Goal: Task Accomplishment & Management: Manage account settings

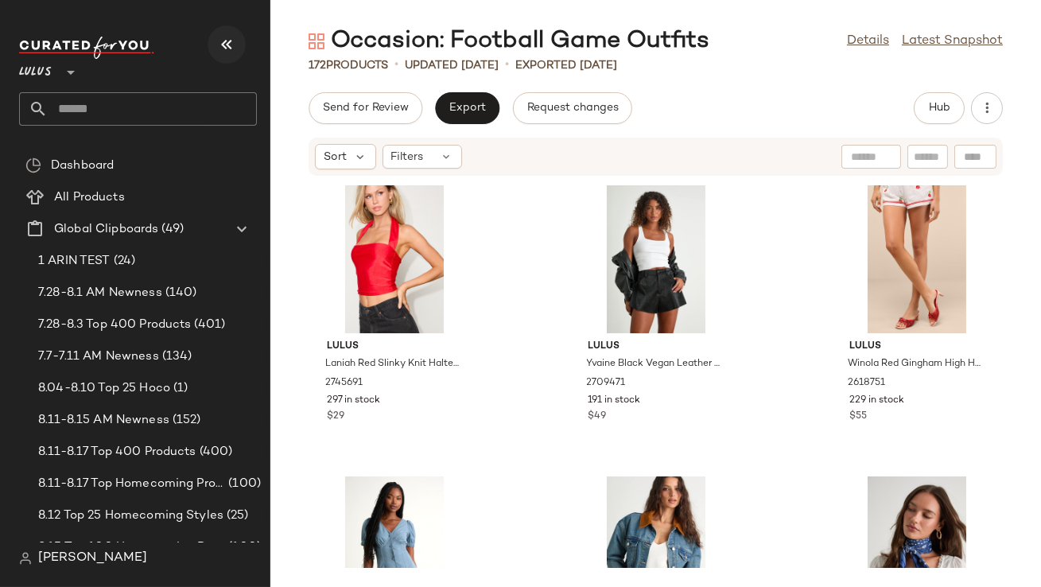
click at [223, 45] on icon "button" at bounding box center [226, 44] width 19 height 19
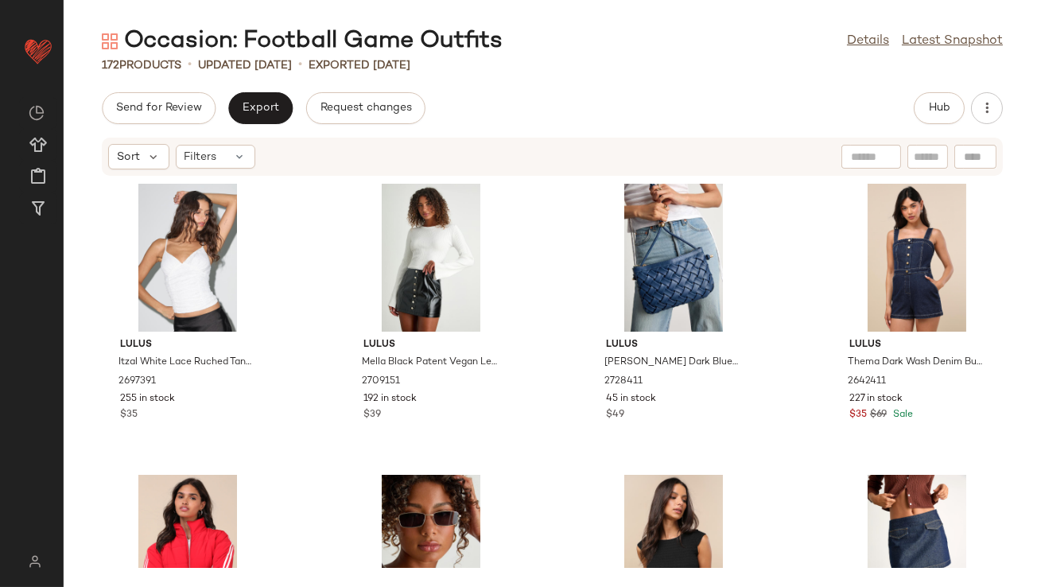
scroll to position [238, 0]
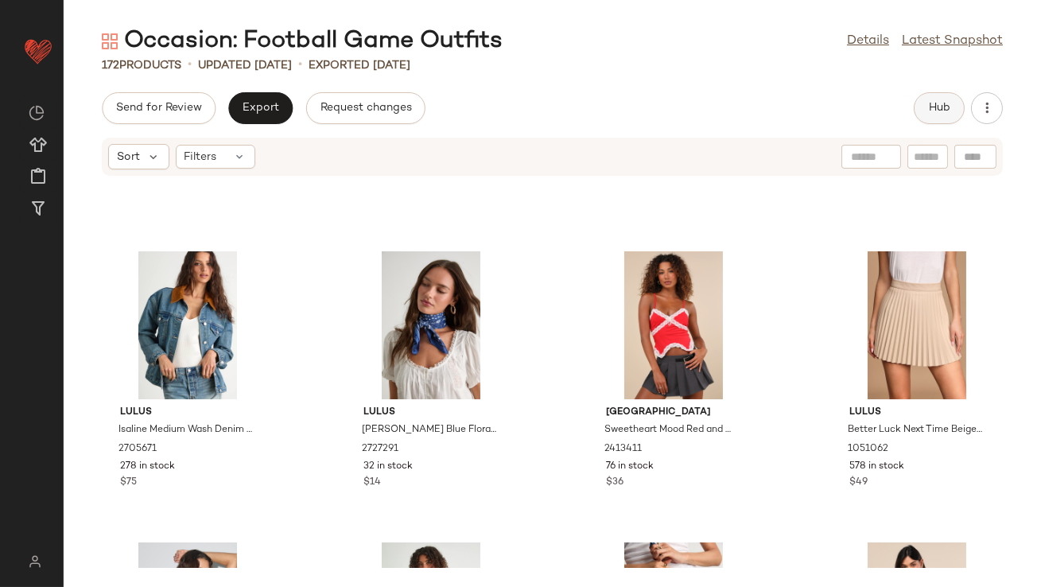
click at [938, 107] on span "Hub" at bounding box center [939, 108] width 22 height 13
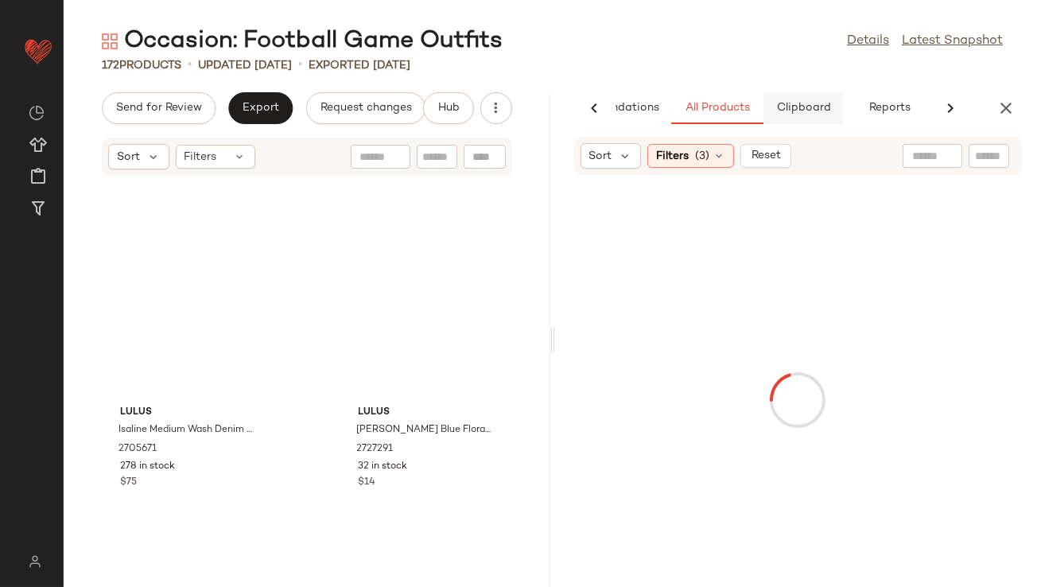
scroll to position [582, 0]
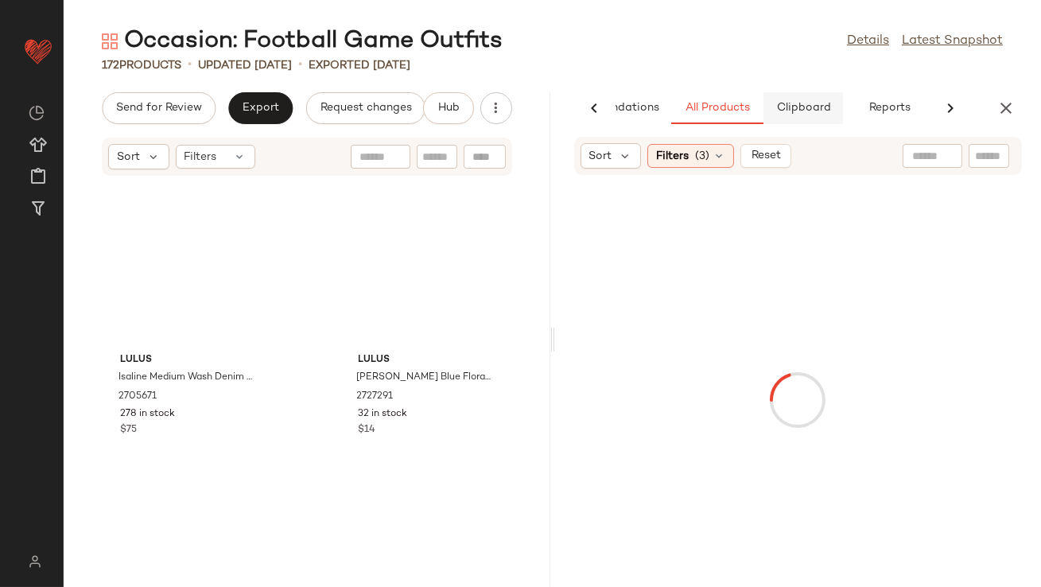
click at [786, 96] on button "Clipboard" at bounding box center [804, 108] width 80 height 32
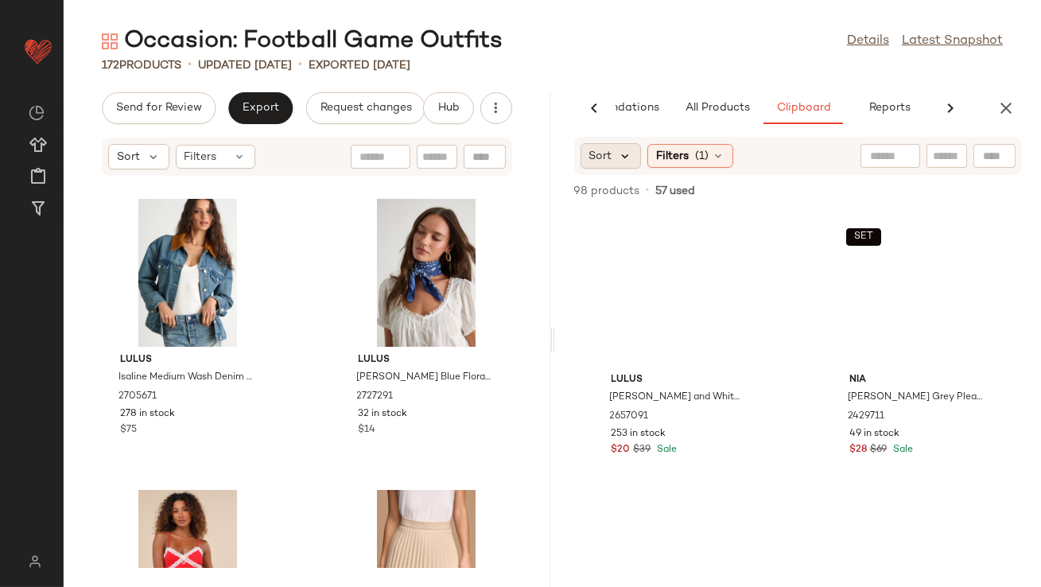
click at [624, 150] on icon at bounding box center [626, 156] width 14 height 14
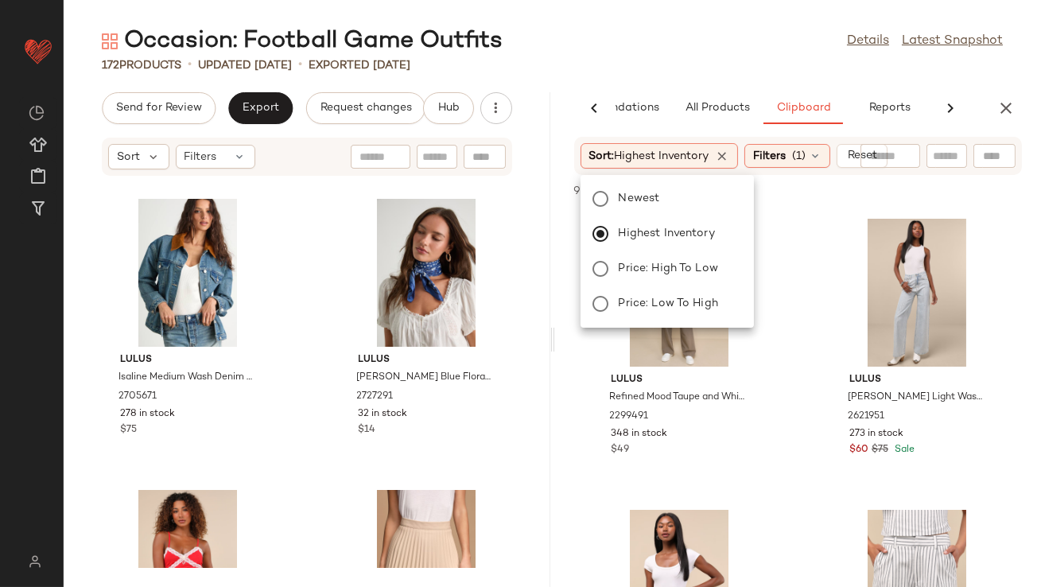
click at [695, 41] on div "Occasion: Football Game Outfits Details Latest Snapshot" at bounding box center [553, 41] width 978 height 32
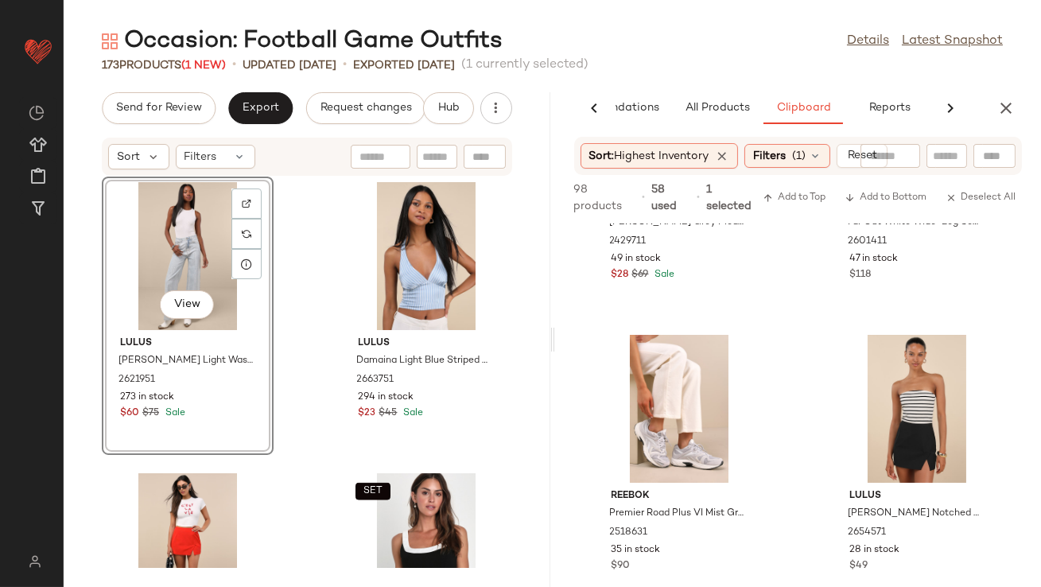
scroll to position [1087, 0]
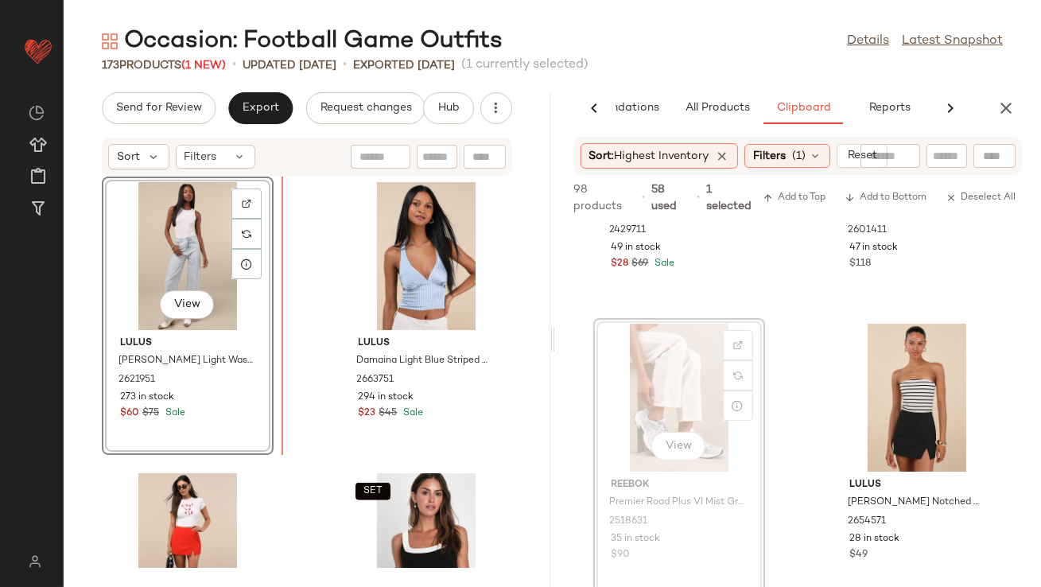
drag, startPoint x: 653, startPoint y: 390, endPoint x: 644, endPoint y: 390, distance: 8.8
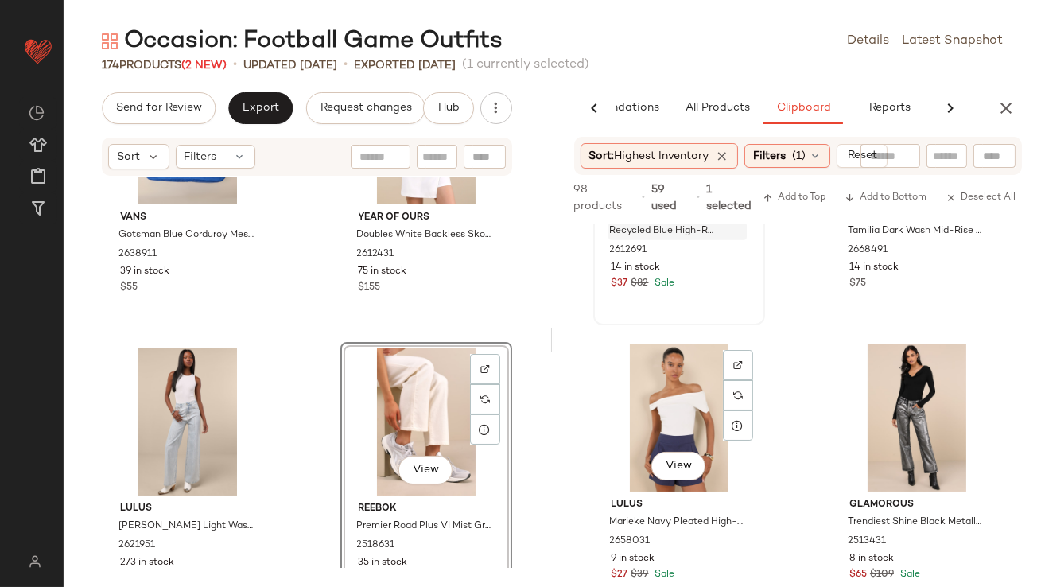
scroll to position [1650, 0]
click at [670, 475] on div "View" at bounding box center [679, 417] width 161 height 148
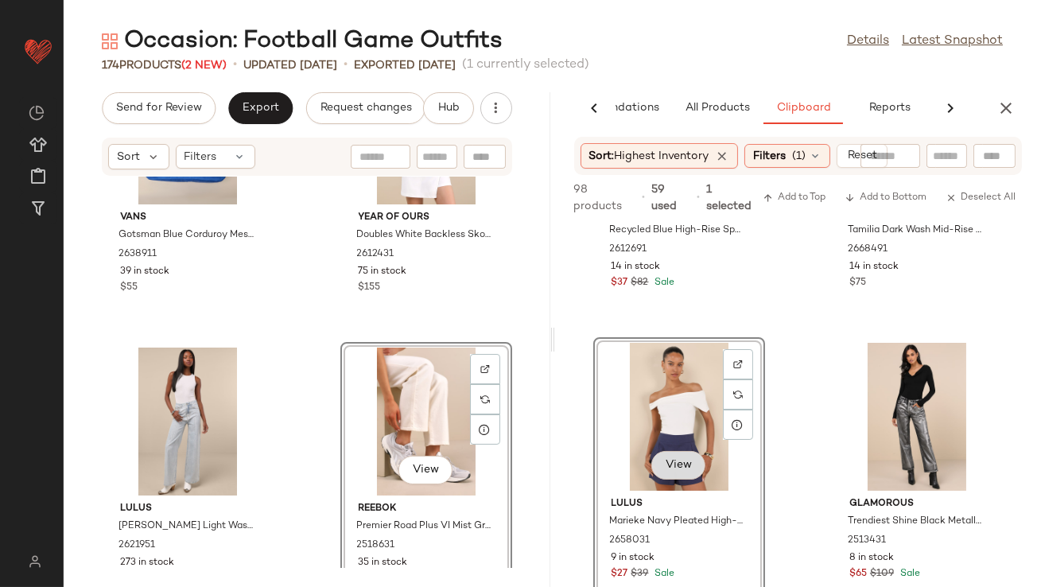
click at [671, 462] on span "View" at bounding box center [678, 465] width 27 height 13
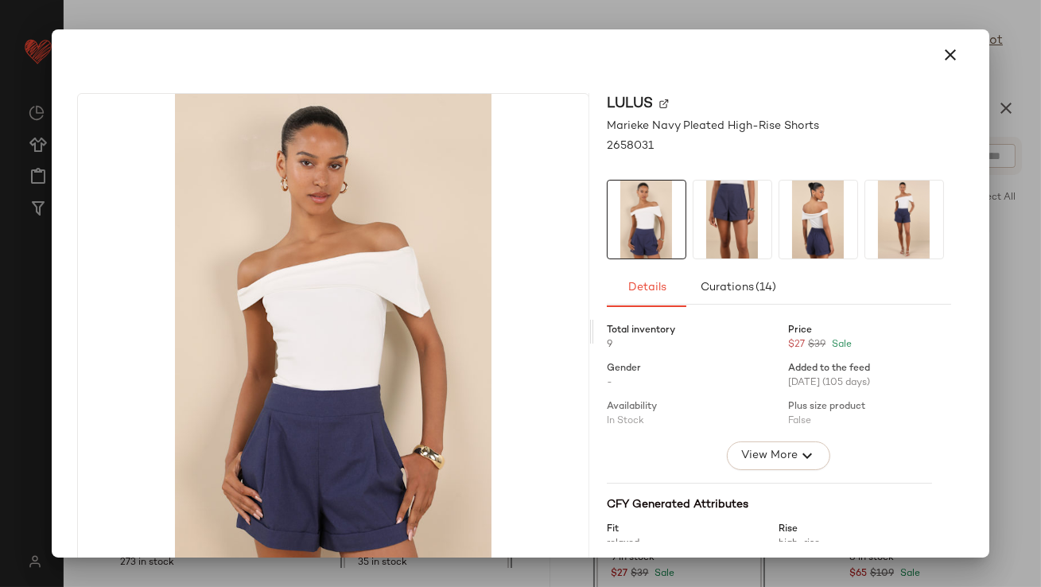
click at [729, 242] on img at bounding box center [733, 220] width 78 height 78
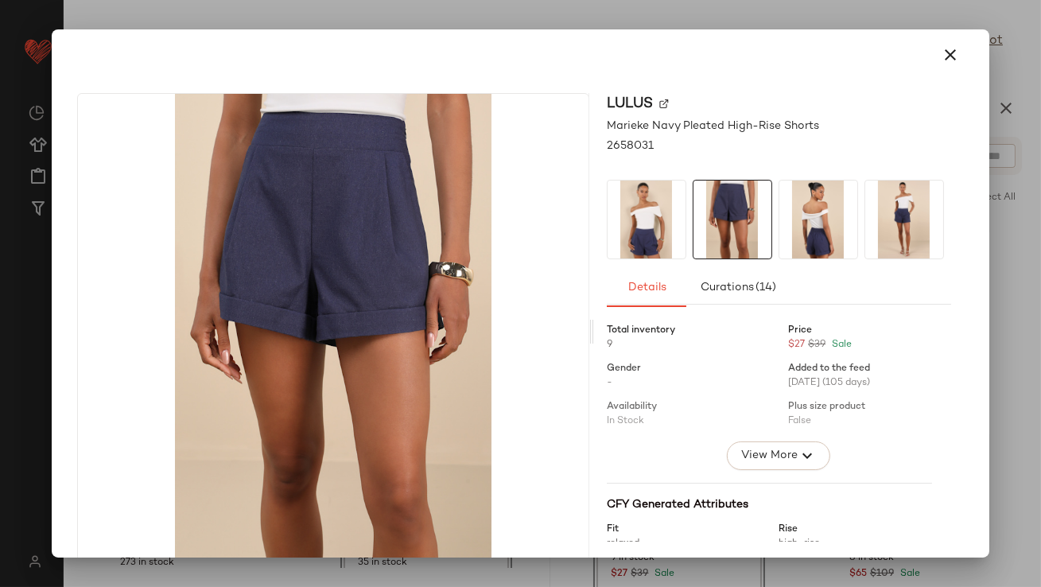
click at [807, 240] on img at bounding box center [819, 220] width 78 height 78
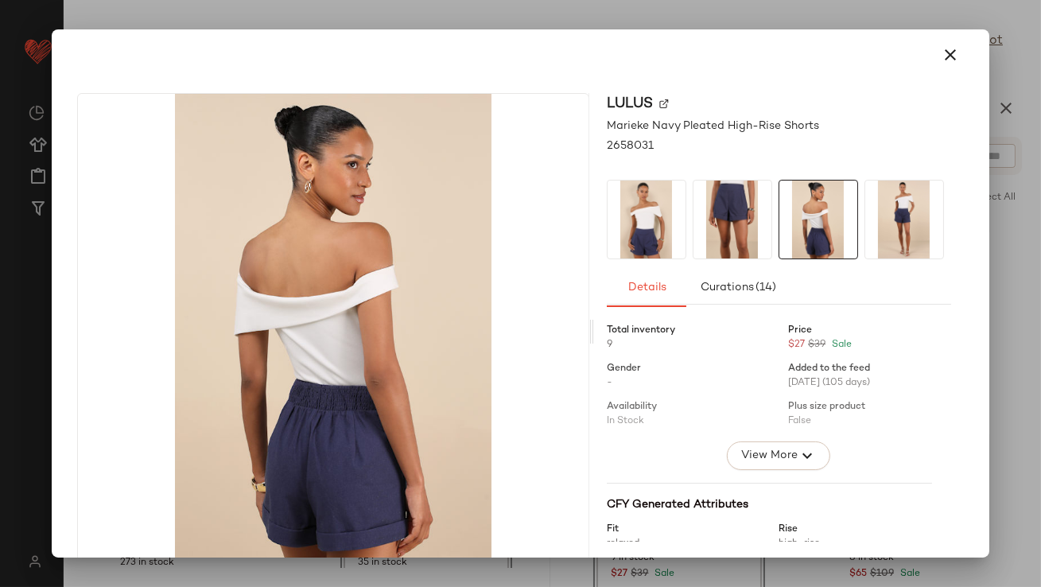
click at [944, 51] on icon "button" at bounding box center [951, 54] width 19 height 19
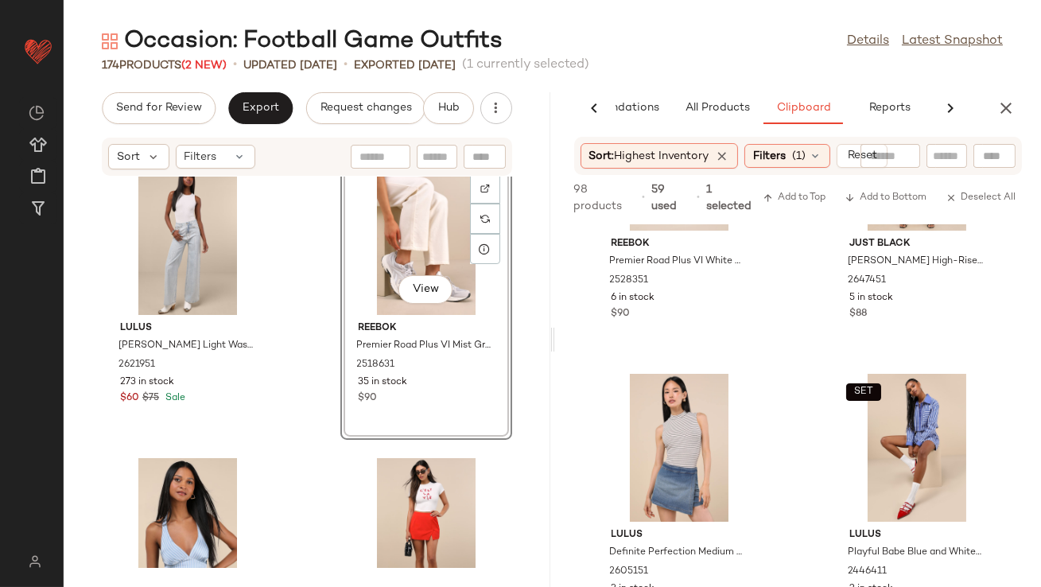
scroll to position [2202, 0]
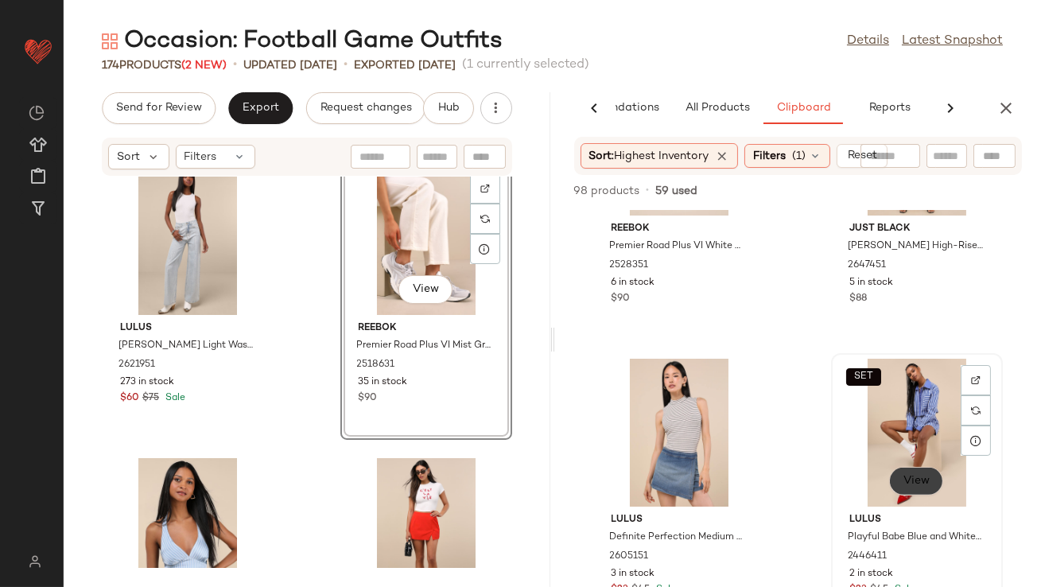
click at [906, 500] on div "SET View" at bounding box center [917, 433] width 161 height 148
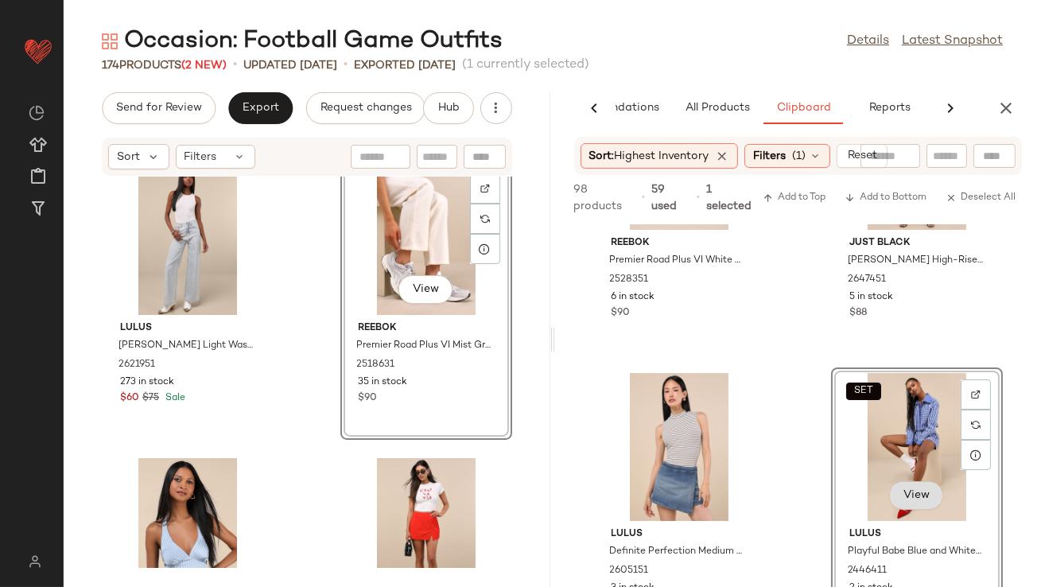
click at [905, 495] on span "View" at bounding box center [916, 495] width 27 height 13
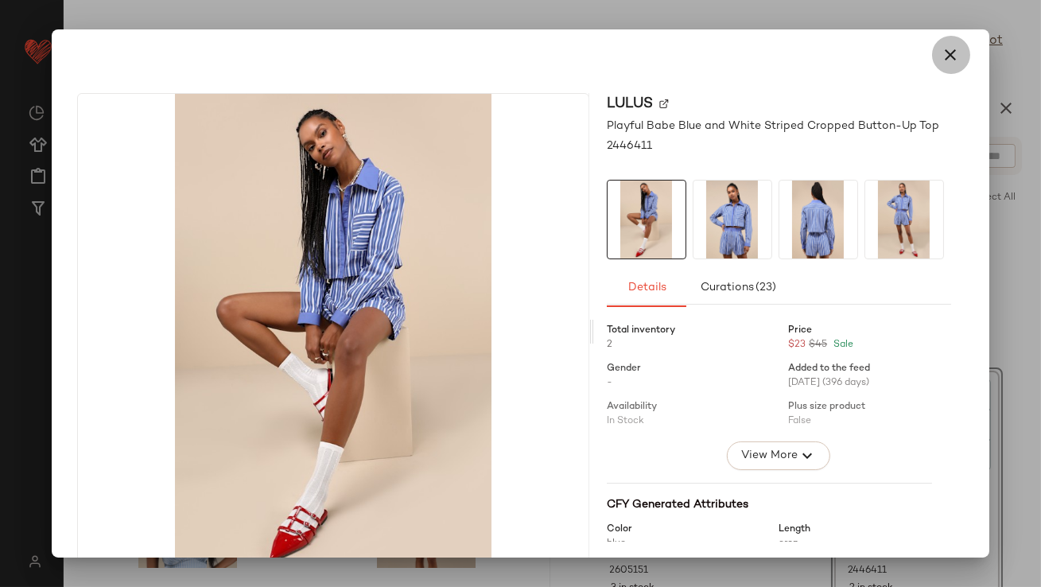
click at [949, 53] on icon "button" at bounding box center [951, 54] width 19 height 19
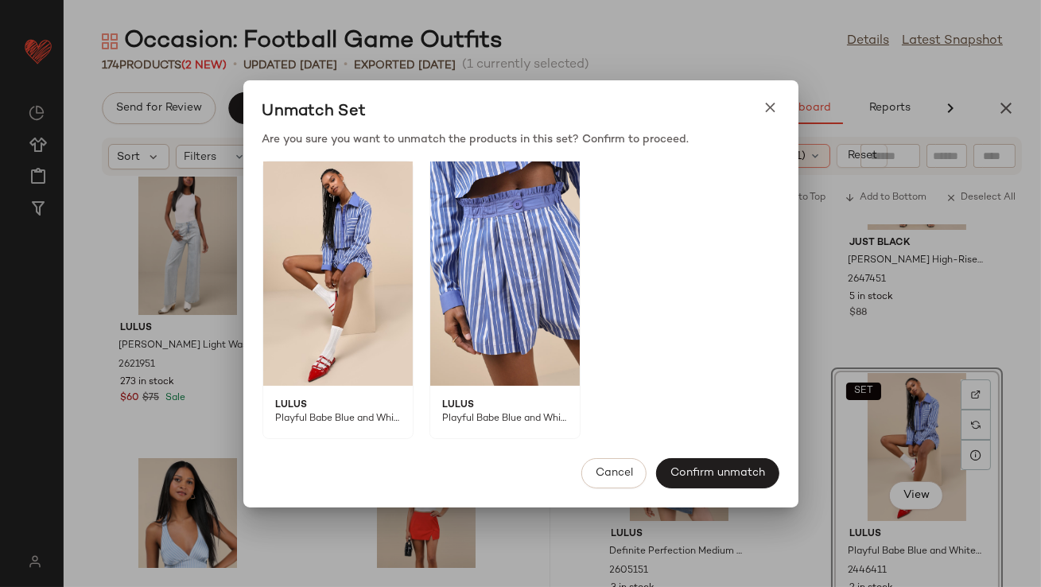
drag, startPoint x: 868, startPoint y: 393, endPoint x: 458, endPoint y: 296, distance: 421.1
click at [457, 296] on body "Lulus ** Dashboard All Products Global Clipboards (49) Curations (813) Lillian …" at bounding box center [520, 293] width 1041 height 587
click at [782, 99] on div "Unmatch Set" at bounding box center [520, 112] width 555 height 38
click at [780, 109] on div "Unmatch Set" at bounding box center [520, 112] width 555 height 38
click at [777, 109] on icon at bounding box center [771, 107] width 17 height 17
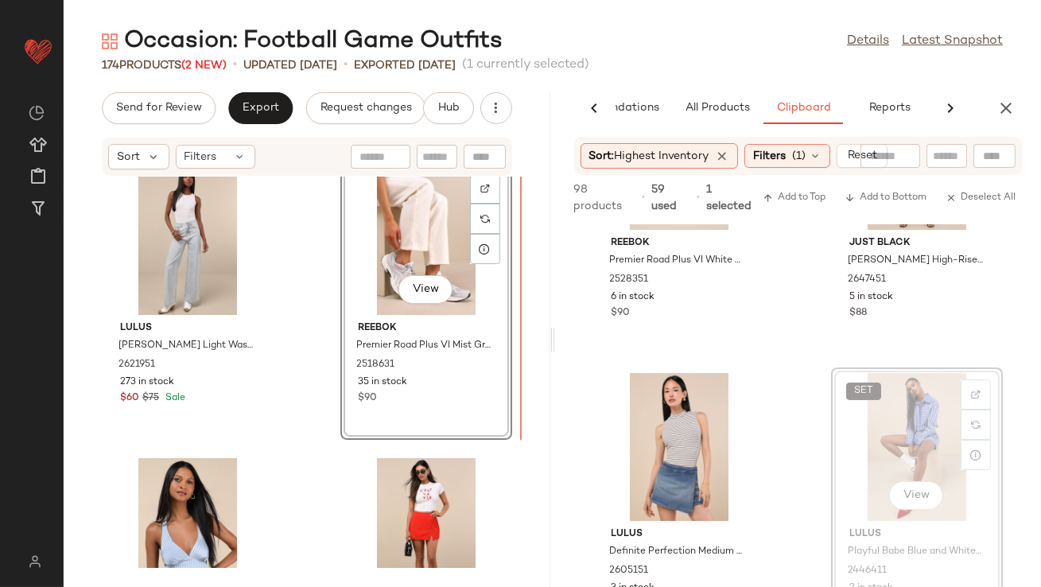
drag, startPoint x: 897, startPoint y: 455, endPoint x: 889, endPoint y: 455, distance: 8.8
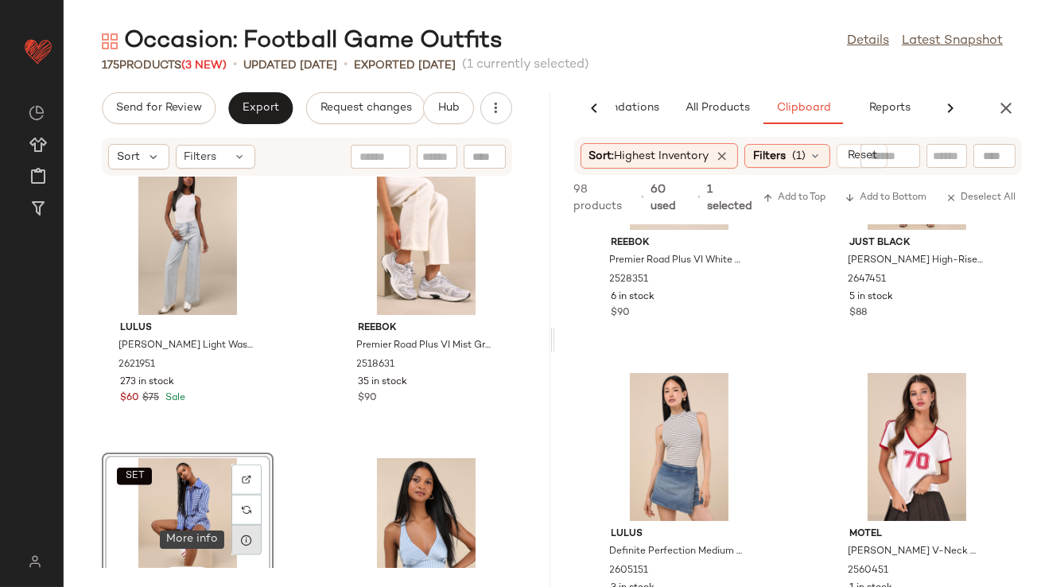
click at [242, 539] on icon at bounding box center [246, 540] width 13 height 13
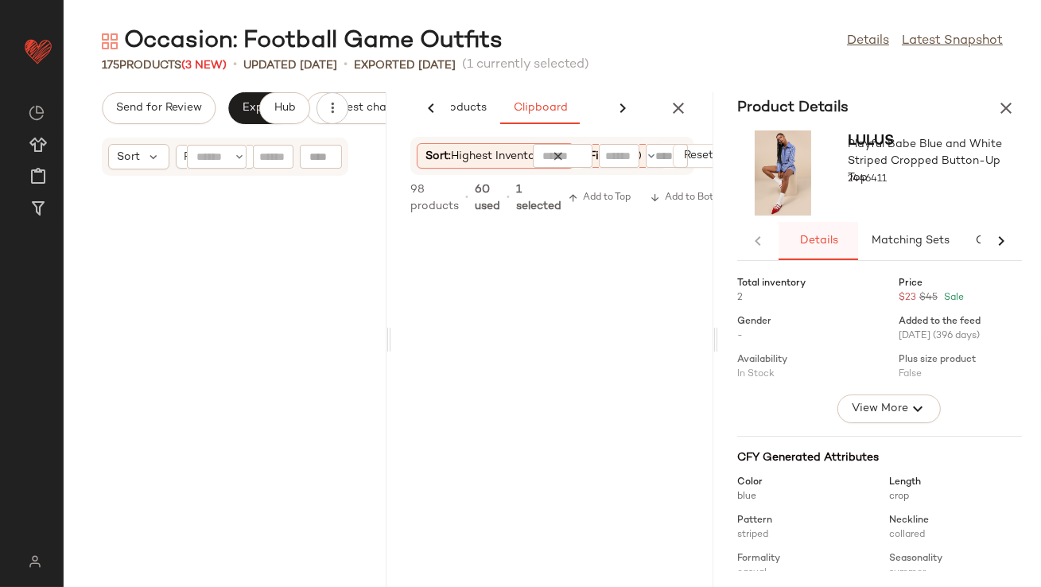
scroll to position [6988, 0]
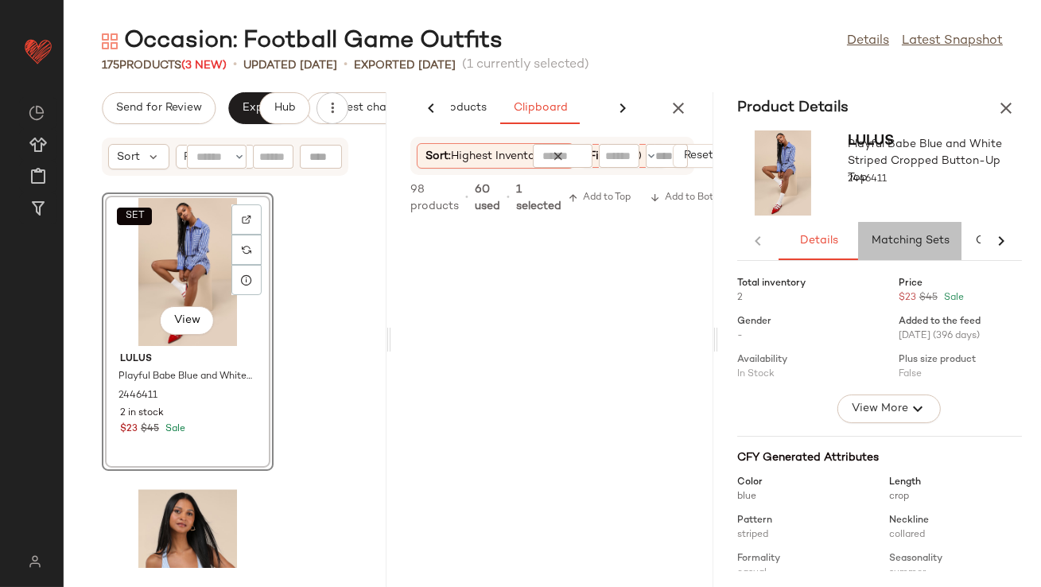
click at [870, 233] on button "Matching Sets" at bounding box center [909, 241] width 103 height 38
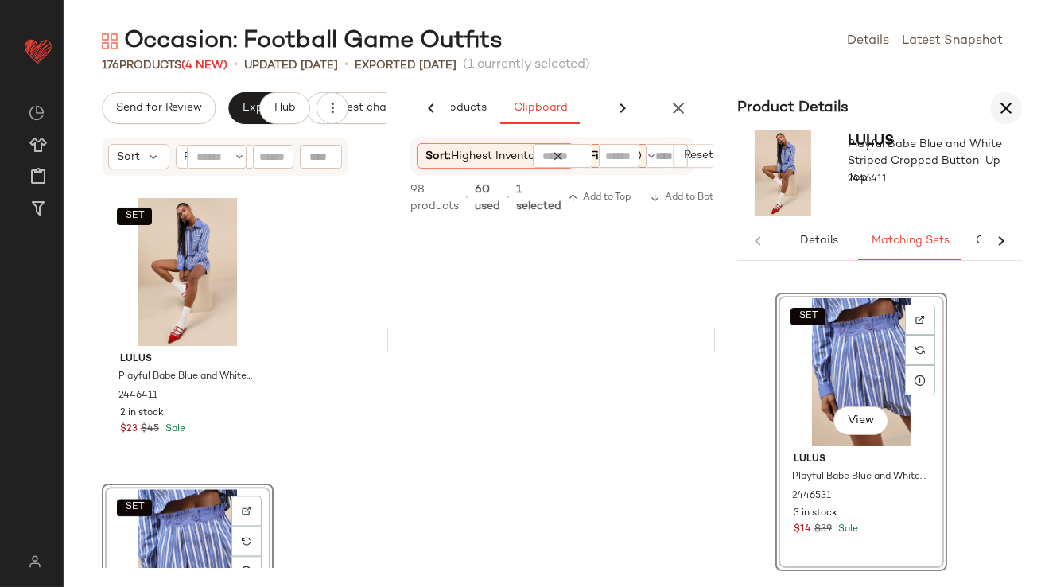
click at [1003, 99] on icon "button" at bounding box center [1006, 108] width 19 height 19
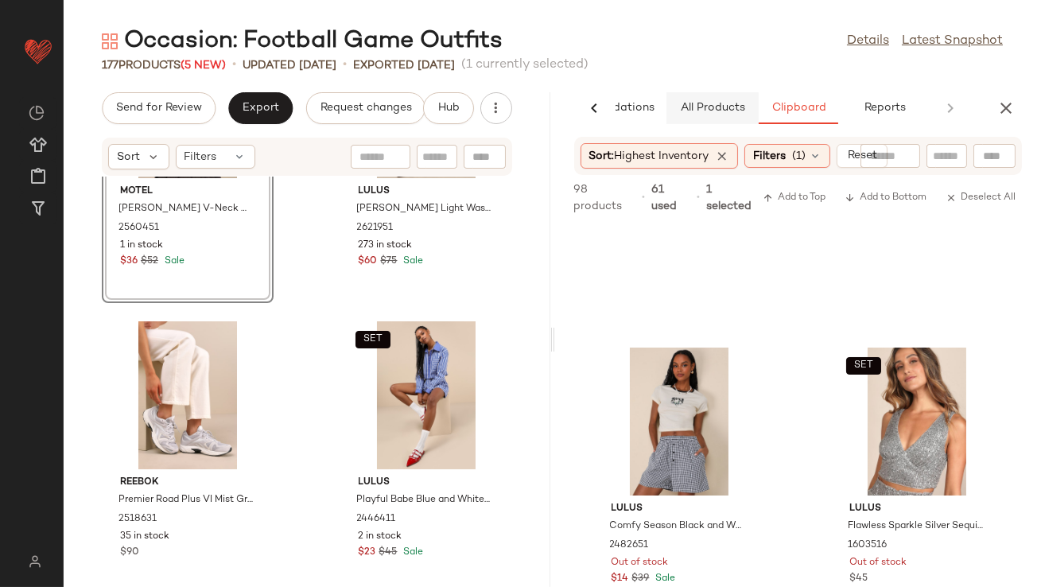
scroll to position [3101, 0]
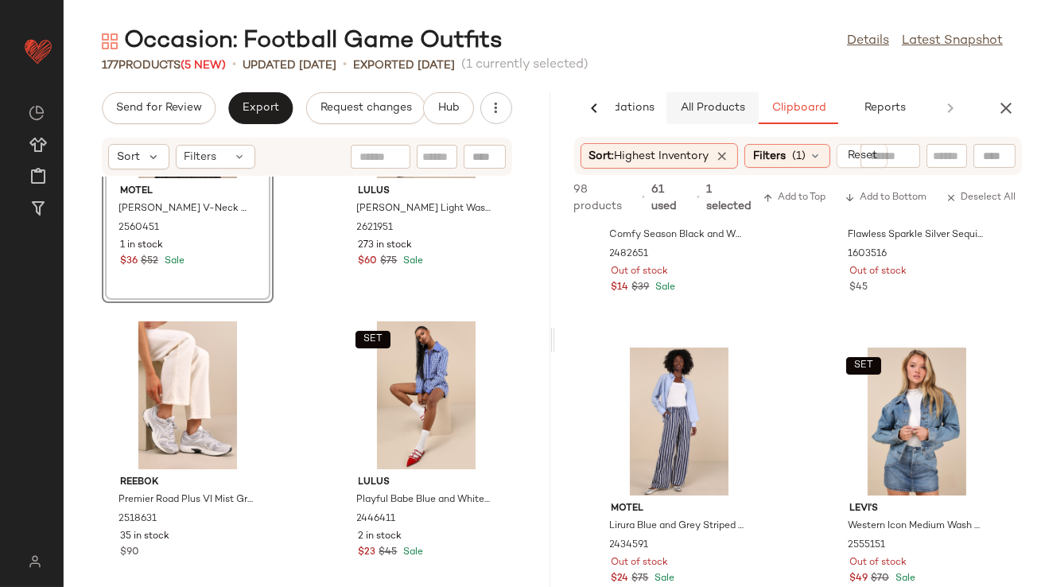
click at [703, 113] on span "All Products" at bounding box center [711, 108] width 65 height 13
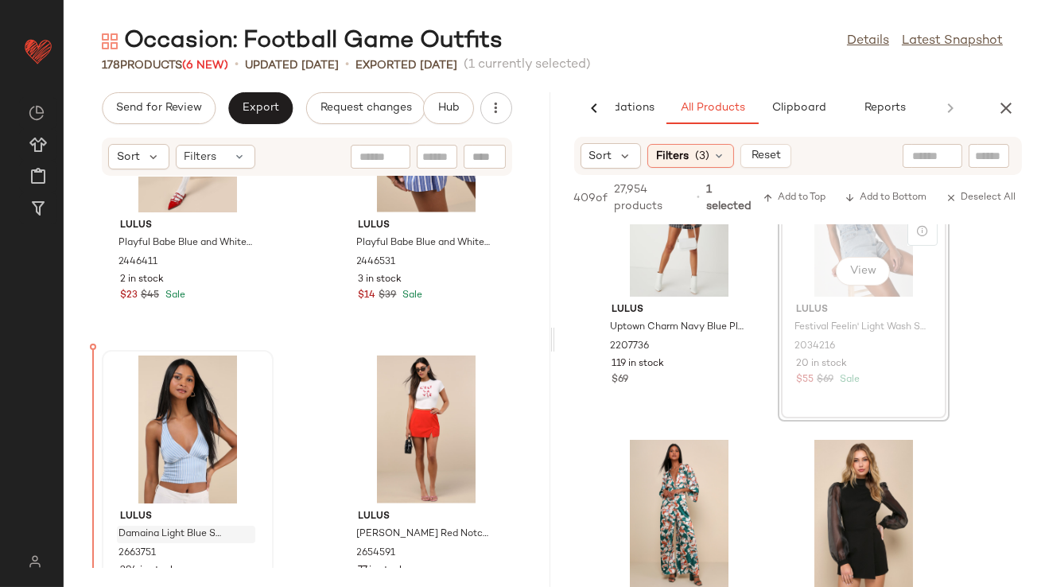
scroll to position [3949, 0]
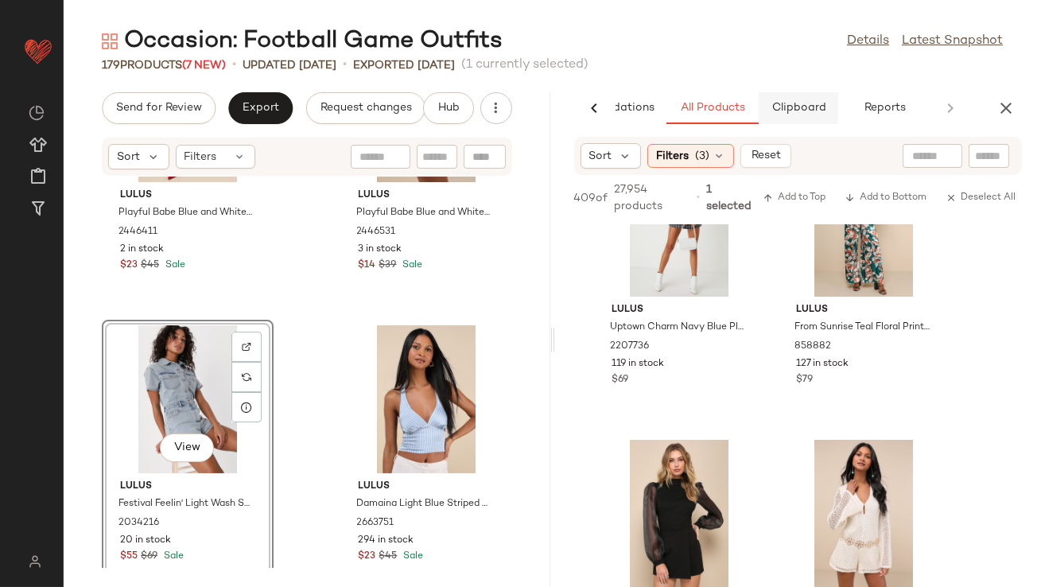
click at [792, 112] on span "Clipboard" at bounding box center [798, 108] width 55 height 13
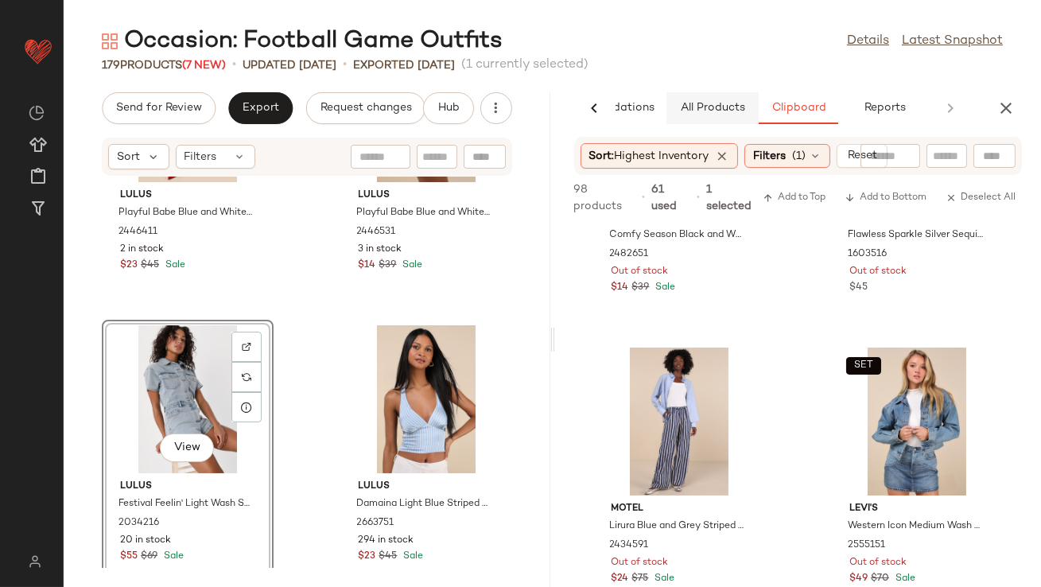
click at [711, 107] on span "All Products" at bounding box center [711, 108] width 65 height 13
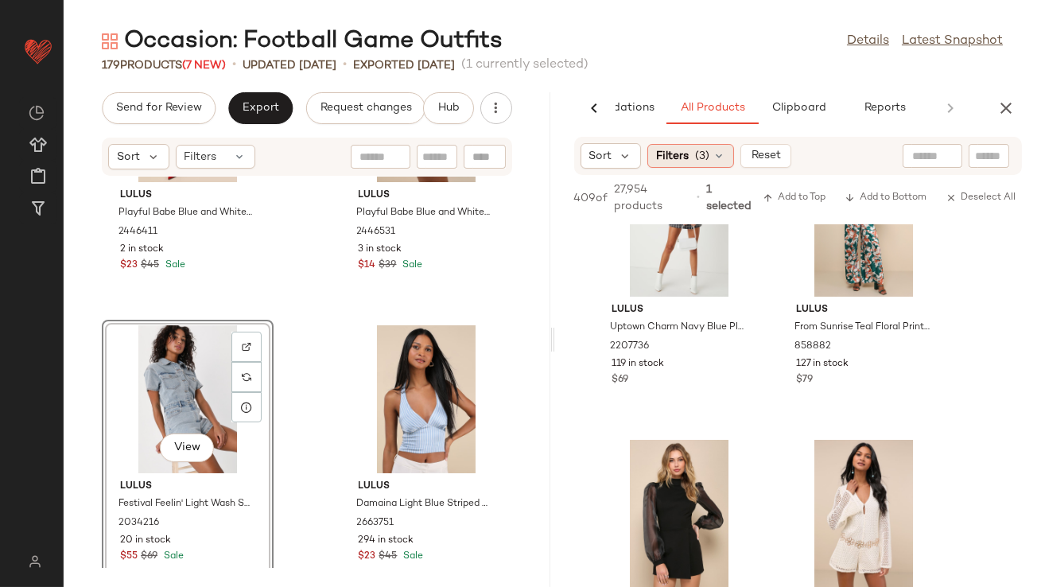
click at [699, 157] on span "(3)" at bounding box center [702, 156] width 14 height 17
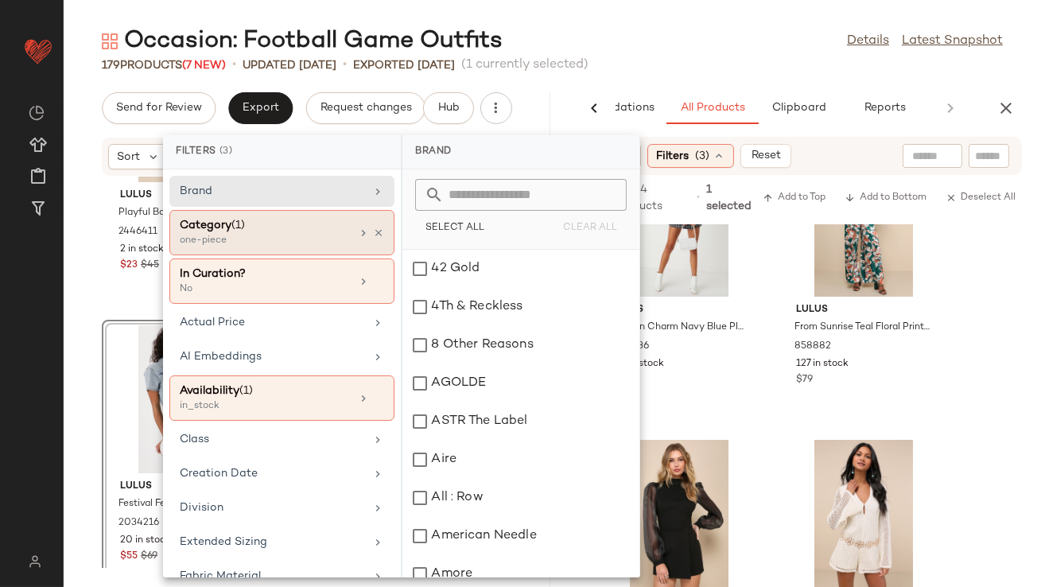
click at [304, 236] on div "one-piece" at bounding box center [259, 241] width 159 height 14
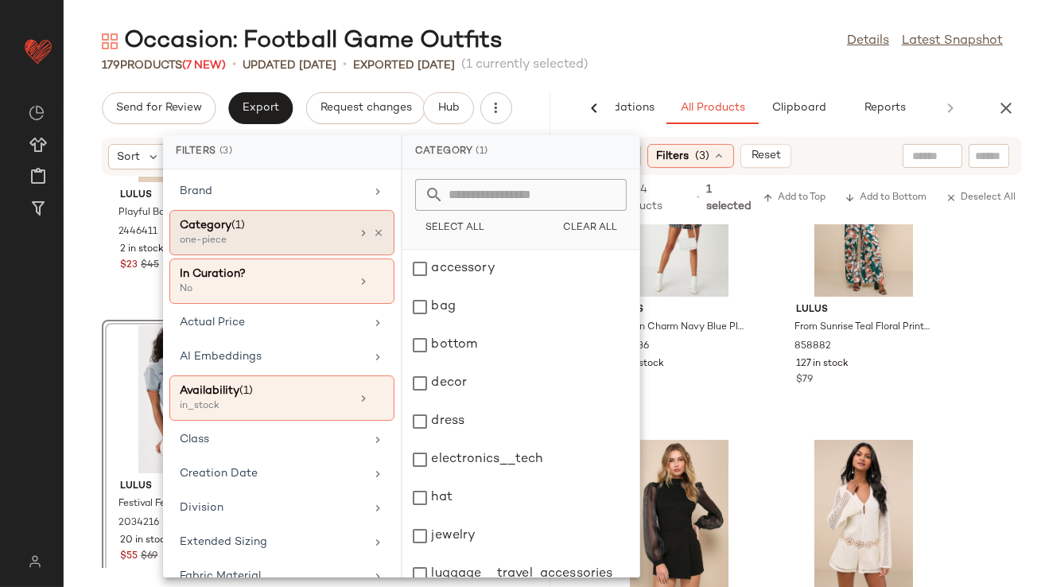
click at [380, 235] on div "Category (1) one-piece" at bounding box center [281, 232] width 225 height 45
click at [379, 236] on div "Category (1) one-piece" at bounding box center [281, 232] width 225 height 45
click at [376, 228] on icon at bounding box center [378, 233] width 11 height 11
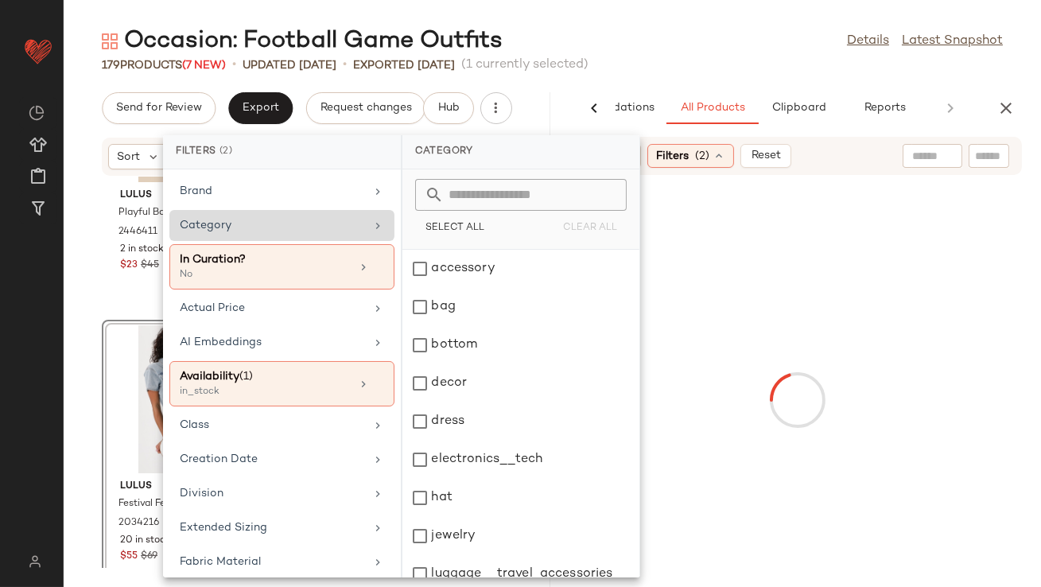
click at [640, 80] on div "Occasion: Football Game Outfits Details Latest Snapshot 179 Products (7 New) • …" at bounding box center [553, 306] width 978 height 562
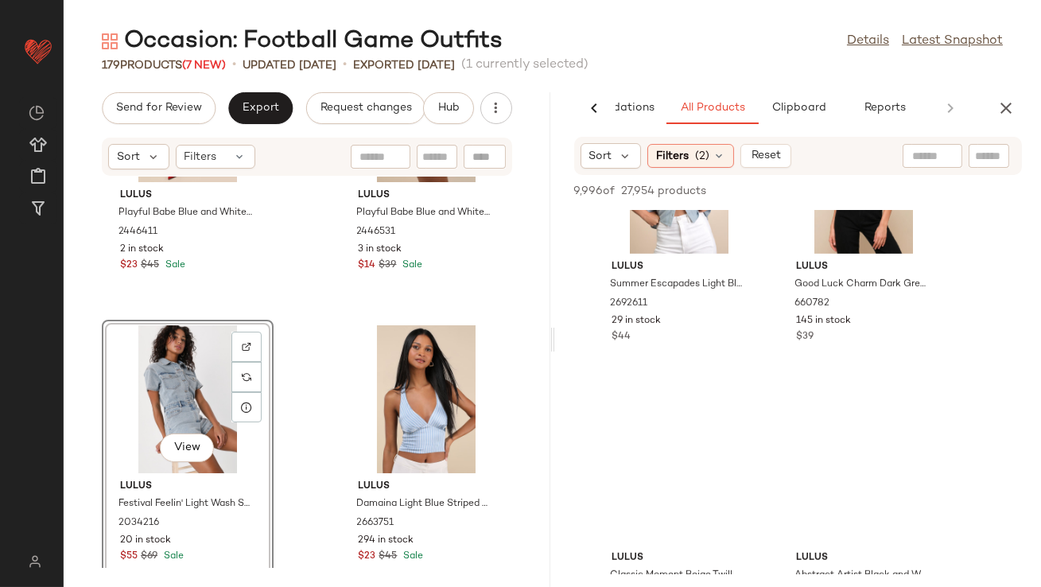
scroll to position [1949, 0]
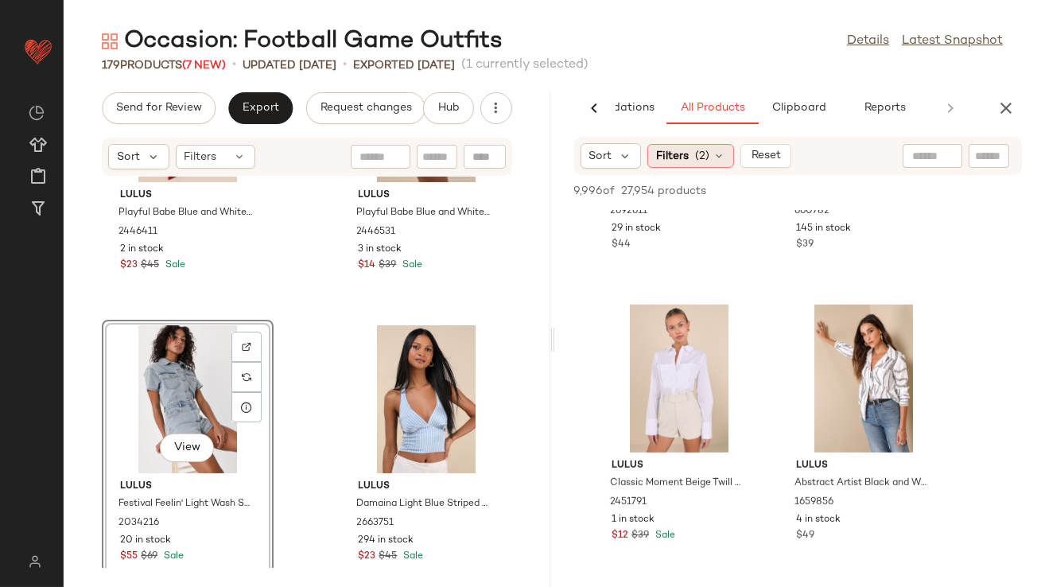
click at [705, 158] on span "(2)" at bounding box center [702, 156] width 14 height 17
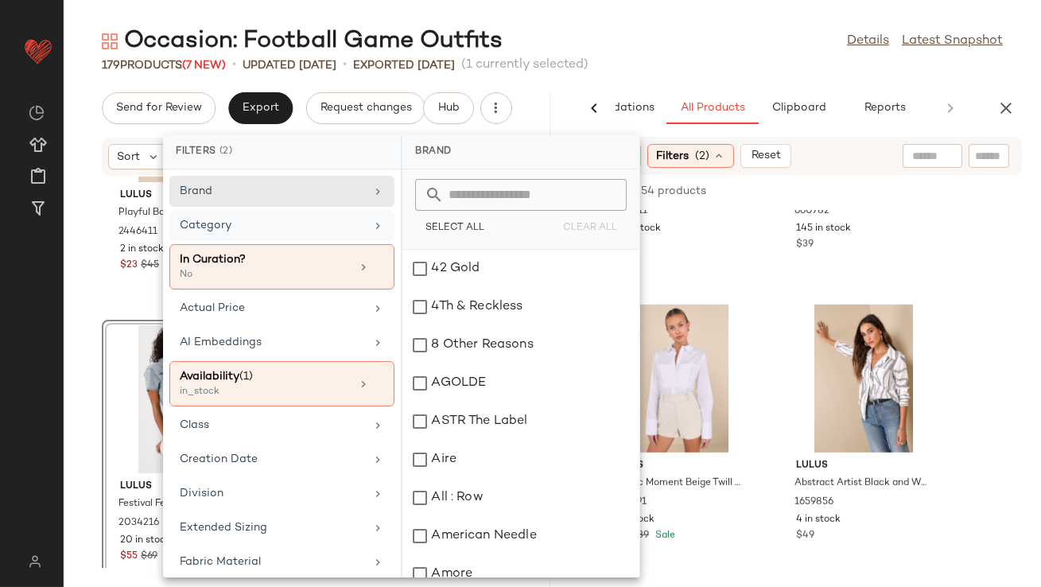
click at [290, 224] on div "Category" at bounding box center [272, 225] width 185 height 17
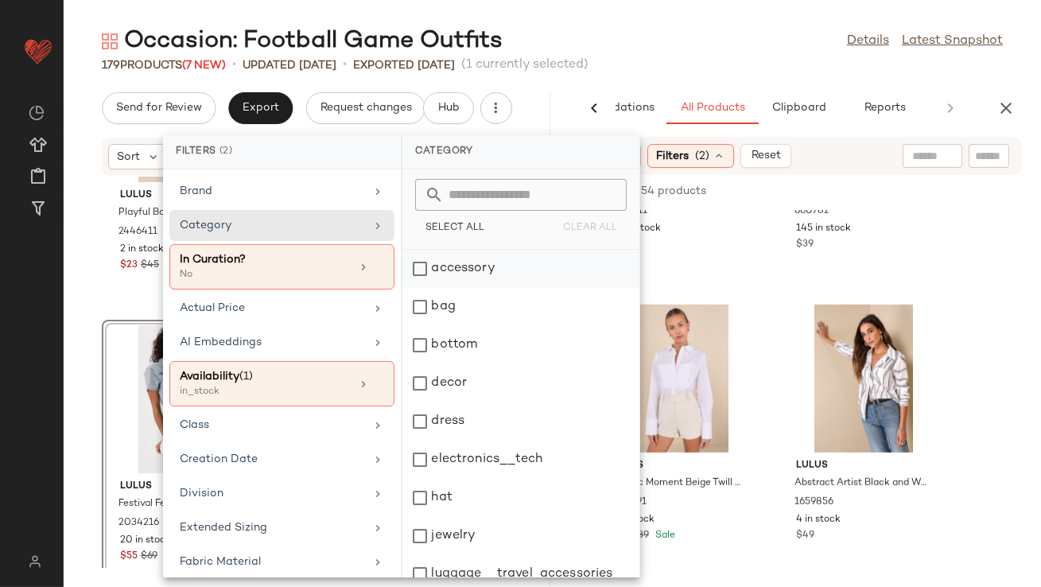
click at [483, 263] on div "accessory" at bounding box center [521, 269] width 237 height 38
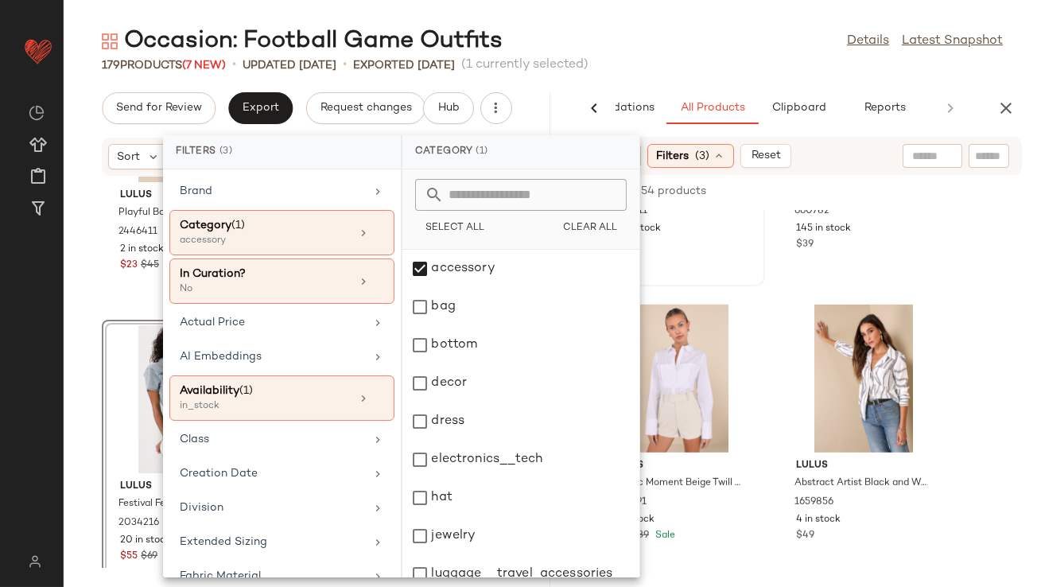
click at [744, 243] on div "$44" at bounding box center [679, 245] width 135 height 14
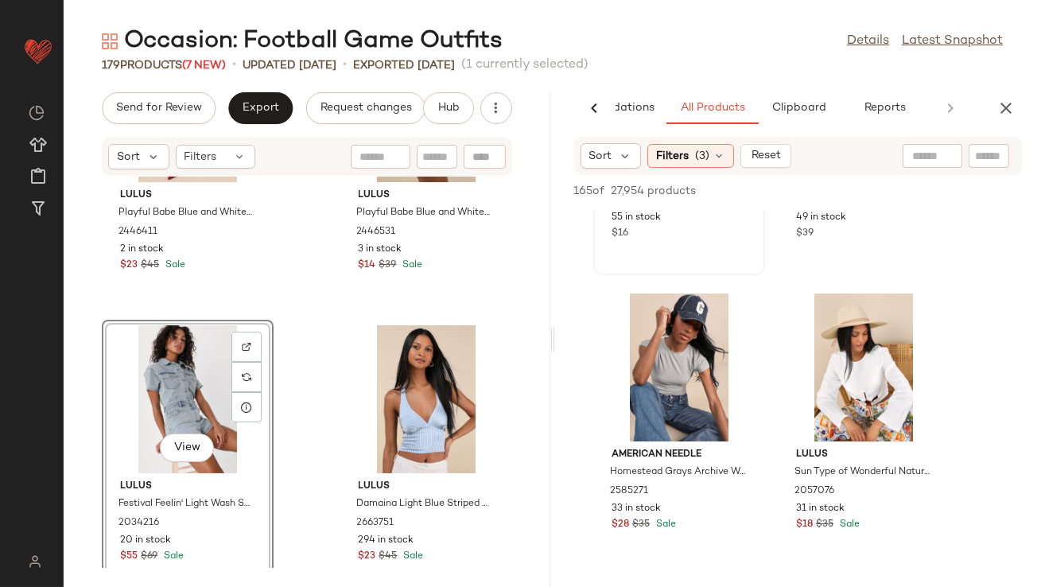
scroll to position [271, 0]
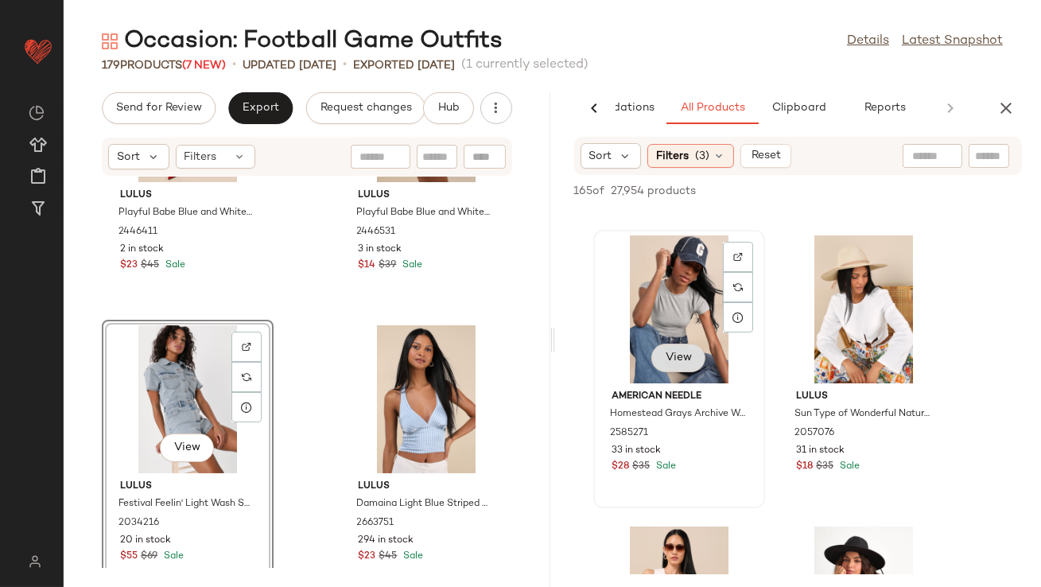
click at [679, 362] on span "View" at bounding box center [678, 358] width 27 height 13
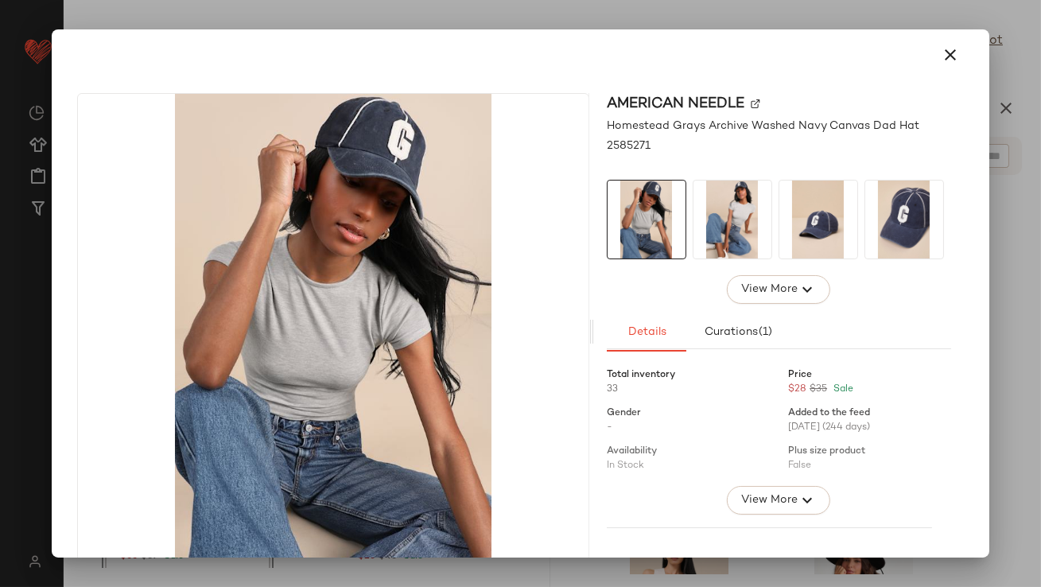
click at [839, 200] on img at bounding box center [819, 220] width 78 height 78
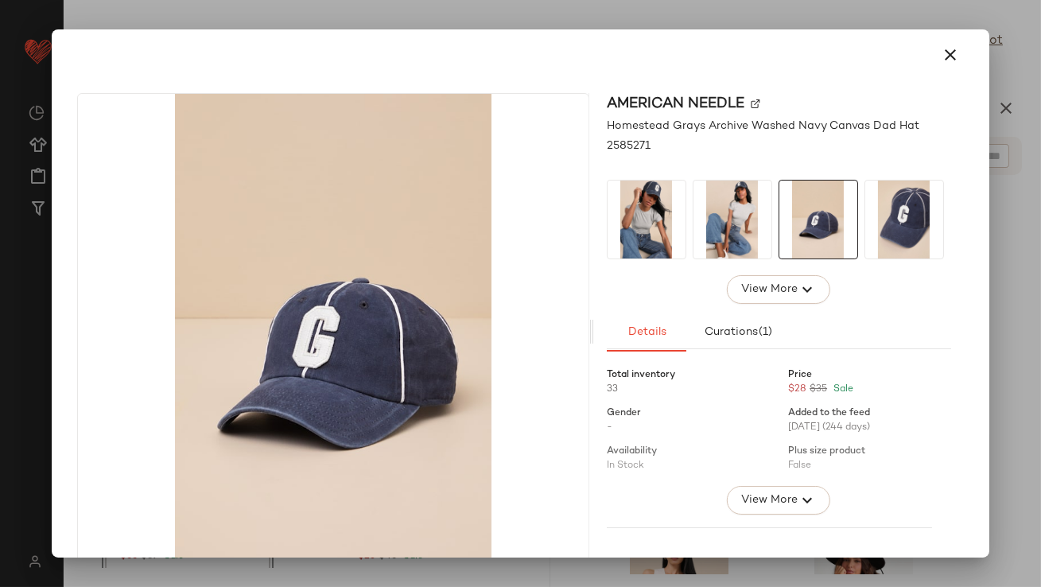
click at [898, 200] on img at bounding box center [905, 220] width 78 height 78
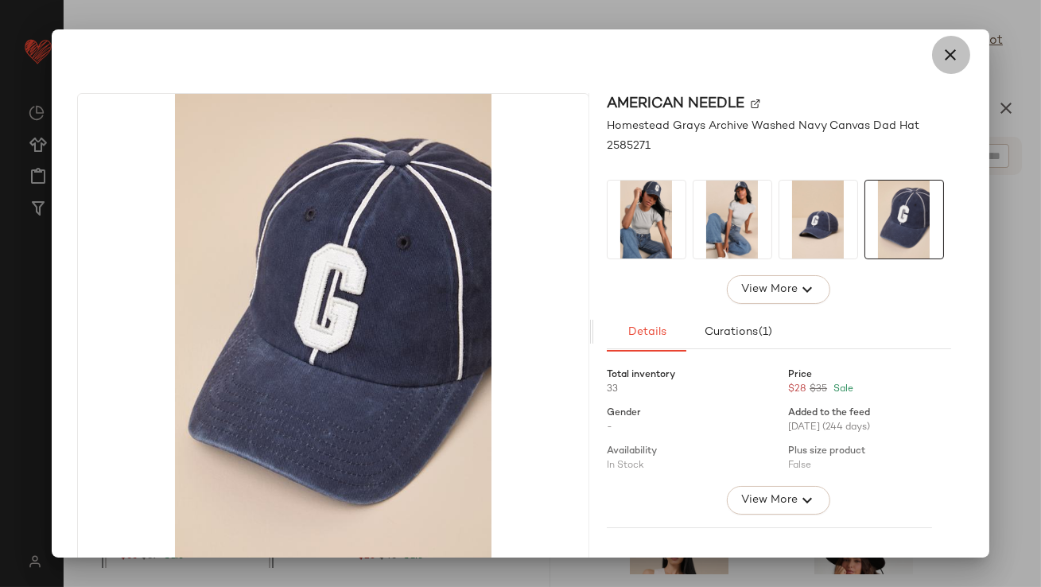
click at [942, 60] on icon "button" at bounding box center [951, 54] width 19 height 19
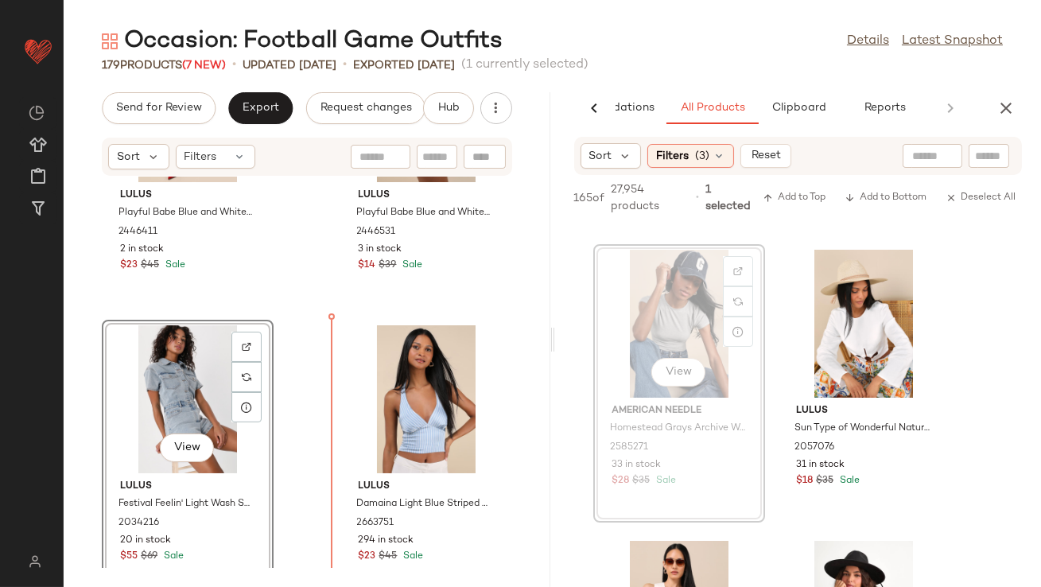
drag, startPoint x: 699, startPoint y: 271, endPoint x: 691, endPoint y: 271, distance: 8.8
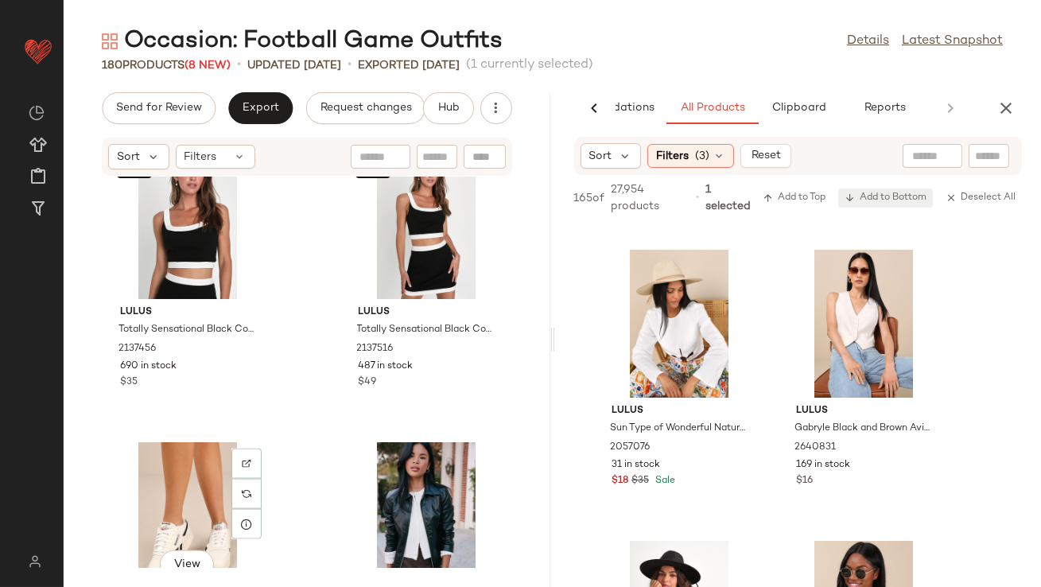
scroll to position [4808, 0]
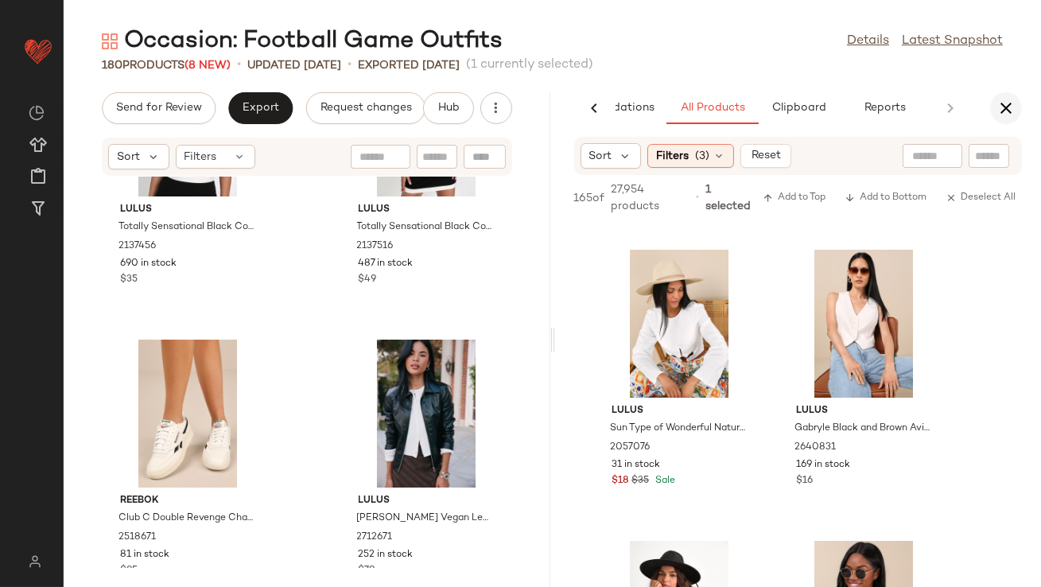
click at [990, 105] on button "button" at bounding box center [1006, 108] width 32 height 32
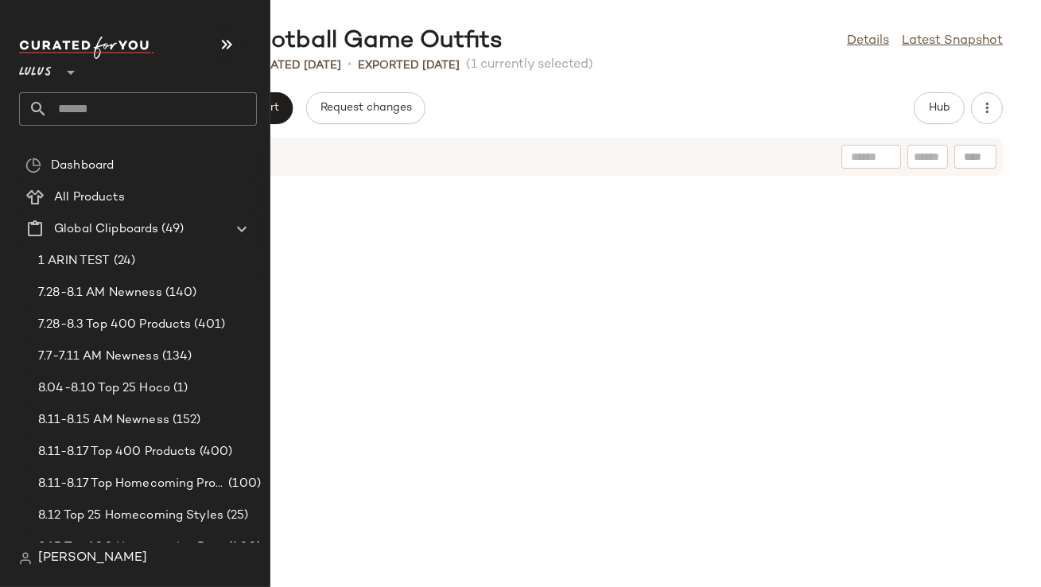
scroll to position [2329, 0]
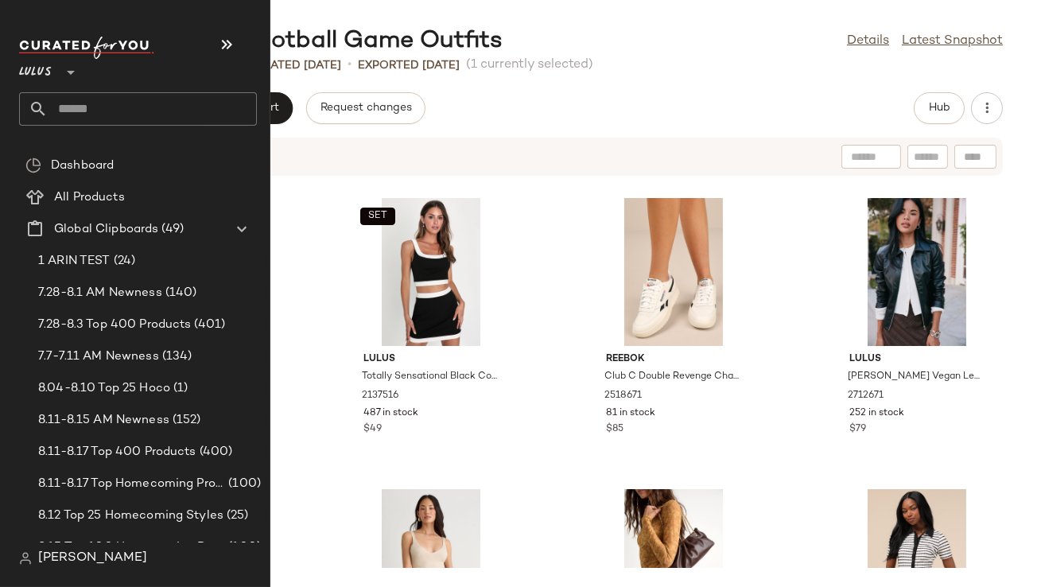
click at [33, 111] on icon at bounding box center [38, 108] width 19 height 19
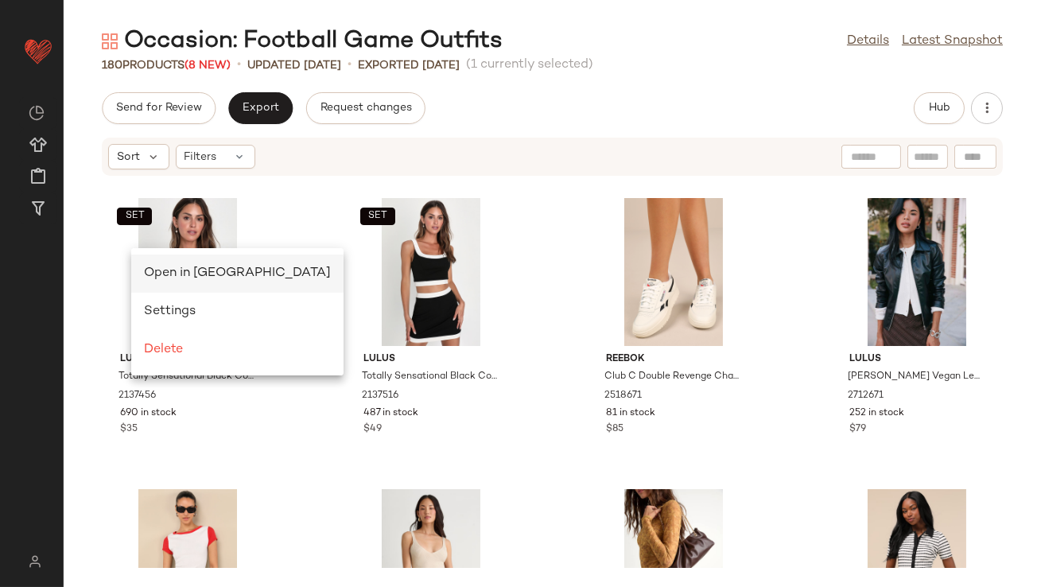
scroll to position [0, 0]
click at [158, 269] on span "Open in Split View" at bounding box center [237, 274] width 187 height 14
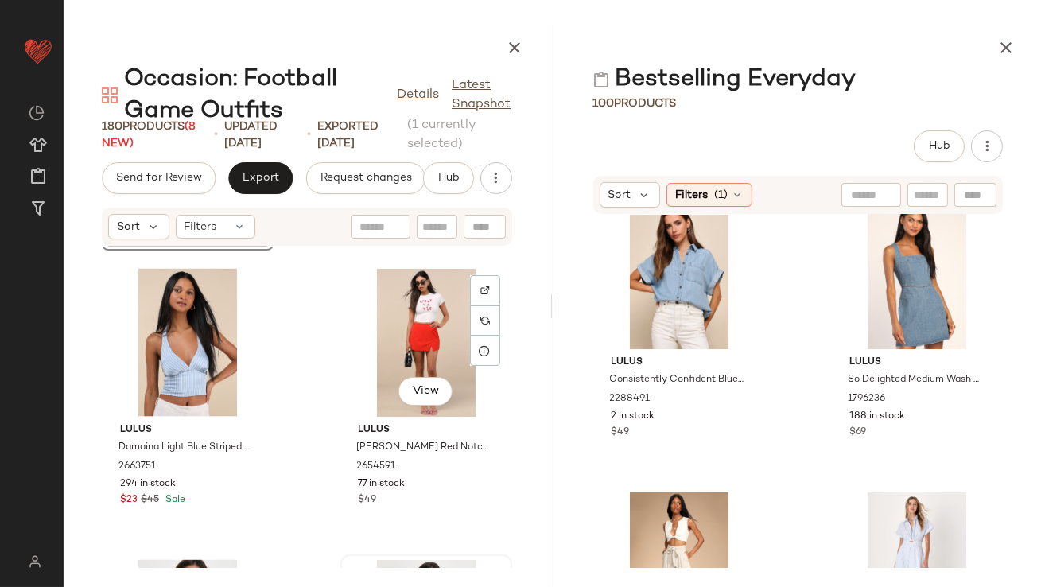
scroll to position [4363, 0]
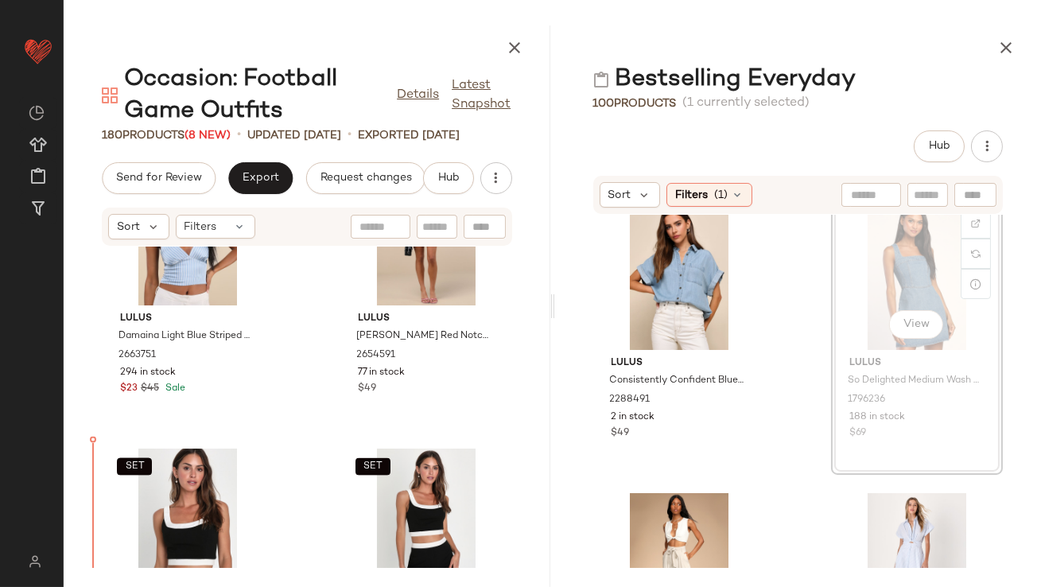
scroll to position [4579, 0]
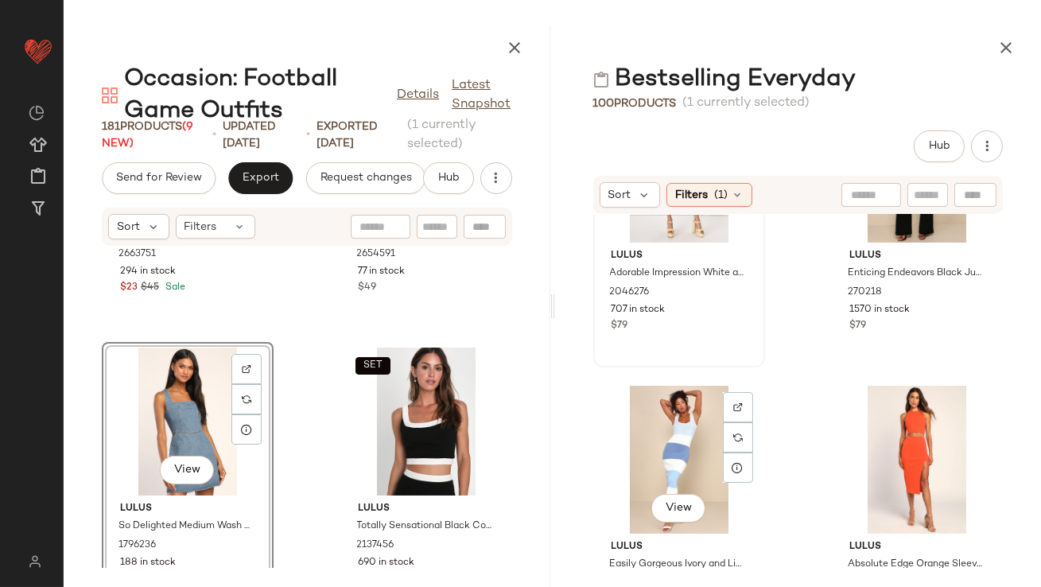
scroll to position [513, 0]
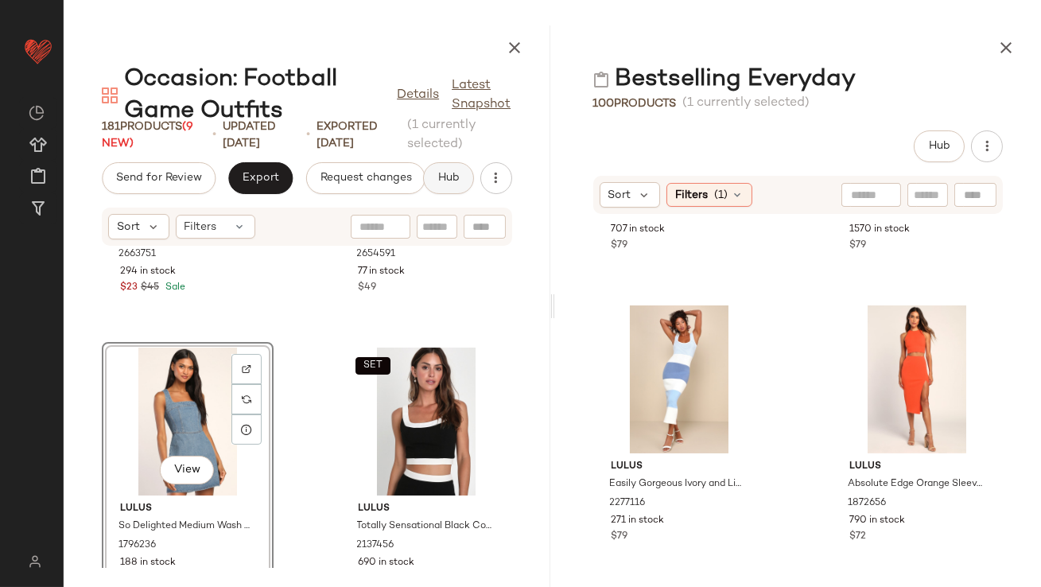
click at [430, 166] on button "Hub" at bounding box center [448, 178] width 51 height 32
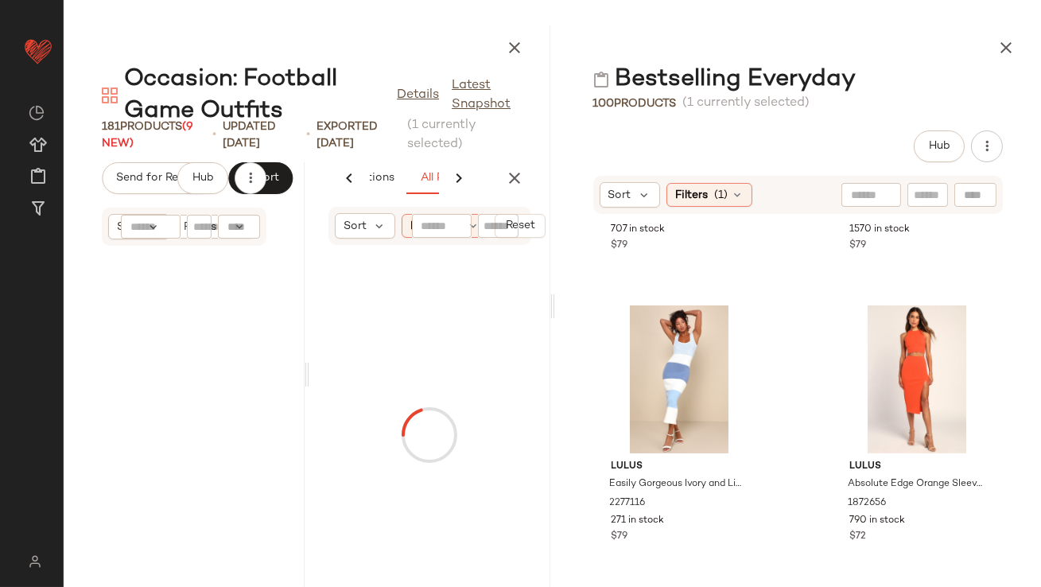
scroll to position [0, 103]
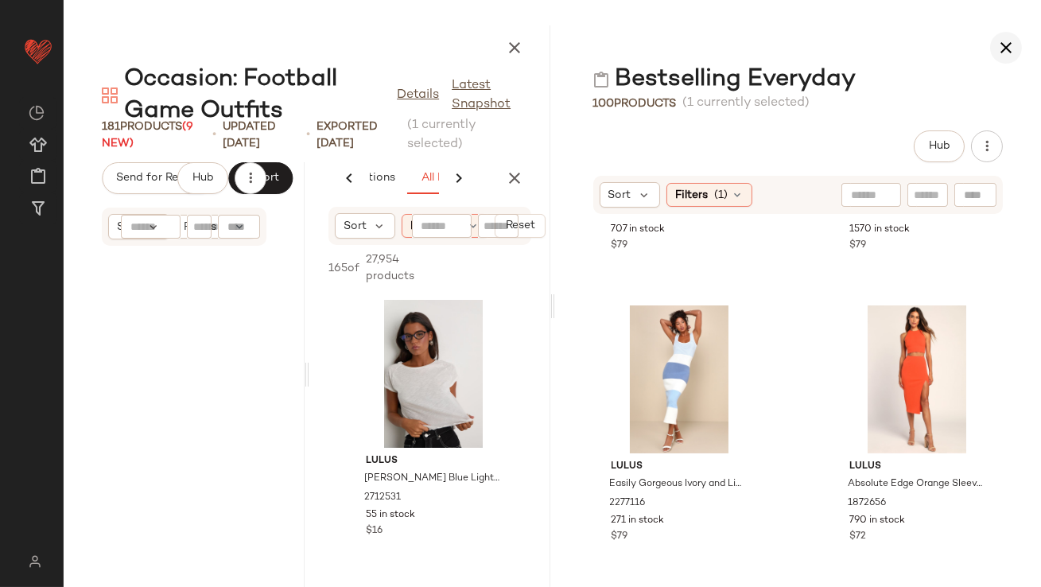
click at [1012, 46] on icon "button" at bounding box center [1006, 47] width 19 height 19
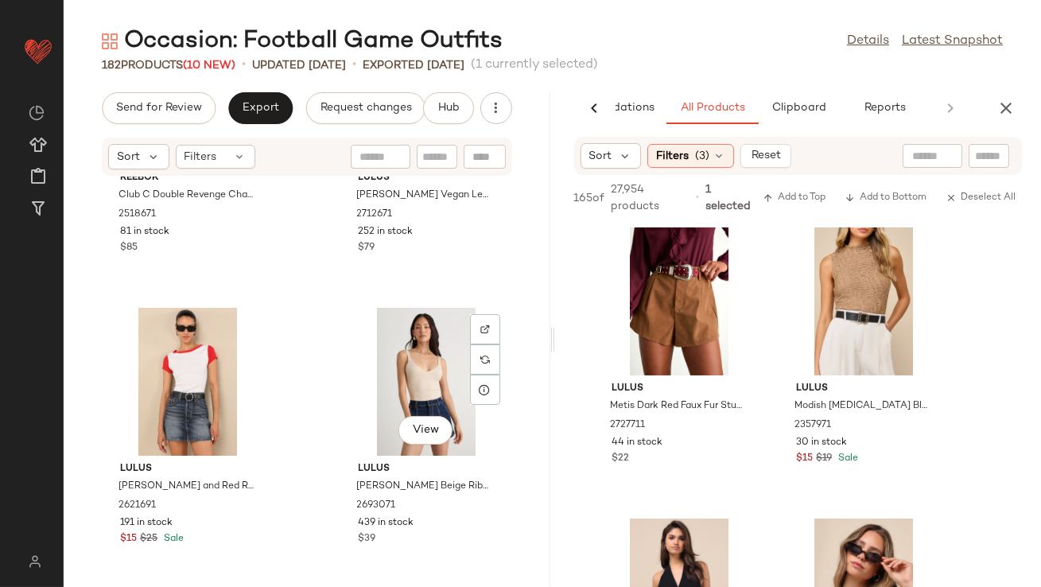
scroll to position [5474, 0]
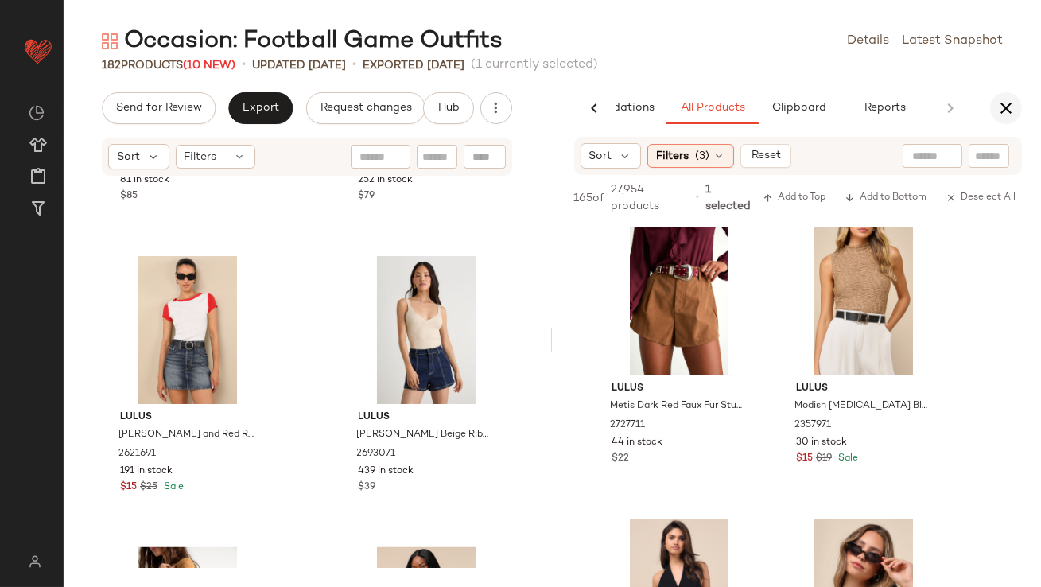
click at [1003, 106] on icon "button" at bounding box center [1006, 108] width 19 height 19
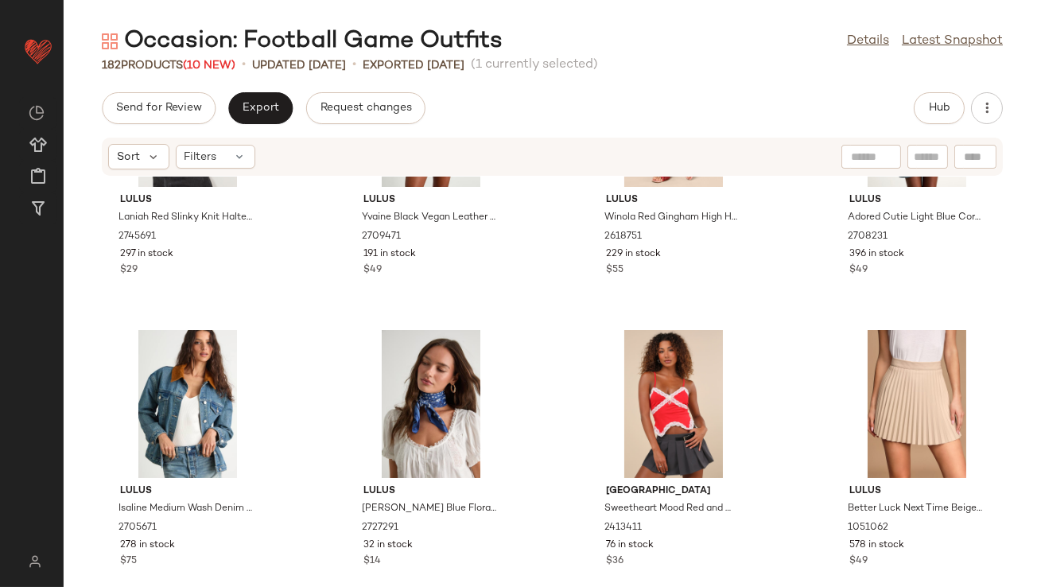
scroll to position [156, 0]
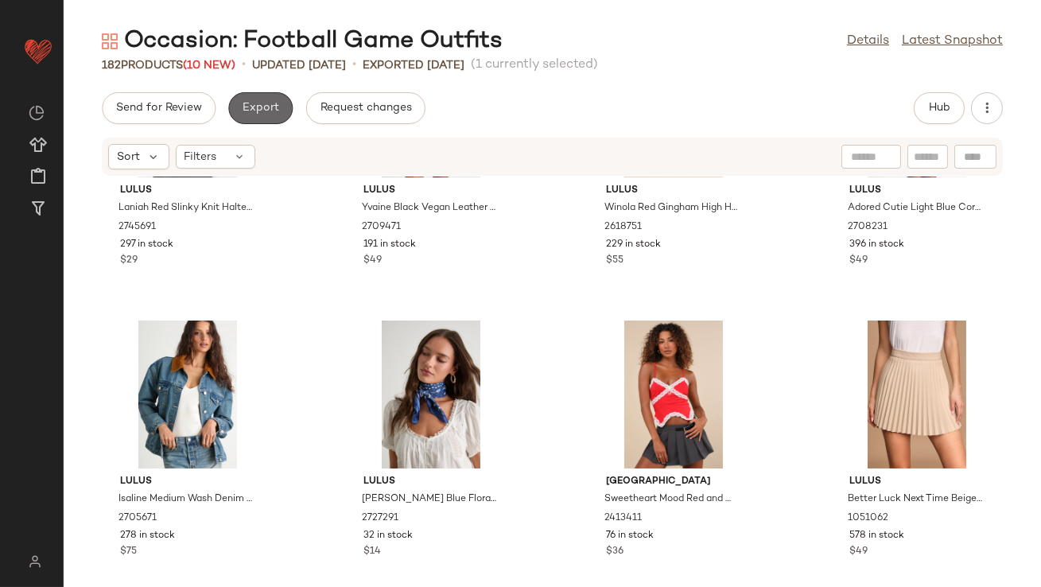
click at [255, 100] on button "Export" at bounding box center [260, 108] width 64 height 32
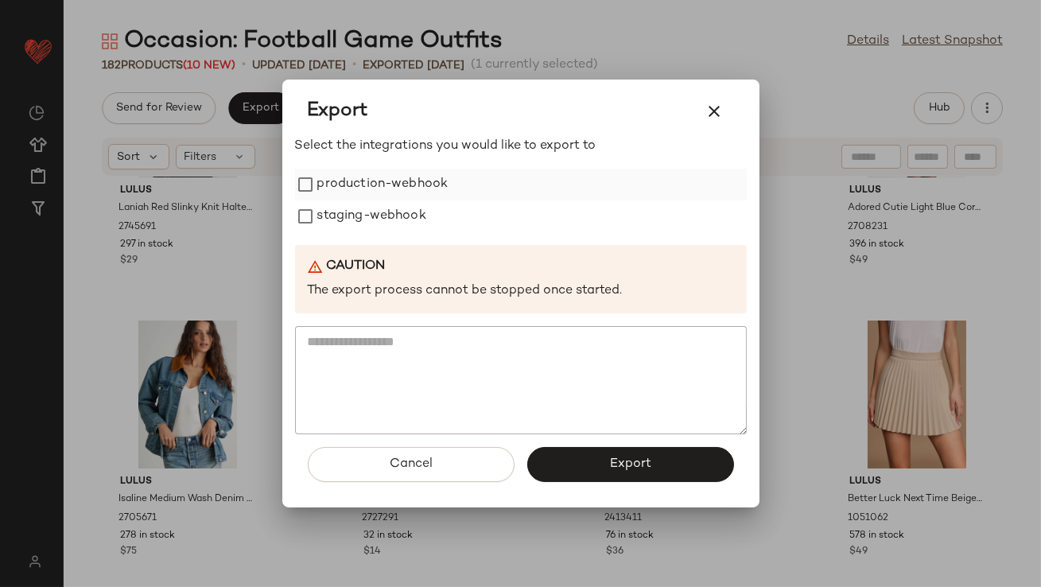
click at [325, 198] on label "production-webhook" at bounding box center [382, 185] width 131 height 32
click at [325, 214] on label "staging-webhook" at bounding box center [371, 216] width 109 height 32
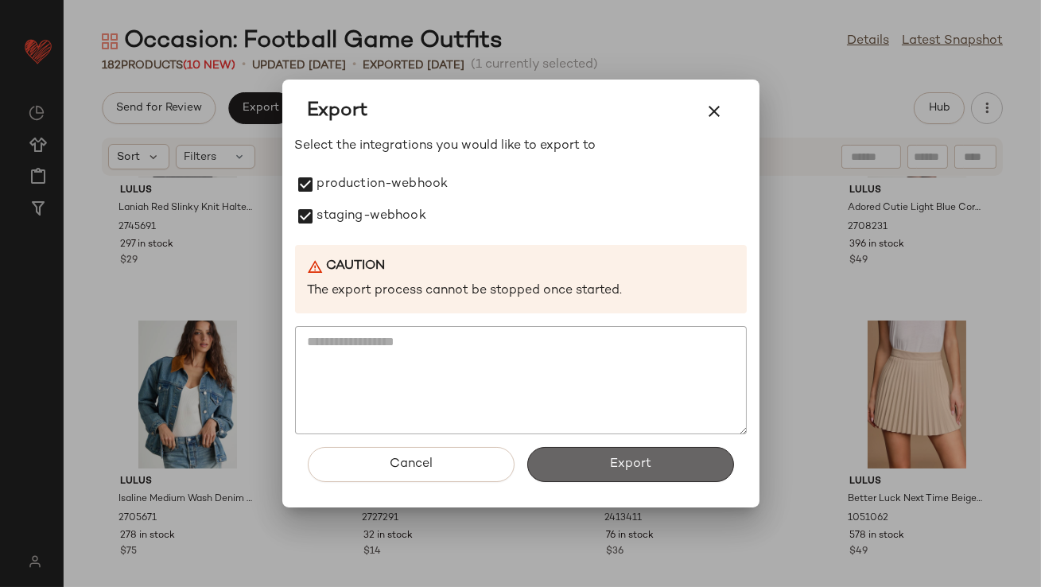
click at [602, 450] on button "Export" at bounding box center [630, 464] width 207 height 35
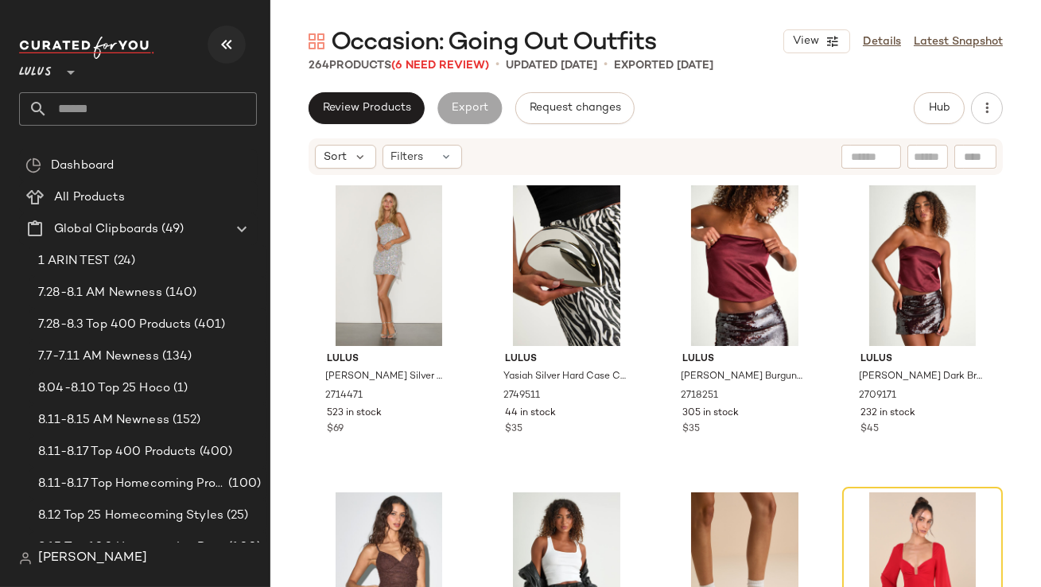
click at [237, 49] on button "button" at bounding box center [227, 44] width 38 height 38
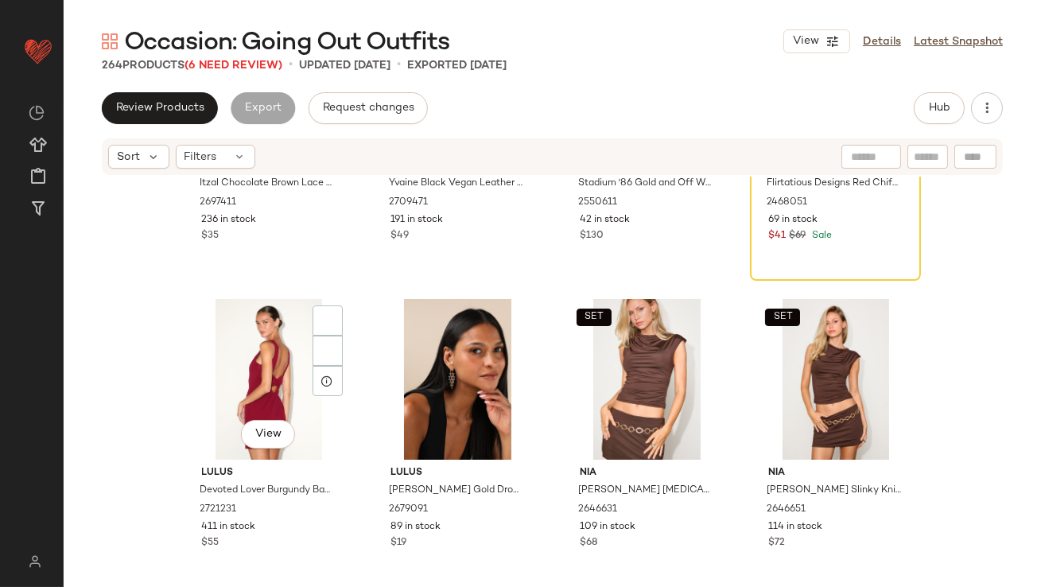
scroll to position [635, 0]
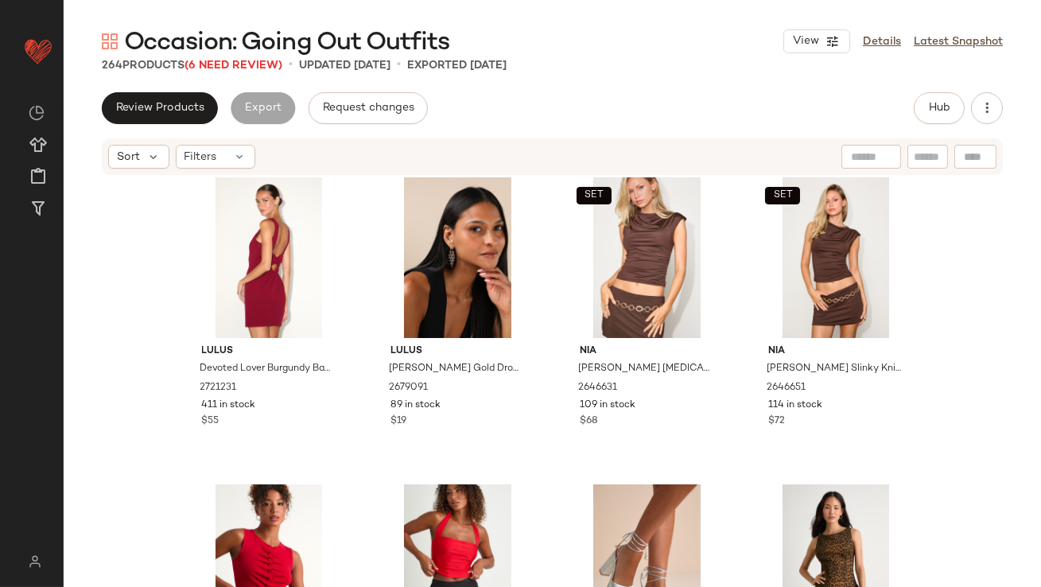
click at [233, 50] on span "Occasion: Going Out Outfits" at bounding box center [286, 43] width 325 height 32
click at [228, 60] on span "(6 Need Review)" at bounding box center [234, 66] width 98 height 12
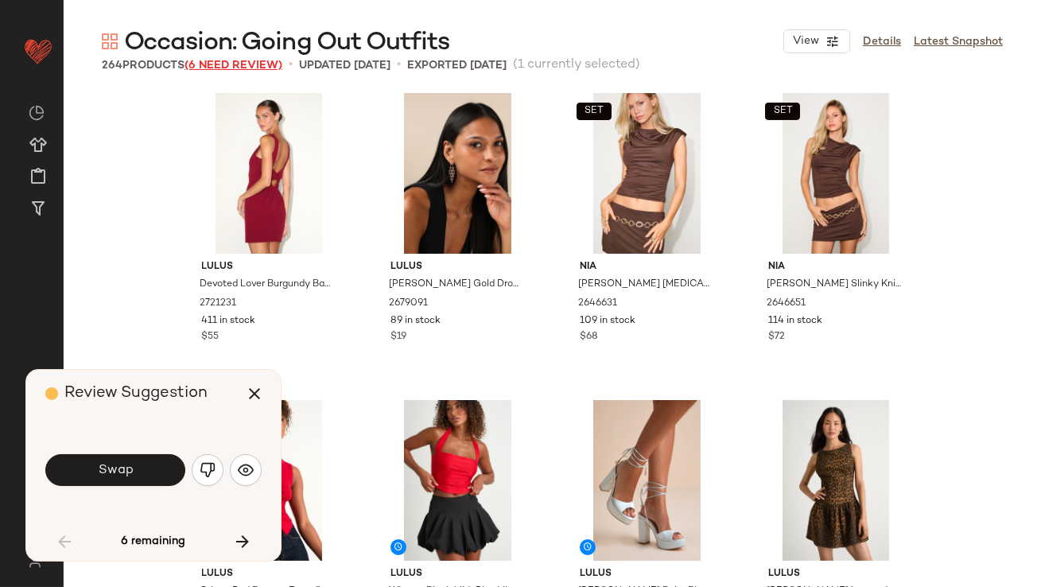
scroll to position [306, 0]
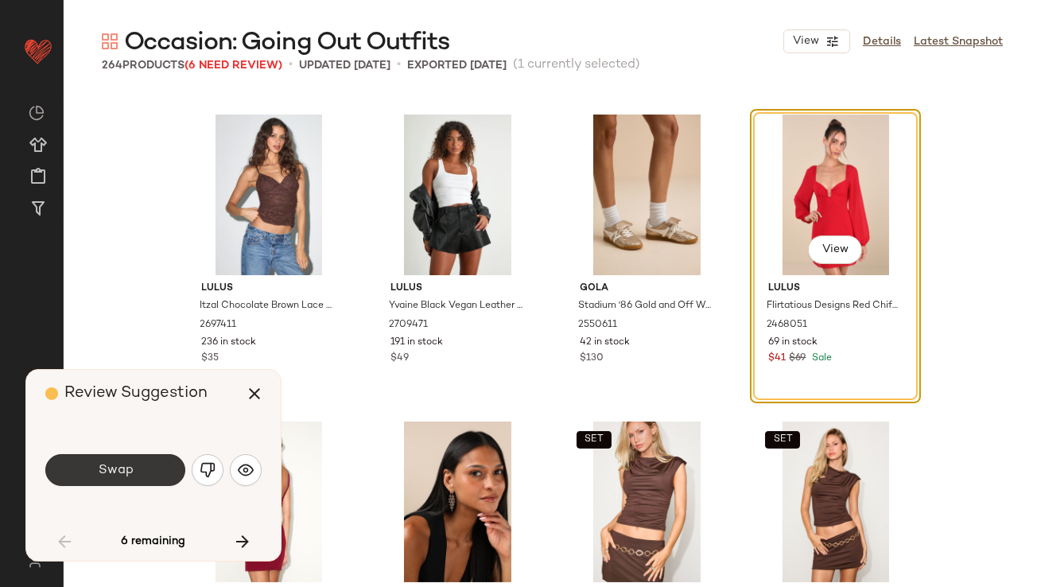
click at [156, 475] on button "Swap" at bounding box center [115, 470] width 140 height 32
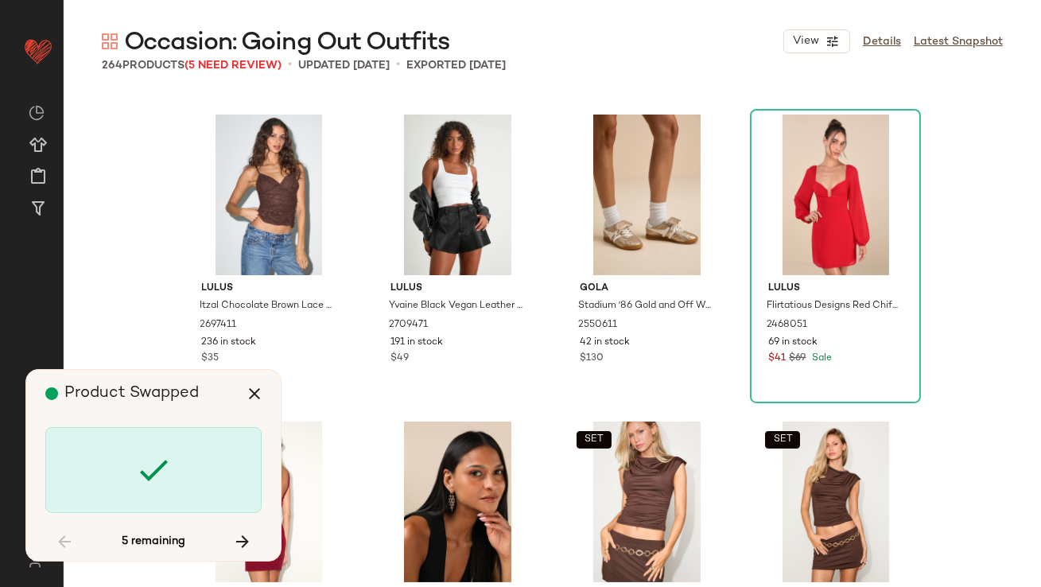
scroll to position [10134, 0]
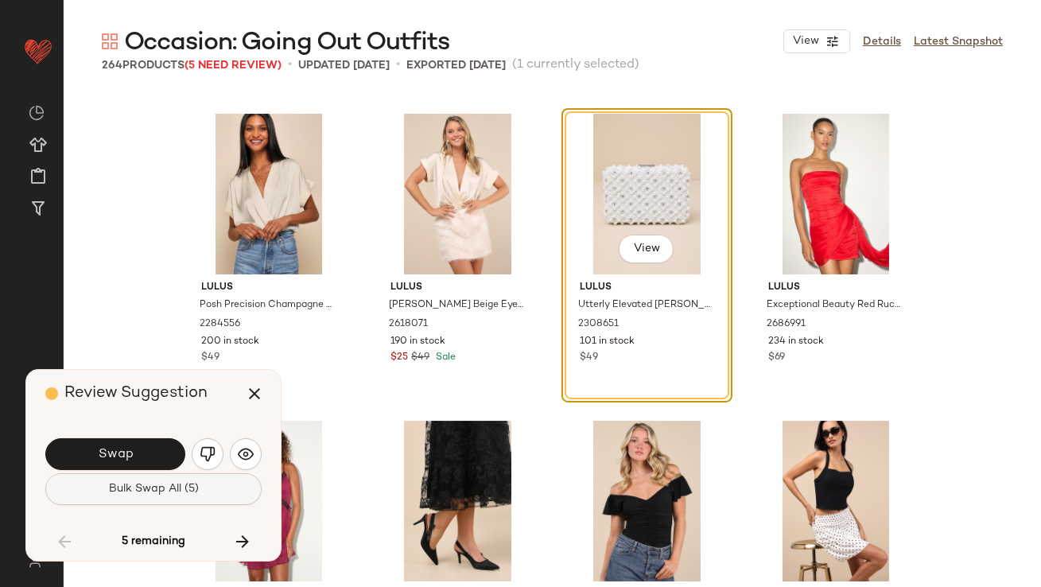
click at [156, 476] on button "Bulk Swap All (5)" at bounding box center [153, 489] width 216 height 32
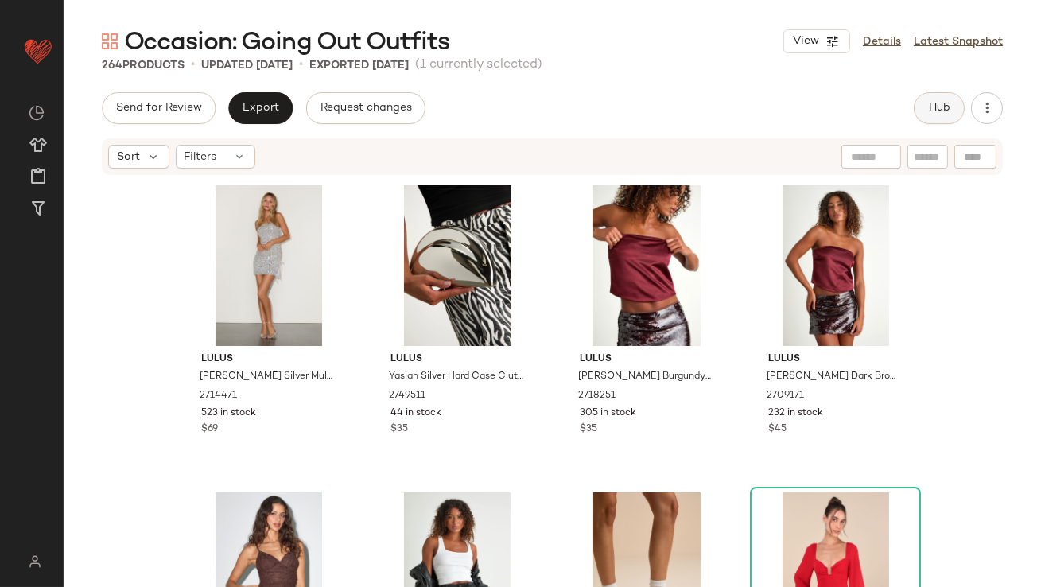
click at [938, 108] on span "Hub" at bounding box center [939, 108] width 22 height 13
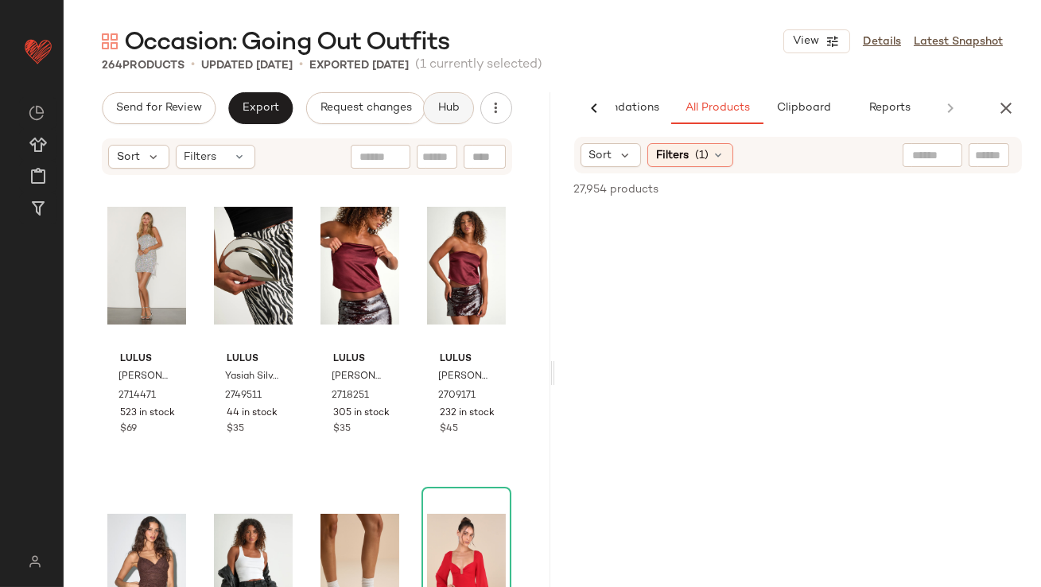
scroll to position [0, 89]
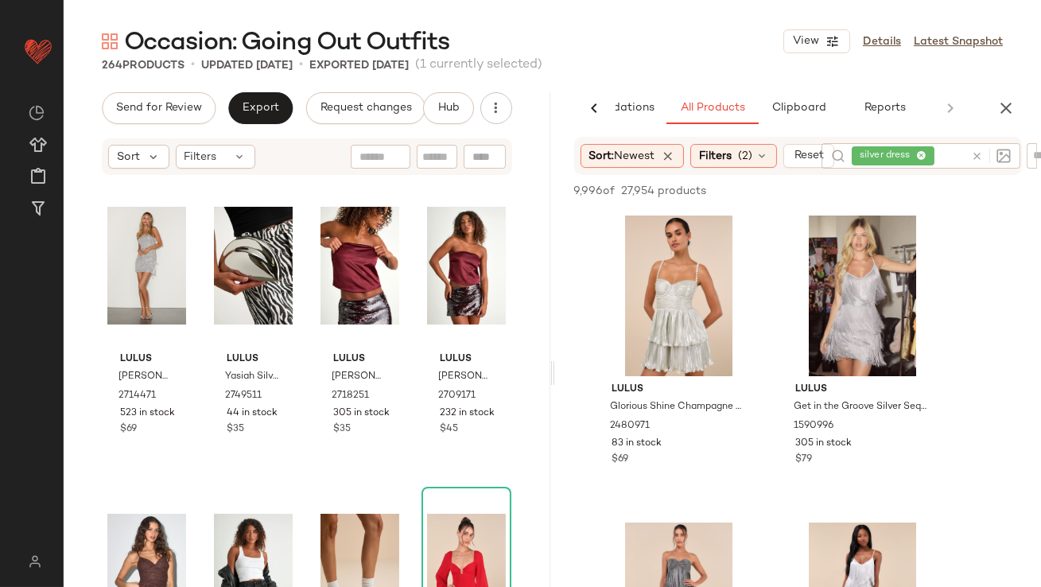
click at [923, 154] on icon at bounding box center [922, 156] width 10 height 10
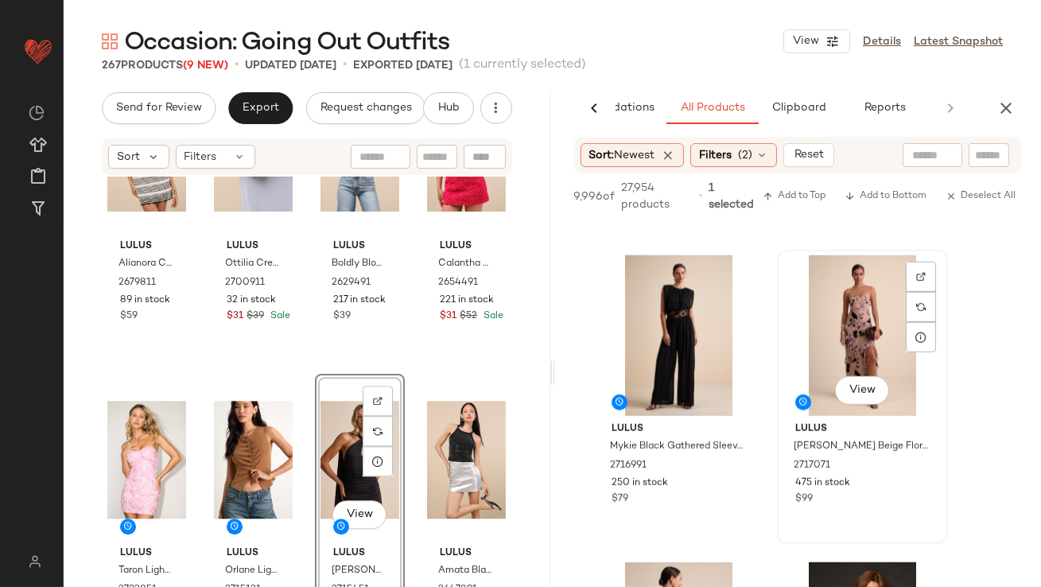
scroll to position [2741, 0]
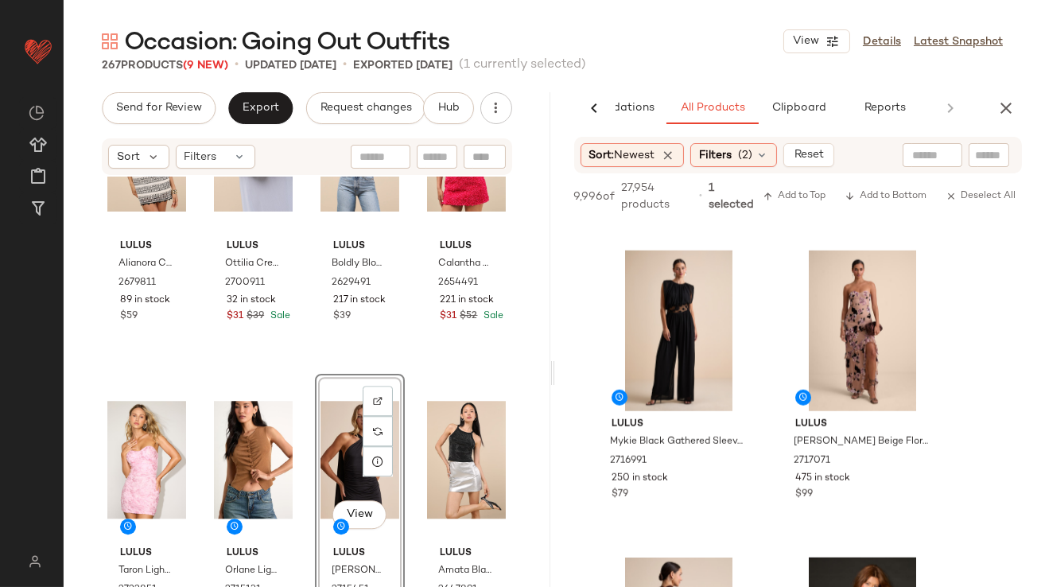
click at [1011, 103] on icon "button" at bounding box center [1006, 108] width 19 height 19
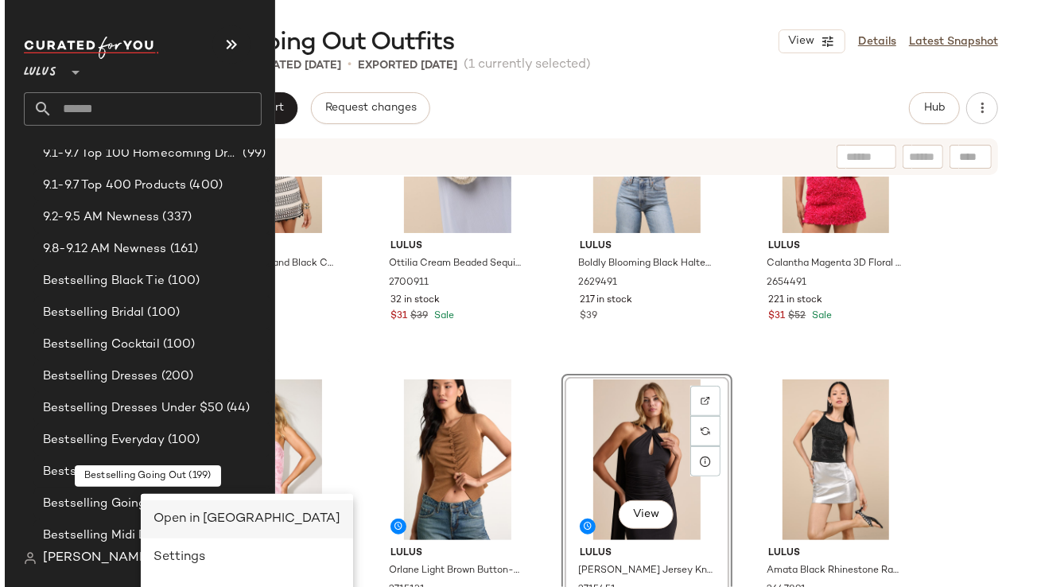
scroll to position [0, 0]
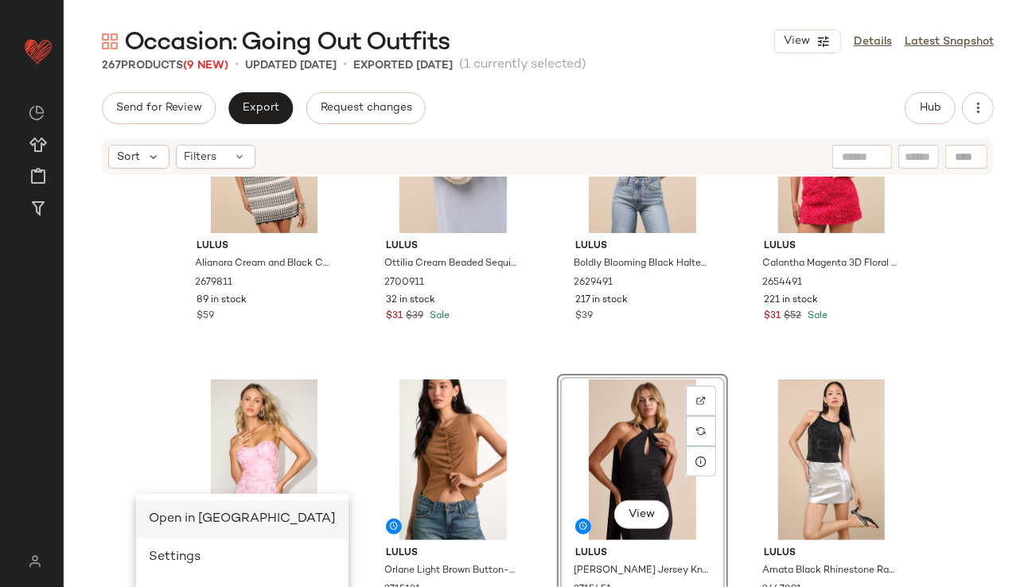
click at [156, 512] on div "Open in Split View" at bounding box center [242, 519] width 187 height 19
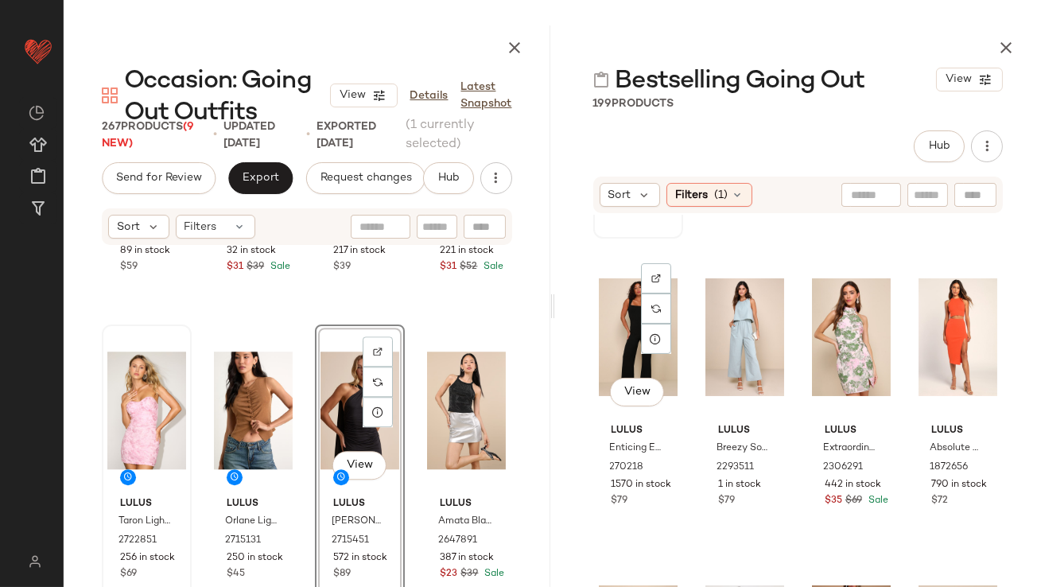
scroll to position [594, 0]
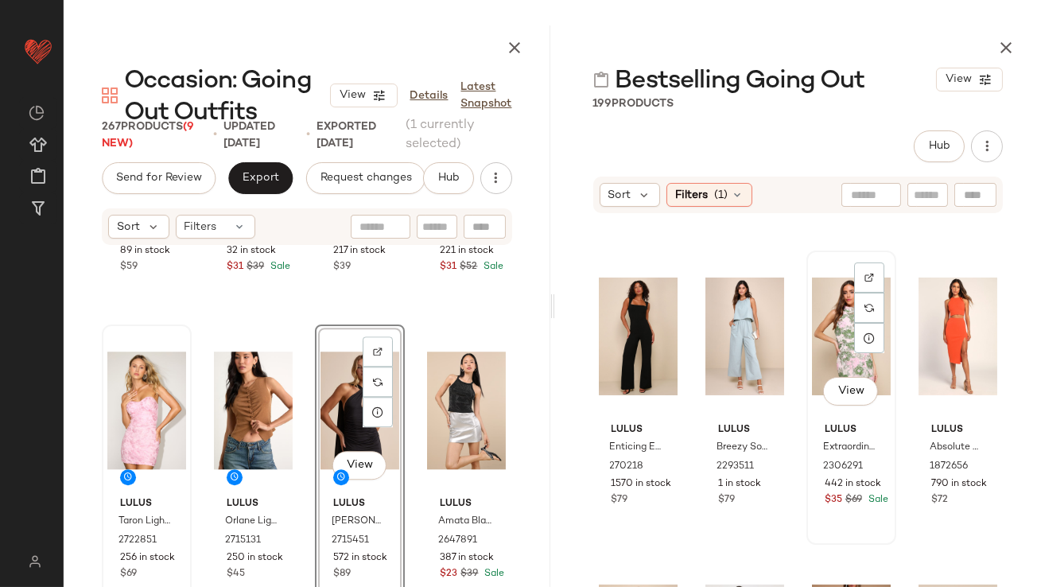
click at [839, 351] on div "View" at bounding box center [851, 336] width 79 height 161
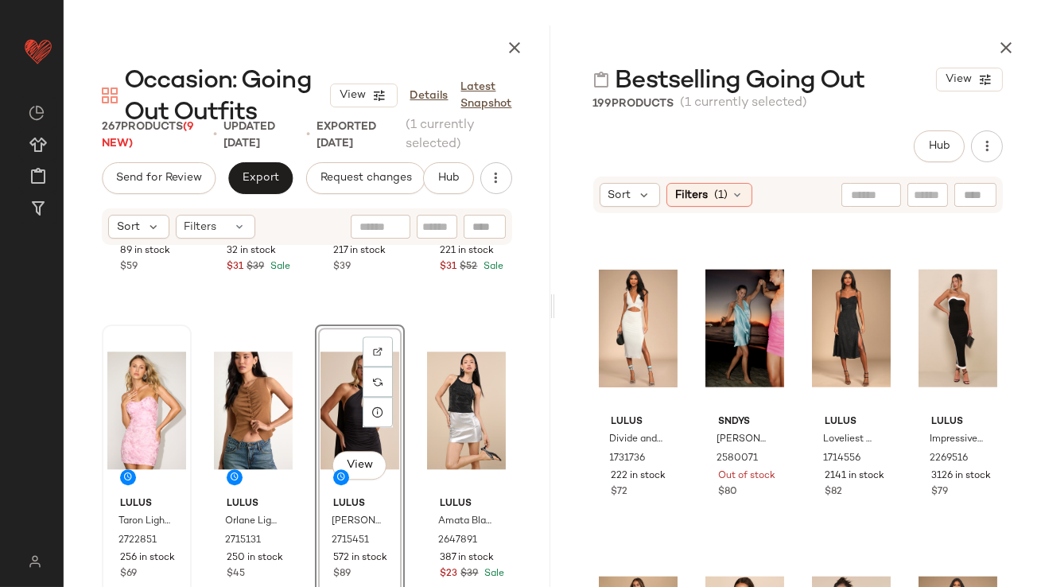
scroll to position [3262, 0]
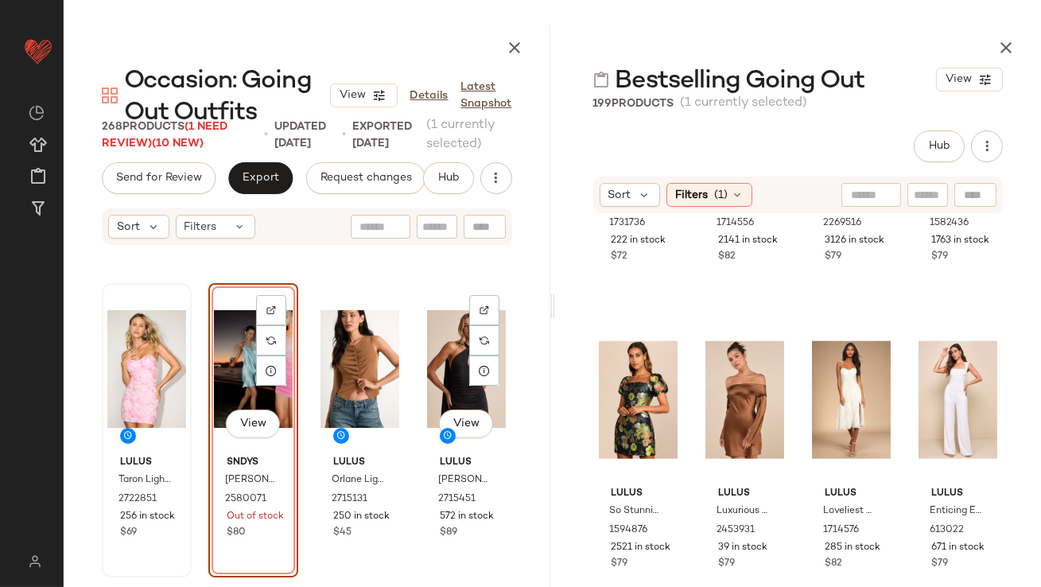
scroll to position [8254, 0]
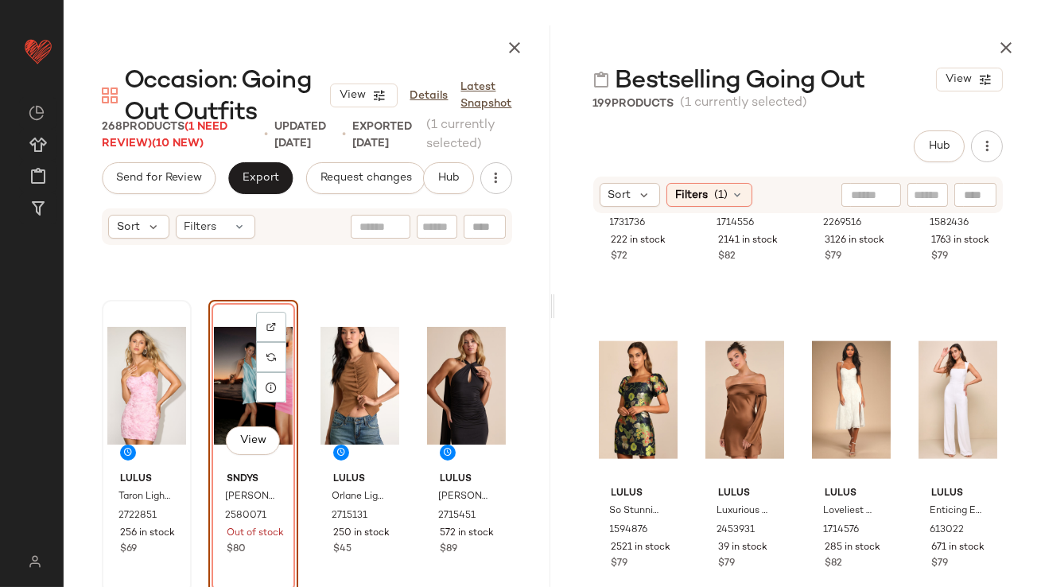
click at [231, 367] on div "View" at bounding box center [253, 385] width 79 height 161
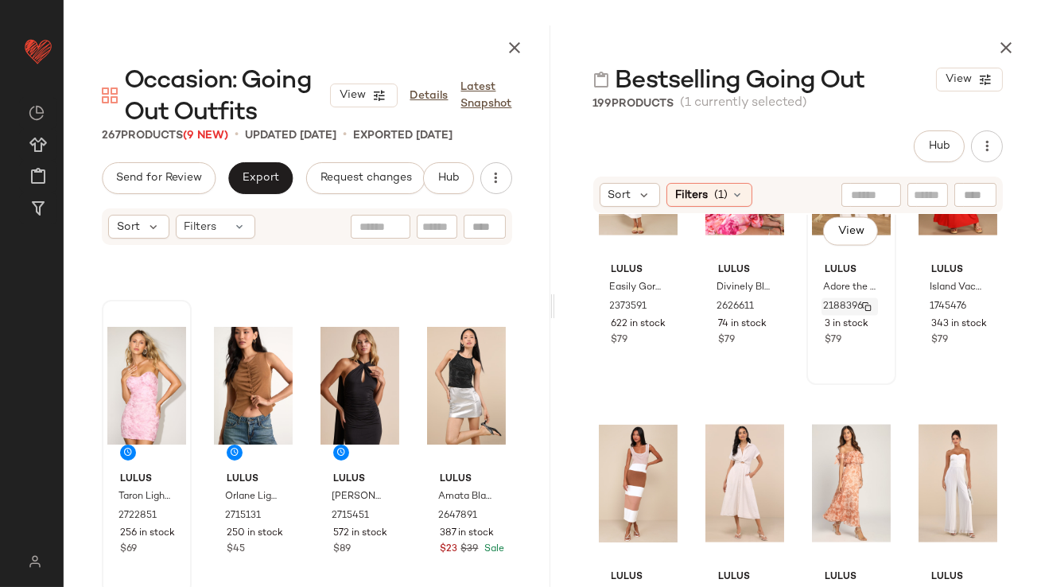
scroll to position [5213, 0]
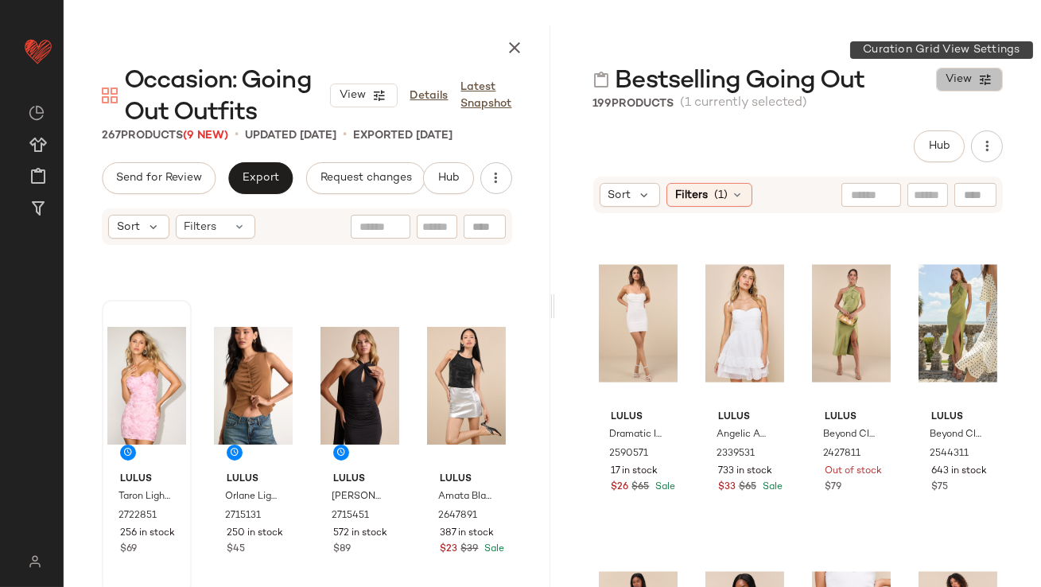
click at [997, 72] on button "View" at bounding box center [969, 80] width 67 height 24
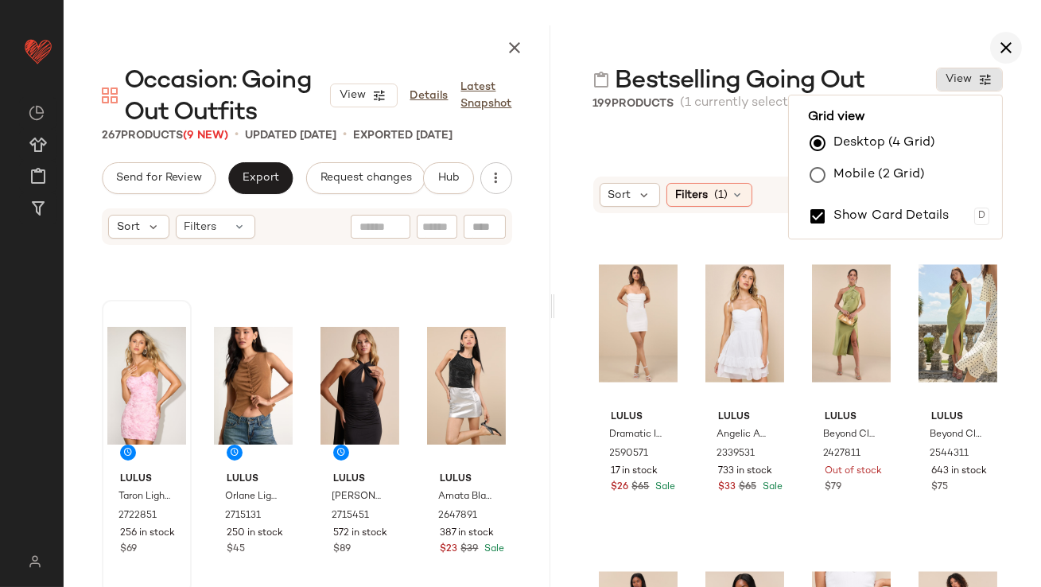
click at [1008, 43] on icon "button" at bounding box center [1006, 47] width 19 height 19
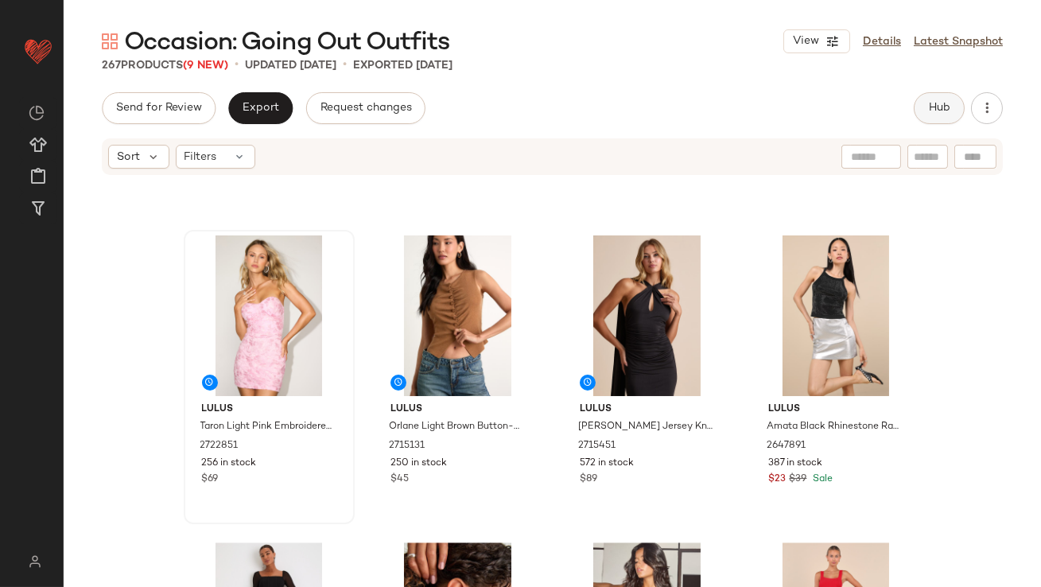
click at [944, 114] on span "Hub" at bounding box center [939, 108] width 22 height 13
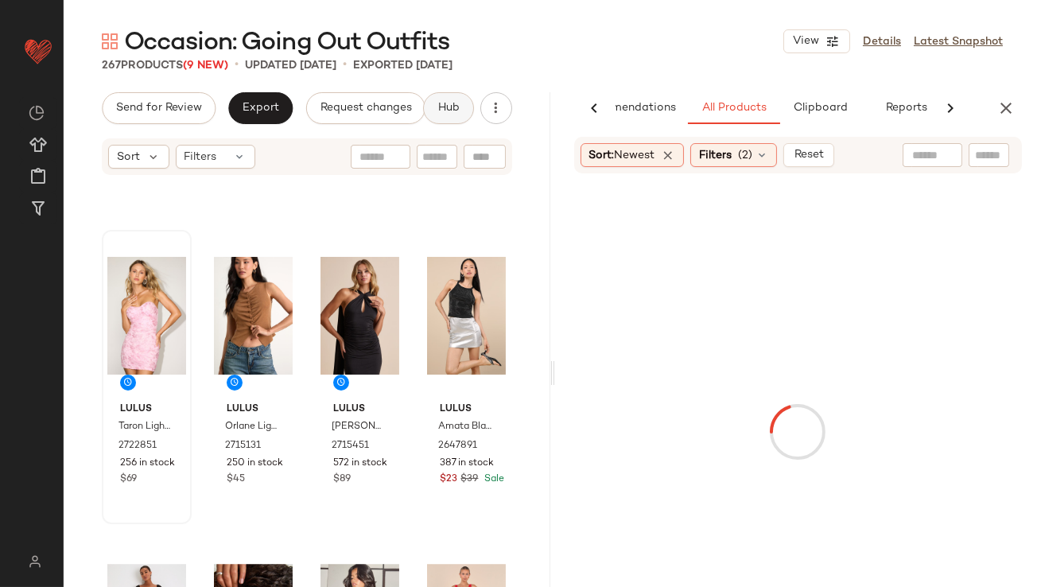
scroll to position [0, 89]
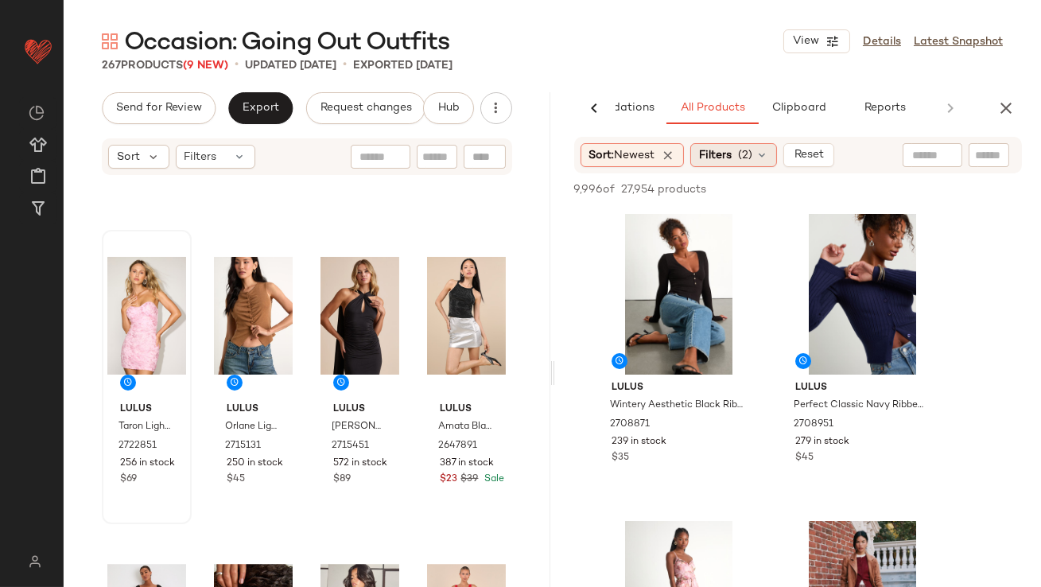
click at [725, 155] on span "Filters" at bounding box center [715, 155] width 33 height 17
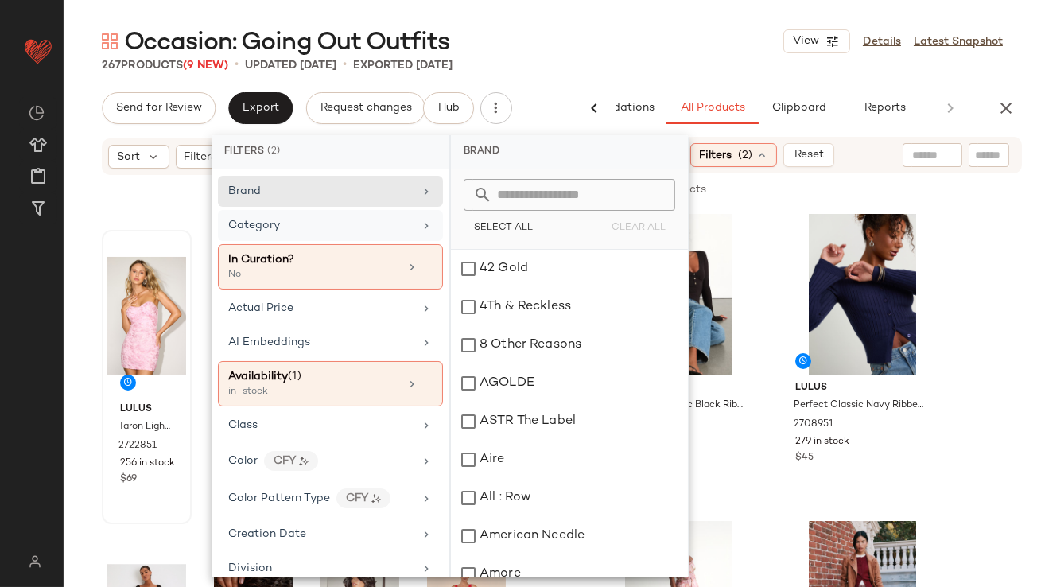
click at [317, 230] on div "Category" at bounding box center [320, 225] width 185 height 17
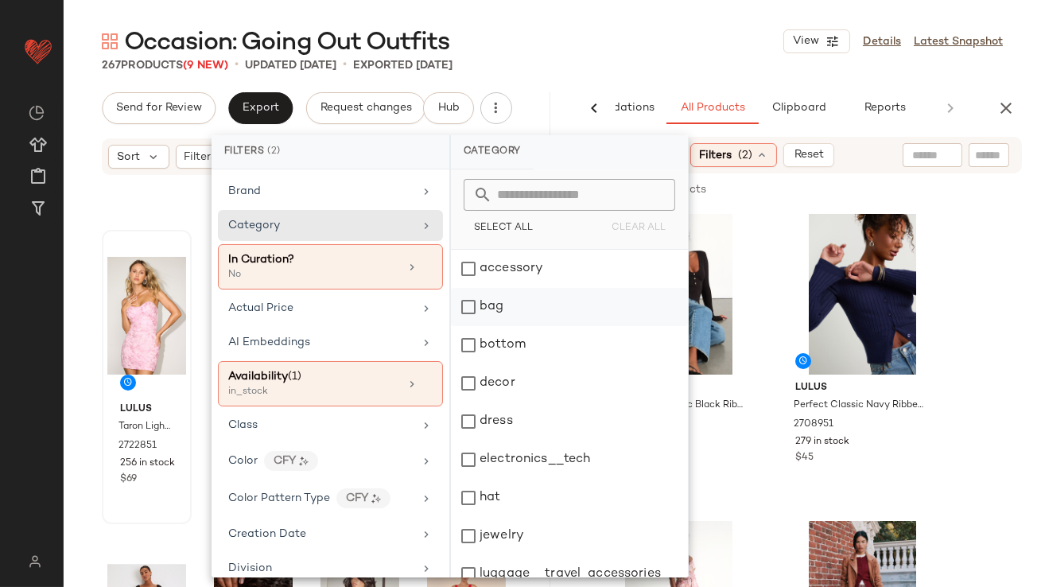
click at [497, 317] on div "bag" at bounding box center [569, 307] width 237 height 38
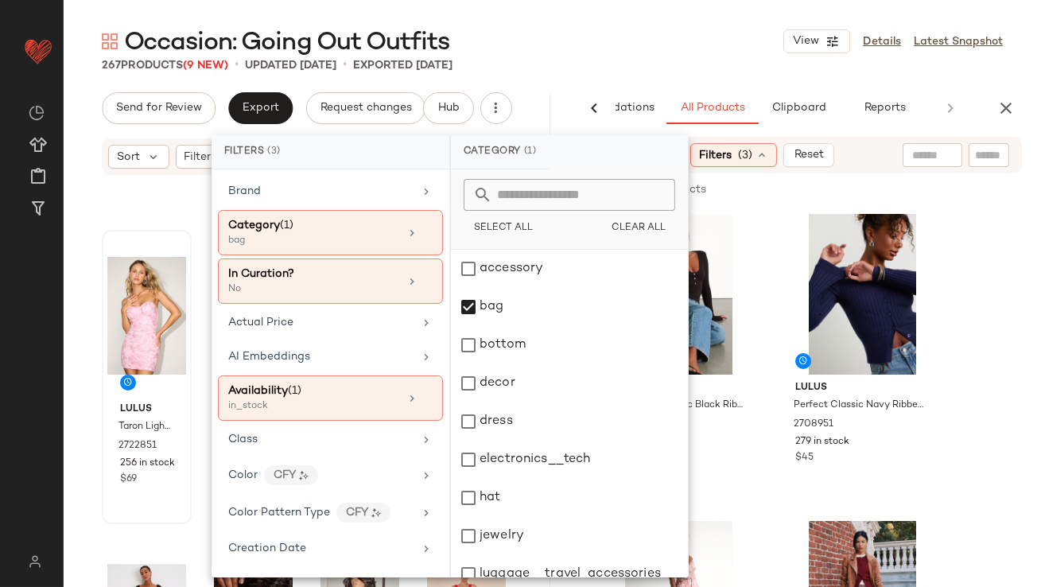
click at [721, 51] on div "Occasion: Going Out Outfits View Details Latest Snapshot" at bounding box center [553, 41] width 978 height 32
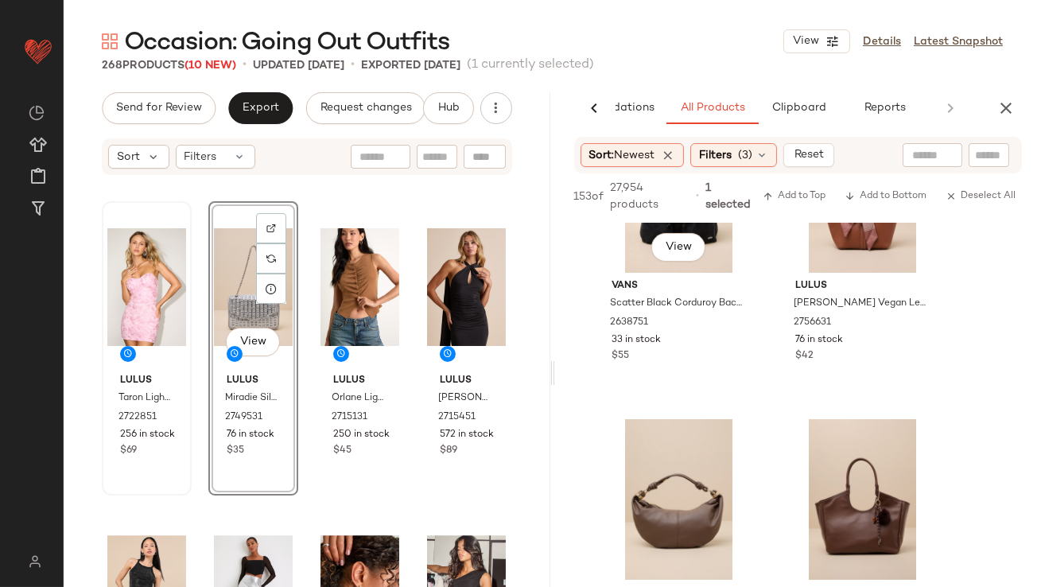
scroll to position [919, 0]
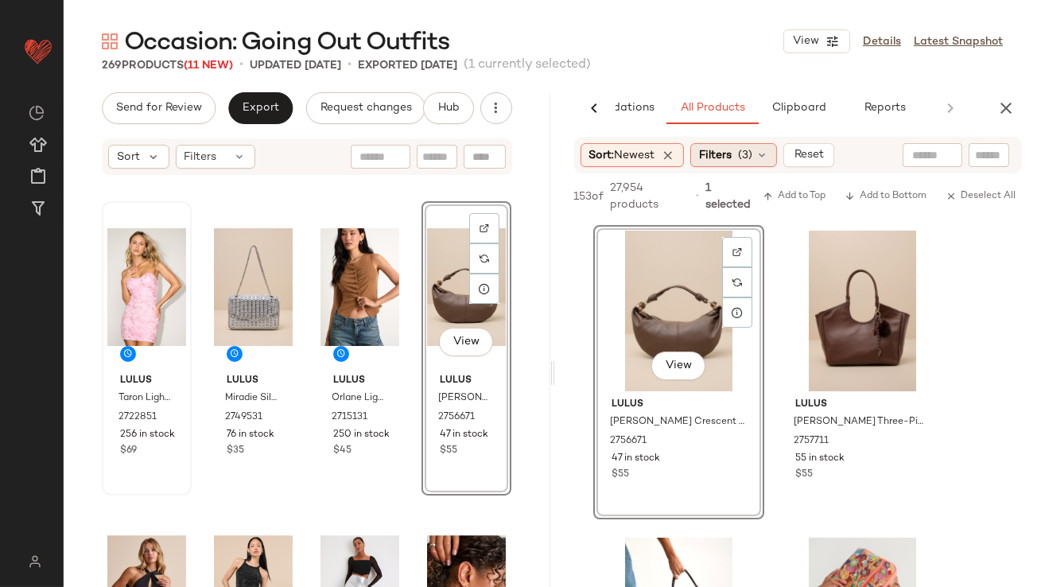
click at [707, 153] on span "Filters" at bounding box center [715, 155] width 33 height 17
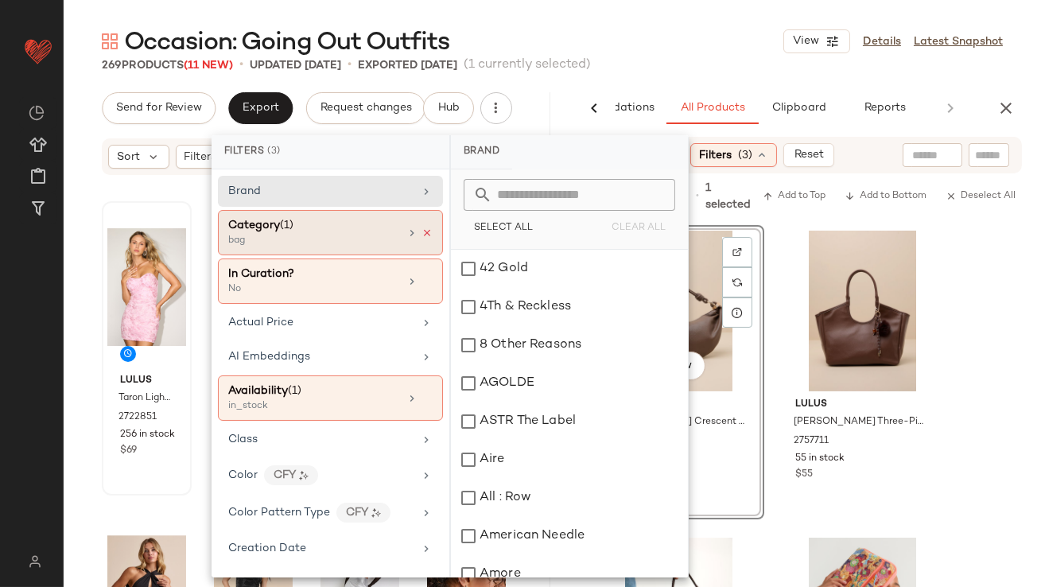
click at [423, 236] on icon at bounding box center [427, 233] width 11 height 11
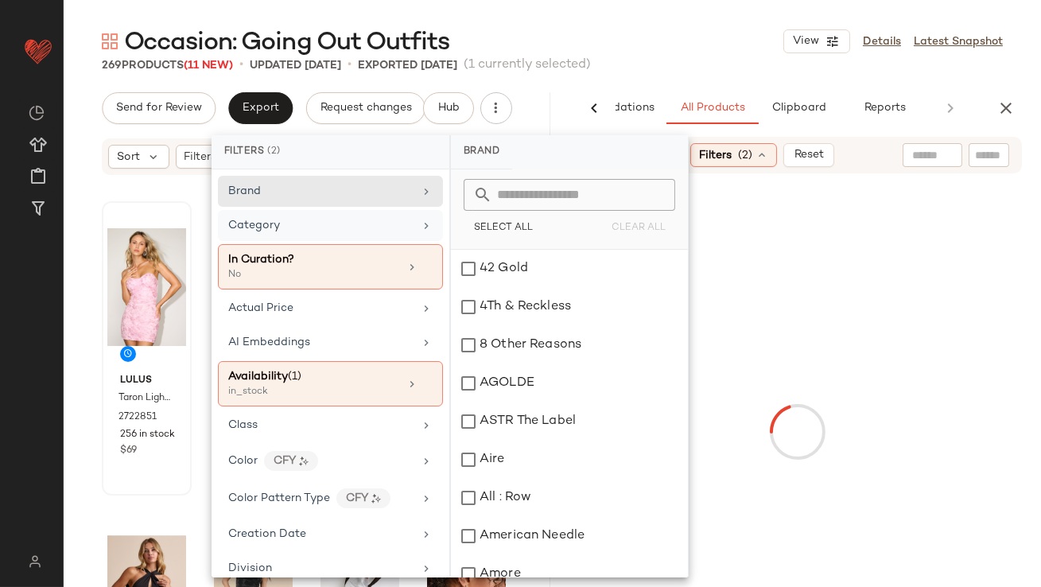
click at [386, 228] on div "Category" at bounding box center [320, 225] width 185 height 17
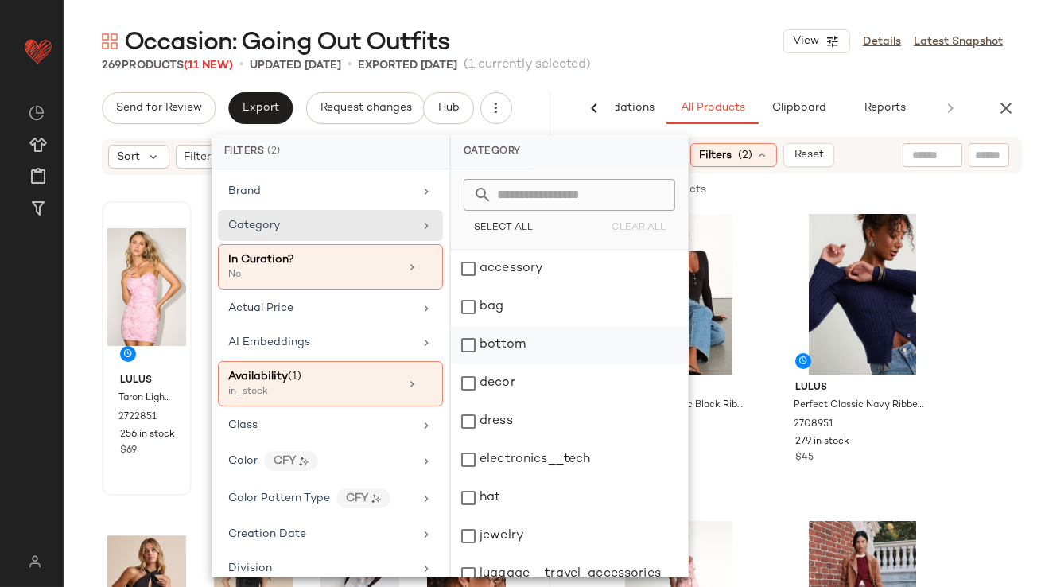
click at [496, 334] on div "bottom" at bounding box center [569, 345] width 237 height 38
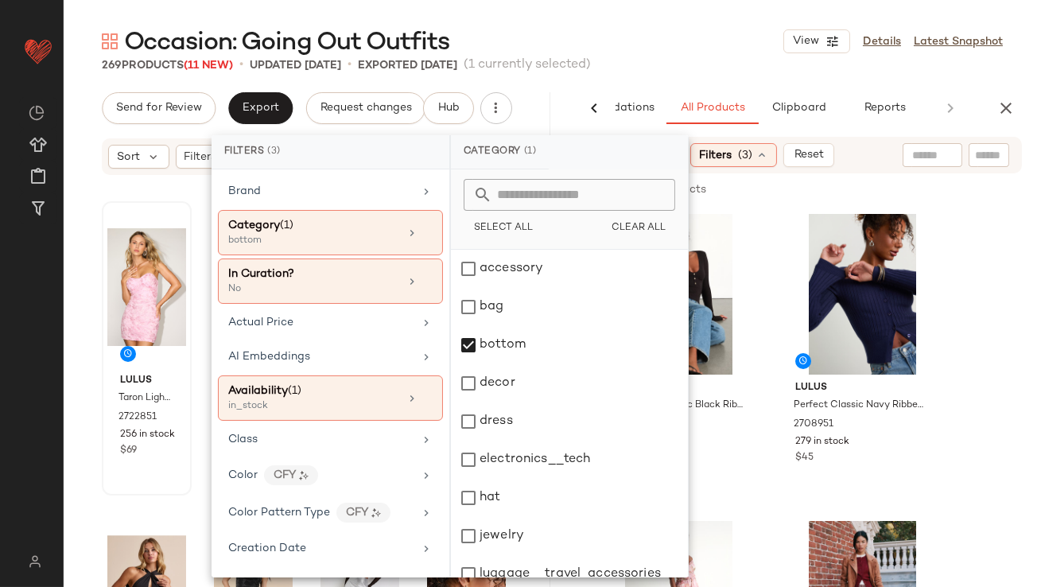
click at [644, 49] on div "Occasion: Going Out Outfits View Details Latest Snapshot" at bounding box center [553, 41] width 978 height 32
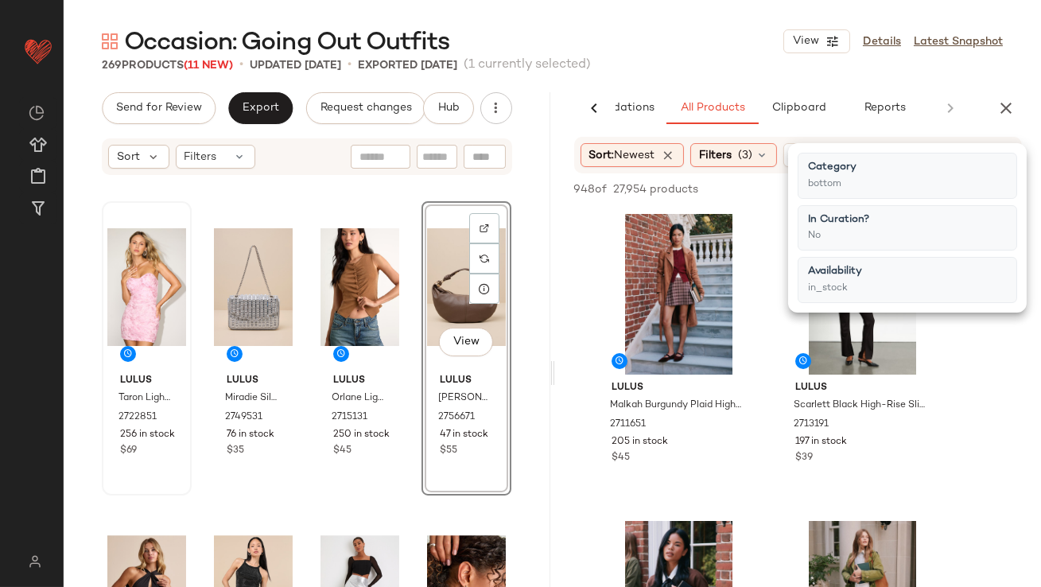
click at [644, 49] on div "Occasion: Going Out Outfits View Details Latest Snapshot" at bounding box center [553, 41] width 978 height 32
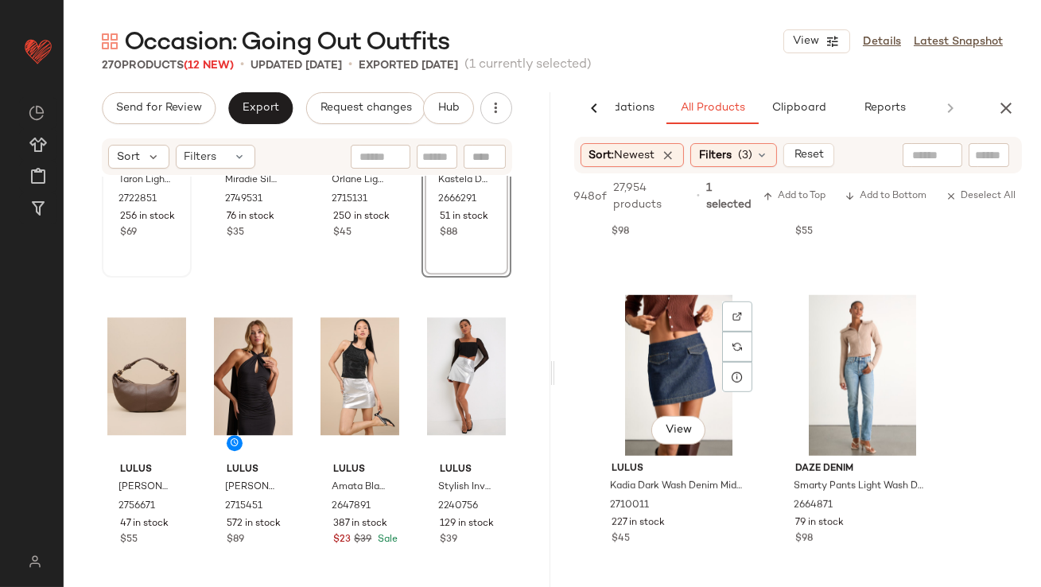
scroll to position [2469, 0]
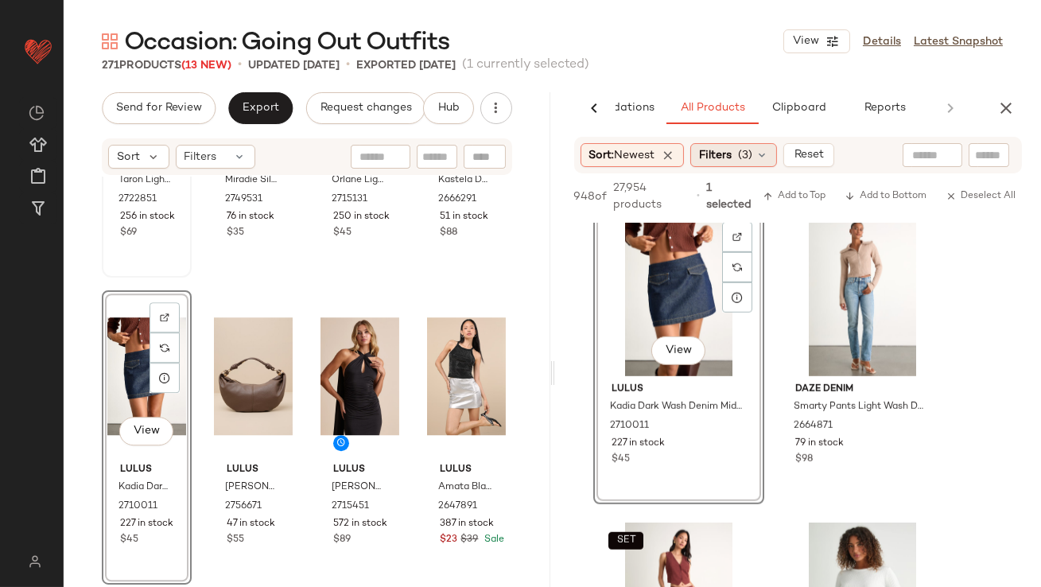
click at [727, 151] on span "Filters" at bounding box center [715, 155] width 33 height 17
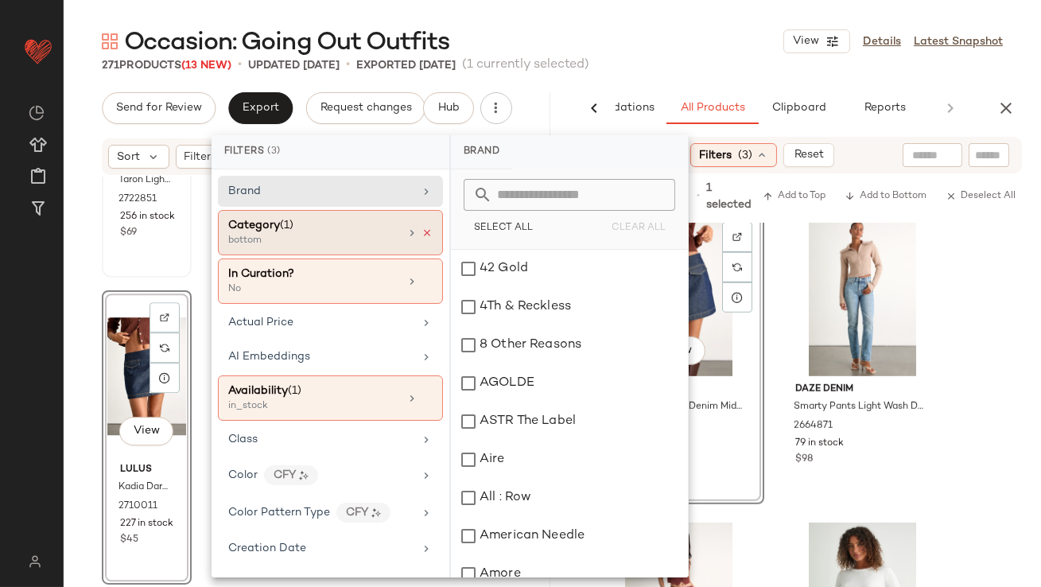
click at [422, 228] on icon at bounding box center [427, 233] width 11 height 11
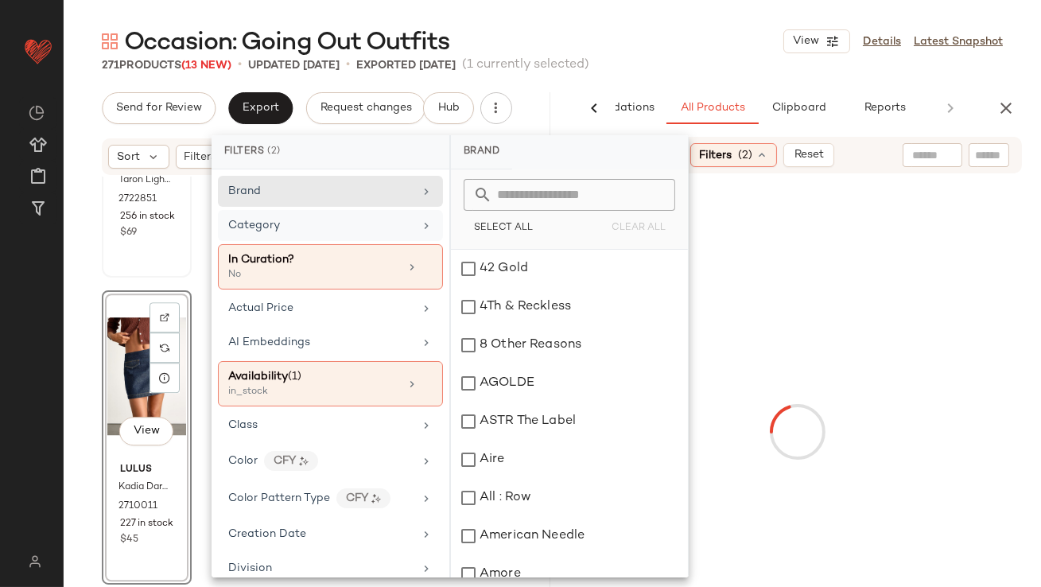
click at [394, 227] on div "Category" at bounding box center [320, 225] width 185 height 17
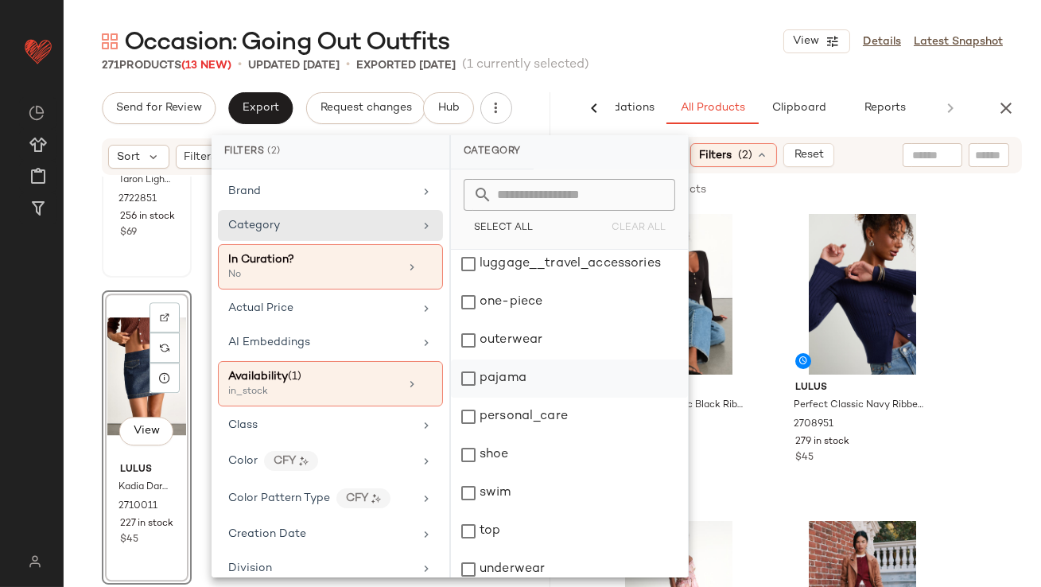
scroll to position [321, 0]
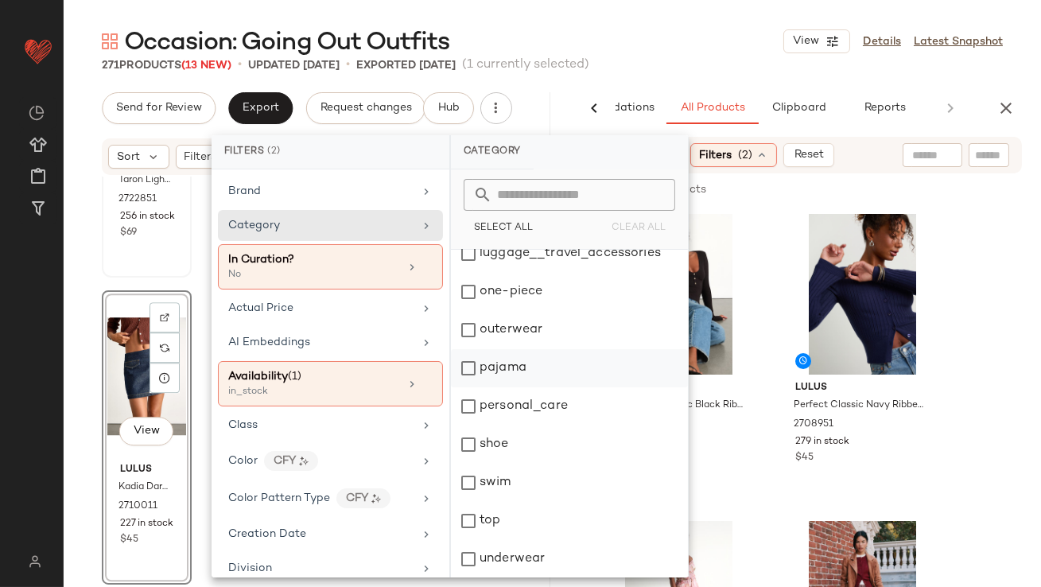
click at [472, 517] on div "top" at bounding box center [569, 521] width 237 height 38
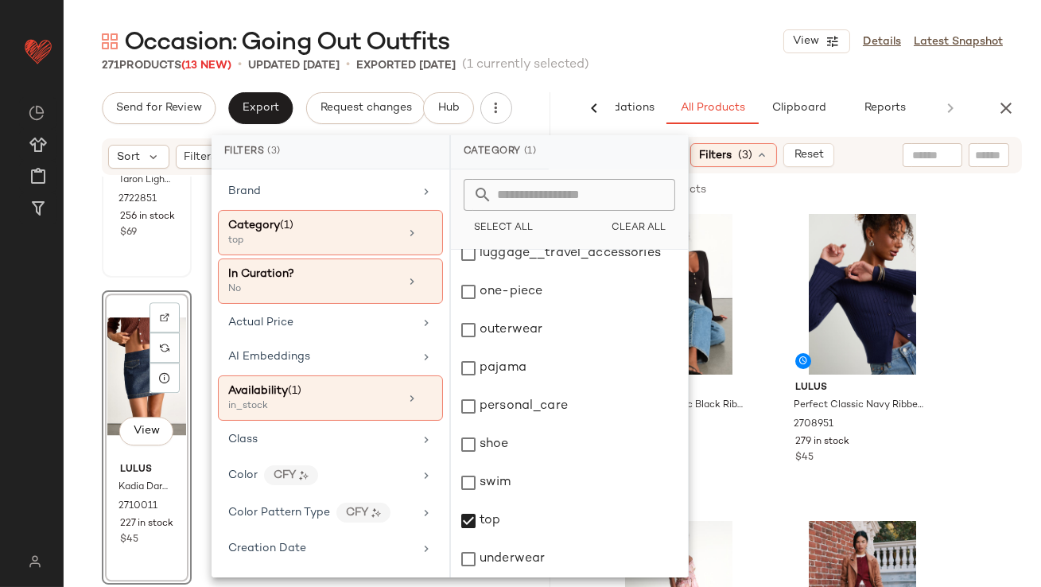
click at [699, 52] on div "Occasion: Going Out Outfits View Details Latest Snapshot" at bounding box center [553, 41] width 978 height 32
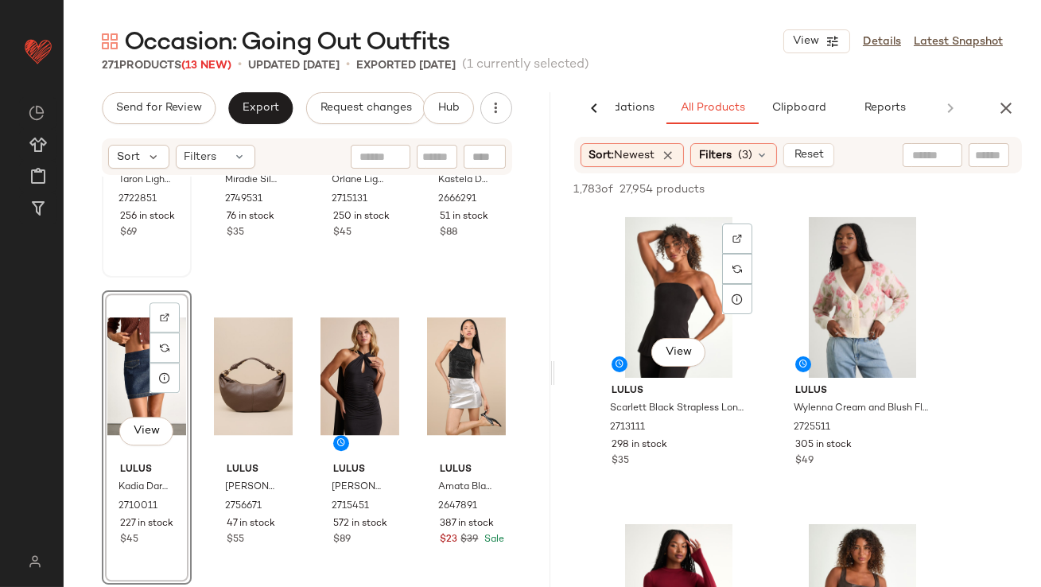
scroll to position [286, 0]
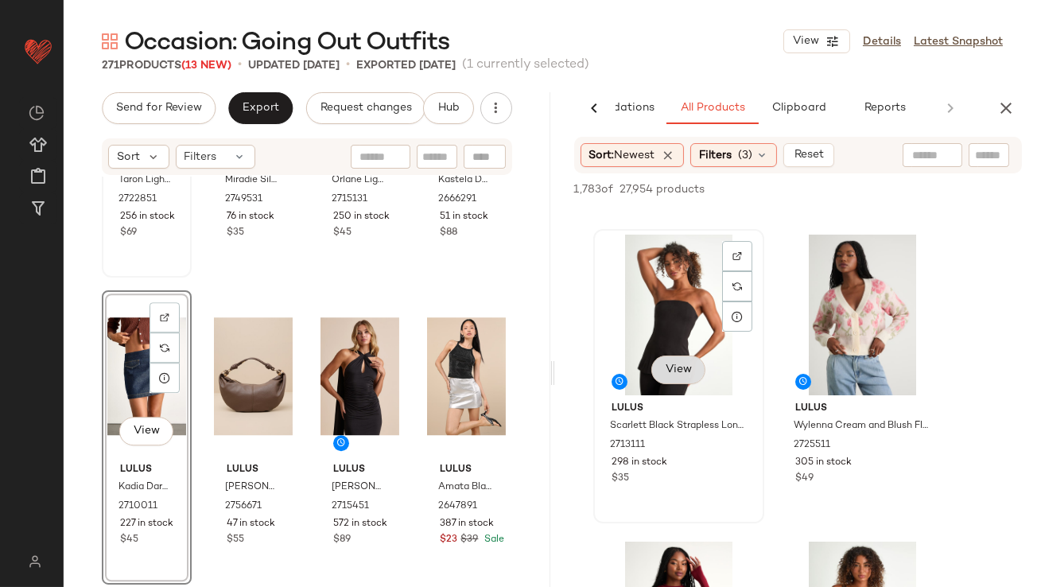
click at [687, 370] on span "View" at bounding box center [677, 370] width 27 height 13
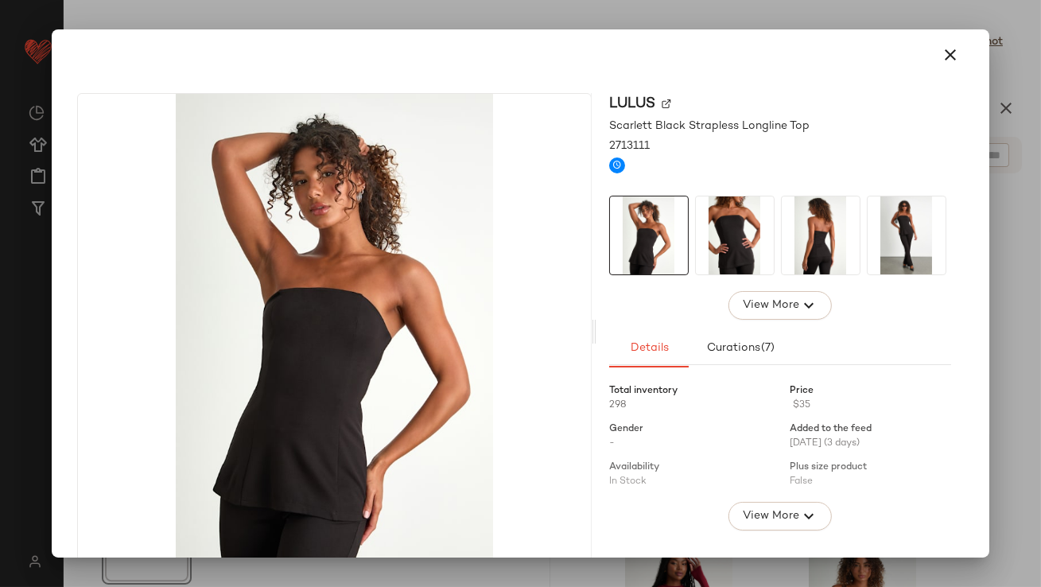
click at [794, 208] on img at bounding box center [821, 236] width 78 height 78
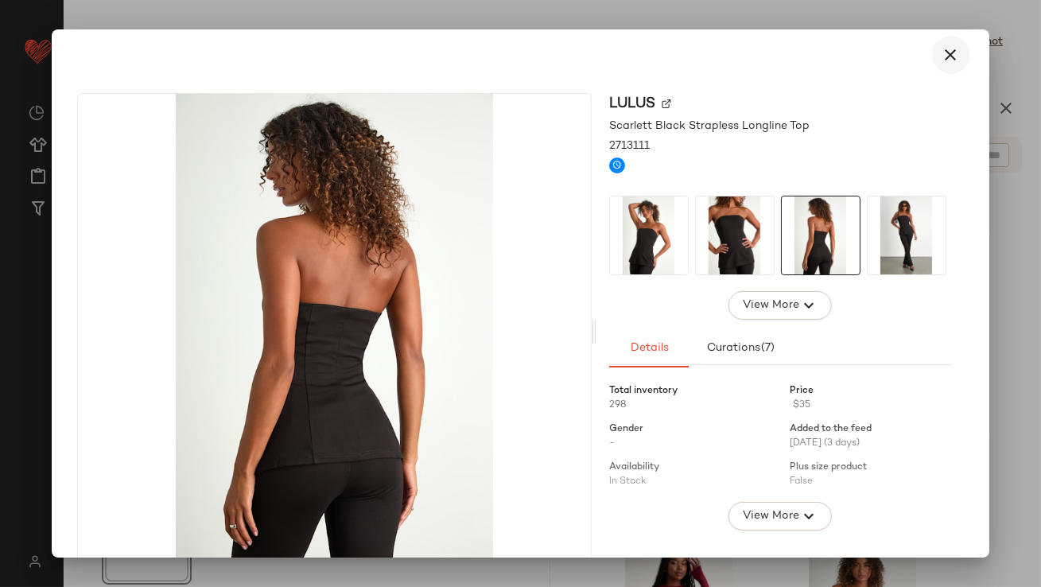
click at [945, 56] on icon "button" at bounding box center [951, 54] width 19 height 19
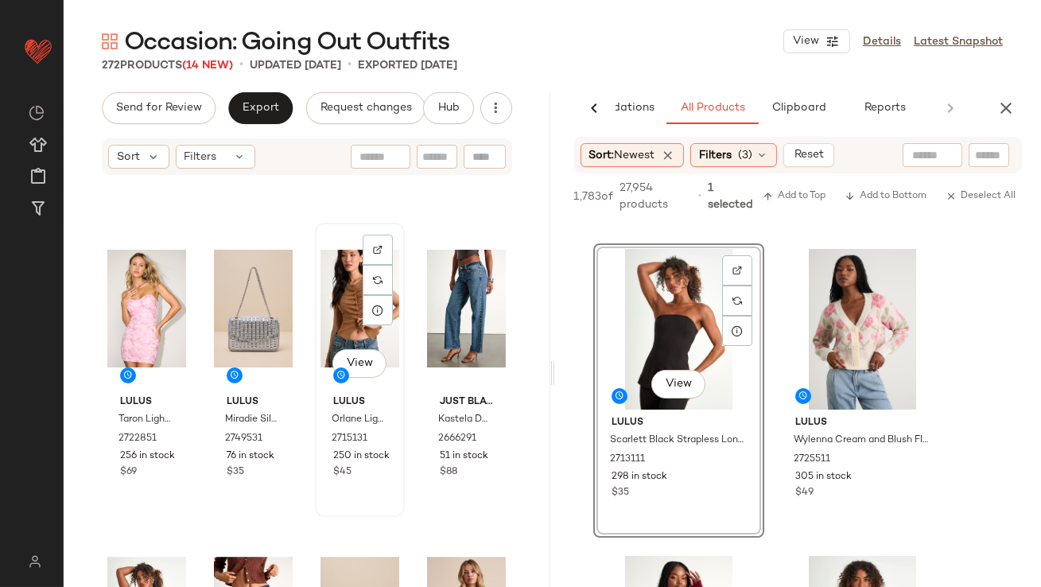
scroll to position [8259, 0]
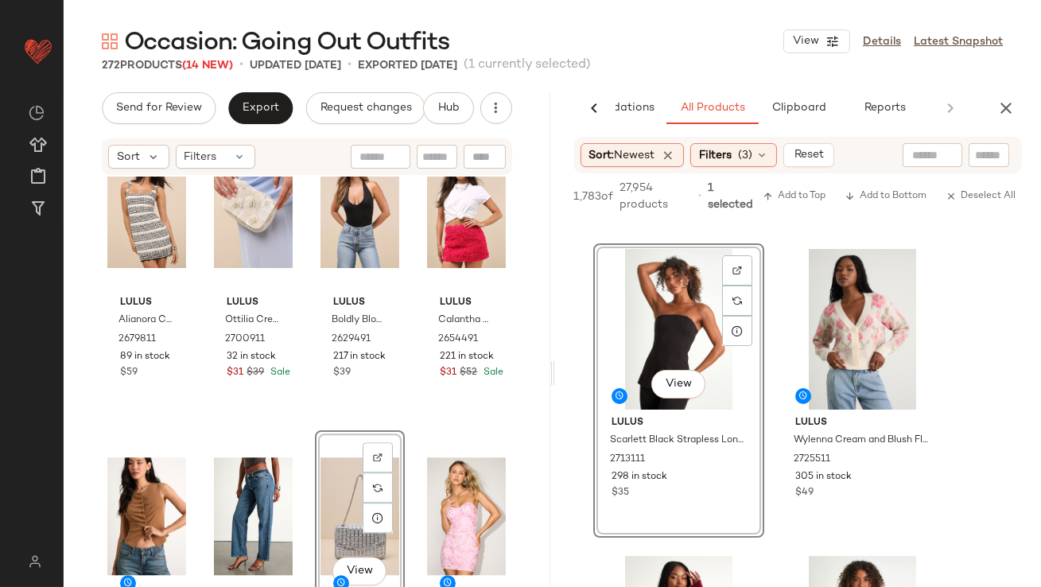
scroll to position [8052, 0]
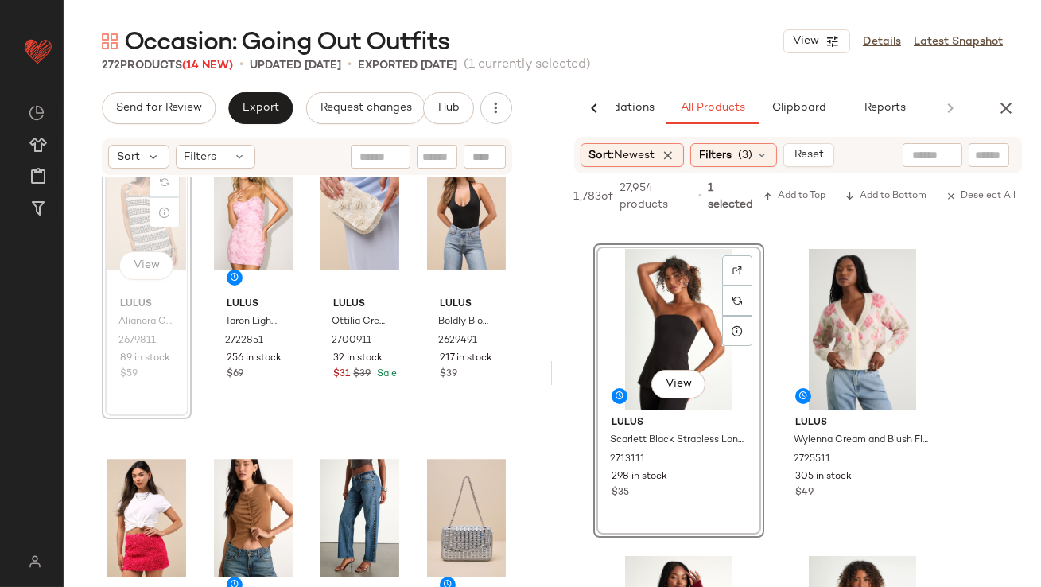
scroll to position [8050, 0]
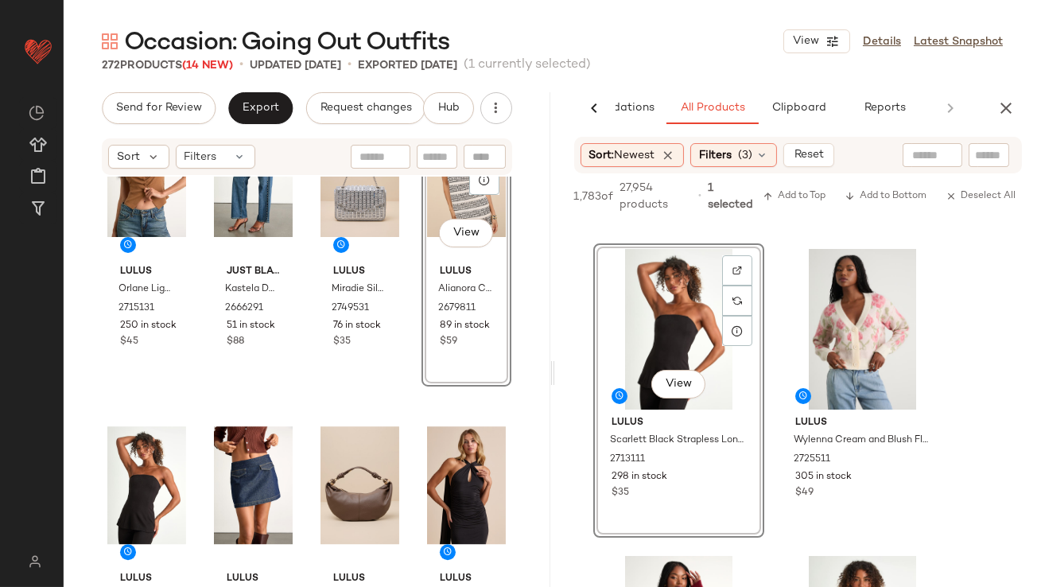
scroll to position [8410, 0]
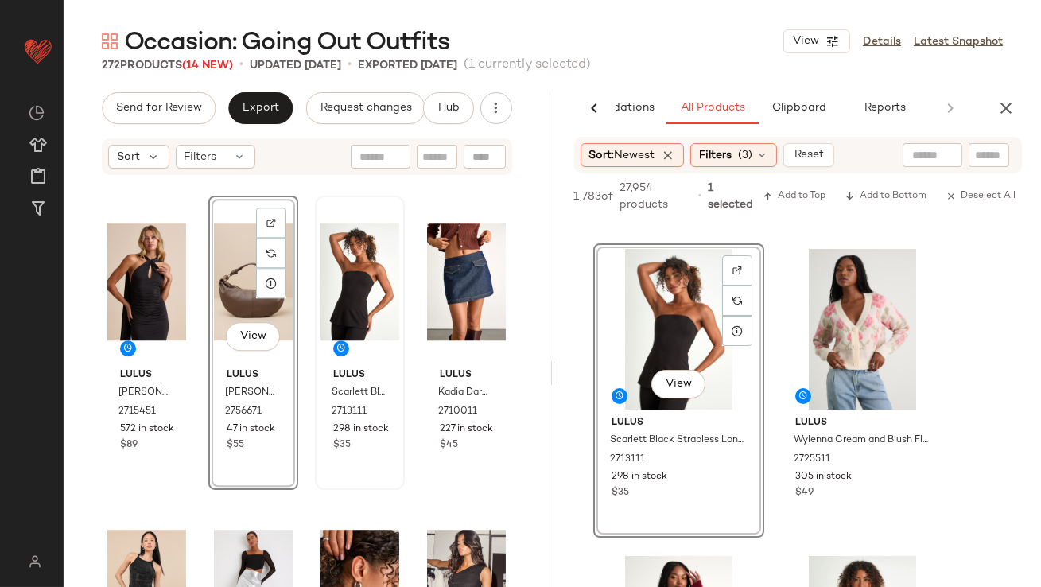
scroll to position [8696, 0]
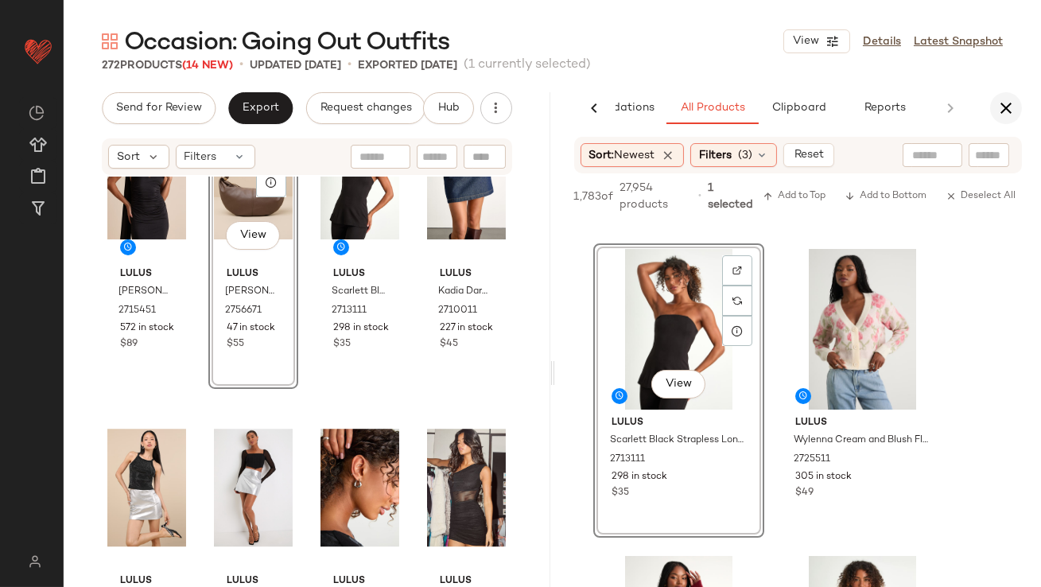
click at [999, 107] on icon "button" at bounding box center [1006, 108] width 19 height 19
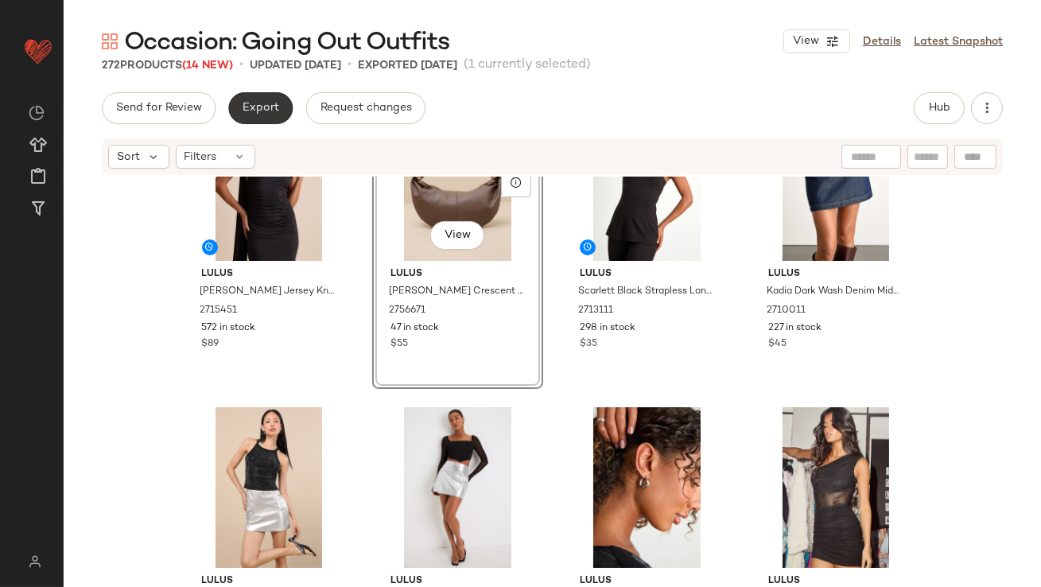
click at [255, 120] on button "Export" at bounding box center [260, 108] width 64 height 32
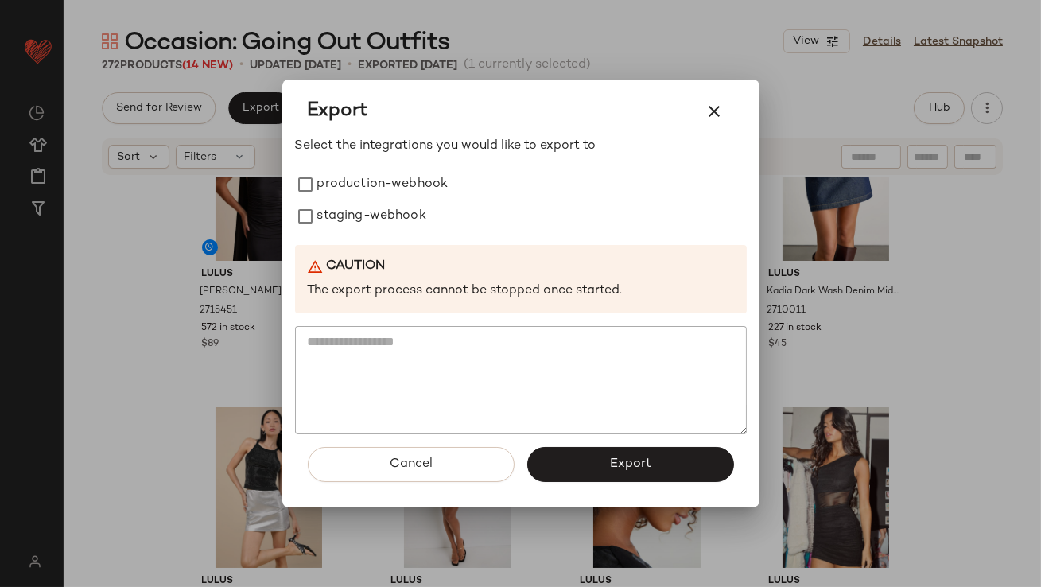
click at [293, 170] on div "Export Select the integrations you would like to export to production-webhook s…" at bounding box center [520, 294] width 477 height 428
click at [304, 229] on div "staging-webhook" at bounding box center [521, 216] width 452 height 32
click at [558, 485] on div "Cancel Export" at bounding box center [521, 470] width 452 height 73
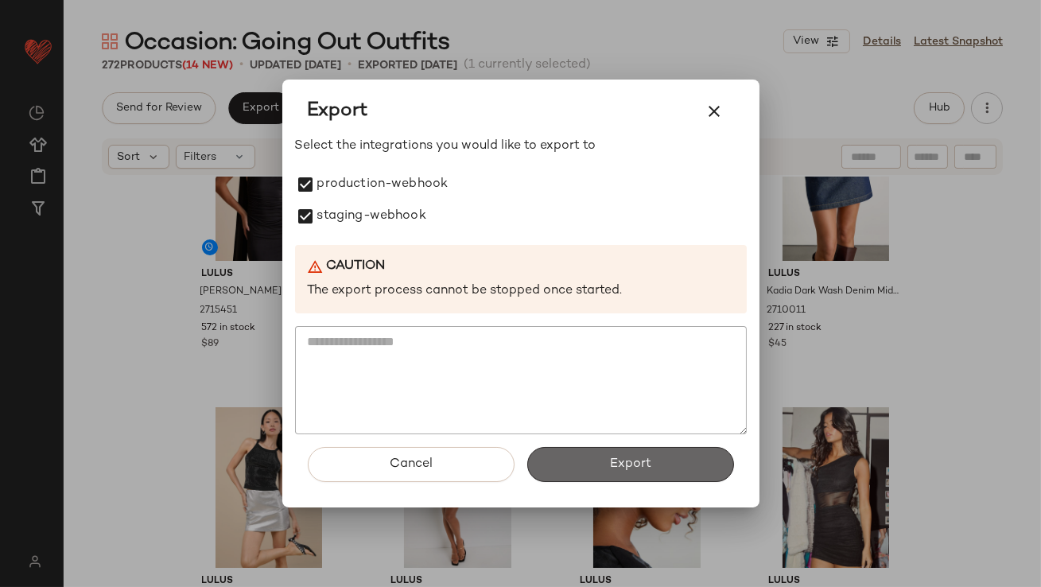
click at [558, 473] on button "Export" at bounding box center [630, 464] width 207 height 35
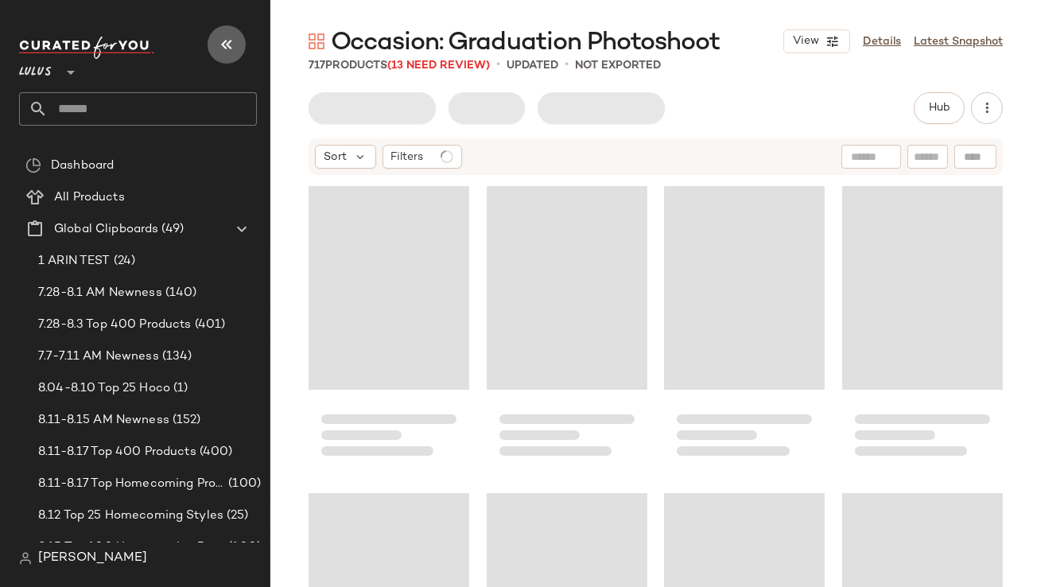
click at [226, 55] on button "button" at bounding box center [227, 44] width 38 height 38
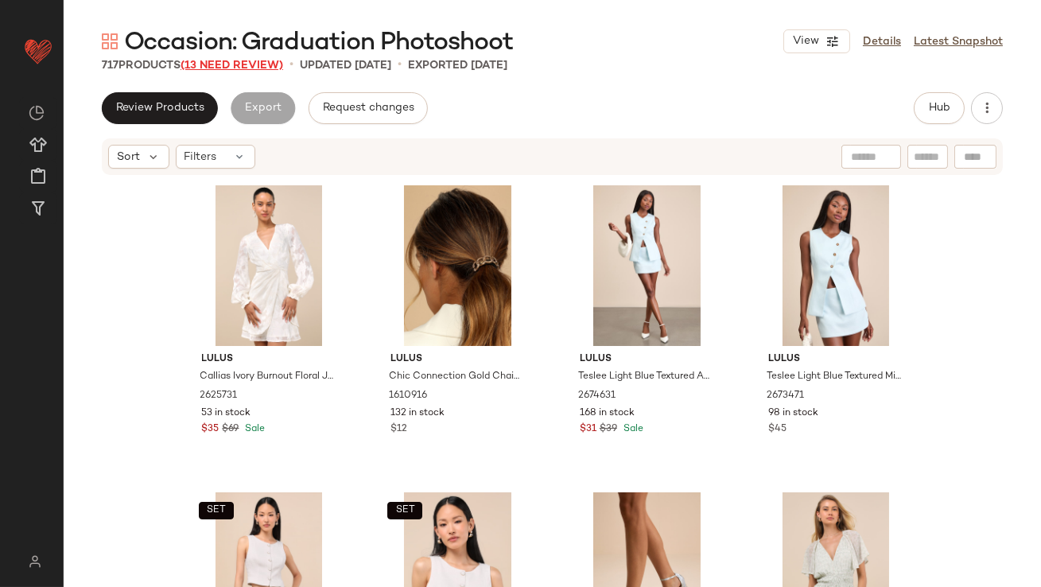
click at [228, 67] on span "(13 Need Review)" at bounding box center [232, 66] width 103 height 12
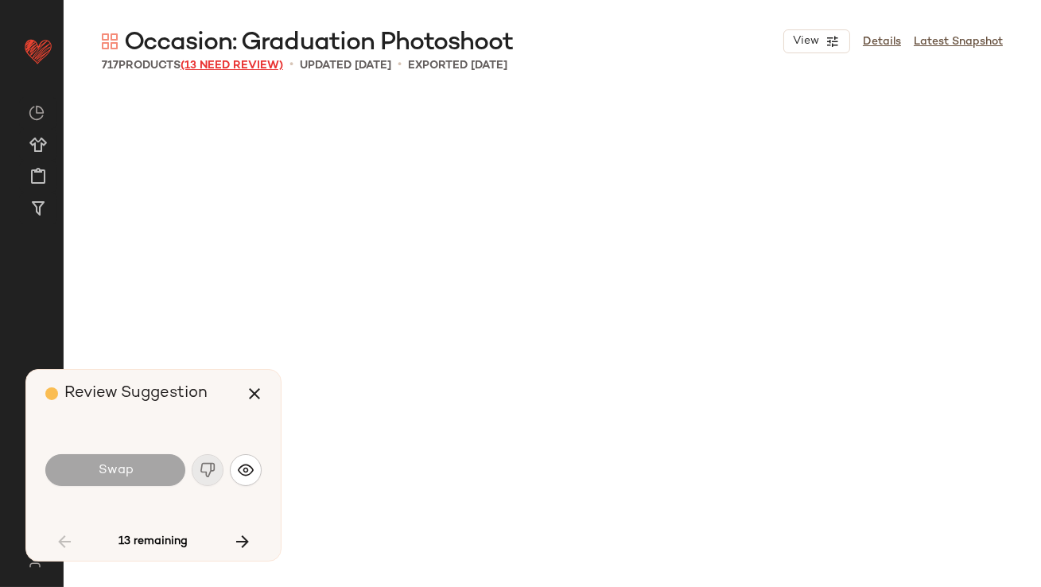
scroll to position [3377, 0]
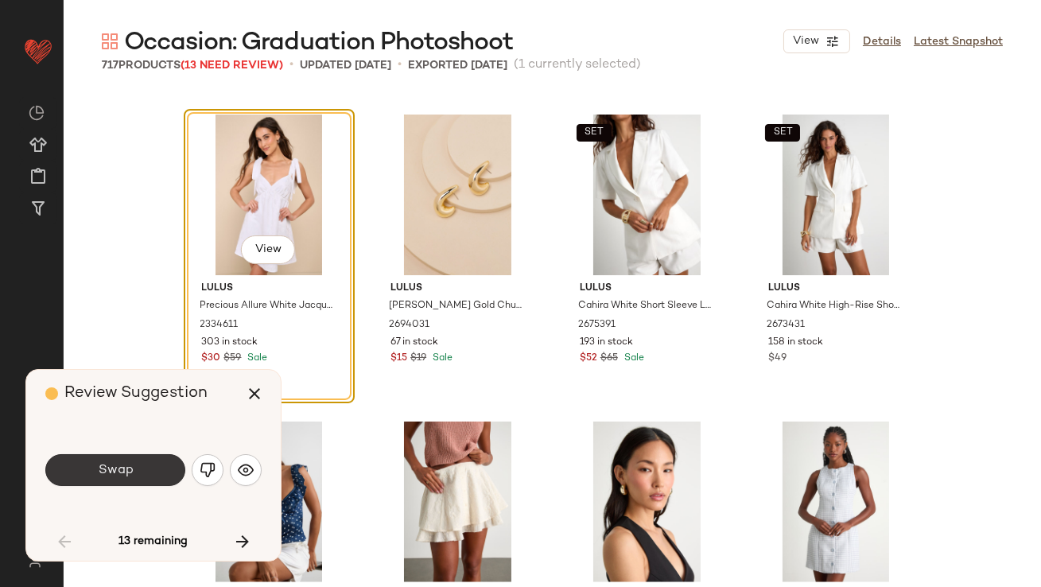
click at [124, 472] on span "Swap" at bounding box center [115, 470] width 36 height 15
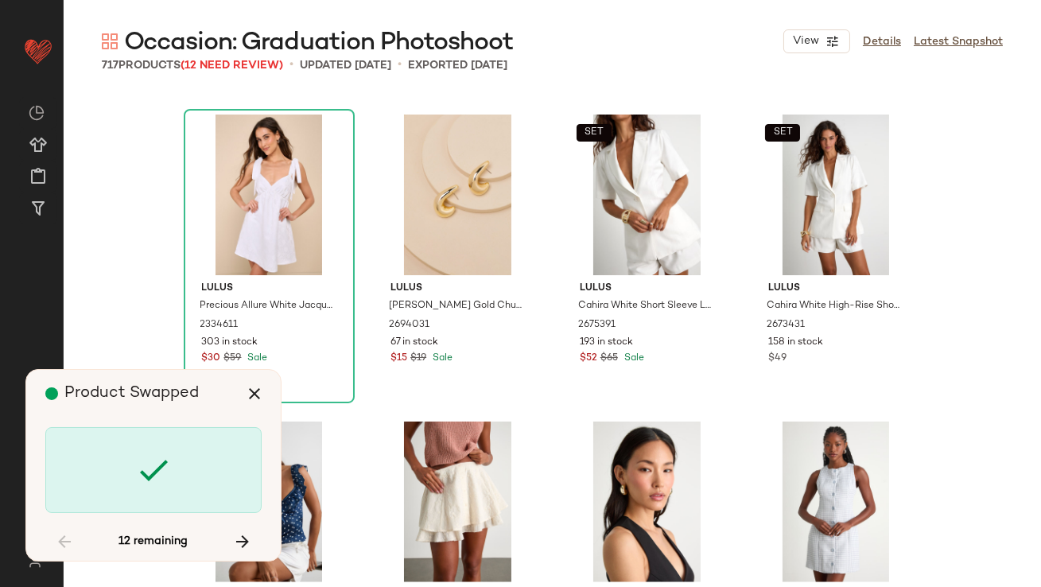
scroll to position [6755, 0]
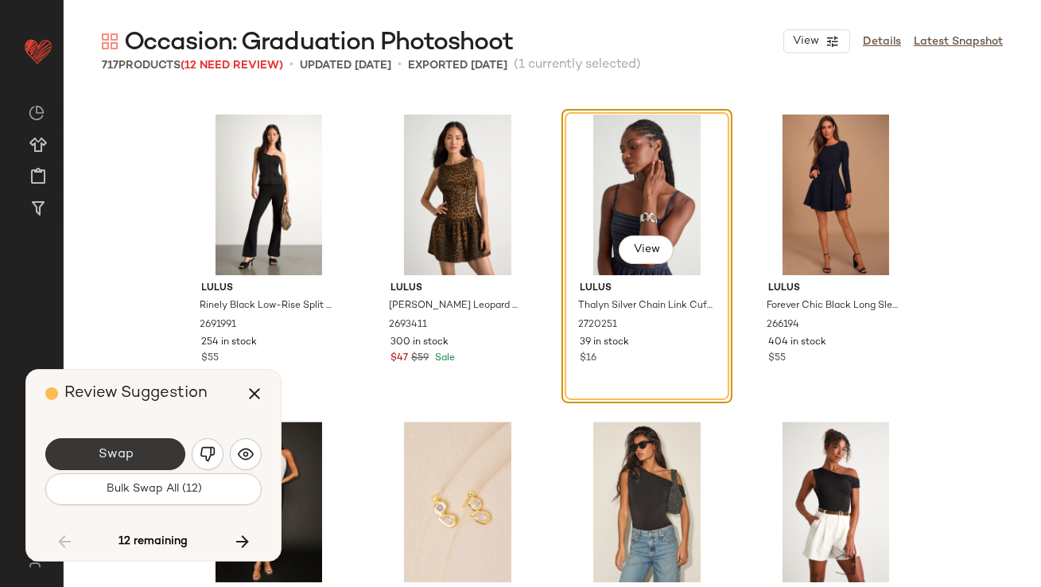
click at [120, 449] on span "Swap" at bounding box center [115, 454] width 36 height 15
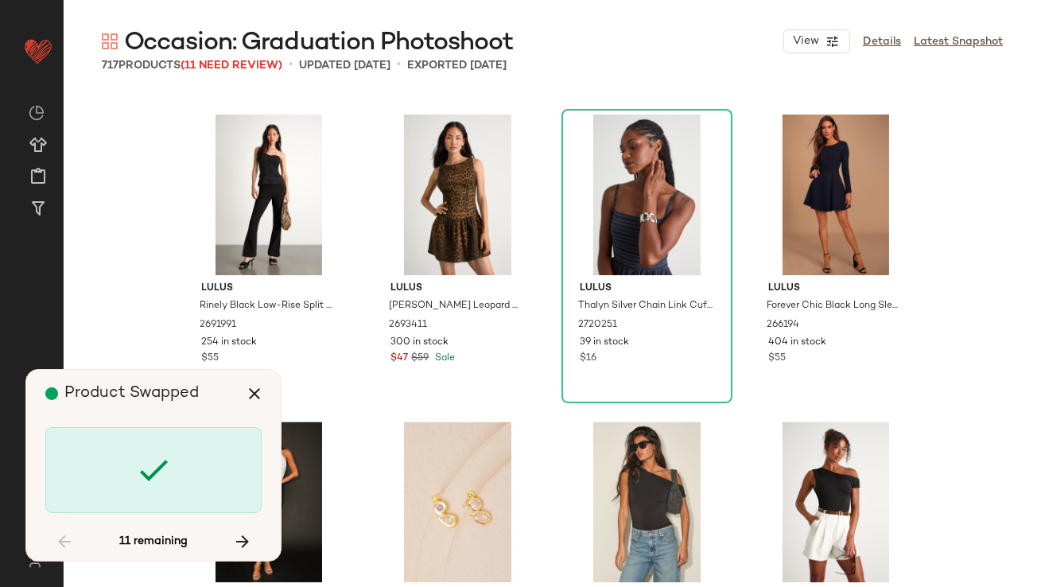
scroll to position [16583, 0]
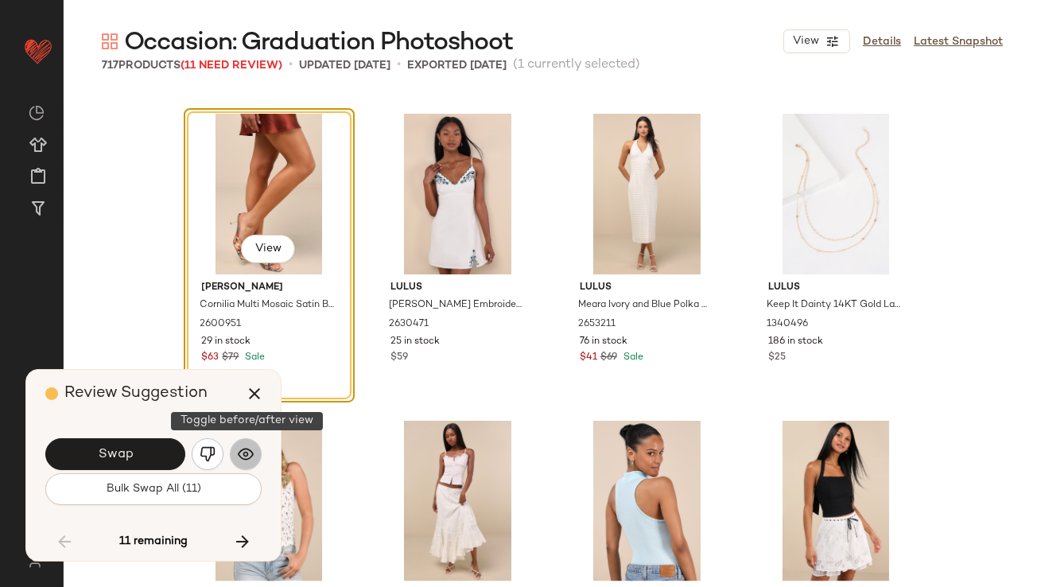
click at [242, 451] on img "button" at bounding box center [246, 454] width 16 height 16
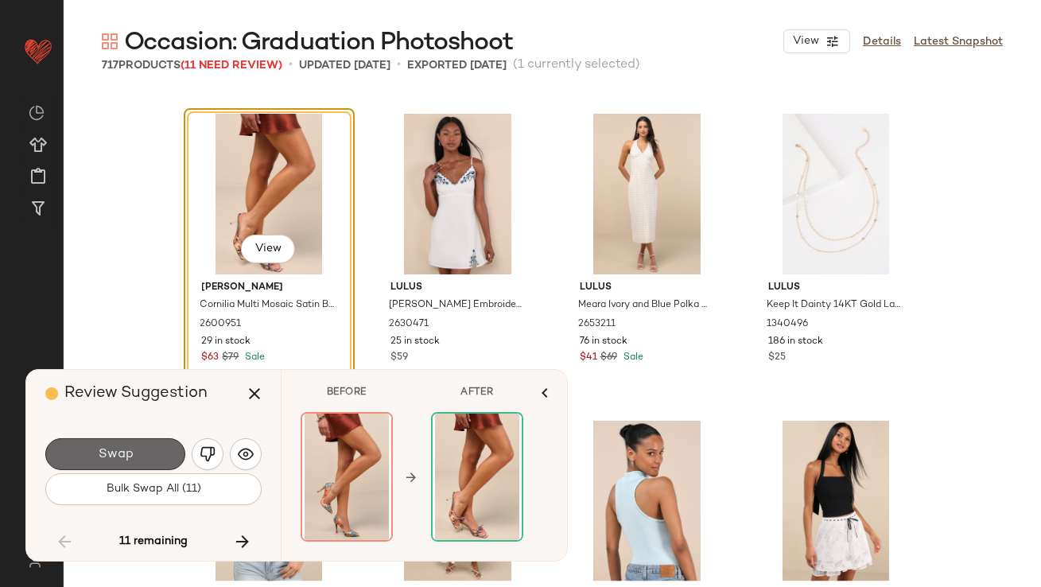
click at [137, 450] on button "Swap" at bounding box center [115, 454] width 140 height 32
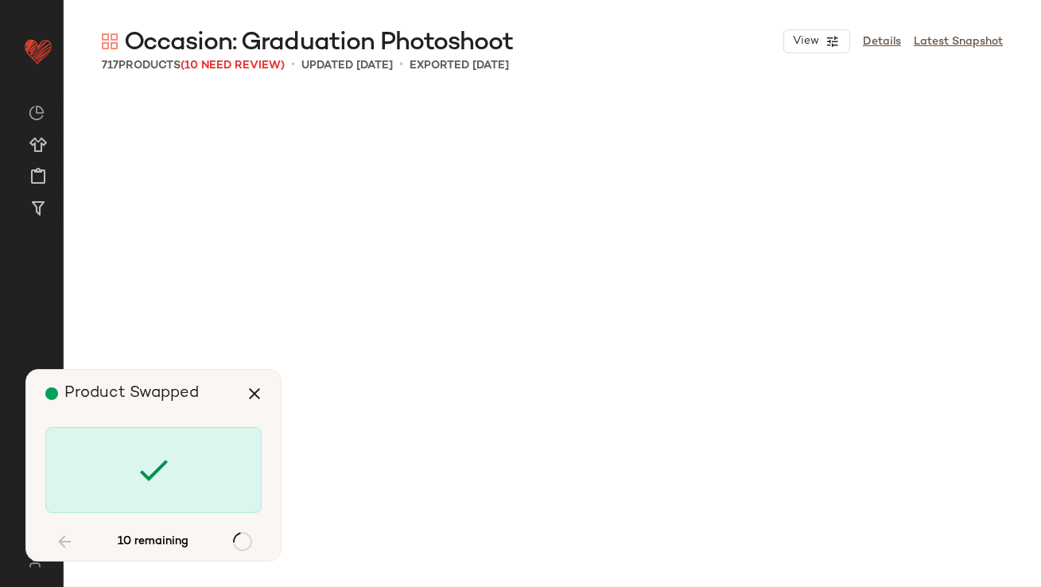
scroll to position [19961, 0]
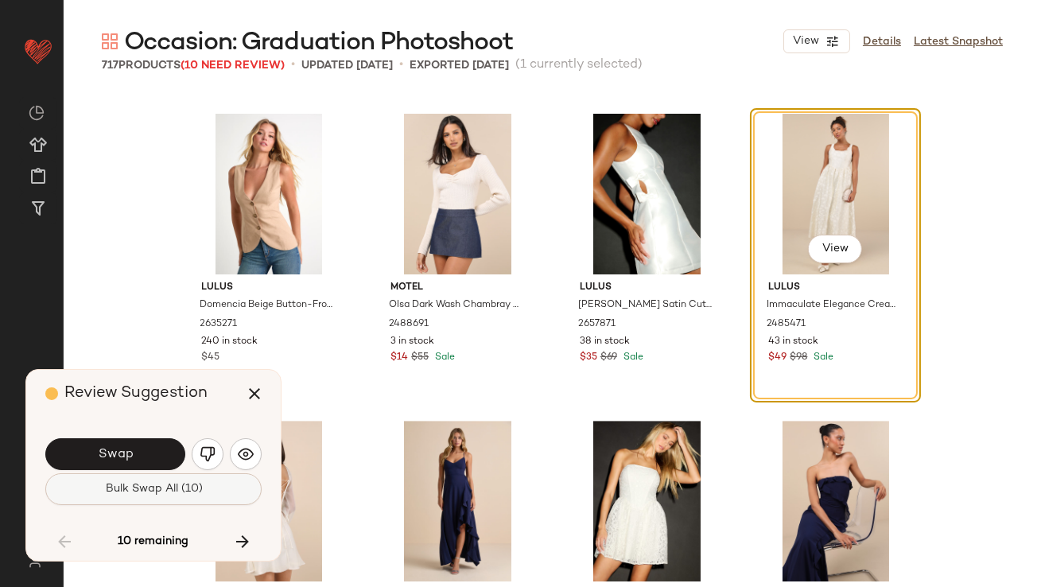
click at [143, 497] on button "Bulk Swap All (10)" at bounding box center [153, 489] width 216 height 32
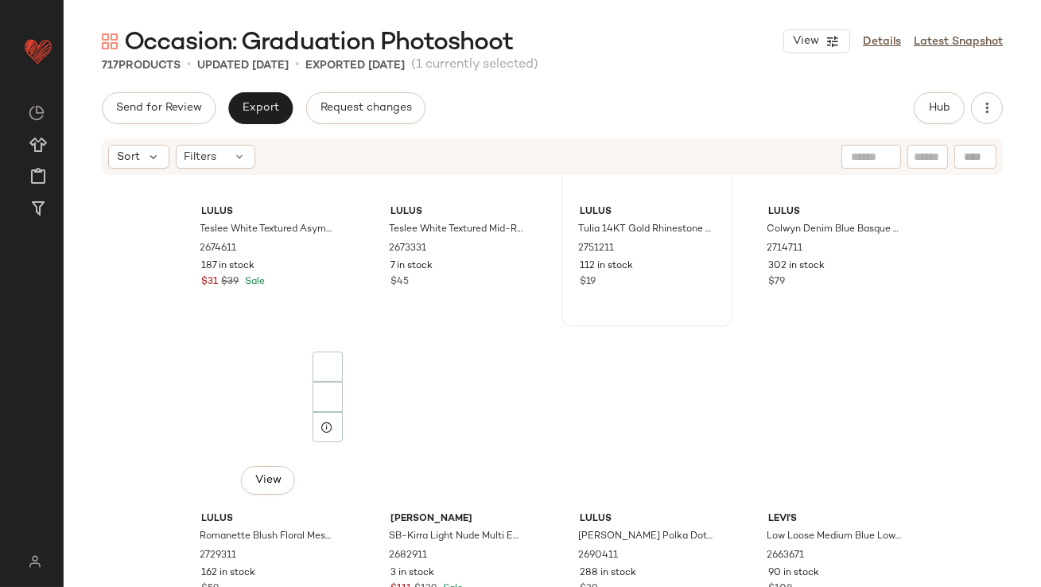
scroll to position [997, 0]
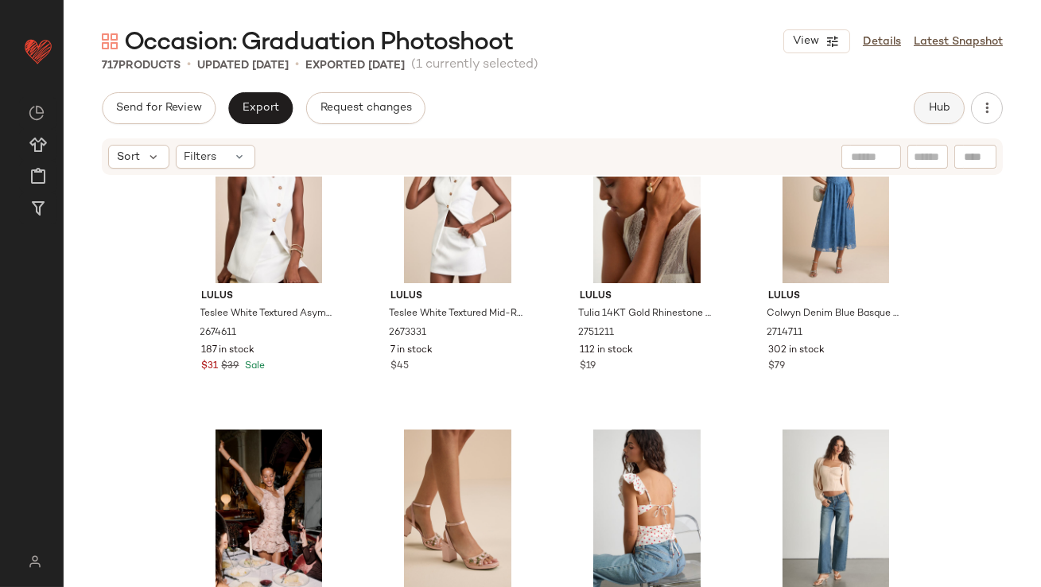
click at [932, 103] on span "Hub" at bounding box center [939, 108] width 22 height 13
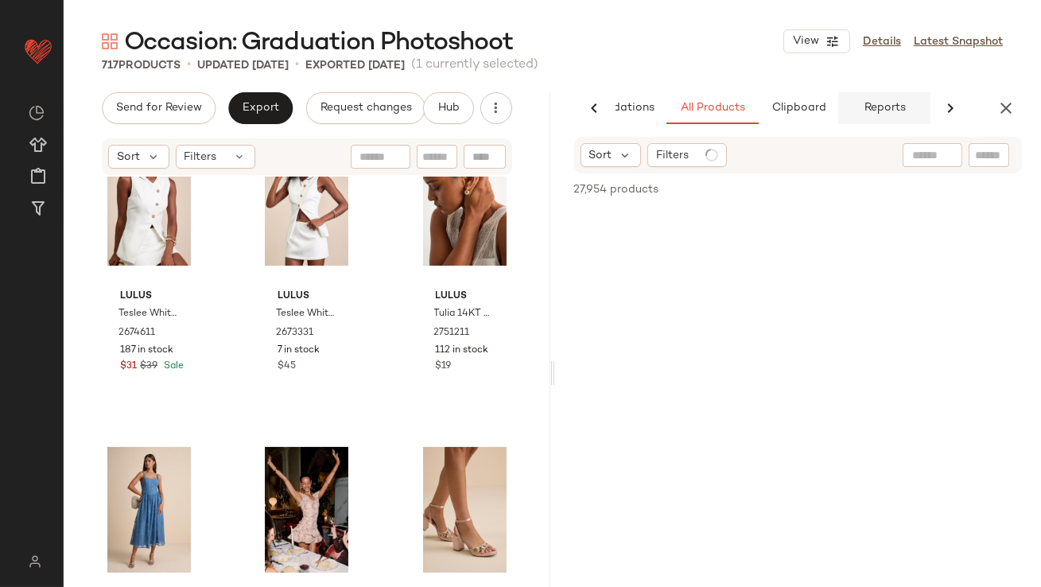
scroll to position [0, 89]
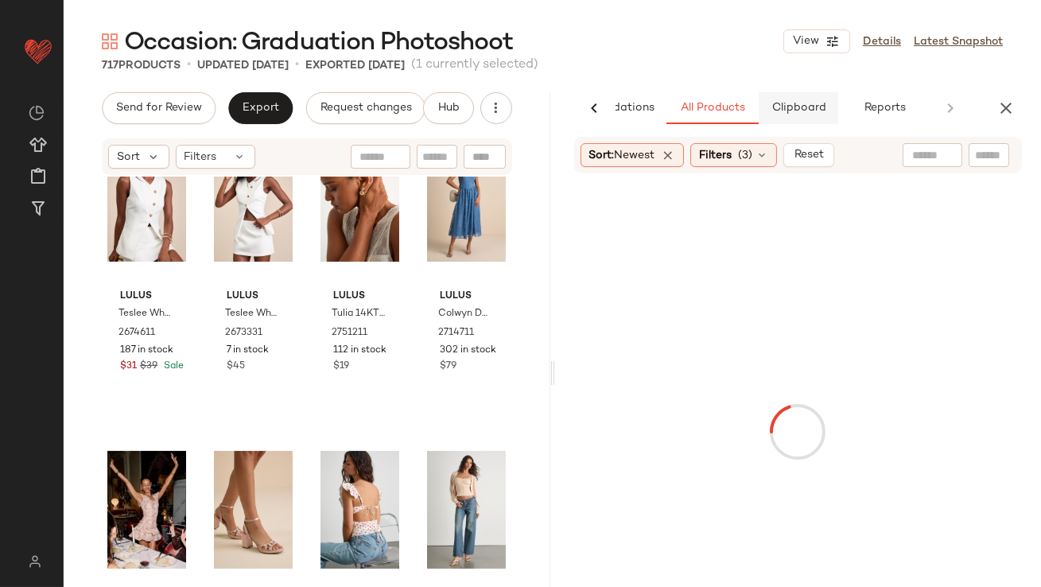
click at [784, 116] on button "Clipboard" at bounding box center [799, 108] width 80 height 32
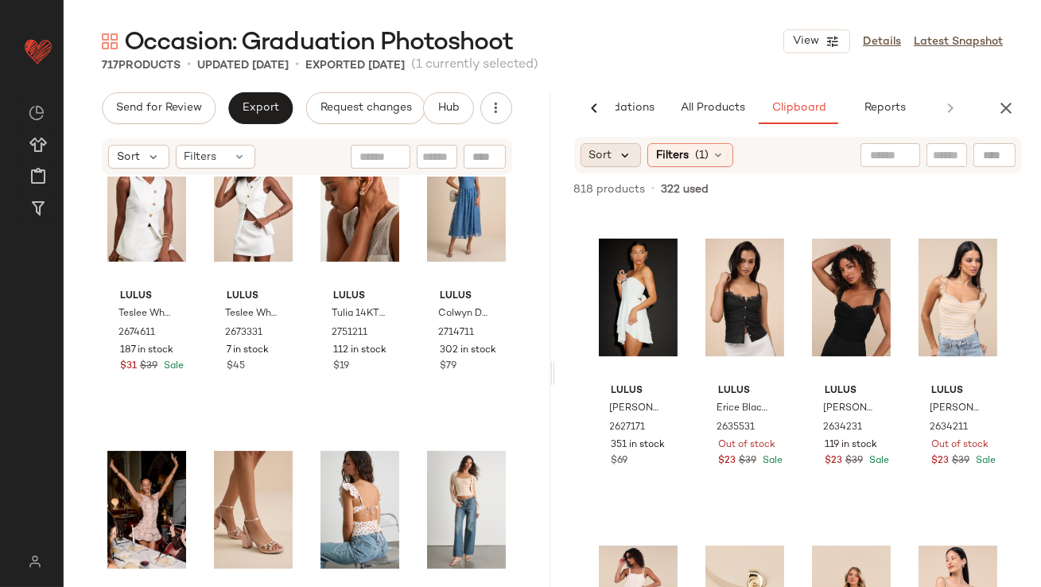
click at [629, 154] on icon at bounding box center [626, 155] width 14 height 14
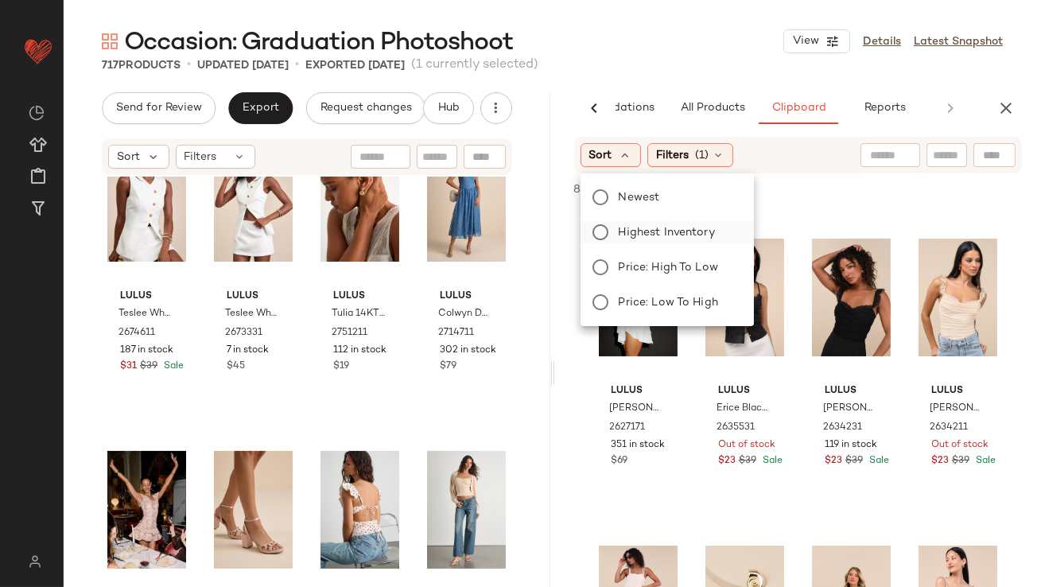
click at [628, 228] on span "Highest Inventory" at bounding box center [667, 232] width 96 height 17
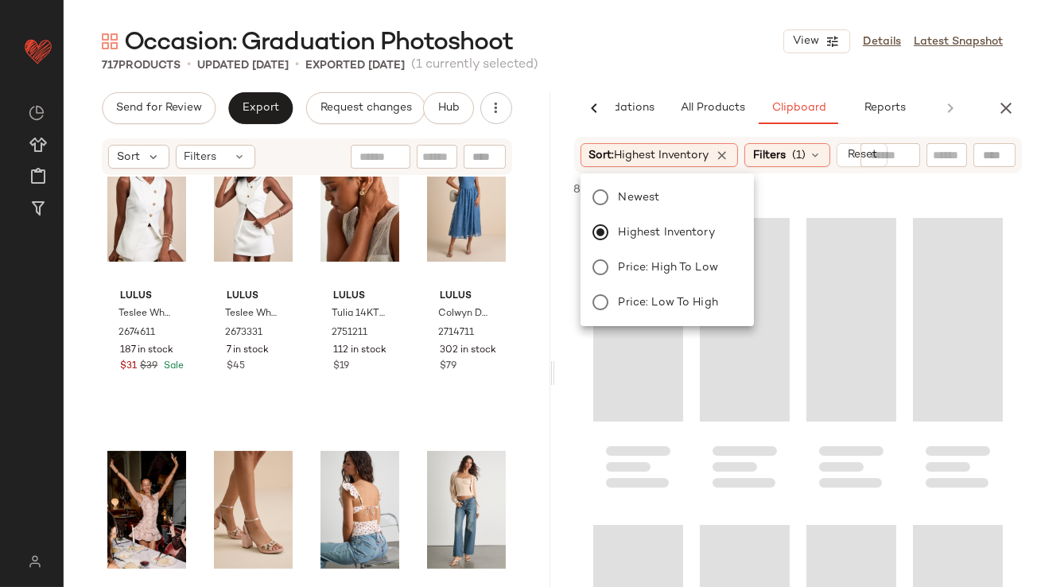
click at [714, 49] on div "Occasion: Graduation Photoshoot View Details Latest Snapshot" at bounding box center [553, 41] width 978 height 32
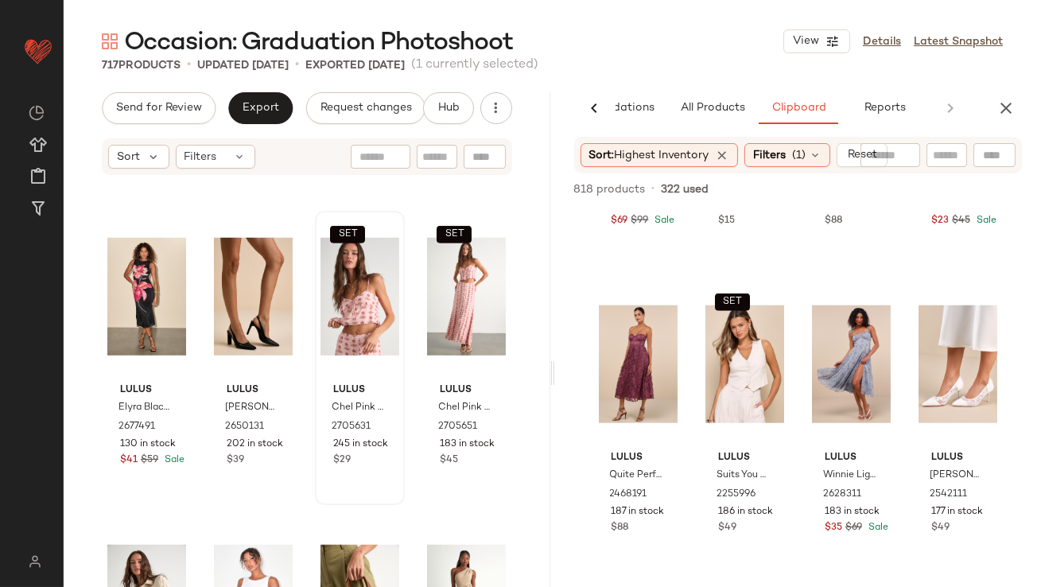
scroll to position [2600, 0]
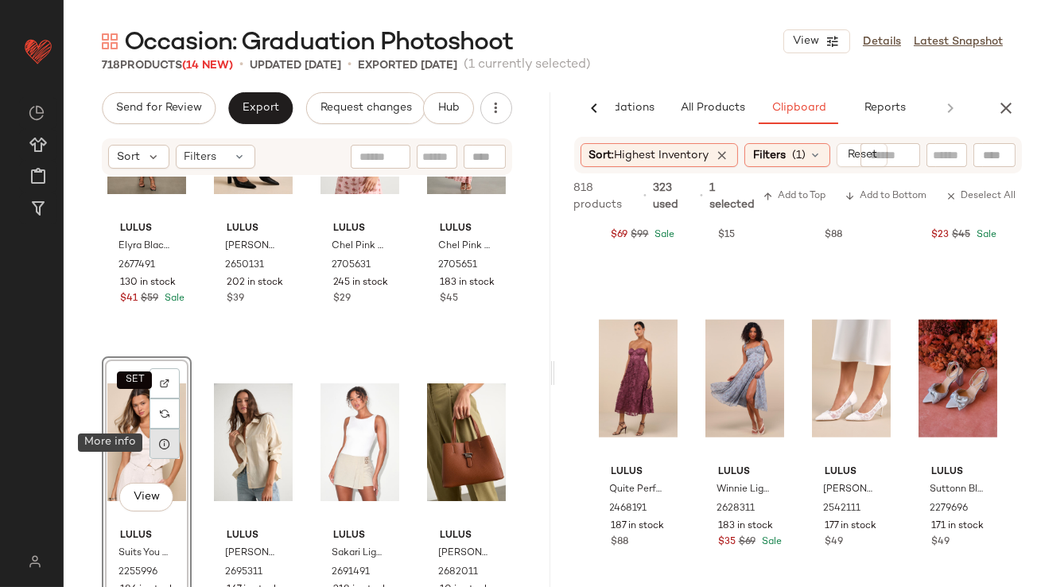
click at [165, 443] on icon at bounding box center [164, 444] width 13 height 13
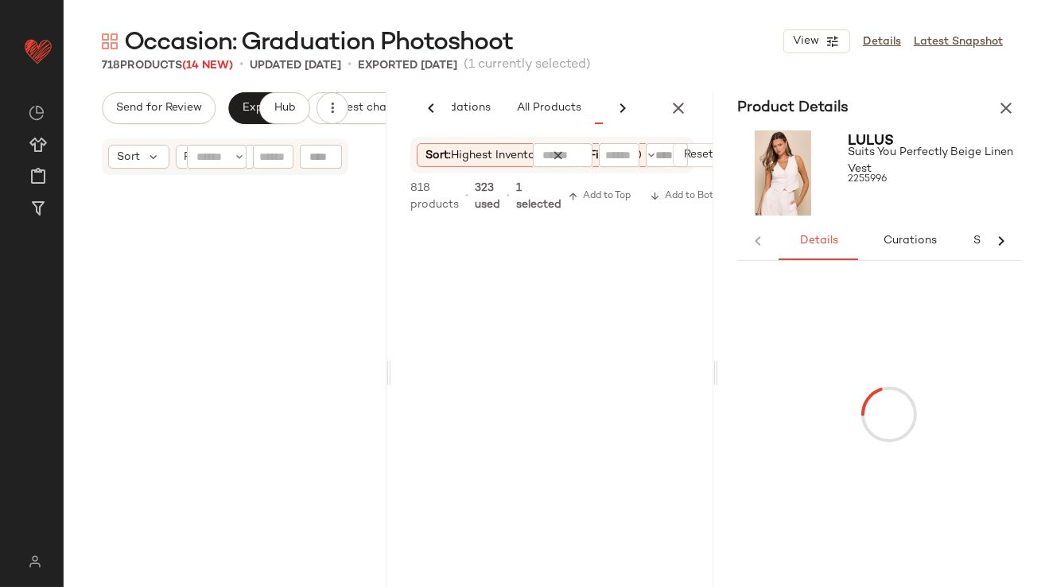
scroll to position [1176, 0]
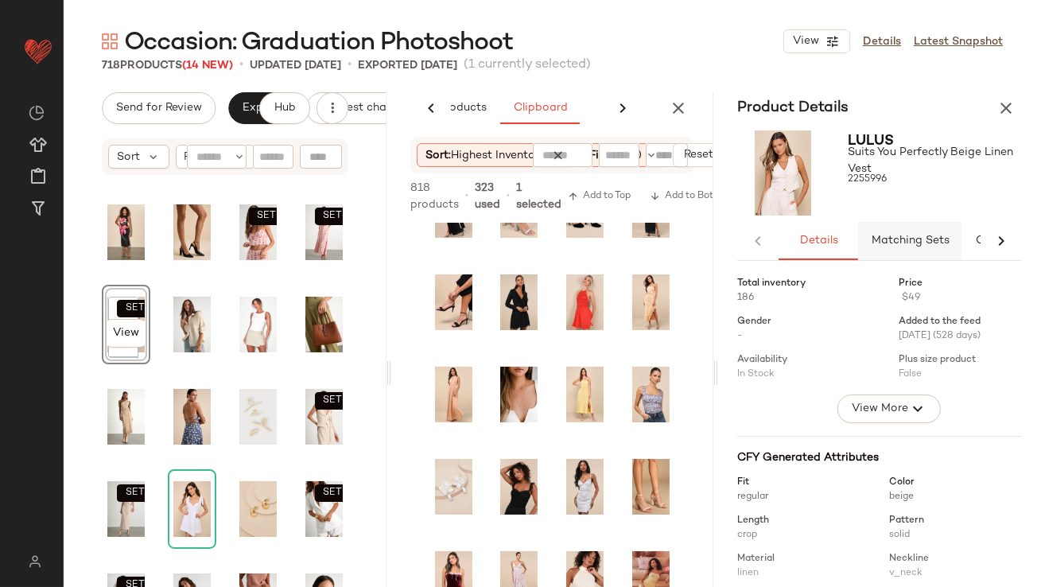
click at [892, 222] on button "Matching Sets" at bounding box center [909, 241] width 103 height 38
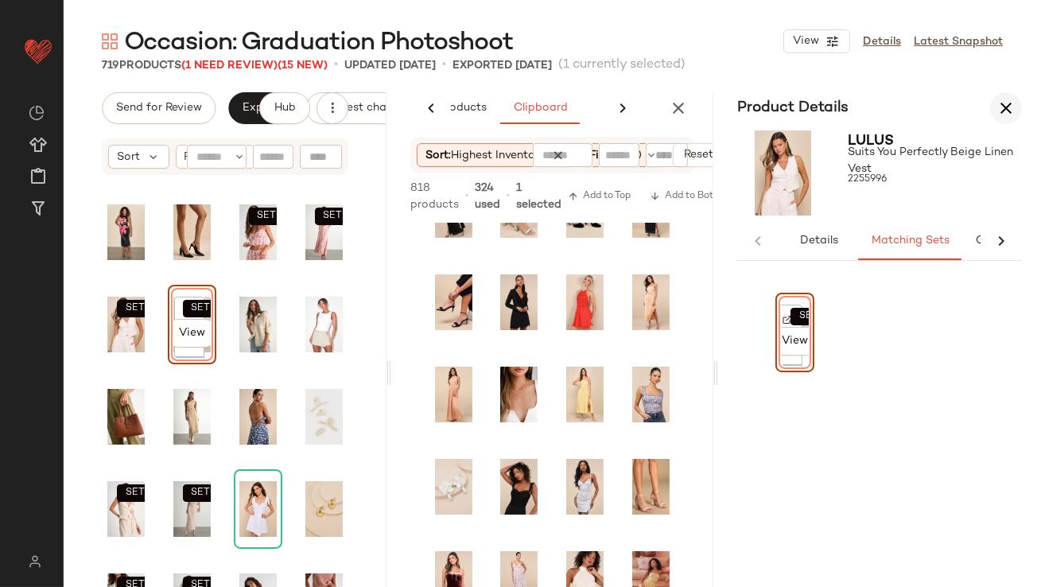
click at [1009, 117] on icon "button" at bounding box center [1006, 108] width 19 height 19
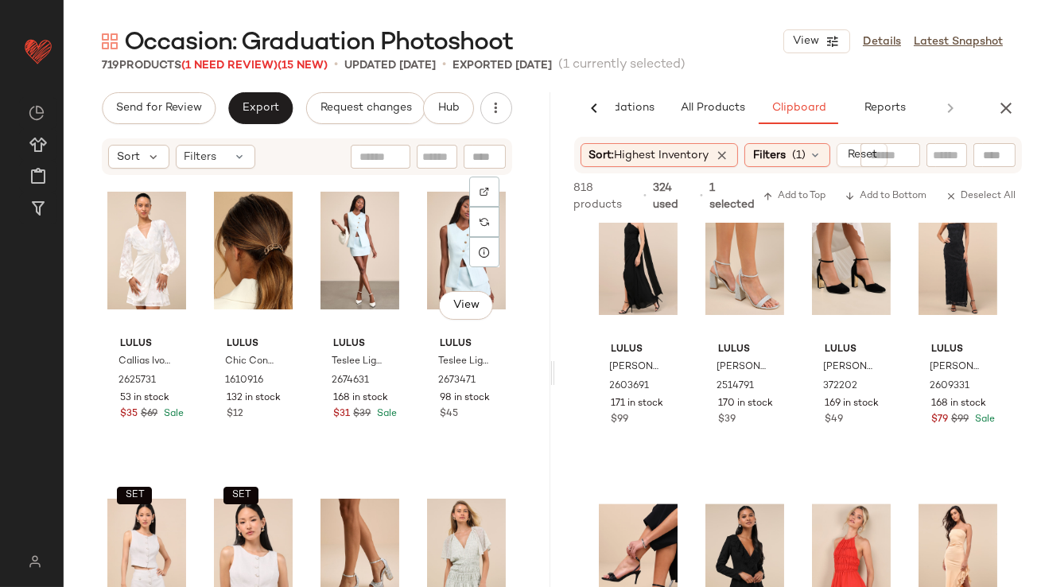
scroll to position [14, 0]
click at [218, 58] on span "Occasion: Graduation Photoshoot" at bounding box center [318, 43] width 389 height 32
click at [217, 65] on span "(1 Need Review)" at bounding box center [229, 66] width 96 height 12
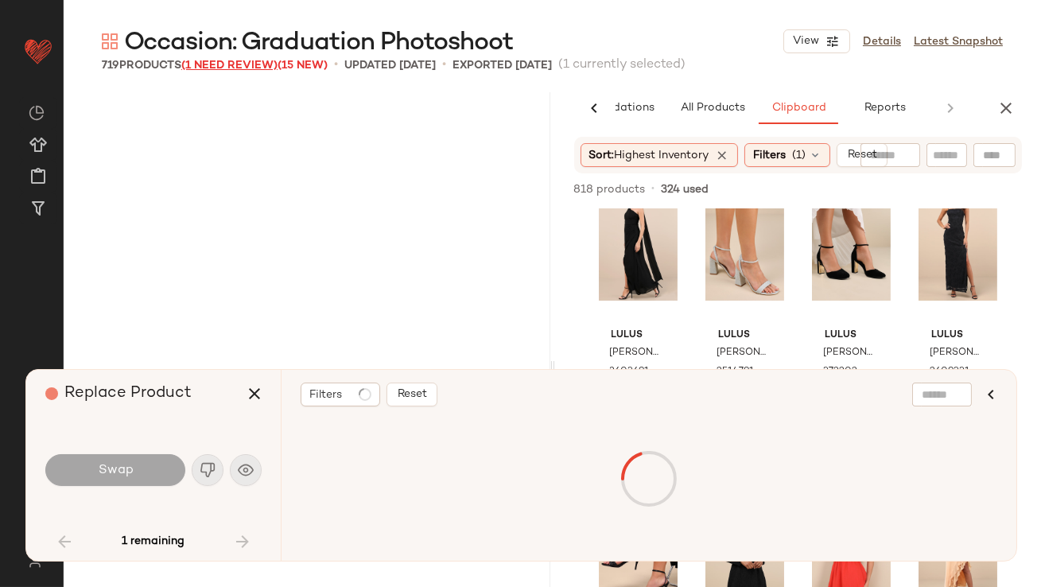
scroll to position [2764, 0]
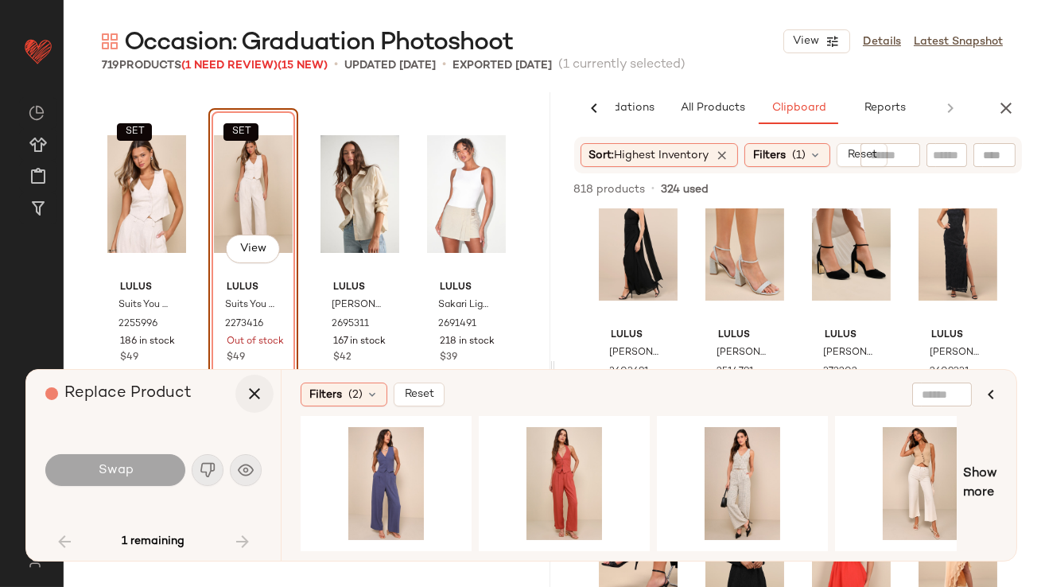
click at [252, 388] on icon "button" at bounding box center [254, 393] width 19 height 19
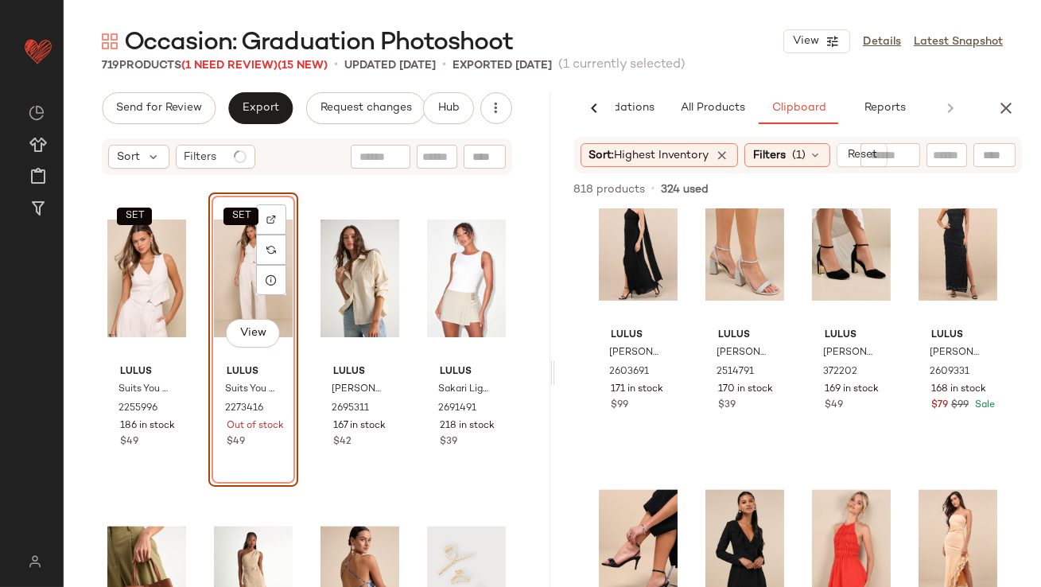
click at [242, 278] on div "SET View" at bounding box center [253, 278] width 79 height 161
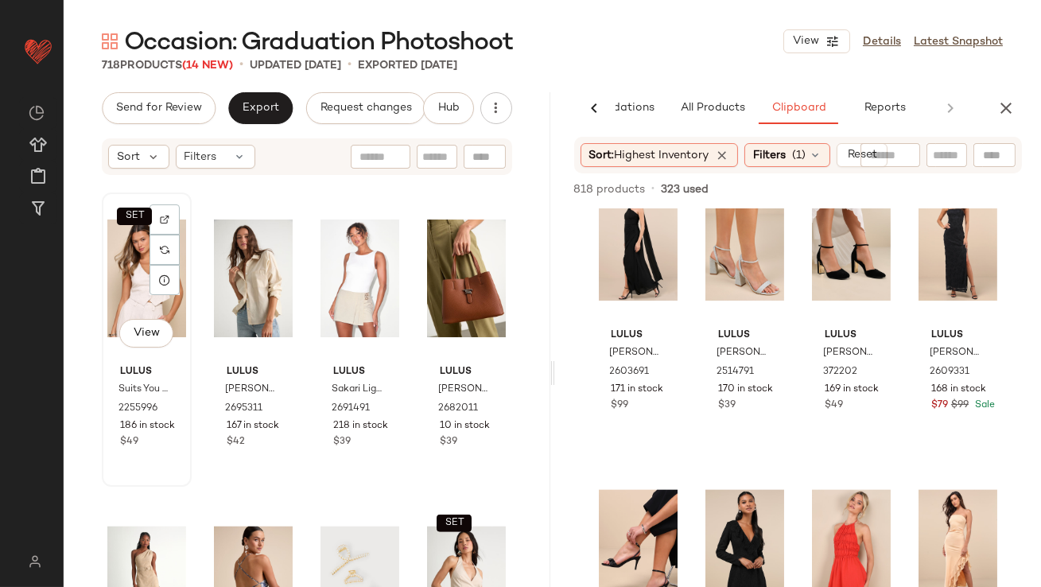
click at [138, 274] on div "SET View" at bounding box center [146, 278] width 79 height 161
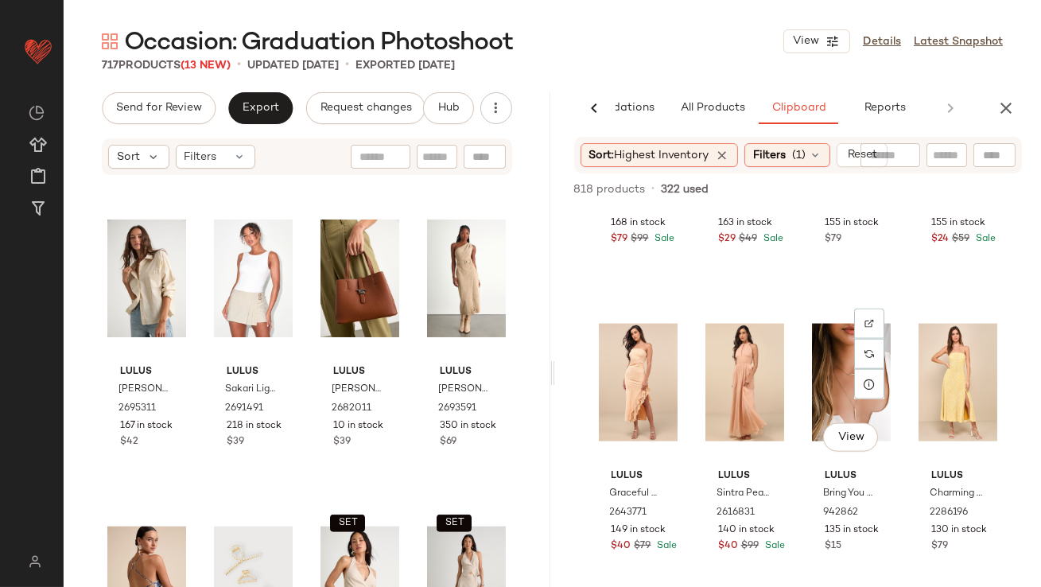
scroll to position [4236, 0]
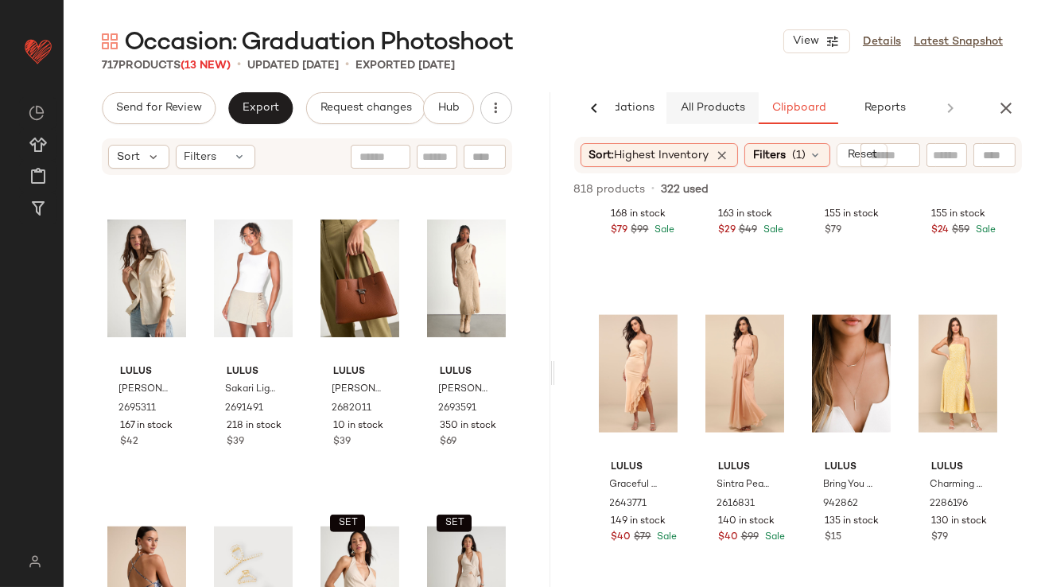
click at [717, 106] on span "All Products" at bounding box center [711, 108] width 65 height 13
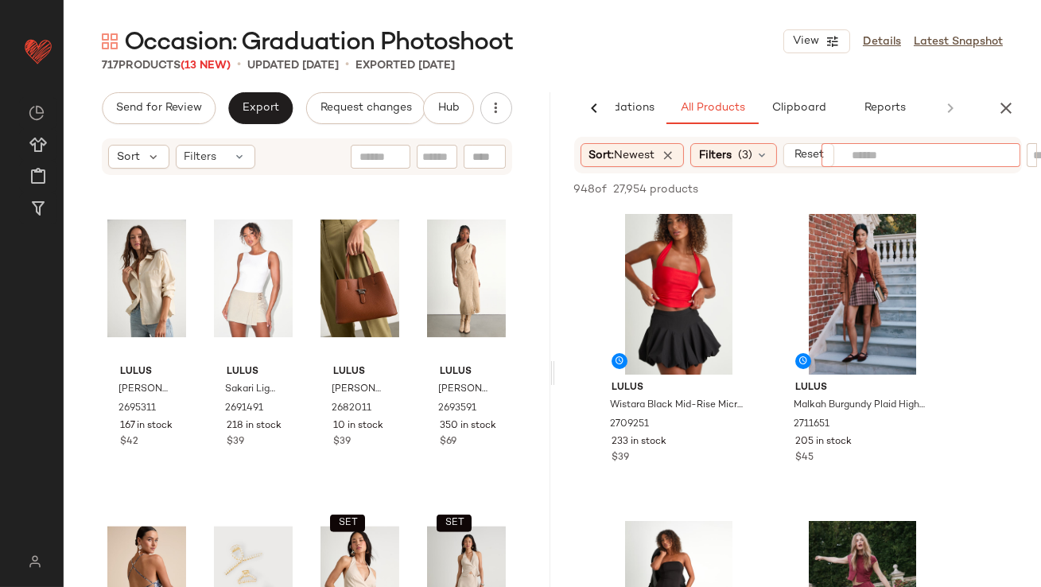
click at [921, 160] on input "text" at bounding box center [921, 155] width 138 height 17
type input "**********"
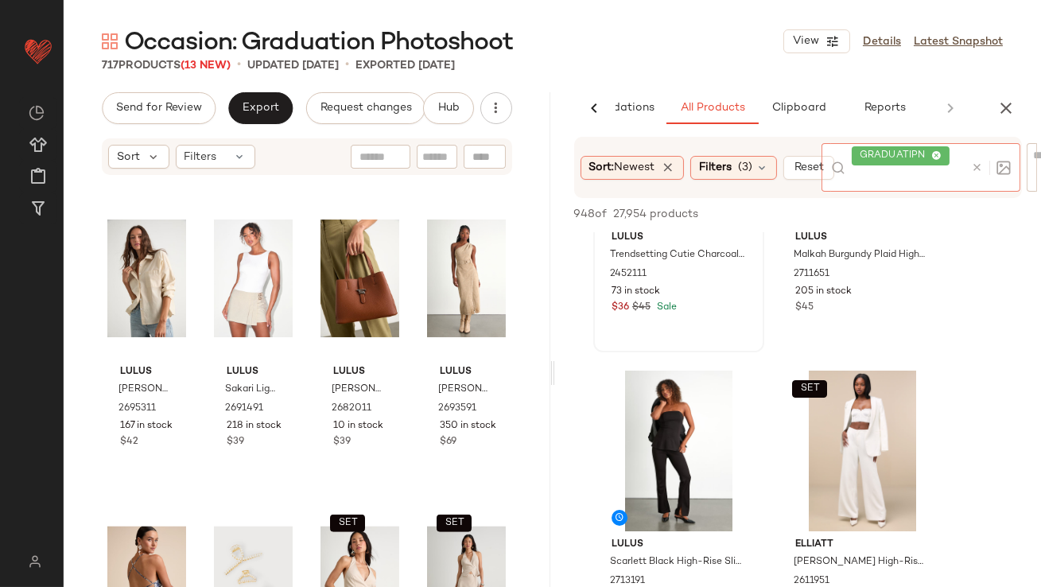
scroll to position [255, 0]
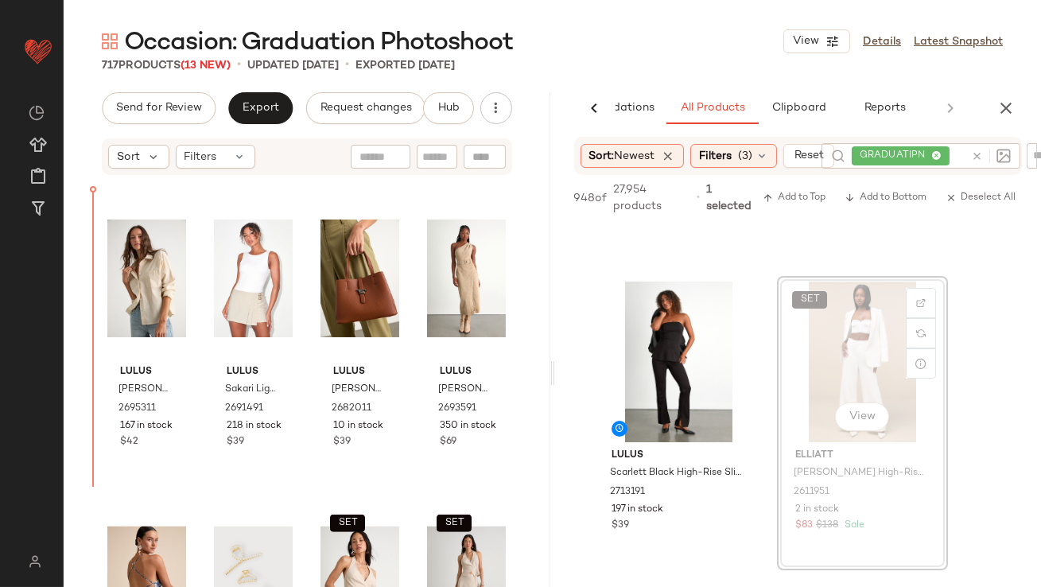
drag, startPoint x: 844, startPoint y: 351, endPoint x: 788, endPoint y: 353, distance: 56.5
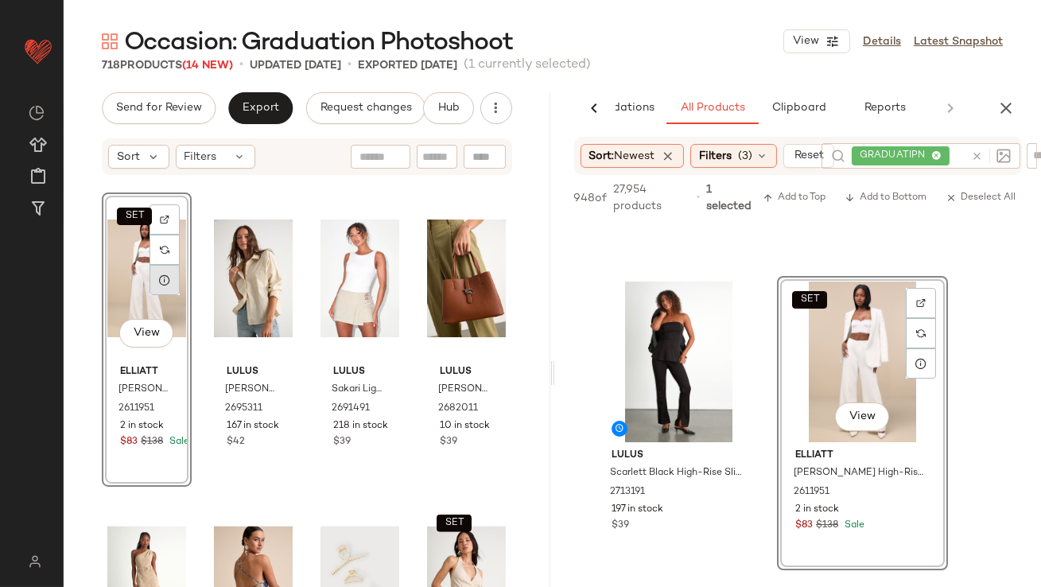
click at [166, 280] on icon at bounding box center [164, 280] width 13 height 13
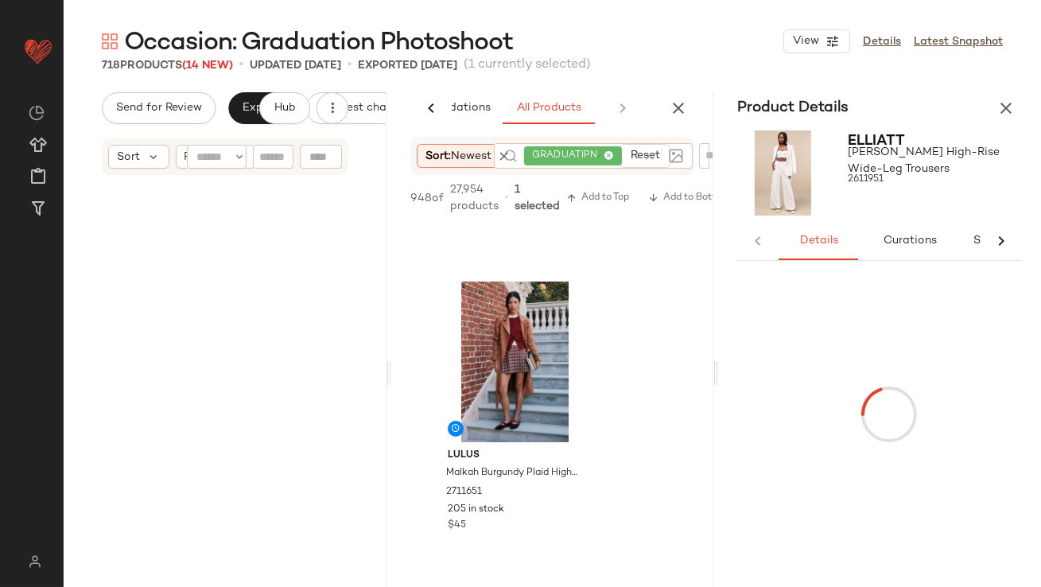
scroll to position [738, 0]
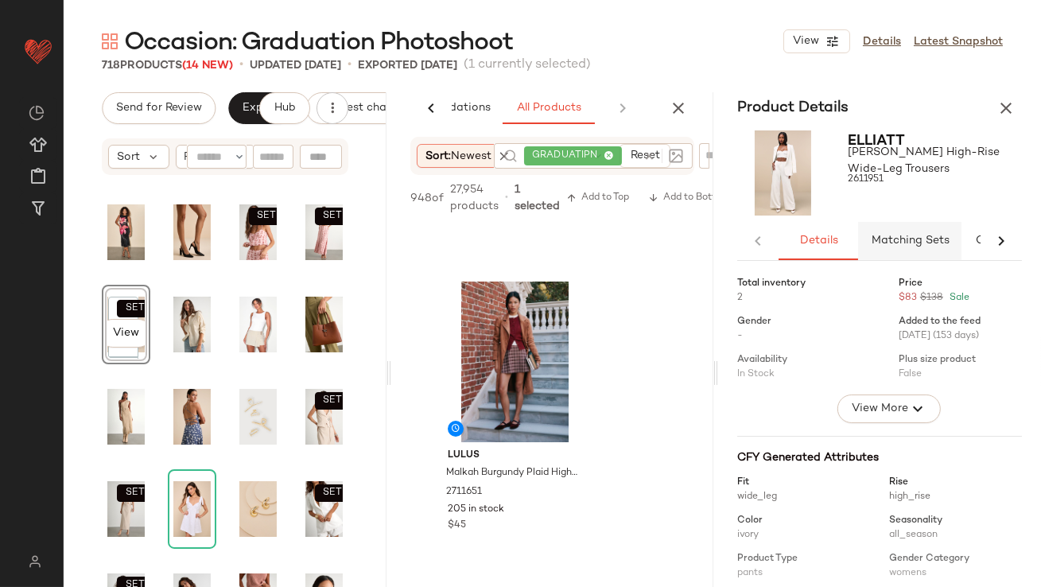
click at [882, 252] on button "Matching Sets" at bounding box center [909, 241] width 103 height 38
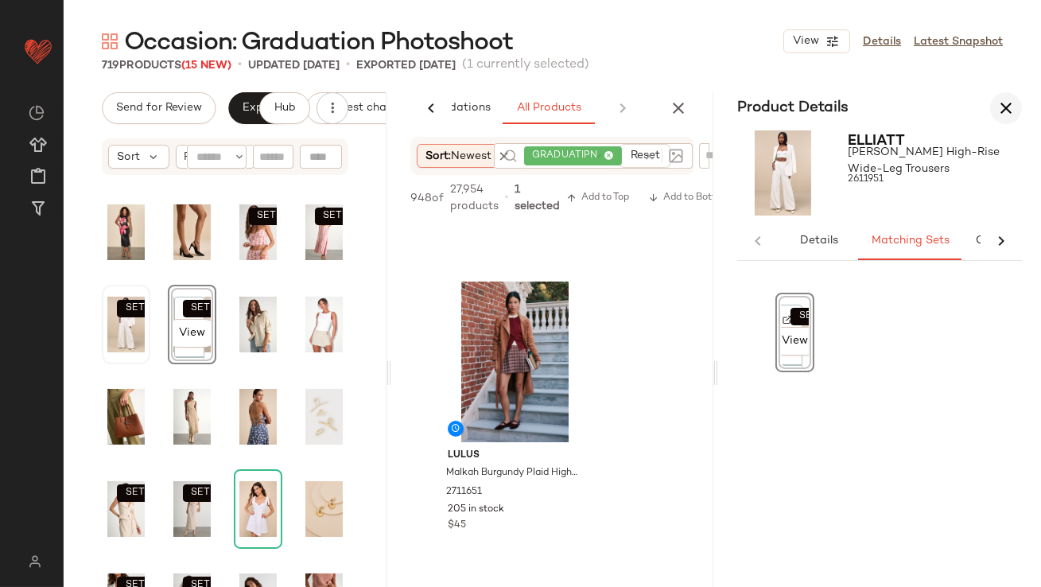
click at [1004, 110] on icon "button" at bounding box center [1006, 108] width 19 height 19
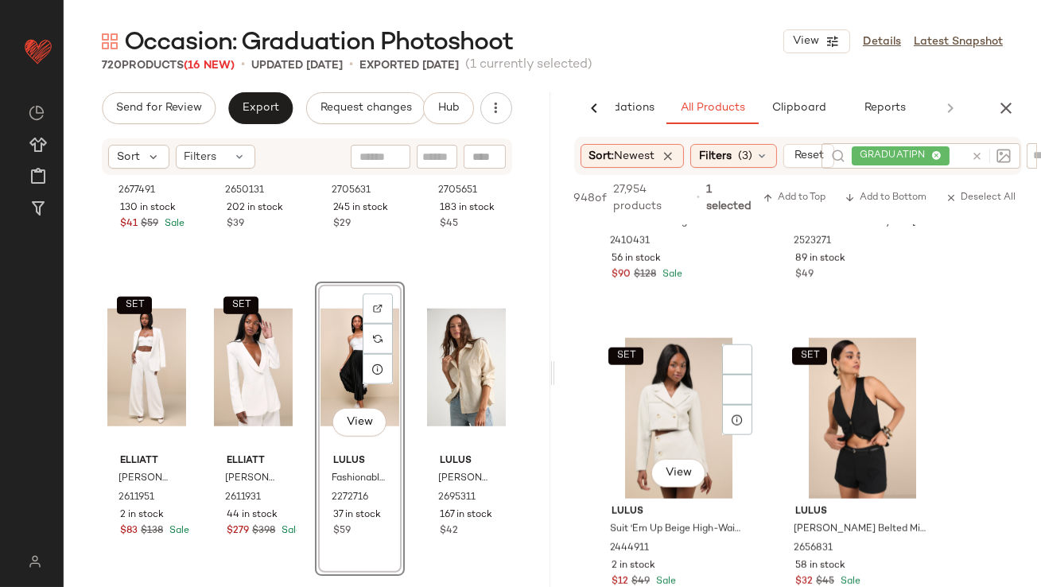
scroll to position [3621, 0]
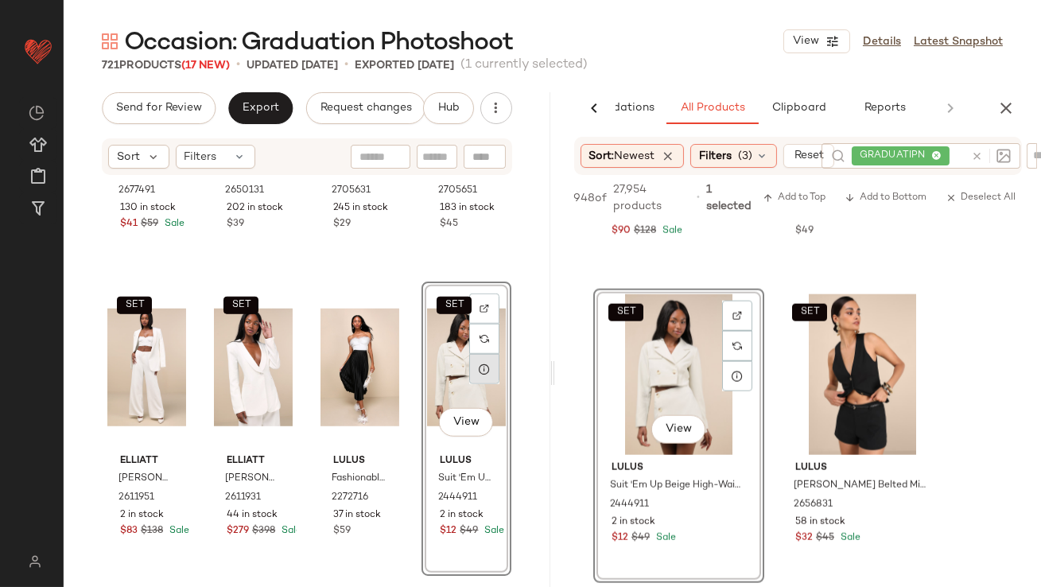
click at [475, 376] on div at bounding box center [484, 369] width 30 height 30
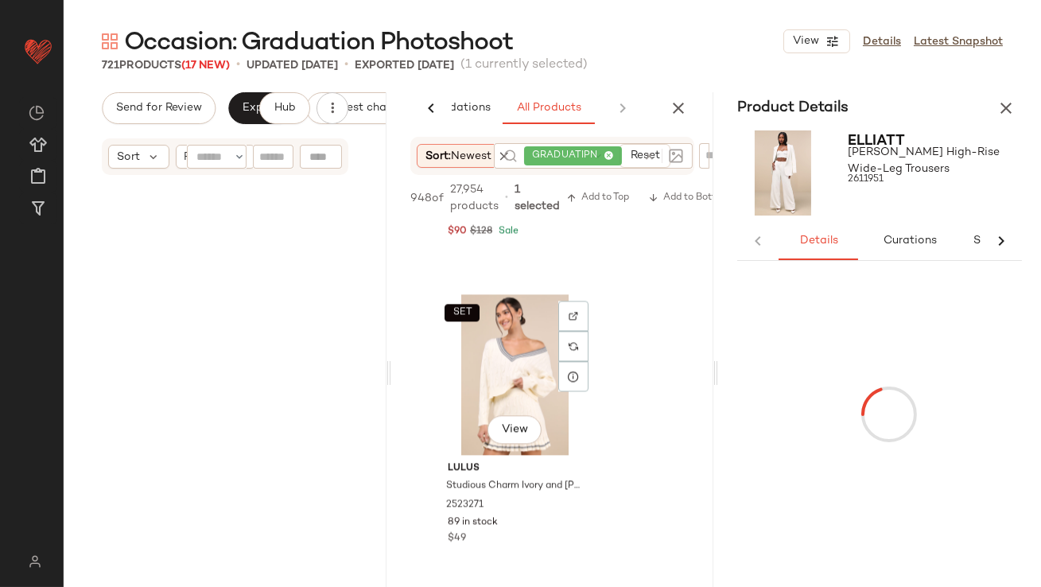
scroll to position [738, 0]
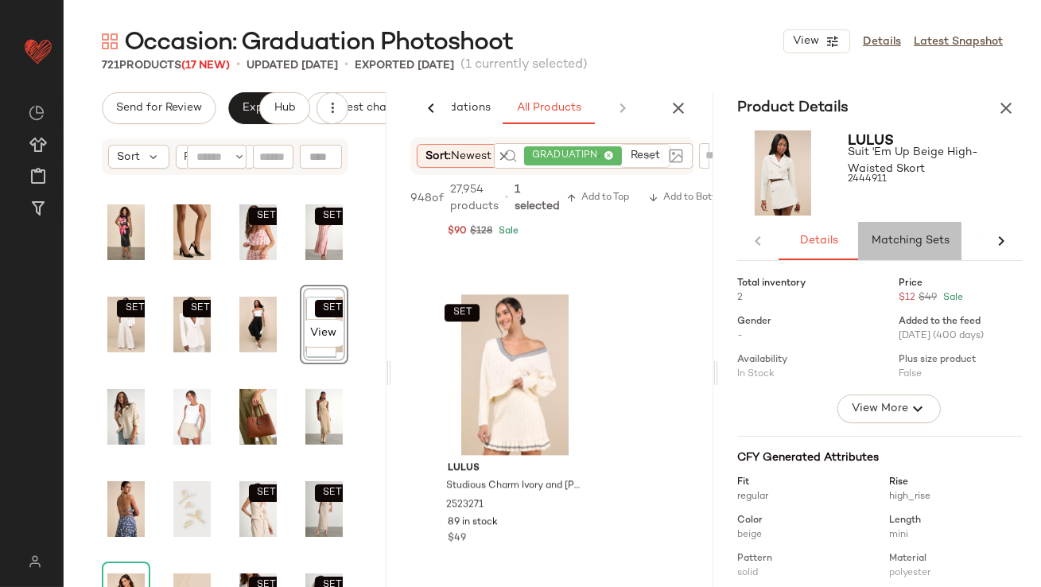
click at [902, 240] on span "Matching Sets" at bounding box center [910, 241] width 79 height 13
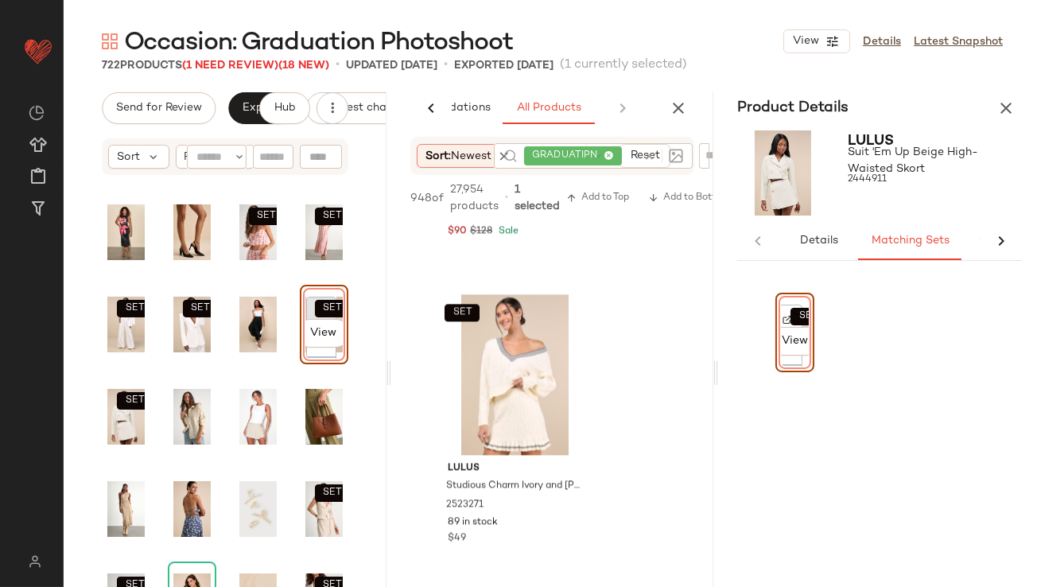
click at [306, 305] on div at bounding box center [321, 312] width 30 height 30
click at [1010, 97] on button "button" at bounding box center [1006, 108] width 32 height 32
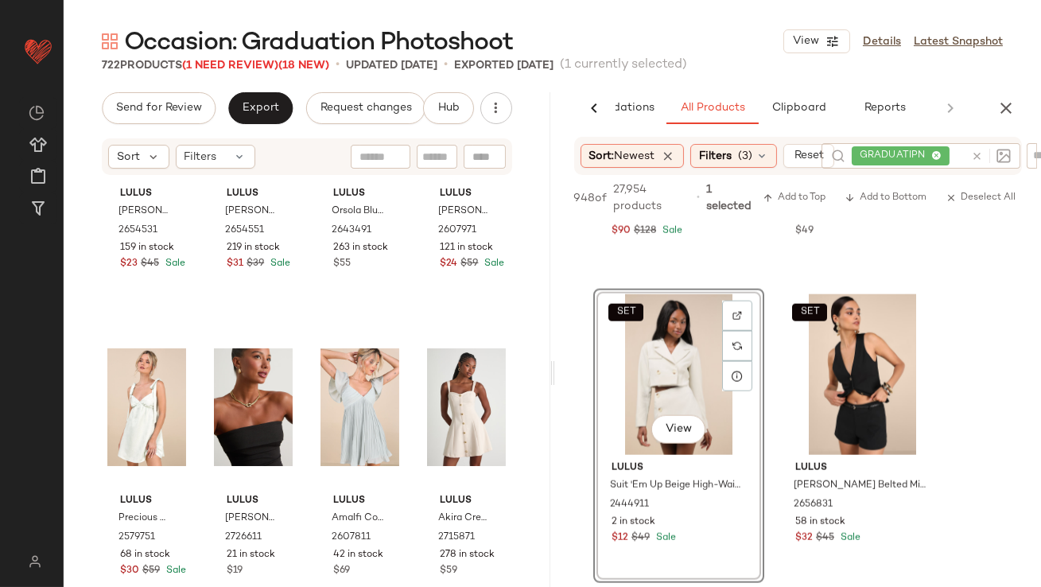
scroll to position [219, 0]
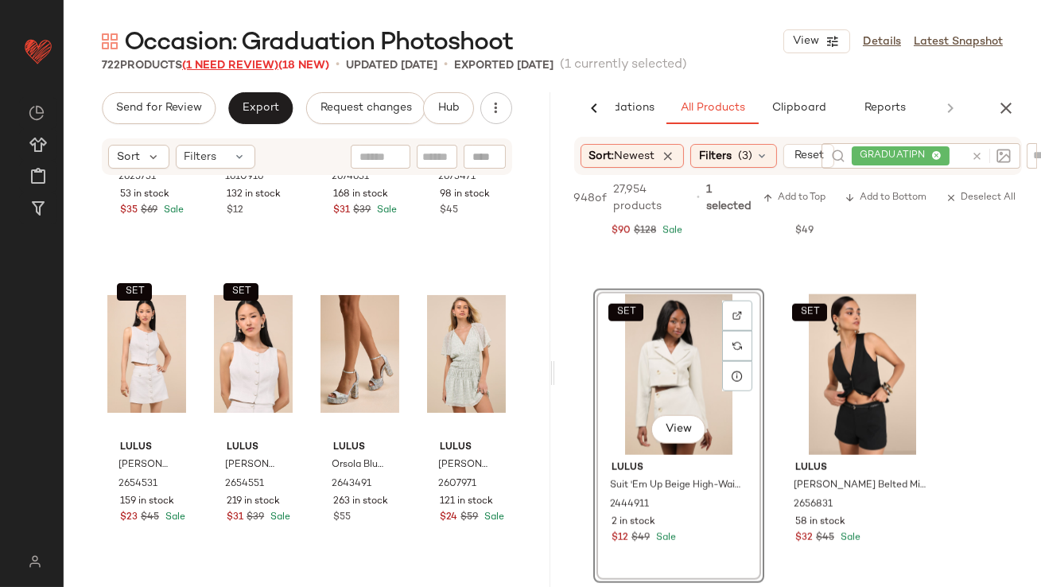
click at [232, 64] on span "(1 Need Review)" at bounding box center [230, 66] width 96 height 12
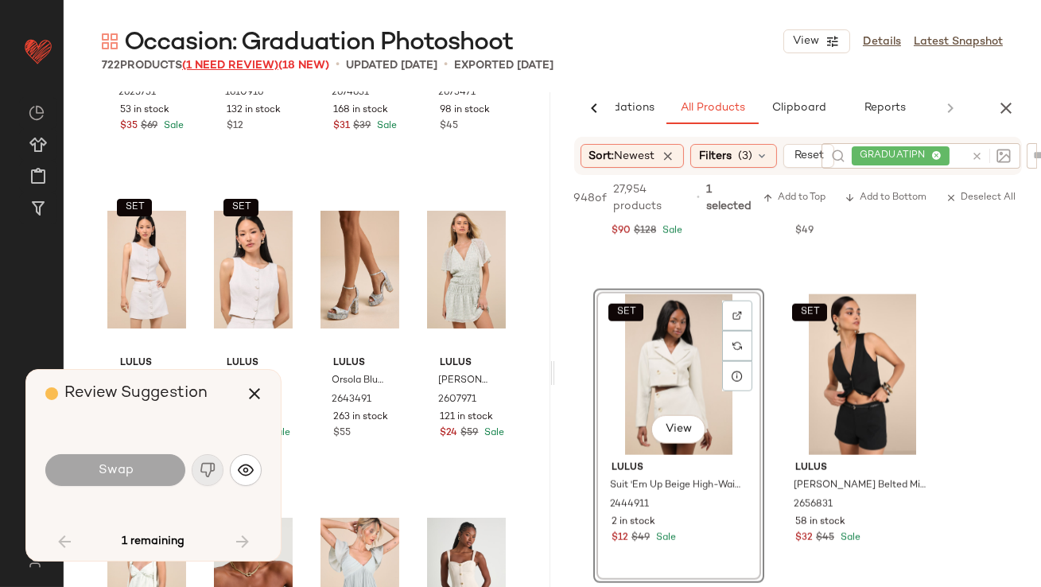
scroll to position [2764, 0]
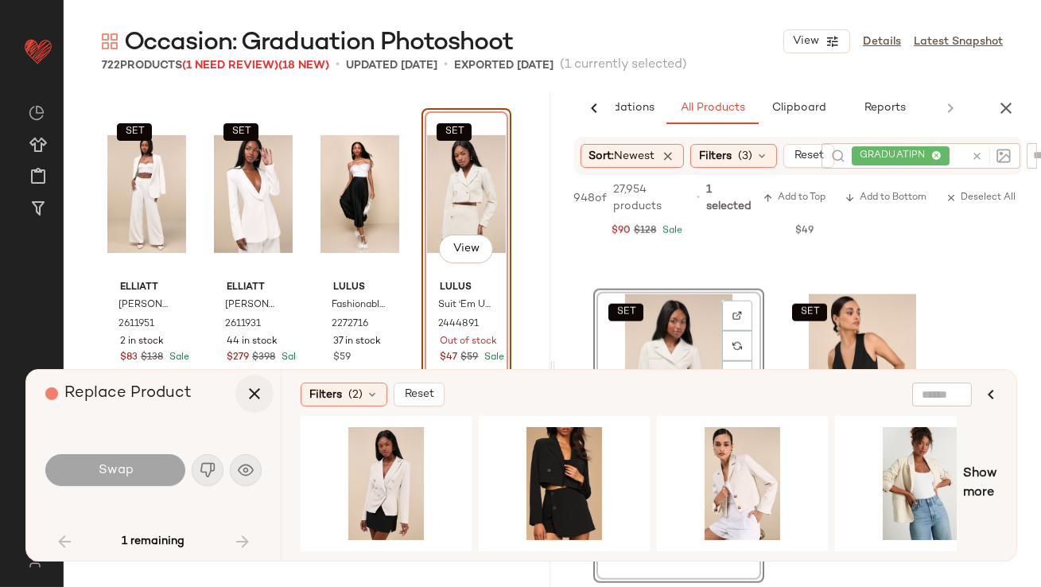
click at [256, 394] on icon "button" at bounding box center [254, 393] width 19 height 19
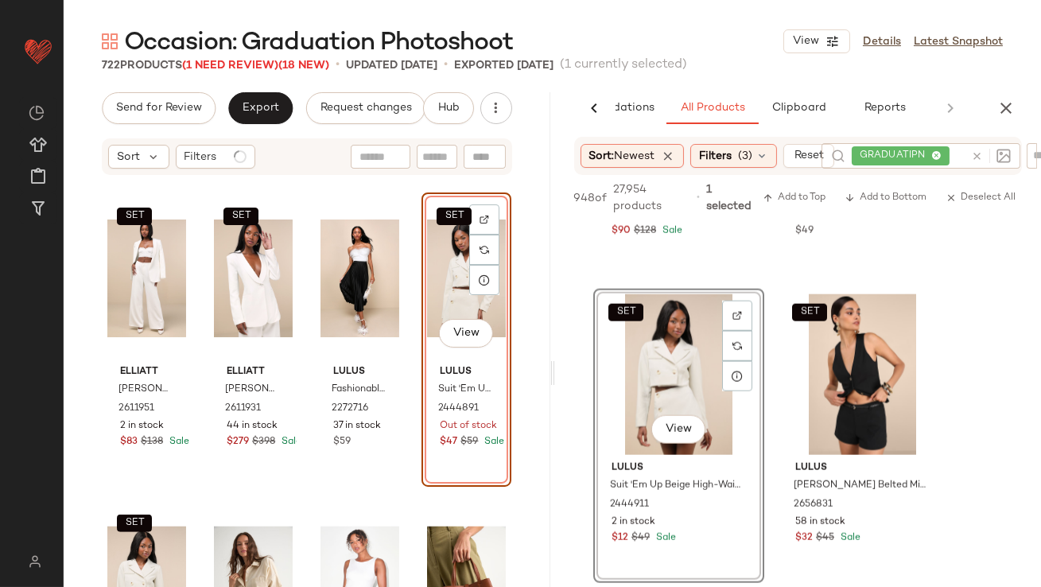
click at [448, 286] on div "SET View" at bounding box center [466, 278] width 79 height 161
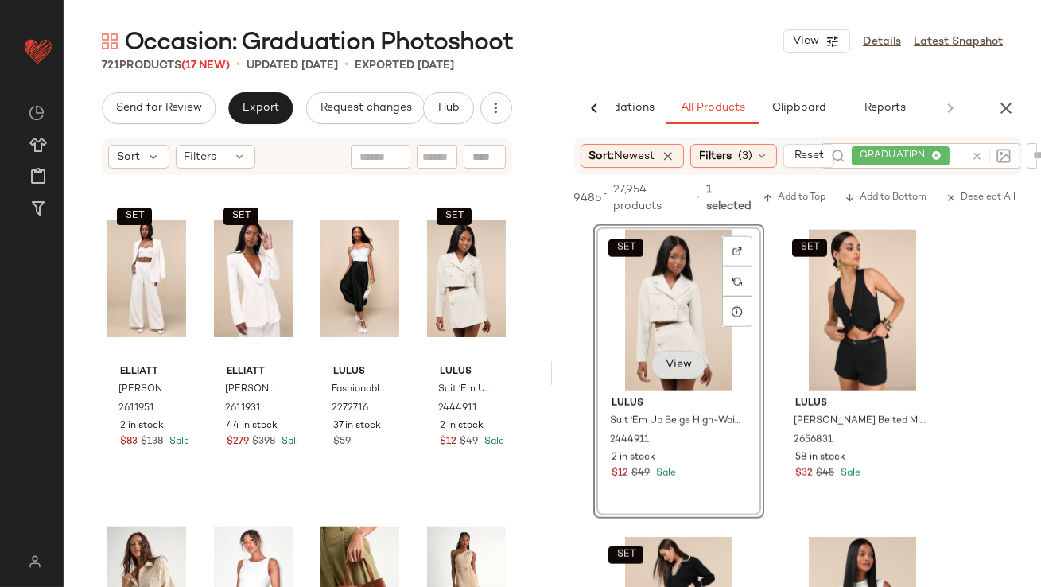
scroll to position [3798, 0]
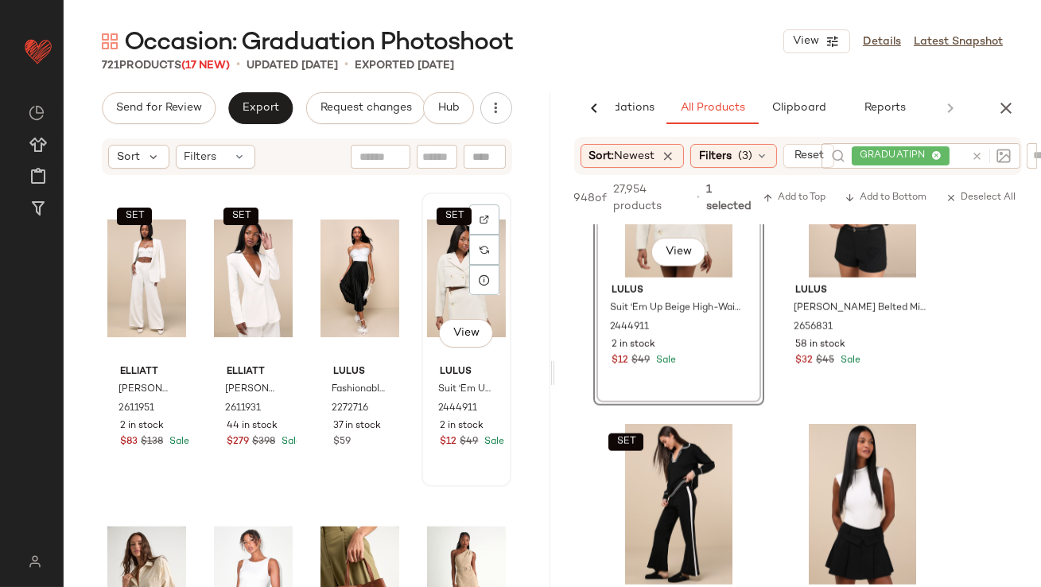
click at [434, 276] on div "SET View" at bounding box center [466, 278] width 79 height 161
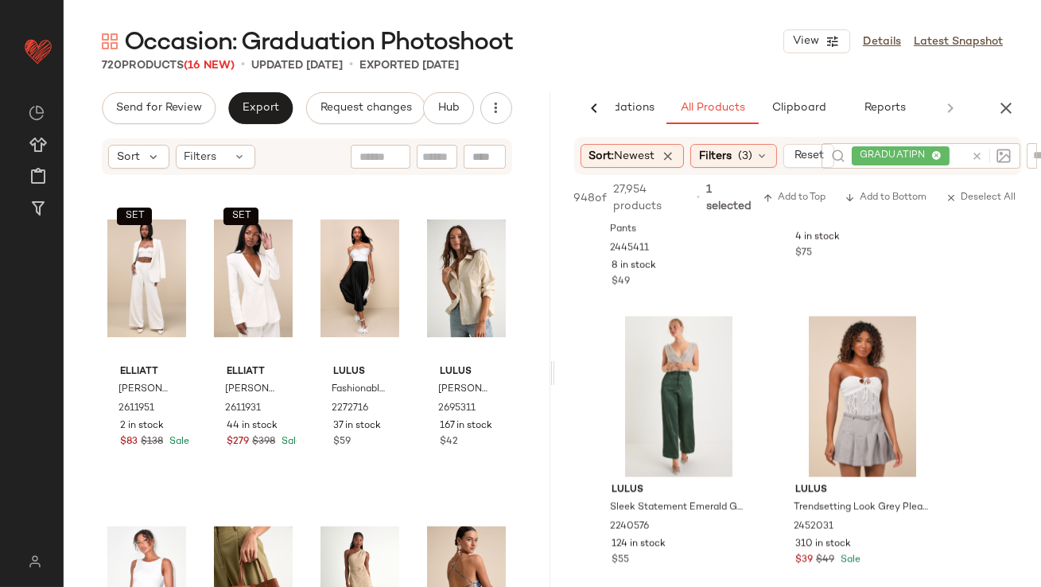
scroll to position [4948, 0]
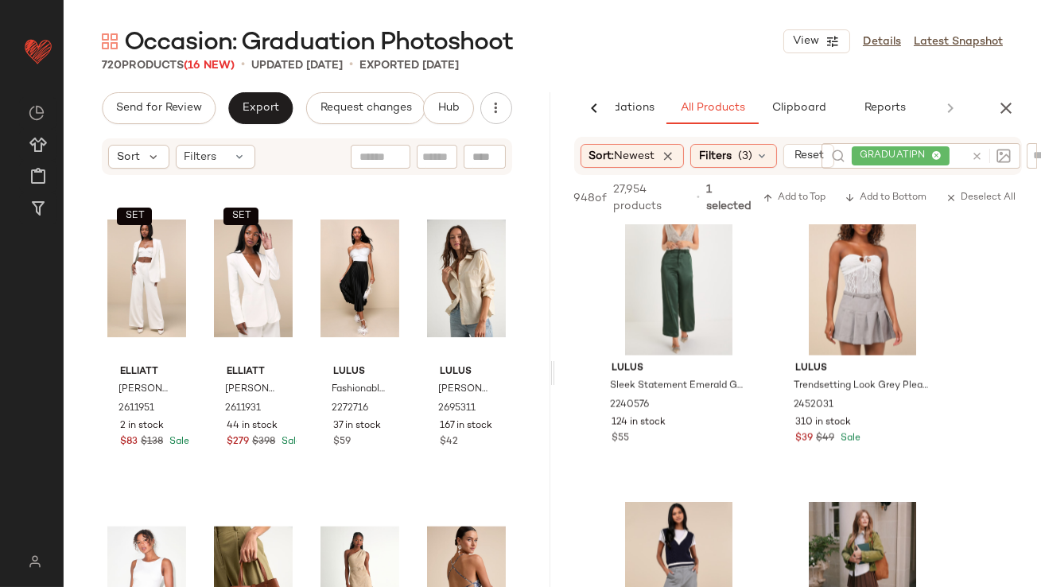
click at [936, 154] on icon at bounding box center [937, 156] width 10 height 10
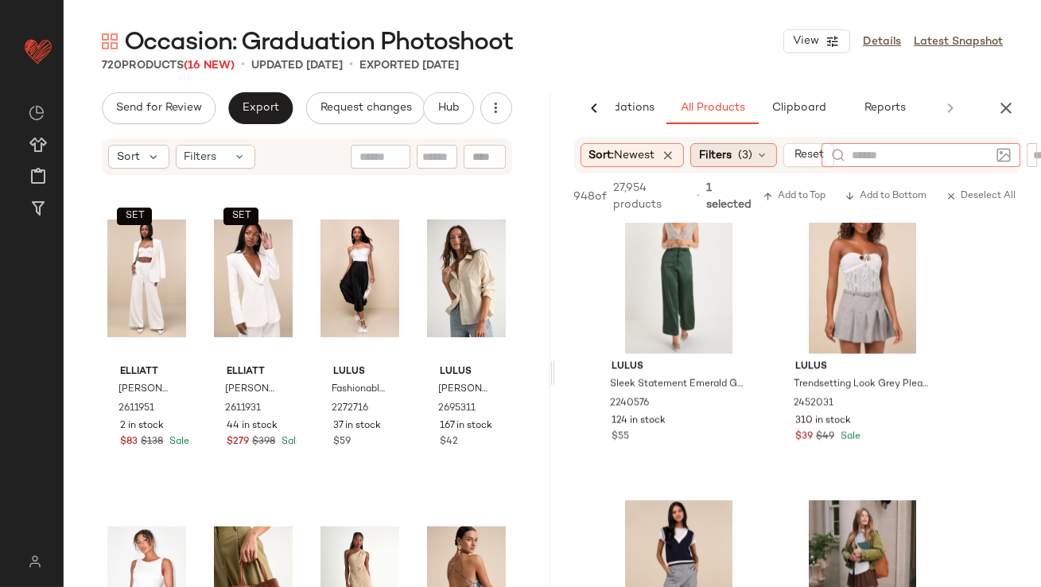
click at [769, 157] on icon at bounding box center [762, 155] width 13 height 13
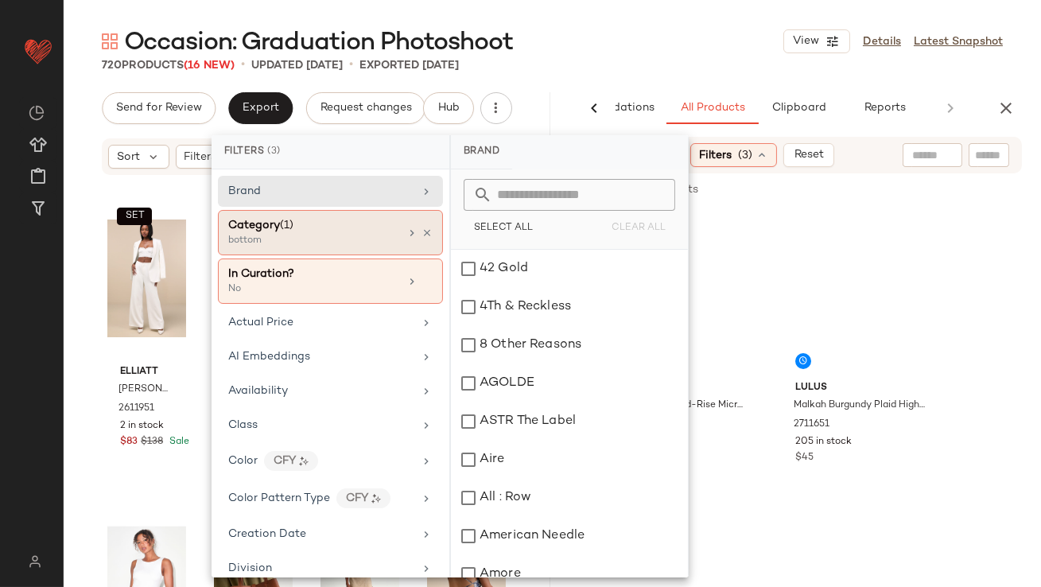
click at [337, 231] on div "Category (1)" at bounding box center [313, 225] width 171 height 17
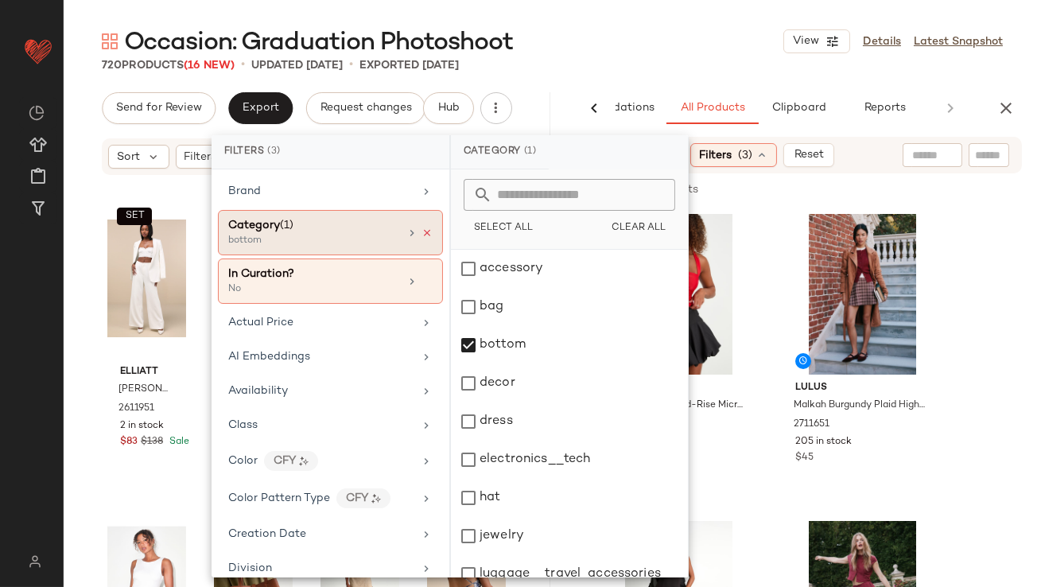
click at [425, 233] on icon at bounding box center [427, 233] width 11 height 11
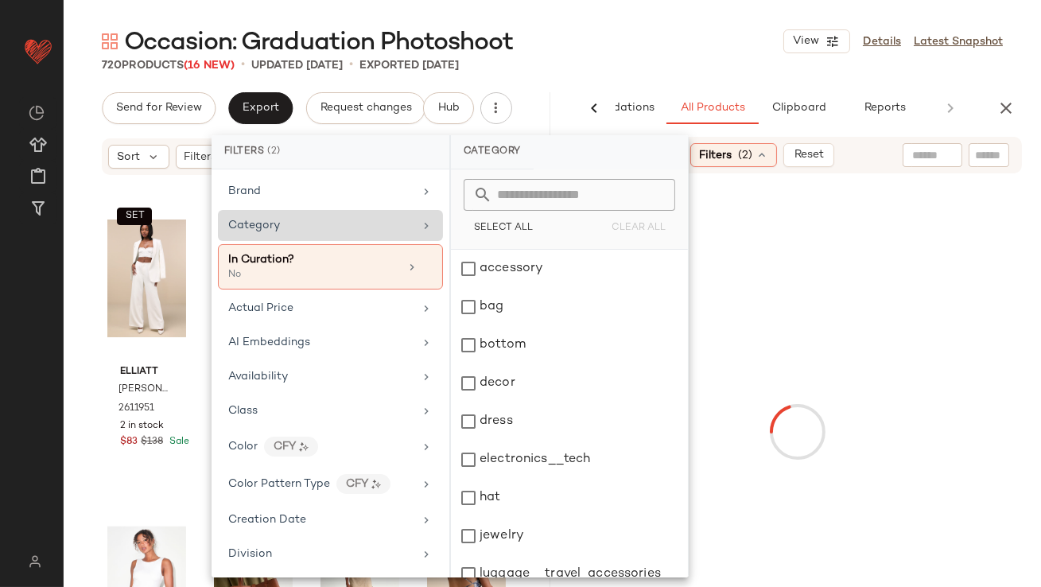
click at [642, 45] on div "Occasion: Graduation Photoshoot View Details Latest Snapshot" at bounding box center [553, 41] width 978 height 32
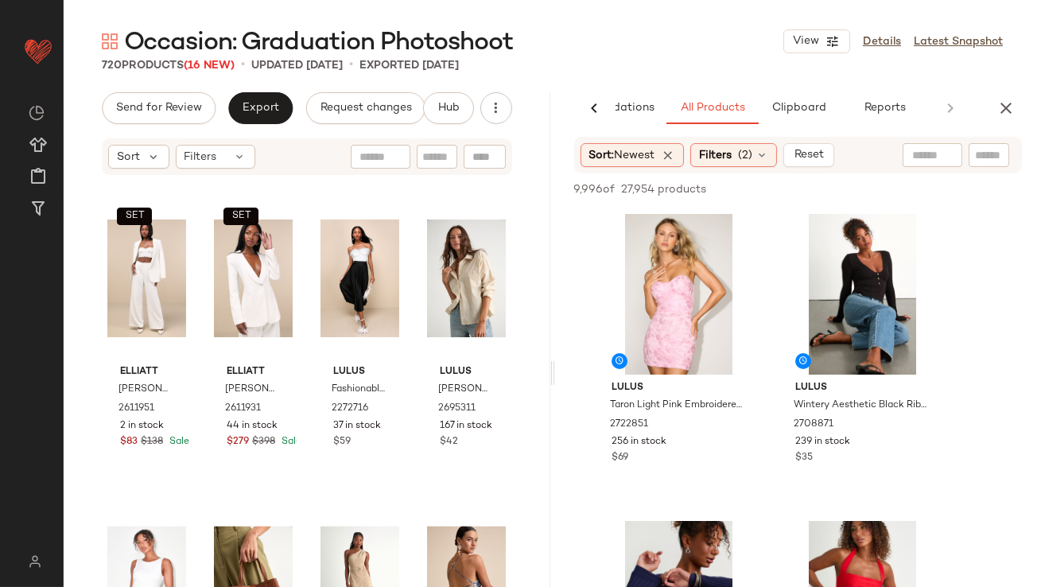
click at [941, 160] on input "text" at bounding box center [933, 155] width 41 height 17
type input "**********"
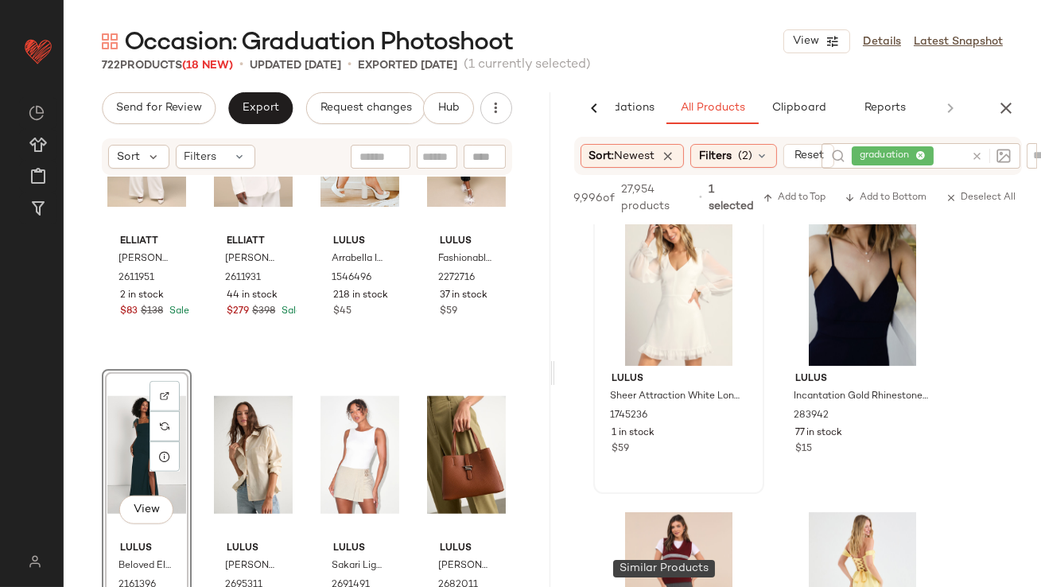
scroll to position [886, 0]
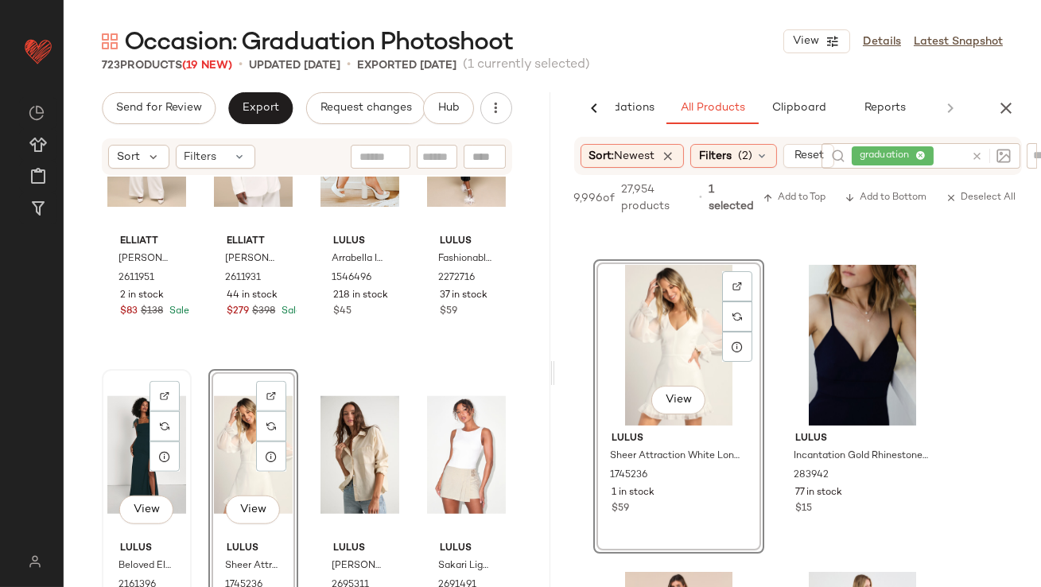
click at [124, 442] on div "View" at bounding box center [146, 455] width 79 height 161
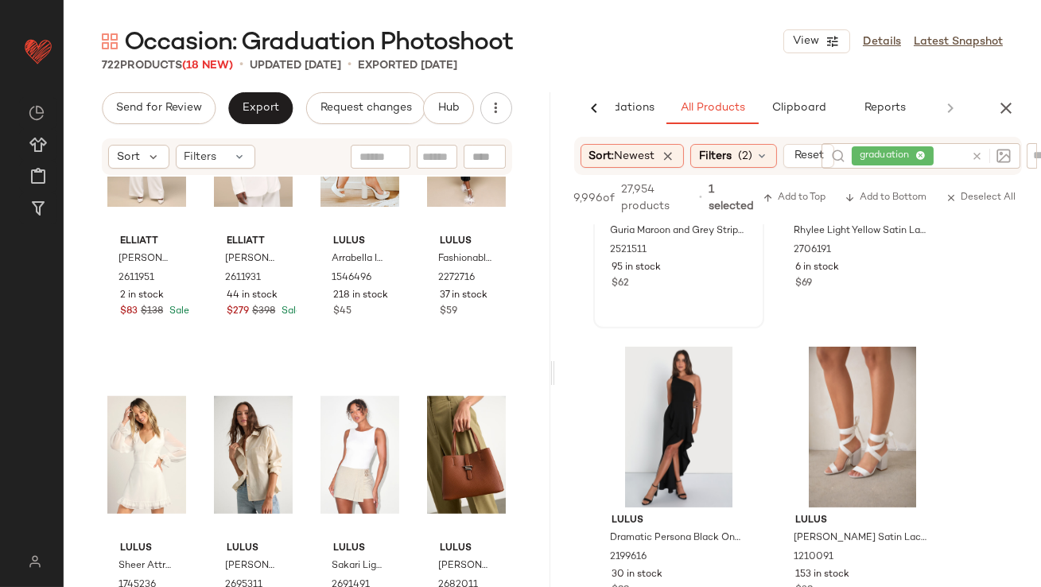
scroll to position [1422, 0]
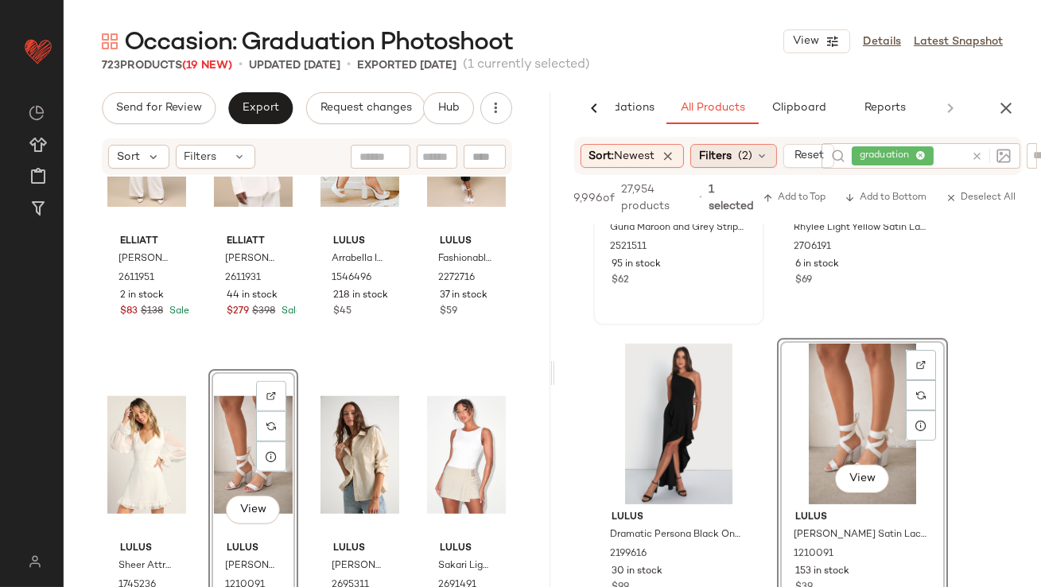
click at [710, 161] on span "Filters" at bounding box center [715, 156] width 33 height 17
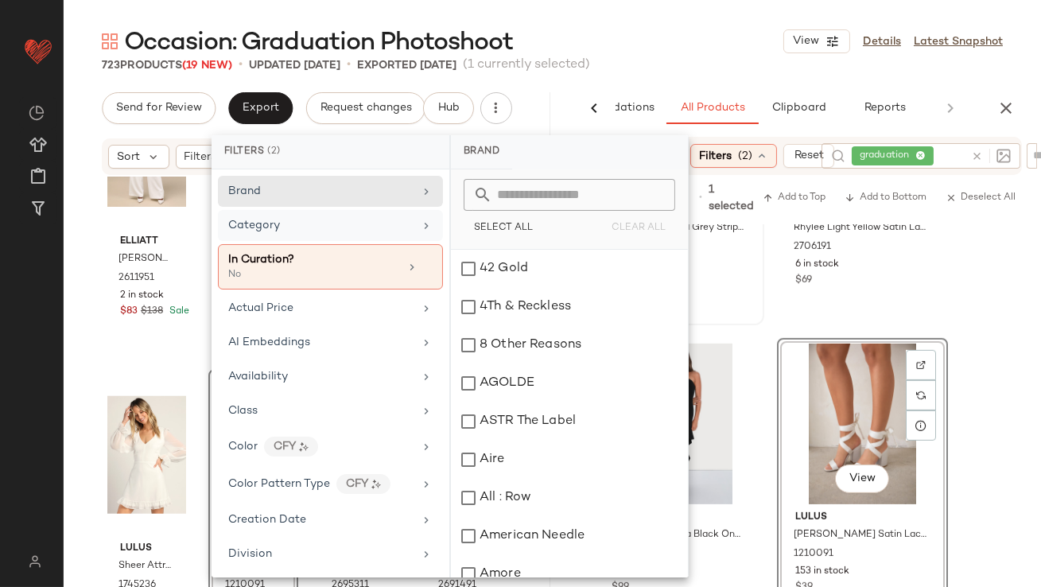
click at [399, 220] on div "Category" at bounding box center [320, 225] width 185 height 17
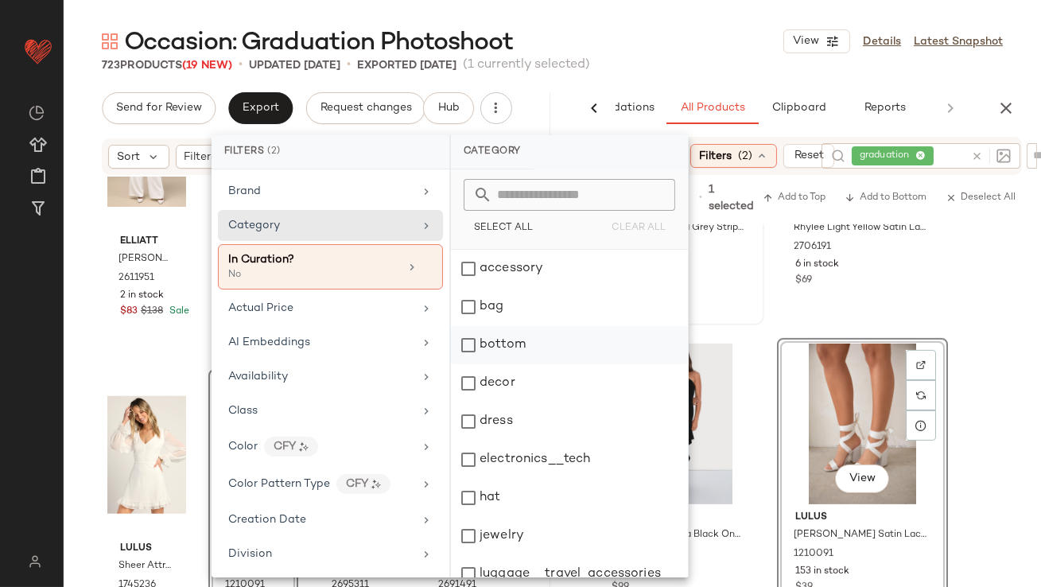
click at [474, 345] on div "bottom" at bounding box center [569, 345] width 237 height 38
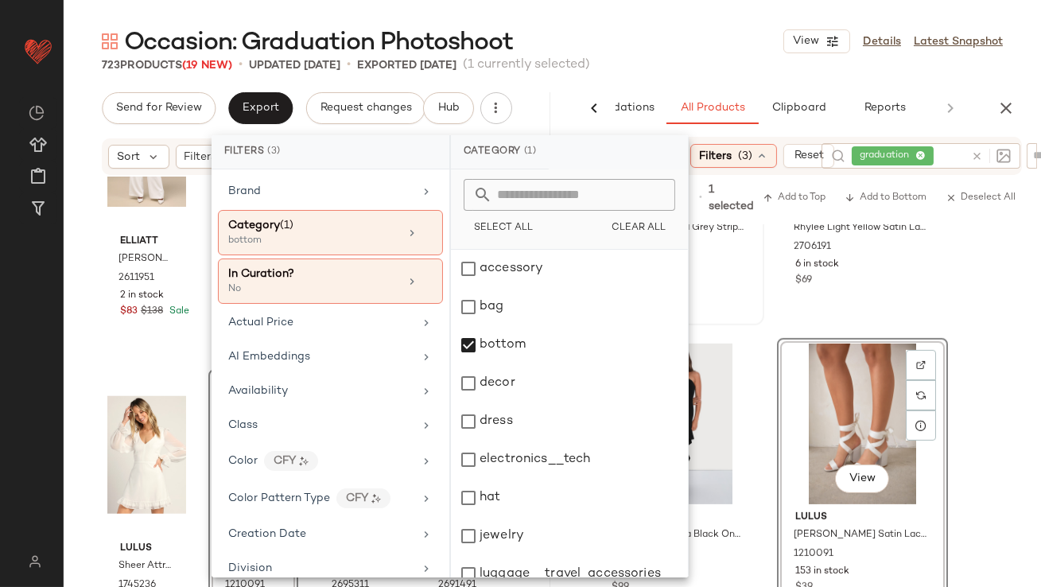
click at [730, 49] on div "Occasion: Graduation Photoshoot View Details Latest Snapshot" at bounding box center [553, 41] width 978 height 32
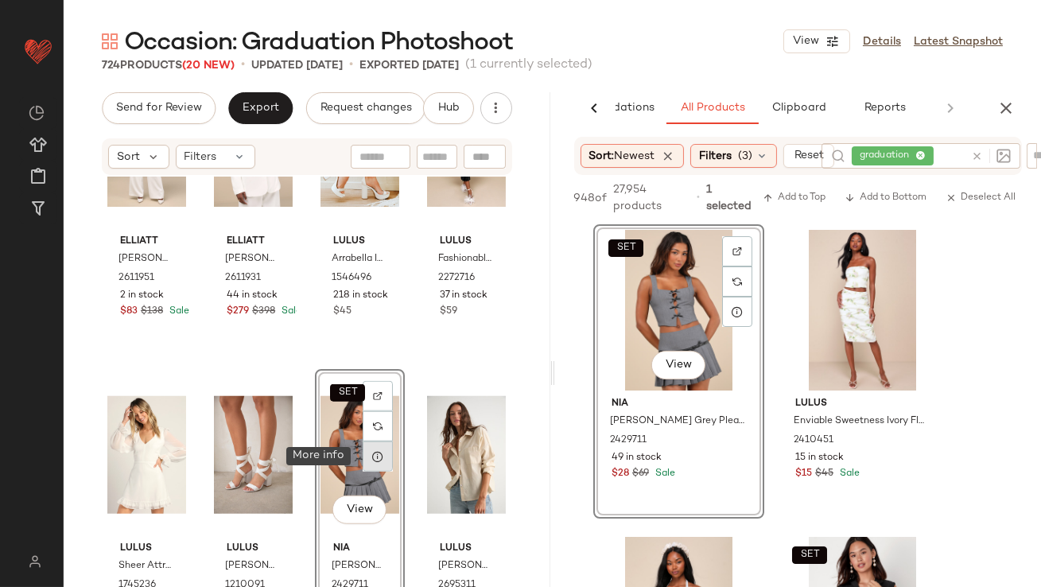
click at [374, 456] on icon at bounding box center [378, 456] width 13 height 13
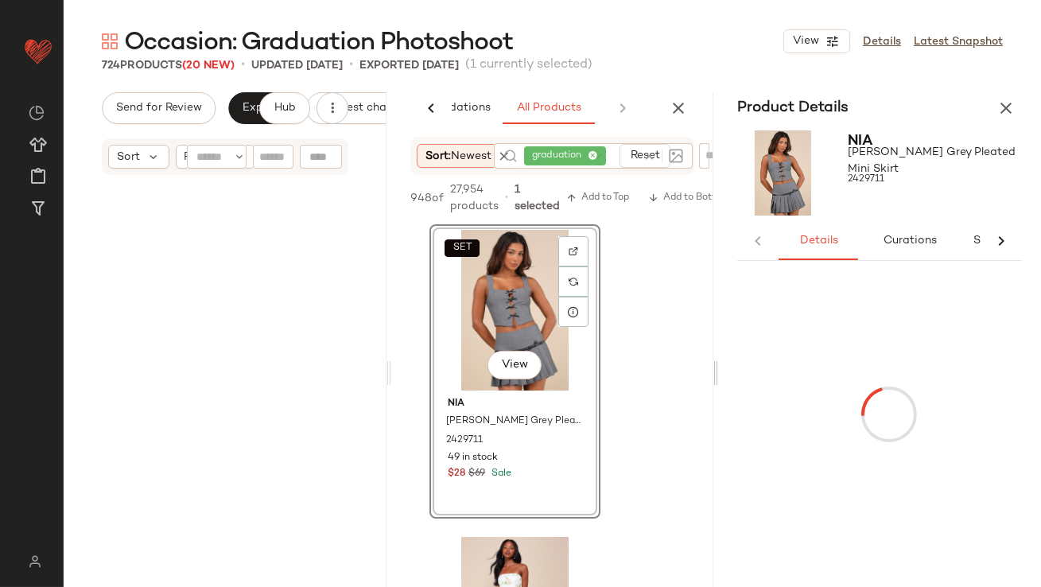
scroll to position [831, 0]
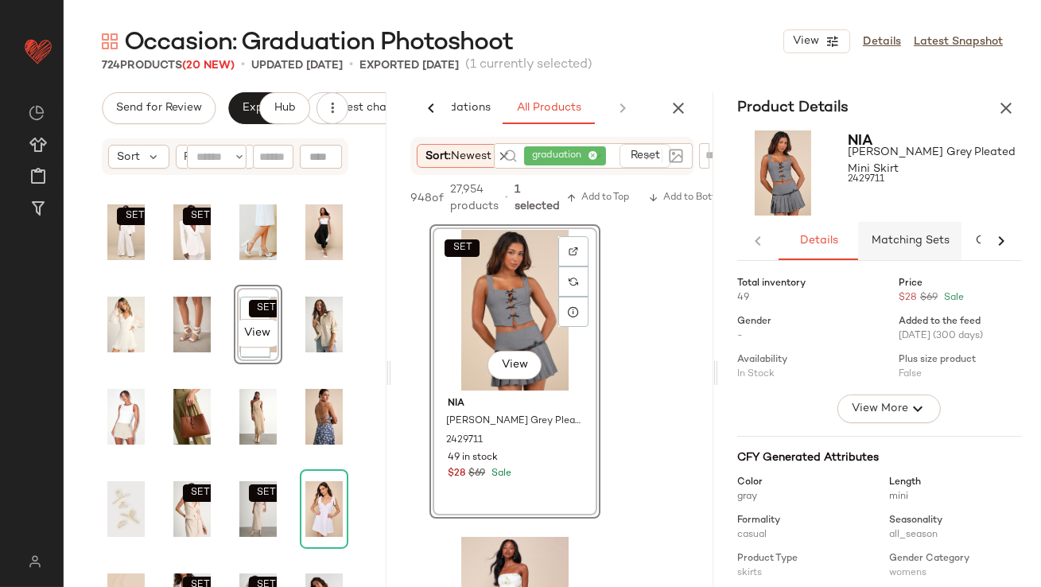
click at [877, 239] on span "Matching Sets" at bounding box center [910, 241] width 79 height 13
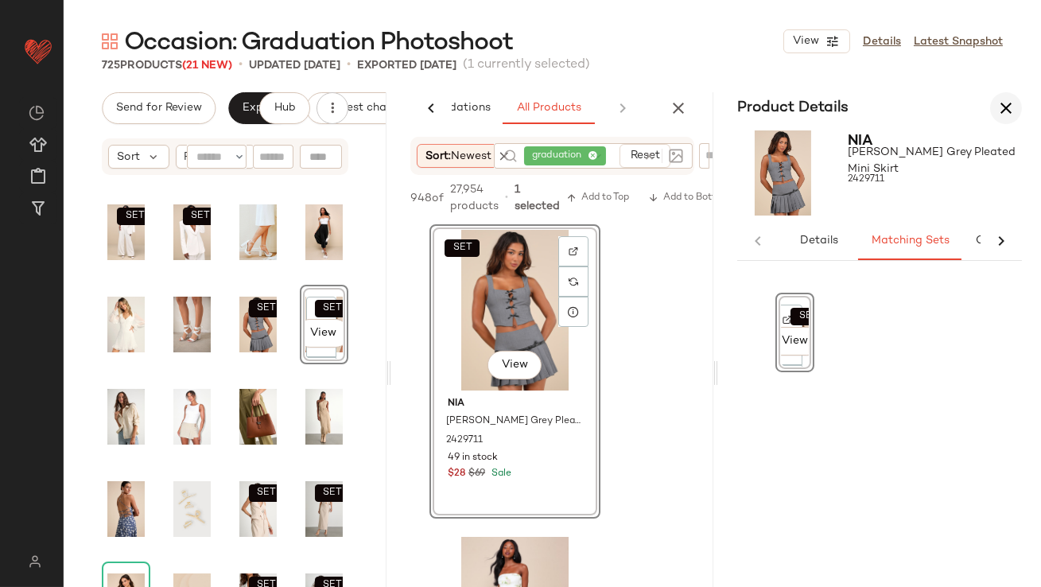
click at [1002, 101] on icon "button" at bounding box center [1006, 108] width 19 height 19
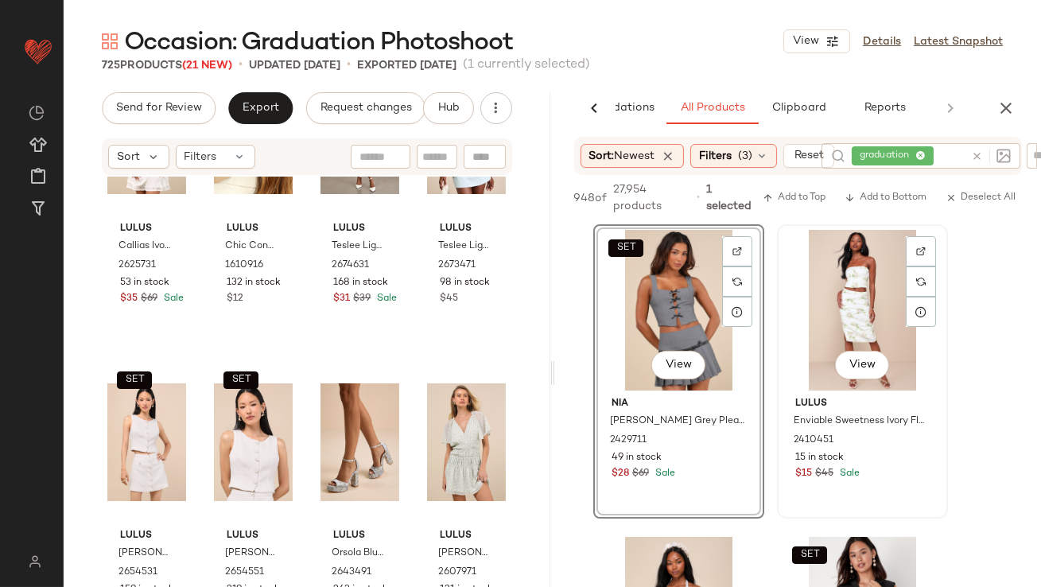
scroll to position [243, 0]
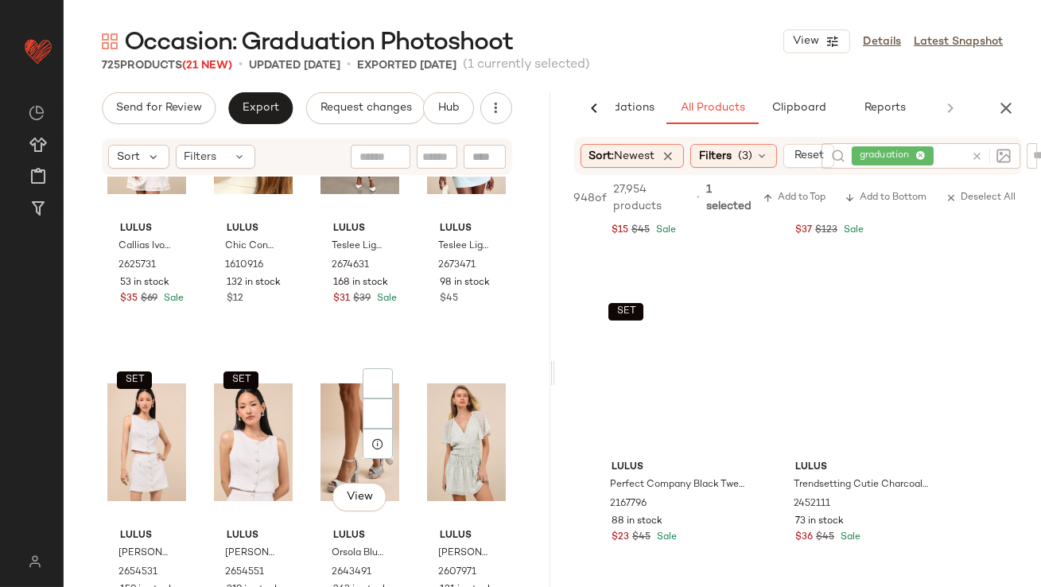
click at [1014, 102] on icon "button" at bounding box center [1006, 108] width 19 height 19
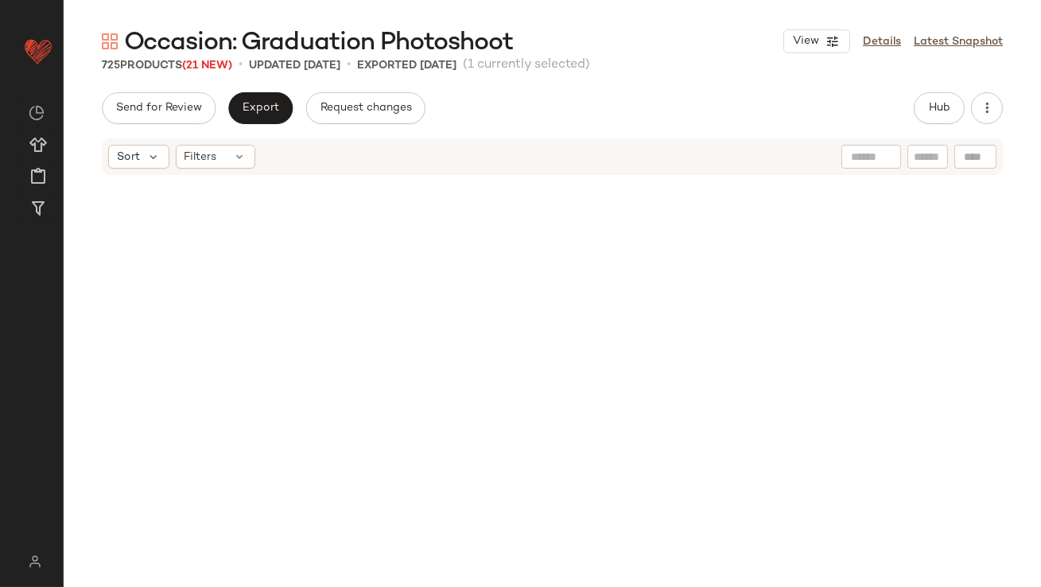
scroll to position [652, 0]
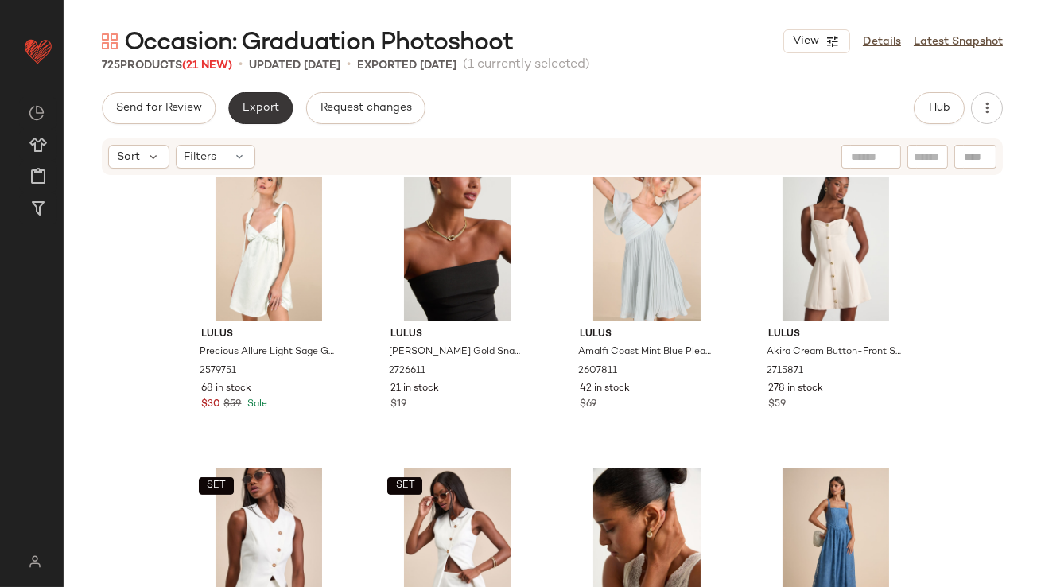
click at [263, 106] on span "Export" at bounding box center [260, 108] width 37 height 13
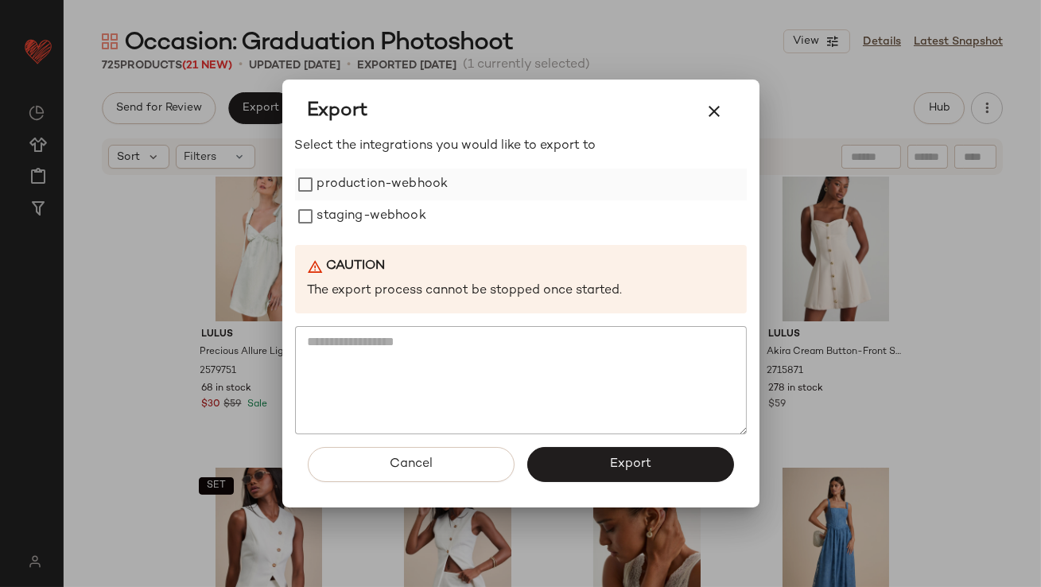
click at [357, 188] on label "production-webhook" at bounding box center [382, 185] width 131 height 32
click at [357, 204] on label "staging-webhook" at bounding box center [371, 216] width 109 height 32
click at [523, 460] on div "Cancel Export" at bounding box center [521, 470] width 452 height 73
click at [543, 461] on button "Export" at bounding box center [630, 464] width 207 height 35
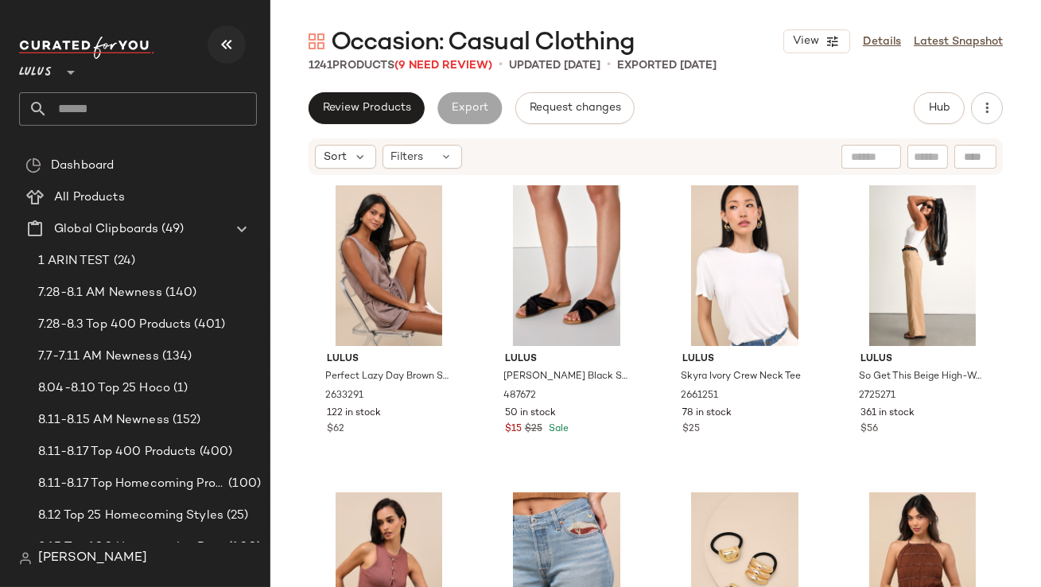
click at [228, 44] on icon "button" at bounding box center [226, 44] width 19 height 19
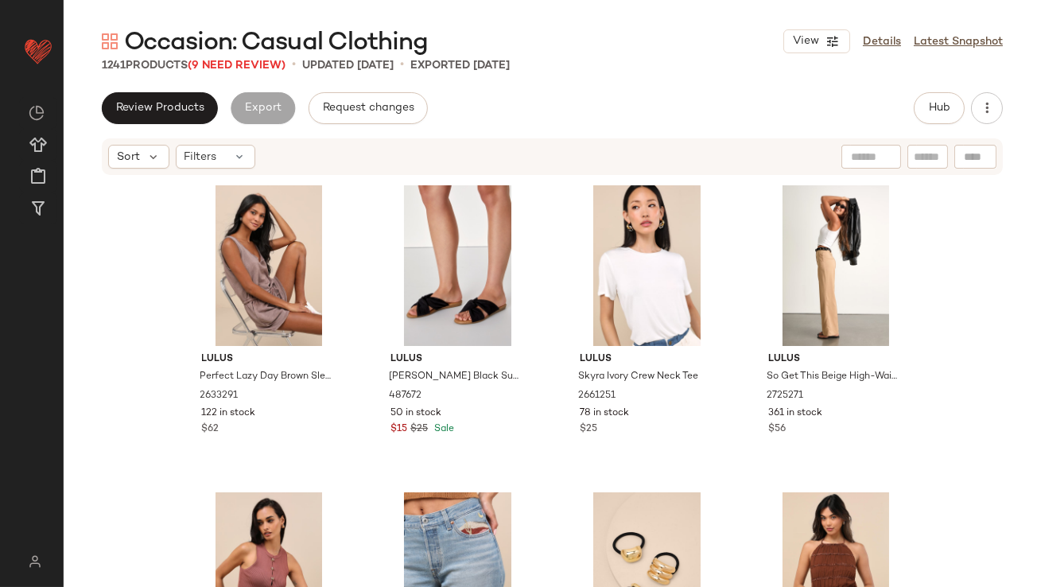
click at [217, 71] on div "1241 Products (9 Need Review)" at bounding box center [194, 65] width 184 height 17
click at [216, 60] on span "(9 Need Review)" at bounding box center [237, 66] width 98 height 12
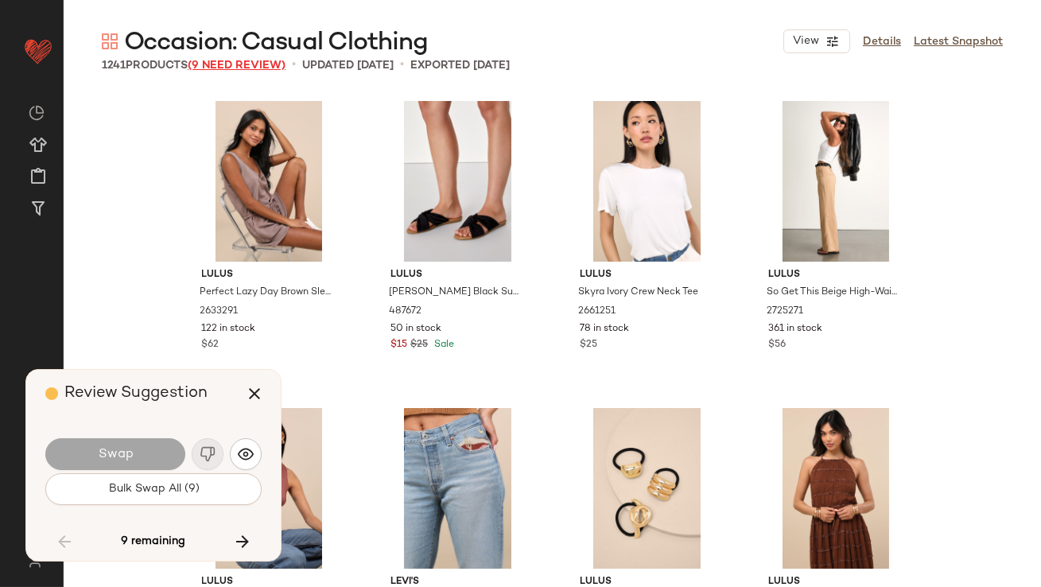
scroll to position [11054, 0]
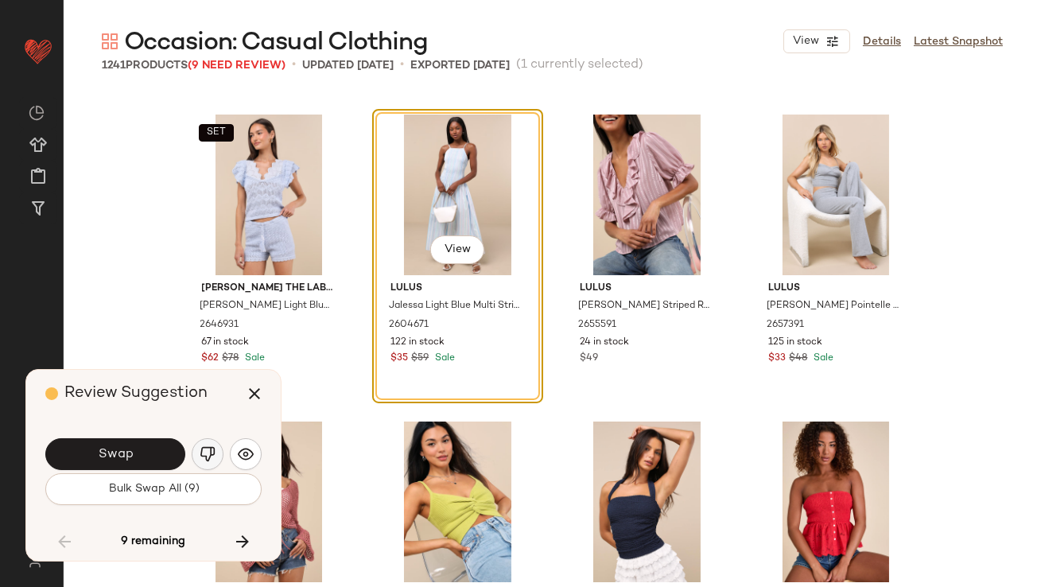
click at [212, 459] on img "button" at bounding box center [208, 454] width 16 height 16
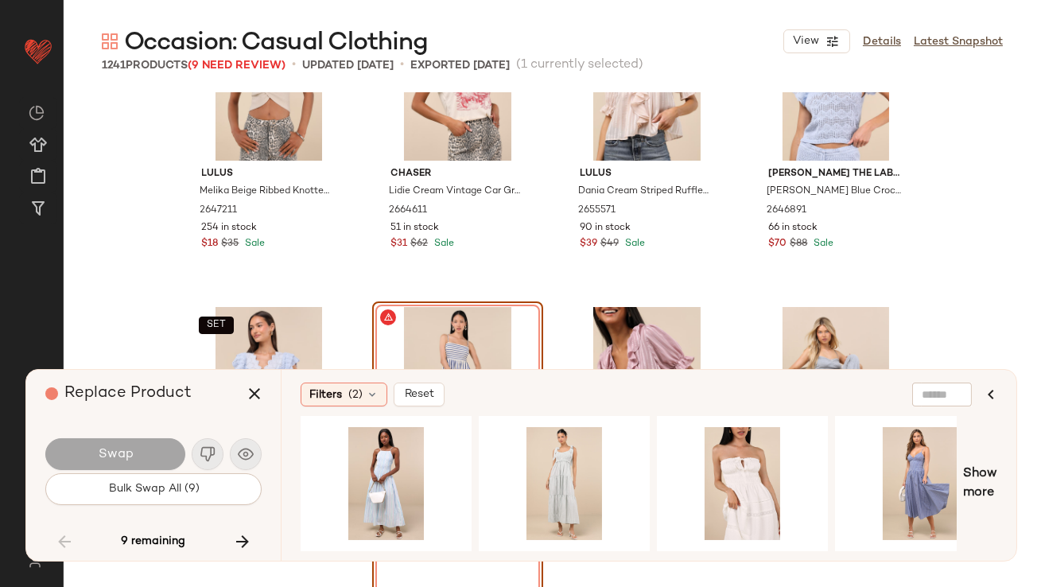
scroll to position [10976, 0]
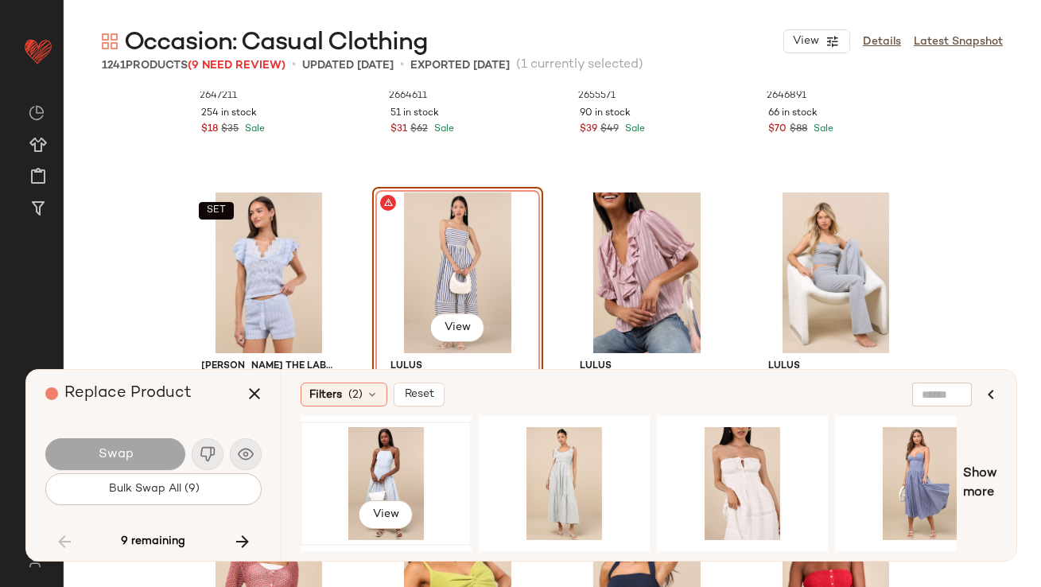
click at [367, 450] on div "View" at bounding box center [386, 483] width 160 height 113
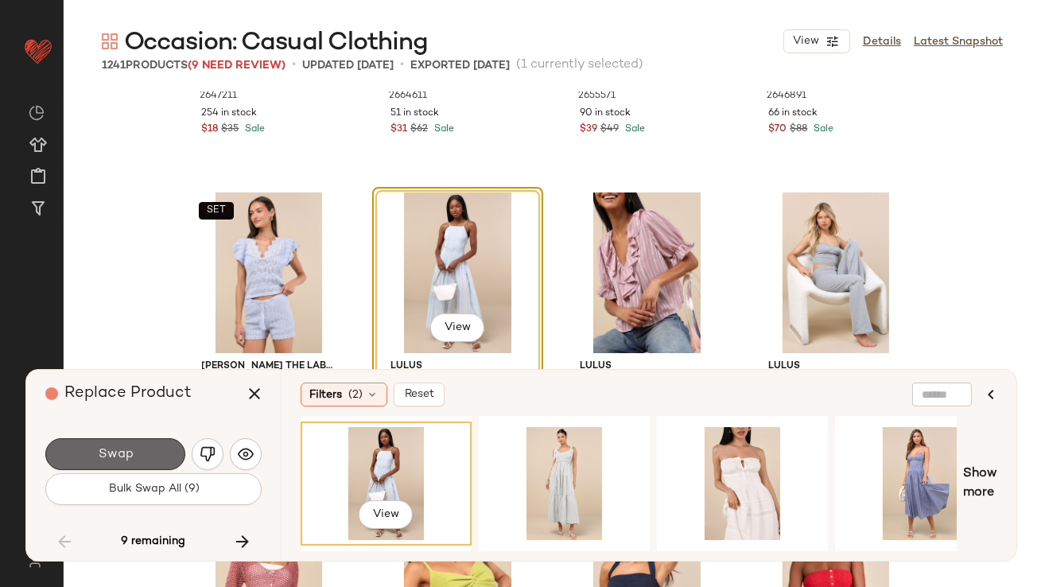
click at [160, 449] on button "Swap" at bounding box center [115, 454] width 140 height 32
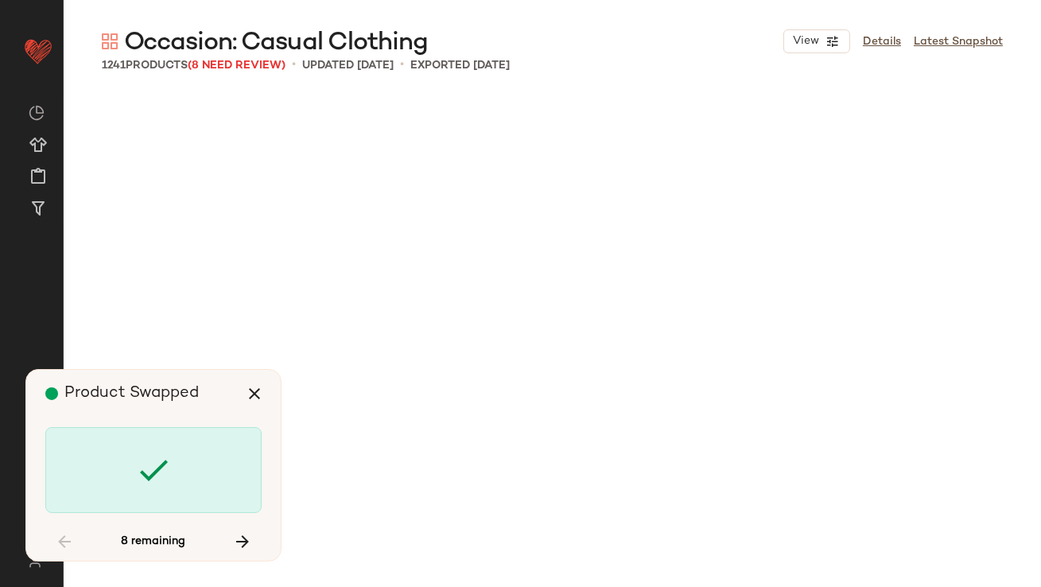
scroll to position [15968, 0]
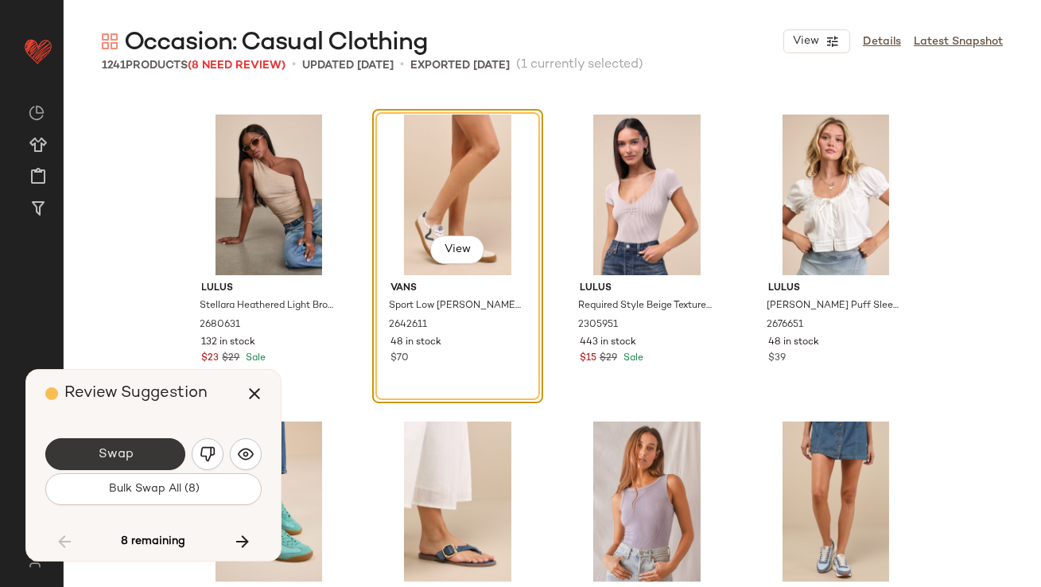
click at [160, 446] on button "Swap" at bounding box center [115, 454] width 140 height 32
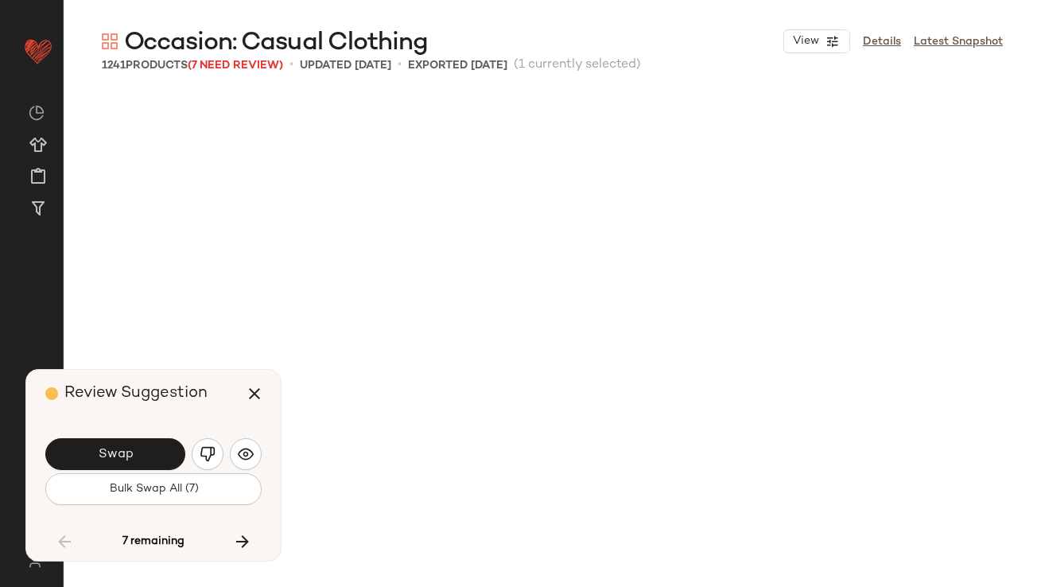
scroll to position [16583, 0]
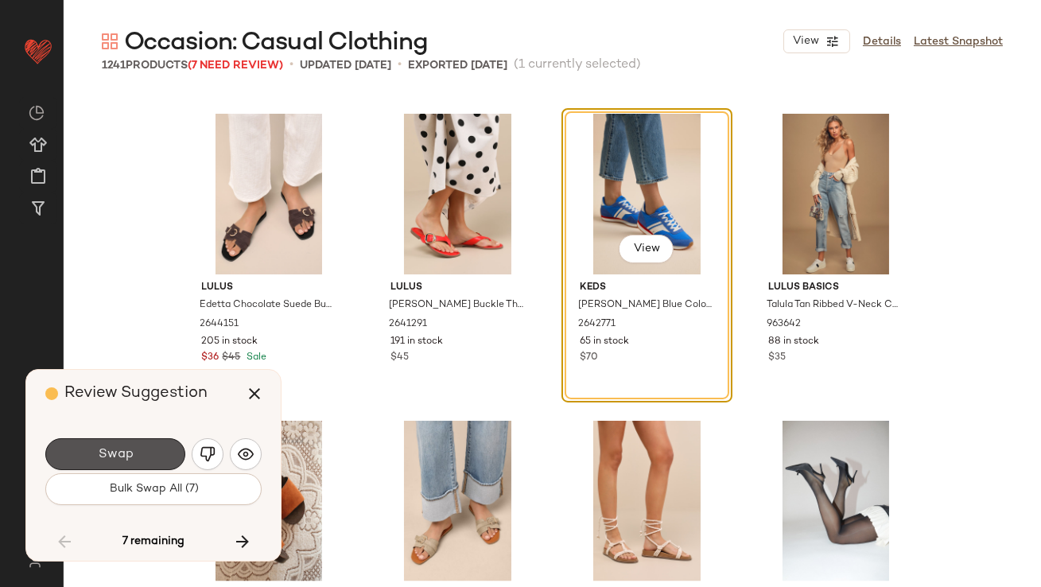
click at [160, 446] on button "Swap" at bounding box center [115, 454] width 140 height 32
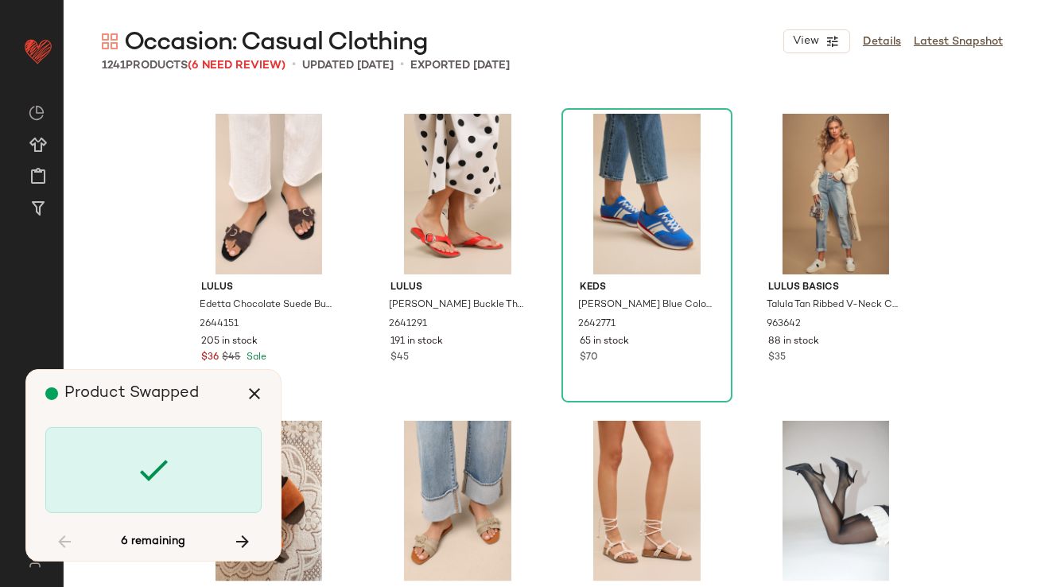
scroll to position [40535, 0]
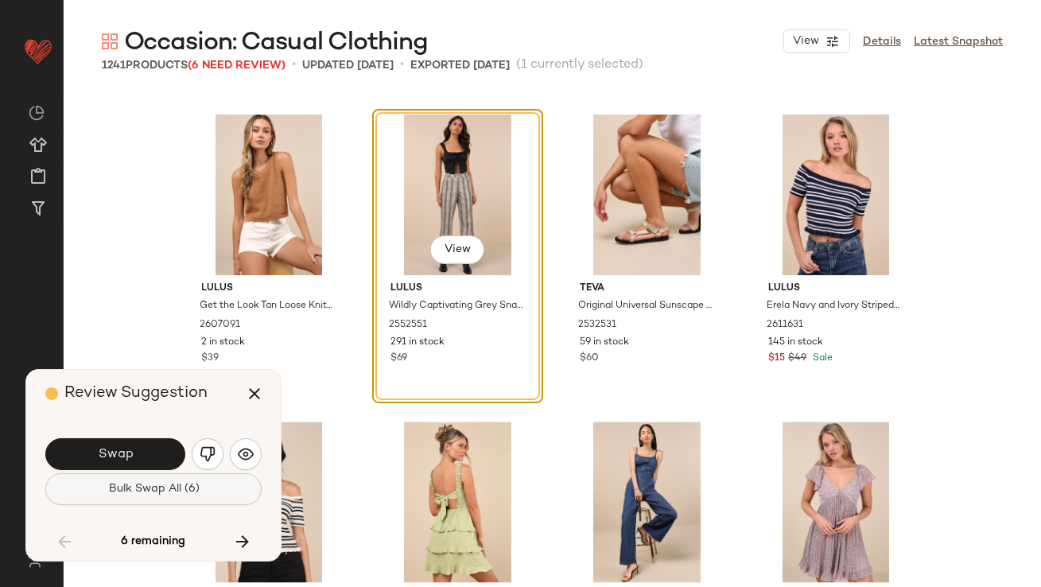
click at [173, 488] on span "Bulk Swap All (6)" at bounding box center [152, 489] width 91 height 13
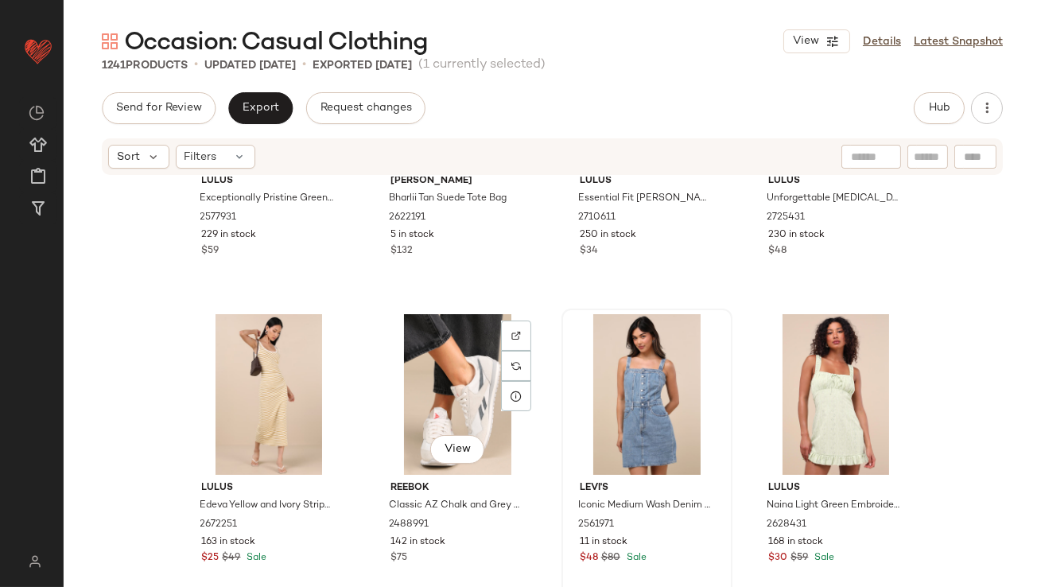
scroll to position [4509, 0]
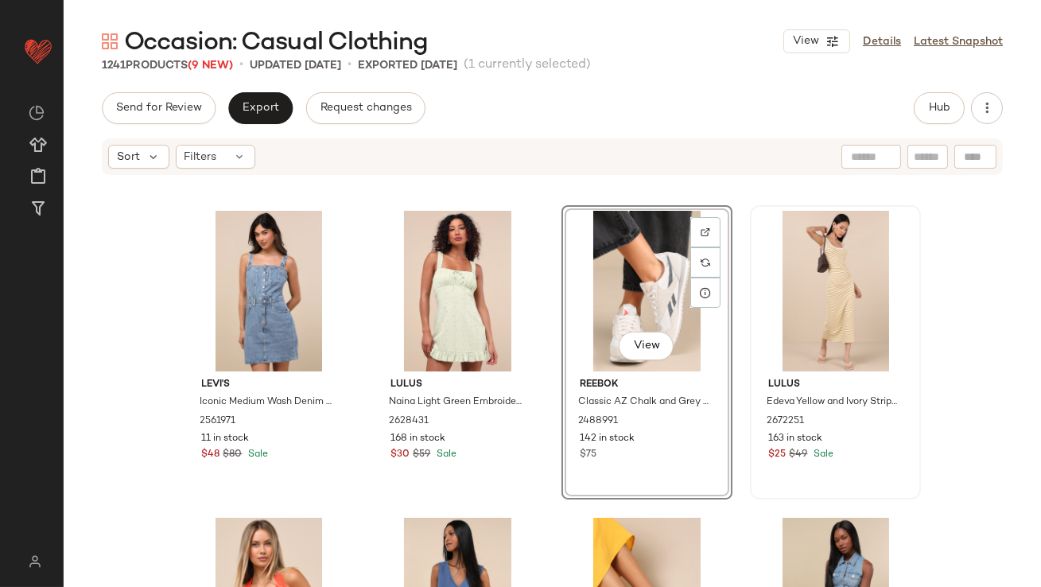
scroll to position [4732, 0]
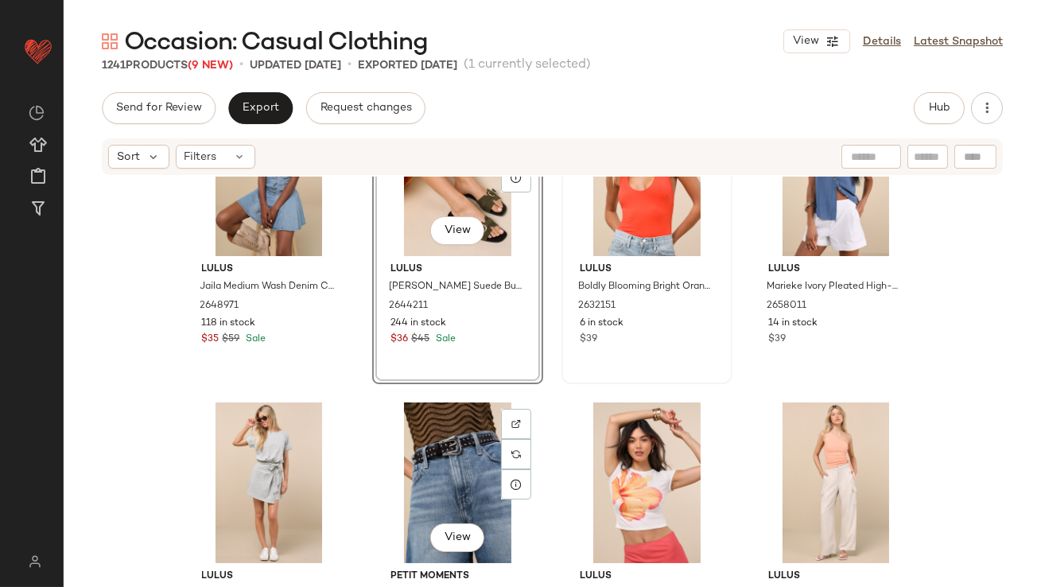
scroll to position [5016, 0]
click at [936, 105] on span "Hub" at bounding box center [939, 108] width 22 height 13
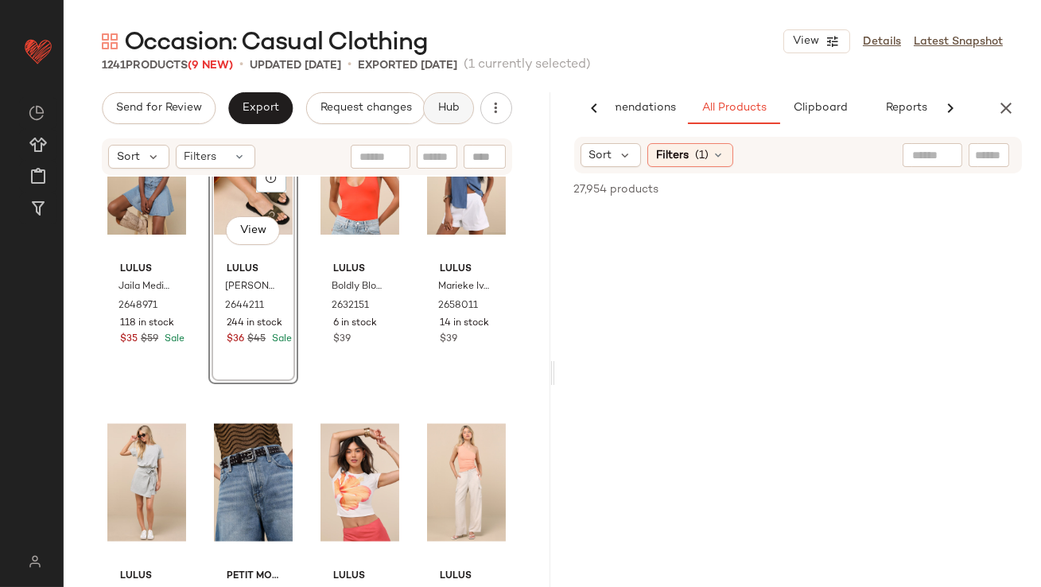
scroll to position [0, 89]
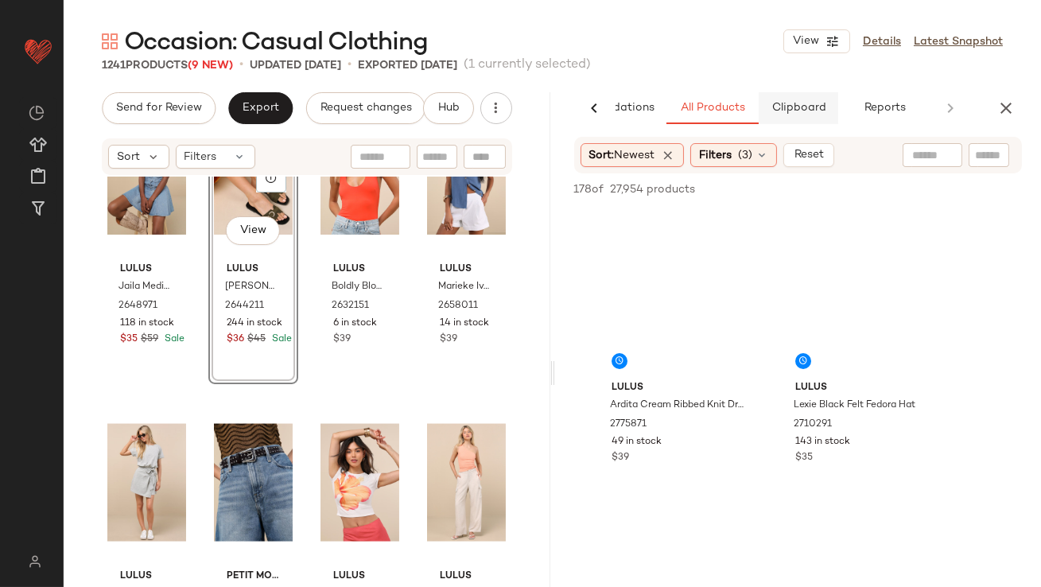
click at [819, 103] on span "Clipboard" at bounding box center [798, 108] width 55 height 13
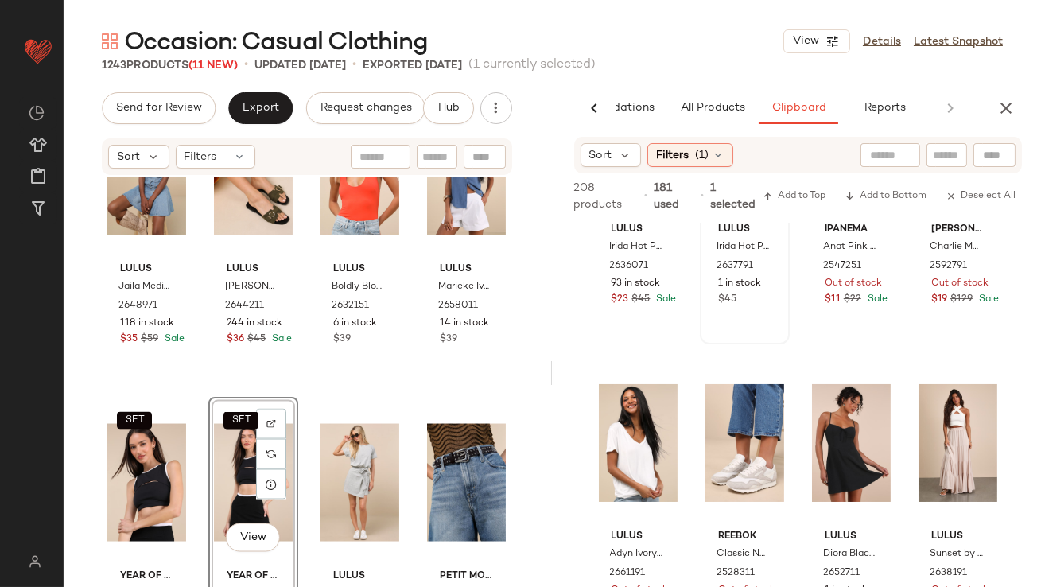
scroll to position [201, 0]
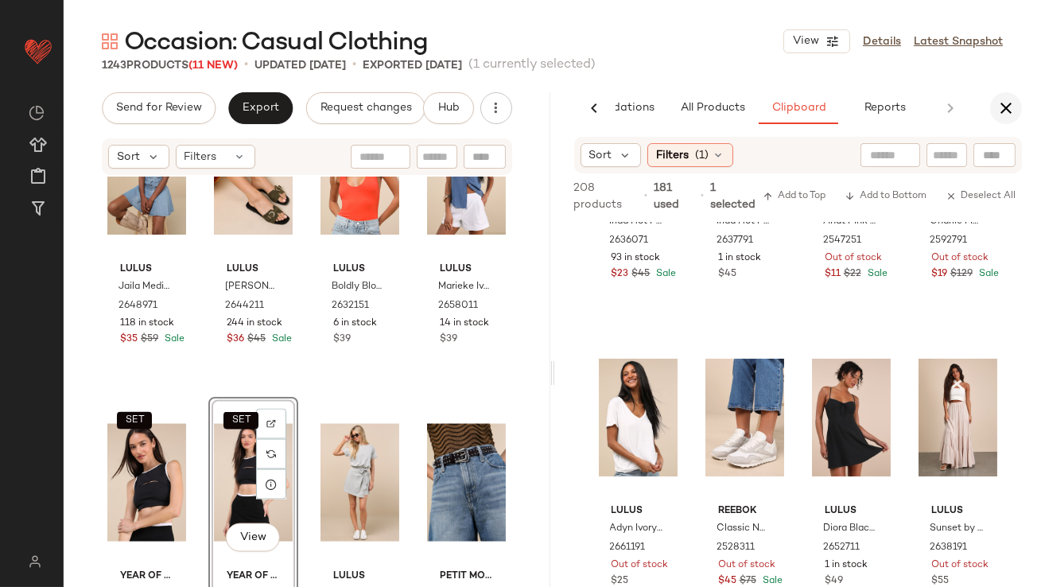
click at [1006, 108] on icon "button" at bounding box center [1006, 108] width 19 height 19
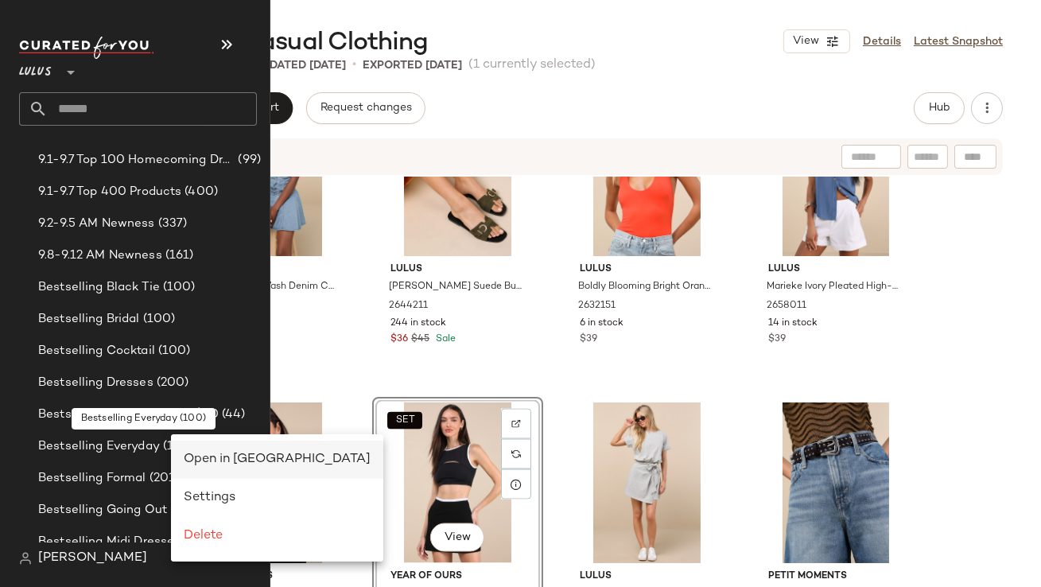
scroll to position [0, 0]
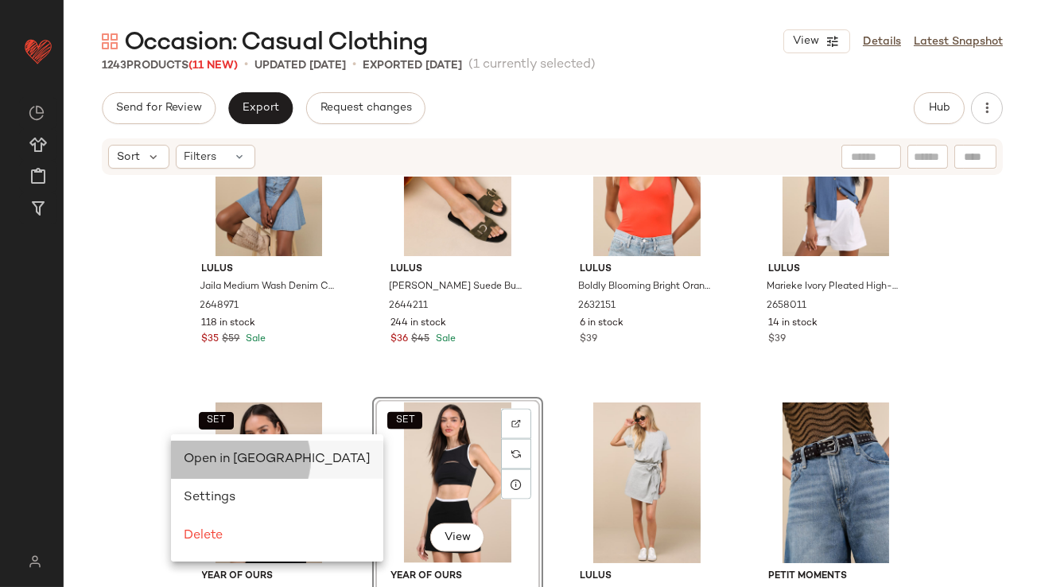
click at [195, 446] on div "Open in Split View" at bounding box center [277, 460] width 212 height 38
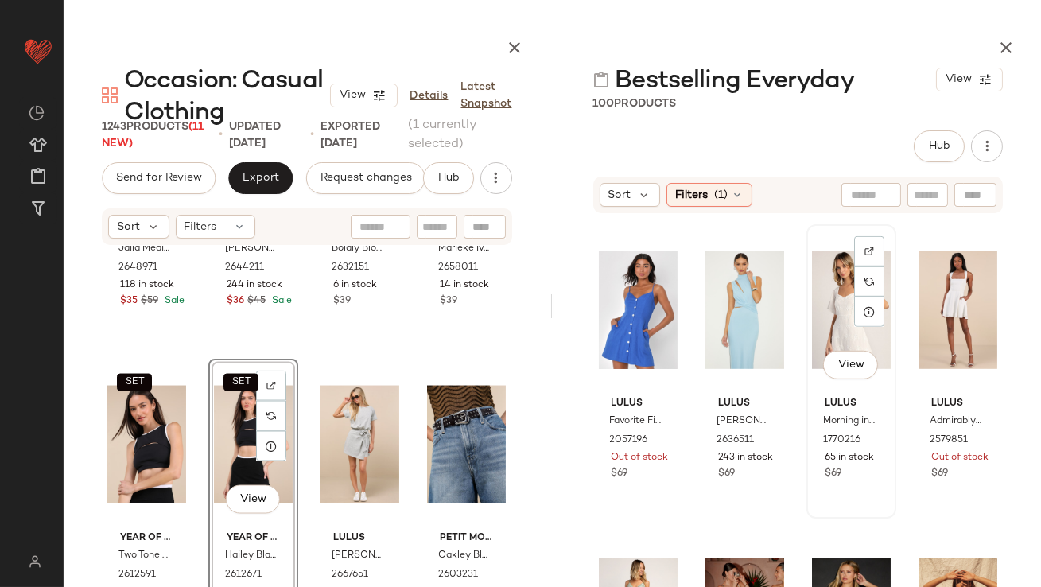
scroll to position [2154, 0]
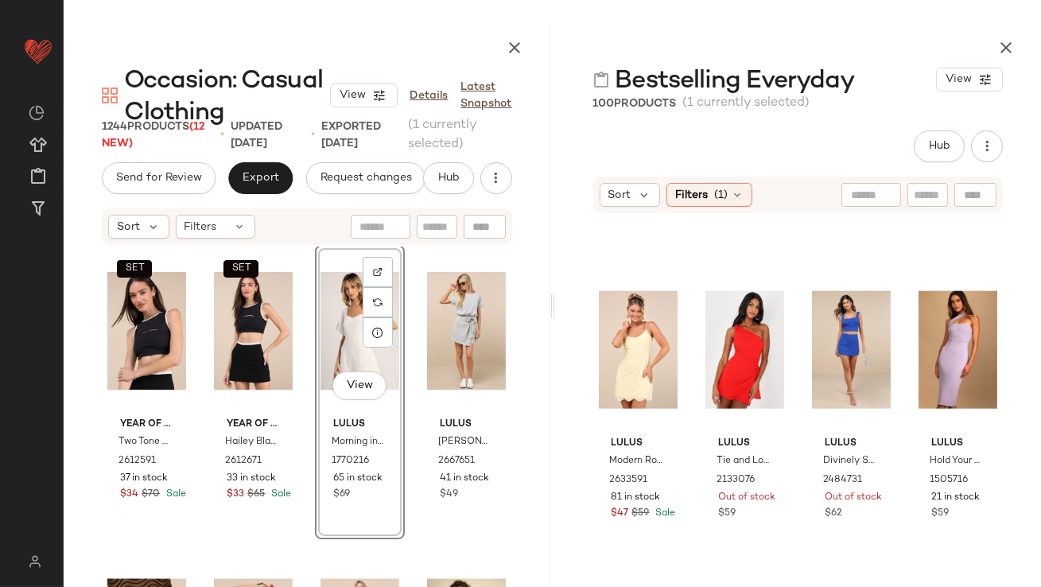
scroll to position [3659, 0]
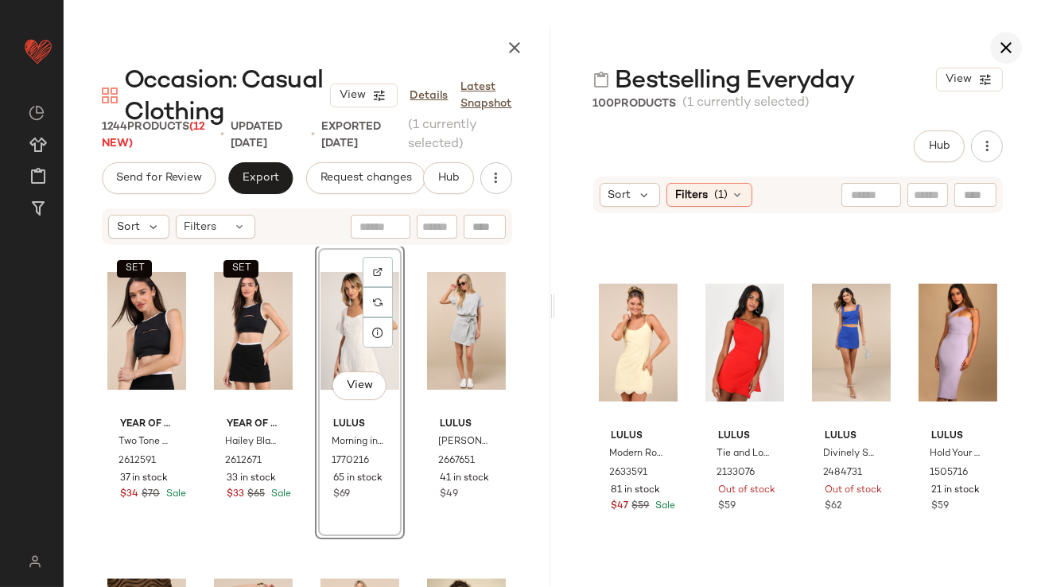
click at [1014, 45] on icon "button" at bounding box center [1006, 47] width 19 height 19
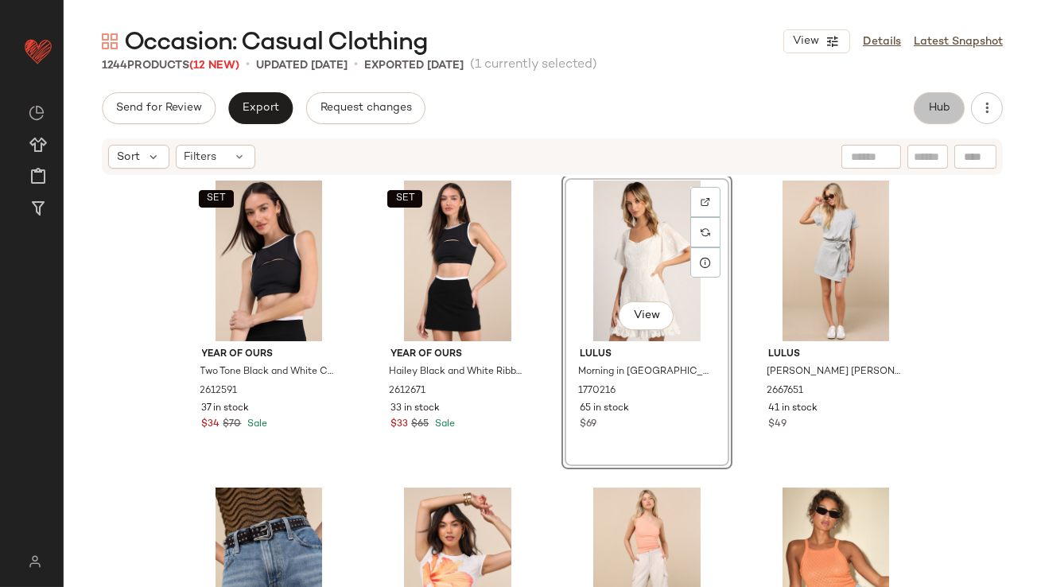
click at [919, 102] on button "Hub" at bounding box center [939, 108] width 51 height 32
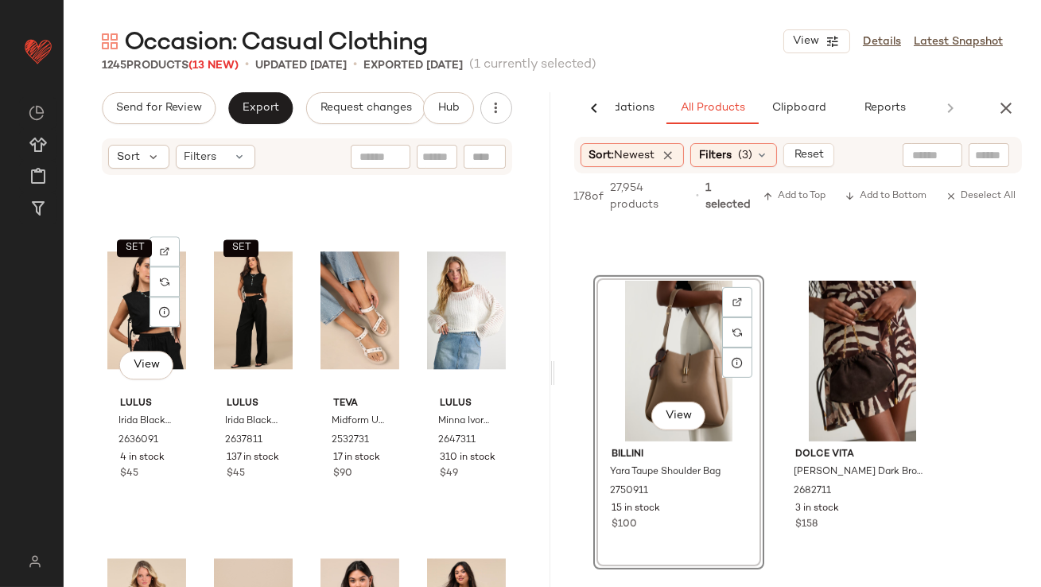
scroll to position [7649, 0]
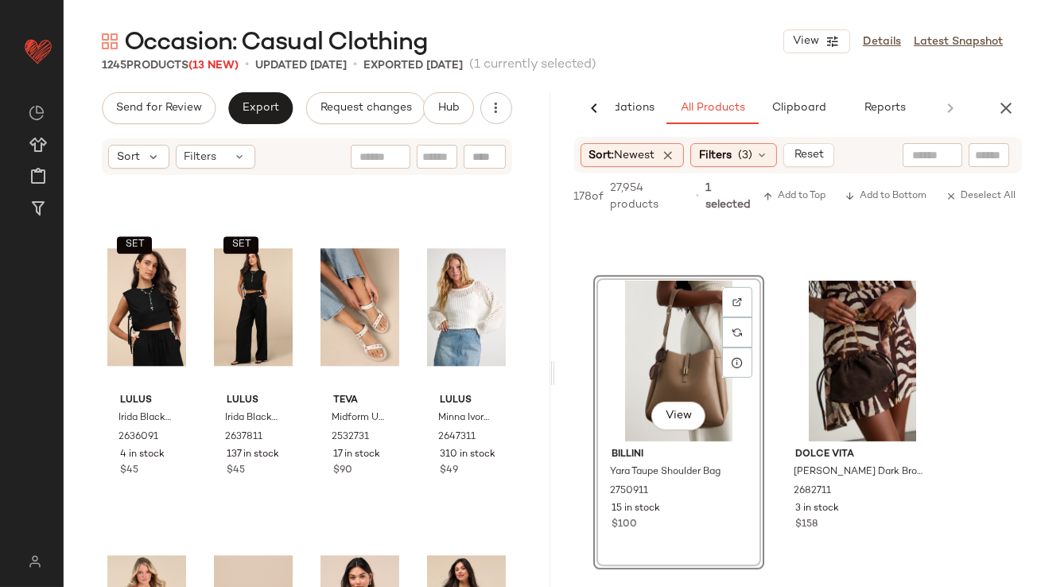
click at [803, 125] on div "AI Recommendations All Products Clipboard Reports Sort: Newest Filters (3) Rese…" at bounding box center [798, 373] width 487 height 562
click at [798, 89] on div "Occasion: Casual Clothing View Details Latest Snapshot 1245 Products (13 New) •…" at bounding box center [553, 306] width 978 height 562
click at [798, 110] on span "Clipboard" at bounding box center [798, 108] width 55 height 13
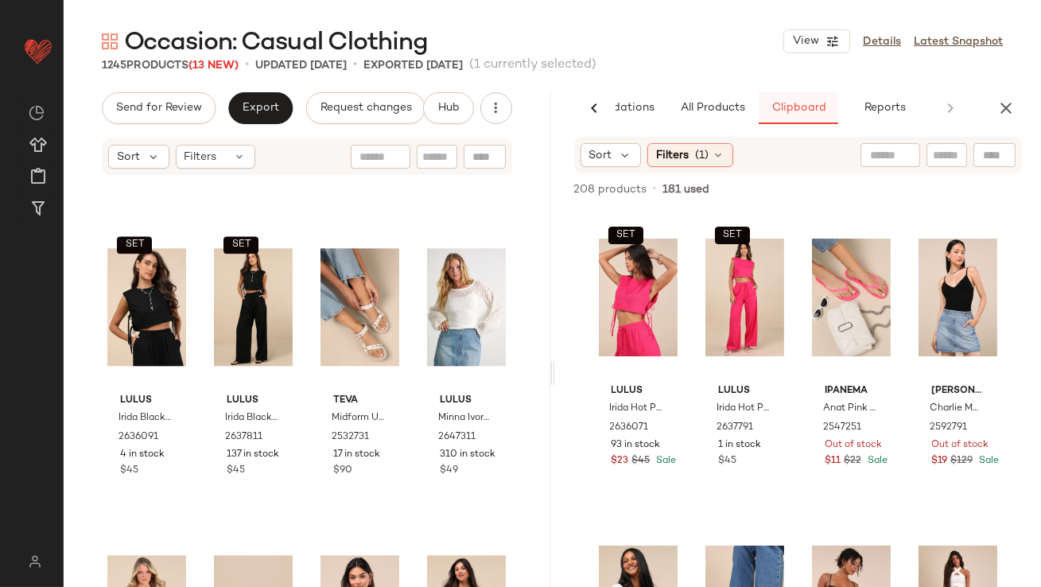
click at [759, 107] on button "Clipboard" at bounding box center [799, 108] width 80 height 32
click at [739, 108] on span "All Products" at bounding box center [711, 108] width 65 height 13
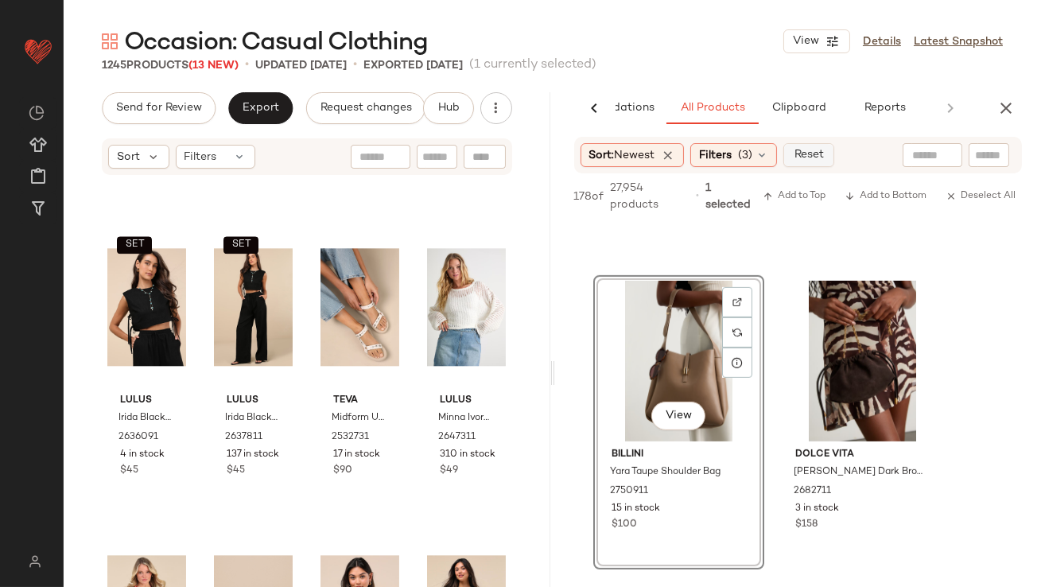
click at [801, 159] on span "Reset" at bounding box center [809, 155] width 30 height 13
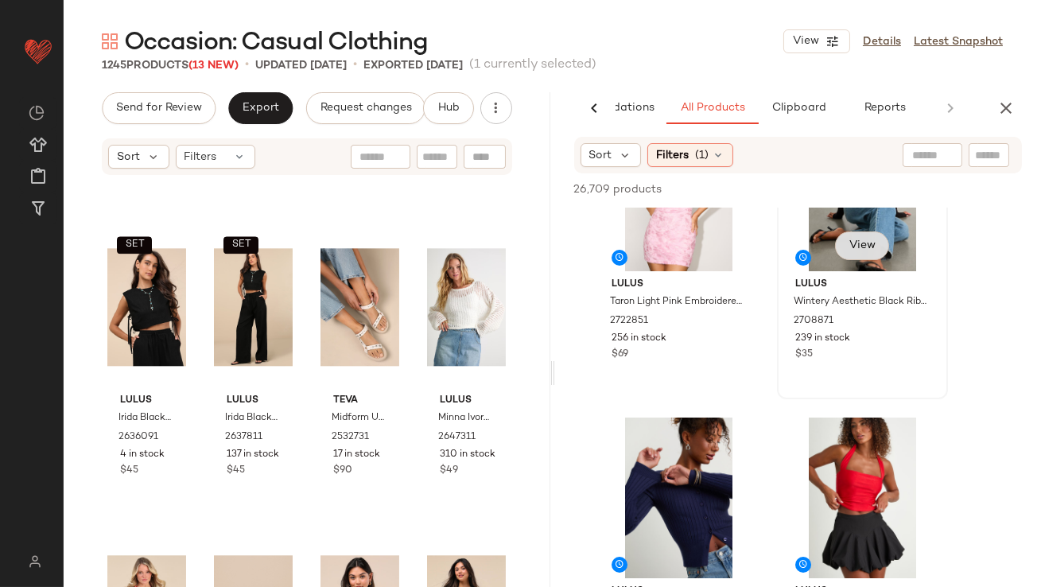
scroll to position [88, 0]
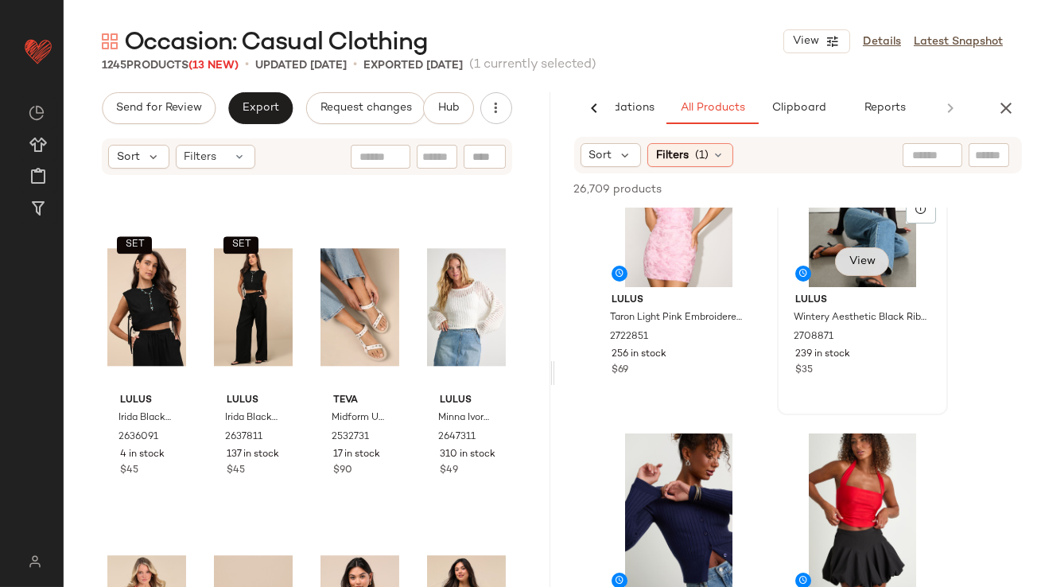
click at [862, 263] on span "View" at bounding box center [861, 261] width 27 height 13
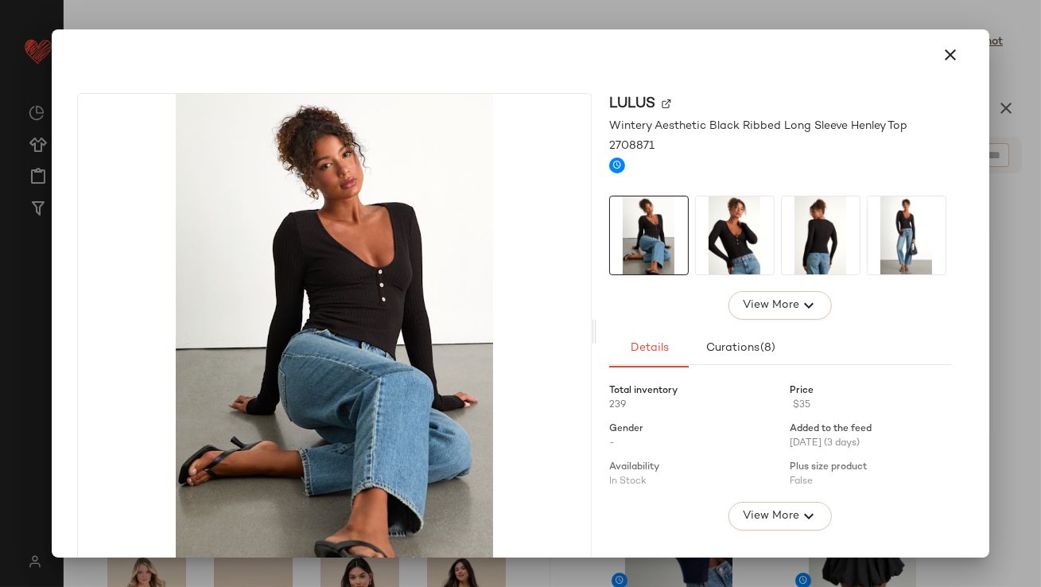
click at [948, 64] on icon "button" at bounding box center [951, 54] width 19 height 19
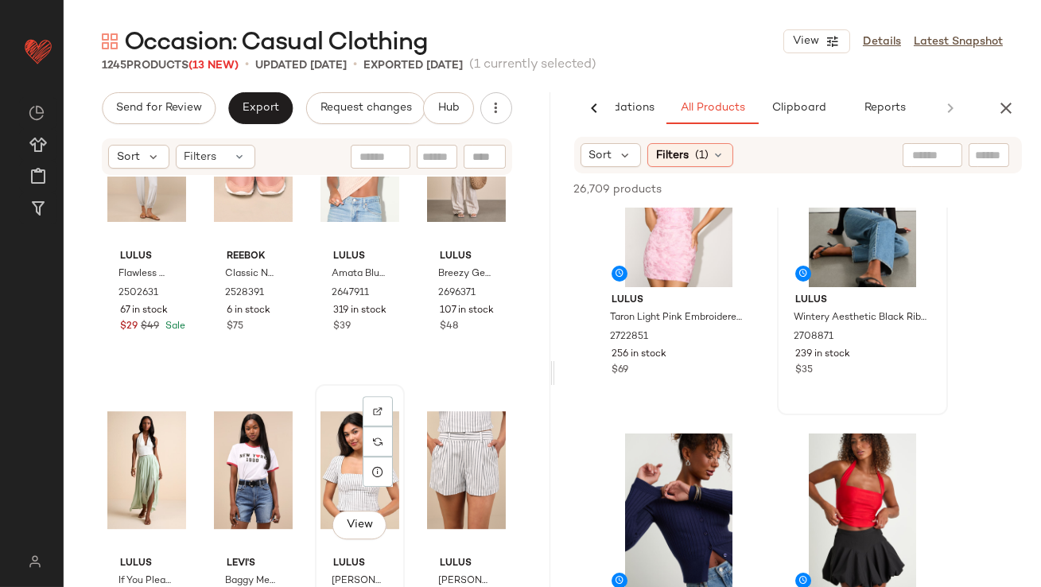
scroll to position [8715, 0]
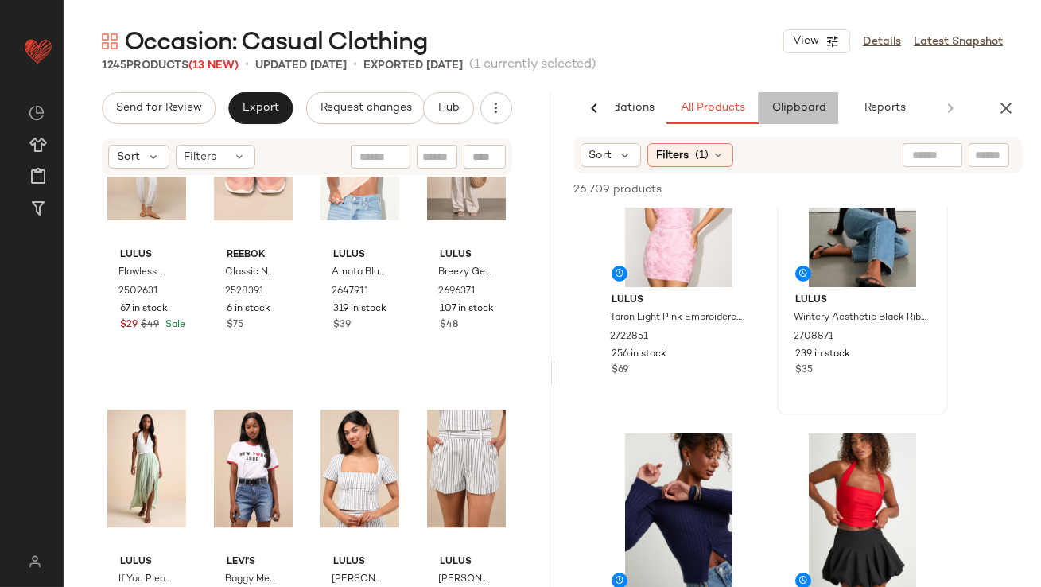
click at [776, 110] on span "Clipboard" at bounding box center [798, 108] width 55 height 13
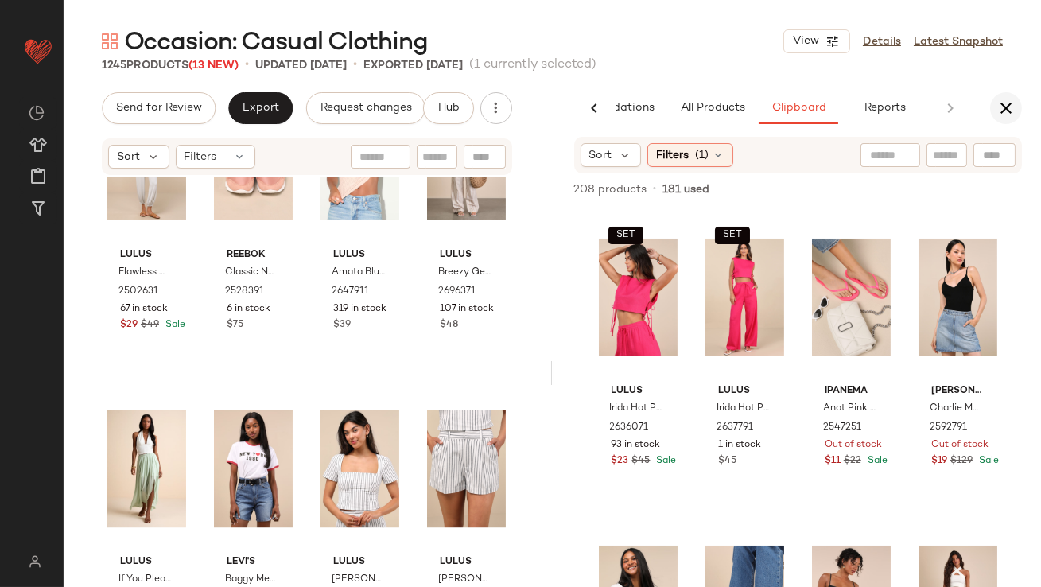
click at [995, 112] on button "button" at bounding box center [1006, 108] width 32 height 32
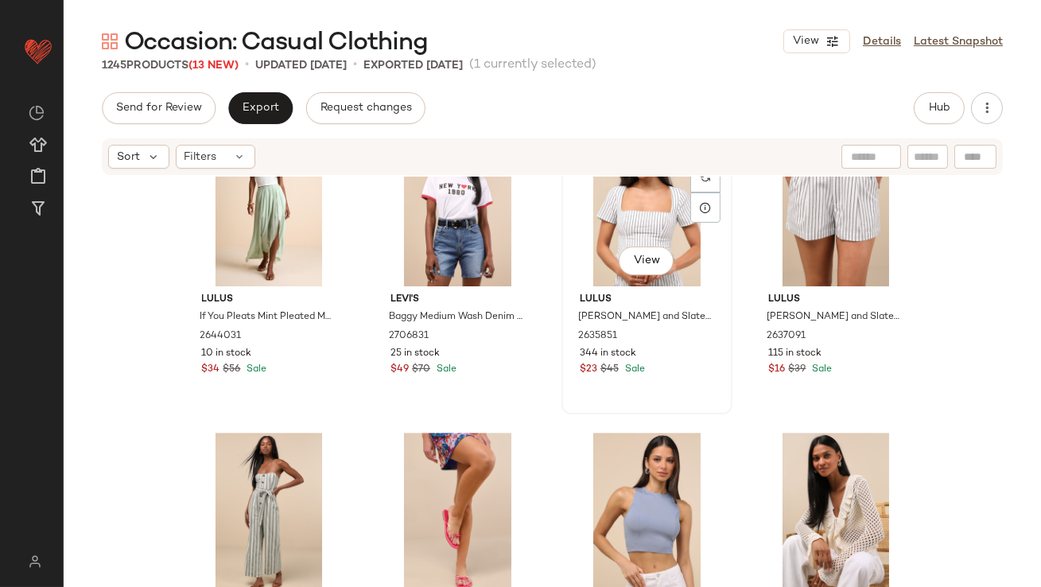
scroll to position [8983, 0]
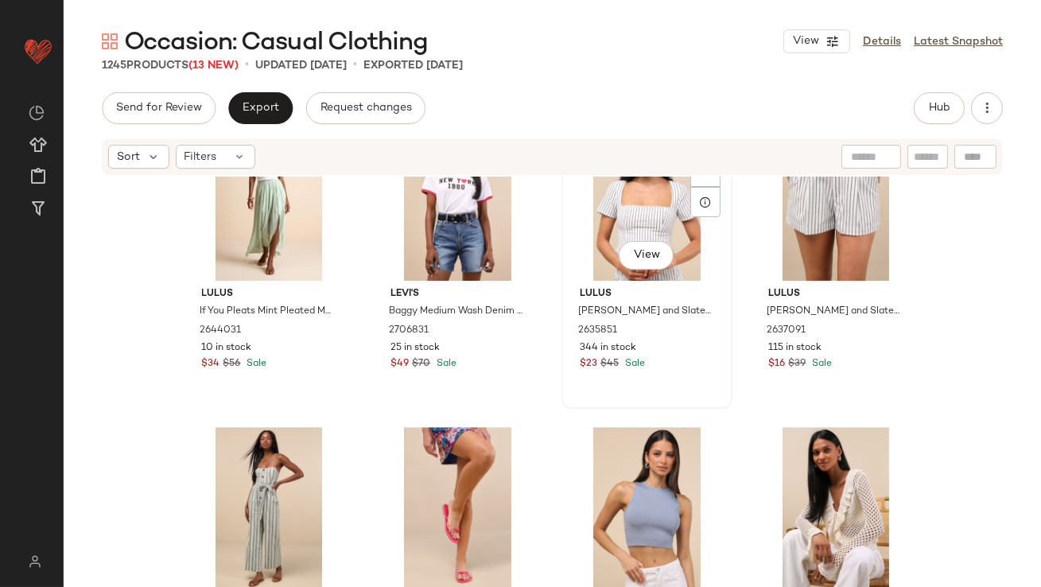
click at [630, 226] on div "View" at bounding box center [647, 200] width 160 height 161
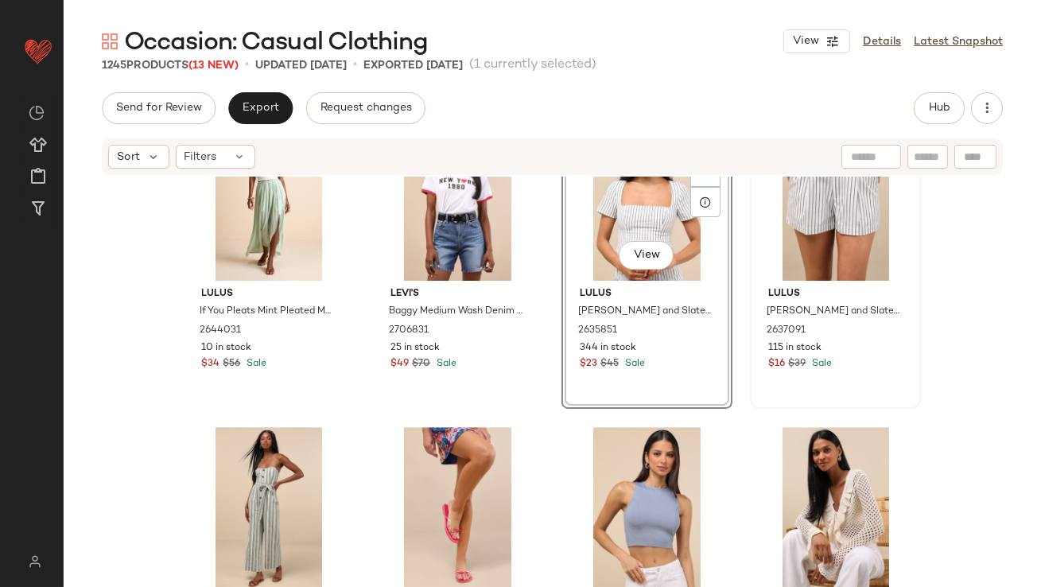
click at [811, 229] on div at bounding box center [836, 200] width 160 height 161
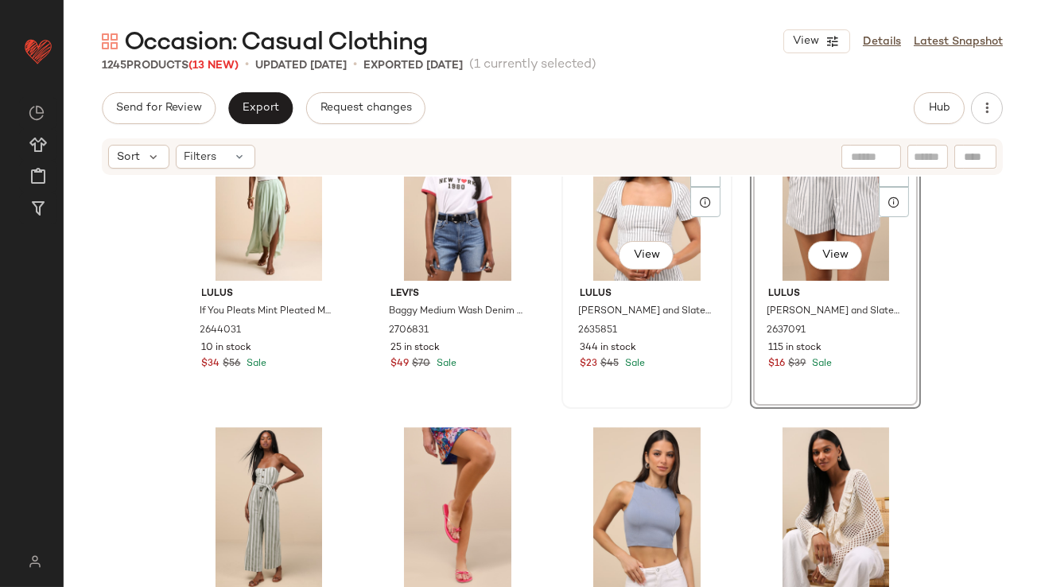
click at [648, 202] on div "View" at bounding box center [647, 200] width 160 height 161
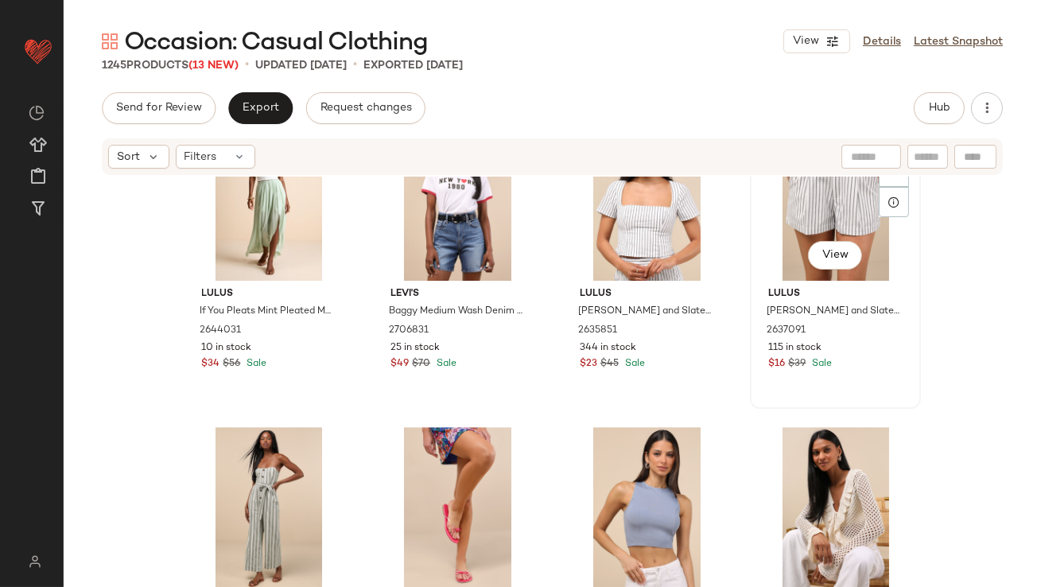
click at [835, 189] on div "View" at bounding box center [836, 200] width 160 height 161
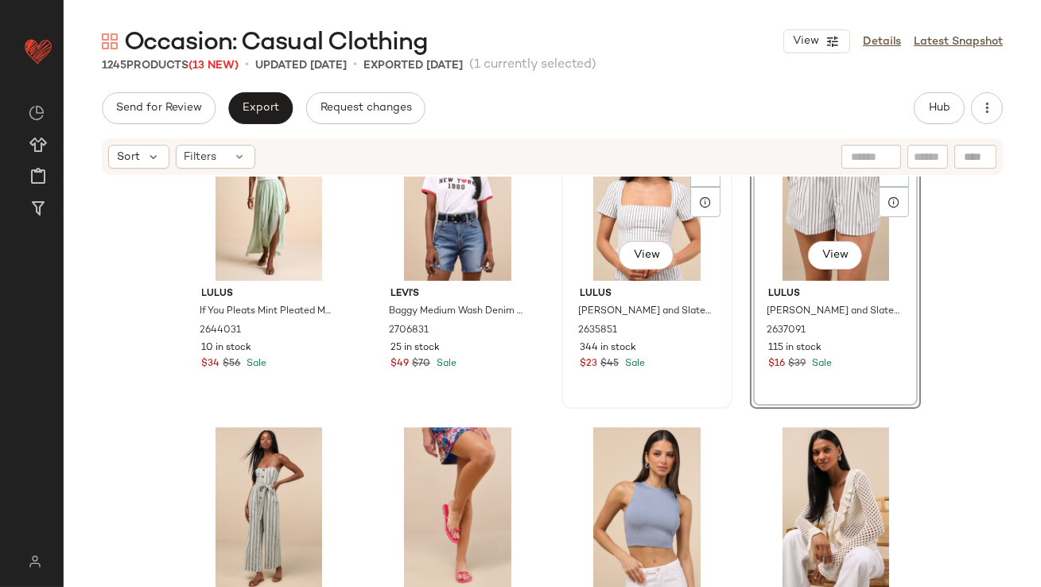
click at [629, 231] on div "View" at bounding box center [647, 200] width 160 height 161
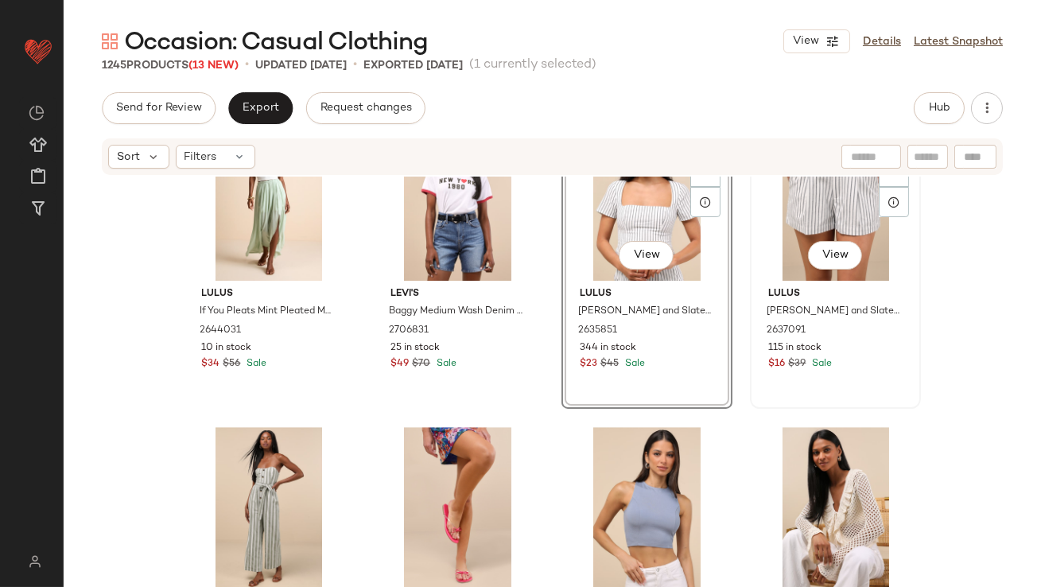
click at [791, 229] on div "View" at bounding box center [836, 200] width 160 height 161
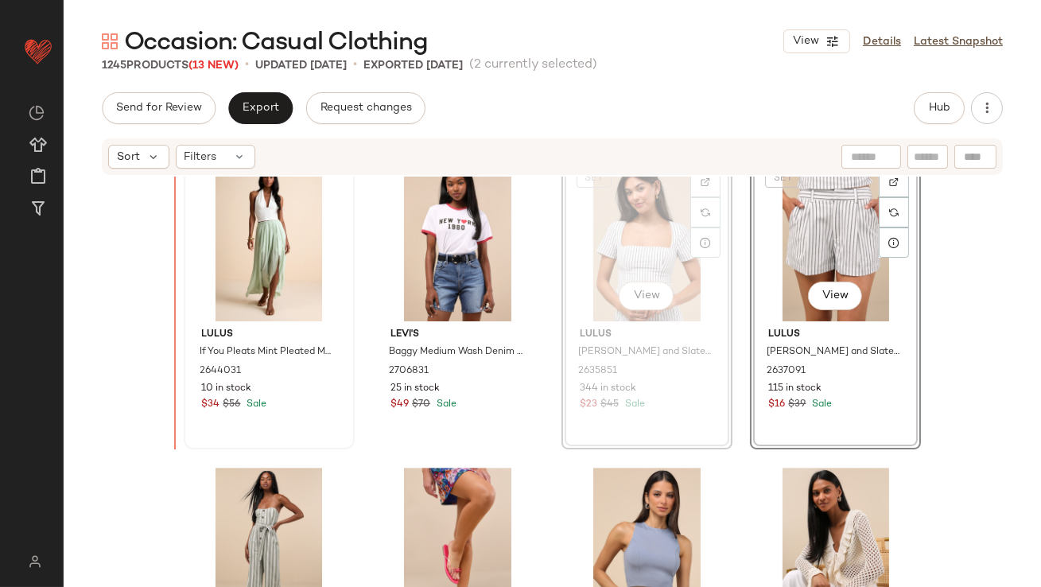
scroll to position [8941, 0]
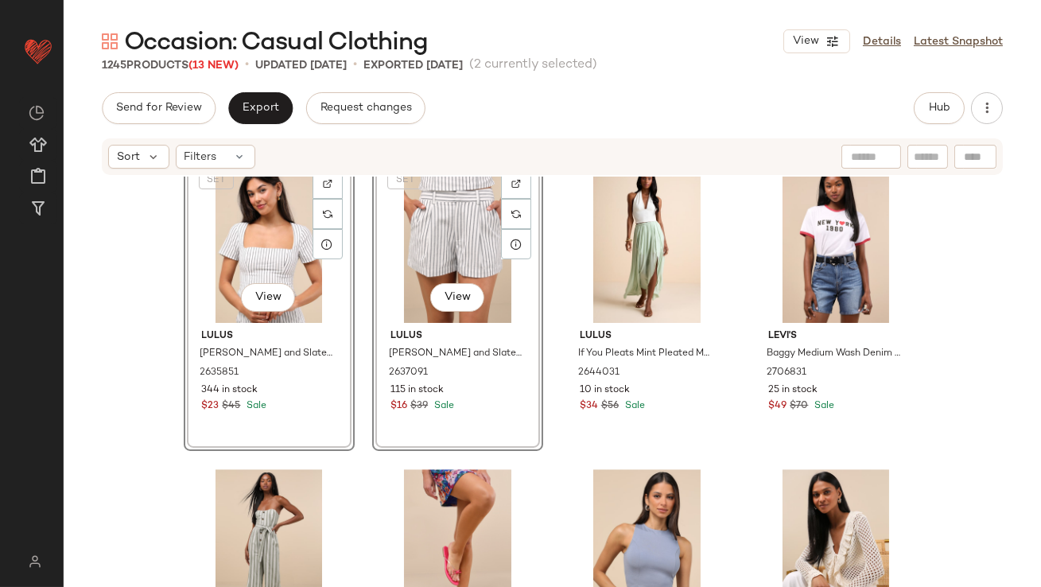
click at [156, 390] on div "SET View Lulus Danai White and Slate Striped Short Sleeve Crop Top 2635851 344 …" at bounding box center [553, 406] width 978 height 458
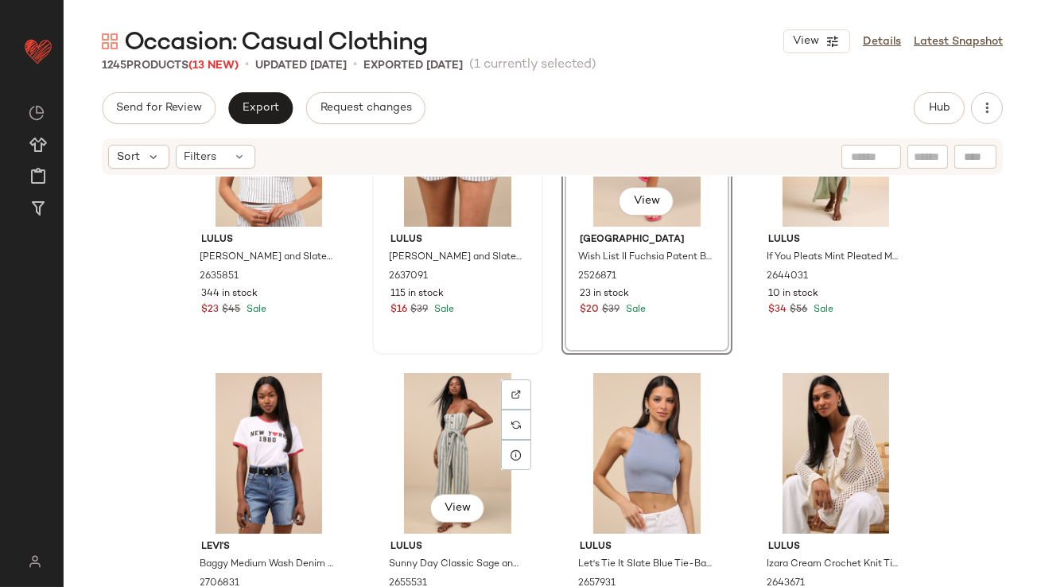
scroll to position [9026, 0]
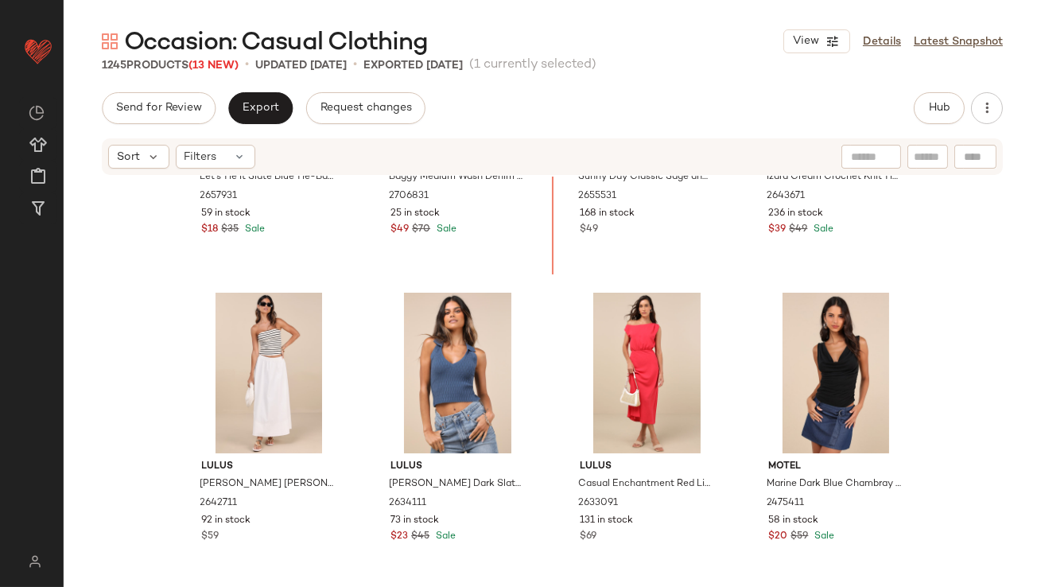
scroll to position [9372, 0]
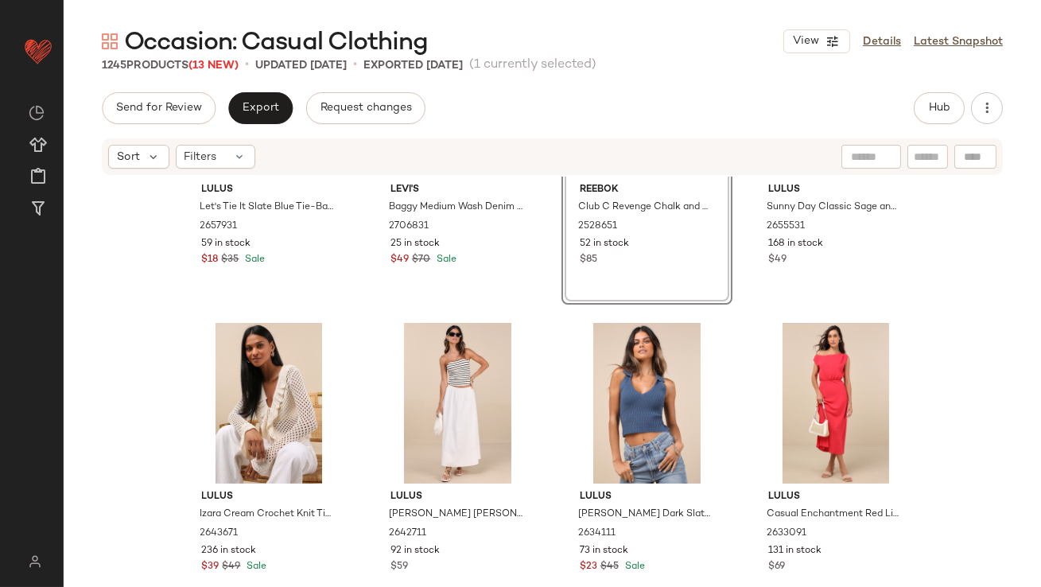
scroll to position [9397, 0]
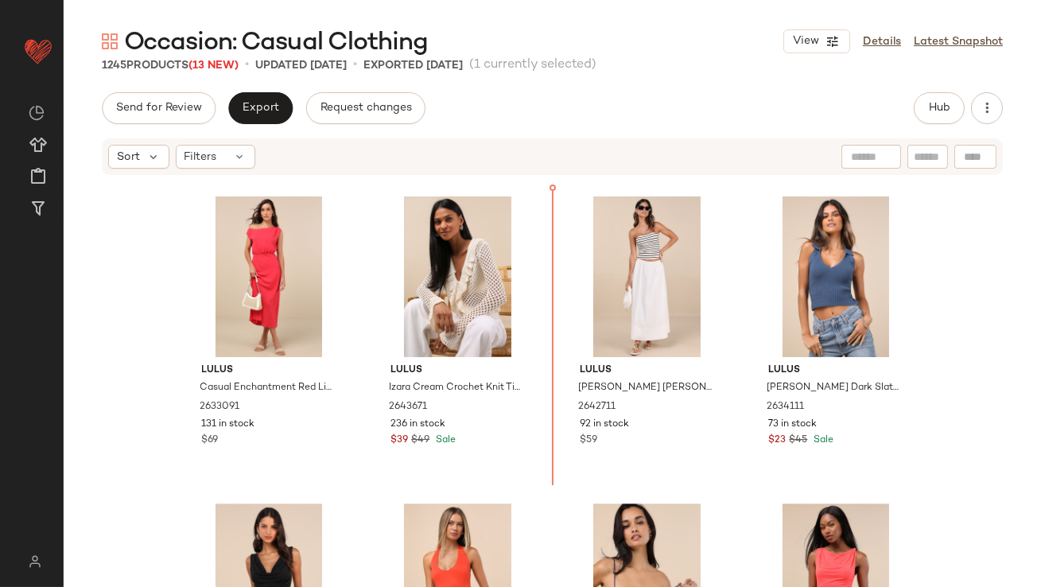
scroll to position [9521, 0]
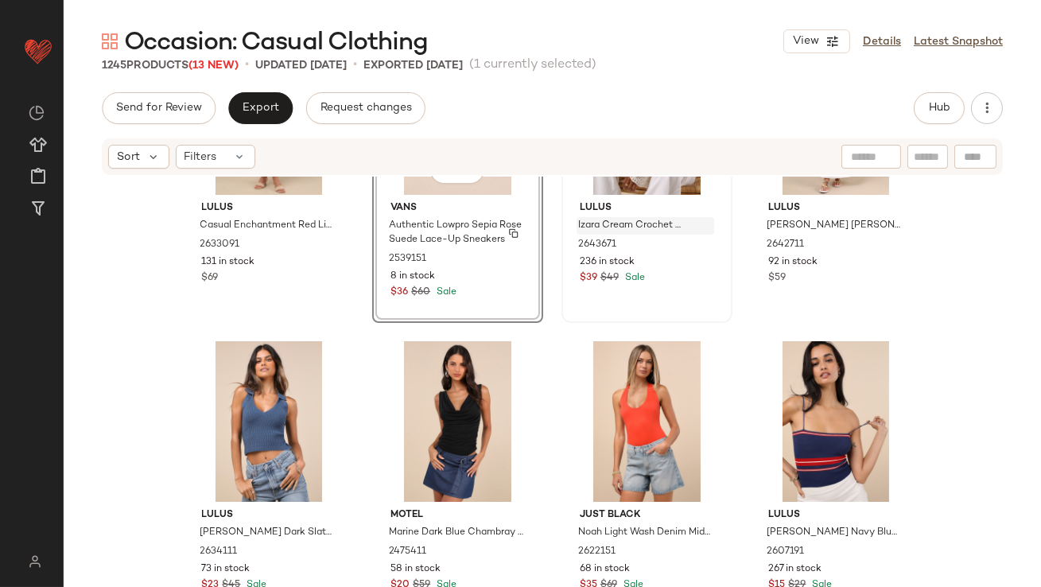
scroll to position [9757, 0]
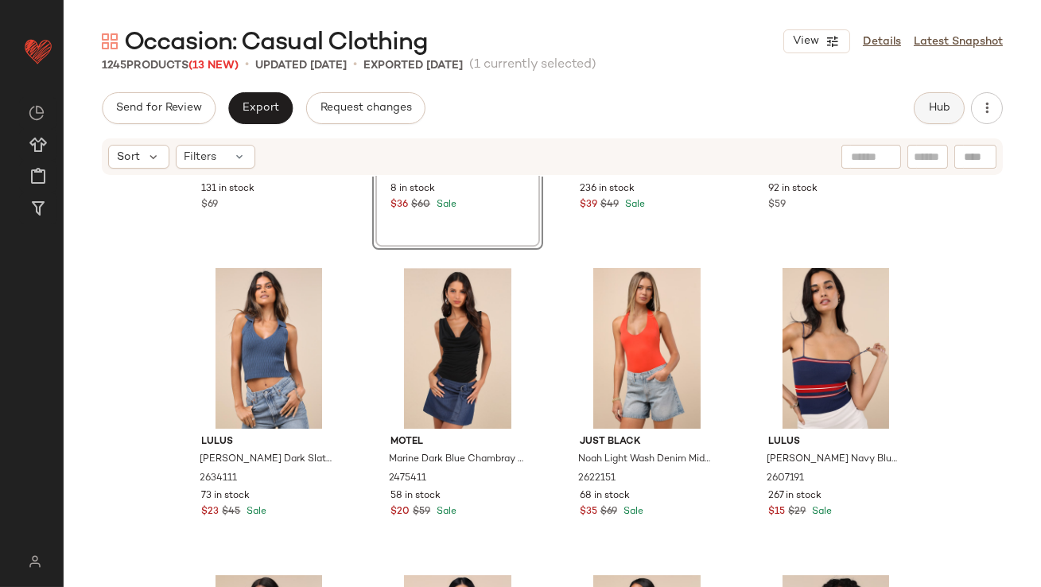
click at [924, 107] on button "Hub" at bounding box center [939, 108] width 51 height 32
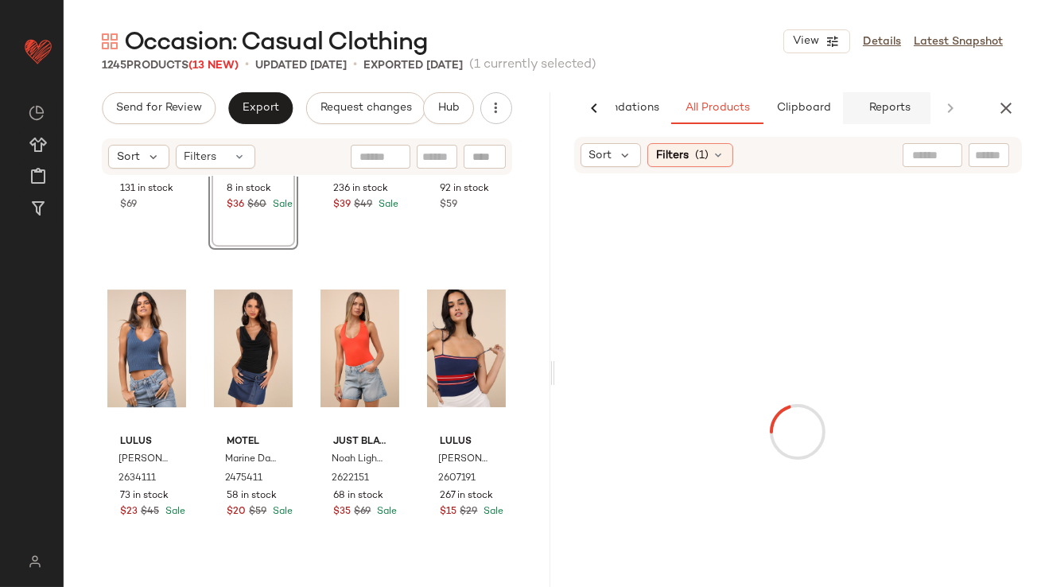
scroll to position [0, 89]
click at [702, 160] on span "(1)" at bounding box center [702, 155] width 14 height 17
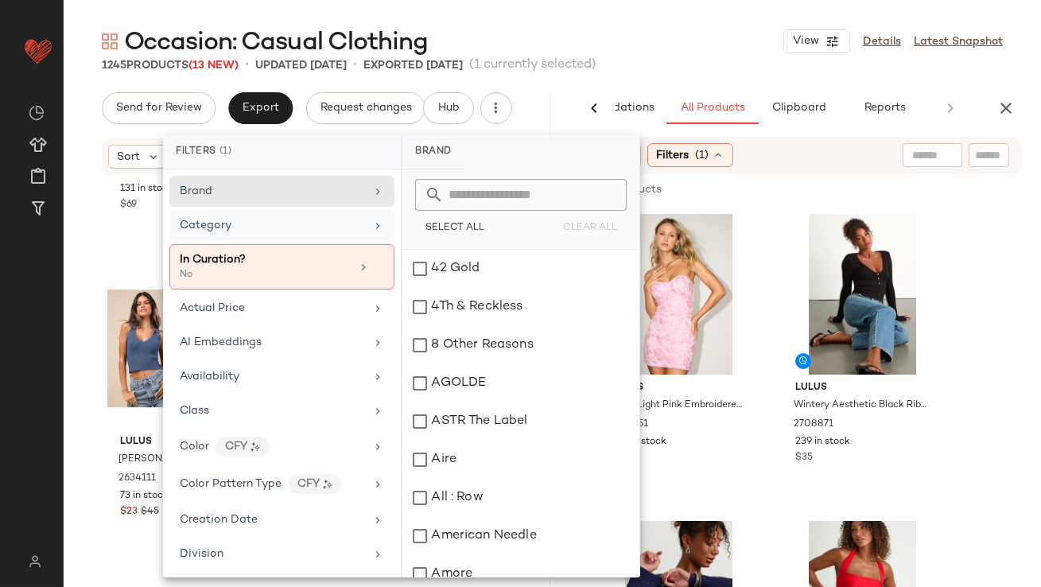
click at [283, 232] on div "Category" at bounding box center [272, 225] width 185 height 17
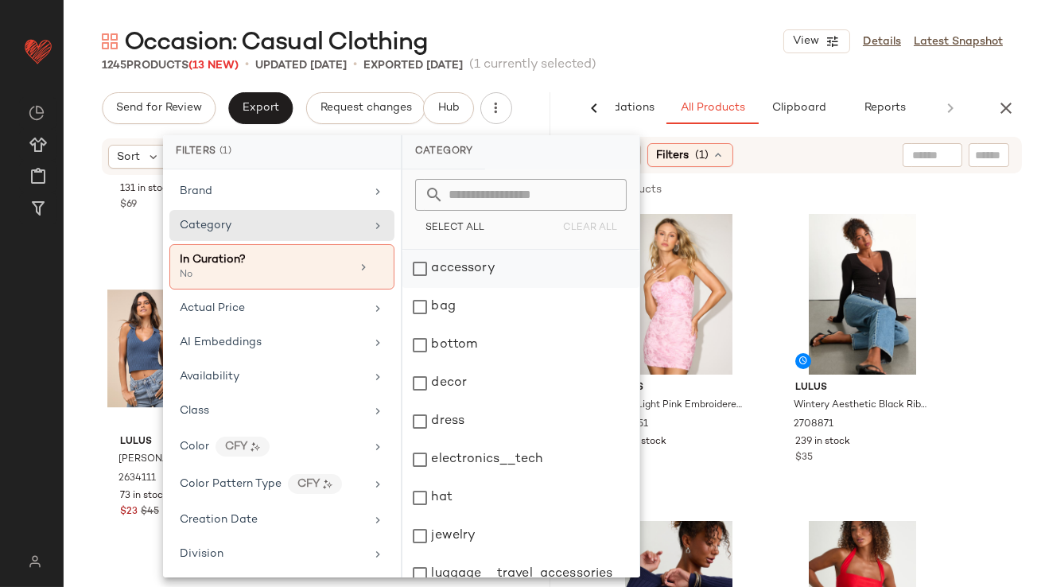
click at [470, 265] on div "accessory" at bounding box center [521, 269] width 237 height 38
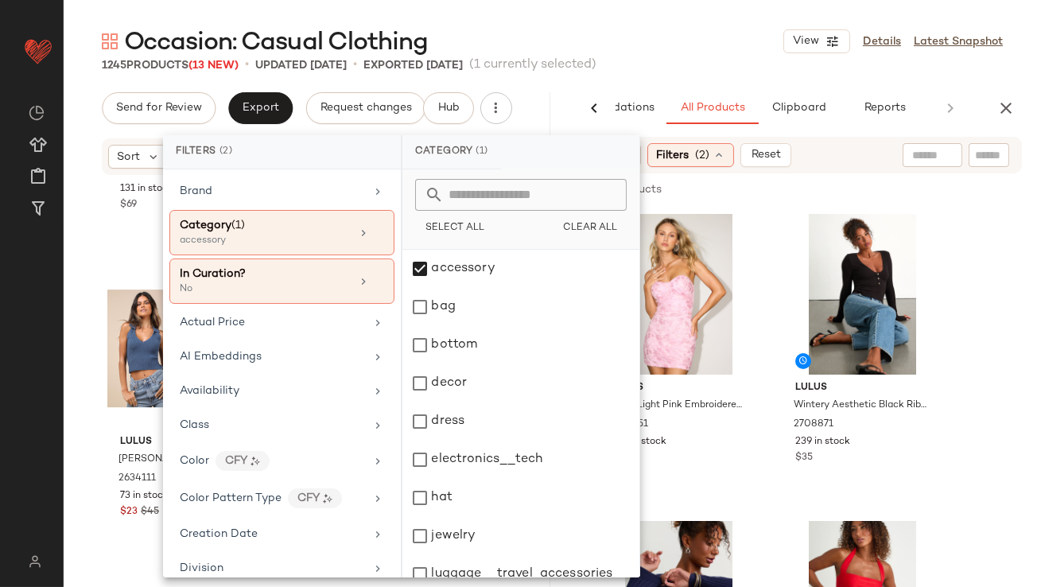
click at [648, 50] on div "Occasion: Casual Clothing View Details Latest Snapshot" at bounding box center [553, 41] width 978 height 32
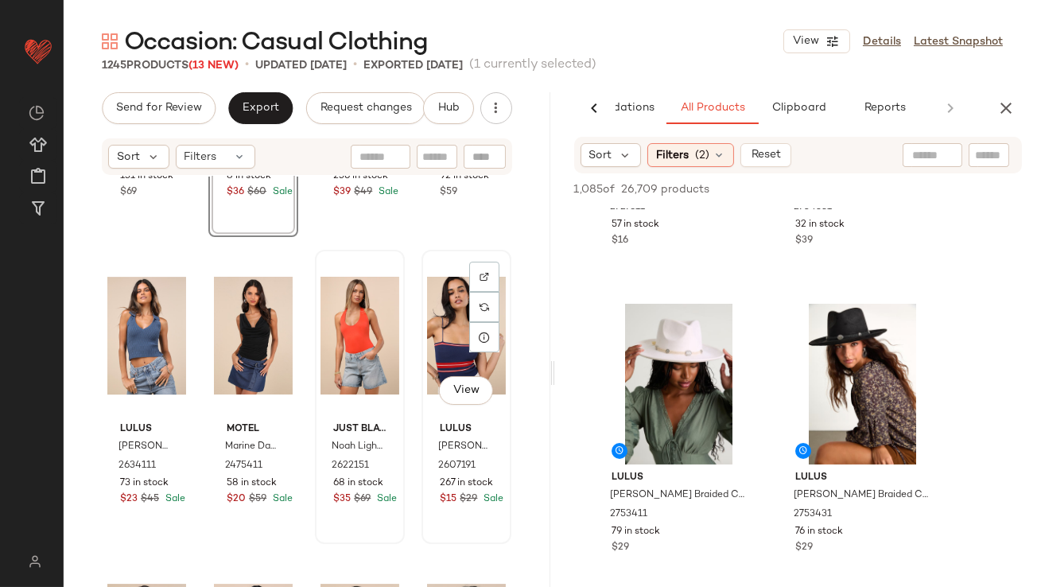
scroll to position [9781, 0]
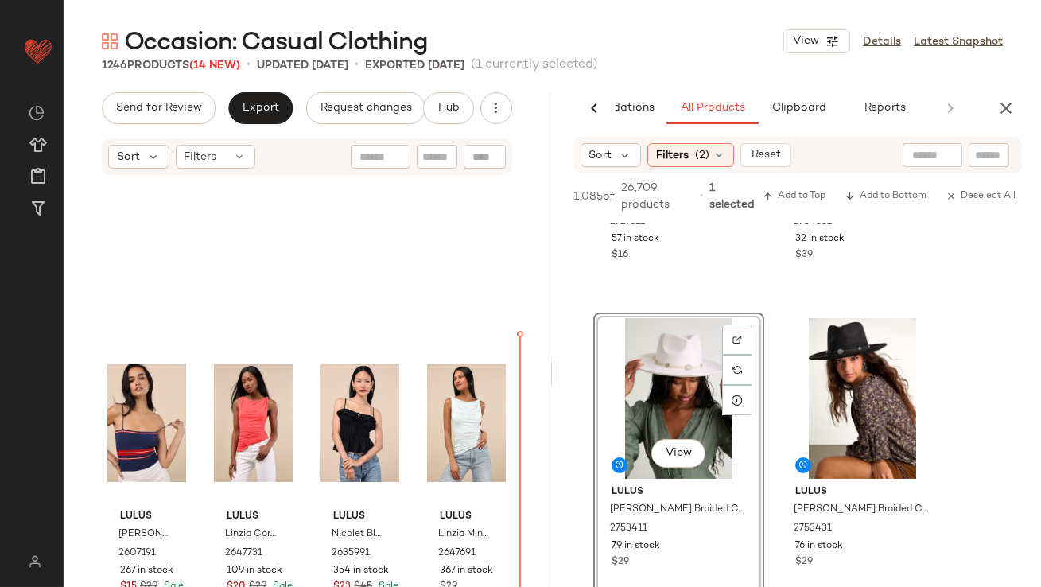
scroll to position [9894, 0]
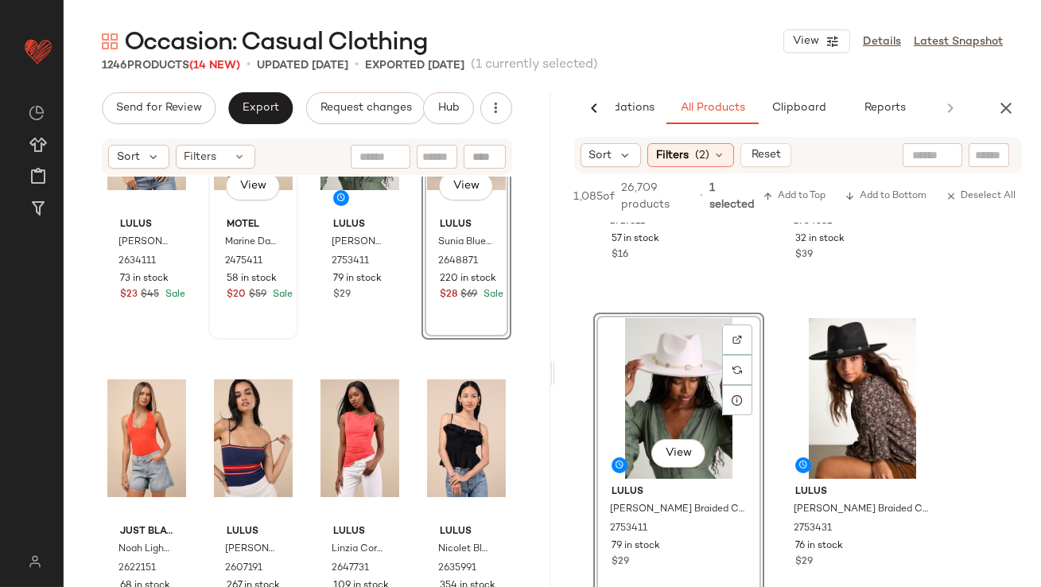
scroll to position [10007, 0]
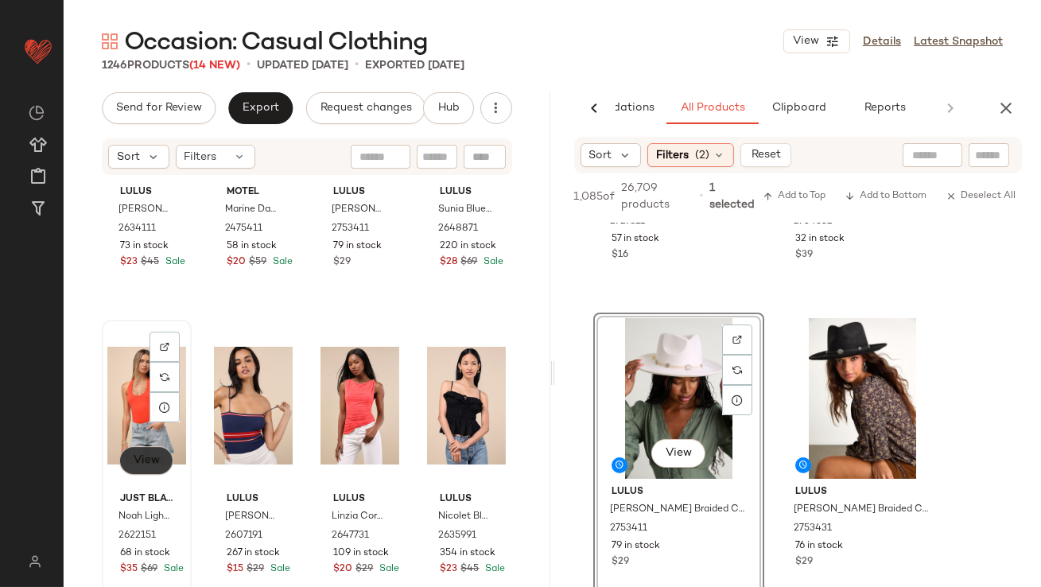
click at [146, 465] on span "View" at bounding box center [146, 460] width 27 height 13
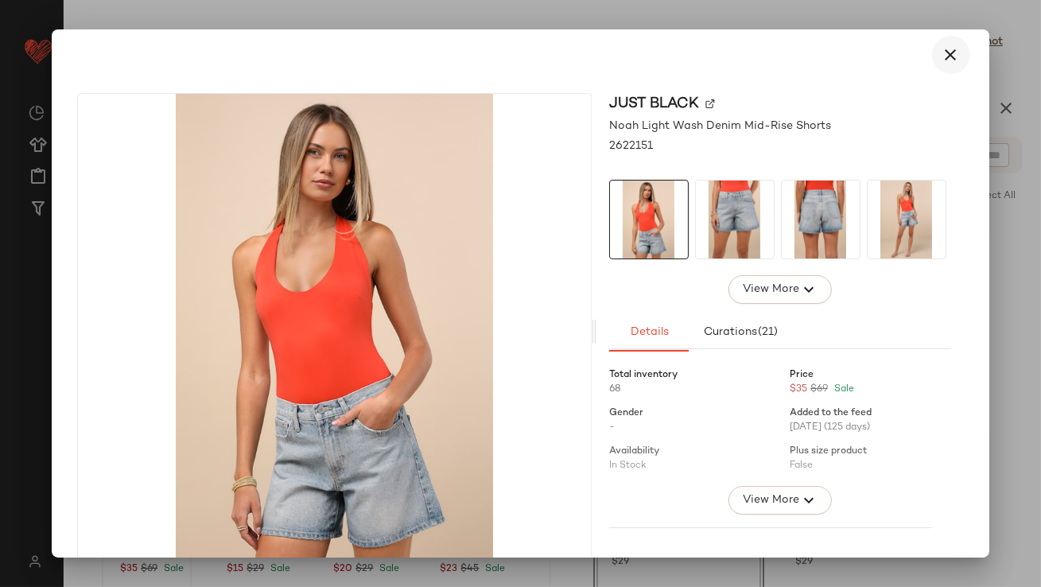
click at [948, 57] on icon "button" at bounding box center [951, 54] width 19 height 19
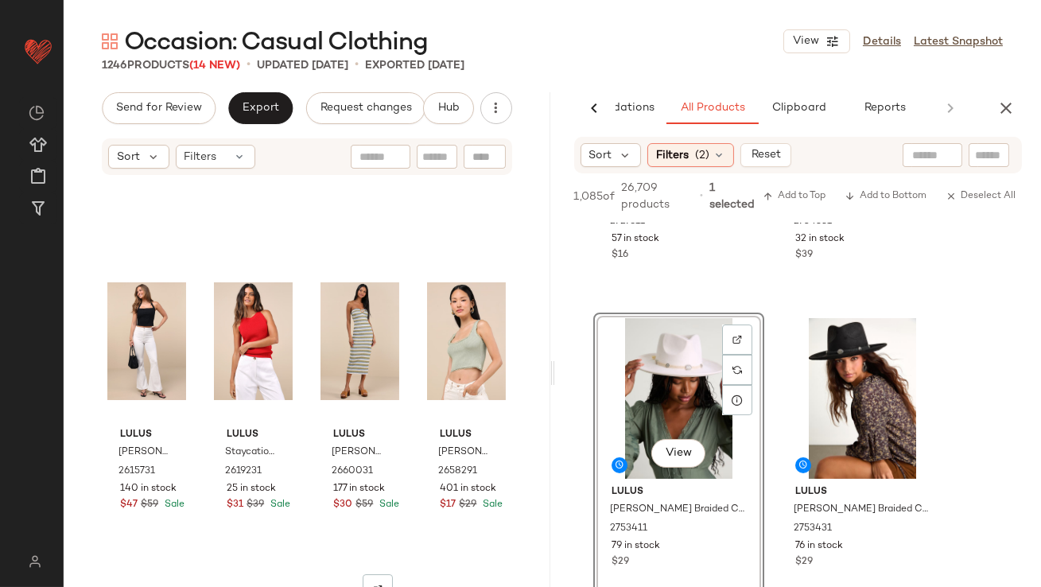
scroll to position [10505, 0]
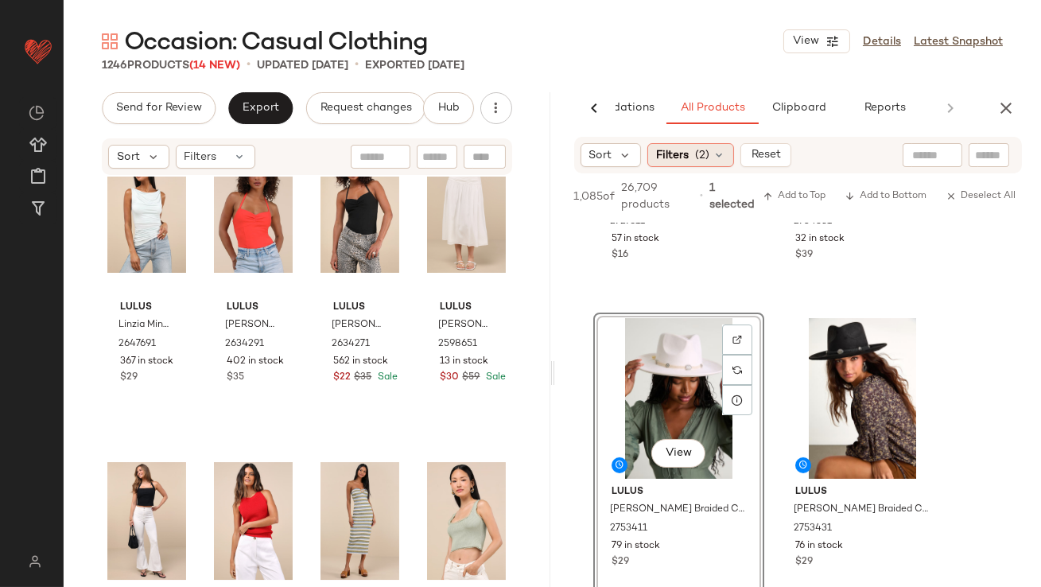
click at [688, 154] on span "Filters" at bounding box center [672, 155] width 33 height 17
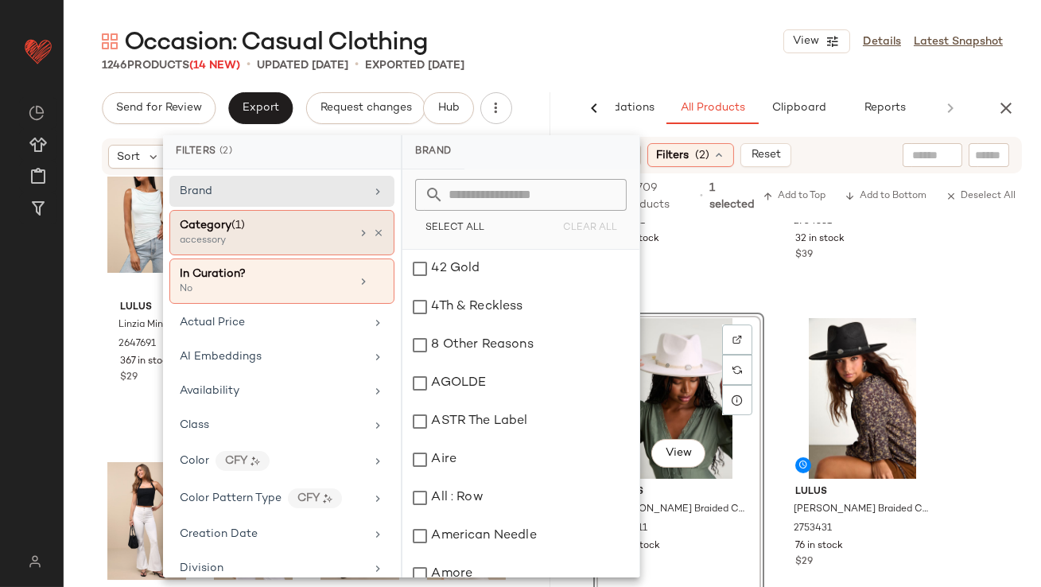
click at [367, 229] on div at bounding box center [370, 233] width 27 height 13
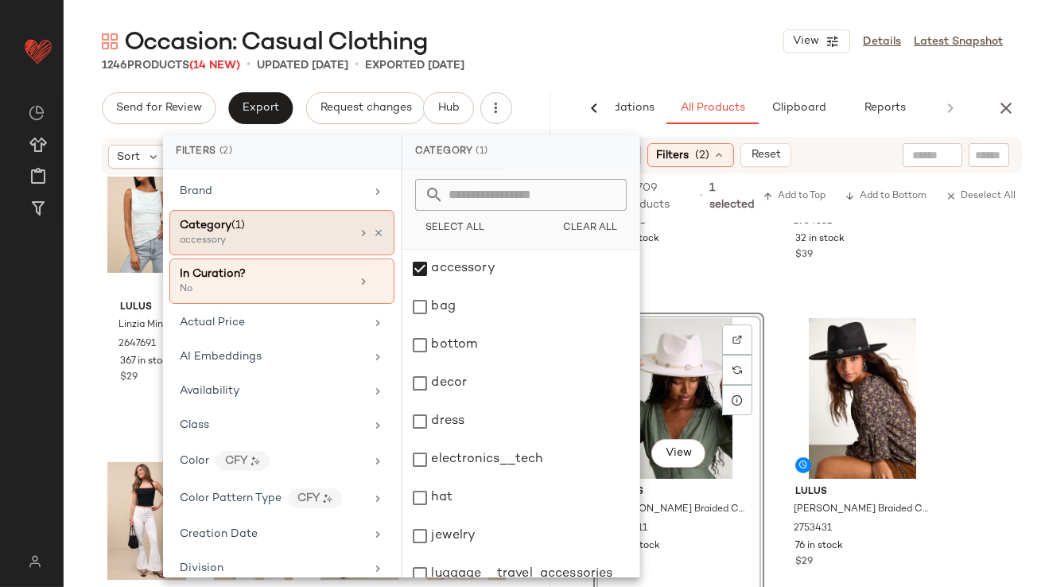
click at [344, 230] on div "Category (1)" at bounding box center [265, 225] width 171 height 17
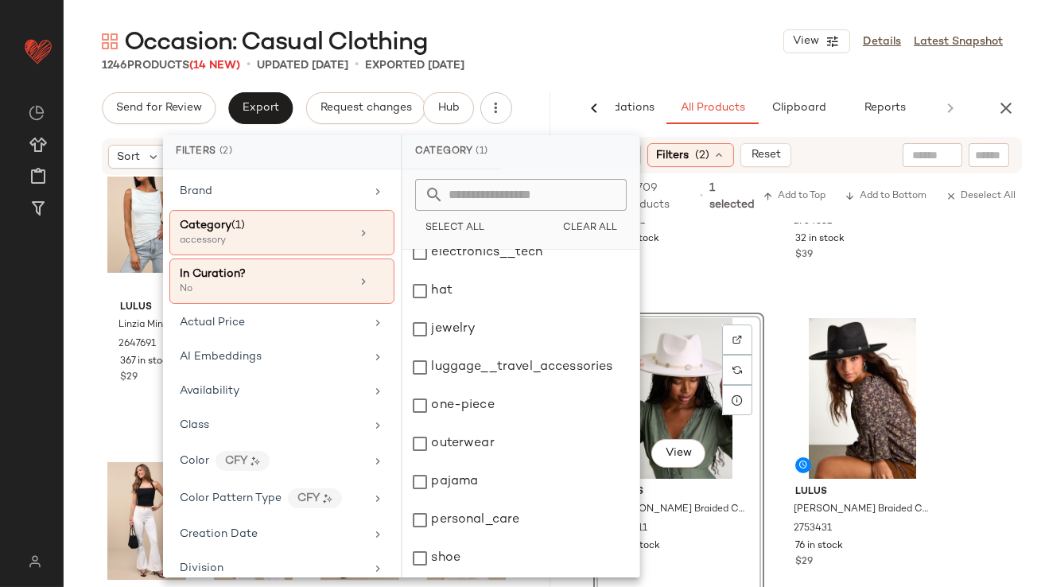
scroll to position [321, 0]
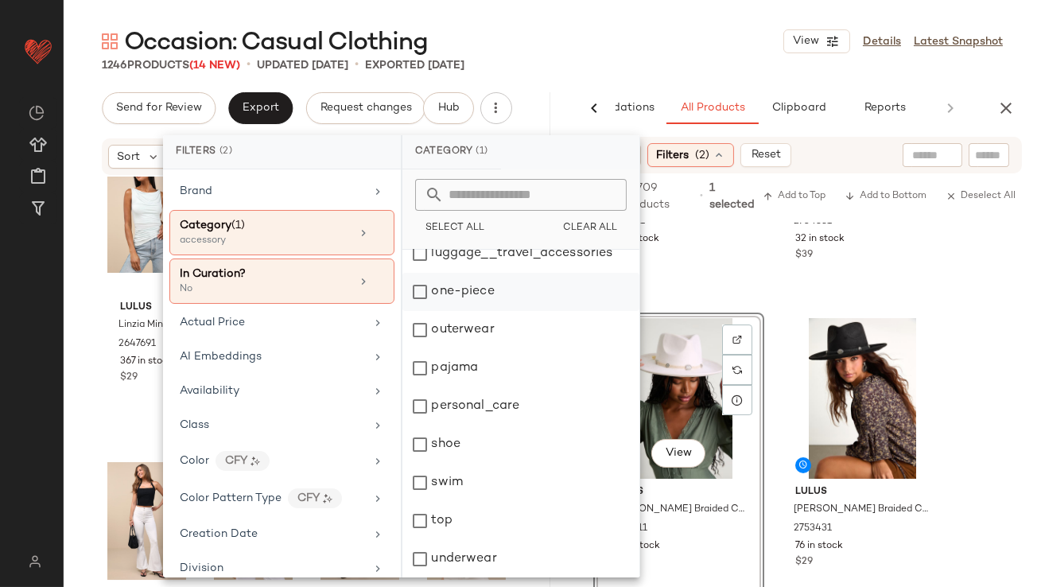
click at [426, 296] on div "one-piece" at bounding box center [521, 292] width 237 height 38
click at [690, 35] on div "Occasion: Casual Clothing View Details Latest Snapshot" at bounding box center [553, 41] width 978 height 32
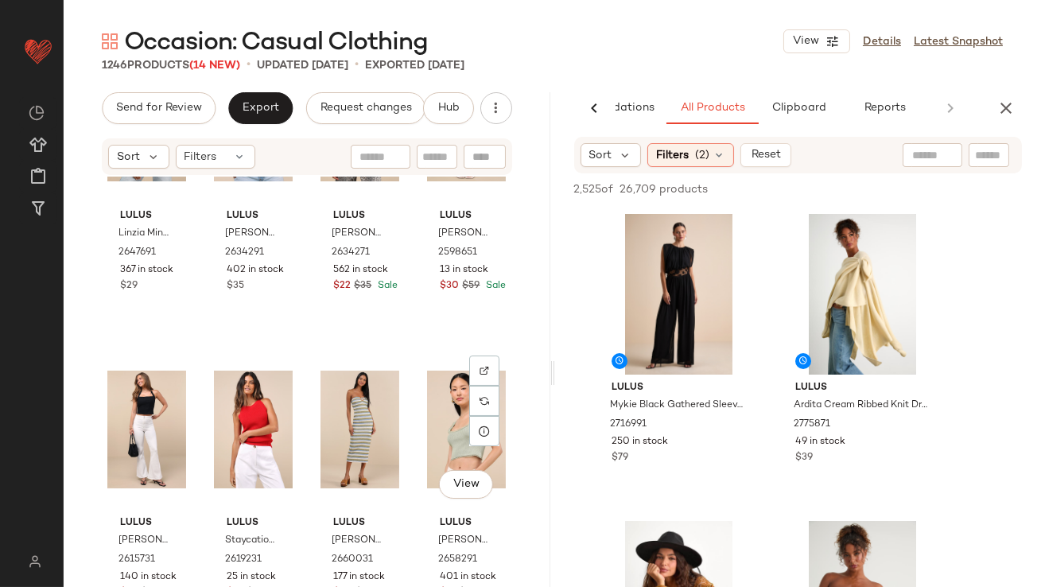
scroll to position [10380, 0]
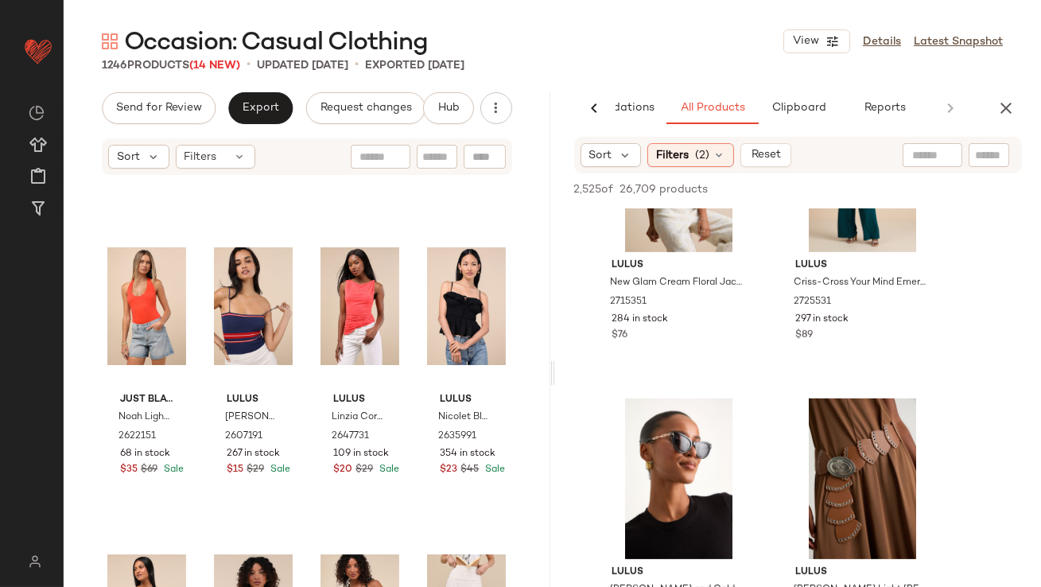
scroll to position [1745, 0]
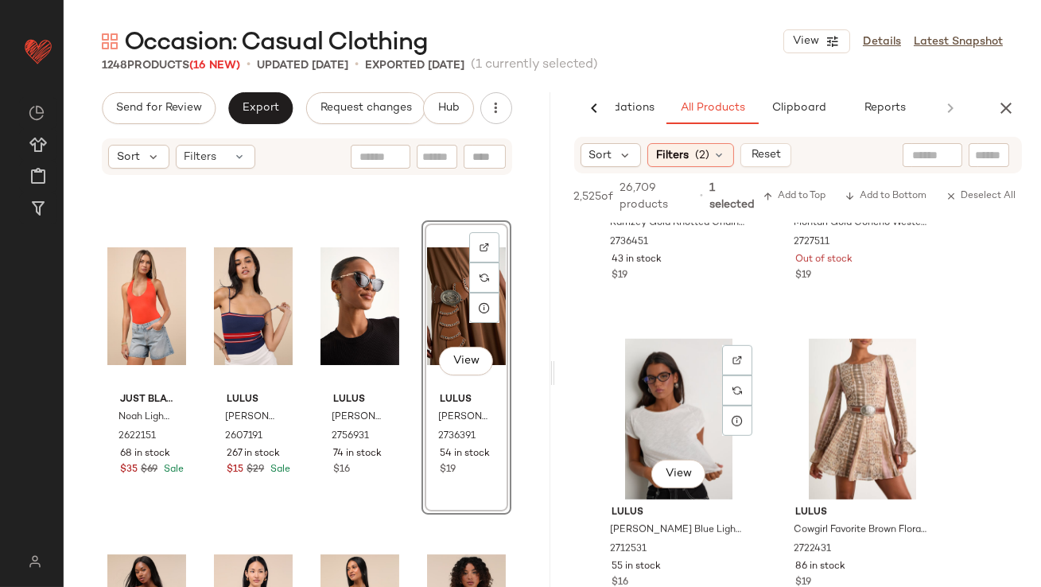
scroll to position [2387, 0]
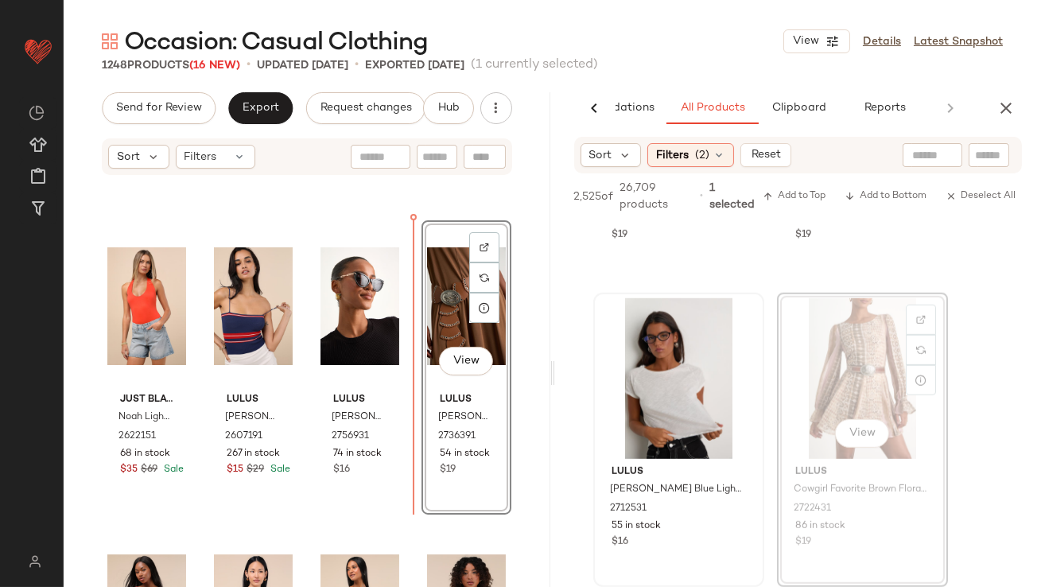
drag, startPoint x: 853, startPoint y: 371, endPoint x: 621, endPoint y: 371, distance: 231.5
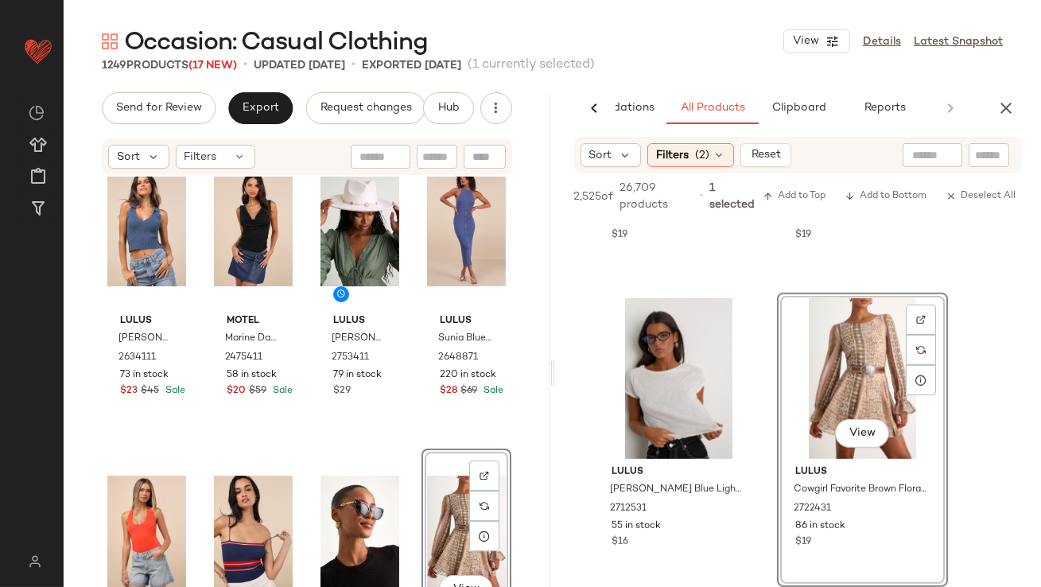
scroll to position [9878, 0]
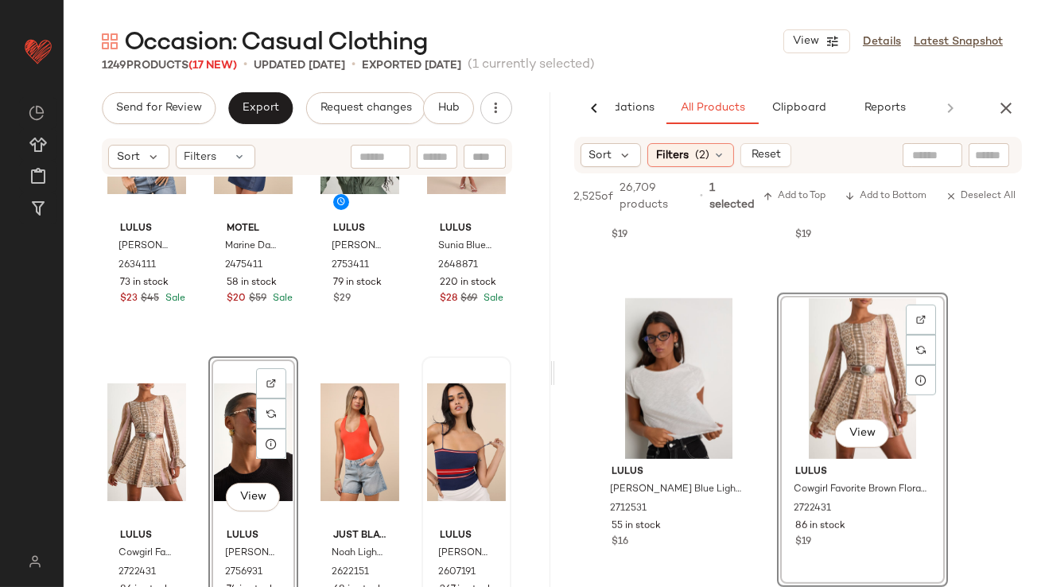
scroll to position [10002, 0]
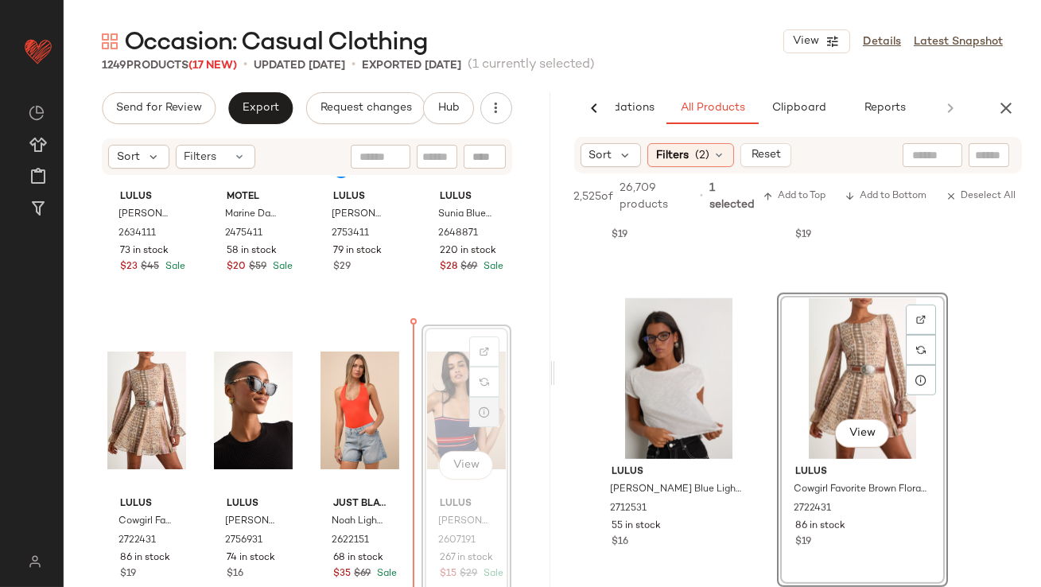
drag, startPoint x: 455, startPoint y: 423, endPoint x: 472, endPoint y: 411, distance: 21.0
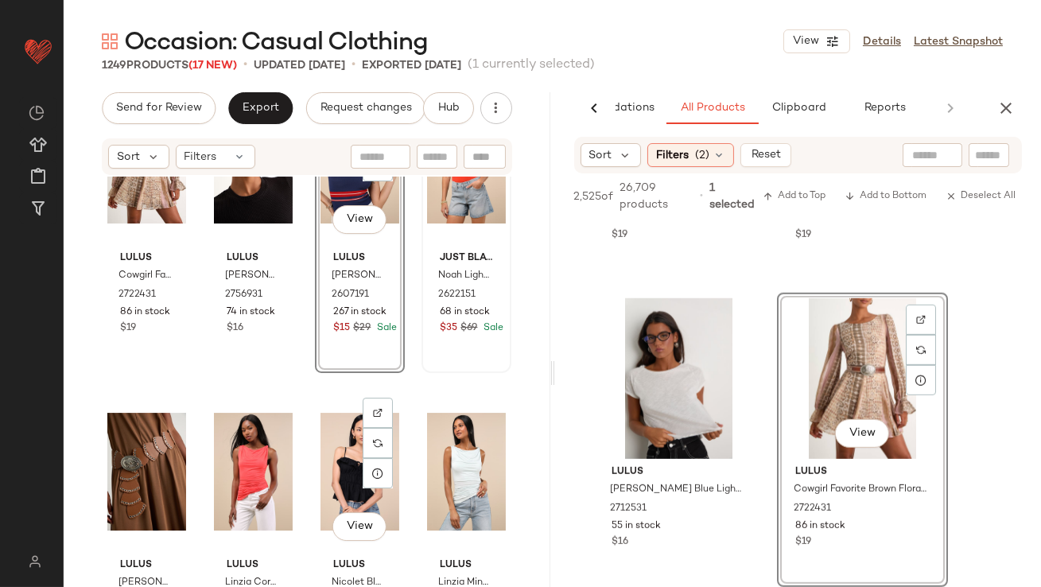
scroll to position [10252, 0]
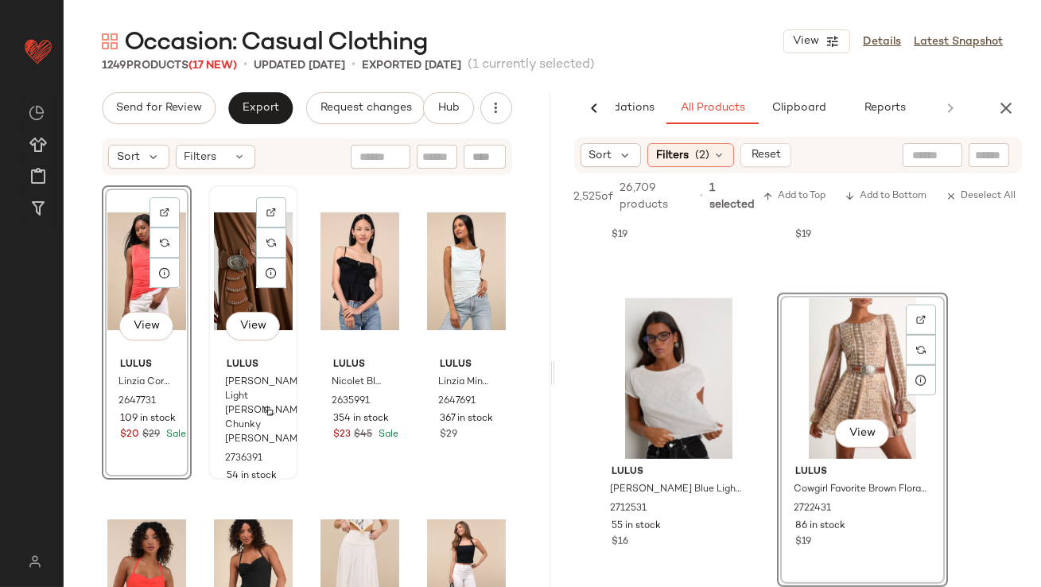
scroll to position [10578, 0]
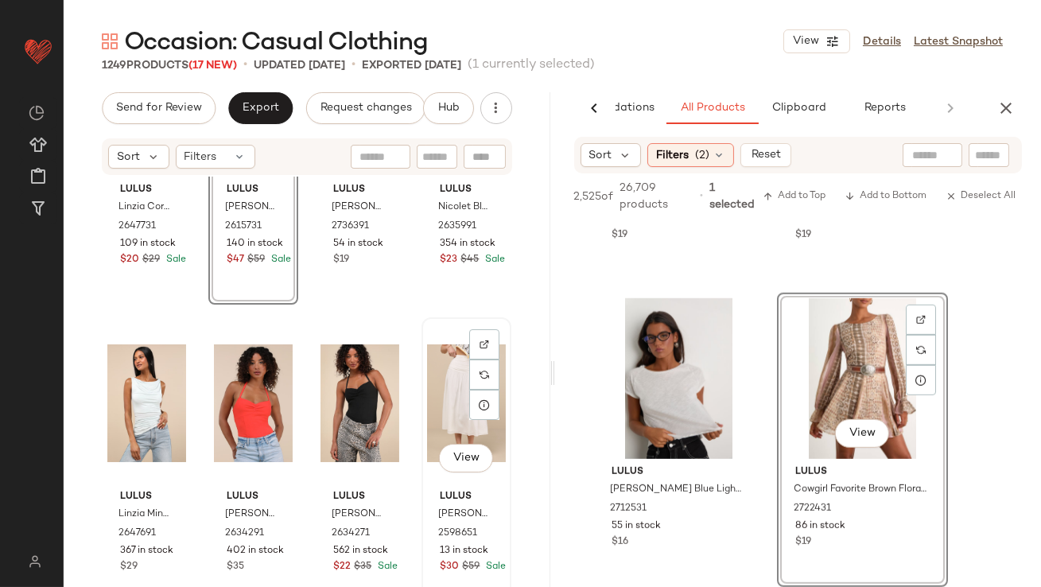
scroll to position [10830, 0]
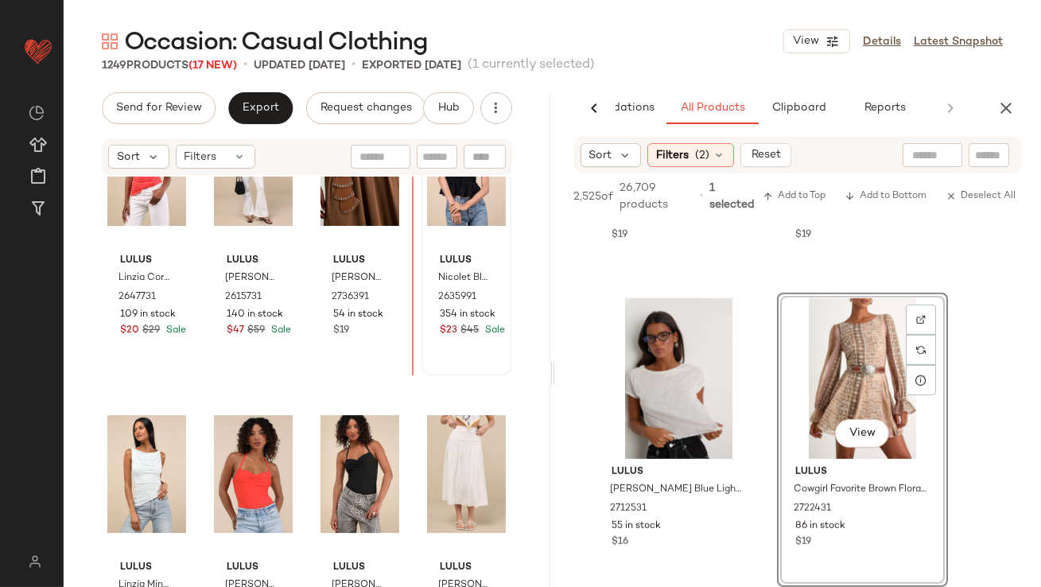
scroll to position [10521, 0]
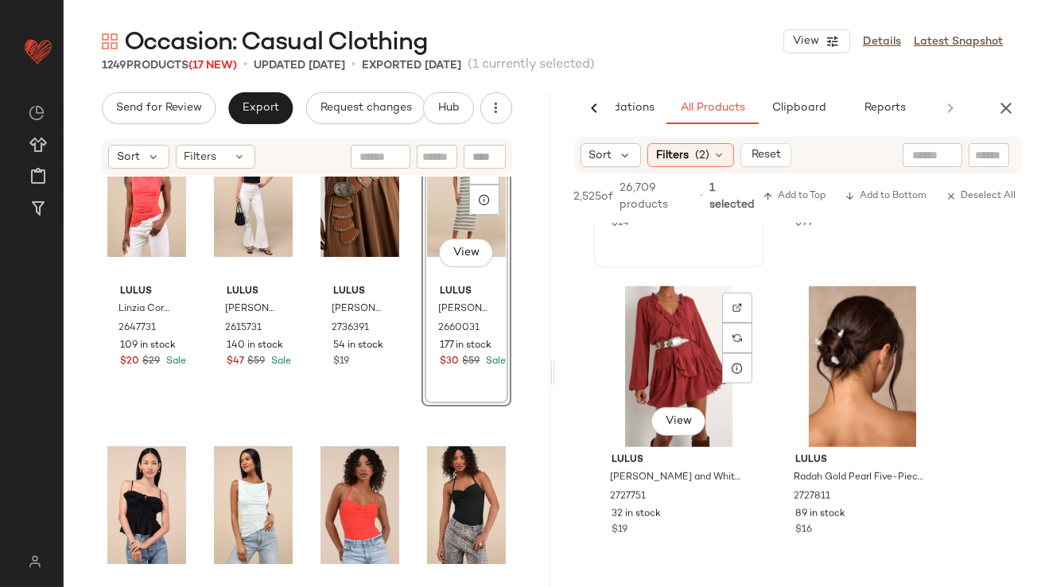
scroll to position [3325, 0]
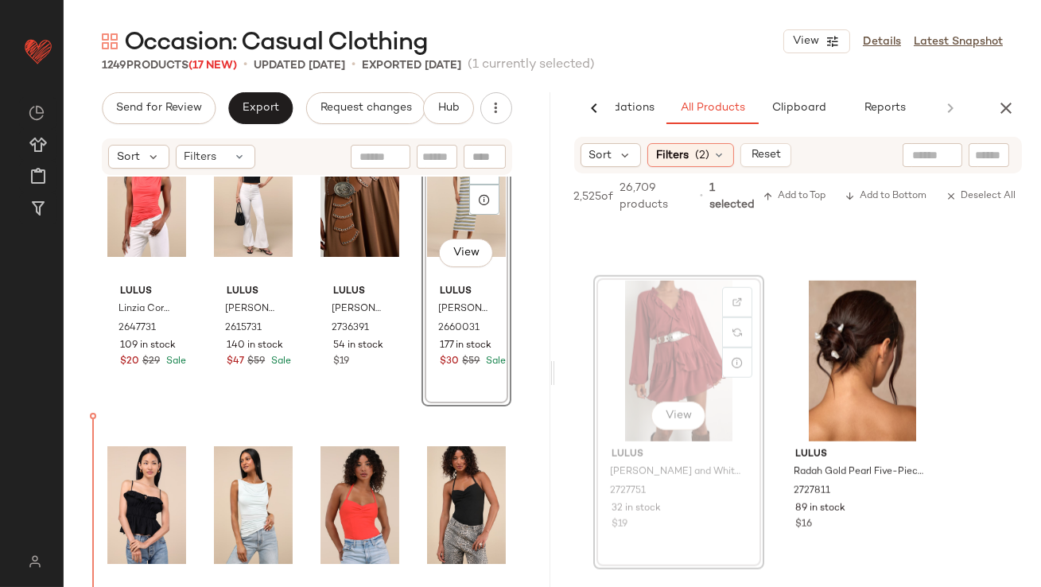
drag, startPoint x: 680, startPoint y: 359, endPoint x: 430, endPoint y: 403, distance: 254.4
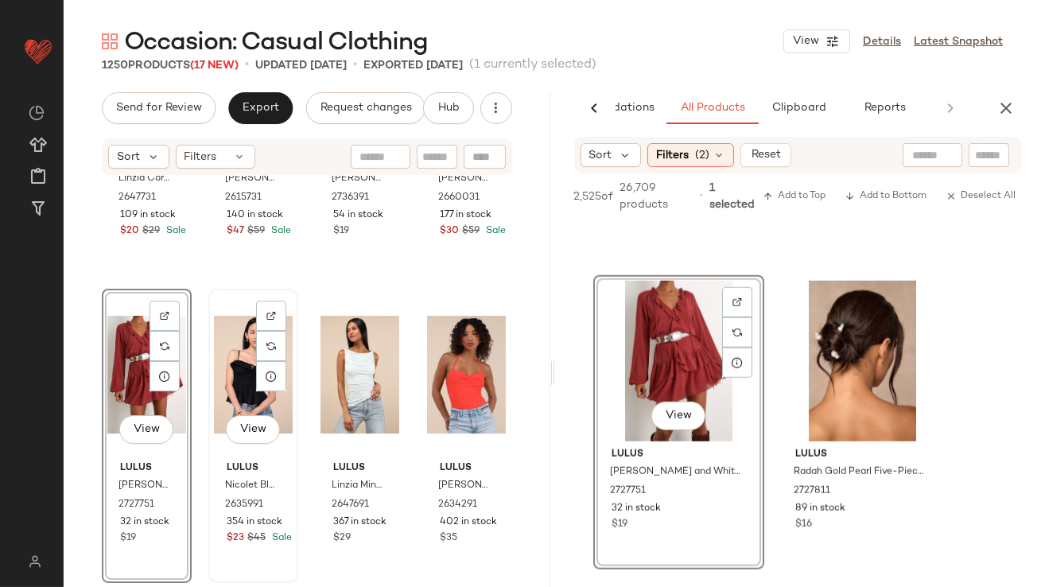
scroll to position [10697, 0]
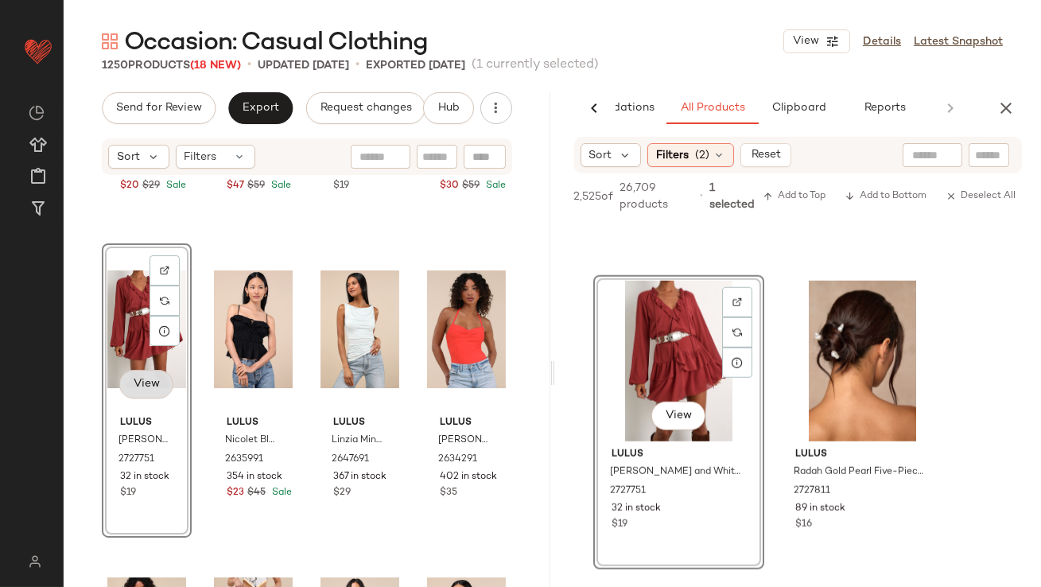
click at [156, 396] on button "View" at bounding box center [146, 384] width 54 height 29
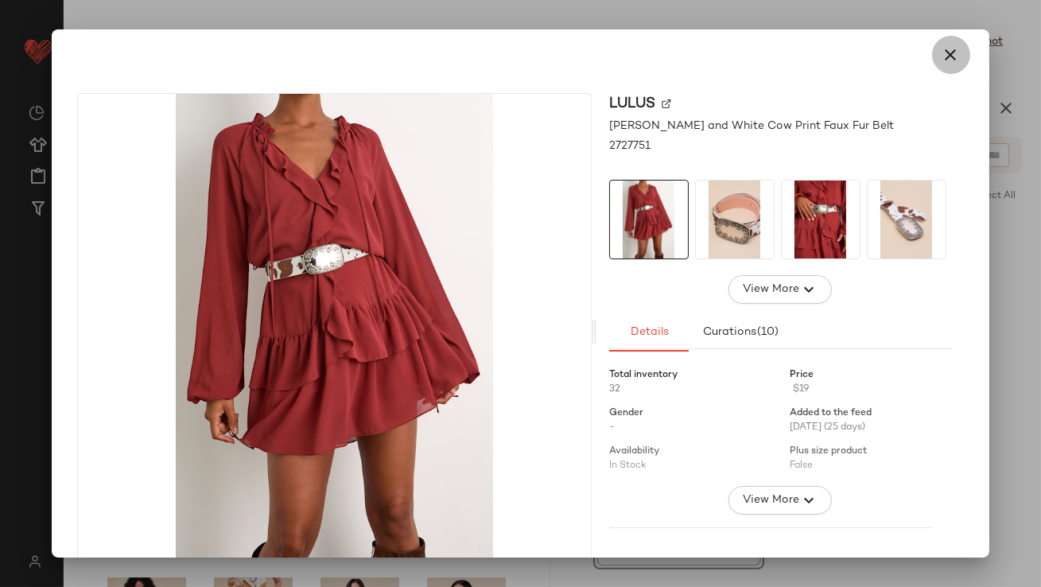
click at [942, 58] on icon "button" at bounding box center [951, 54] width 19 height 19
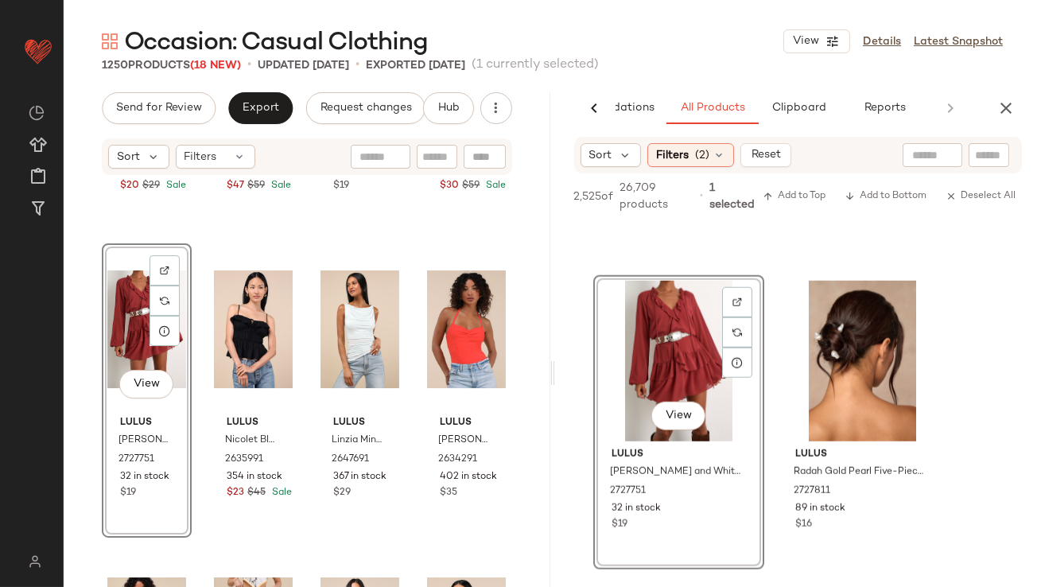
click at [120, 320] on div "View" at bounding box center [146, 329] width 79 height 161
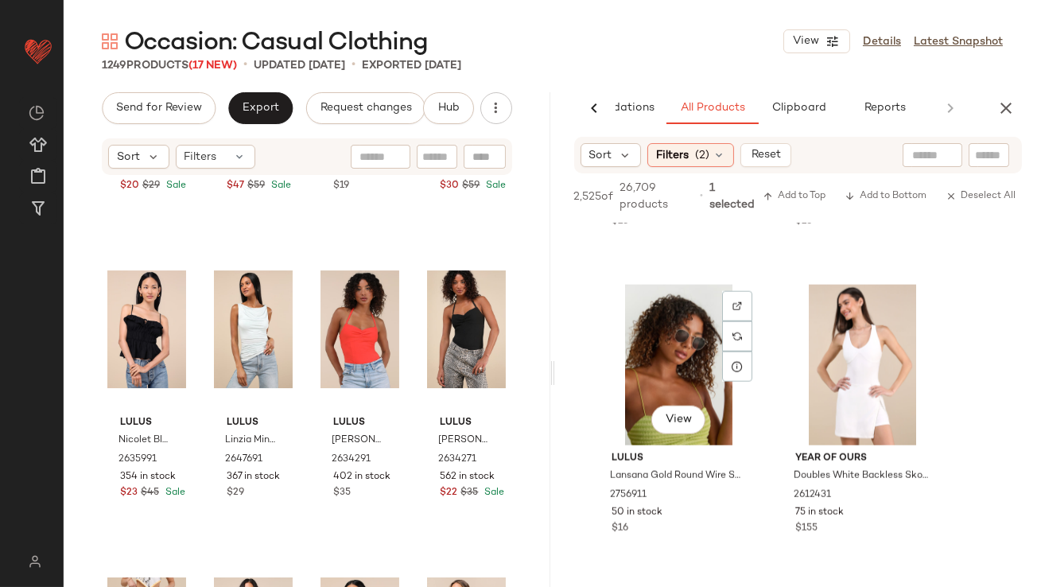
scroll to position [4024, 0]
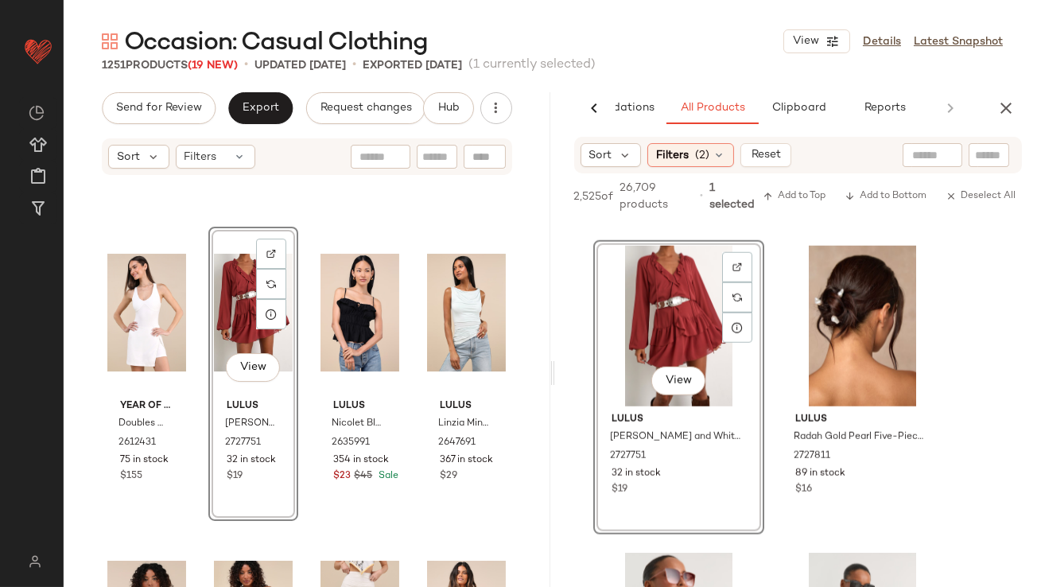
scroll to position [10716, 0]
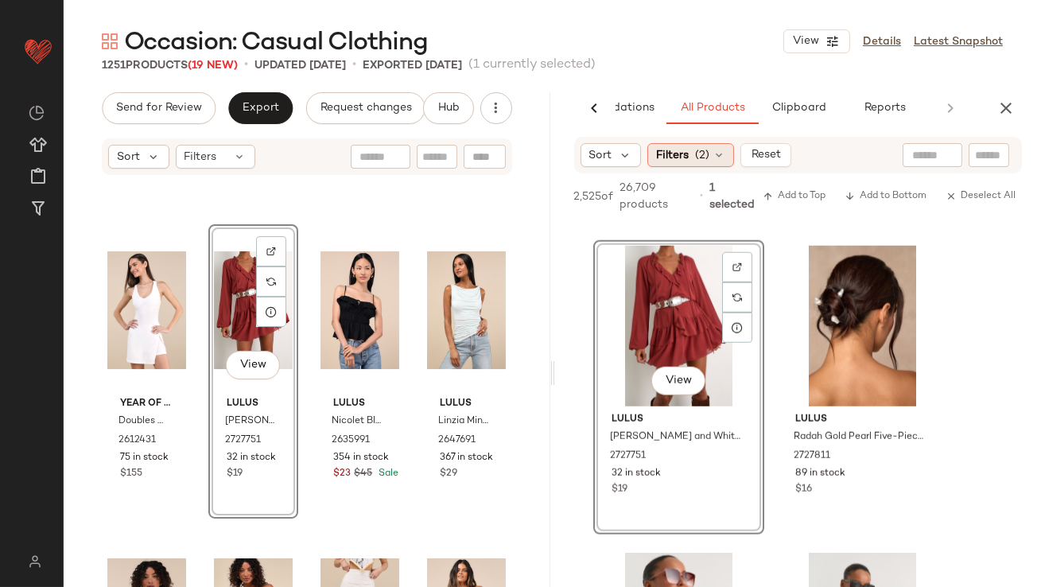
click at [702, 156] on span "(2)" at bounding box center [702, 155] width 14 height 17
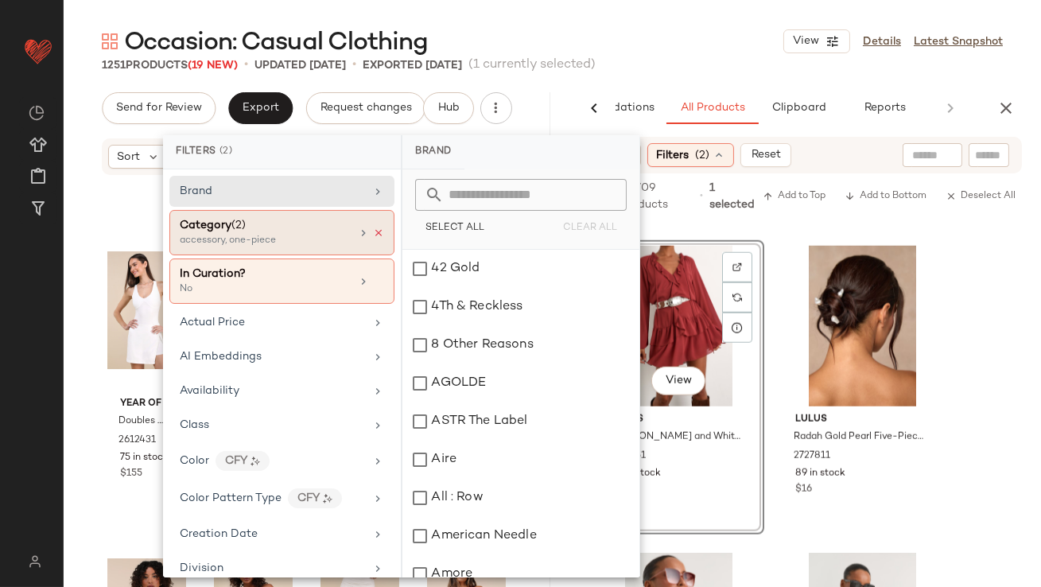
click at [375, 231] on icon at bounding box center [378, 233] width 11 height 11
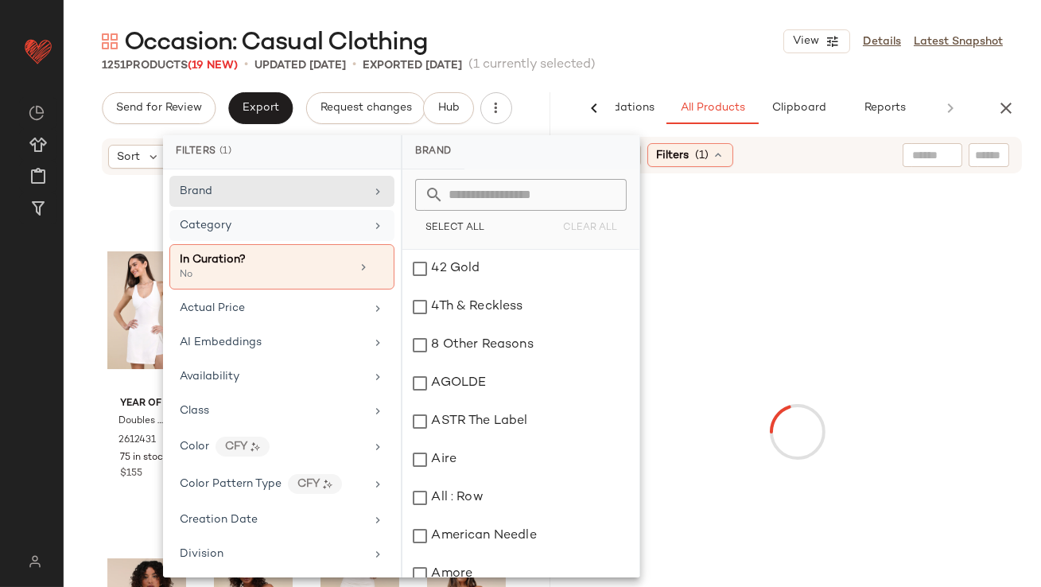
click at [346, 228] on div "Category" at bounding box center [272, 225] width 185 height 17
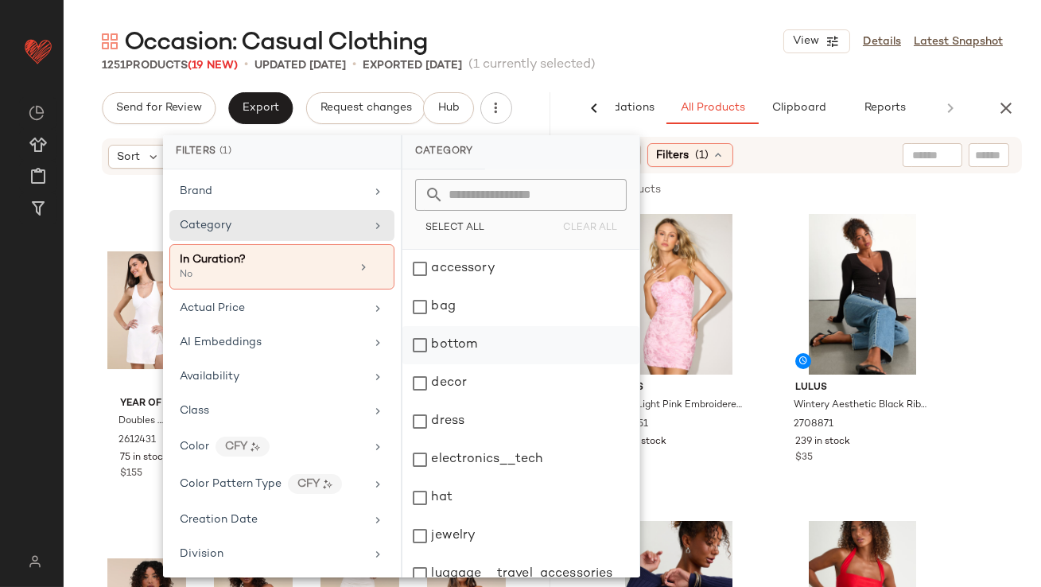
click at [448, 352] on div "bottom" at bounding box center [521, 345] width 237 height 38
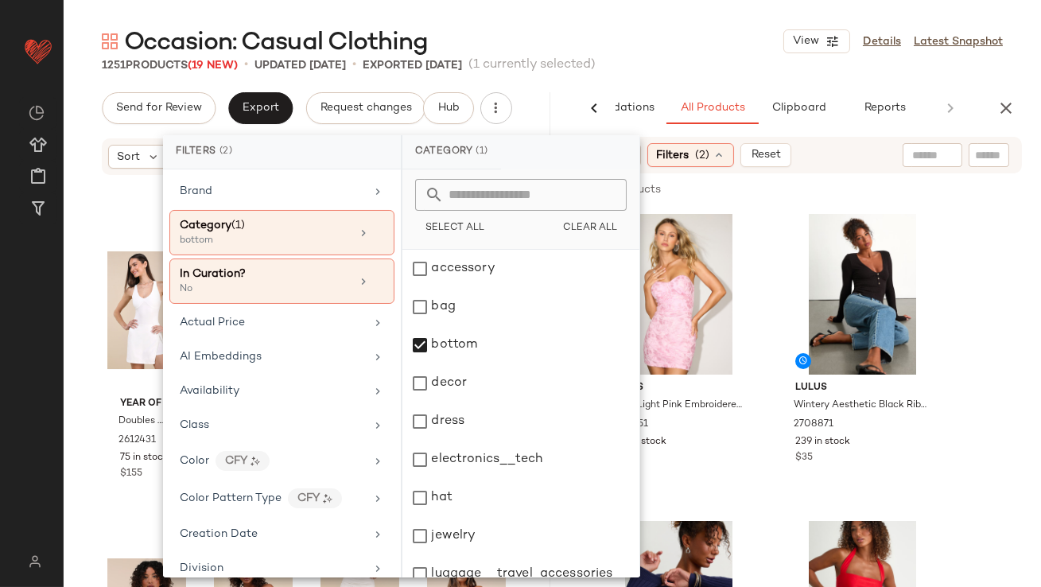
click at [699, 57] on div "1251 Products (19 New) • updated Sep 8th • Exported Sep 5th (1 currently select…" at bounding box center [553, 65] width 978 height 16
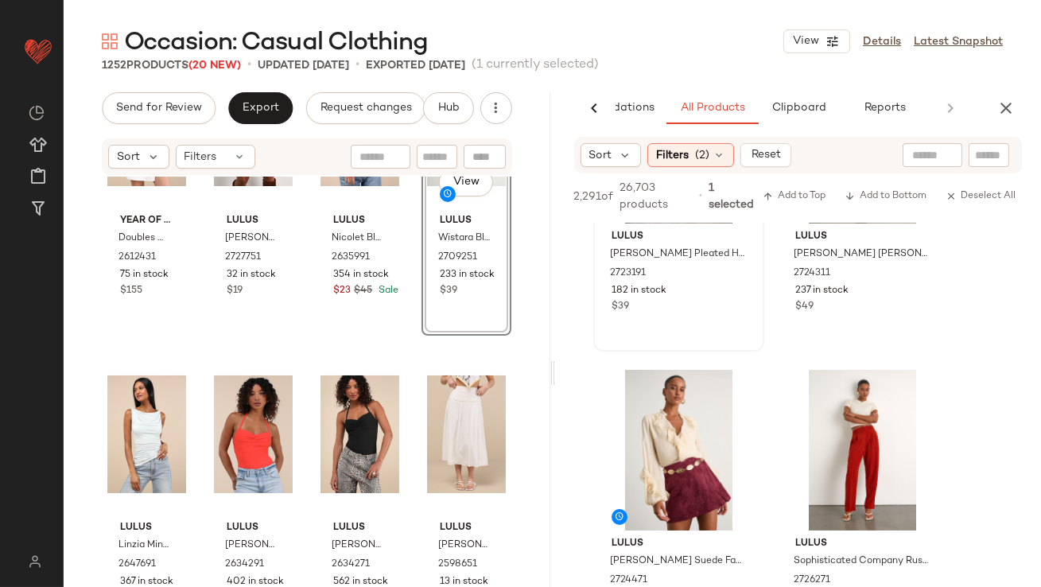
scroll to position [842, 0]
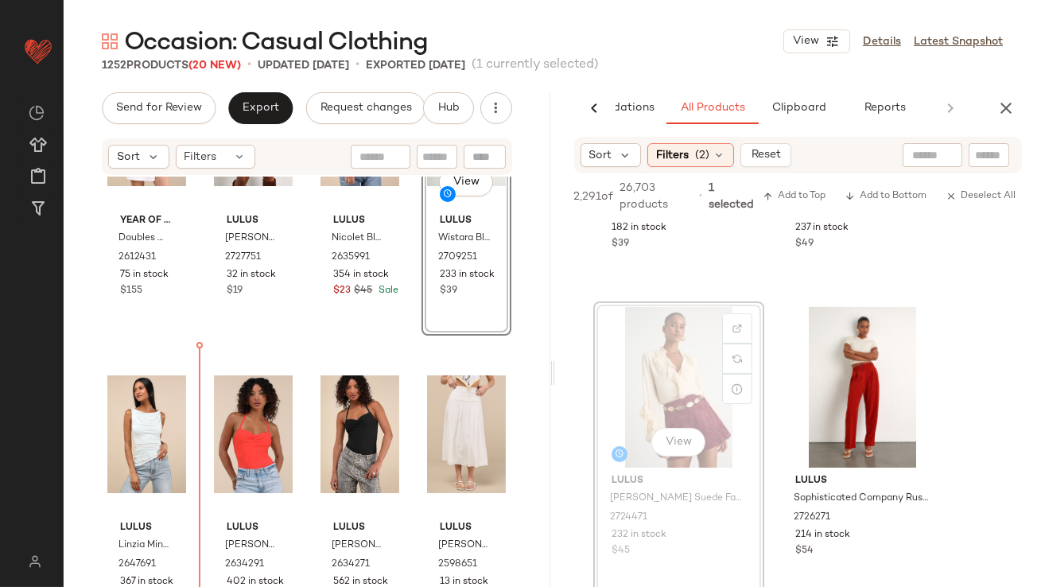
drag, startPoint x: 683, startPoint y: 413, endPoint x: 646, endPoint y: 415, distance: 37.5
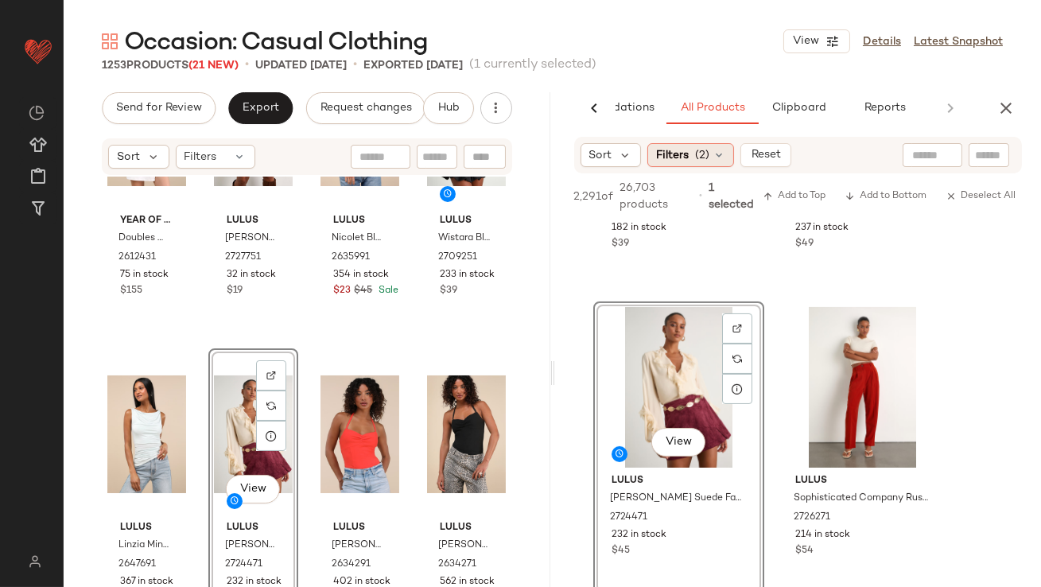
click at [726, 158] on div "Filters (2)" at bounding box center [691, 155] width 87 height 24
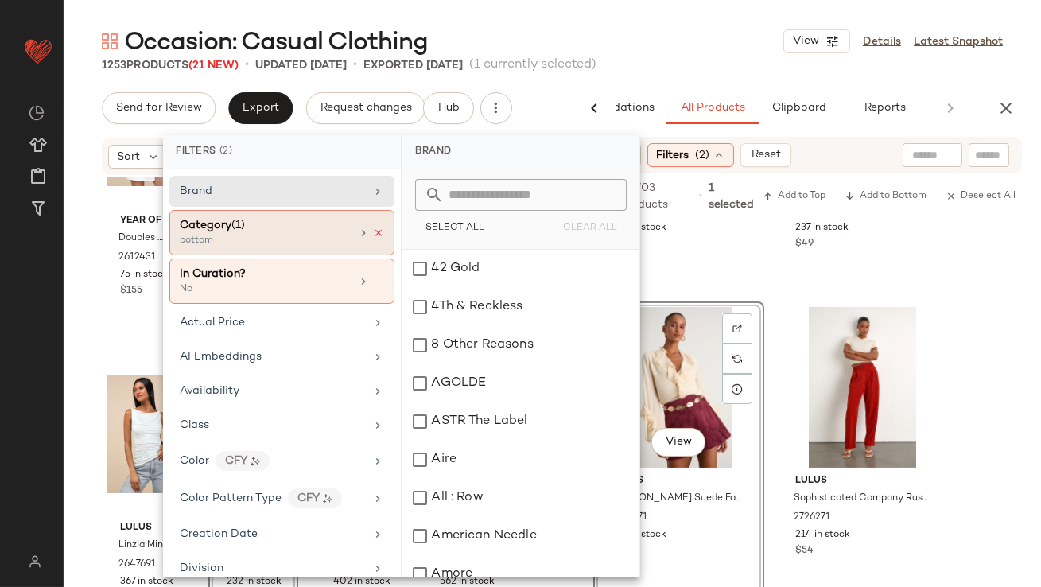
click at [373, 230] on icon at bounding box center [378, 233] width 11 height 11
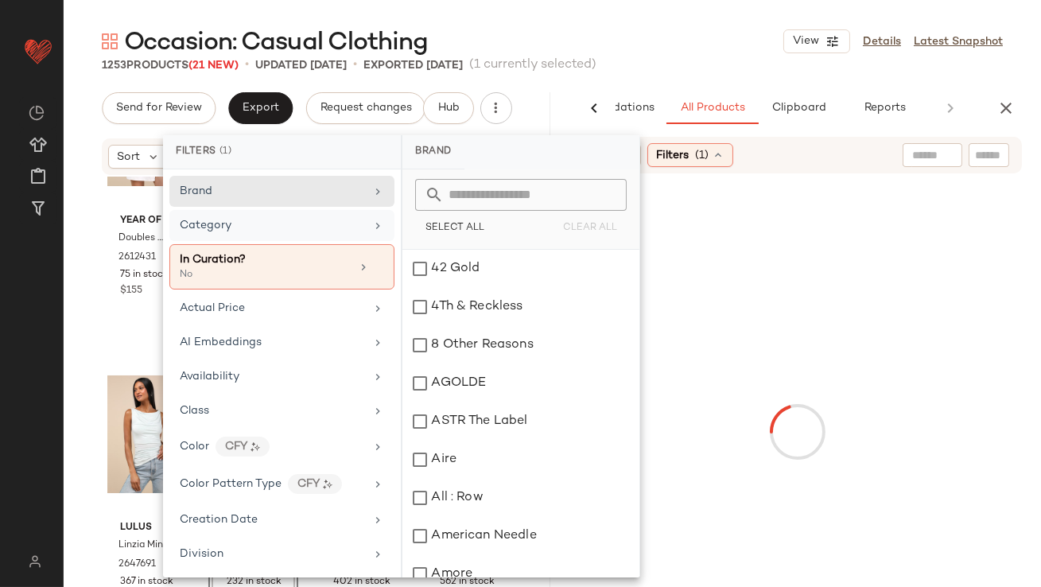
click at [354, 229] on div "Category" at bounding box center [272, 225] width 185 height 17
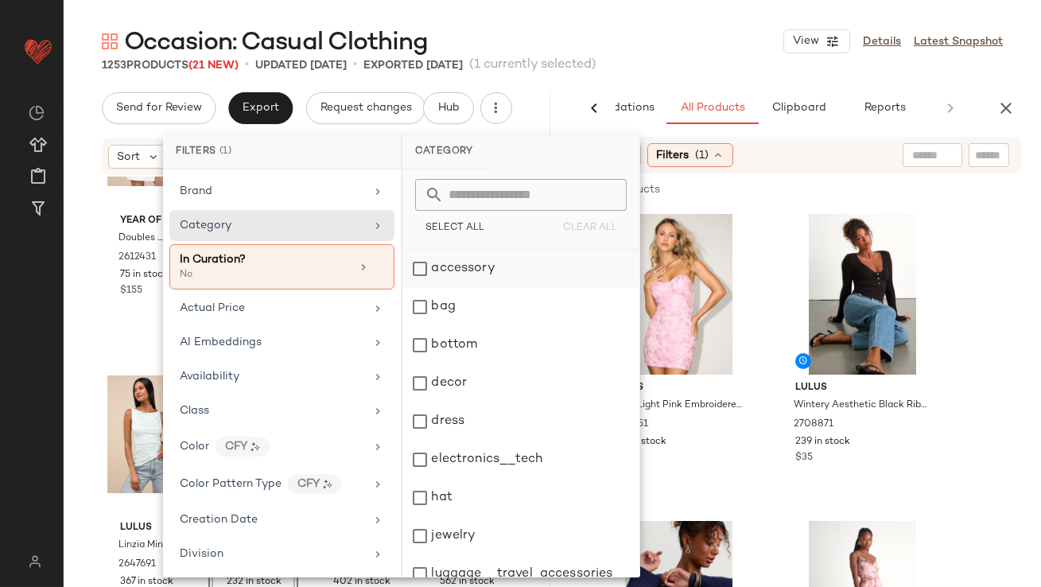
click at [431, 279] on div "accessory" at bounding box center [521, 269] width 237 height 38
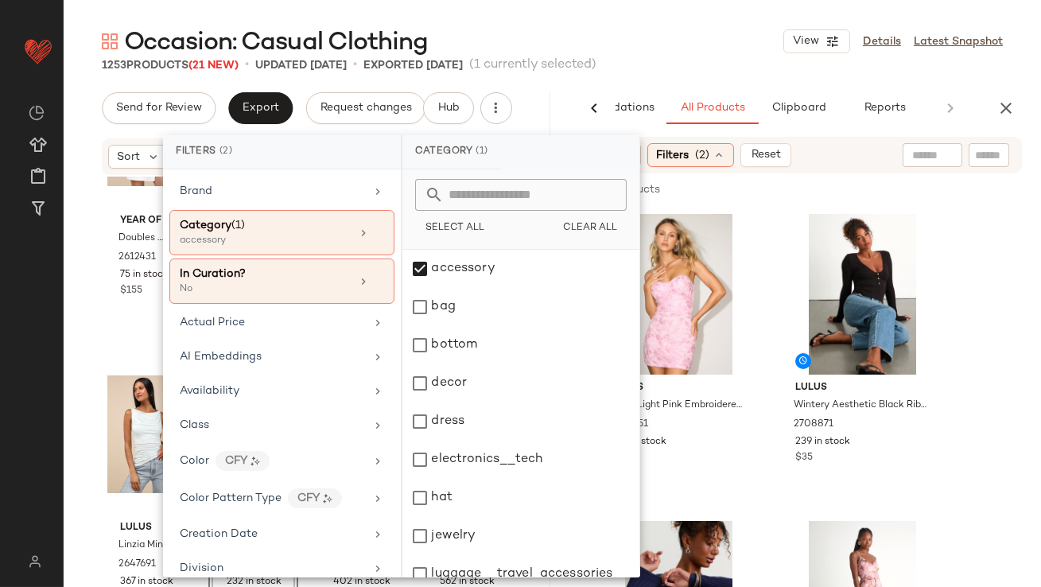
click at [632, 61] on div "1253 Products (21 New) • updated Sep 8th • Exported Sep 5th (1 currently select…" at bounding box center [553, 65] width 978 height 16
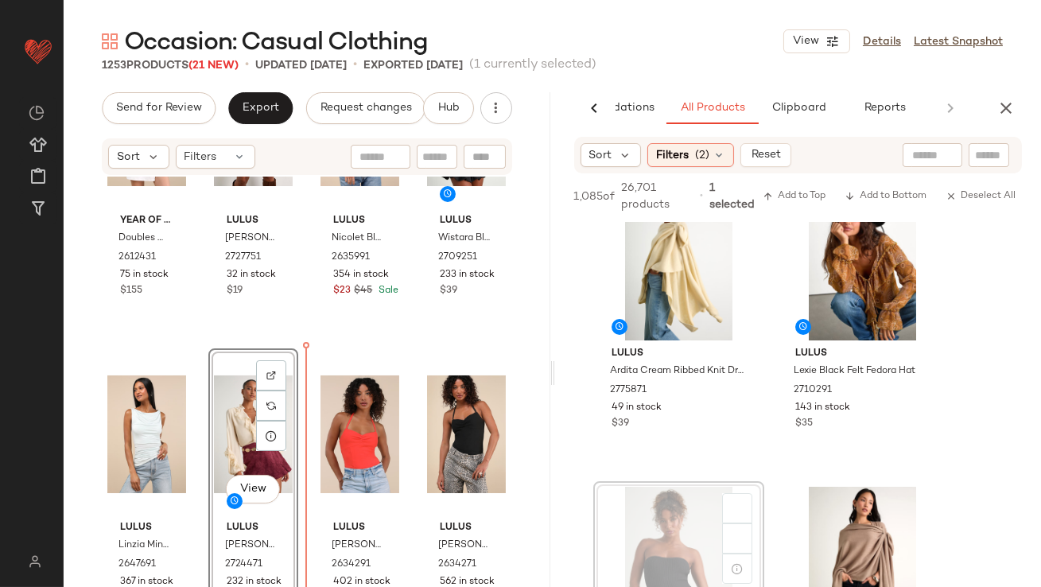
scroll to position [185, 0]
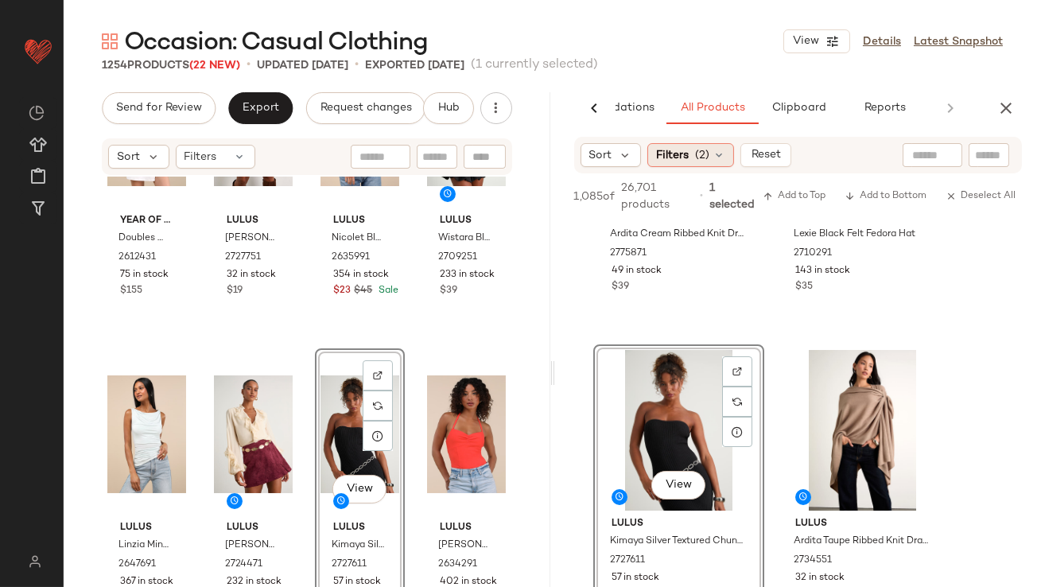
click at [703, 161] on span "(2)" at bounding box center [702, 155] width 14 height 17
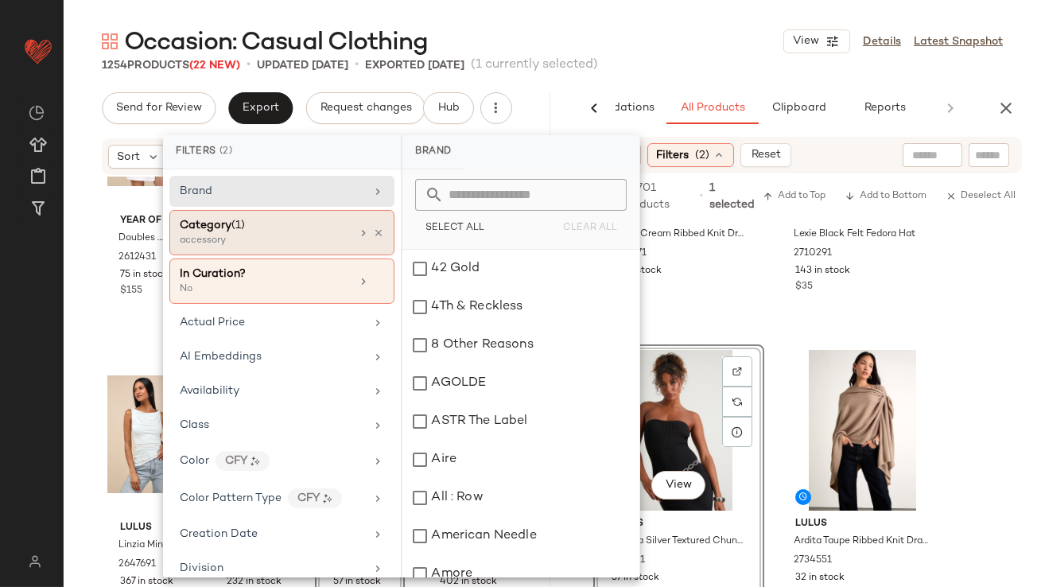
click at [367, 235] on div at bounding box center [370, 233] width 27 height 13
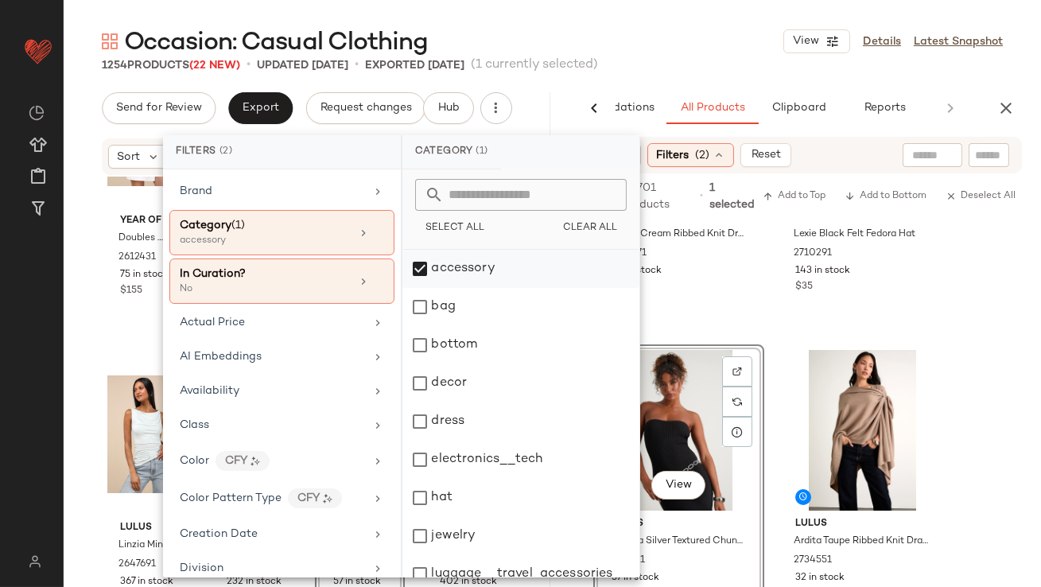
click at [424, 263] on div "accessory" at bounding box center [521, 269] width 237 height 38
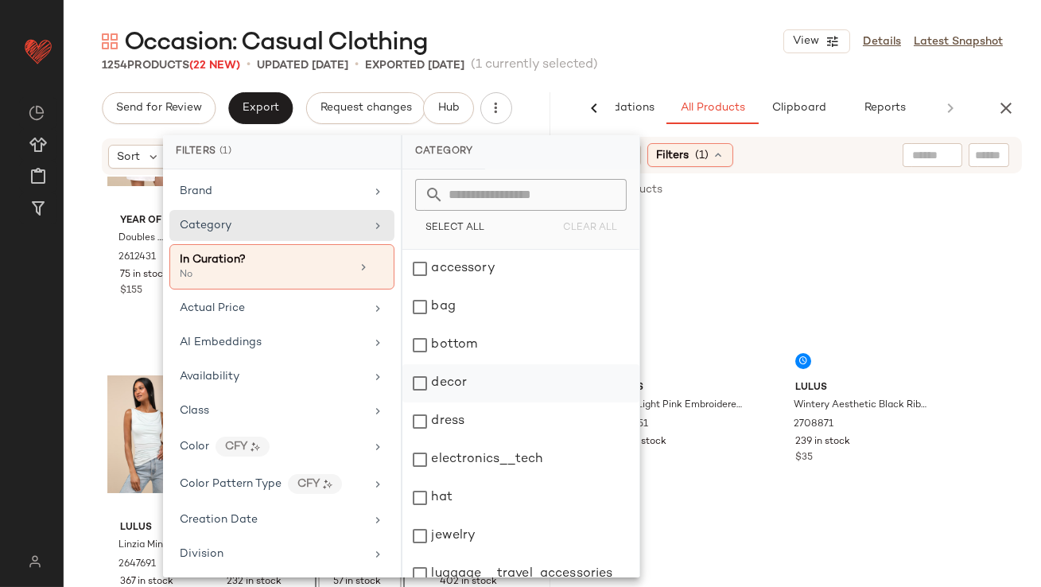
scroll to position [321, 0]
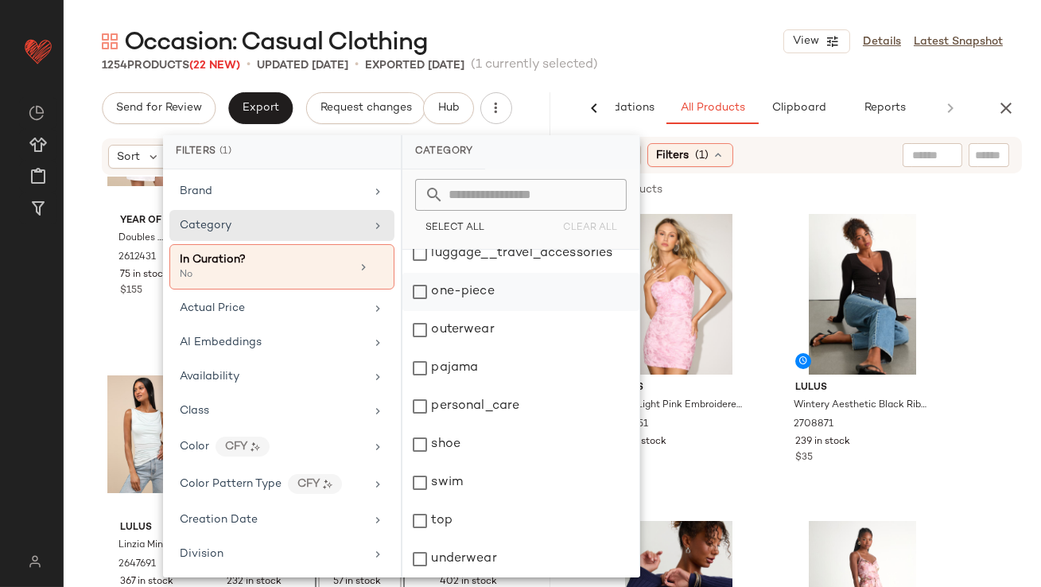
click at [427, 294] on div "one-piece" at bounding box center [521, 292] width 237 height 38
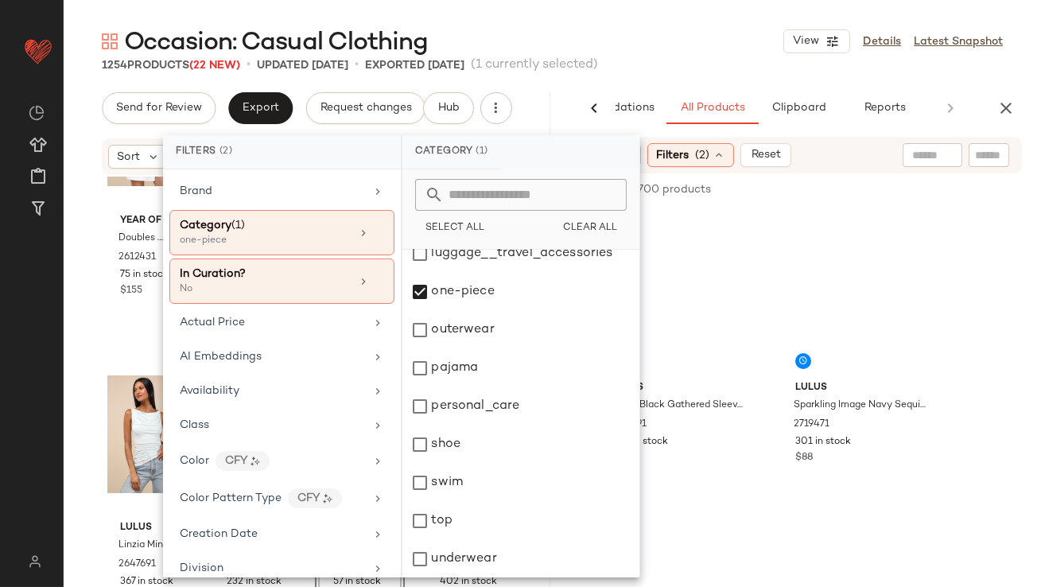
click at [538, 48] on div "Occasion: Casual Clothing View Details Latest Snapshot" at bounding box center [553, 41] width 978 height 32
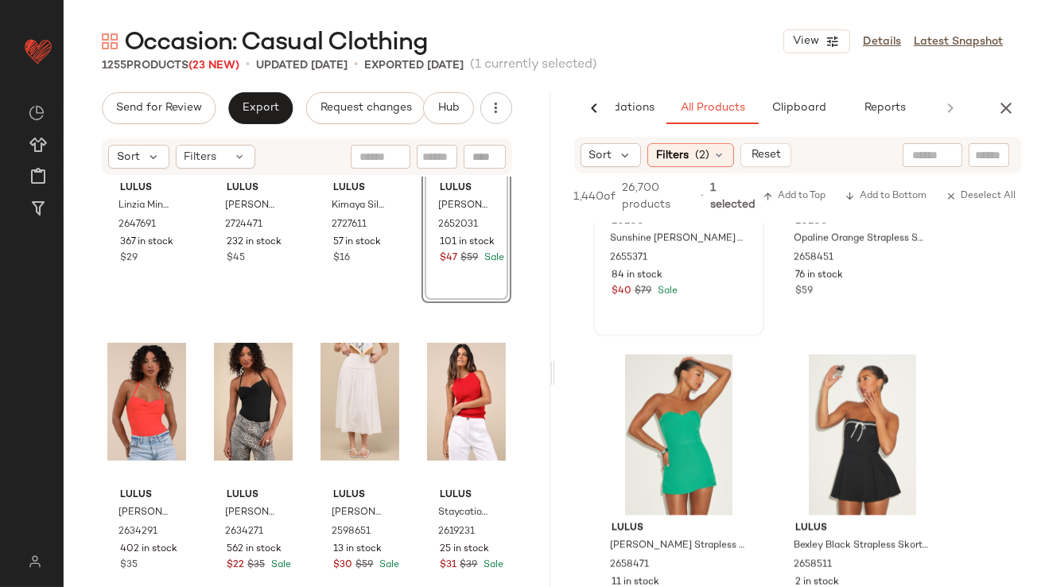
scroll to position [4788, 0]
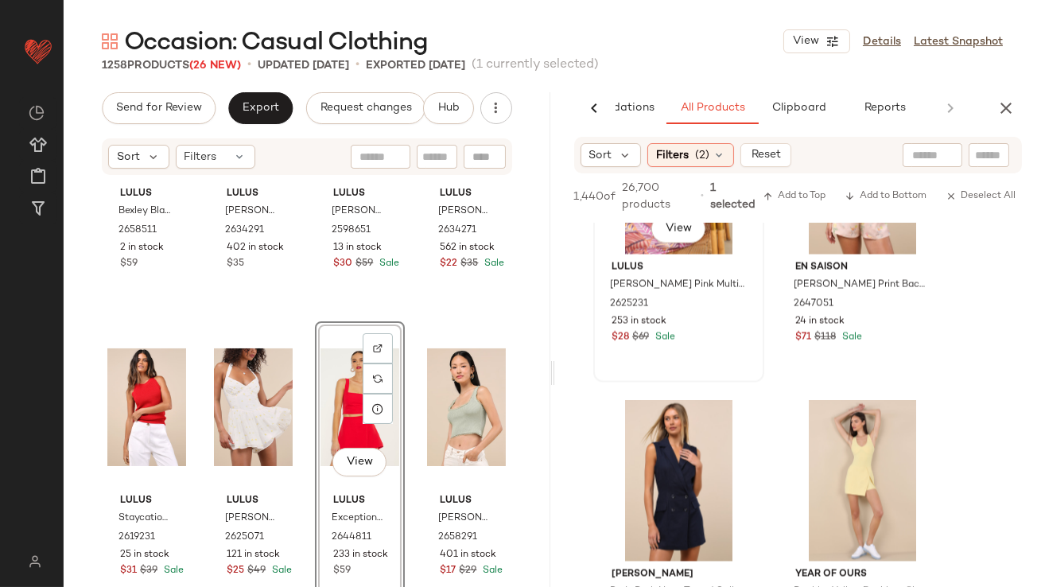
scroll to position [5719, 0]
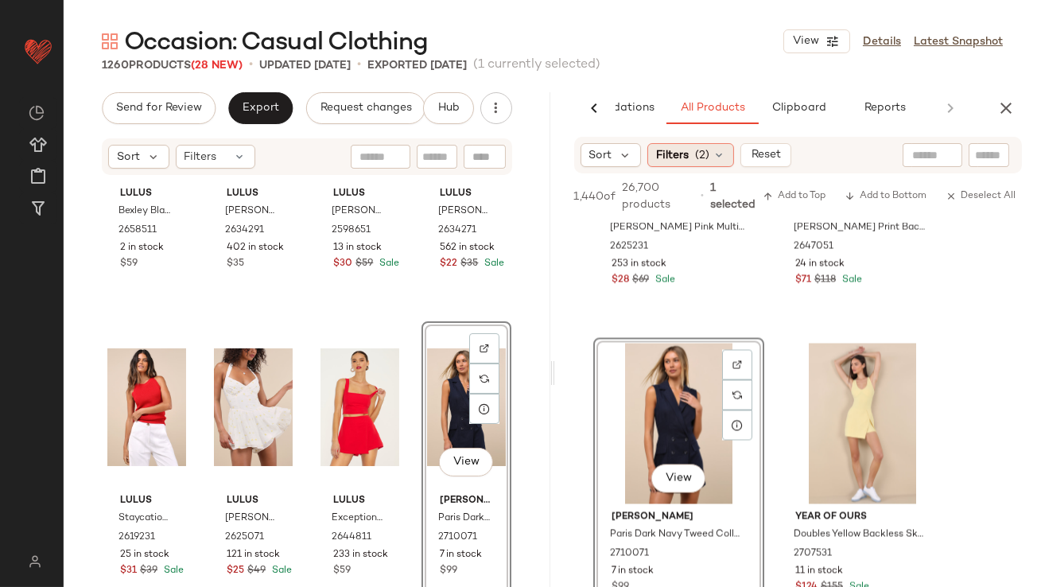
click at [708, 145] on div "Filters (2)" at bounding box center [691, 155] width 87 height 24
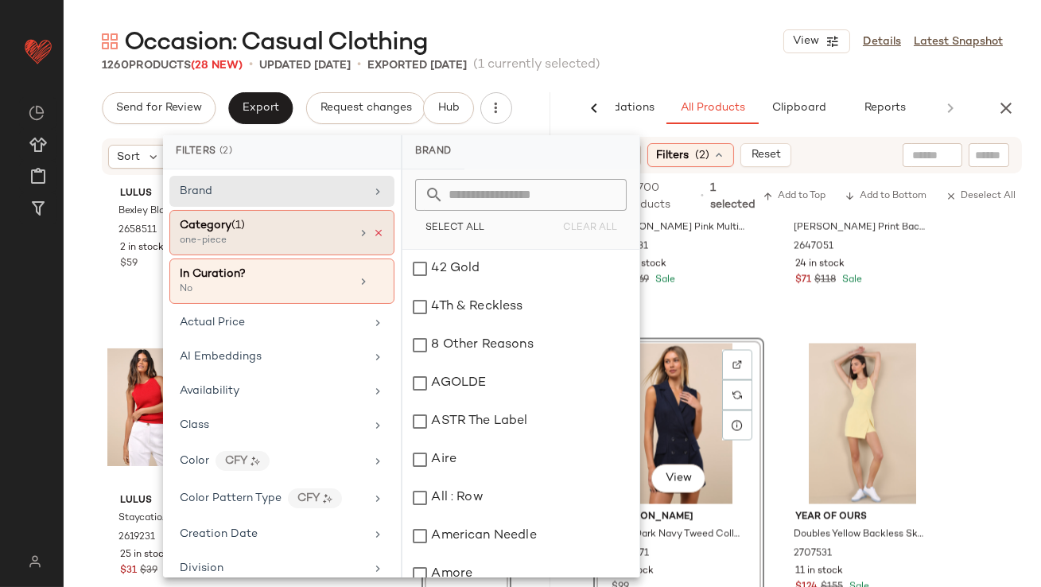
click at [373, 235] on icon at bounding box center [378, 233] width 11 height 11
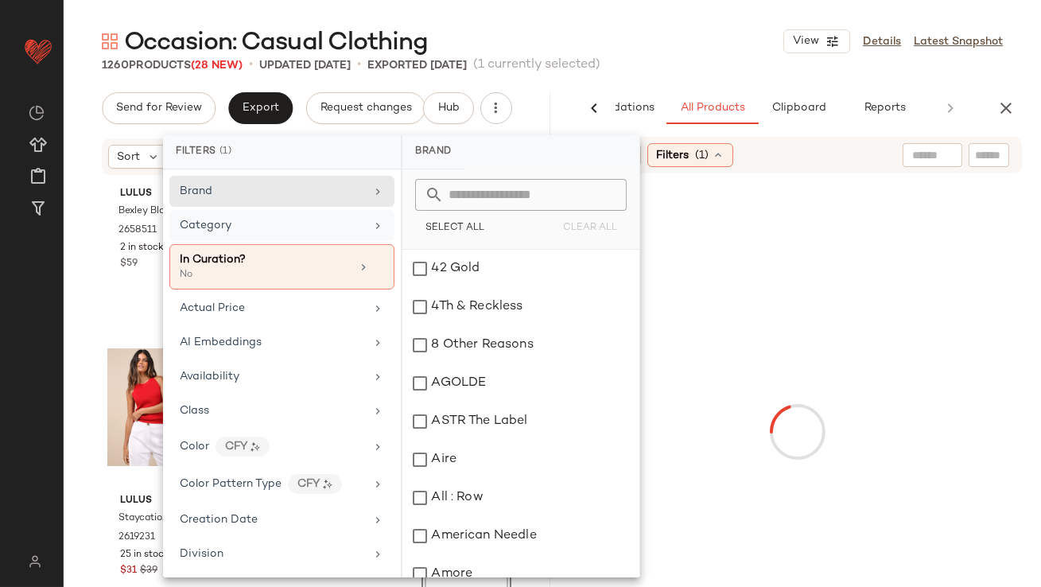
click at [343, 225] on div "Category" at bounding box center [272, 225] width 185 height 17
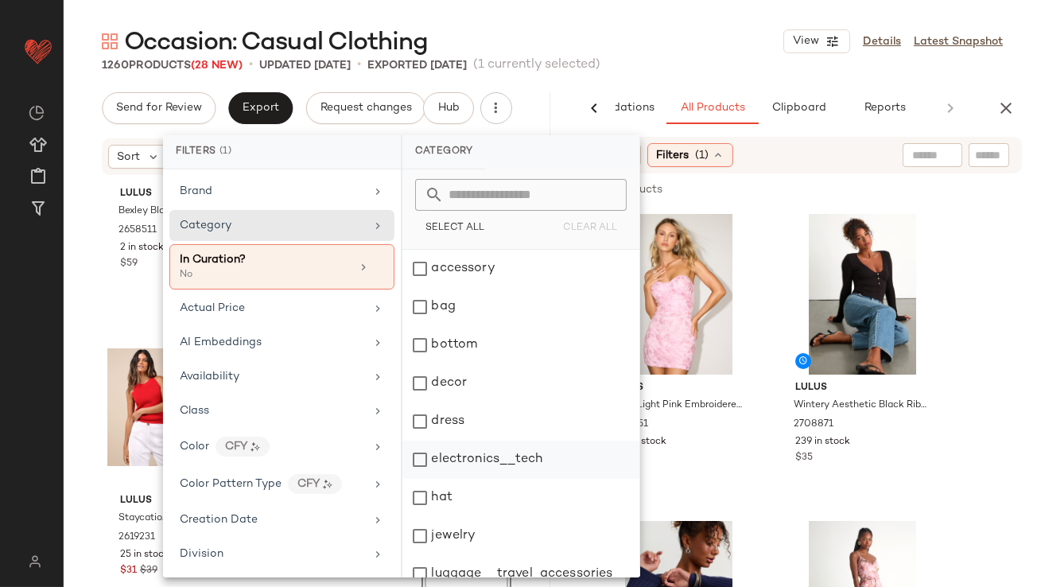
scroll to position [44, 0]
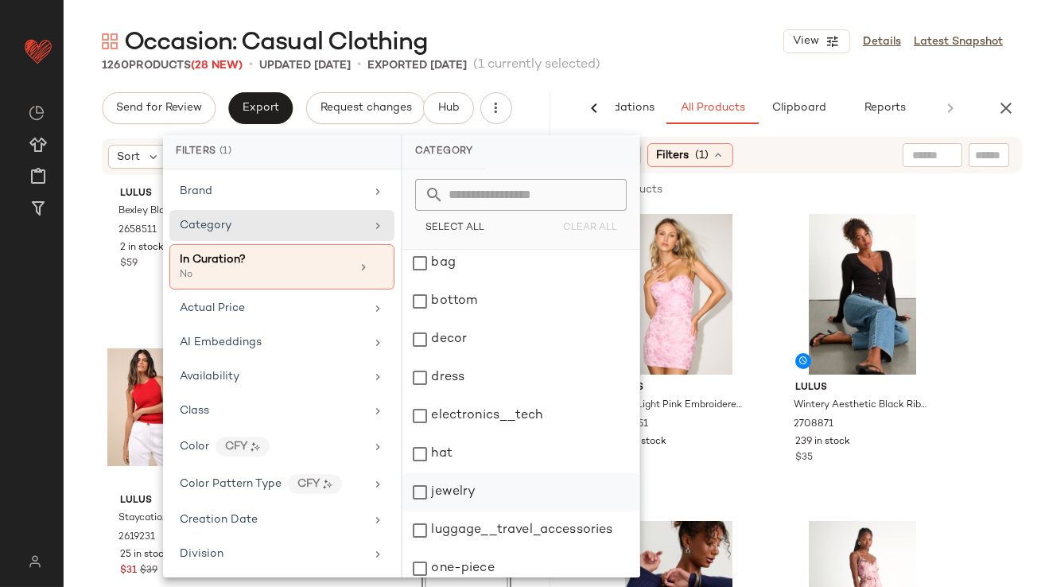
click at [425, 484] on div "jewelry" at bounding box center [521, 492] width 237 height 38
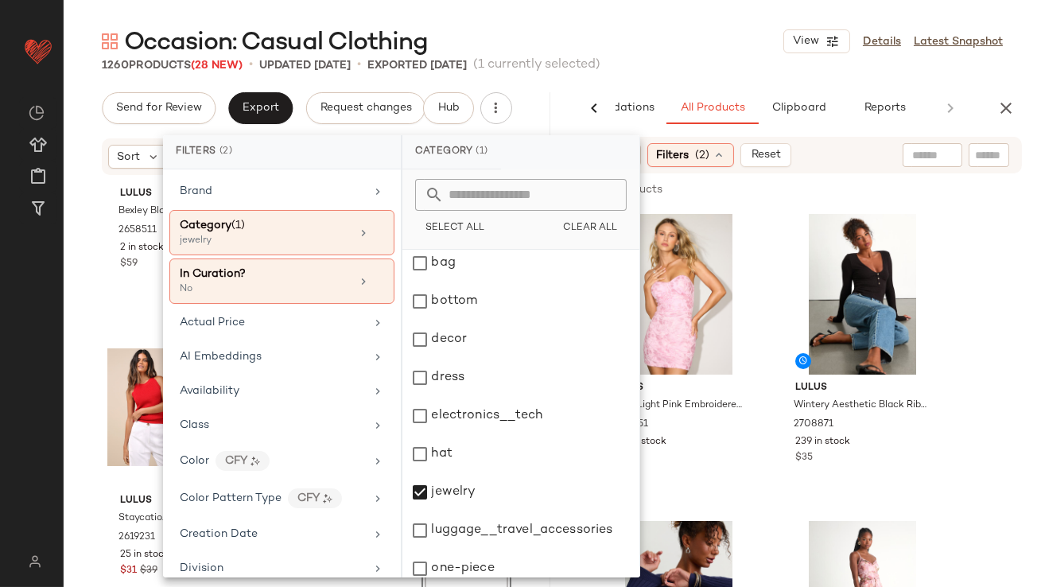
click at [661, 50] on div "Occasion: Casual Clothing View Details Latest Snapshot" at bounding box center [553, 41] width 978 height 32
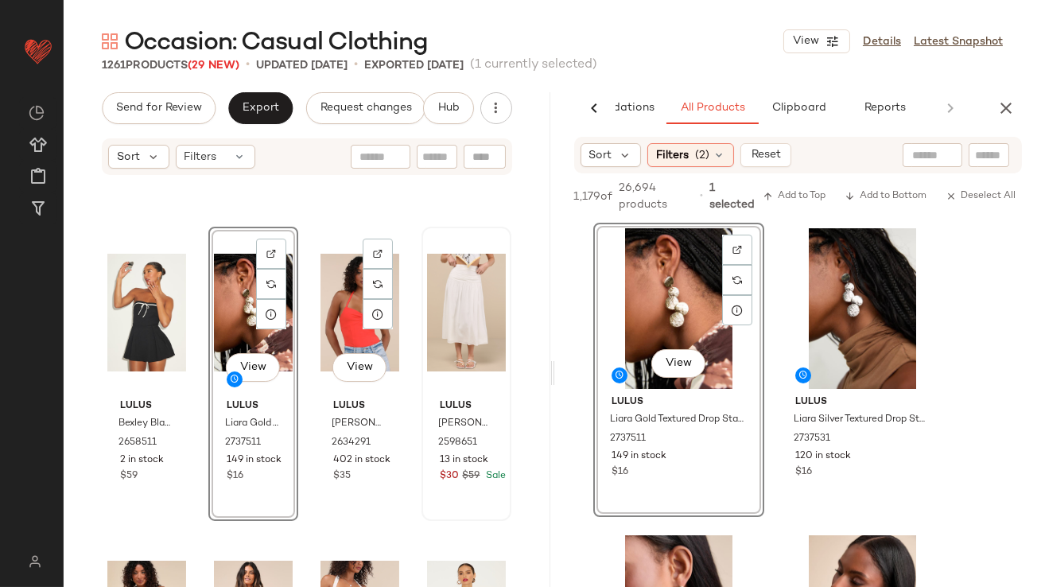
scroll to position [11470, 0]
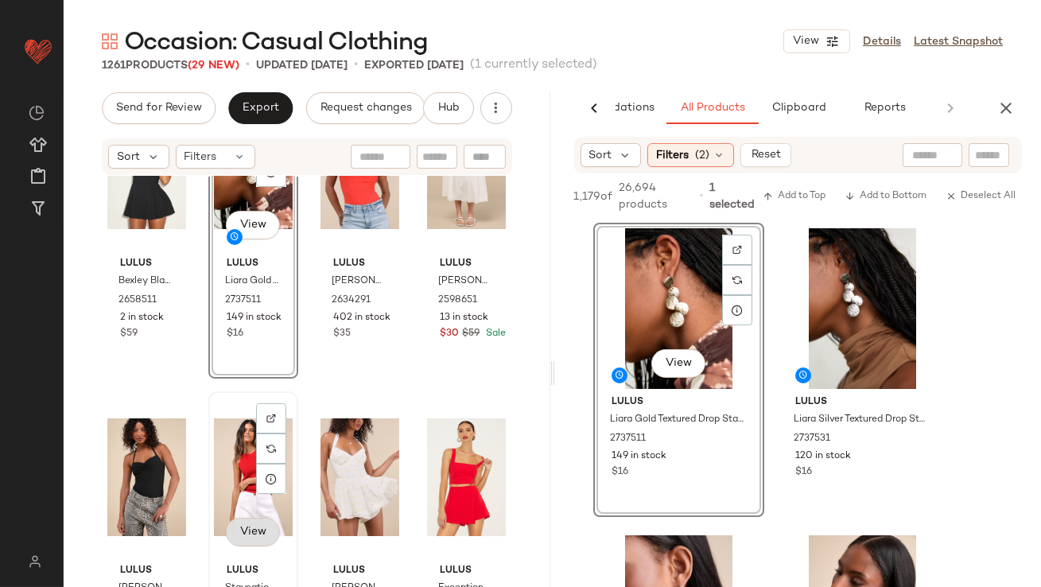
click at [249, 530] on span "View" at bounding box center [252, 532] width 27 height 13
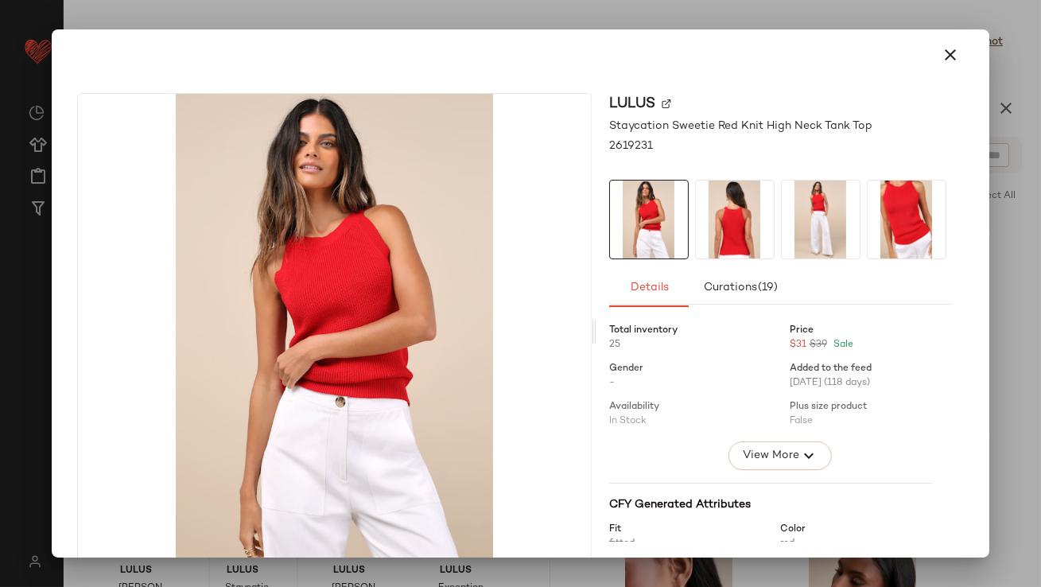
click at [950, 59] on icon "button" at bounding box center [951, 54] width 19 height 19
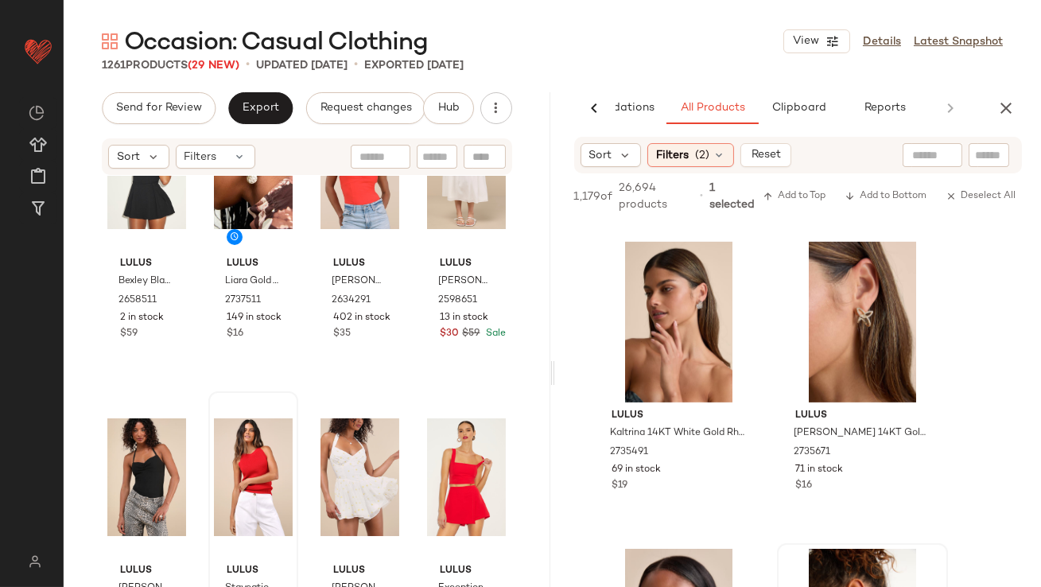
scroll to position [2204, 0]
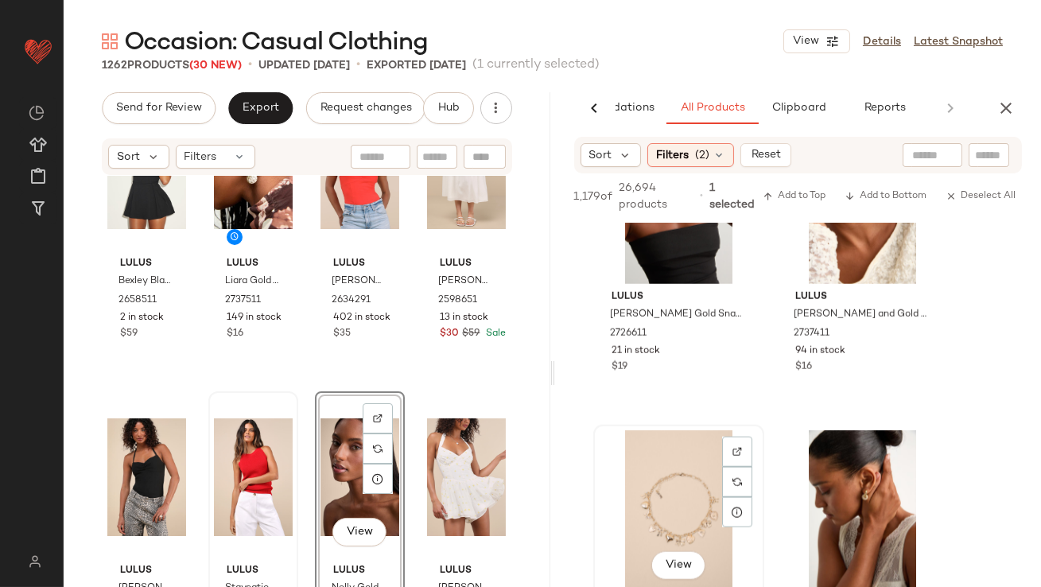
scroll to position [3512, 0]
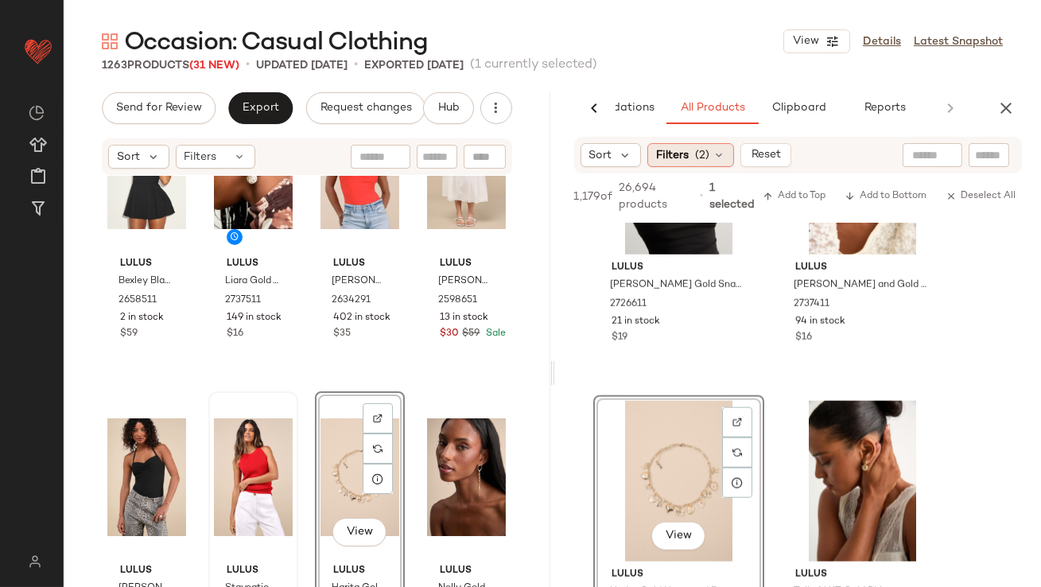
click at [715, 157] on icon at bounding box center [719, 155] width 13 height 13
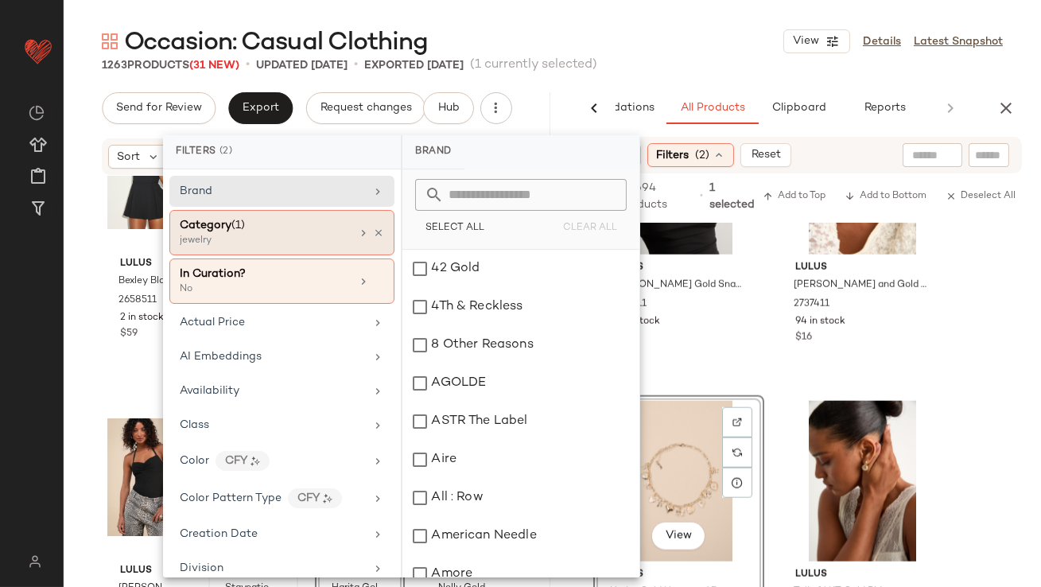
click at [374, 231] on icon at bounding box center [378, 233] width 11 height 11
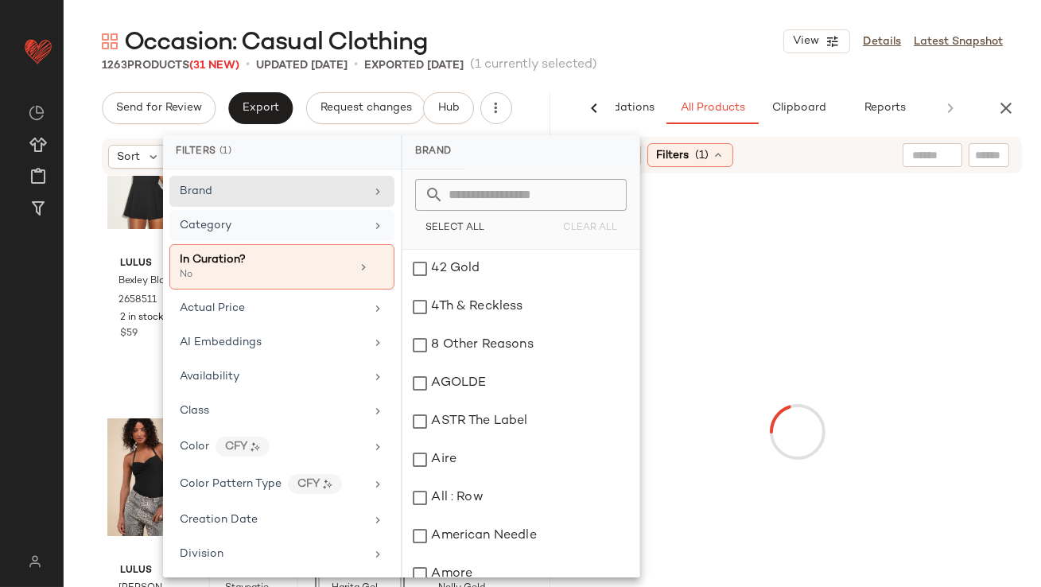
click at [330, 231] on div "Category" at bounding box center [272, 225] width 185 height 17
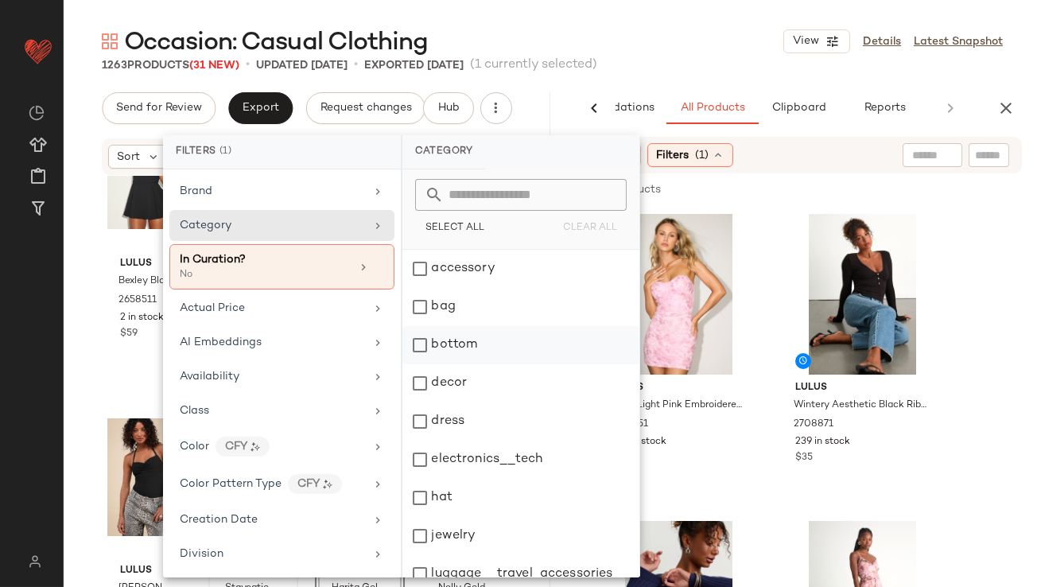
click at [434, 350] on div "bottom" at bounding box center [521, 345] width 237 height 38
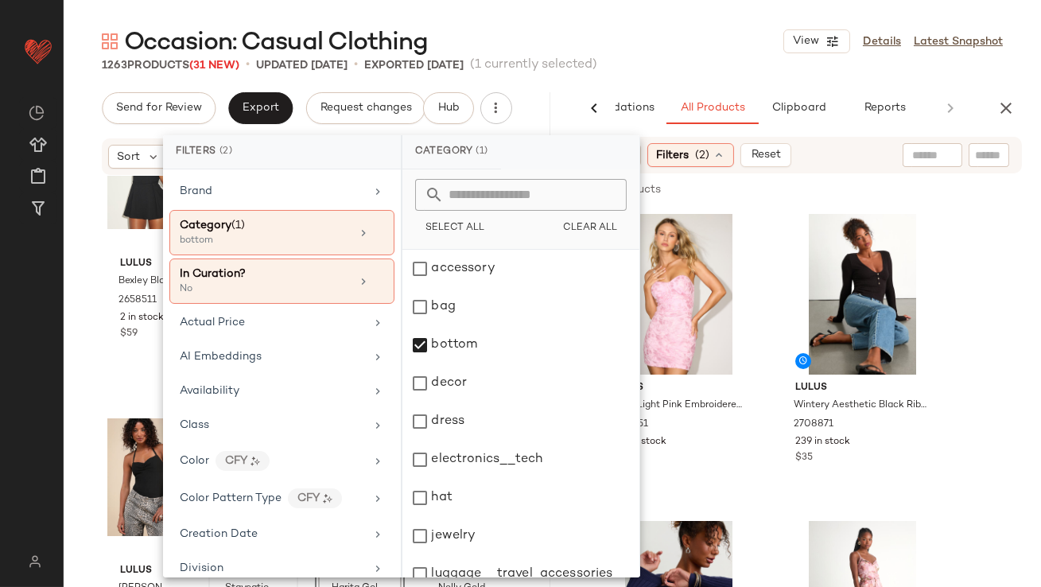
click at [718, 21] on main "Occasion: Casual Clothing View Details Latest Snapshot 1263 Products (31 New) •…" at bounding box center [520, 293] width 1041 height 587
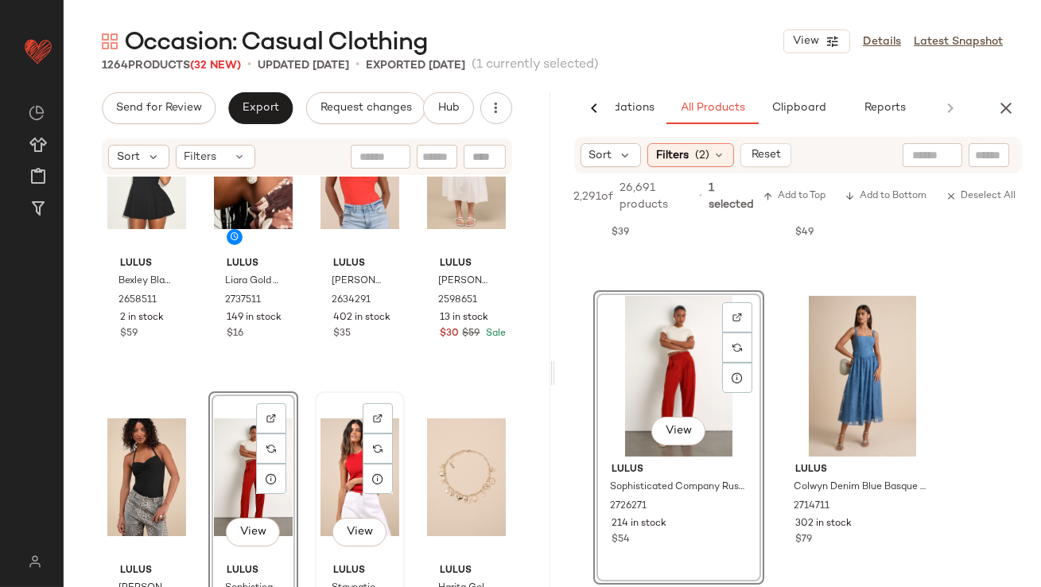
scroll to position [11517, 0]
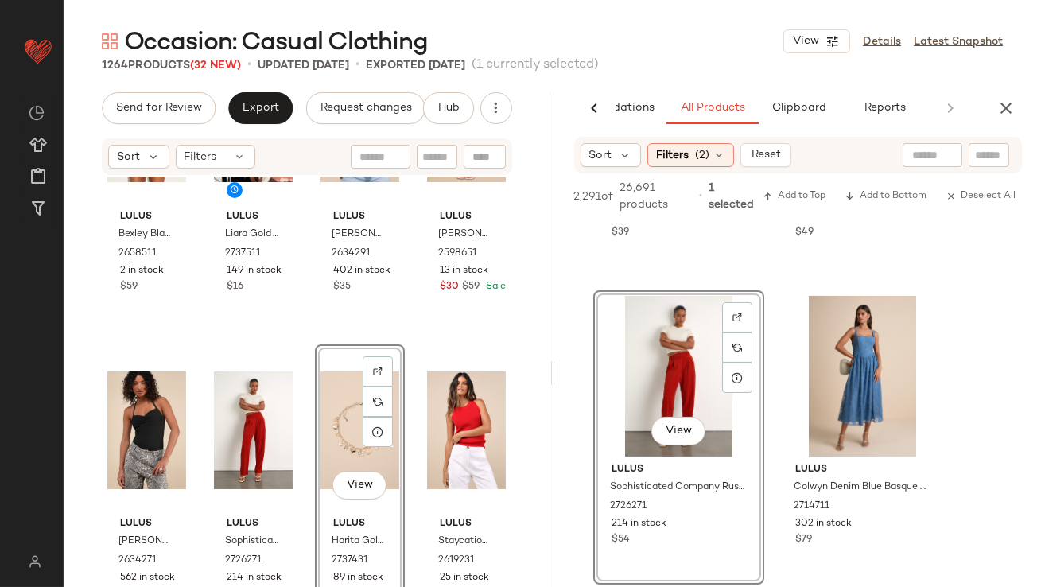
scroll to position [11767, 0]
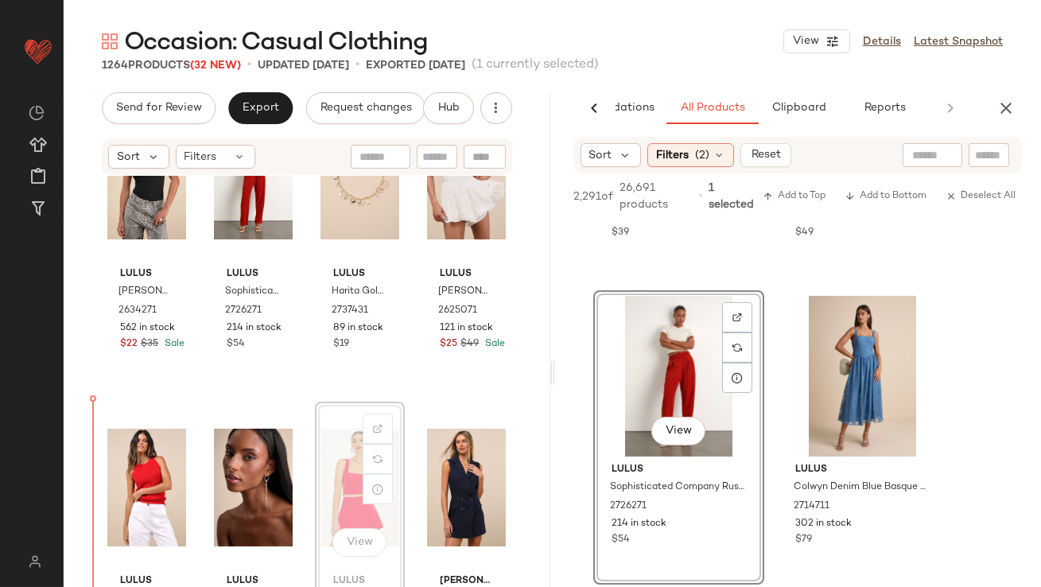
drag, startPoint x: 356, startPoint y: 491, endPoint x: 320, endPoint y: 491, distance: 35.8
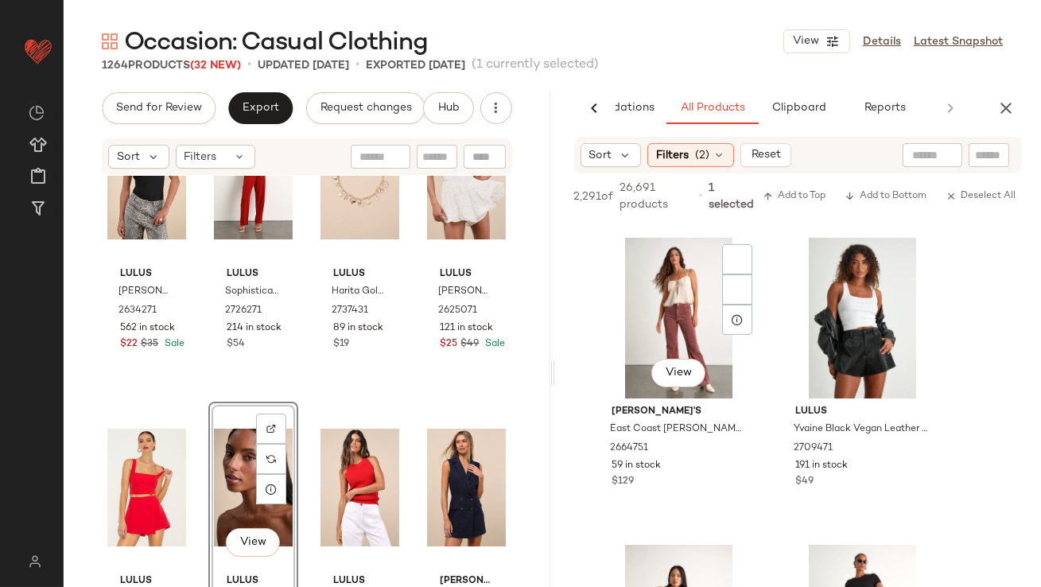
scroll to position [1281, 0]
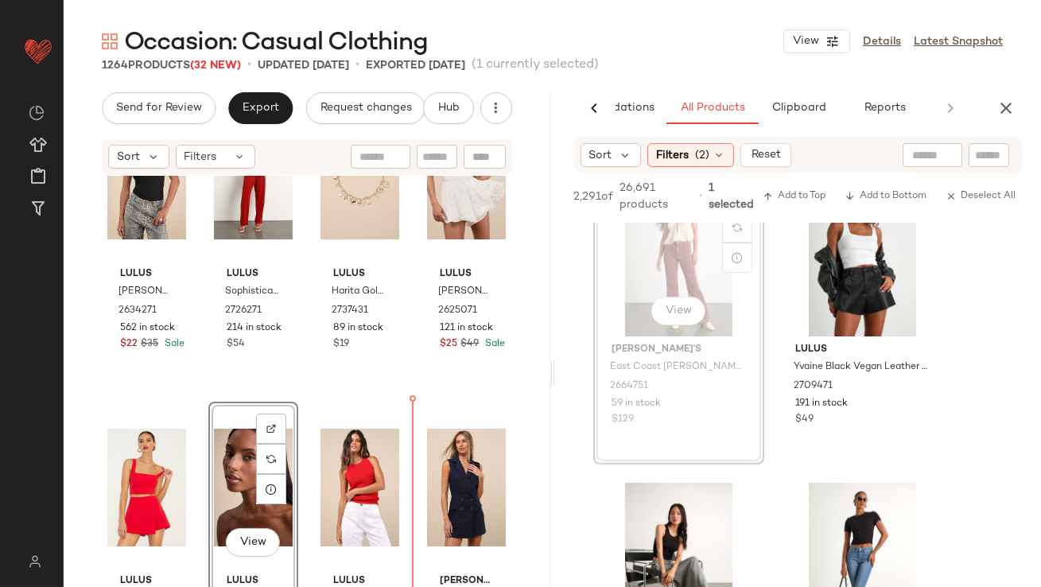
drag, startPoint x: 715, startPoint y: 275, endPoint x: 588, endPoint y: 321, distance: 135.1
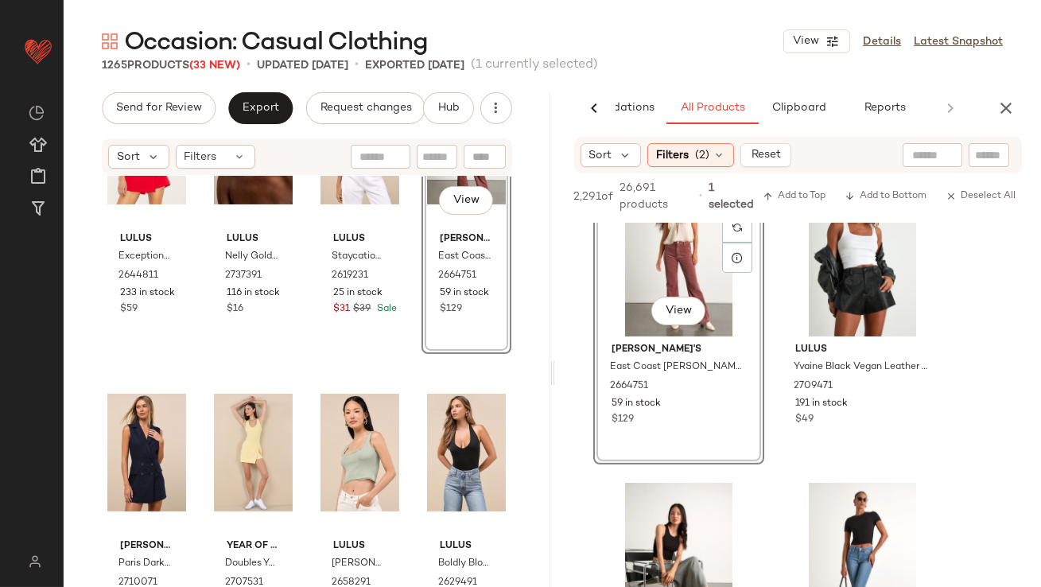
scroll to position [12116, 0]
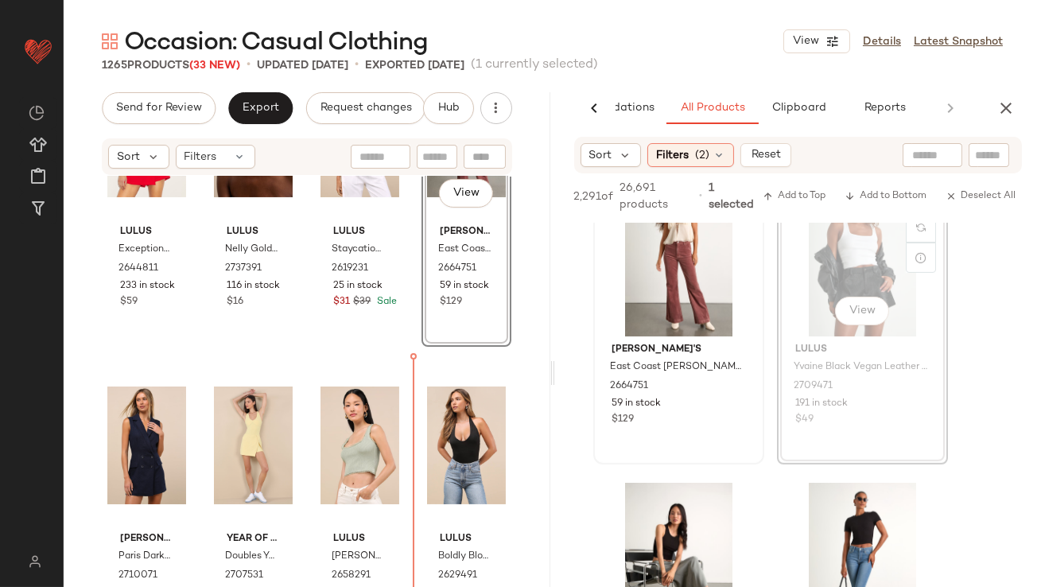
drag, startPoint x: 827, startPoint y: 262, endPoint x: 648, endPoint y: 329, distance: 190.3
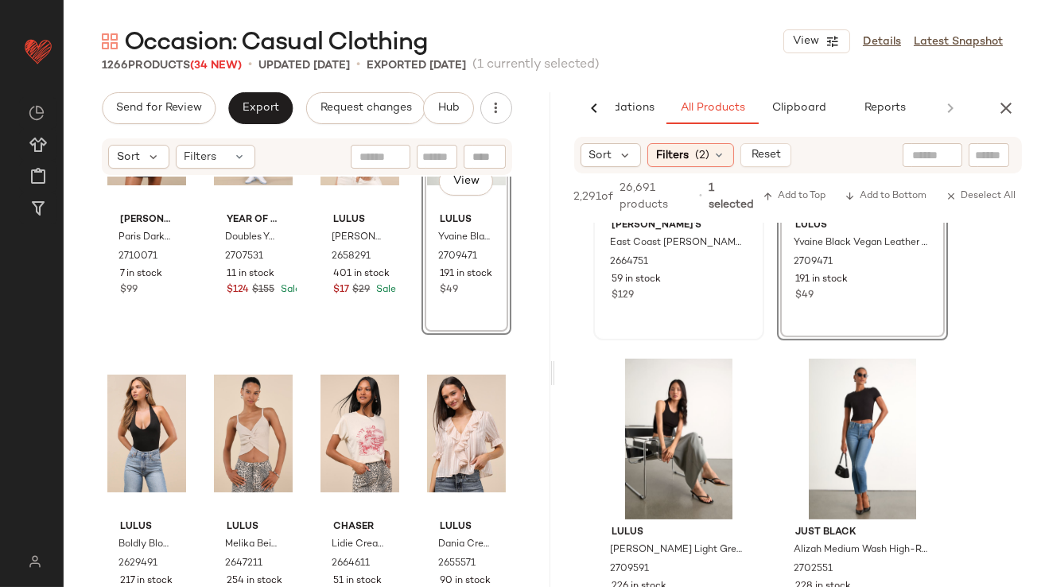
scroll to position [1523, 0]
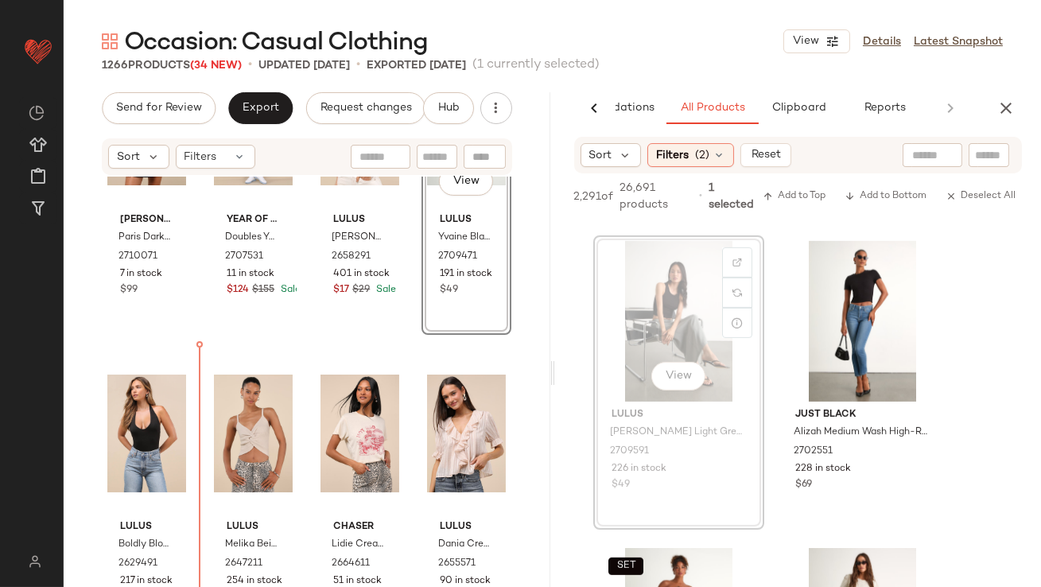
drag, startPoint x: 699, startPoint y: 350, endPoint x: 399, endPoint y: 419, distance: 307.8
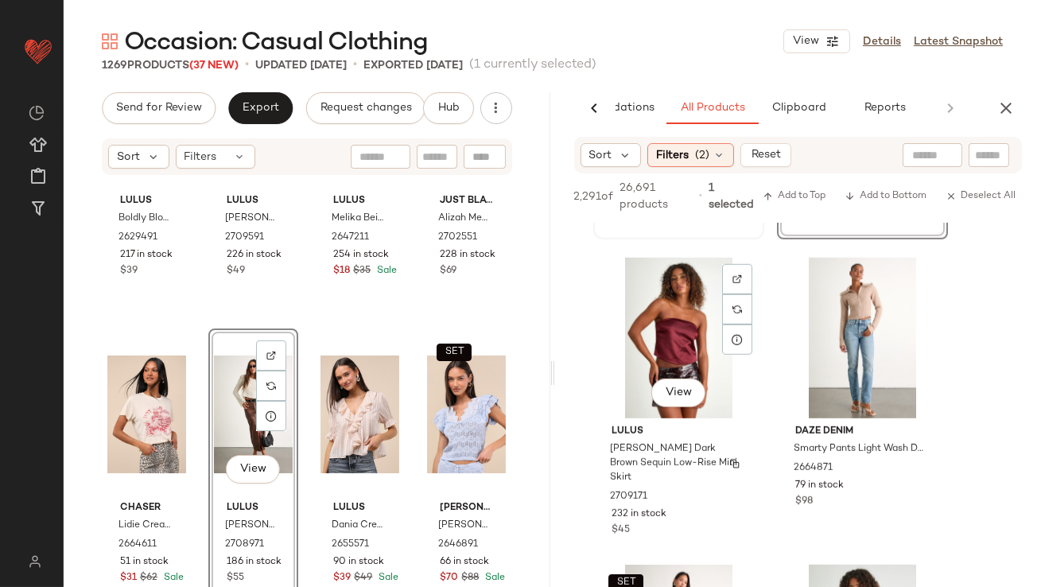
scroll to position [2138, 0]
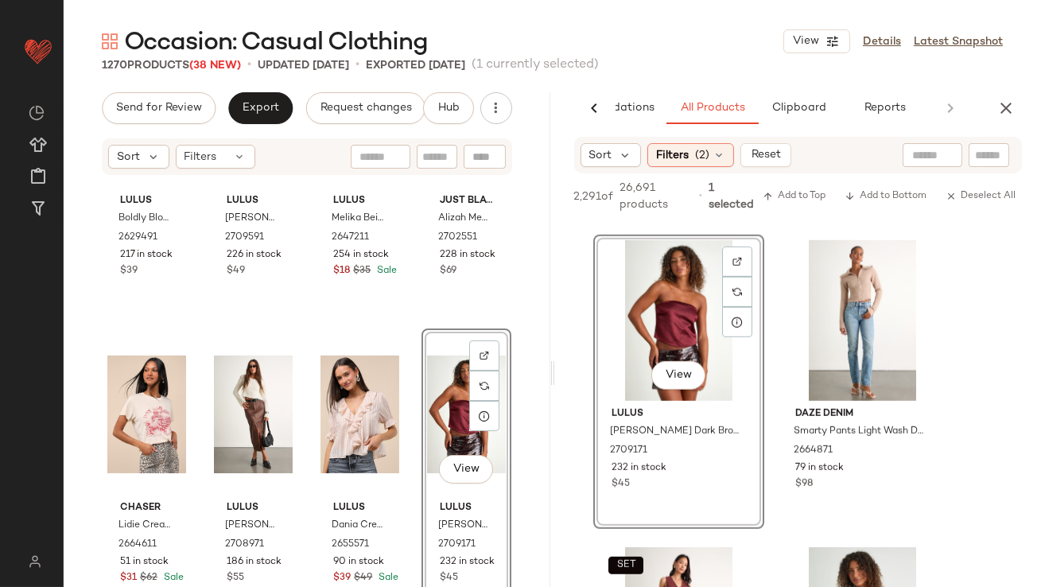
click at [441, 412] on div "View" at bounding box center [466, 414] width 79 height 161
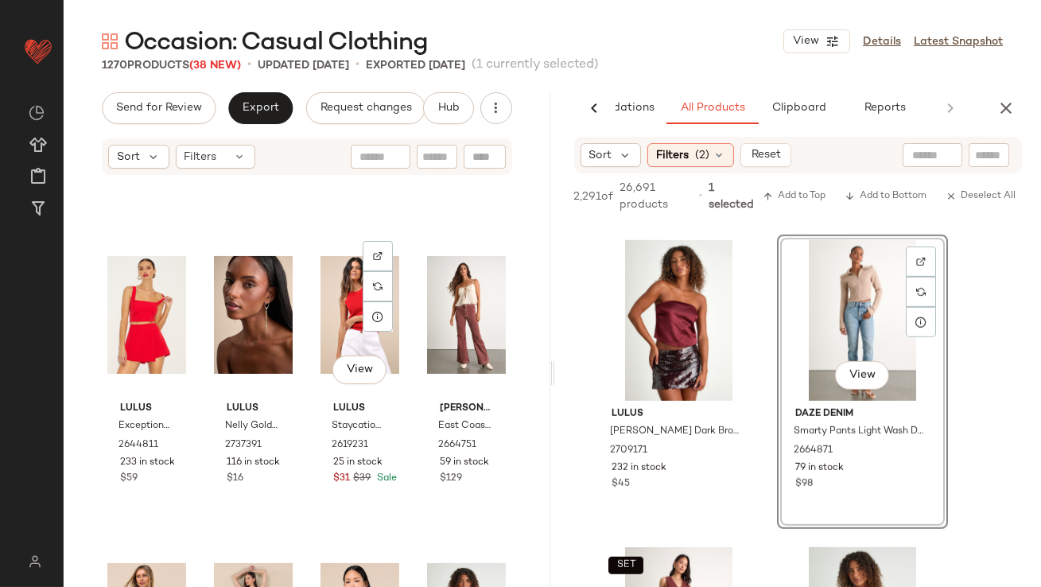
scroll to position [12144, 0]
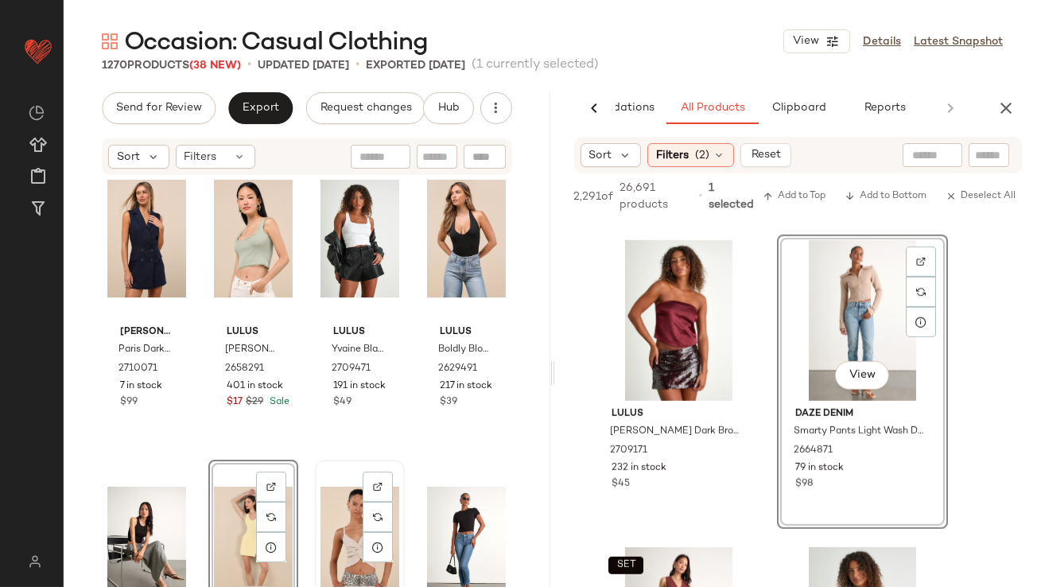
scroll to position [12261, 0]
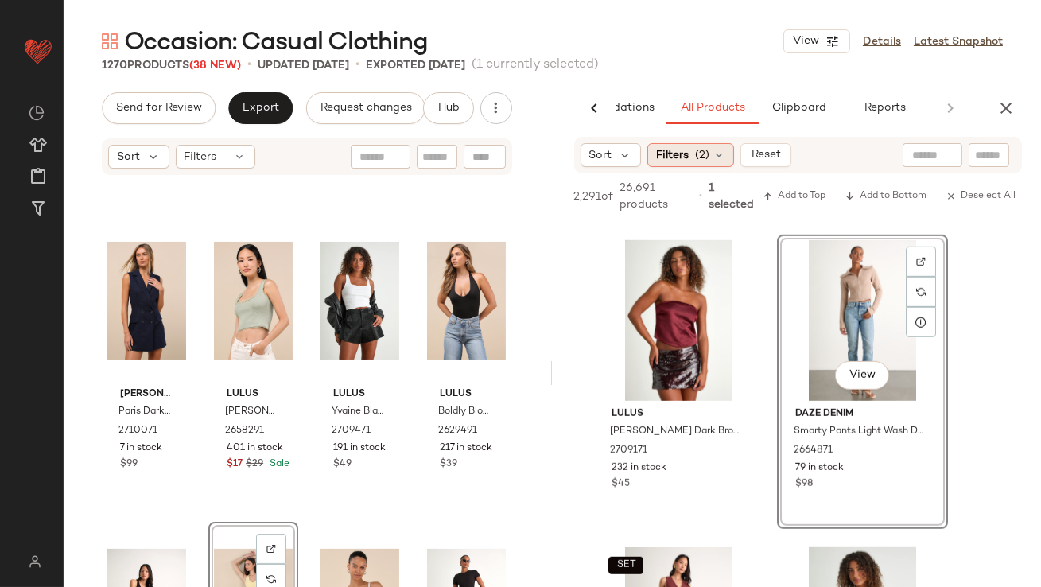
click at [708, 150] on span "(2)" at bounding box center [702, 155] width 14 height 17
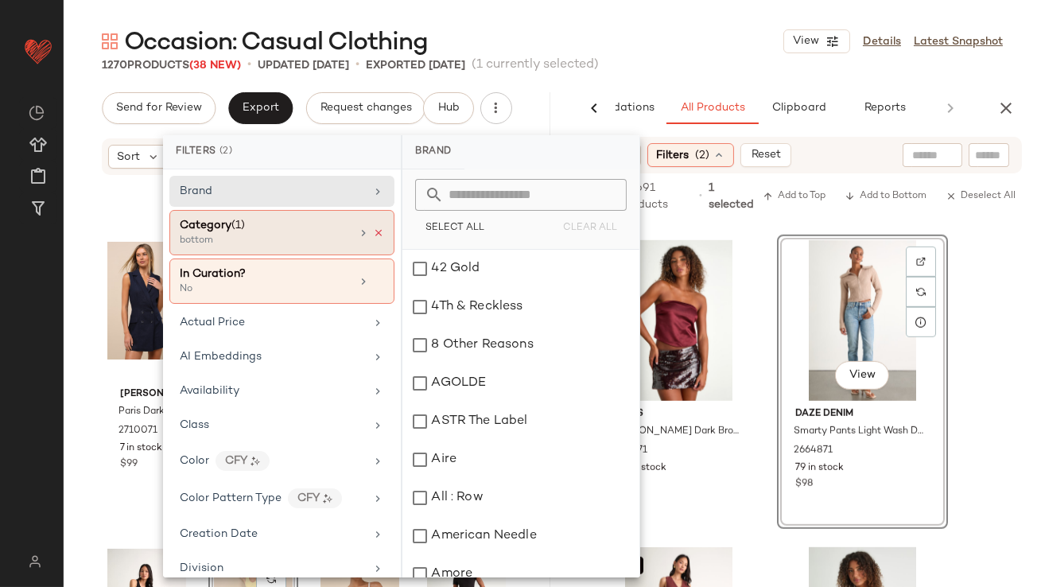
click at [377, 232] on icon at bounding box center [378, 233] width 11 height 11
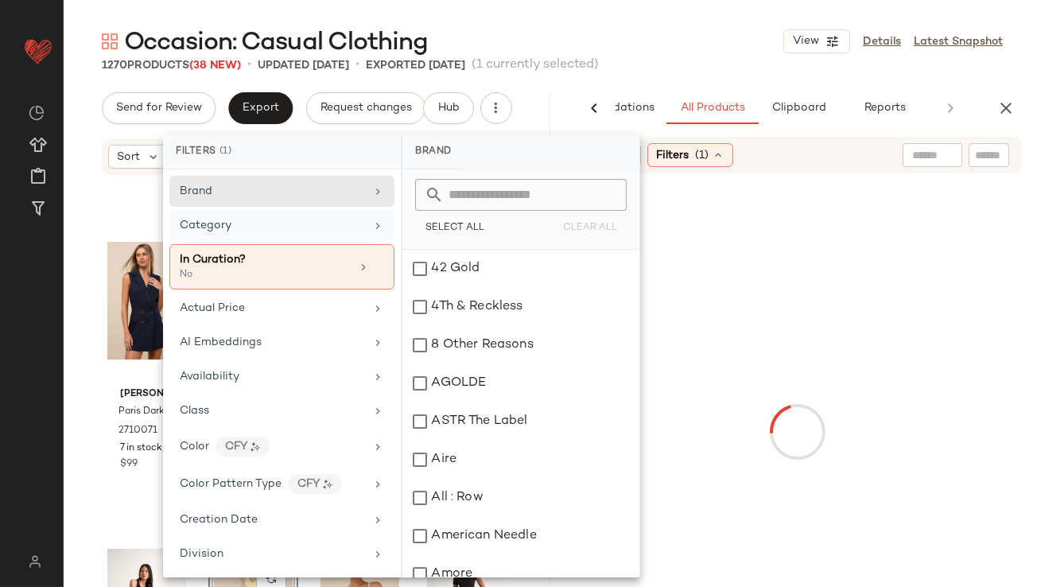
click at [345, 228] on div "Category" at bounding box center [272, 225] width 185 height 17
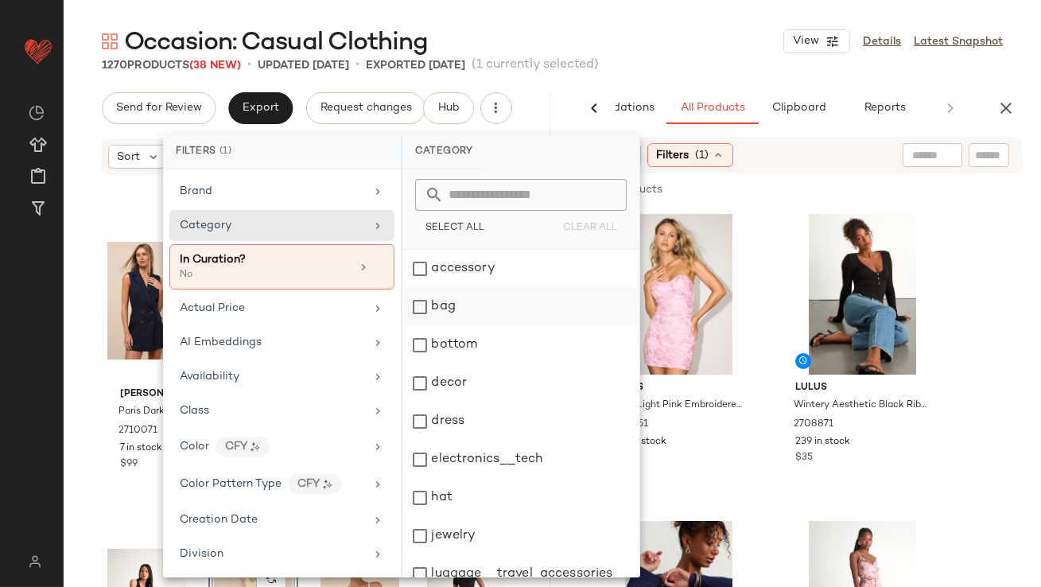
click at [429, 317] on div "bag" at bounding box center [521, 307] width 237 height 38
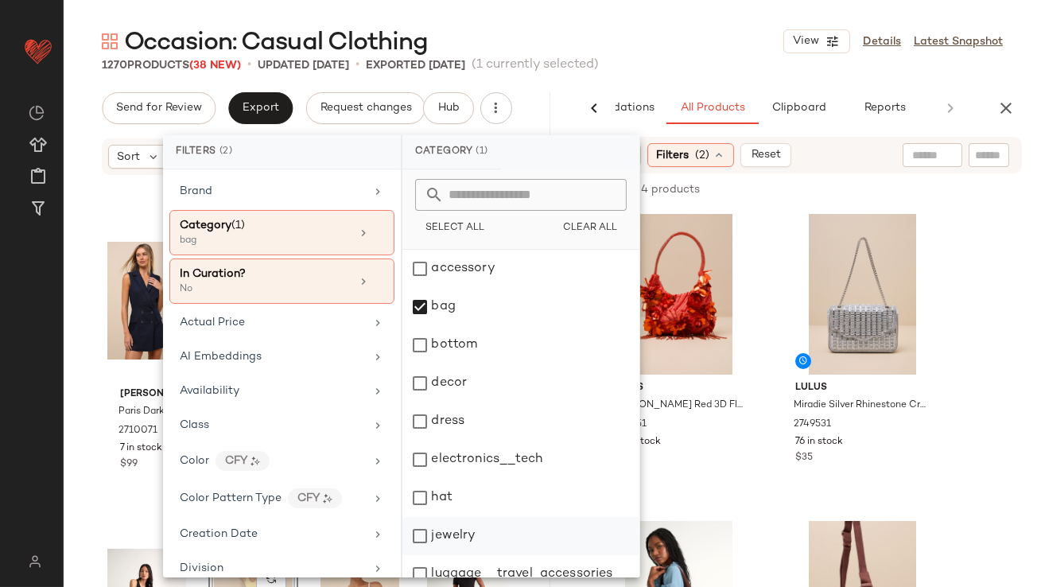
click at [429, 536] on div "jewelry" at bounding box center [521, 536] width 237 height 38
click at [436, 492] on div "hat" at bounding box center [521, 498] width 237 height 38
click at [725, 50] on div "Occasion: Casual Clothing View Details Latest Snapshot" at bounding box center [553, 41] width 978 height 32
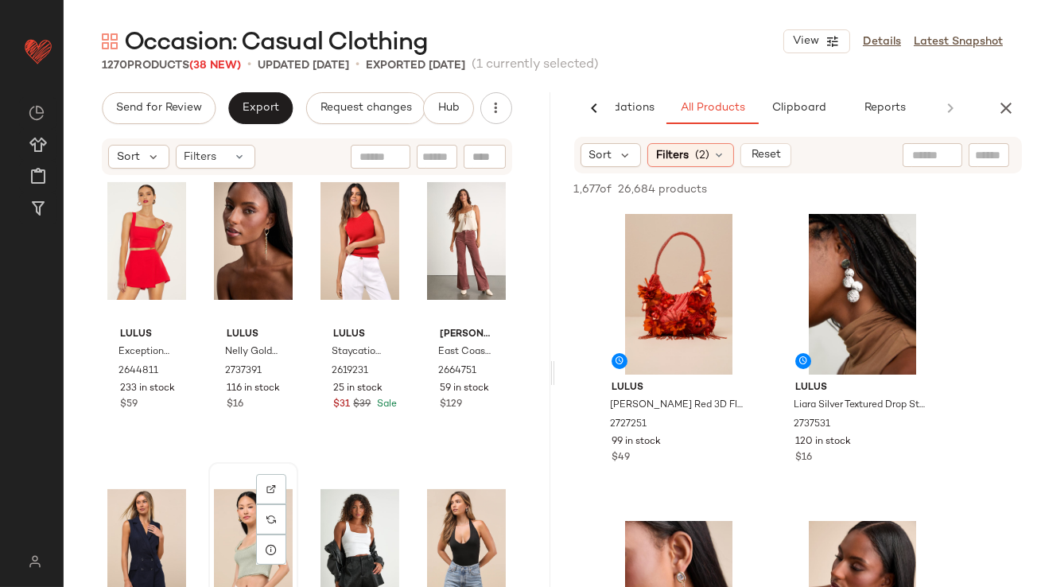
scroll to position [12013, 0]
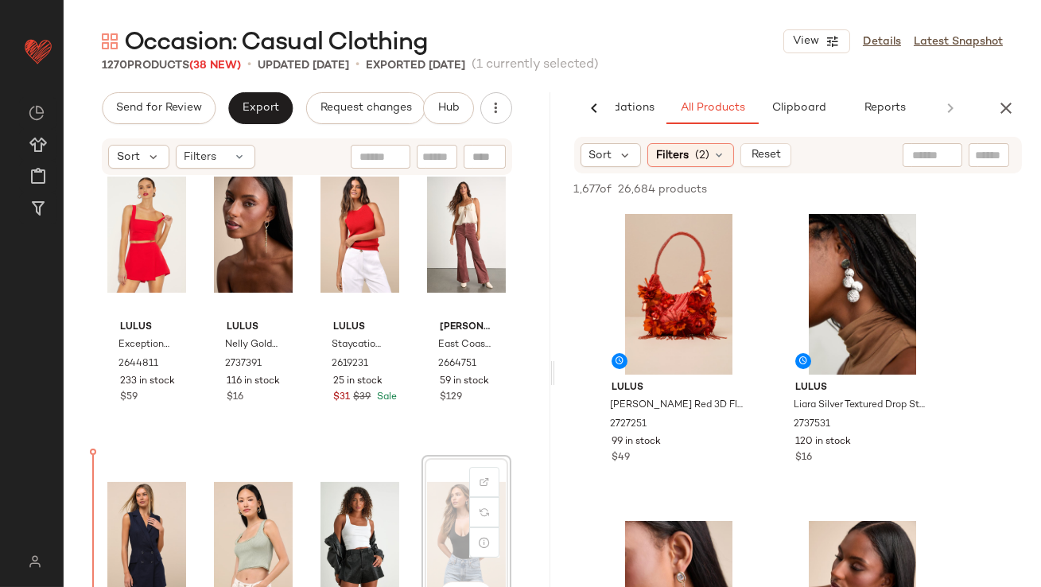
scroll to position [12022, 0]
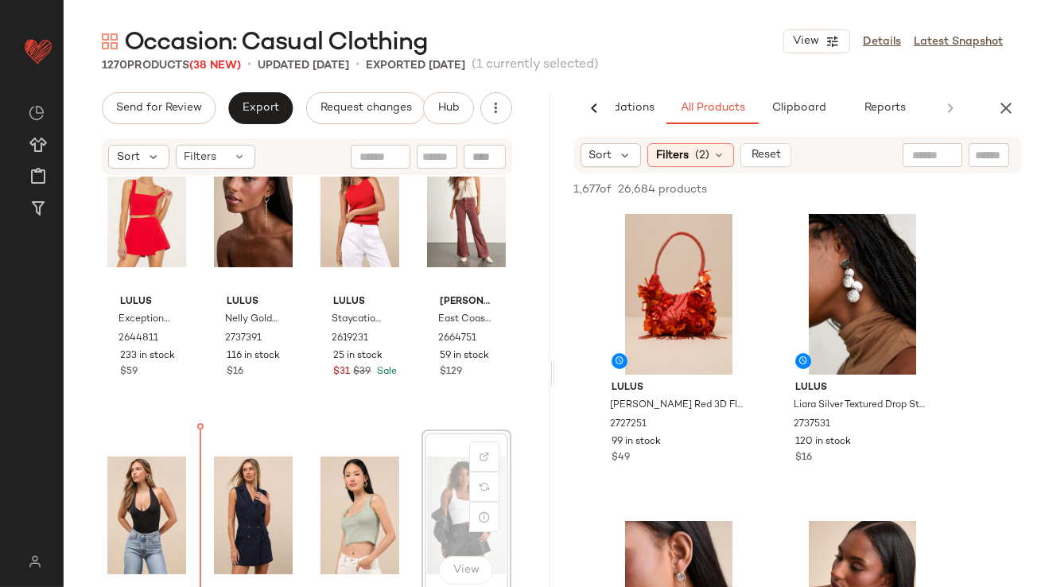
scroll to position [12065, 0]
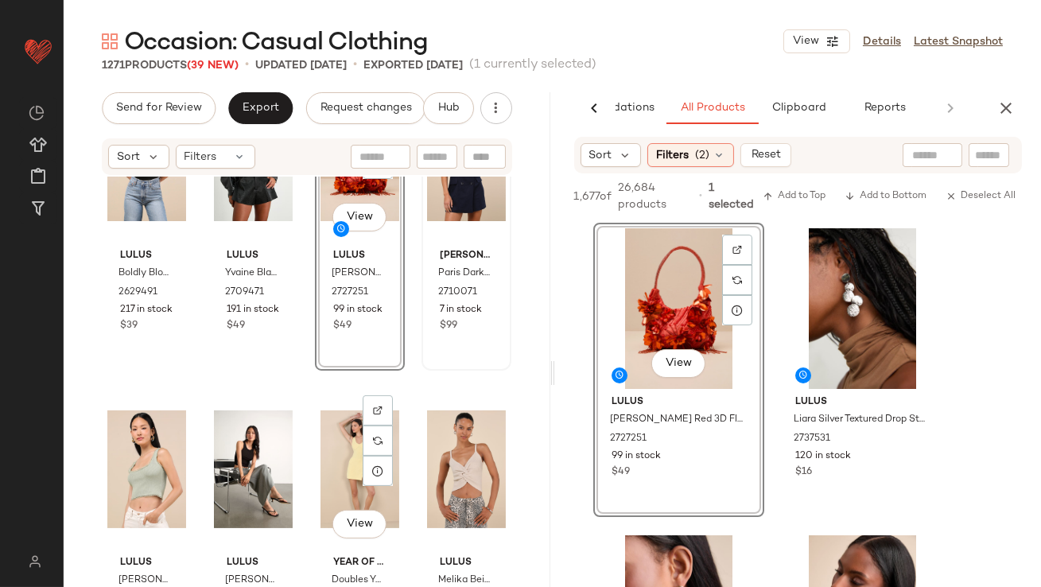
scroll to position [12407, 0]
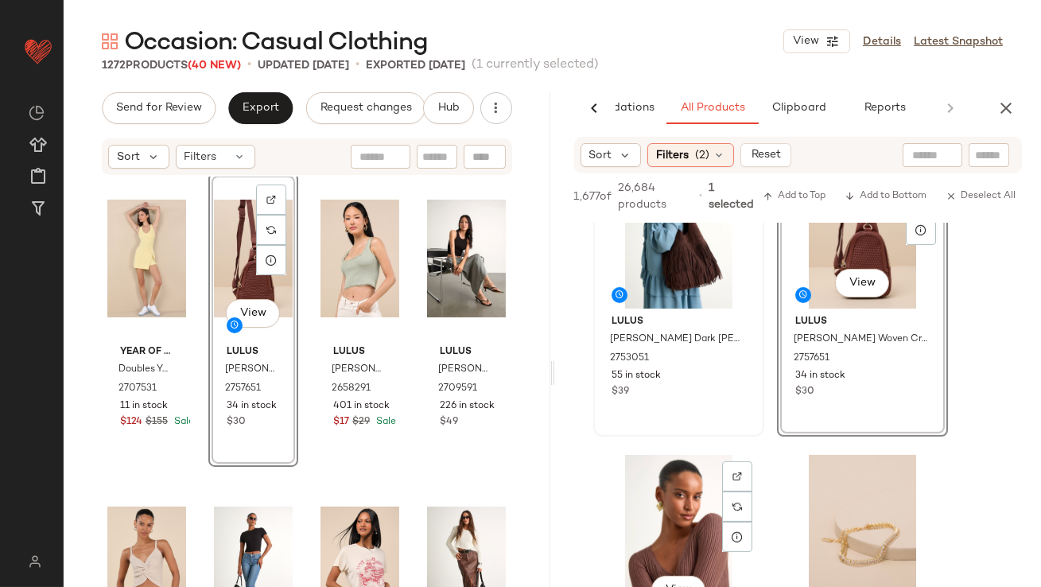
scroll to position [1320, 0]
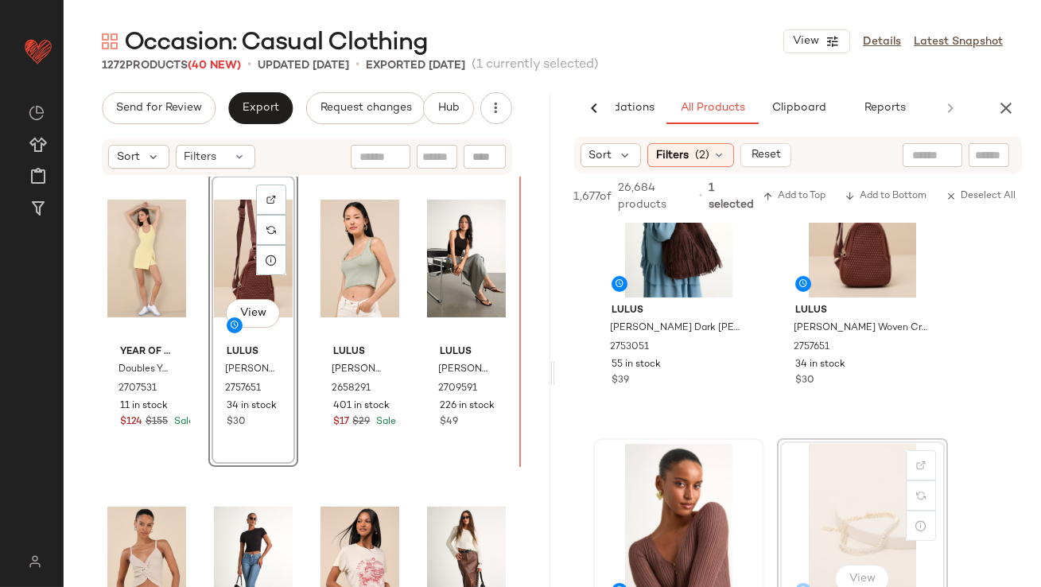
drag, startPoint x: 835, startPoint y: 501, endPoint x: 695, endPoint y: 466, distance: 143.6
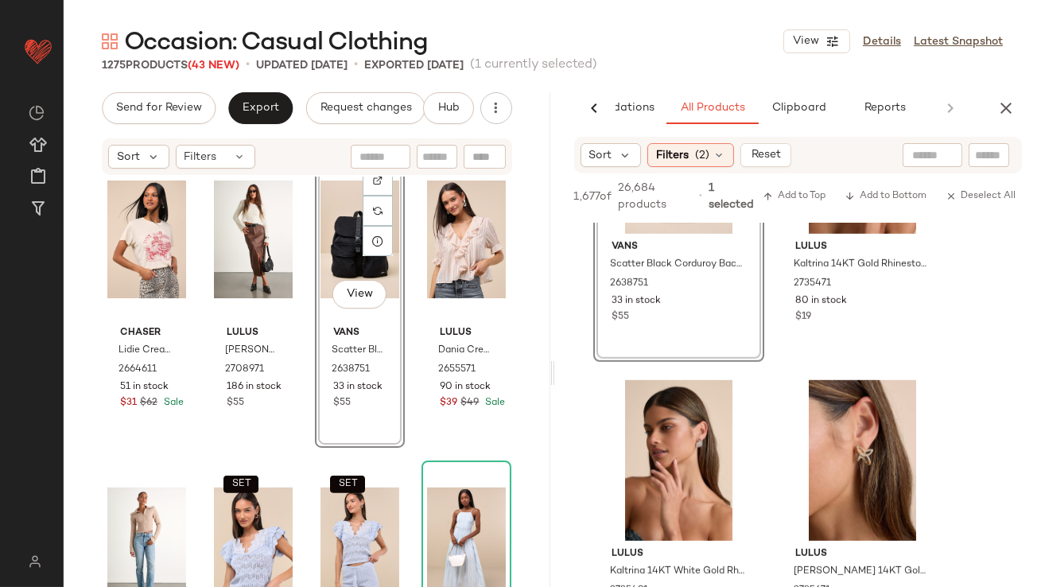
scroll to position [2338, 0]
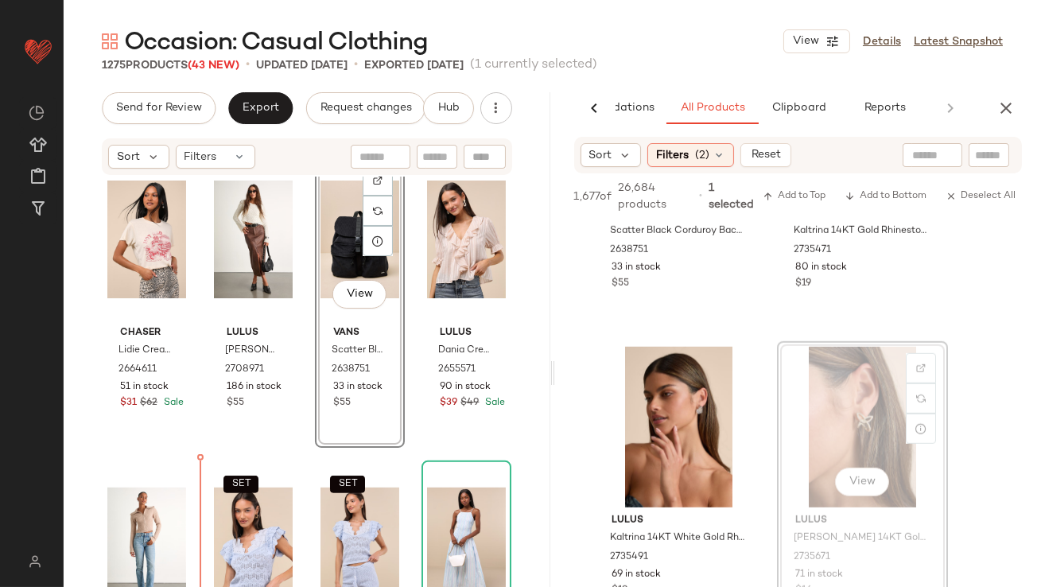
drag, startPoint x: 854, startPoint y: 407, endPoint x: 802, endPoint y: 407, distance: 51.7
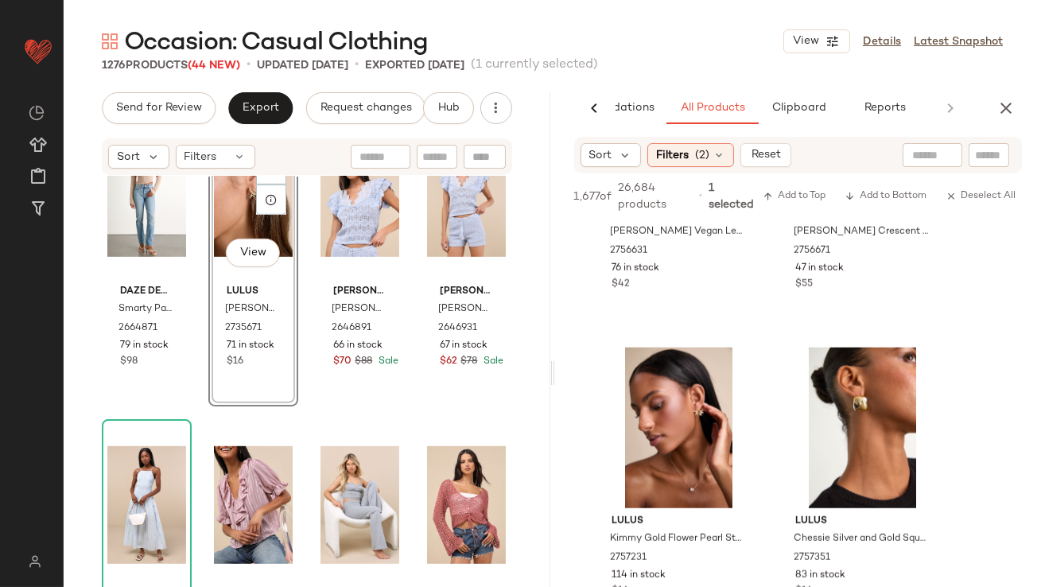
scroll to position [3805, 0]
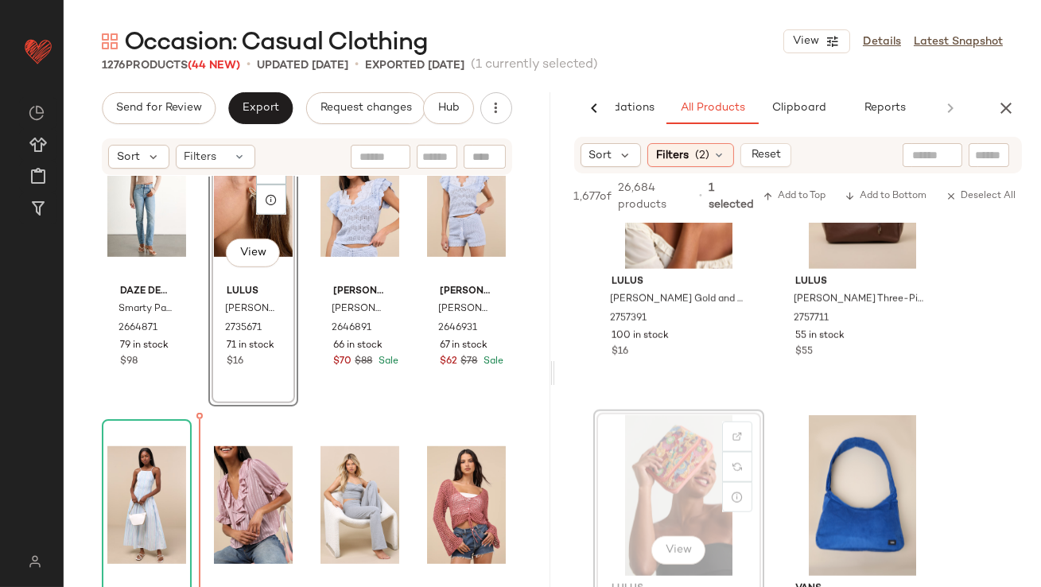
drag, startPoint x: 676, startPoint y: 448, endPoint x: 597, endPoint y: 461, distance: 79.9
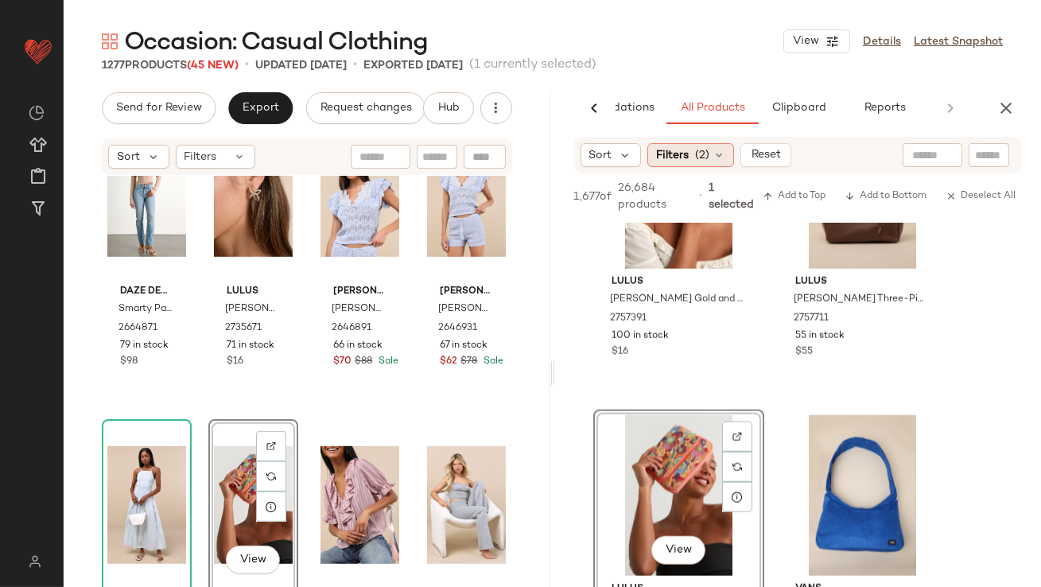
click at [723, 149] on icon at bounding box center [719, 155] width 13 height 13
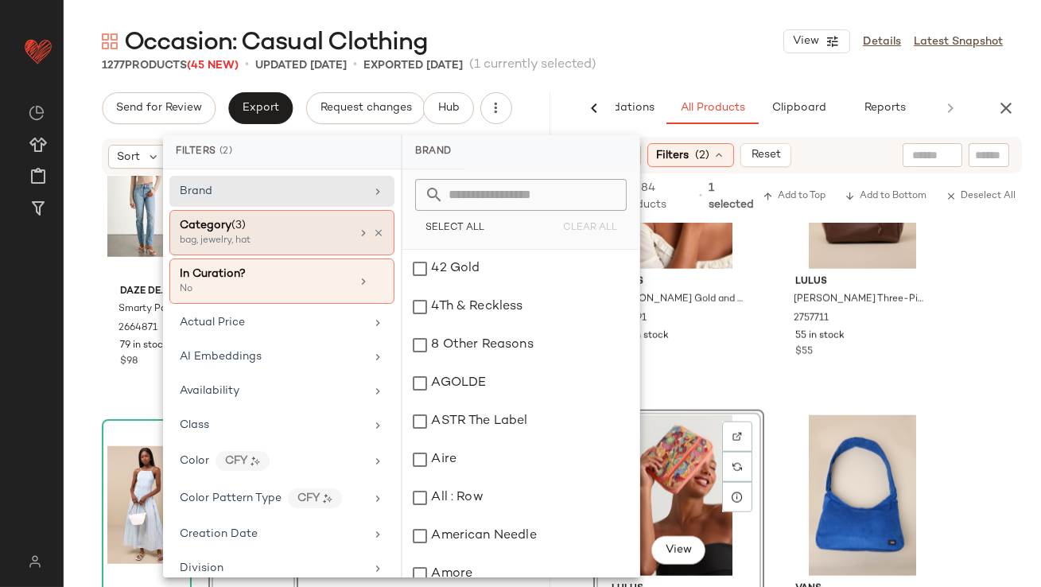
click at [373, 233] on icon at bounding box center [378, 233] width 11 height 11
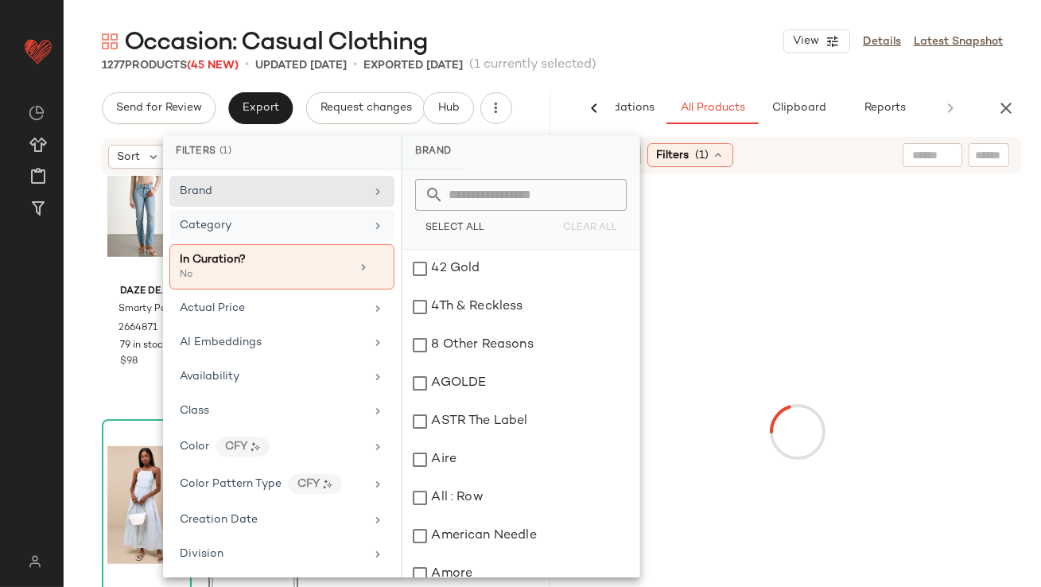
click at [339, 224] on div "Category" at bounding box center [272, 225] width 185 height 17
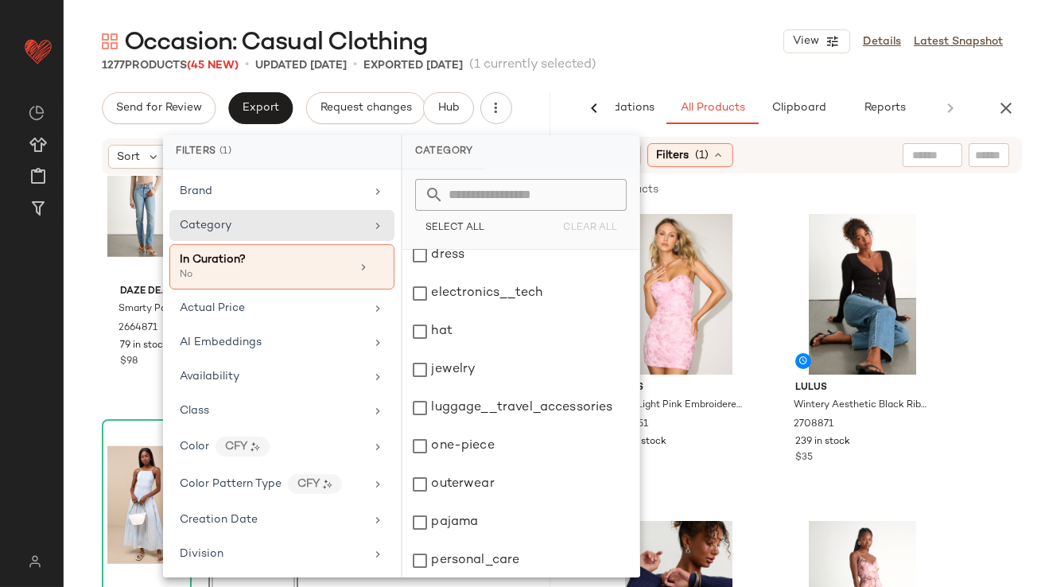
scroll to position [321, 0]
click at [450, 298] on div "one-piece" at bounding box center [521, 292] width 237 height 38
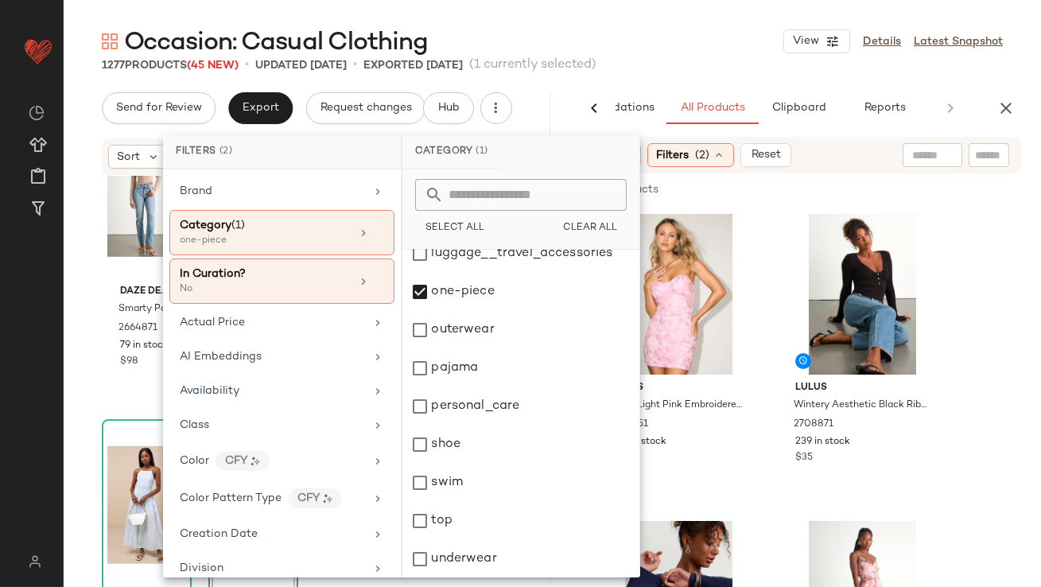
click at [643, 21] on main "Occasion: Casual Clothing View Details Latest Snapshot 1277 Products (45 New) •…" at bounding box center [520, 293] width 1041 height 587
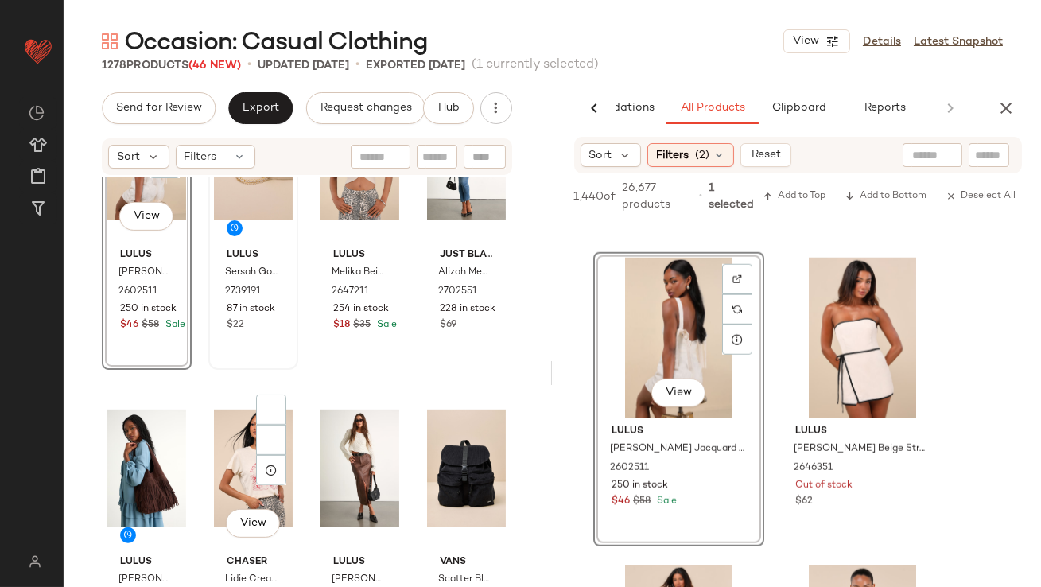
scroll to position [13029, 0]
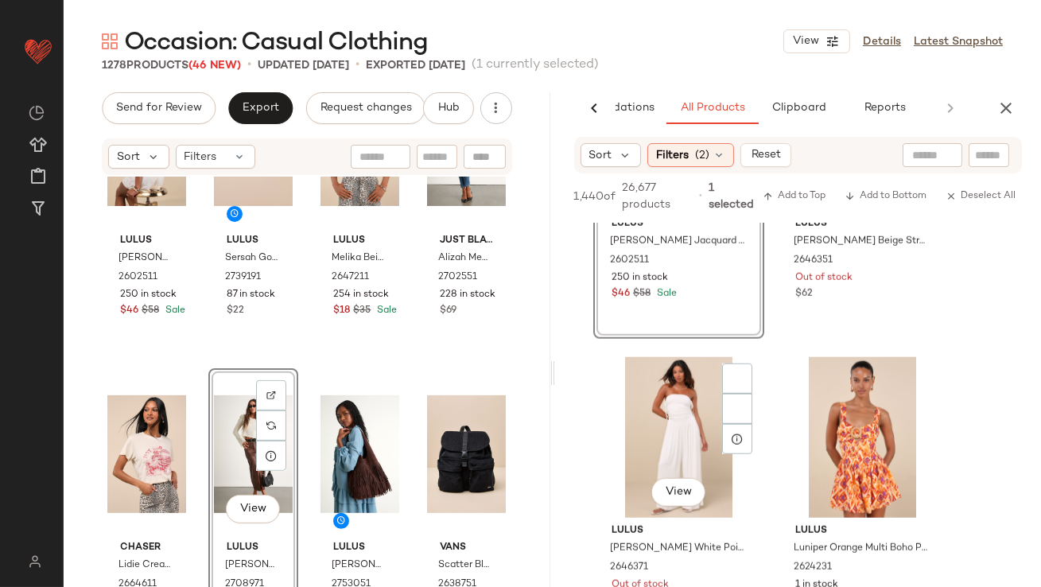
scroll to position [3251, 0]
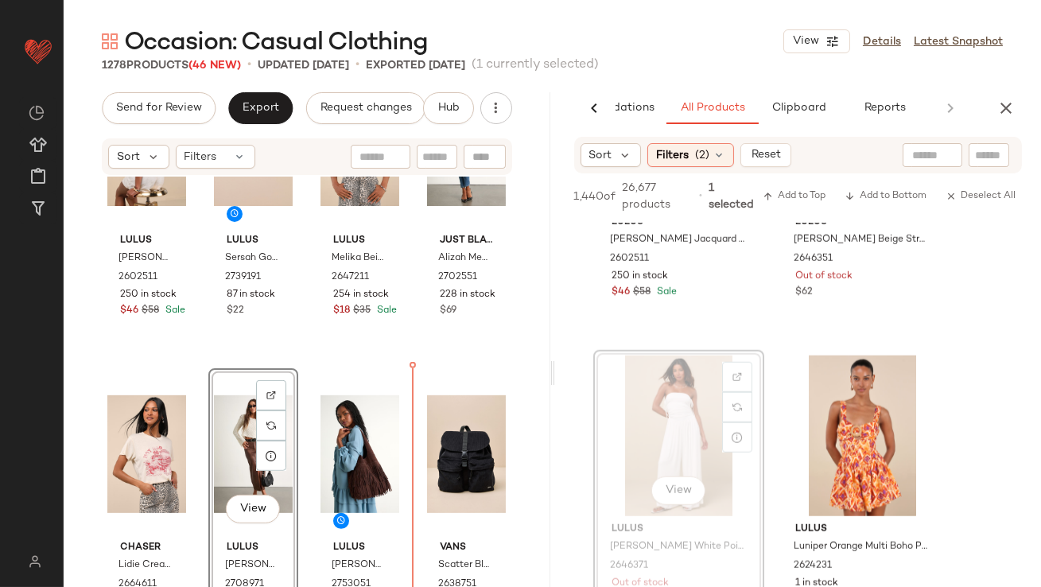
drag, startPoint x: 679, startPoint y: 429, endPoint x: 555, endPoint y: 438, distance: 124.4
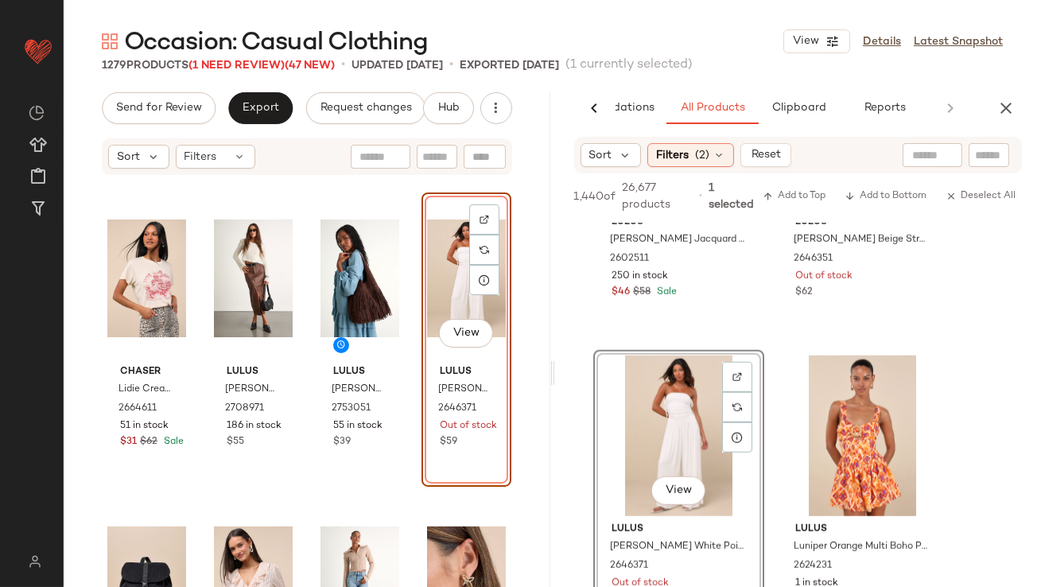
scroll to position [13169, 0]
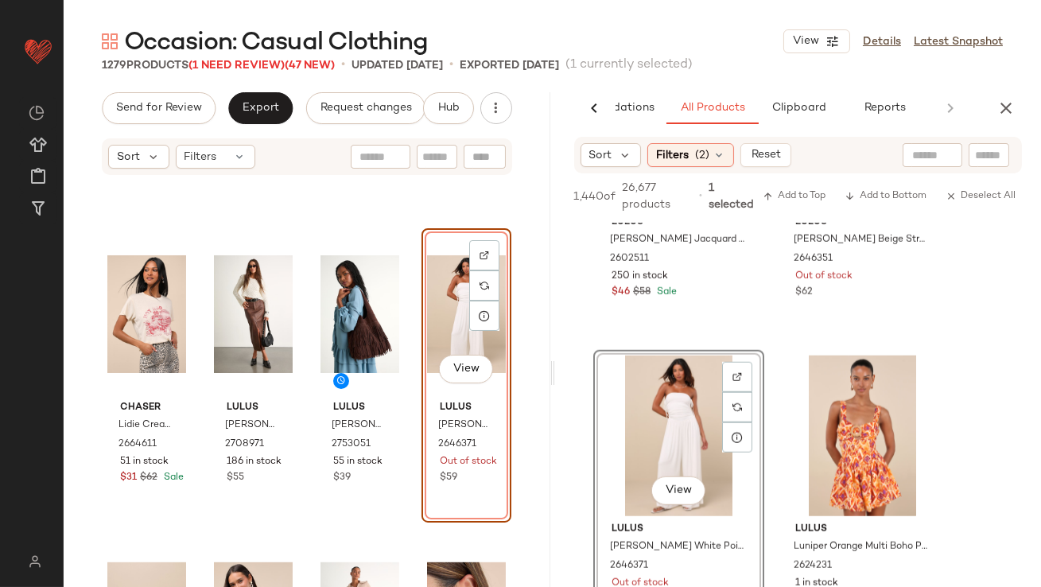
click at [438, 335] on div "View" at bounding box center [466, 314] width 79 height 161
click at [446, 288] on div "View" at bounding box center [466, 314] width 79 height 161
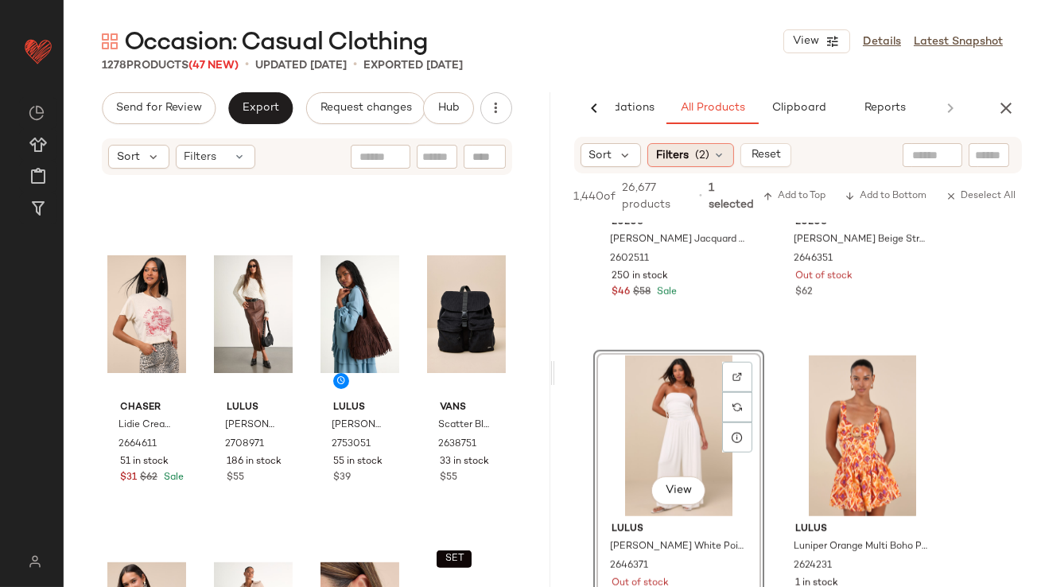
click at [683, 154] on span "Filters" at bounding box center [672, 155] width 33 height 17
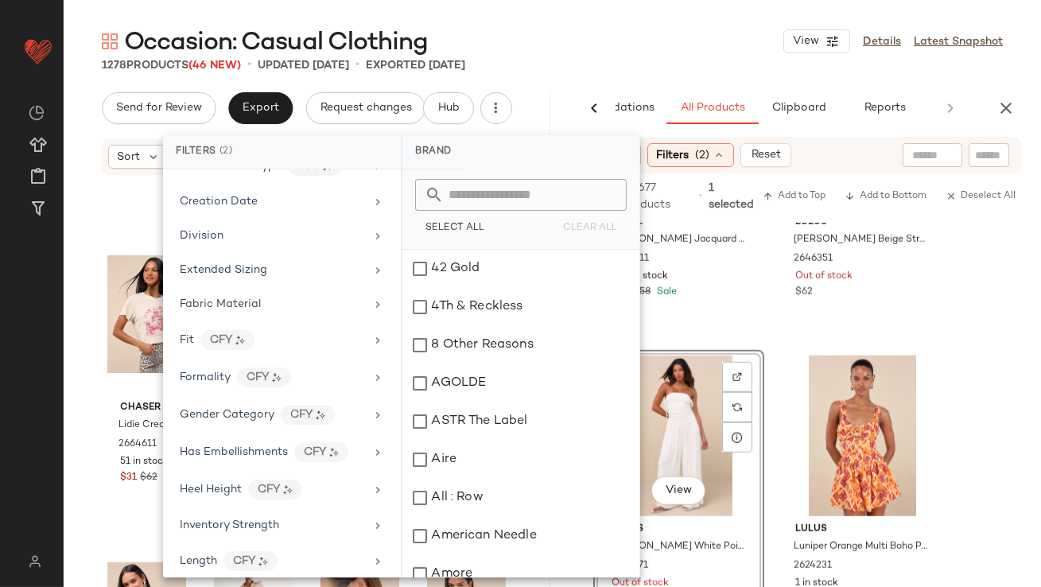
scroll to position [1089, 0]
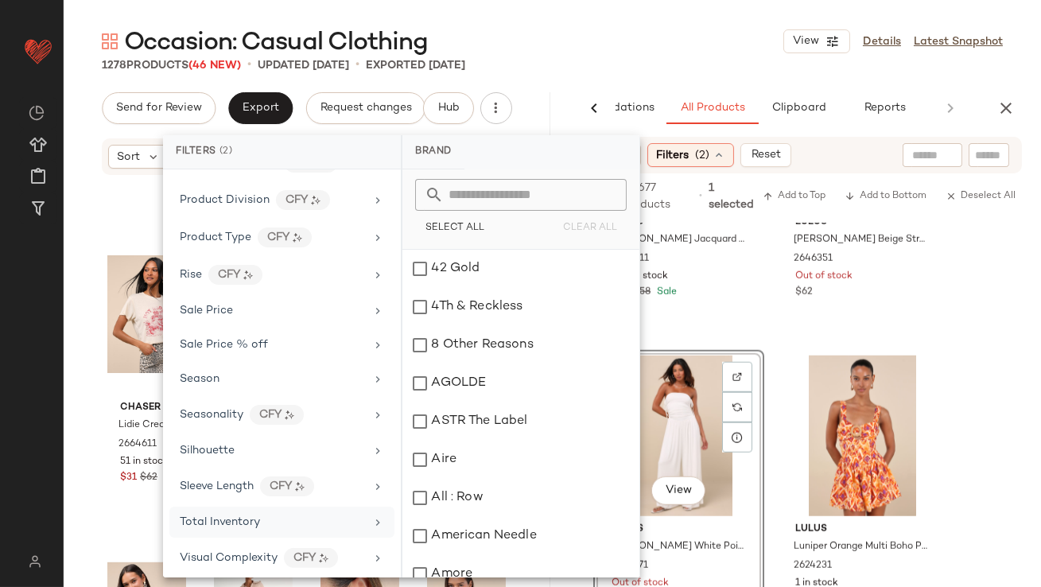
click at [227, 522] on div "Total Inventory" at bounding box center [220, 522] width 80 height 17
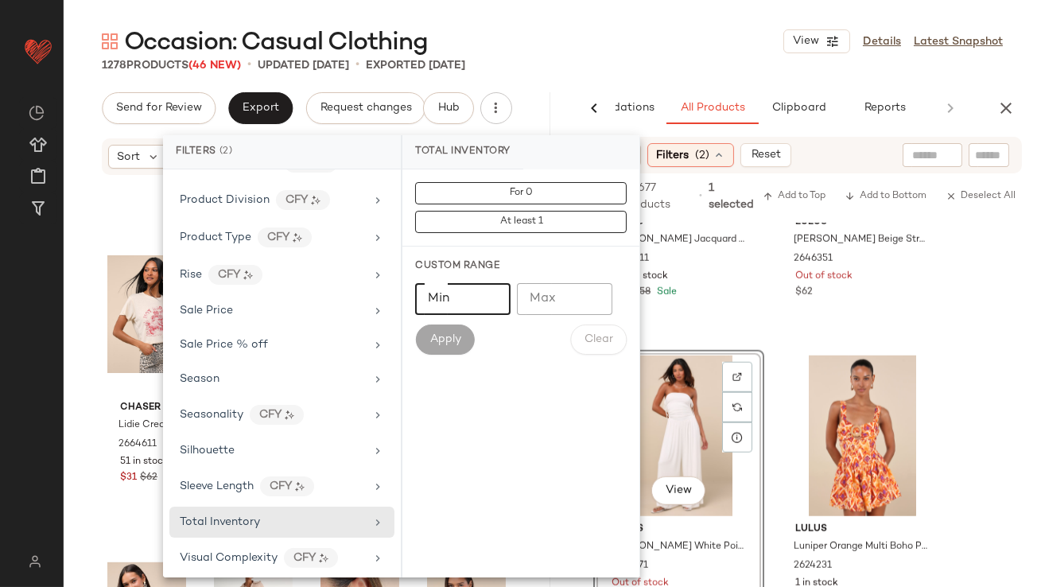
click at [458, 286] on input "Min" at bounding box center [462, 299] width 95 height 32
type input "**"
click at [453, 352] on button "Apply" at bounding box center [444, 340] width 59 height 30
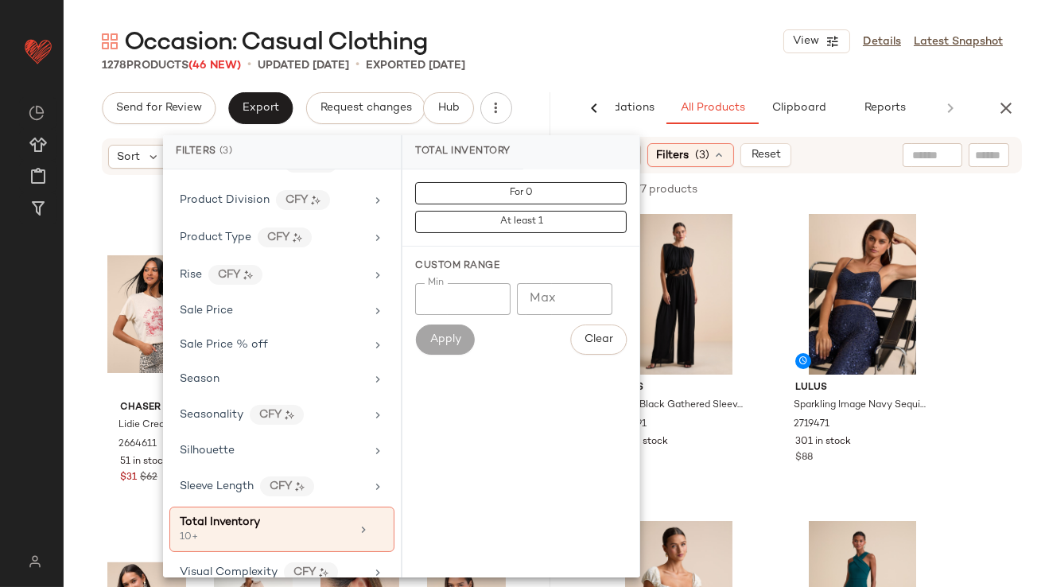
click at [577, 69] on div "1278 Products (46 New) • updated Sep 8th • Exported Sep 5th" at bounding box center [553, 65] width 978 height 16
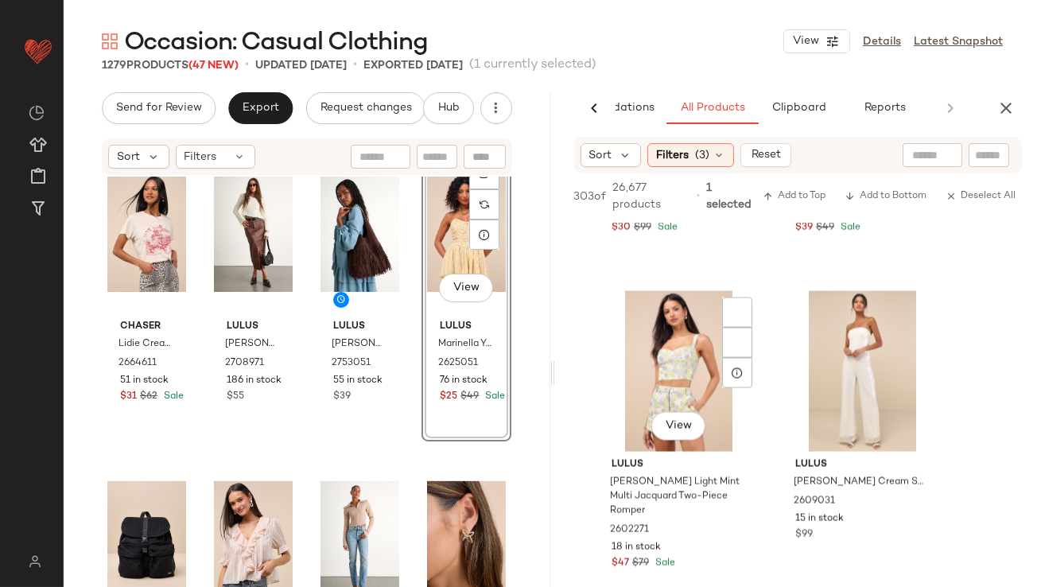
scroll to position [5211, 0]
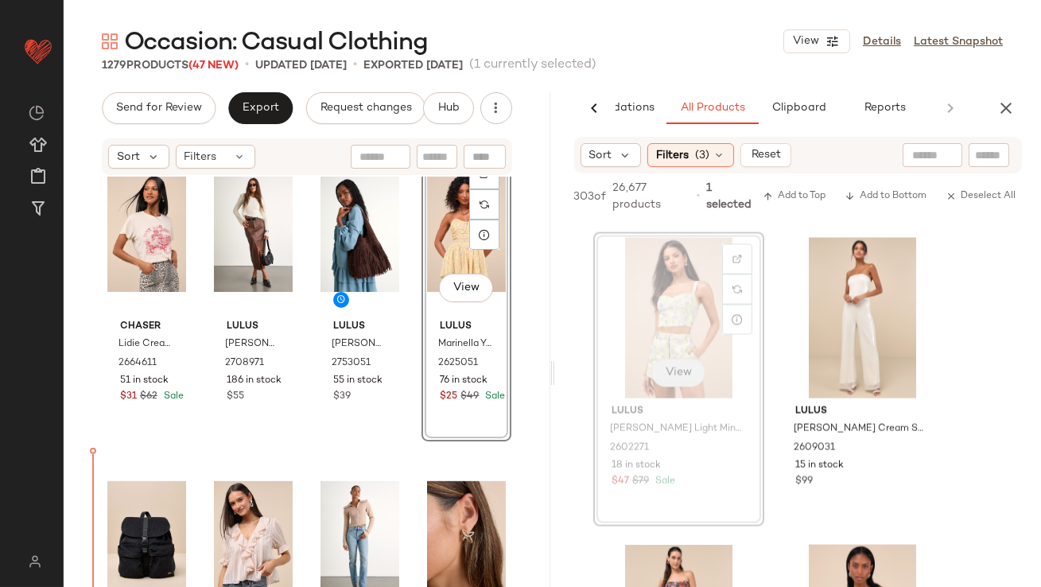
drag, startPoint x: 677, startPoint y: 344, endPoint x: 663, endPoint y: 346, distance: 13.7
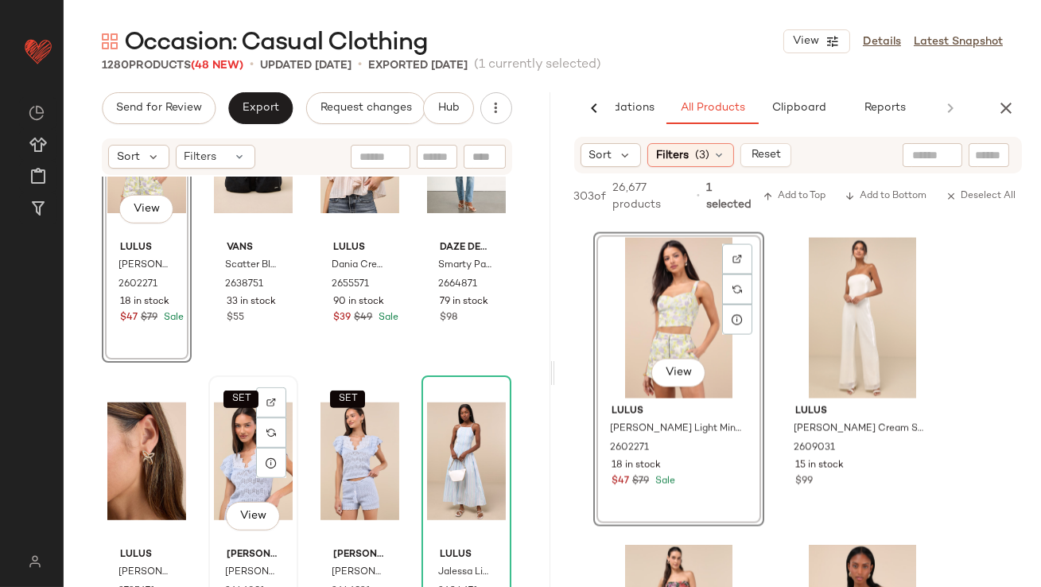
scroll to position [13645, 0]
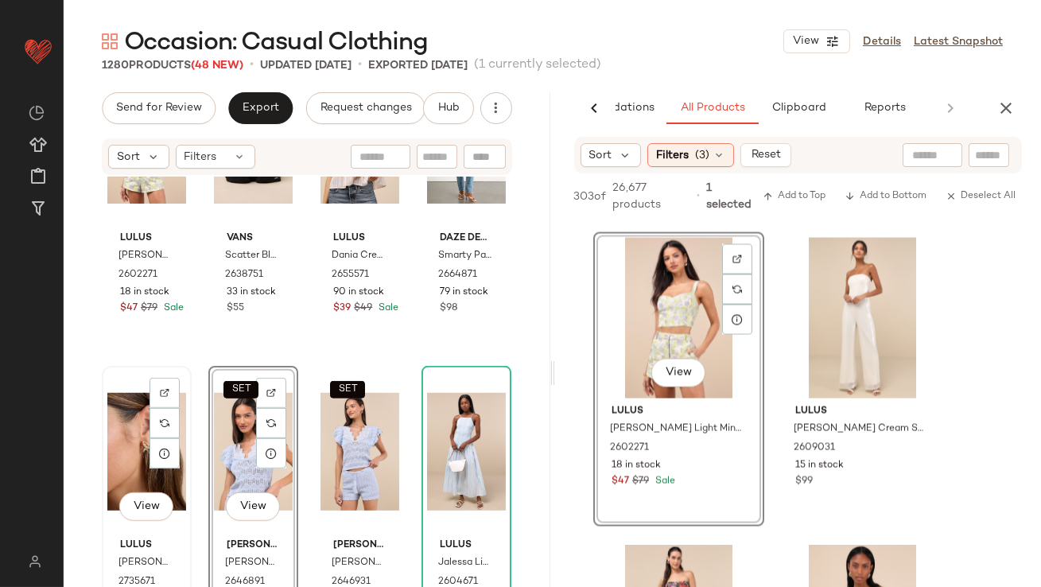
click at [136, 434] on div "View" at bounding box center [146, 452] width 79 height 161
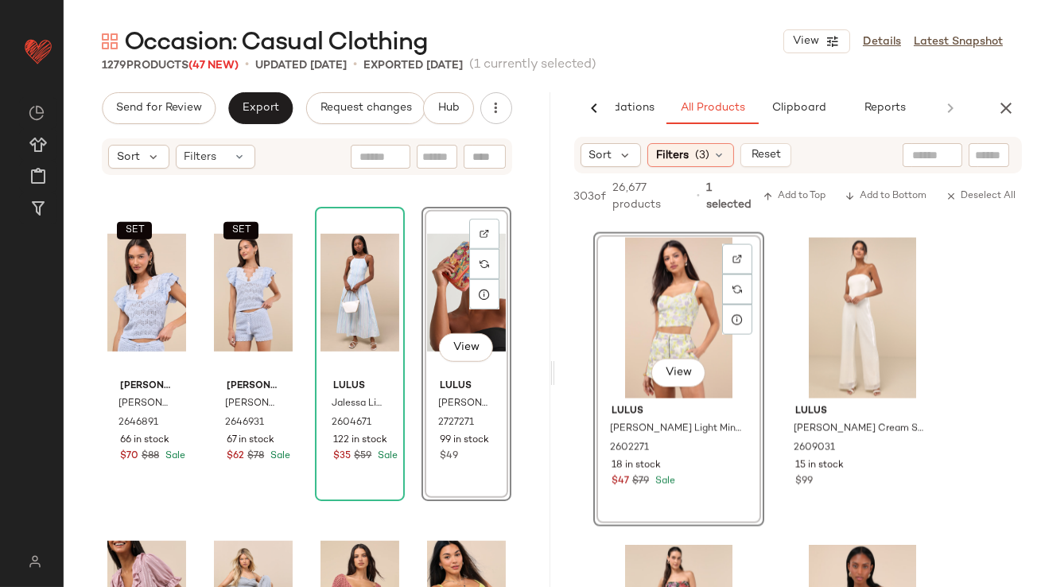
scroll to position [13832, 0]
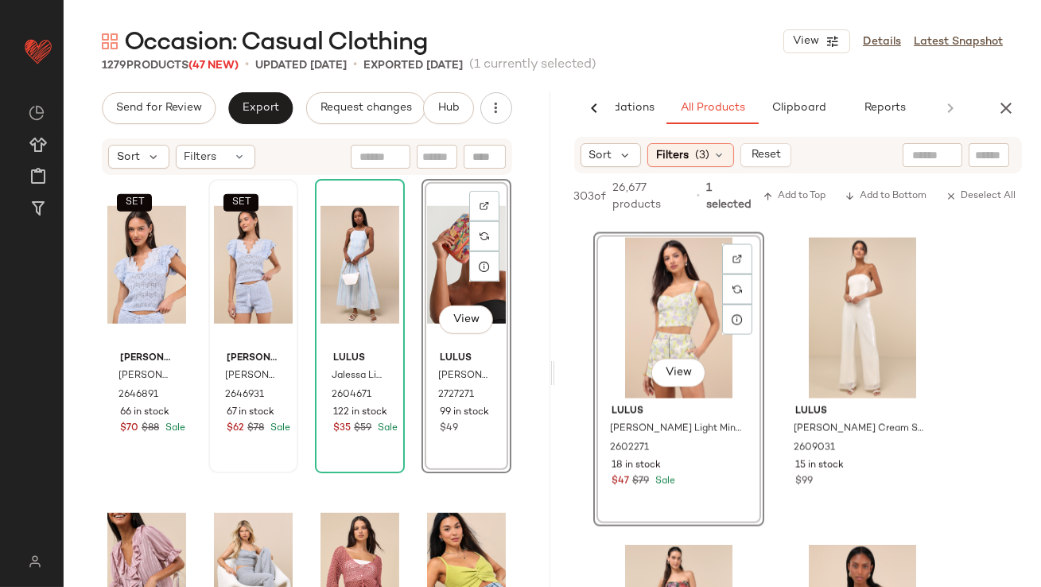
click at [282, 469] on div "SET Jacquie The Label Caroline Light Blue Crochet Knit Shorts 2646931 67 in sto…" at bounding box center [253, 326] width 87 height 291
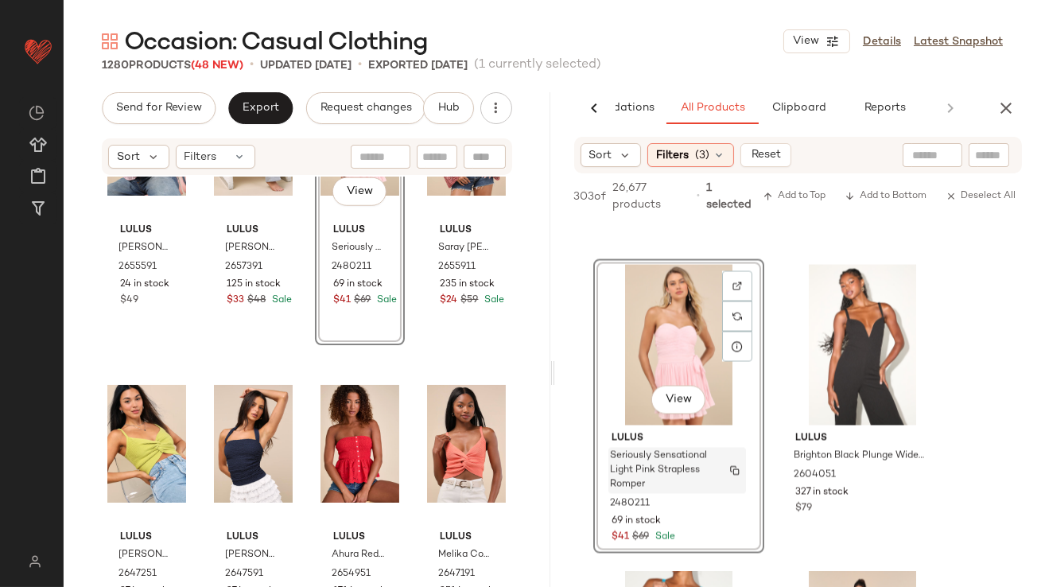
scroll to position [5848, 0]
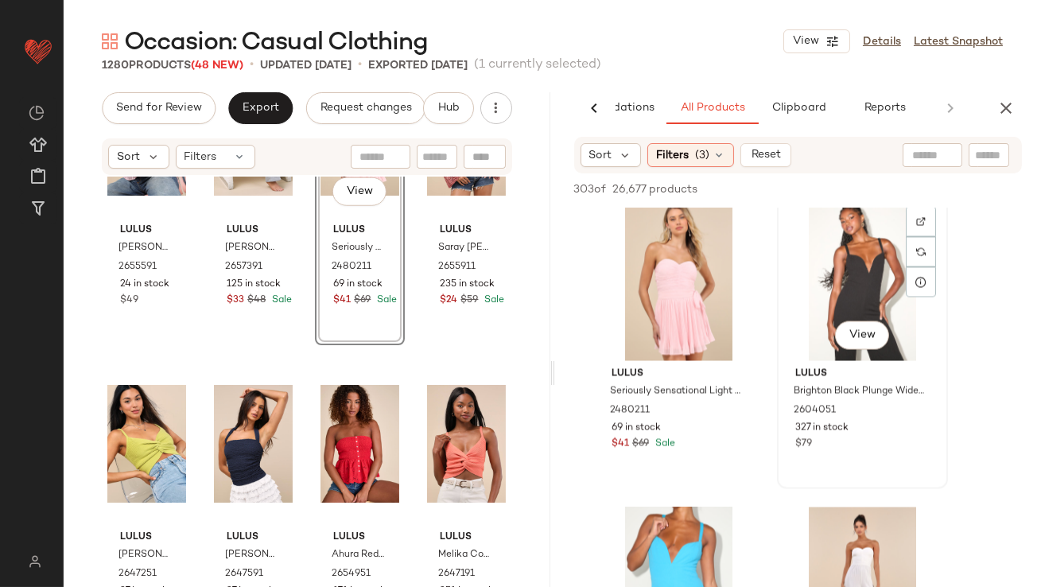
click at [813, 303] on div "View" at bounding box center [863, 280] width 160 height 161
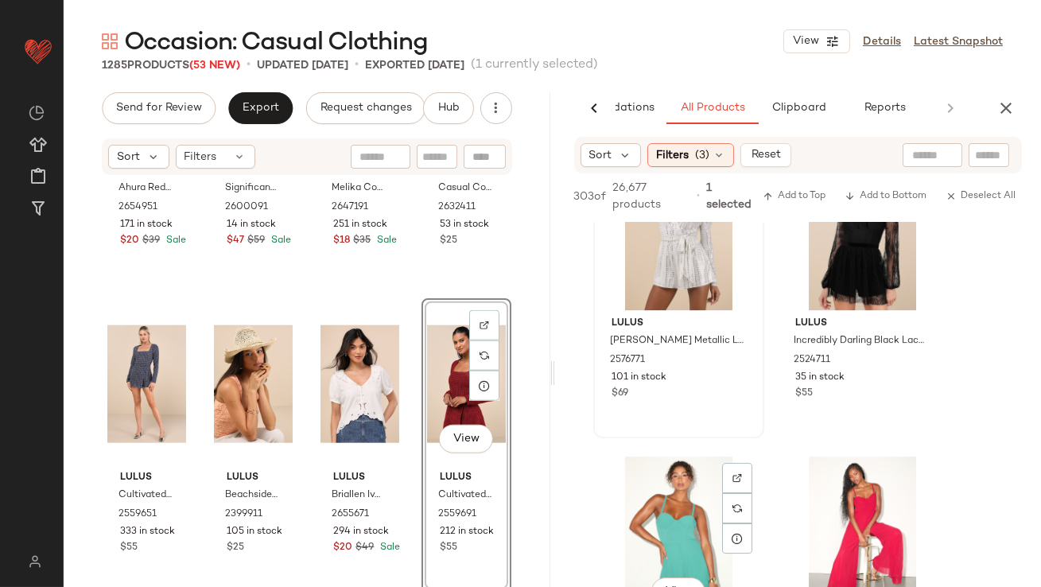
scroll to position [10618, 0]
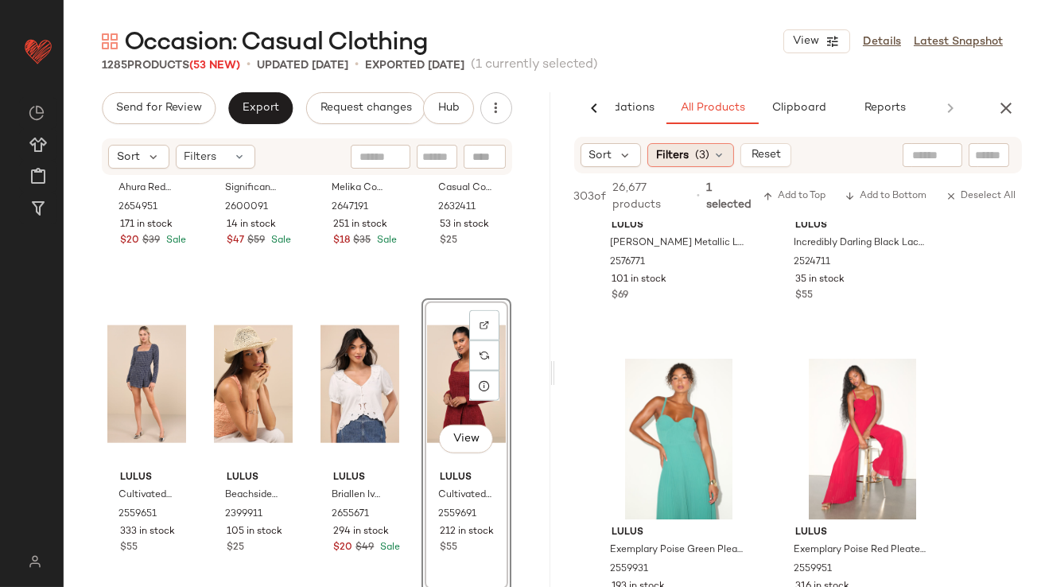
click at [722, 156] on icon at bounding box center [719, 155] width 13 height 13
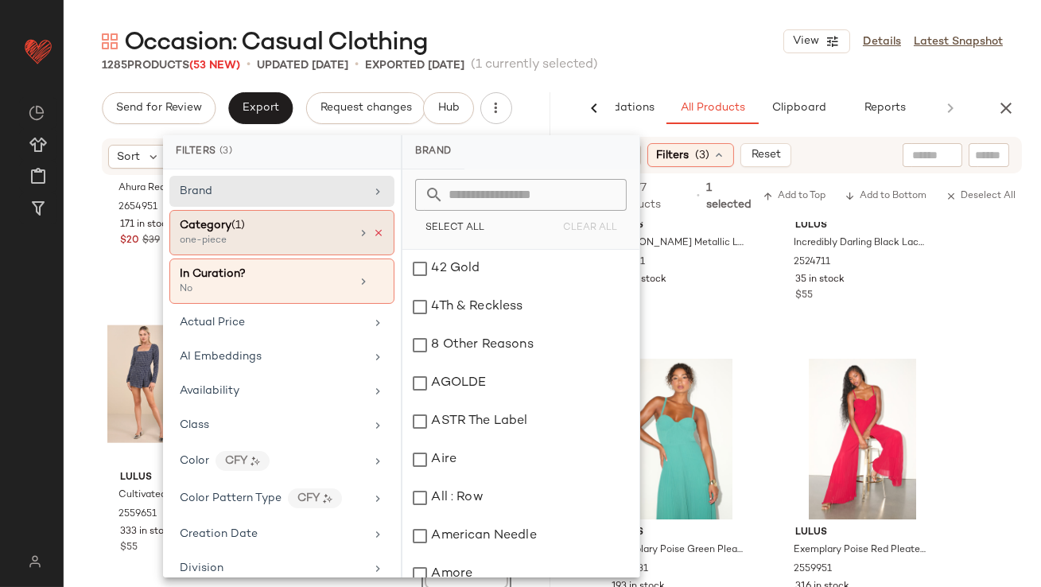
click at [373, 233] on icon at bounding box center [378, 233] width 11 height 11
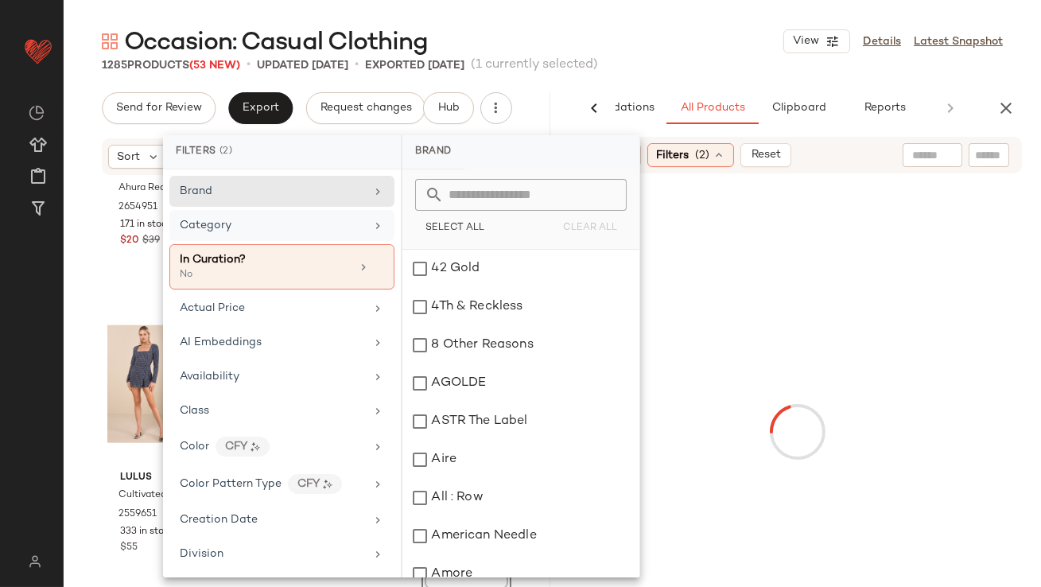
click at [340, 228] on div "Category" at bounding box center [272, 225] width 185 height 17
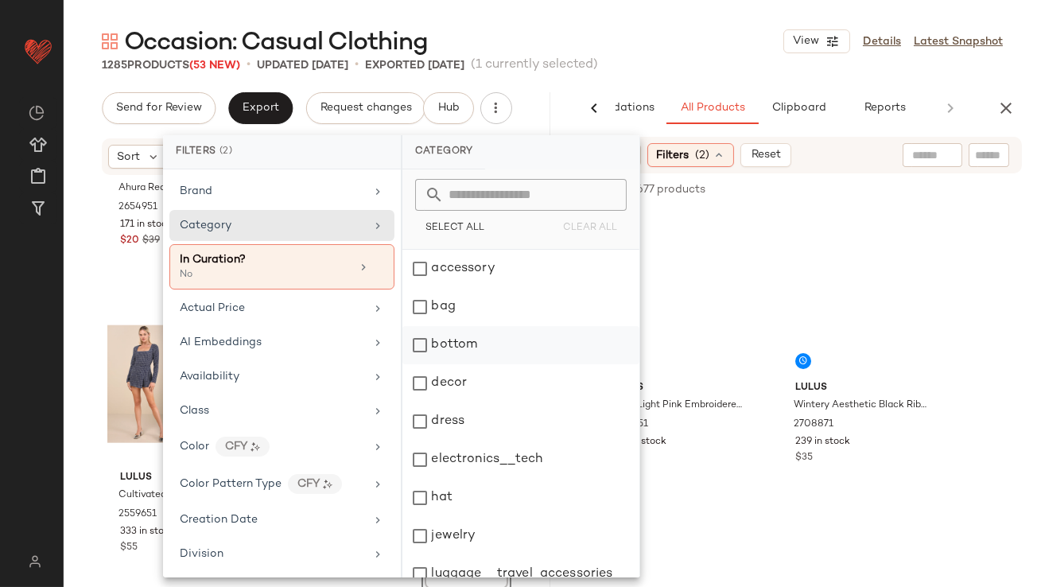
click at [440, 342] on div "bottom" at bounding box center [521, 345] width 237 height 38
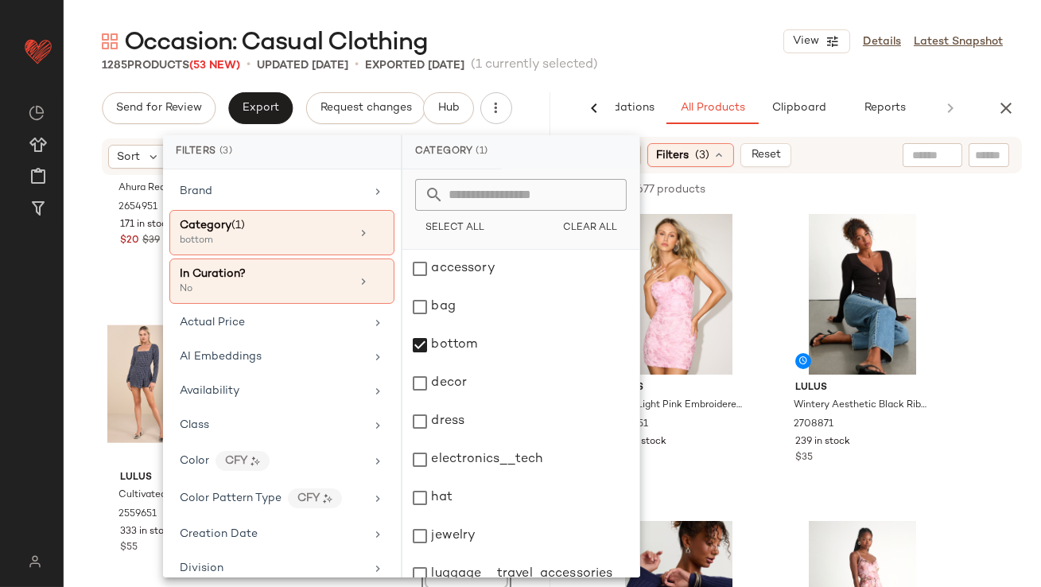
click at [654, 33] on div "Occasion: Casual Clothing View Details Latest Snapshot" at bounding box center [553, 41] width 978 height 32
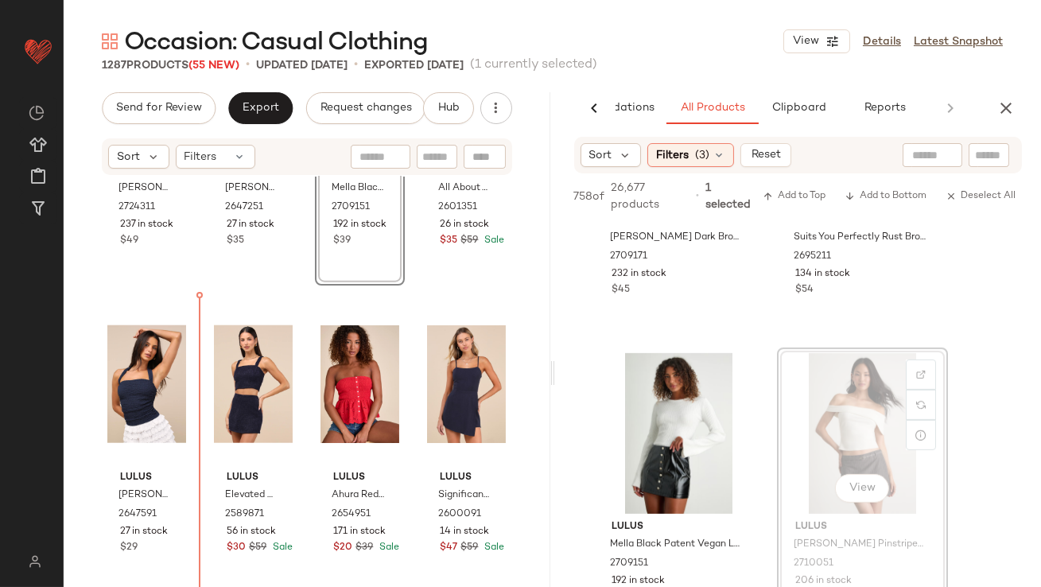
scroll to position [14635, 0]
drag, startPoint x: 825, startPoint y: 421, endPoint x: 815, endPoint y: 421, distance: 9.5
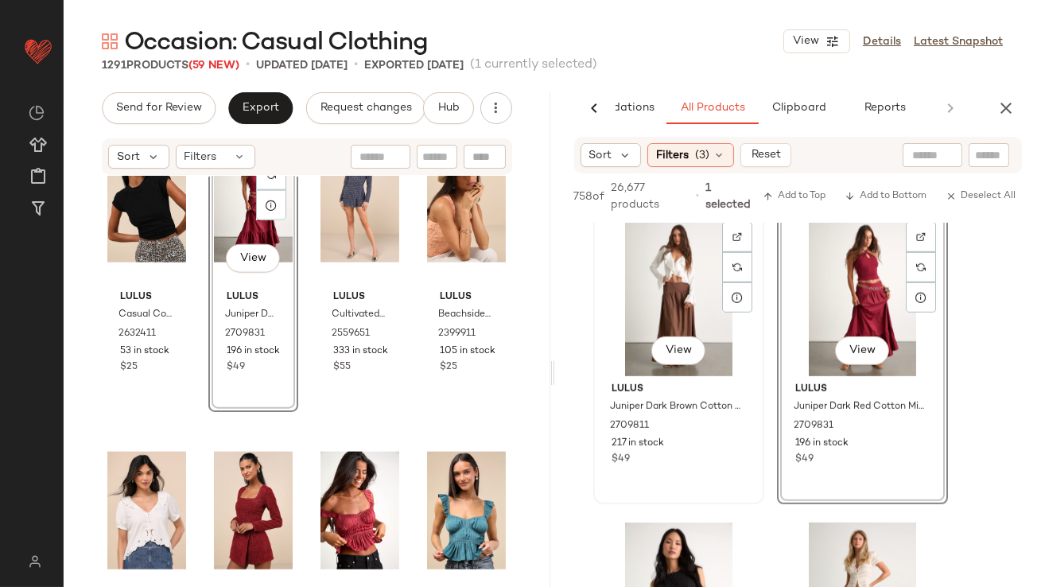
scroll to position [2530, 0]
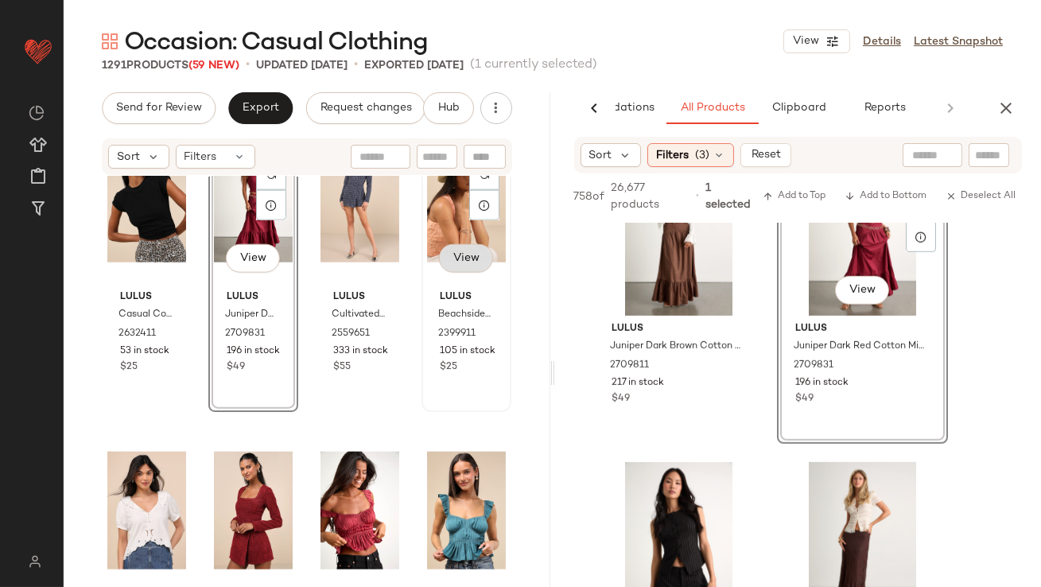
click at [454, 254] on span "View" at bounding box center [466, 258] width 27 height 13
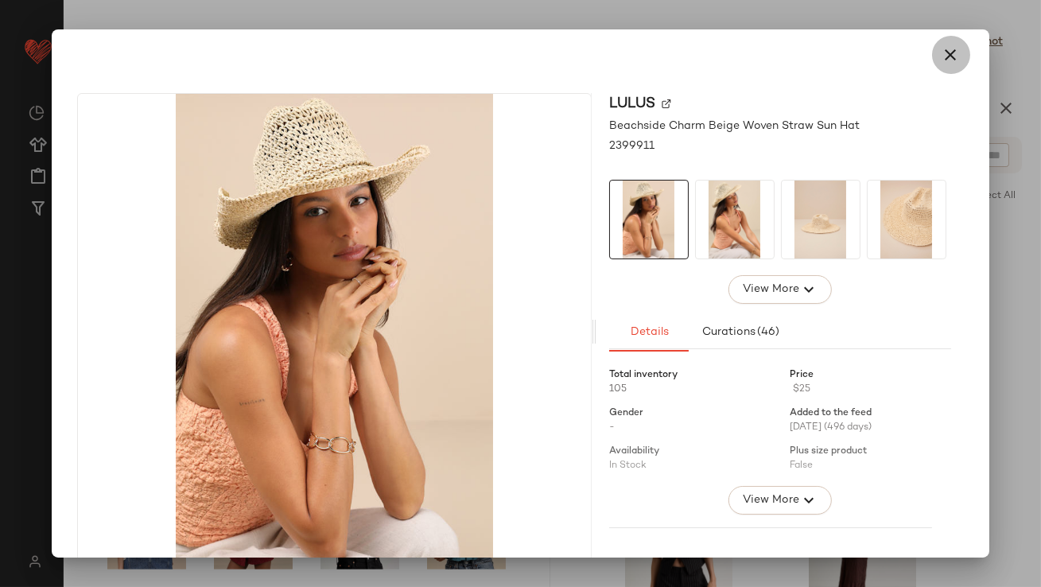
click at [942, 53] on icon "button" at bounding box center [951, 54] width 19 height 19
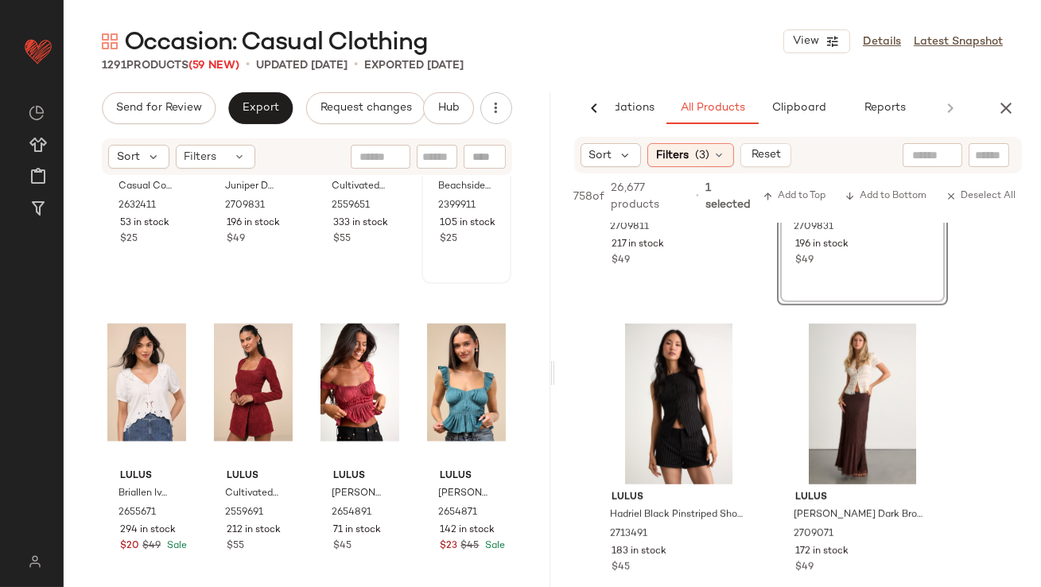
scroll to position [2712, 0]
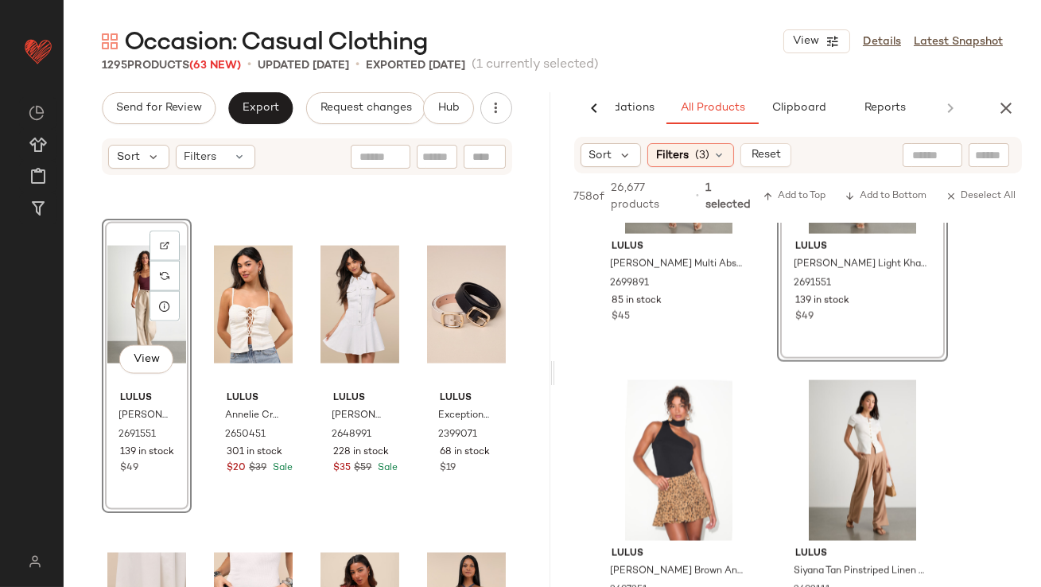
scroll to position [4826, 0]
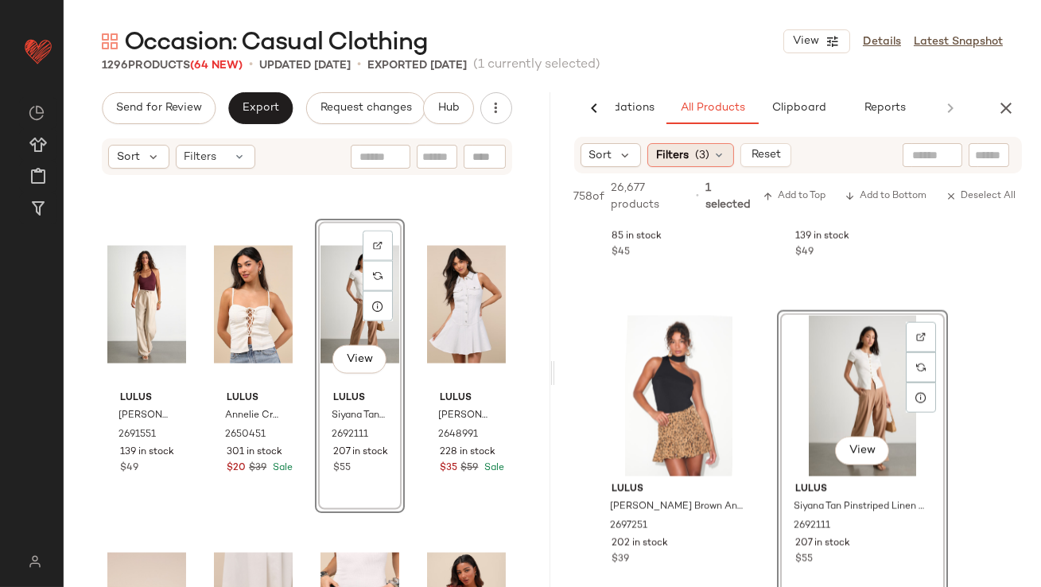
click at [708, 147] on span "(3)" at bounding box center [702, 155] width 14 height 17
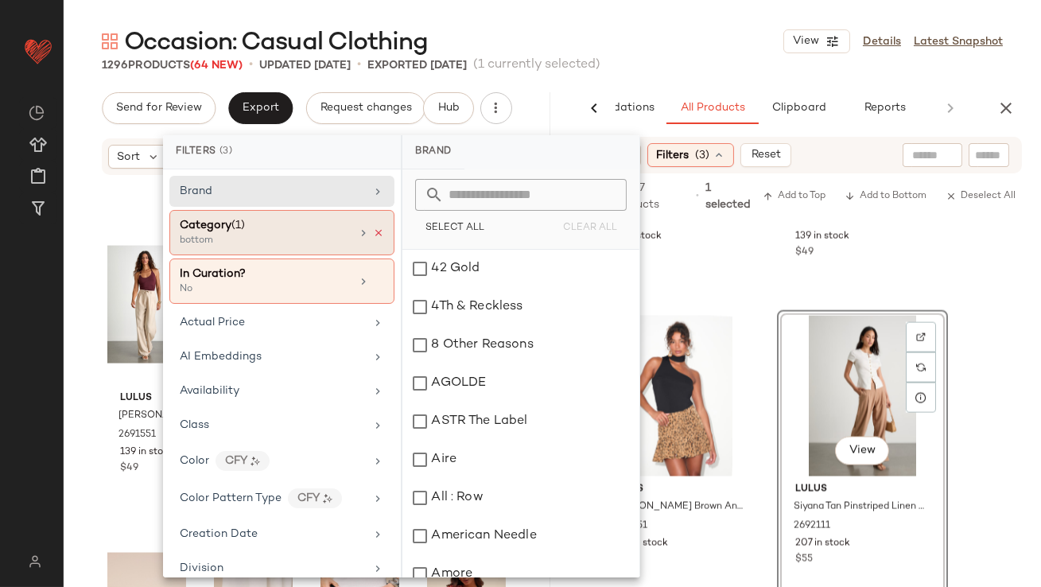
click at [373, 235] on icon at bounding box center [378, 233] width 11 height 11
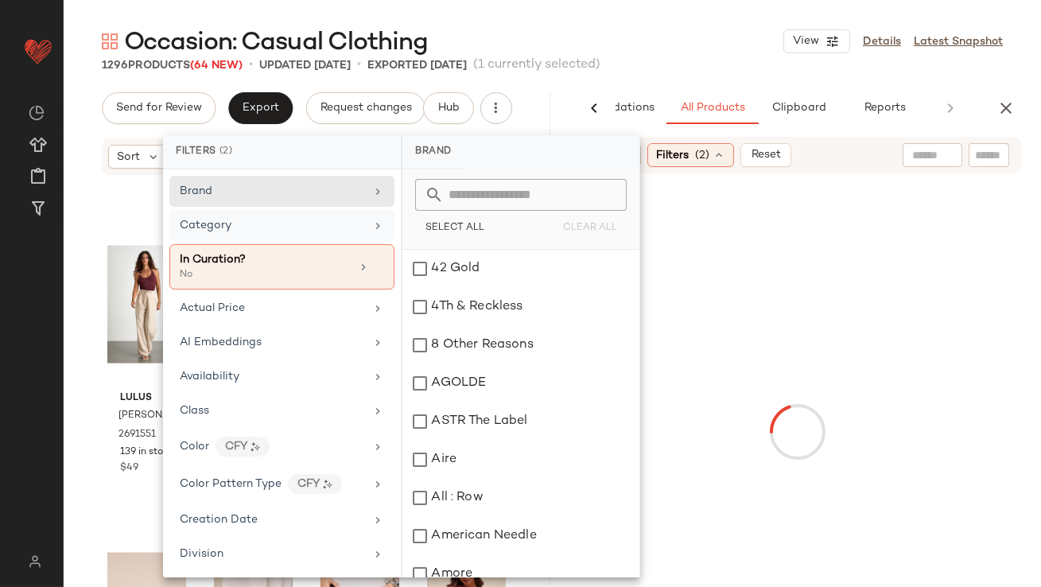
click at [350, 228] on div "Category" at bounding box center [272, 225] width 185 height 17
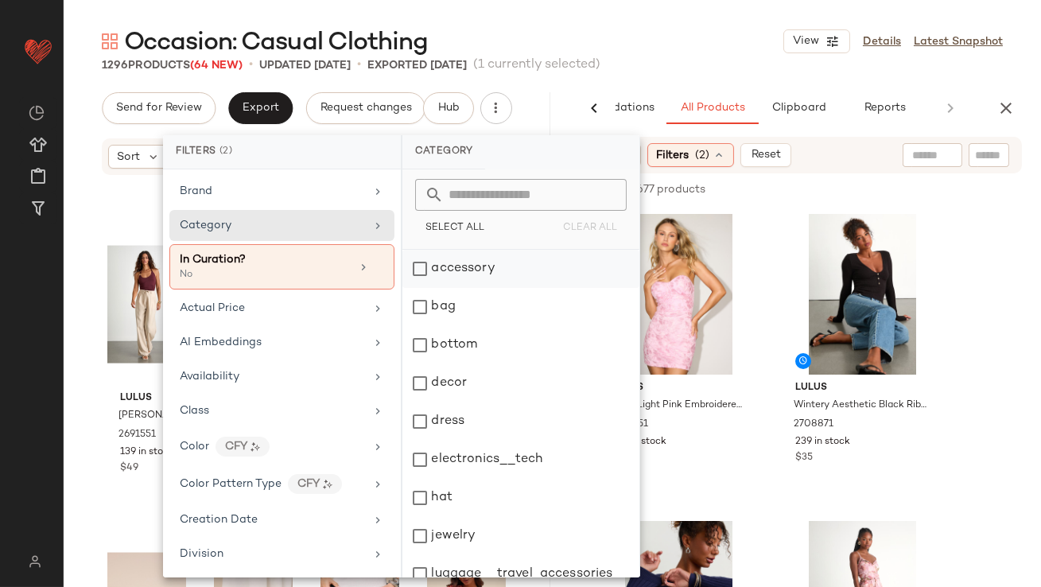
click at [431, 263] on div "accessory" at bounding box center [521, 269] width 237 height 38
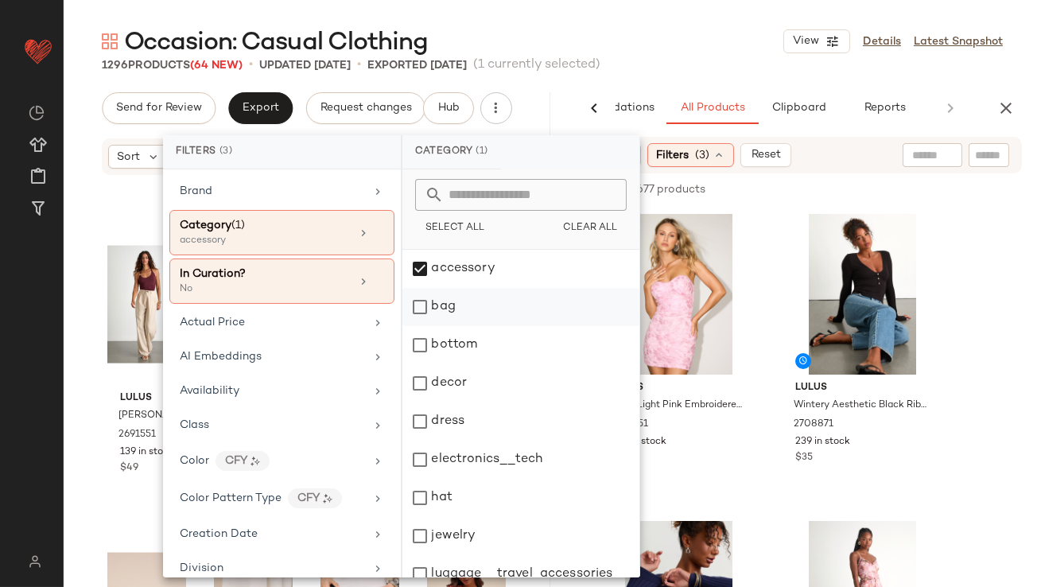
click at [430, 304] on div "bag" at bounding box center [521, 307] width 237 height 38
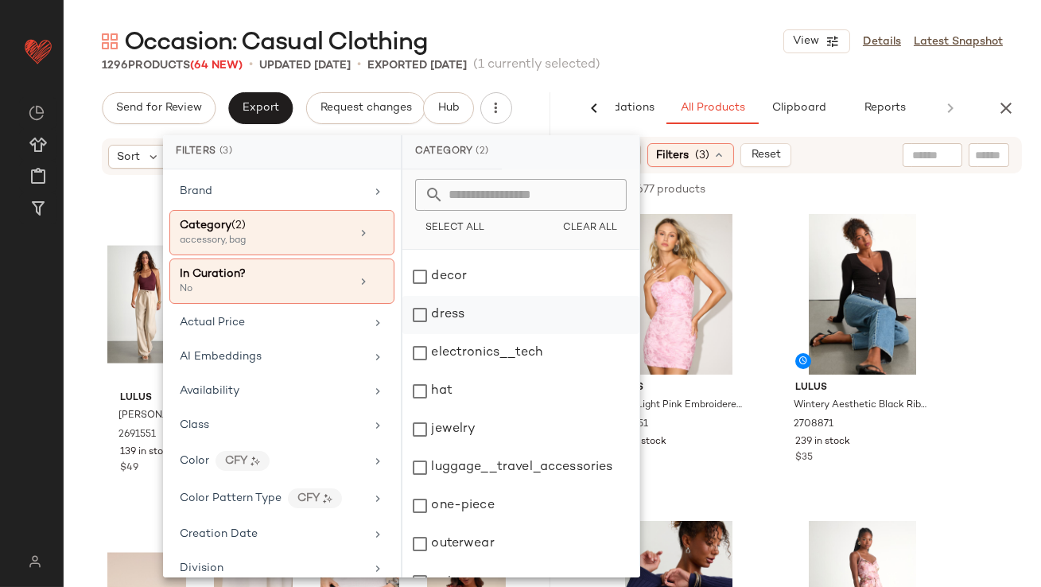
scroll to position [120, 0]
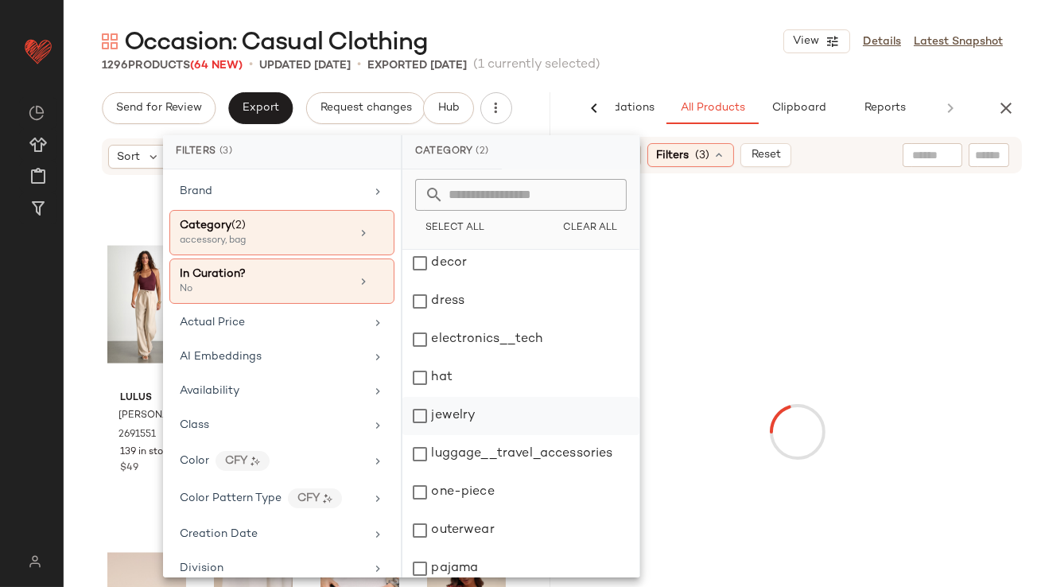
click at [419, 375] on div "hat" at bounding box center [521, 378] width 237 height 38
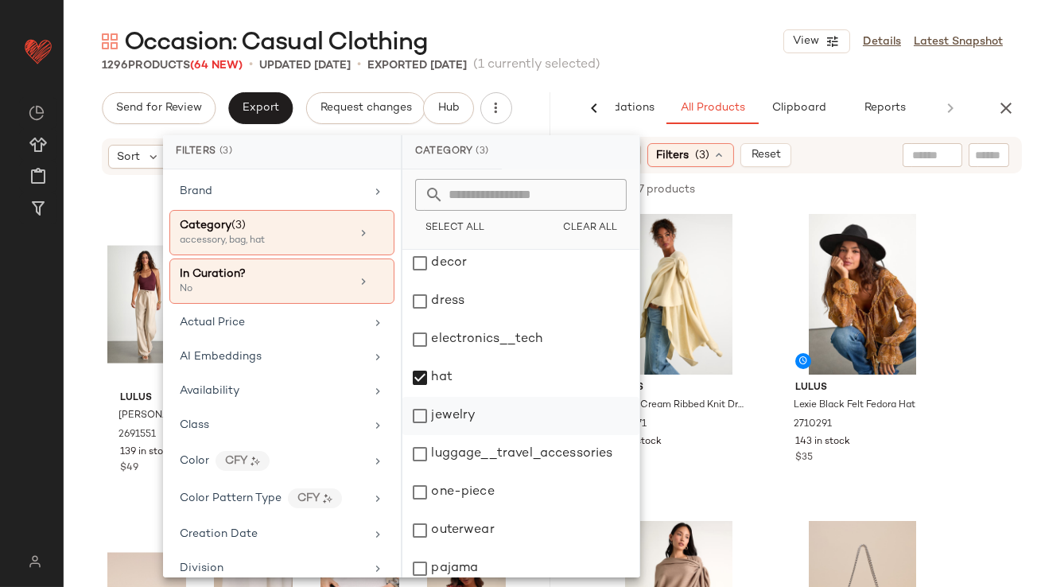
click at [419, 426] on div "jewelry" at bounding box center [521, 416] width 237 height 38
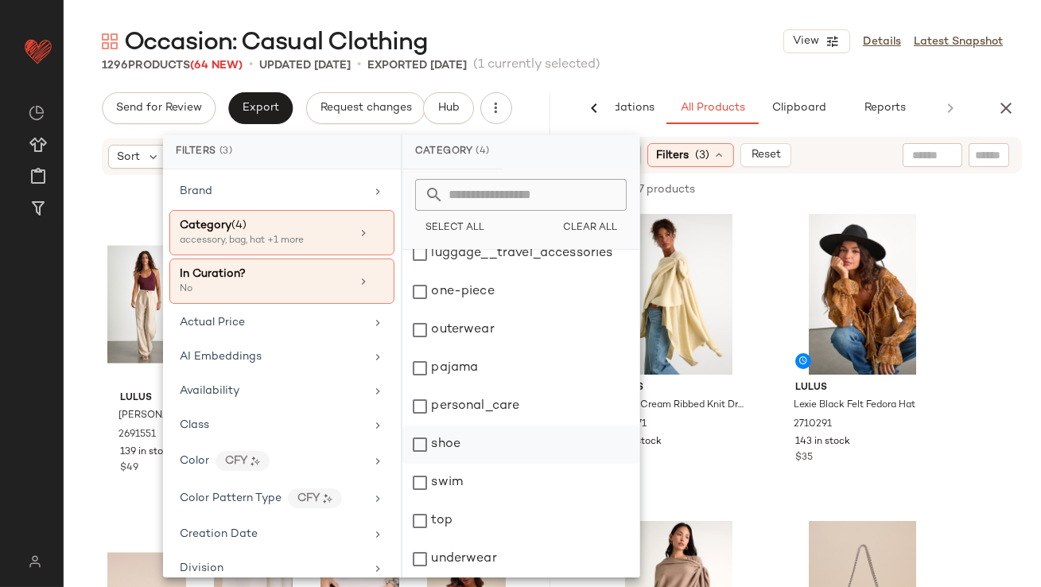
click at [420, 446] on div "shoe" at bounding box center [521, 445] width 237 height 38
click at [684, 44] on div "Occasion: Casual Clothing View Details Latest Snapshot" at bounding box center [553, 41] width 978 height 32
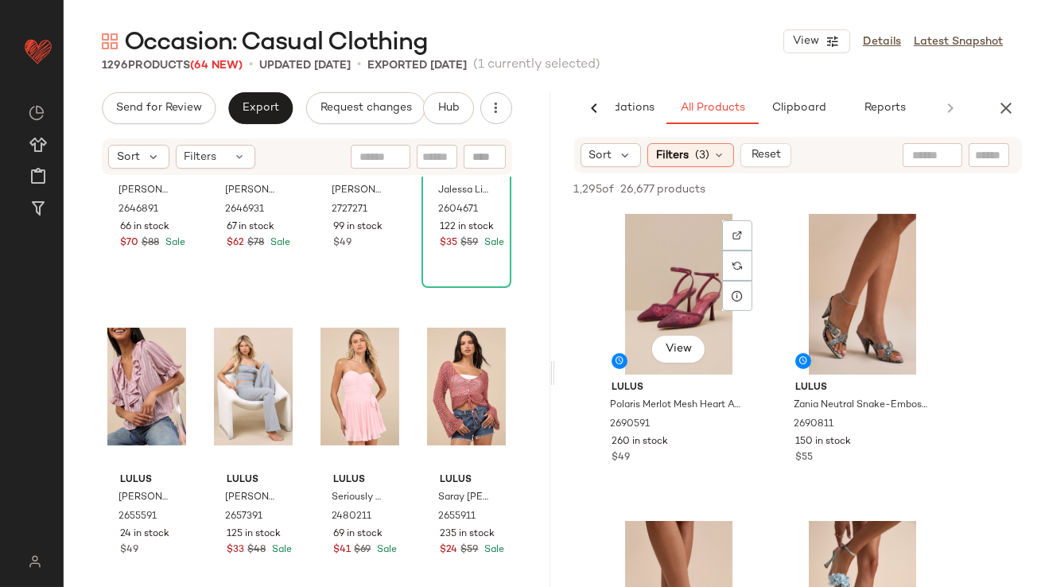
scroll to position [922, 0]
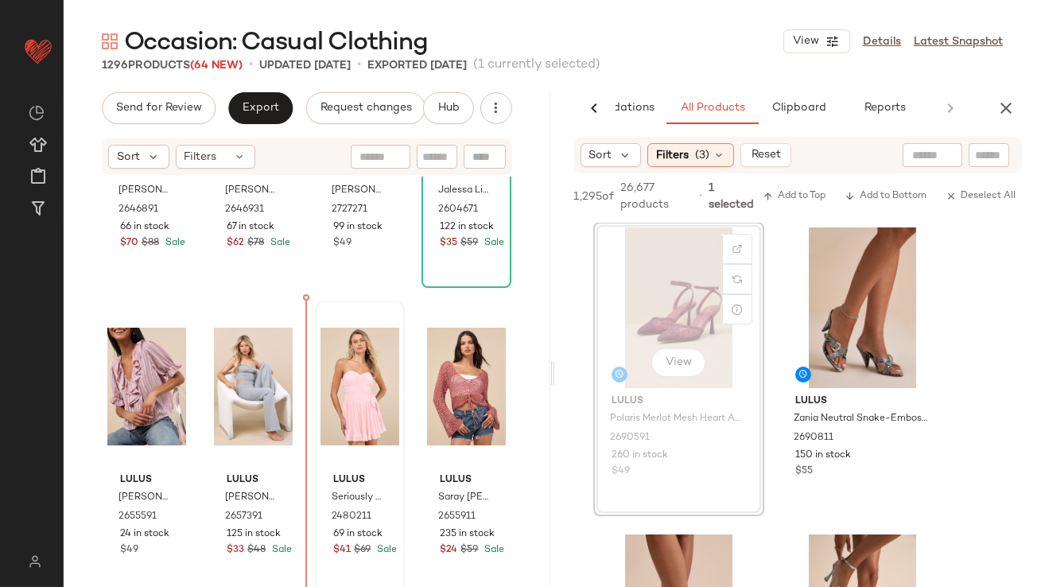
drag, startPoint x: 692, startPoint y: 312, endPoint x: 316, endPoint y: 426, distance: 393.4
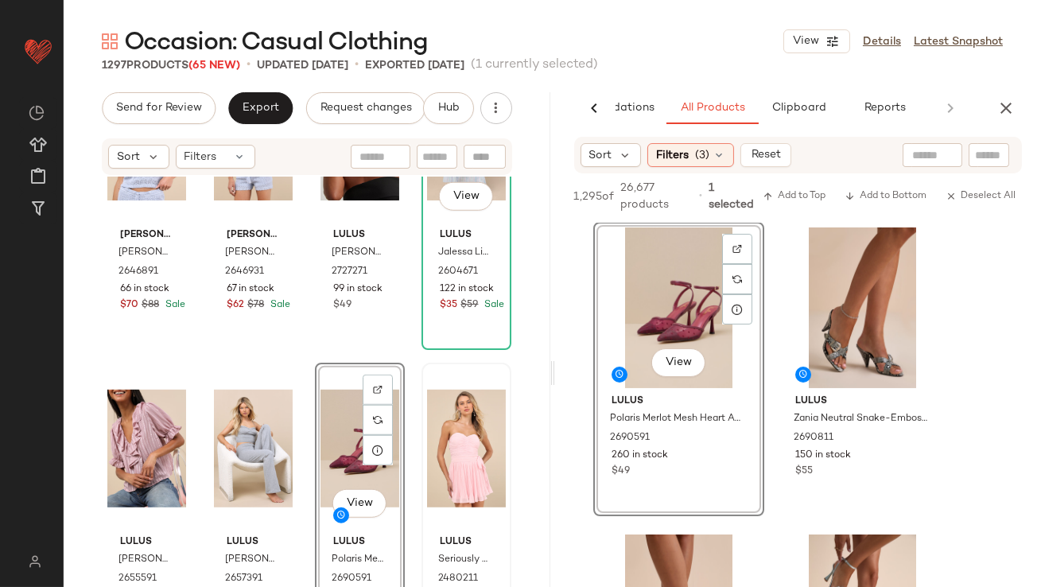
scroll to position [13964, 0]
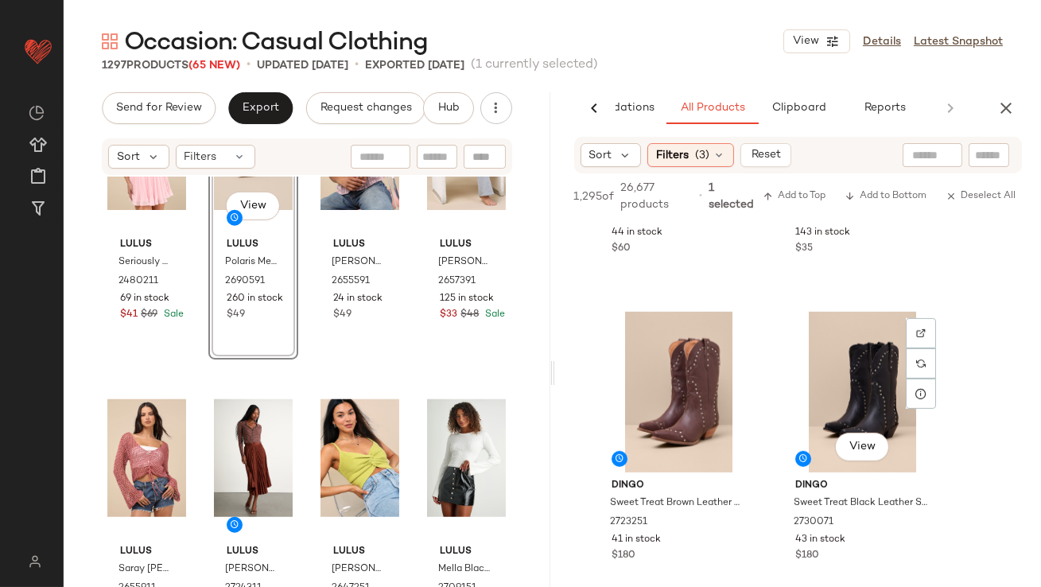
scroll to position [1905, 0]
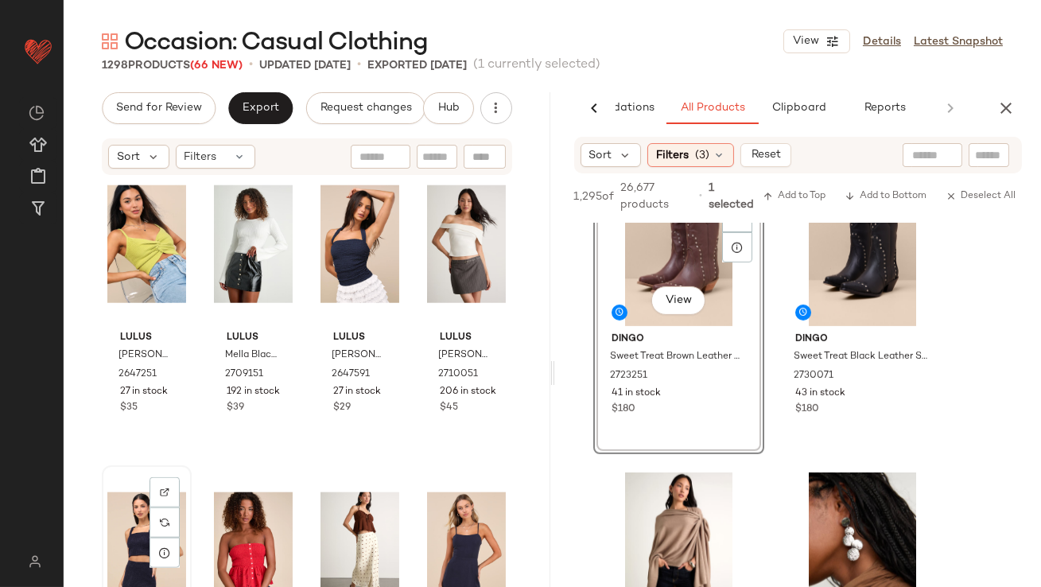
scroll to position [14768, 0]
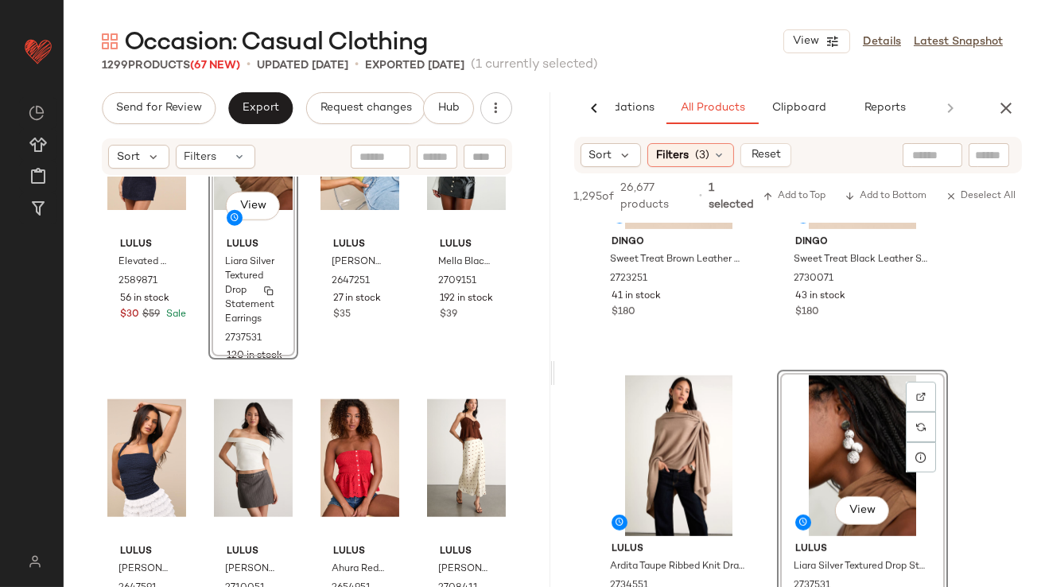
scroll to position [14879, 0]
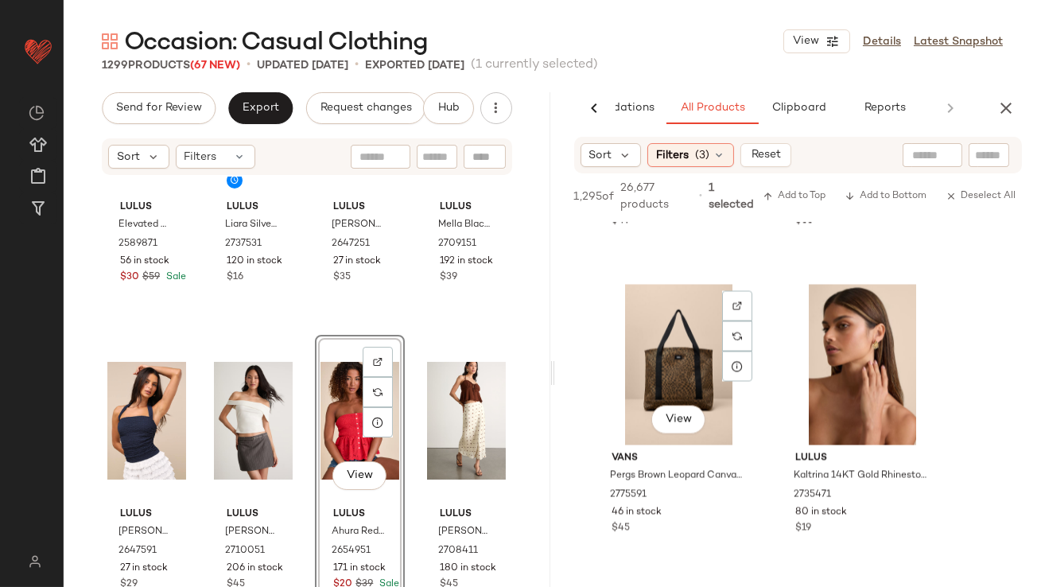
scroll to position [5808, 0]
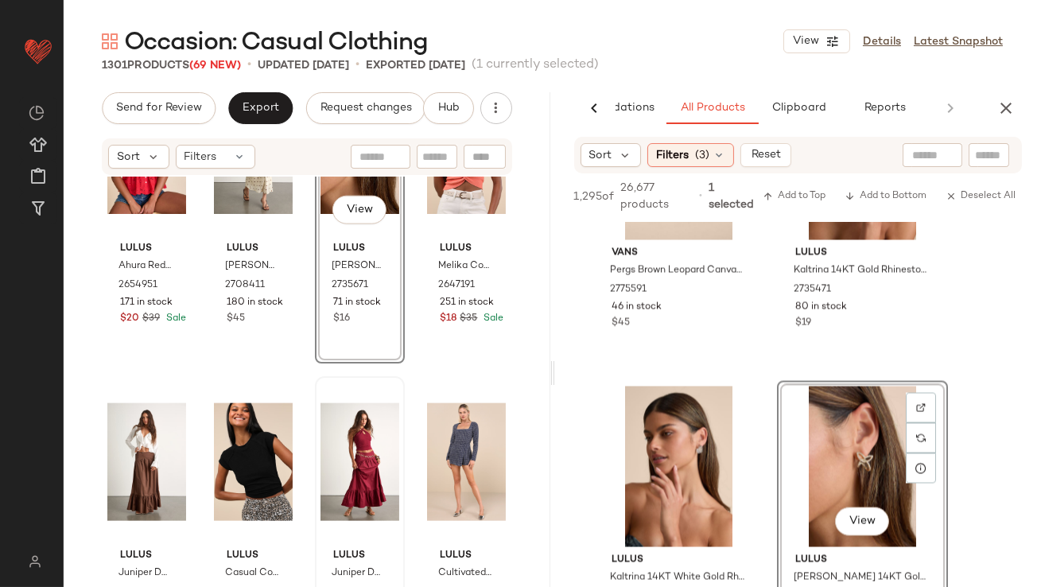
scroll to position [15443, 0]
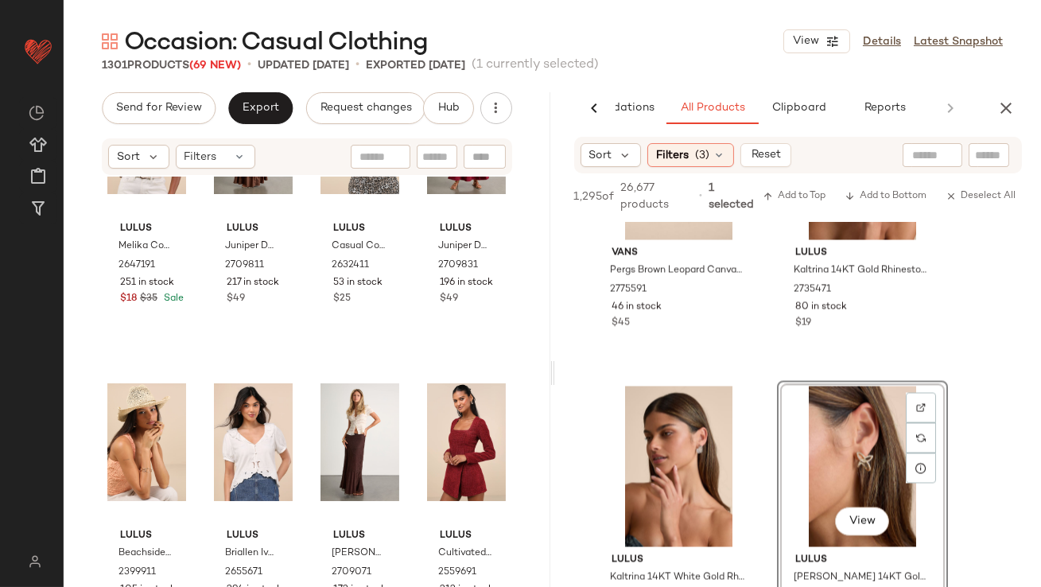
scroll to position [15753, 0]
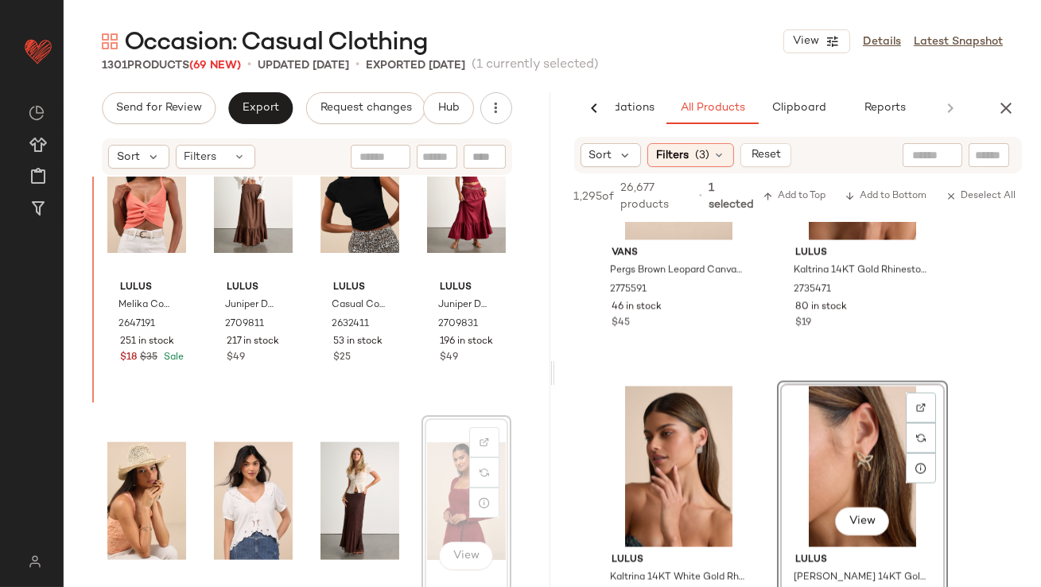
drag, startPoint x: 457, startPoint y: 457, endPoint x: 448, endPoint y: 457, distance: 8.8
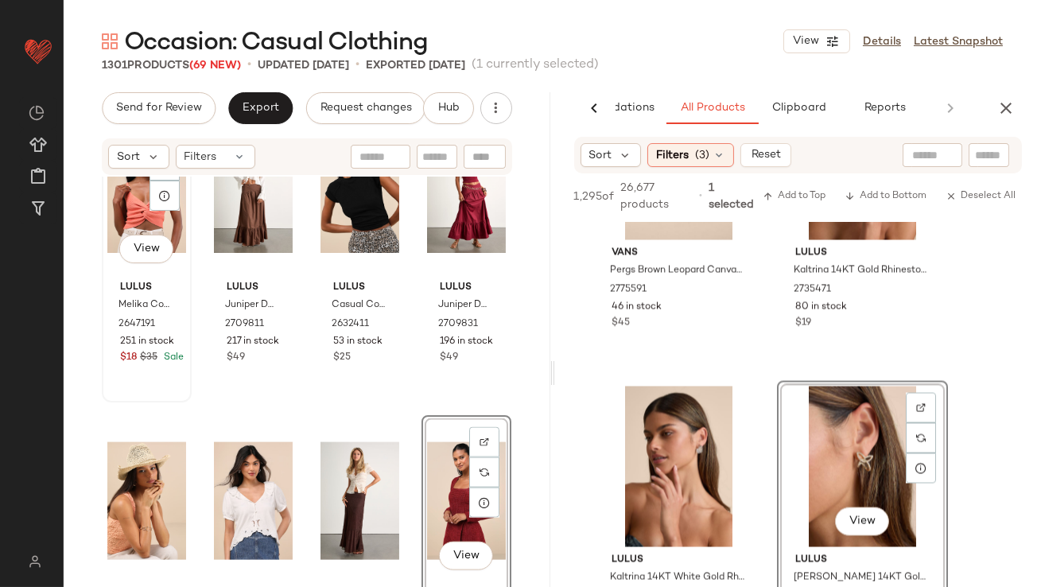
scroll to position [15744, 0]
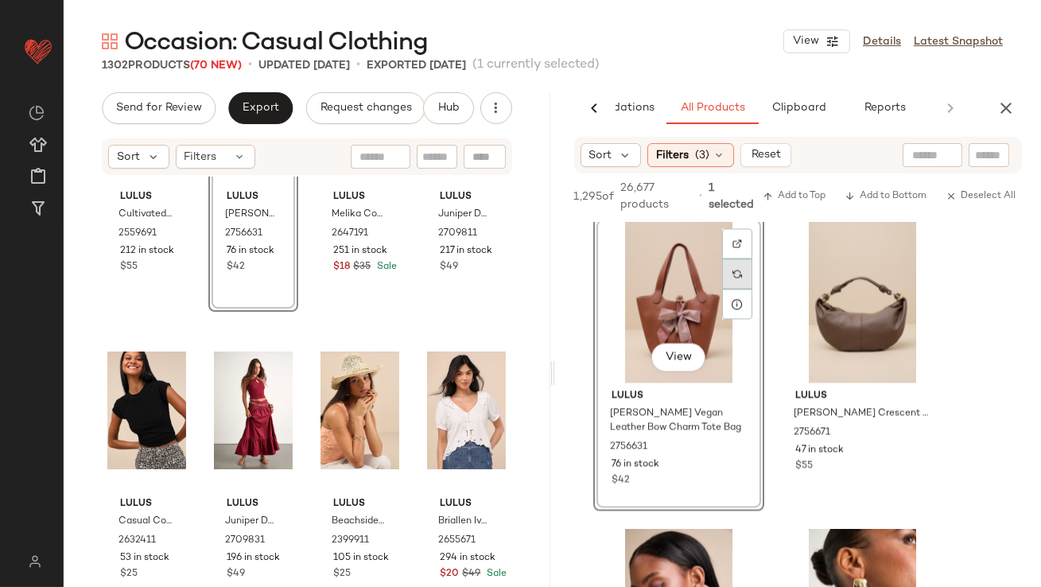
scroll to position [7041, 0]
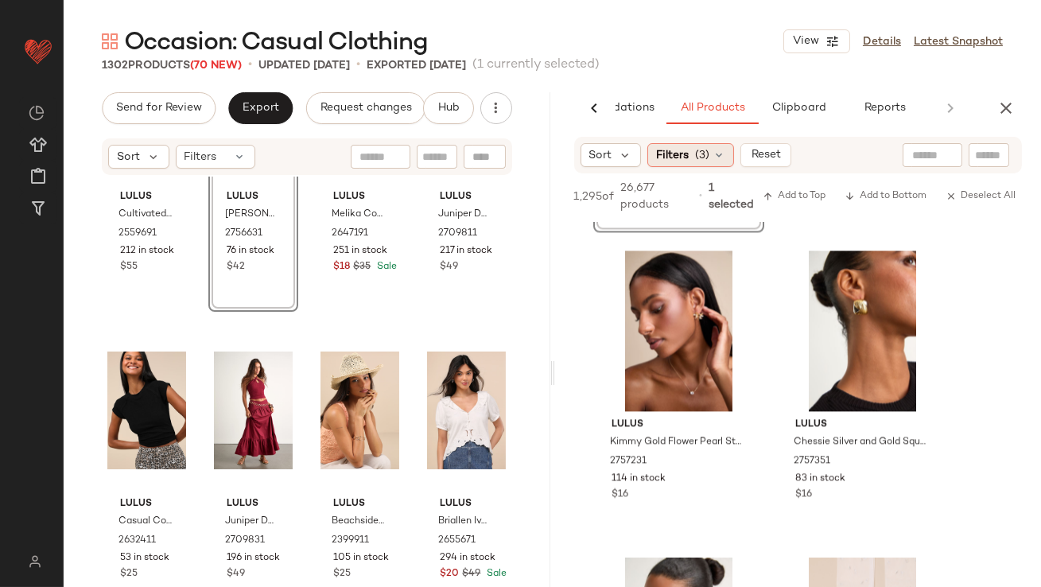
click at [701, 158] on span "(3)" at bounding box center [702, 155] width 14 height 17
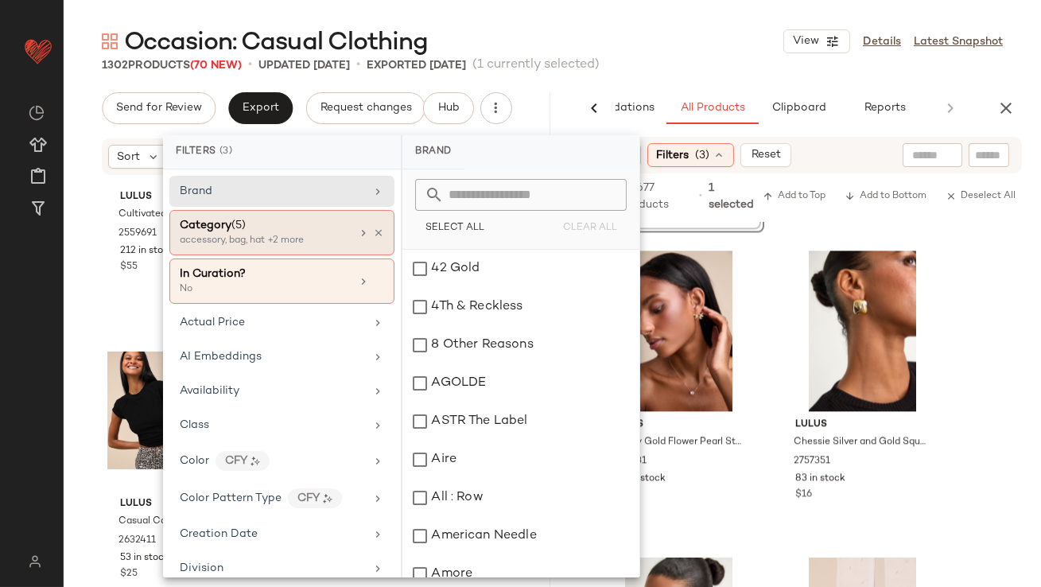
click at [259, 237] on div "accessory, bag, hat +2 more" at bounding box center [259, 241] width 159 height 14
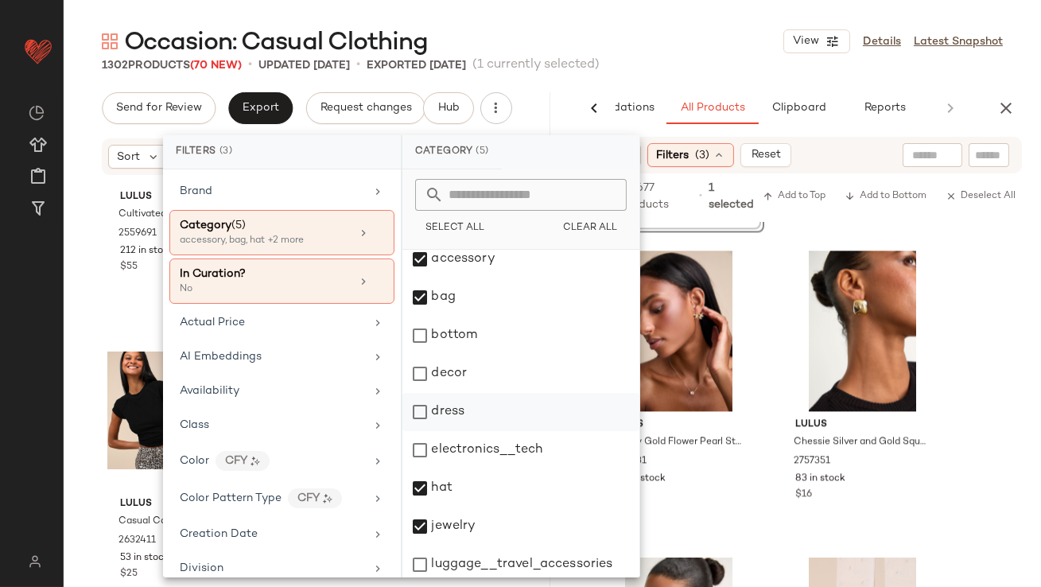
scroll to position [7, 0]
click at [433, 407] on div "dress" at bounding box center [521, 414] width 237 height 38
click at [621, 25] on div "Occasion: Casual Clothing View Details Latest Snapshot" at bounding box center [553, 41] width 978 height 32
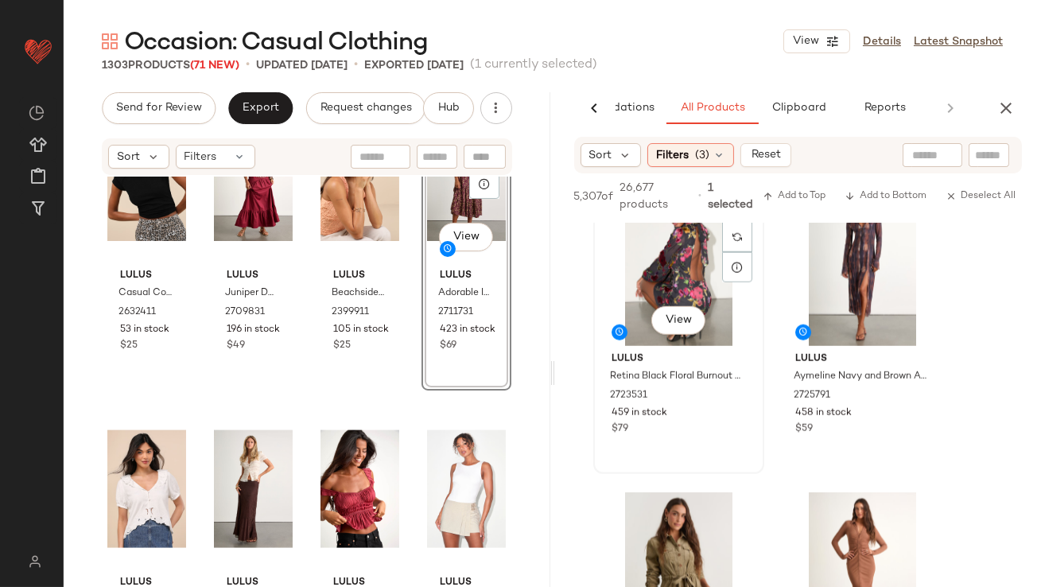
scroll to position [3582, 0]
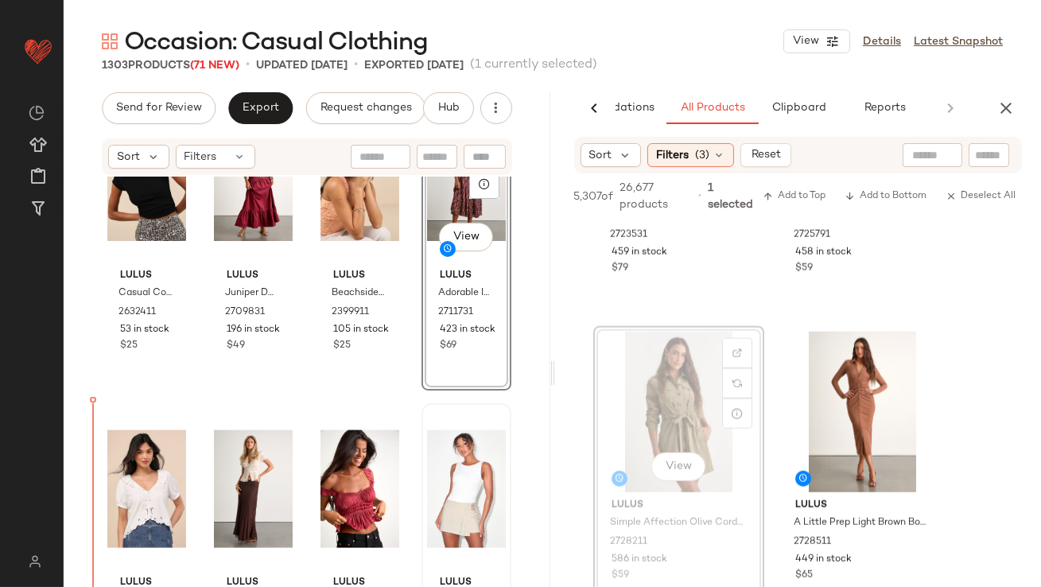
drag, startPoint x: 665, startPoint y: 417, endPoint x: 454, endPoint y: 443, distance: 212.5
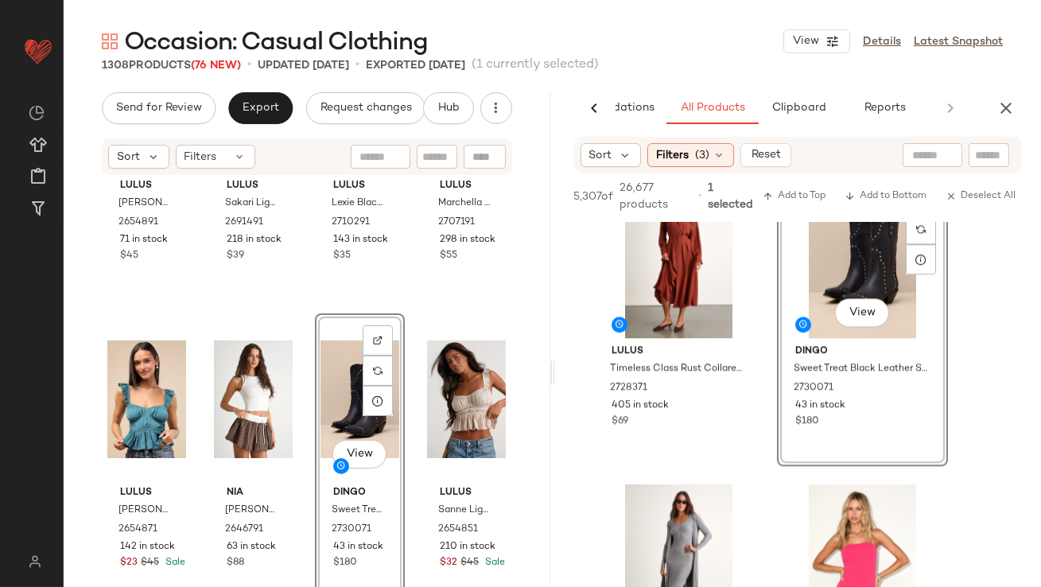
scroll to position [8295, 0]
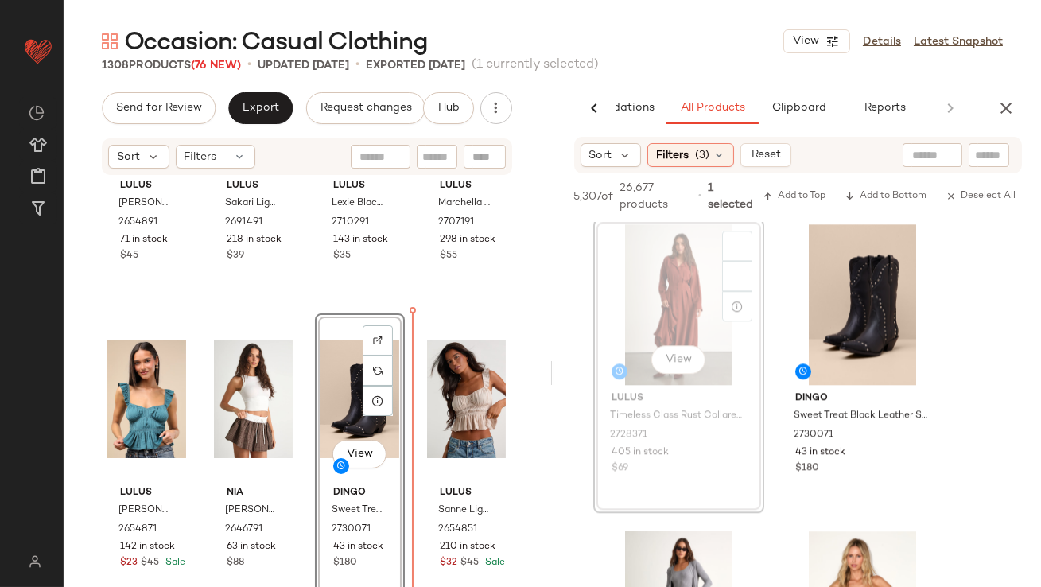
drag, startPoint x: 679, startPoint y: 298, endPoint x: 520, endPoint y: 351, distance: 166.8
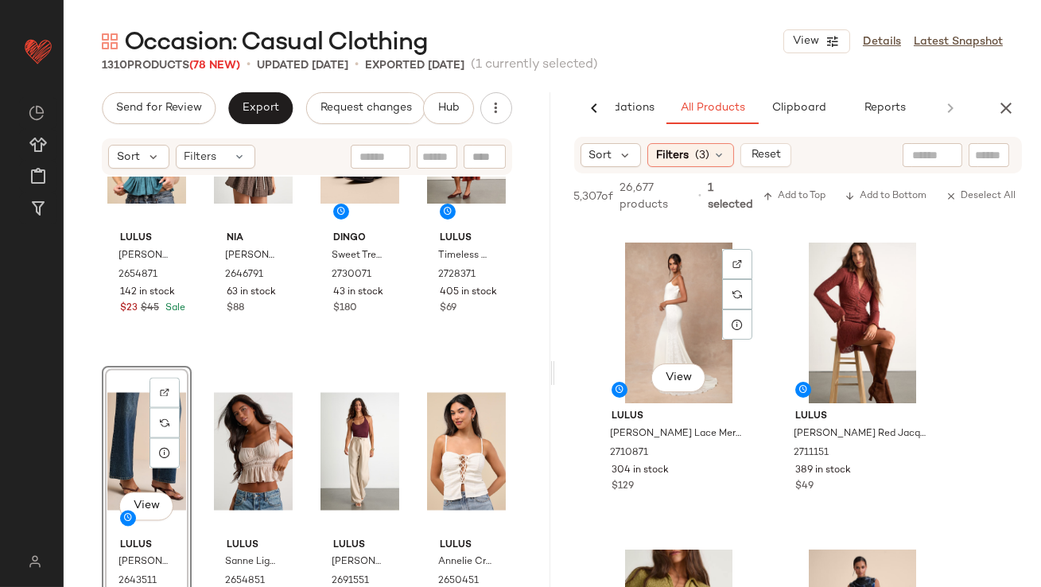
scroll to position [11967, 0]
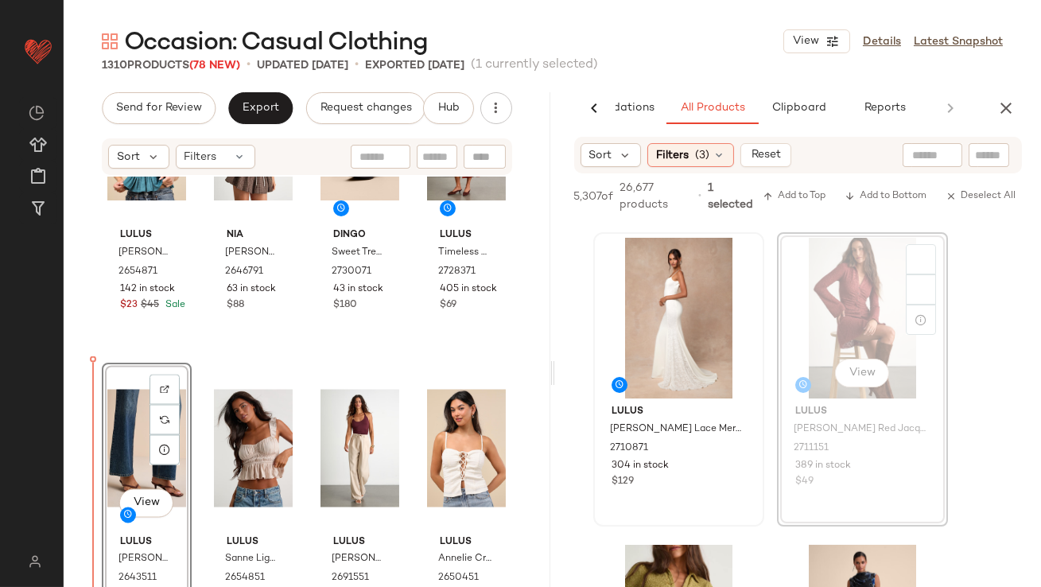
drag, startPoint x: 844, startPoint y: 313, endPoint x: 599, endPoint y: 409, distance: 263.0
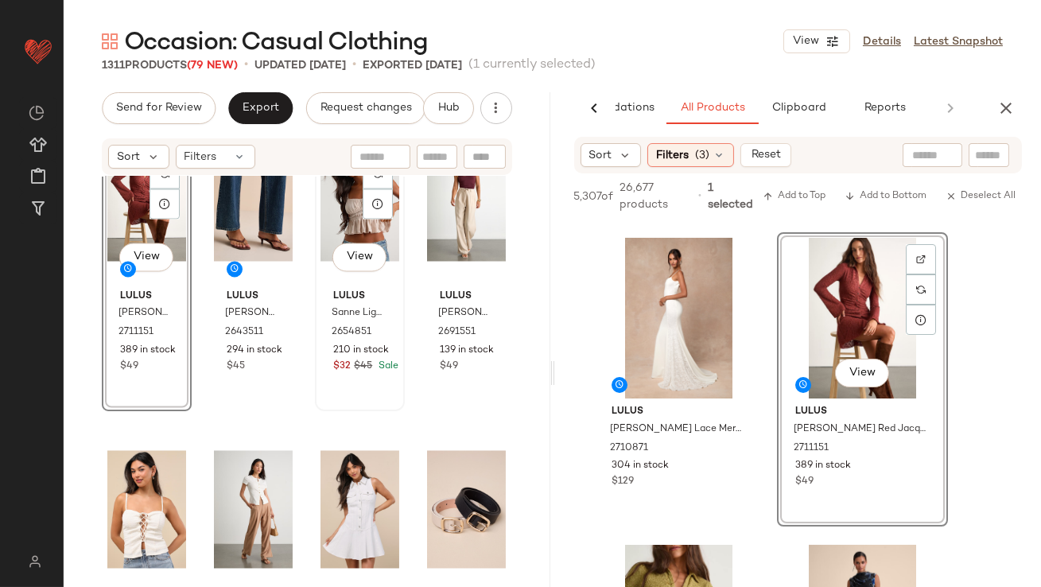
scroll to position [17314, 0]
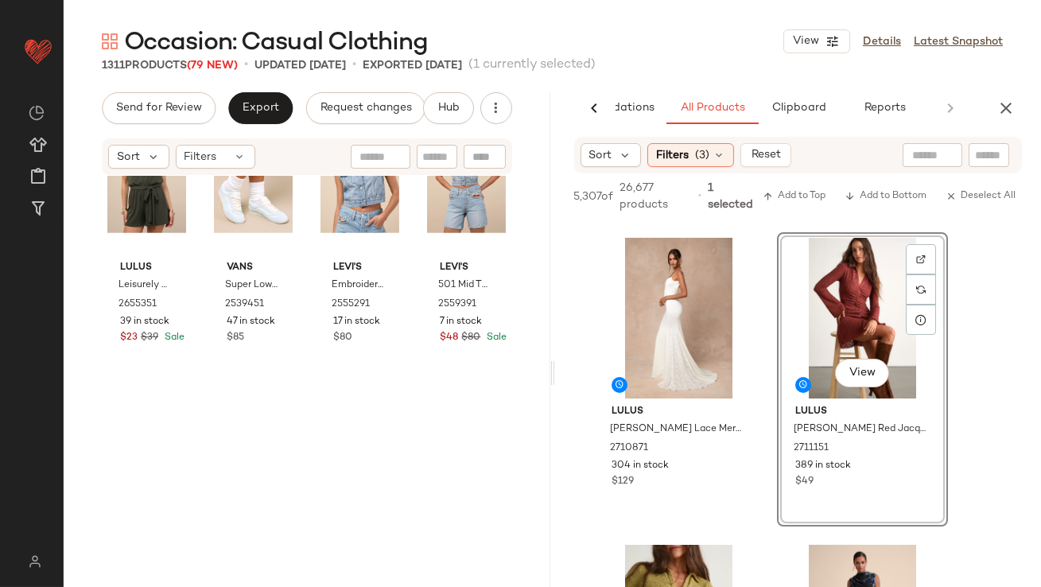
scroll to position [2092, 0]
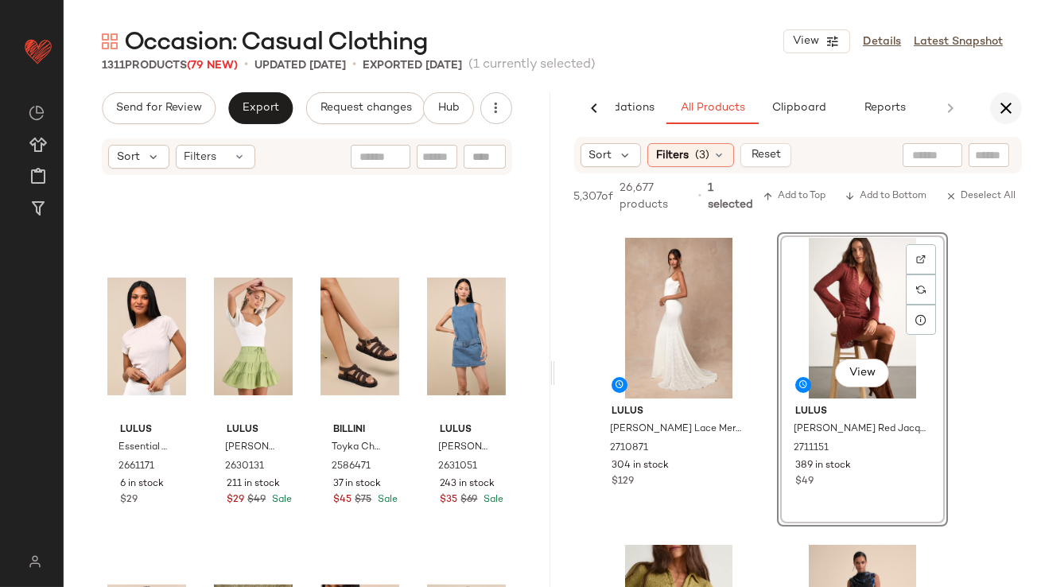
click at [1011, 103] on icon "button" at bounding box center [1006, 108] width 19 height 19
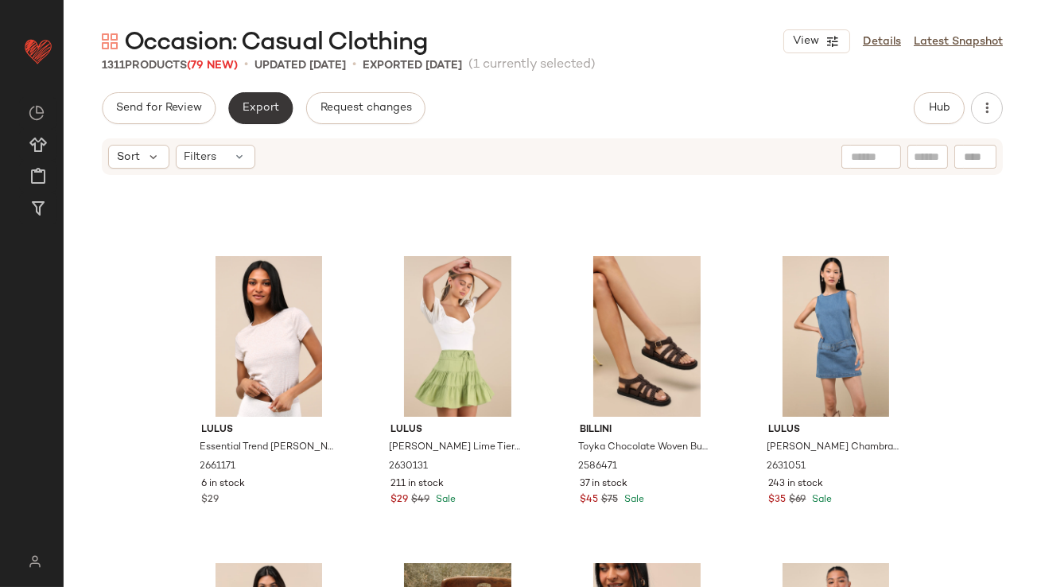
click at [239, 117] on button "Export" at bounding box center [260, 108] width 64 height 32
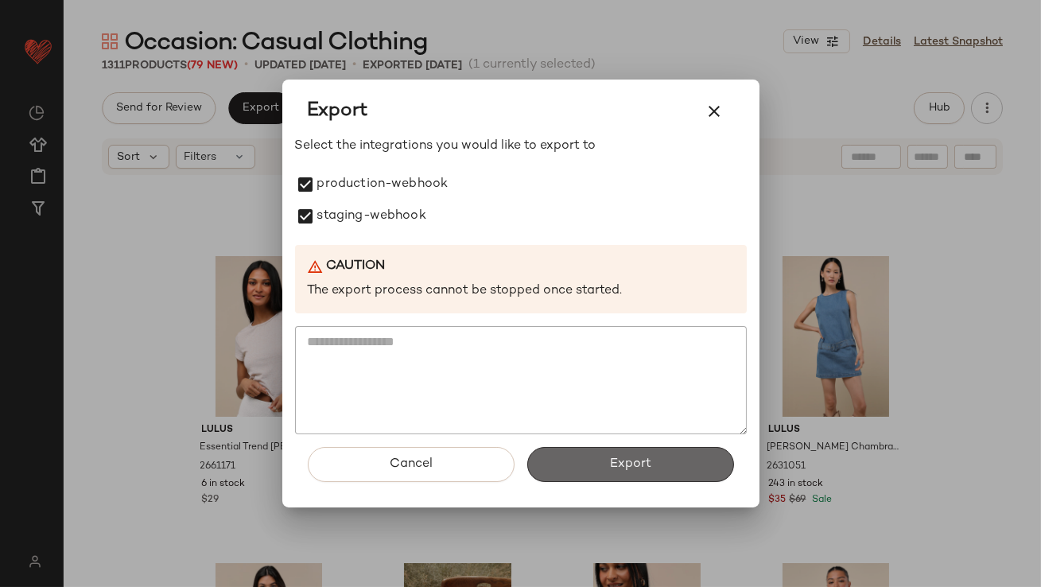
click at [590, 464] on button "Export" at bounding box center [630, 464] width 207 height 35
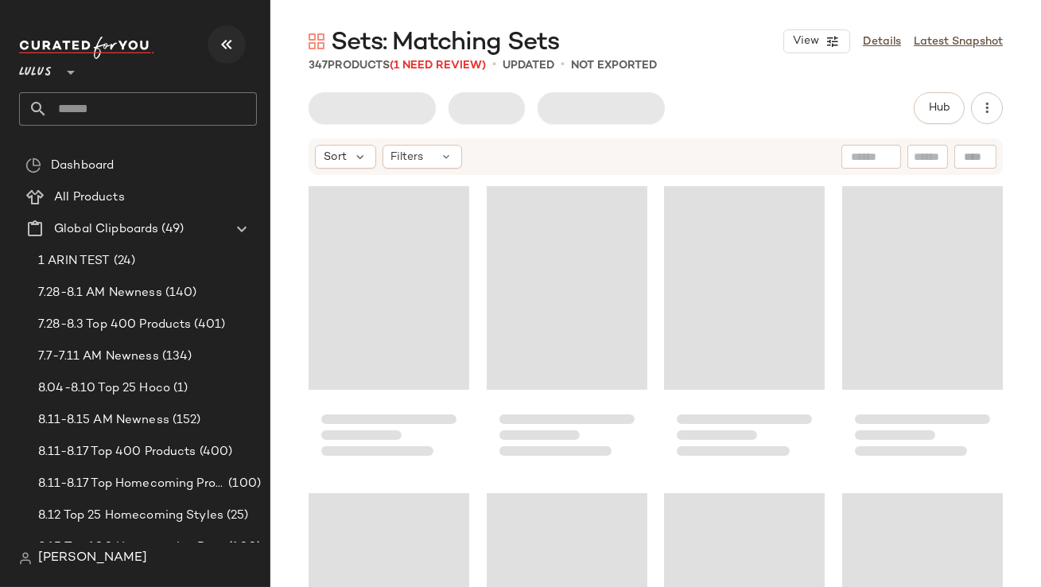
click at [228, 49] on icon "button" at bounding box center [226, 44] width 19 height 19
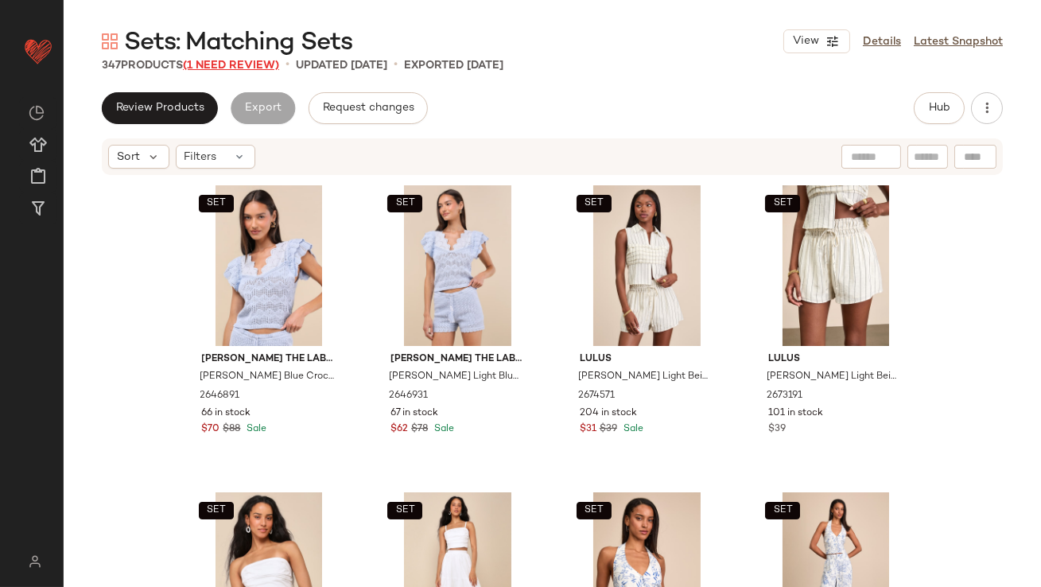
click at [234, 68] on span "(1 Need Review)" at bounding box center [231, 66] width 96 height 12
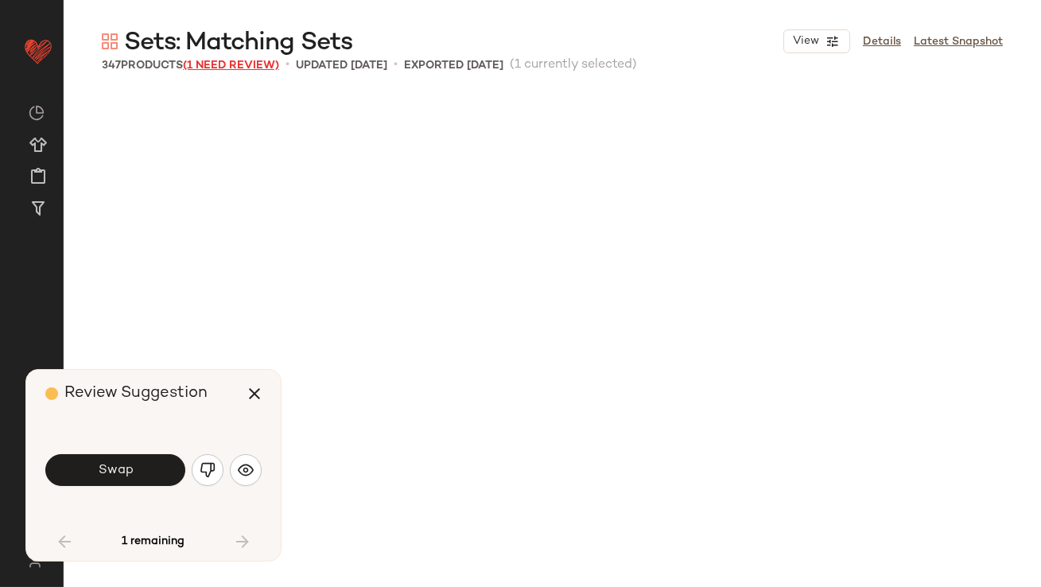
scroll to position [934, 0]
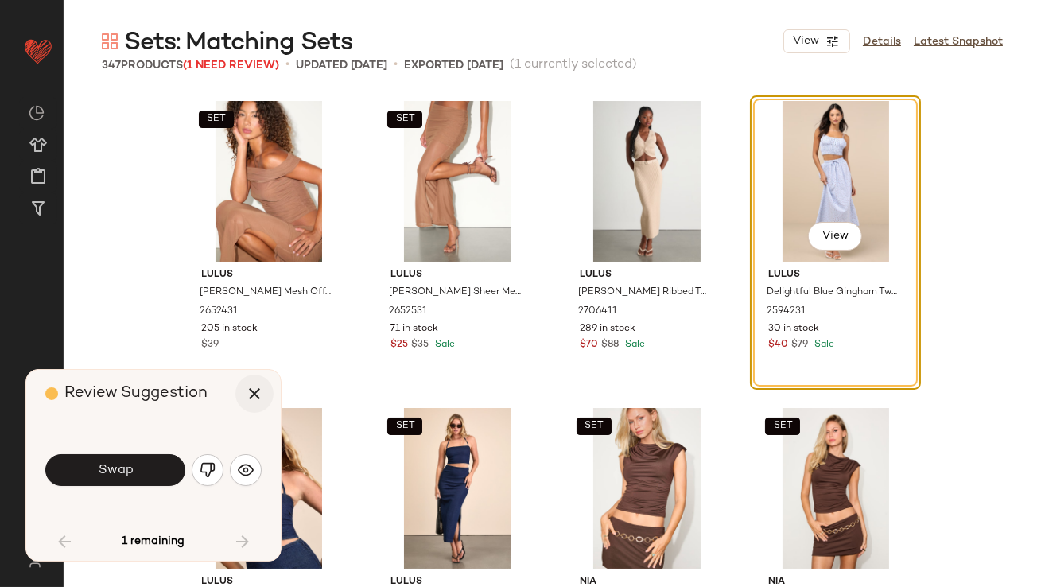
click at [245, 379] on button "button" at bounding box center [254, 394] width 38 height 38
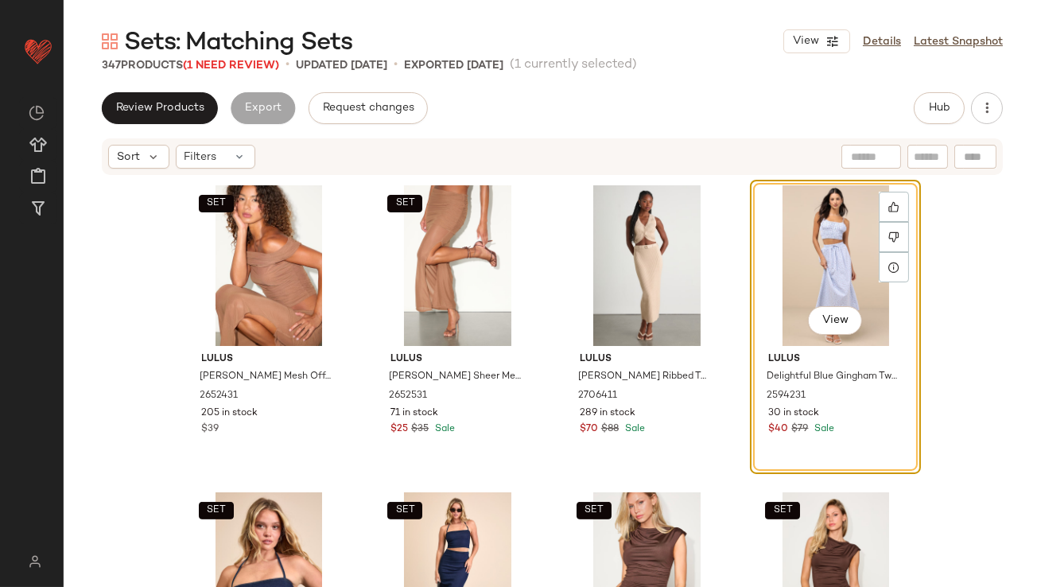
click at [760, 242] on div "View" at bounding box center [836, 265] width 160 height 161
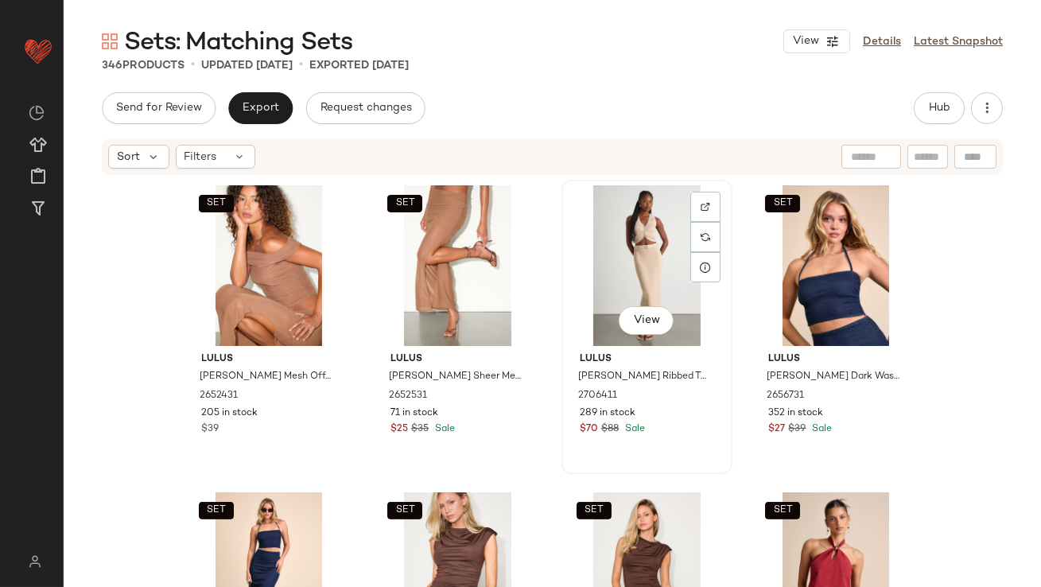
click at [625, 255] on div "View" at bounding box center [647, 265] width 160 height 161
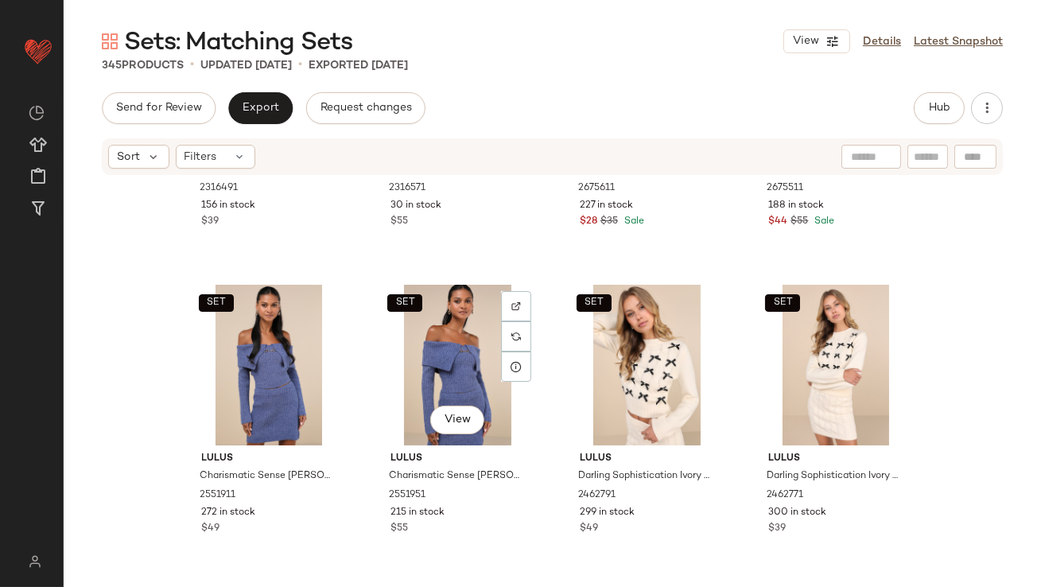
scroll to position [653, 0]
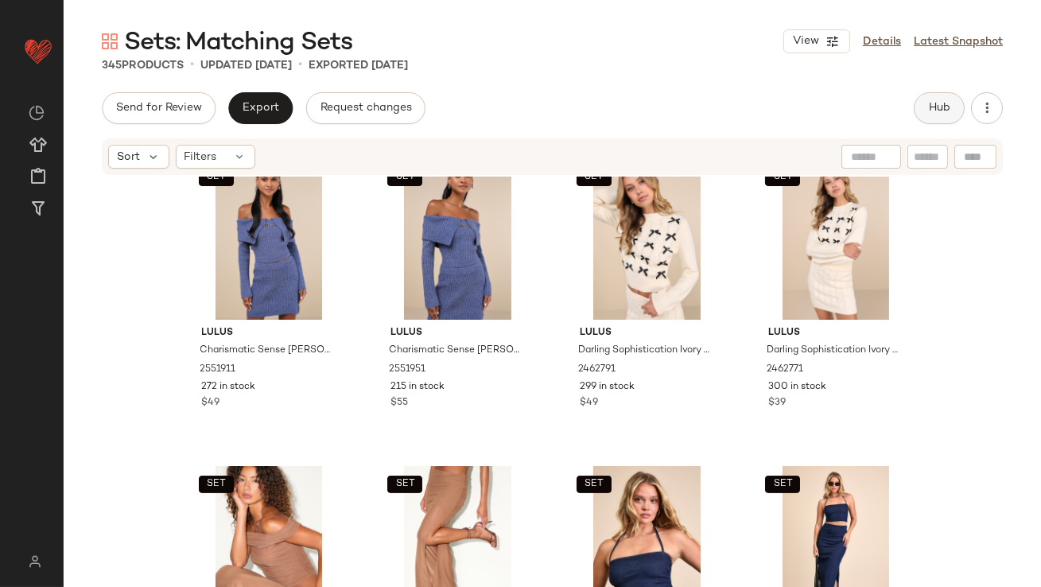
click at [923, 102] on button "Hub" at bounding box center [939, 108] width 51 height 32
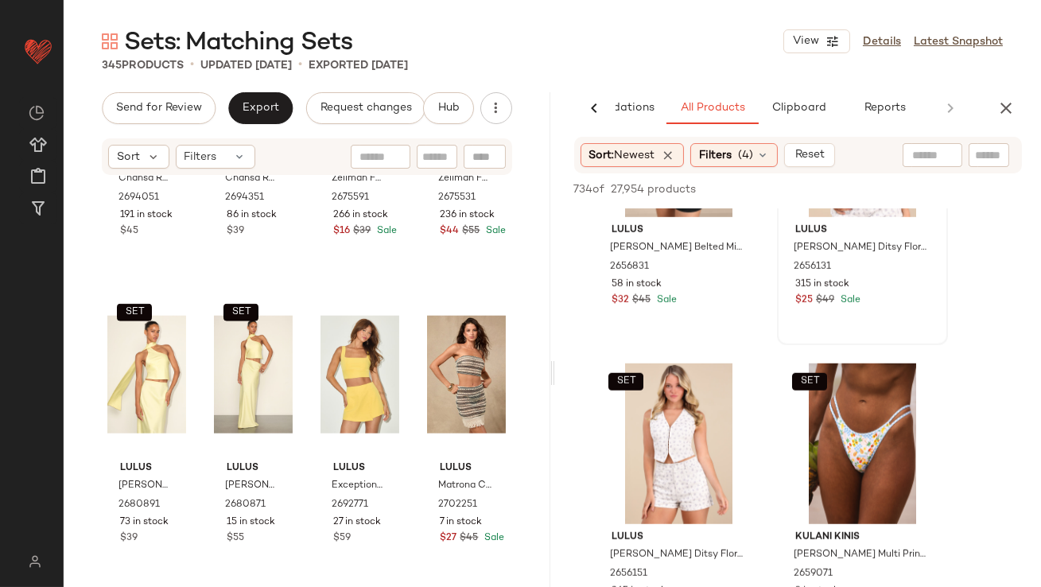
scroll to position [2512, 0]
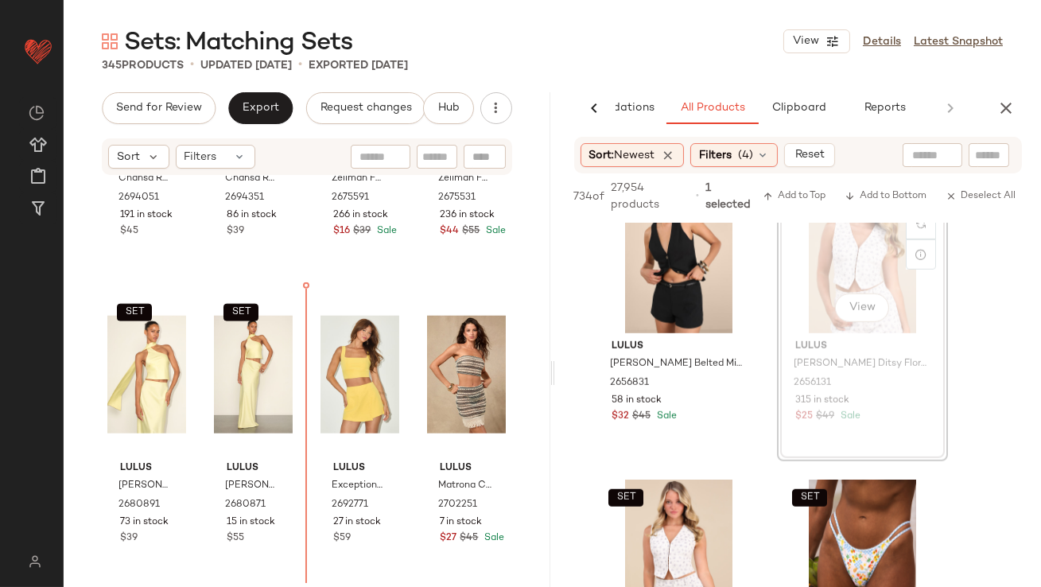
drag, startPoint x: 851, startPoint y: 270, endPoint x: 838, endPoint y: 270, distance: 13.5
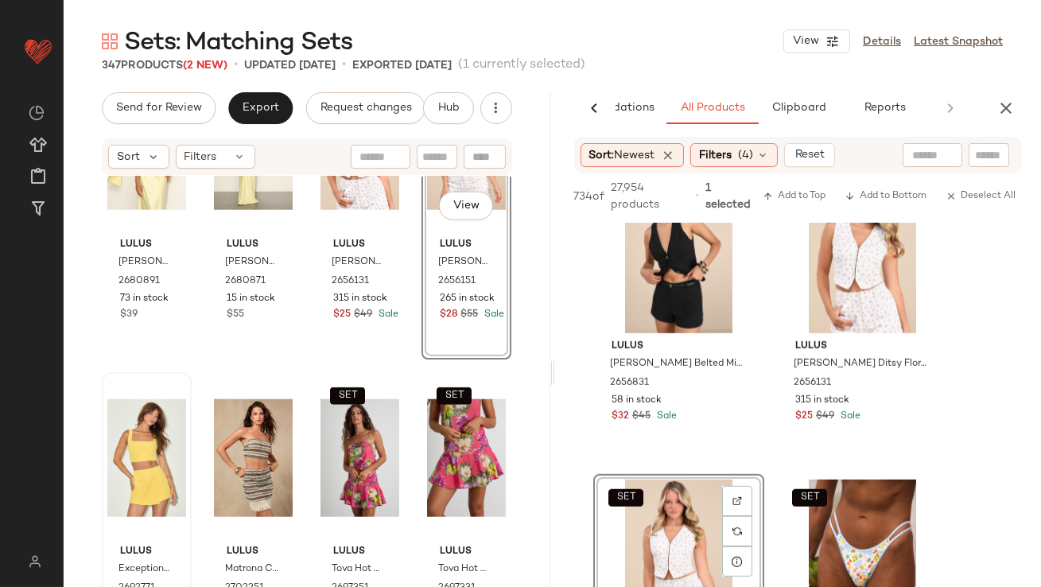
scroll to position [3528, 0]
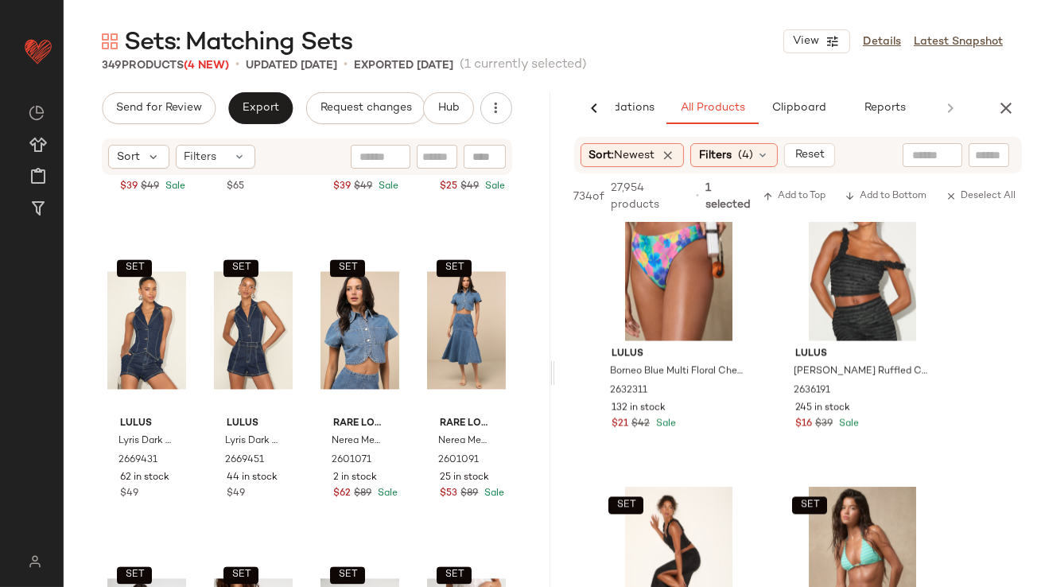
scroll to position [6399, 0]
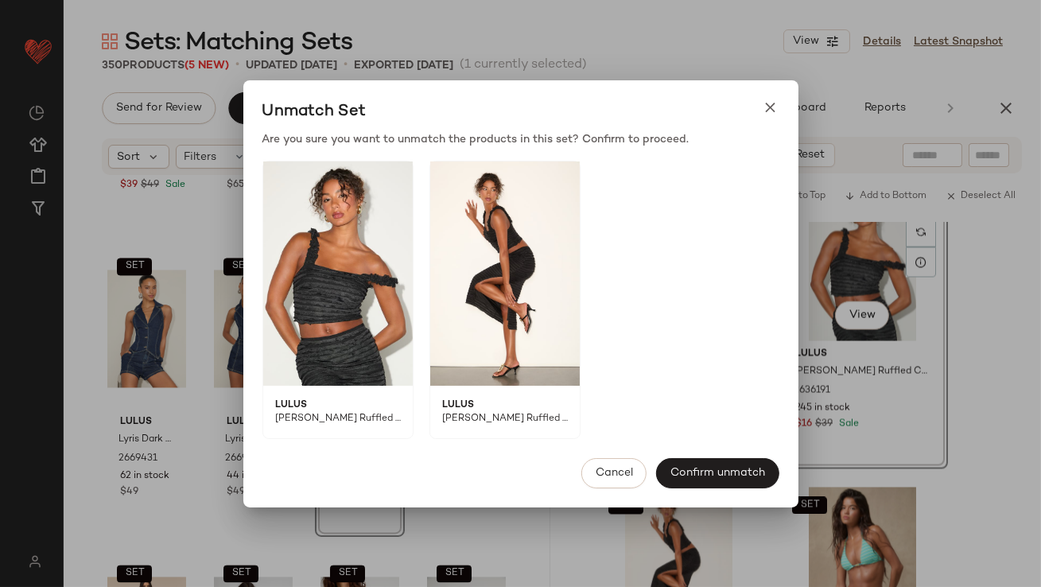
drag, startPoint x: 643, startPoint y: 505, endPoint x: 420, endPoint y: 425, distance: 236.8
click at [420, 425] on body "Lulus ** Dashboard All Products Global Clipboards (49) Curations (813) [PERSON_…" at bounding box center [520, 293] width 1041 height 587
click at [767, 103] on icon at bounding box center [771, 107] width 17 height 17
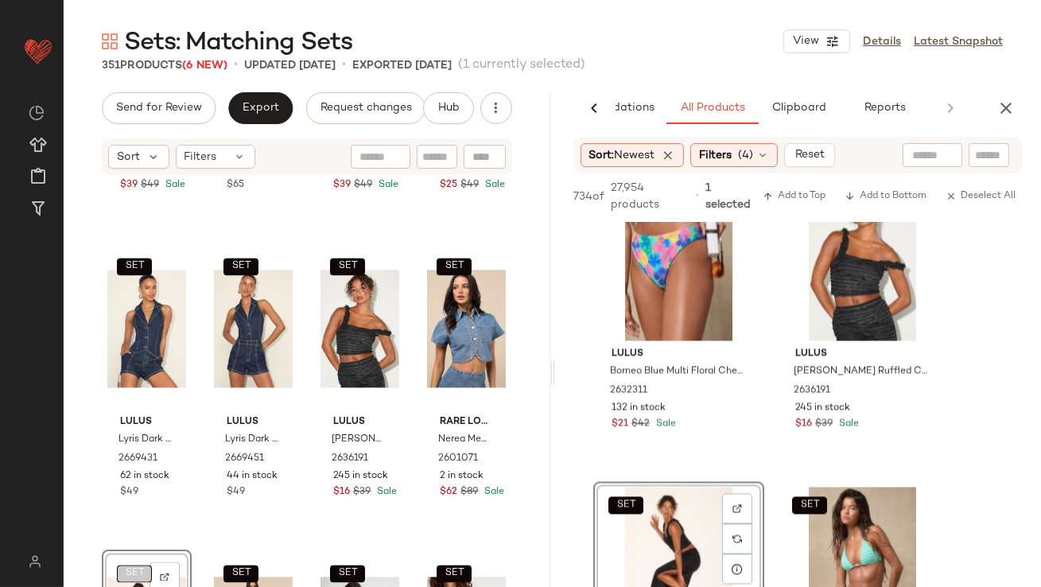
scroll to position [6401, 0]
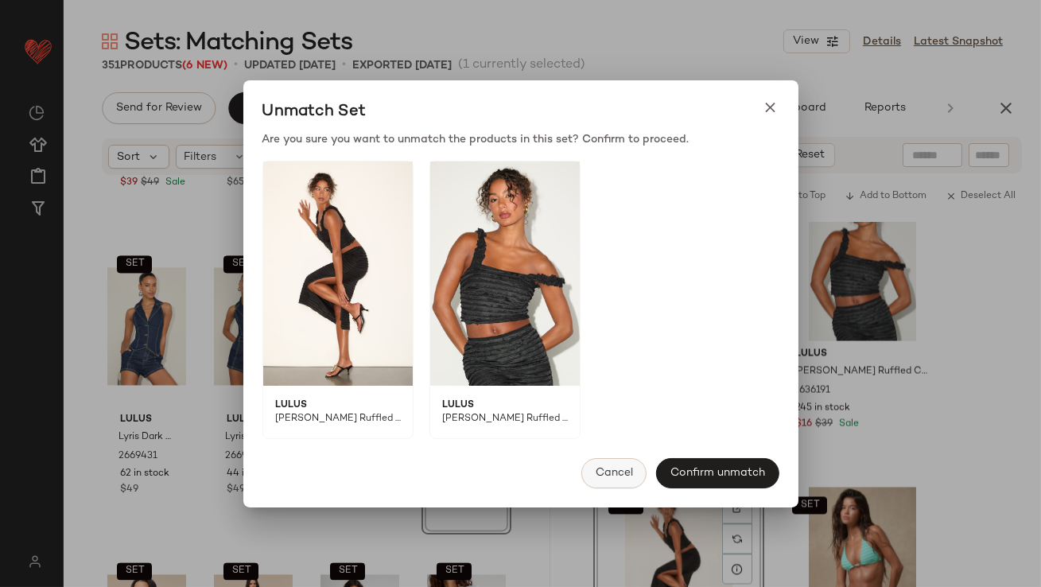
click at [610, 465] on button "Cancel" at bounding box center [614, 473] width 65 height 30
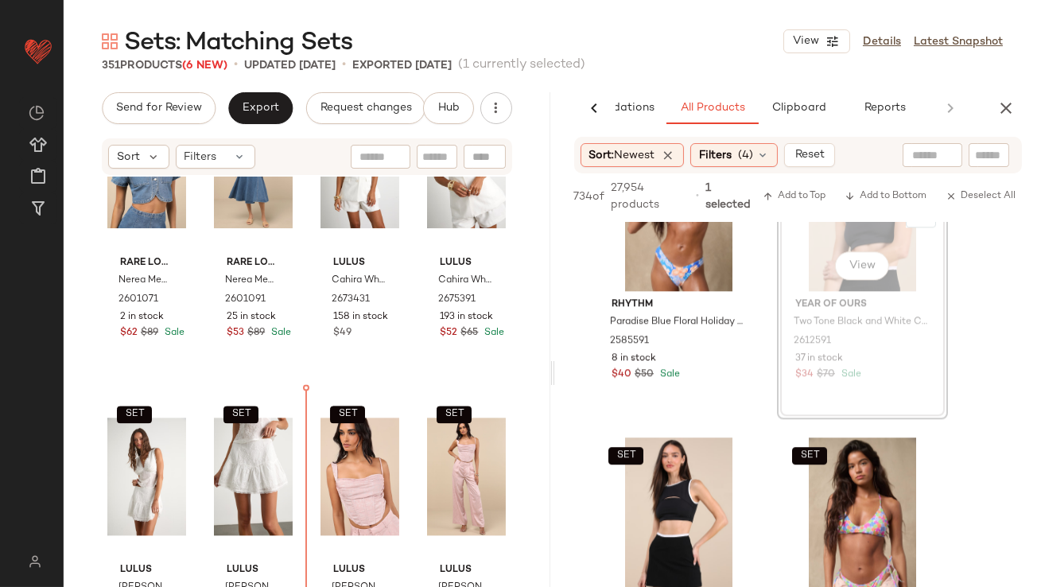
scroll to position [6899, 0]
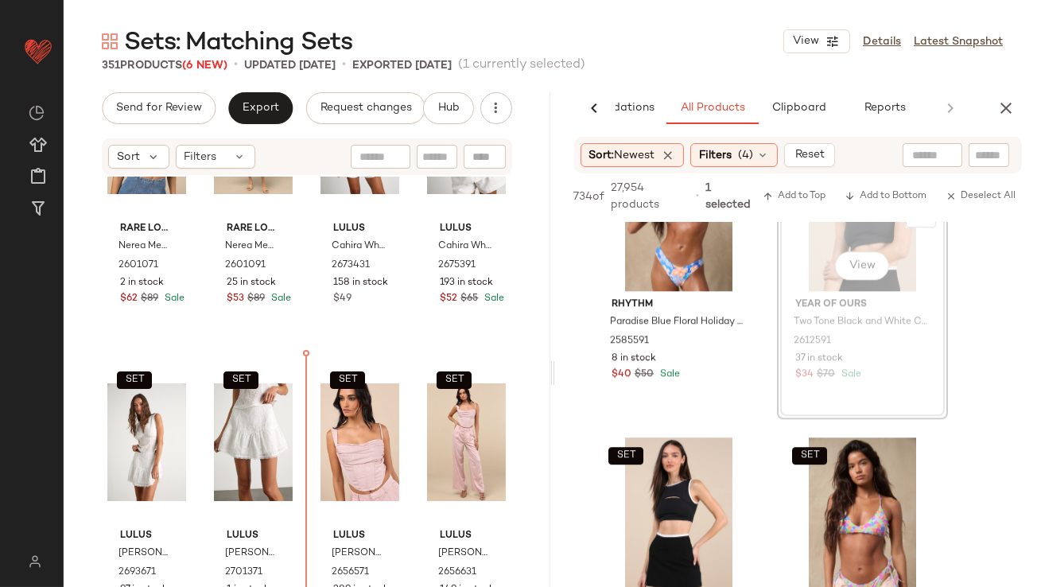
drag, startPoint x: 834, startPoint y: 263, endPoint x: 825, endPoint y: 266, distance: 9.3
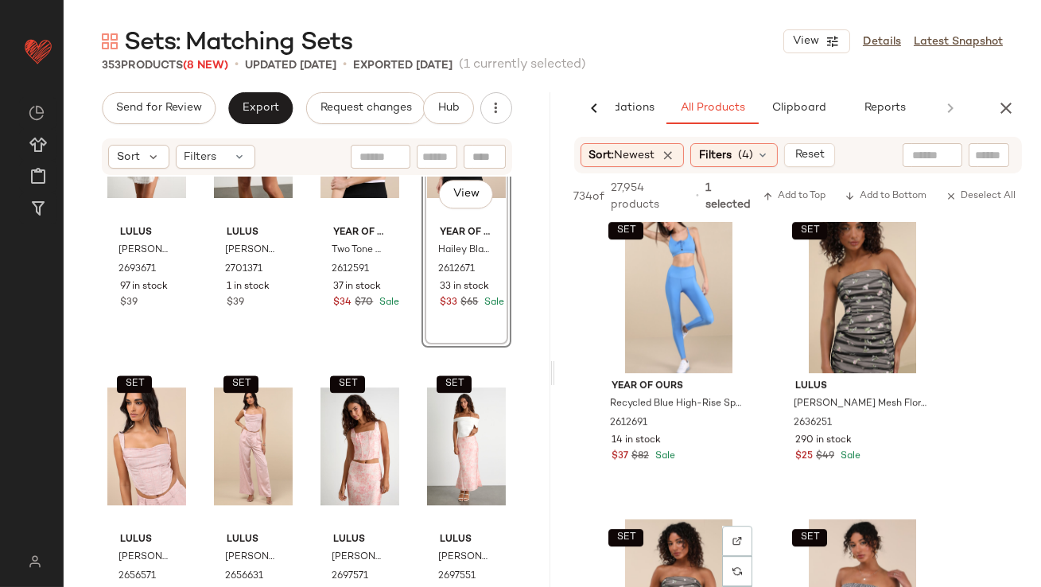
scroll to position [9228, 0]
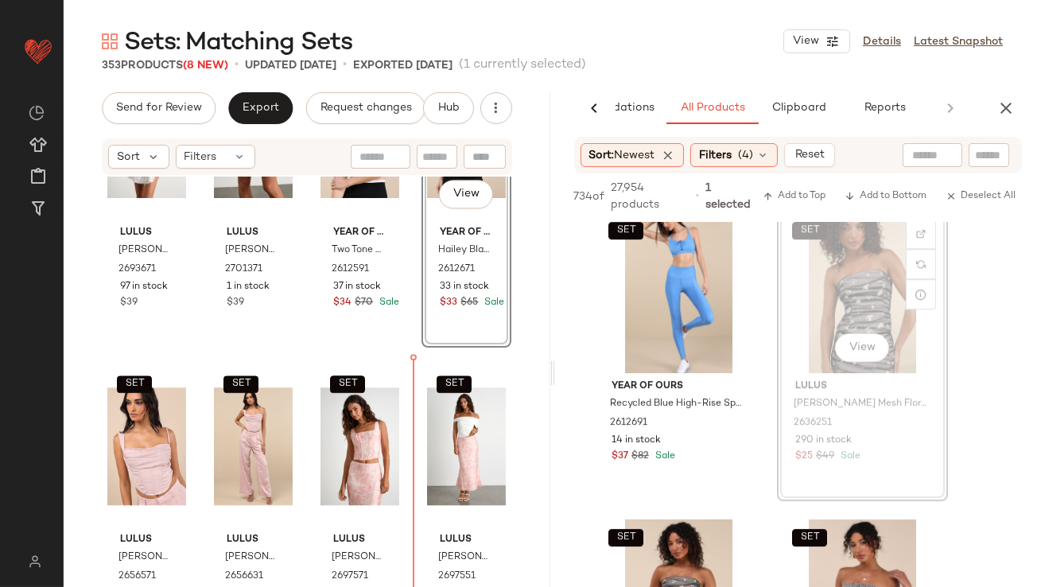
drag, startPoint x: 812, startPoint y: 330, endPoint x: 800, endPoint y: 333, distance: 12.4
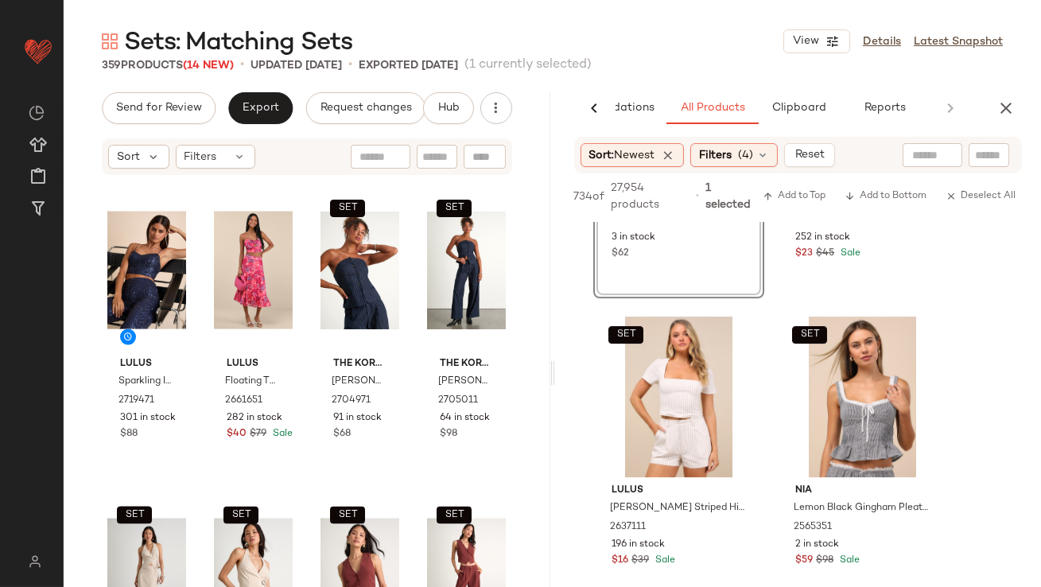
scroll to position [10210, 0]
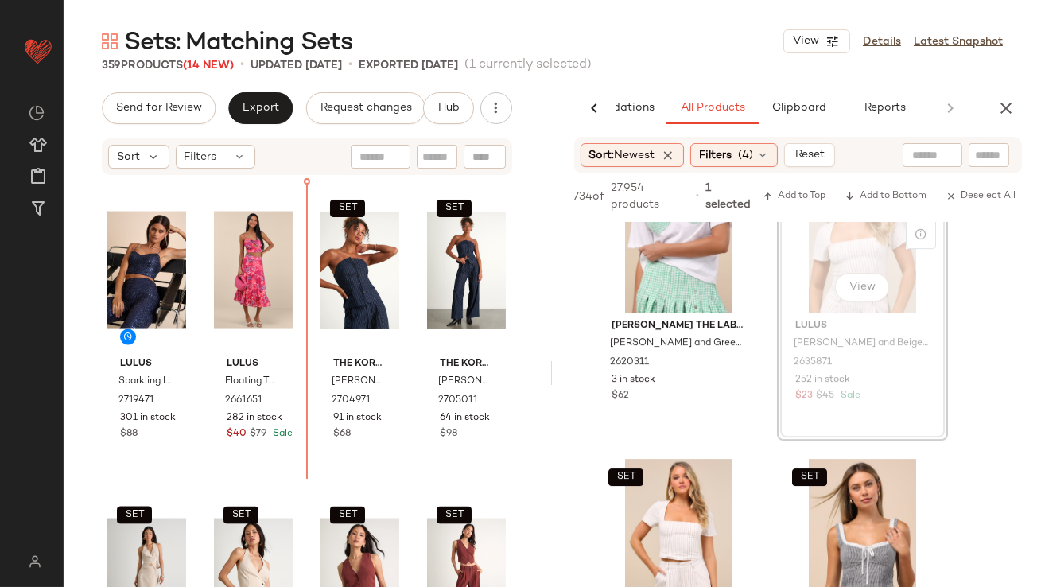
drag, startPoint x: 837, startPoint y: 282, endPoint x: 826, endPoint y: 282, distance: 11.1
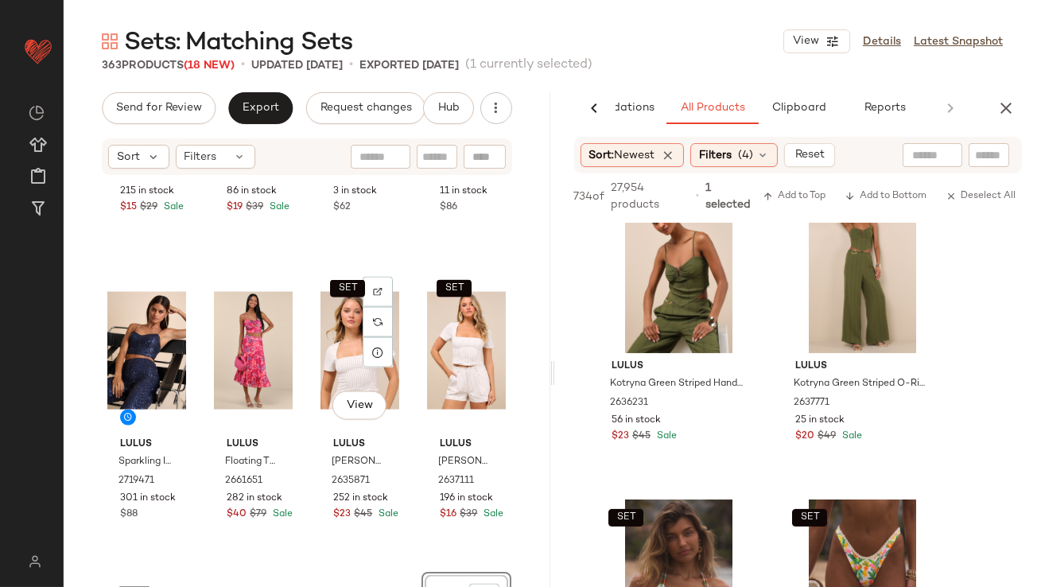
scroll to position [4909, 0]
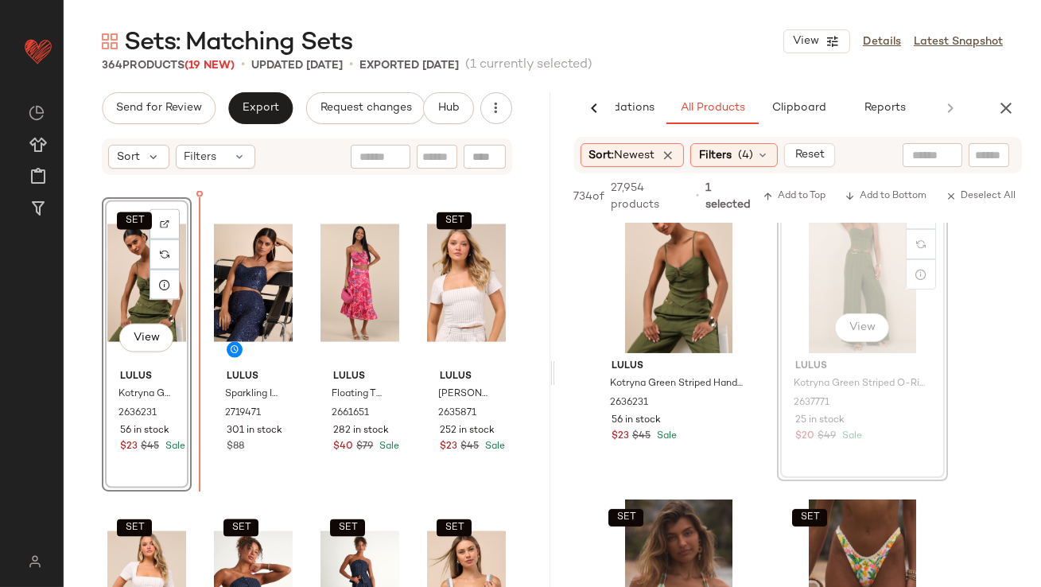
drag, startPoint x: 868, startPoint y: 284, endPoint x: 854, endPoint y: 284, distance: 14.3
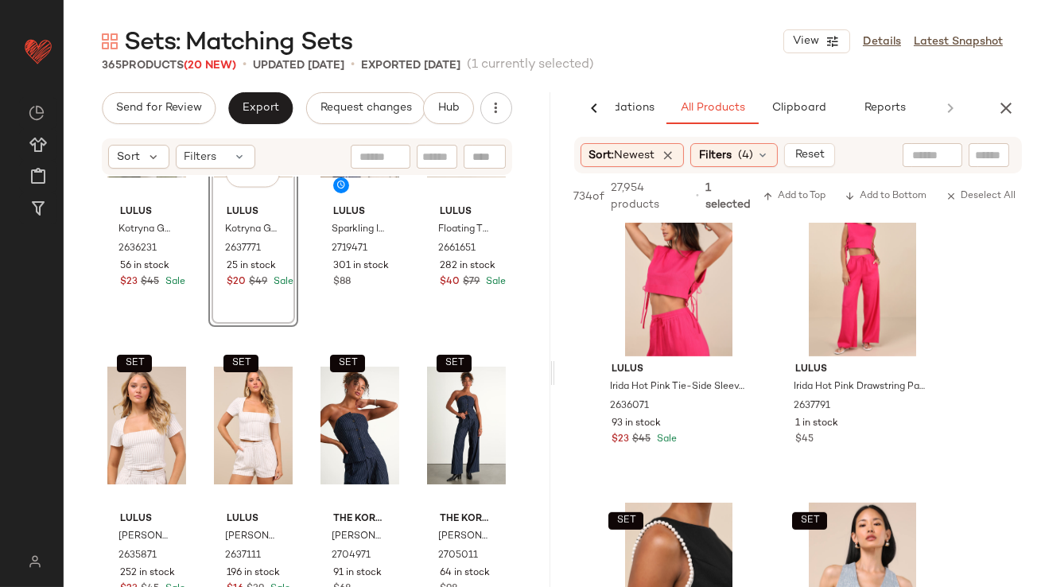
scroll to position [5089, 0]
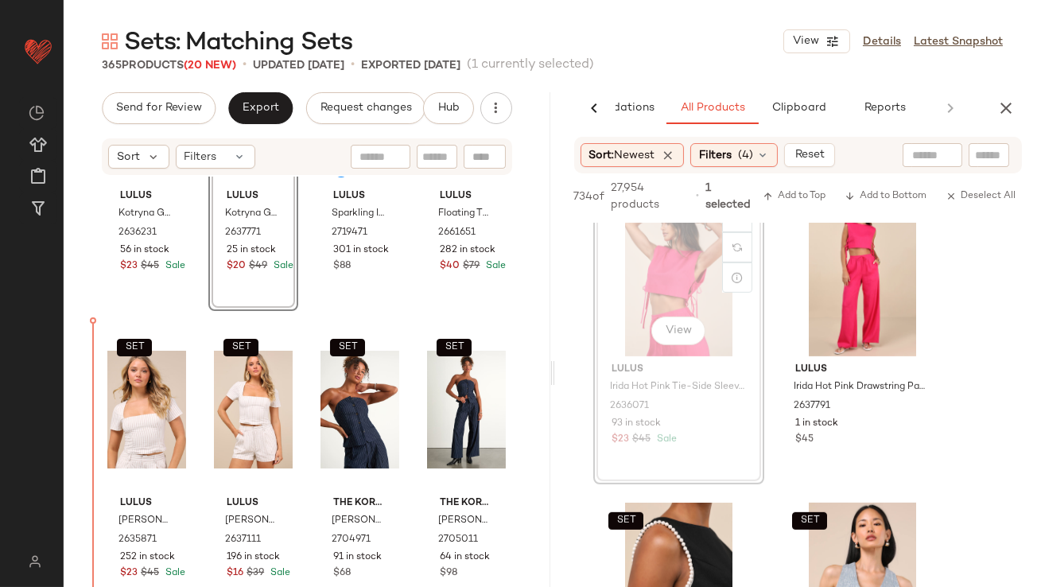
drag, startPoint x: 665, startPoint y: 302, endPoint x: 653, endPoint y: 303, distance: 12.0
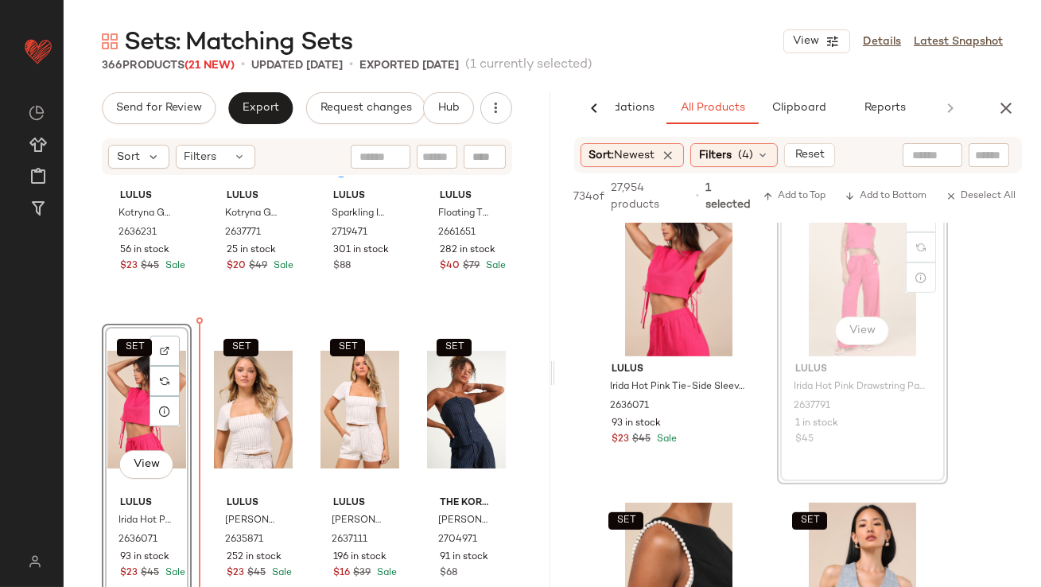
drag, startPoint x: 818, startPoint y: 293, endPoint x: 791, endPoint y: 293, distance: 27.0
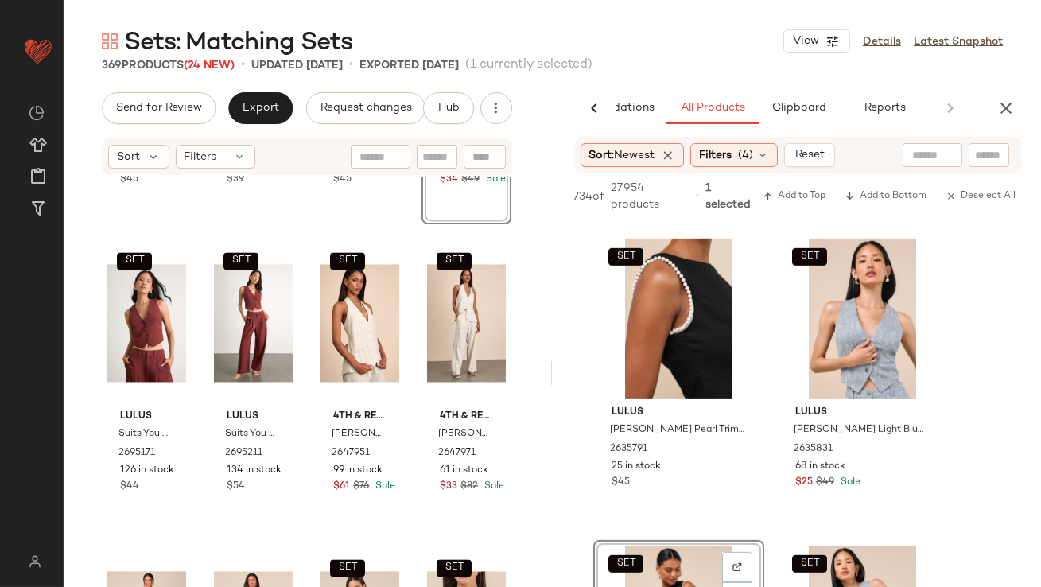
scroll to position [13193, 0]
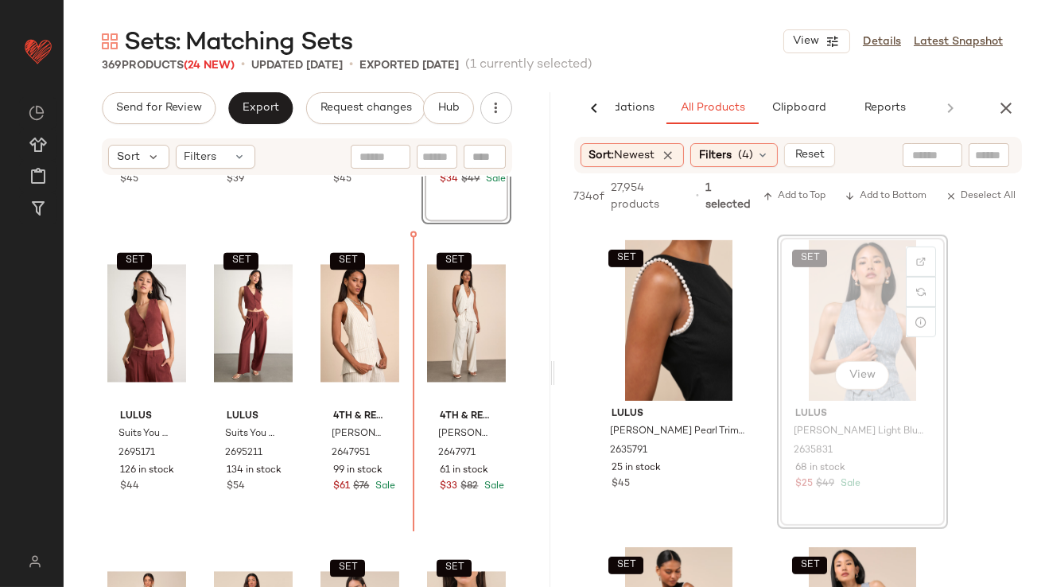
drag, startPoint x: 853, startPoint y: 304, endPoint x: 802, endPoint y: 311, distance: 51.4
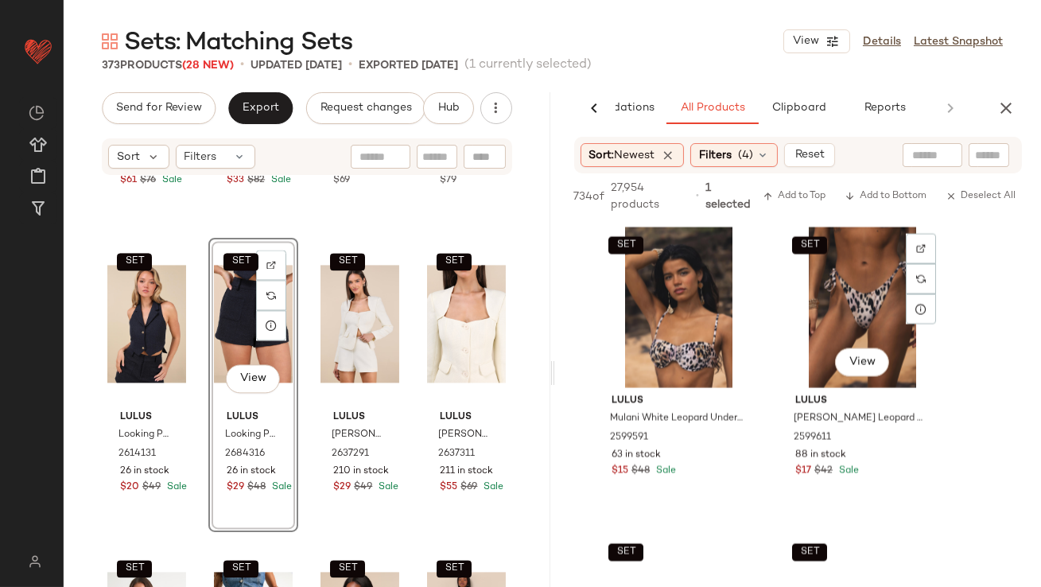
scroll to position [18162, 0]
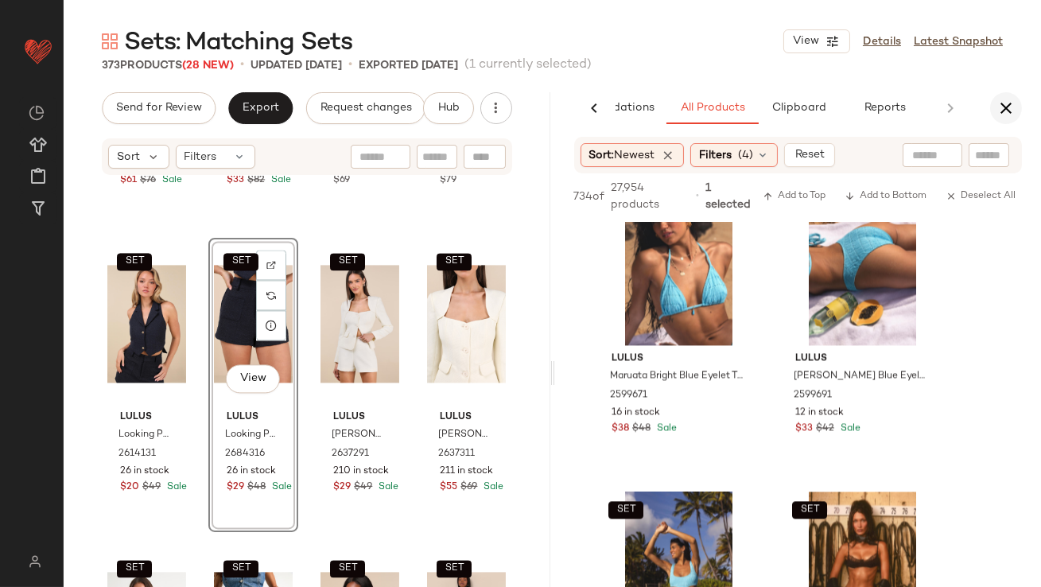
click at [1006, 114] on icon "button" at bounding box center [1006, 108] width 19 height 19
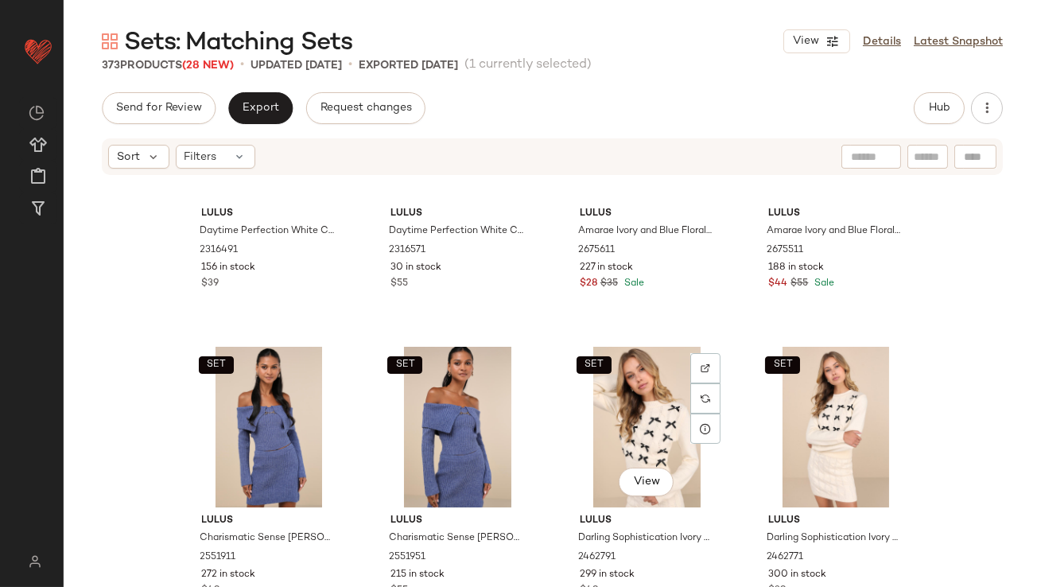
scroll to position [0, 0]
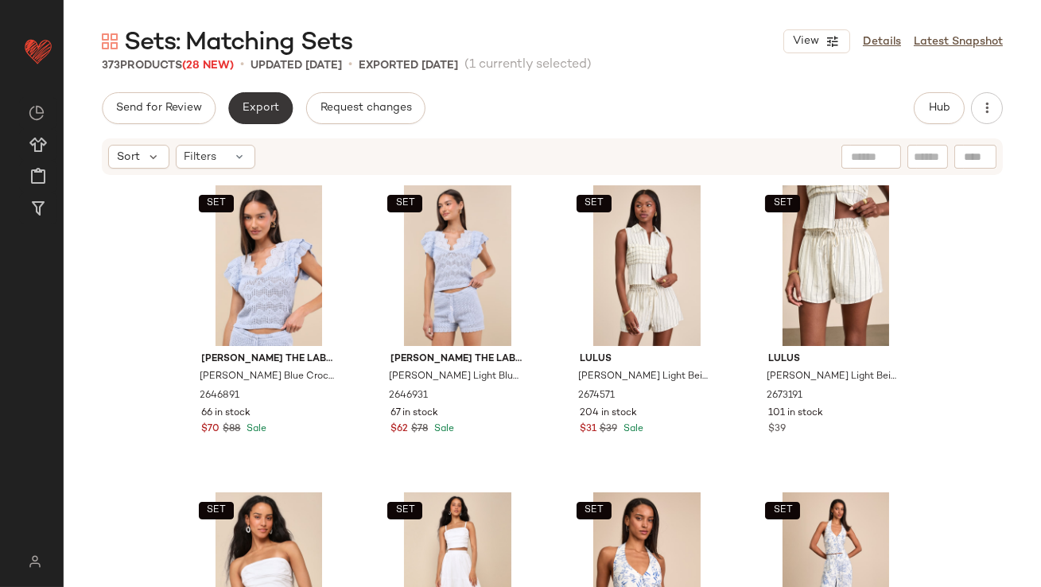
click at [279, 101] on button "Export" at bounding box center [260, 108] width 64 height 32
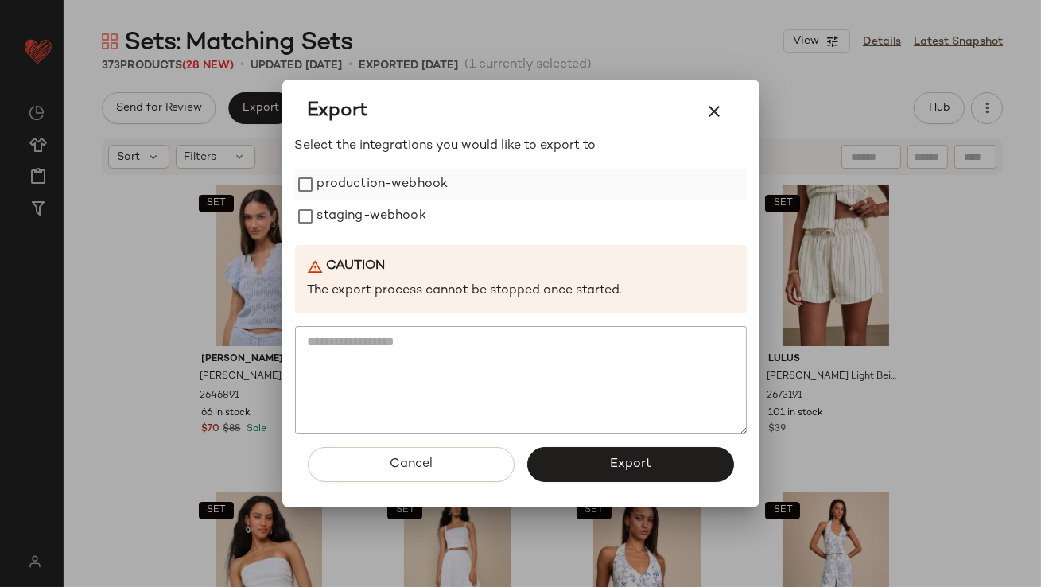
click at [356, 191] on label "production-webhook" at bounding box center [382, 185] width 131 height 32
click at [356, 207] on label "staging-webhook" at bounding box center [371, 216] width 109 height 32
click at [566, 457] on button "Export" at bounding box center [630, 464] width 207 height 35
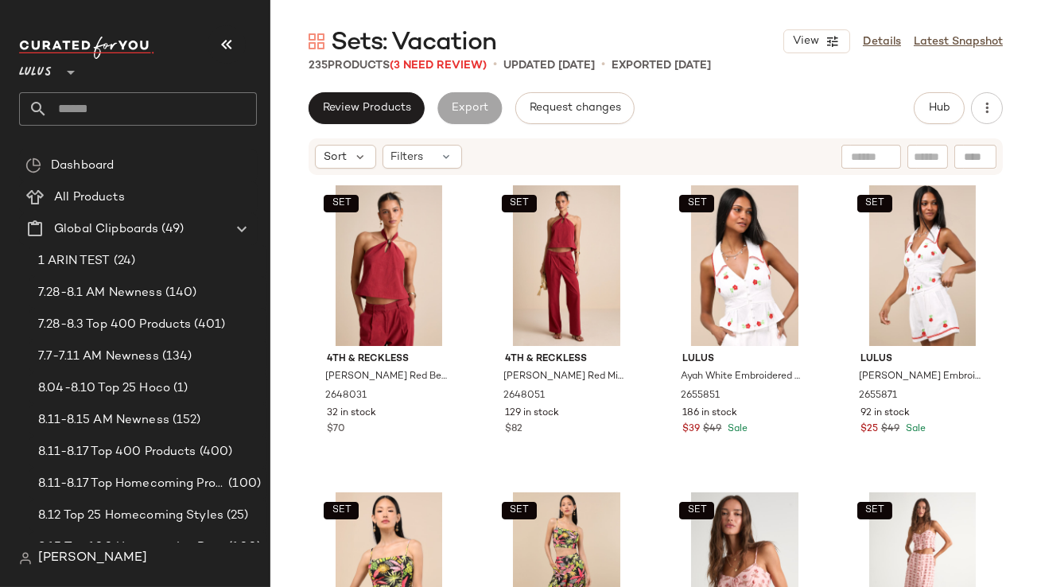
click at [235, 39] on icon "button" at bounding box center [226, 44] width 19 height 19
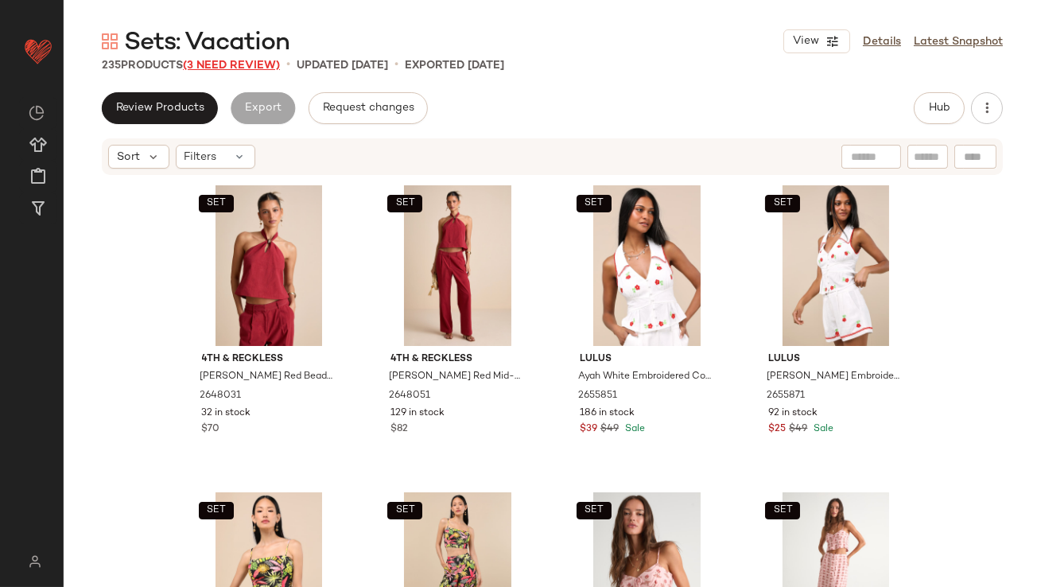
click at [243, 70] on span "(3 Need Review)" at bounding box center [231, 66] width 97 height 12
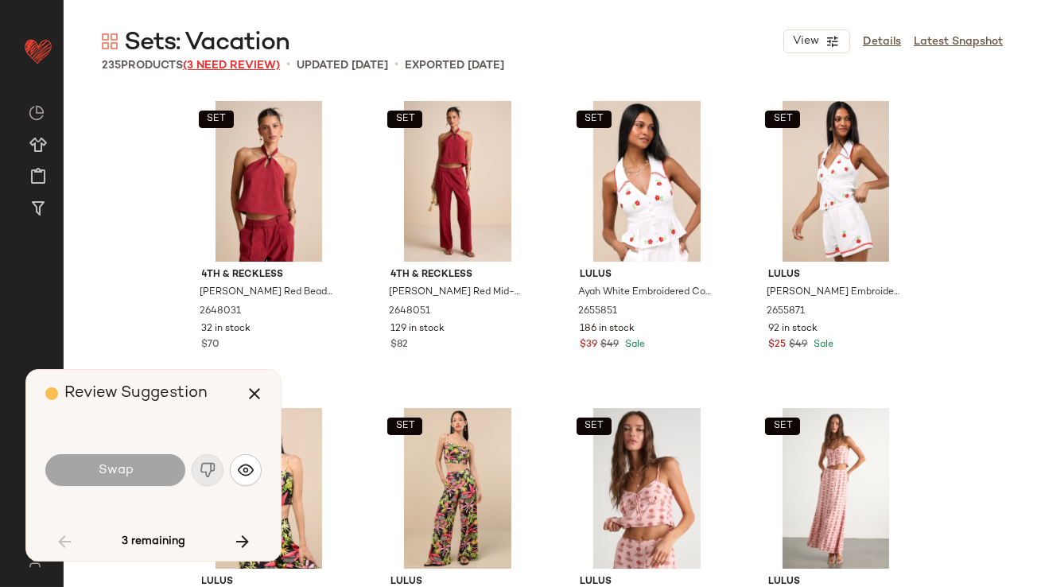
scroll to position [4606, 0]
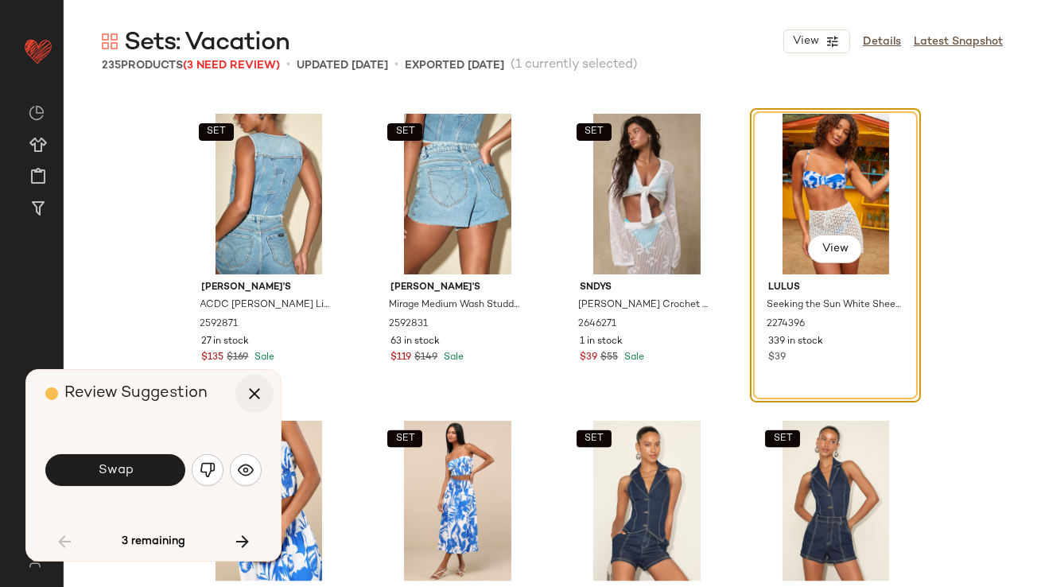
click at [250, 396] on icon "button" at bounding box center [254, 393] width 19 height 19
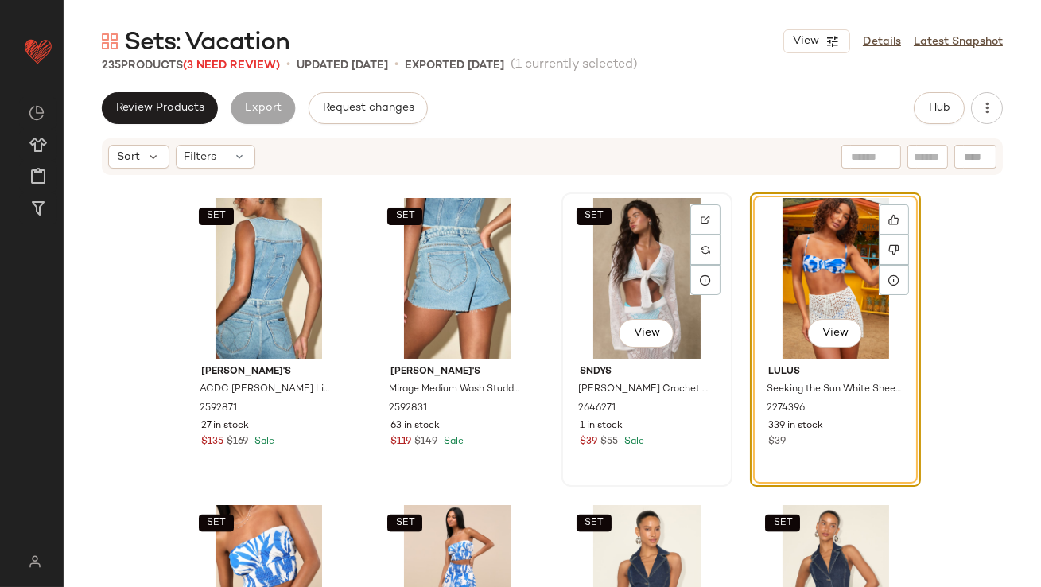
click at [628, 278] on div "SET View" at bounding box center [647, 278] width 160 height 161
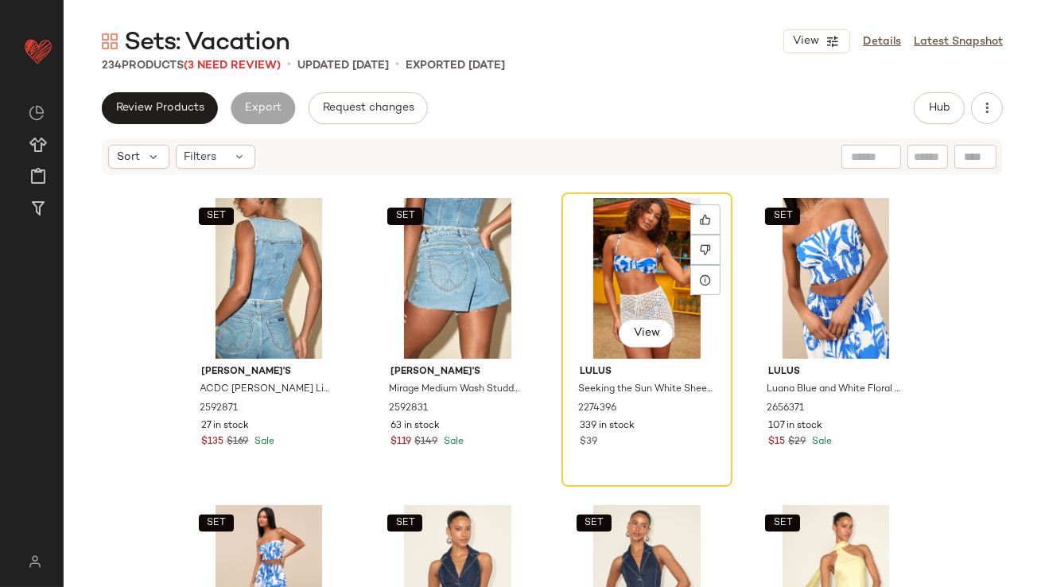
click at [628, 279] on div "View" at bounding box center [647, 278] width 160 height 161
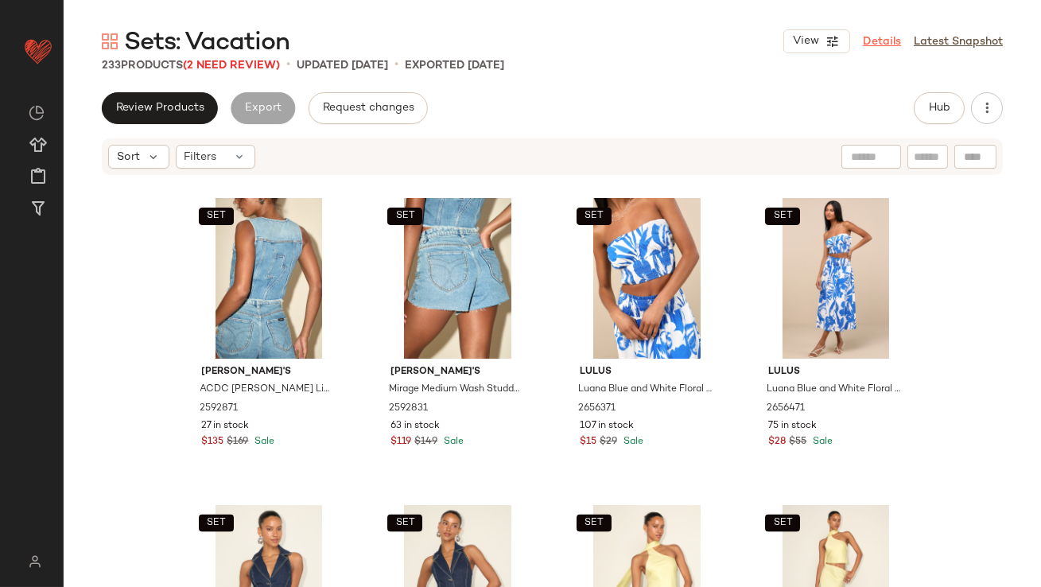
click at [883, 43] on link "Details" at bounding box center [882, 41] width 38 height 17
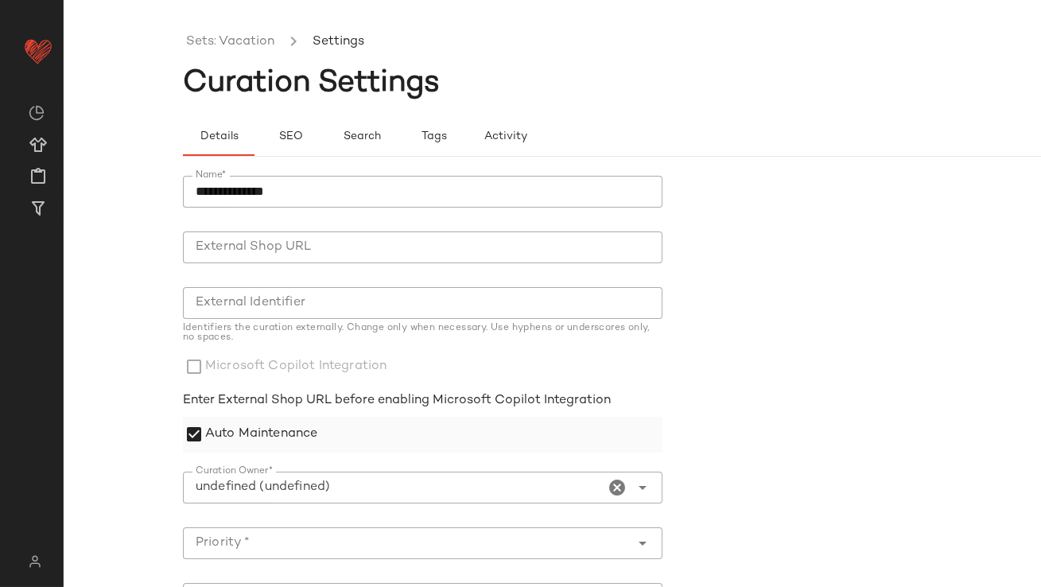
click at [234, 442] on label "Auto Maintenance" at bounding box center [261, 435] width 112 height 36
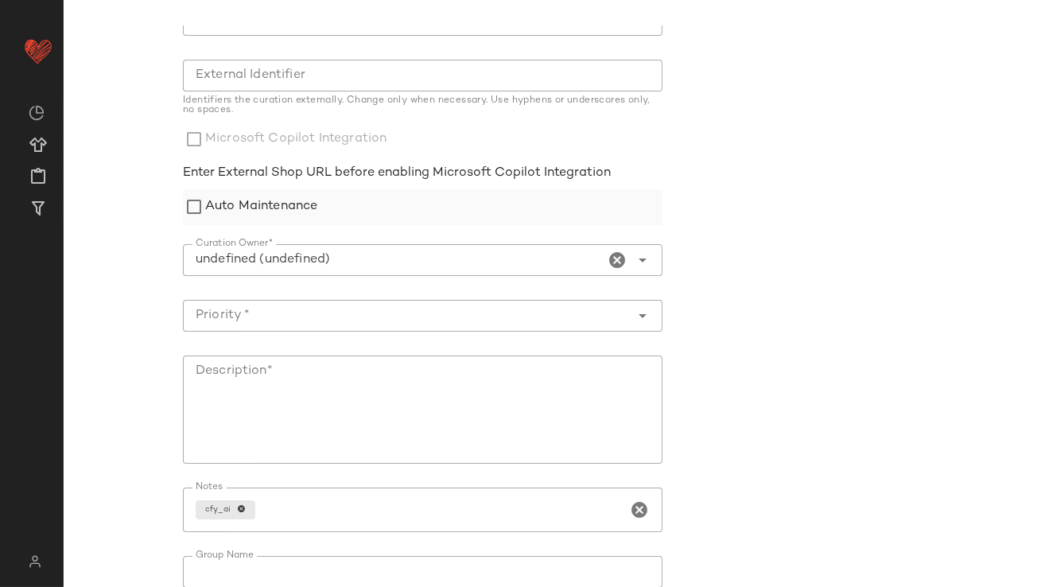
scroll to position [313, 0]
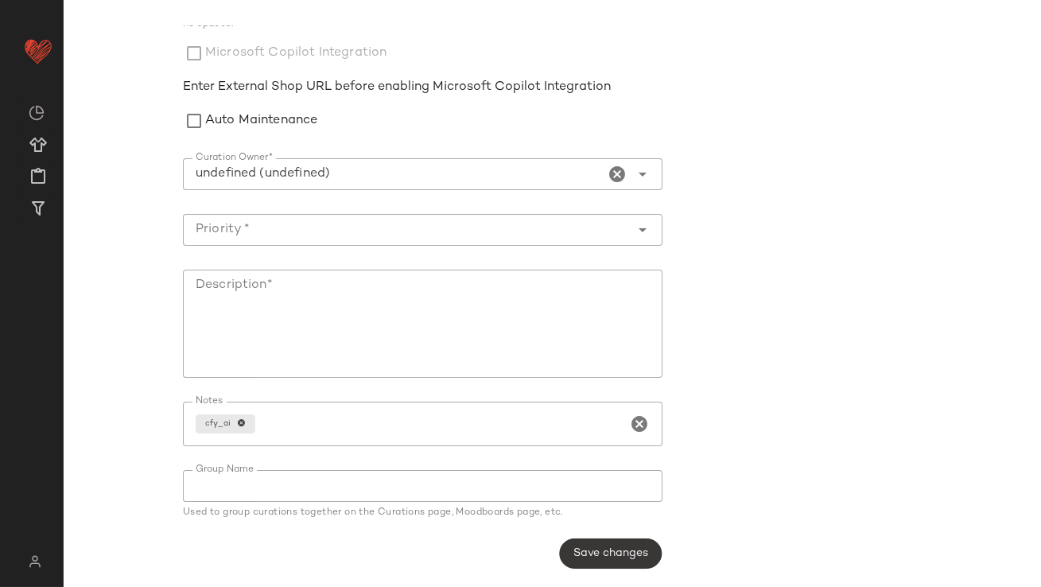
click at [608, 539] on button "Save changes" at bounding box center [610, 554] width 103 height 30
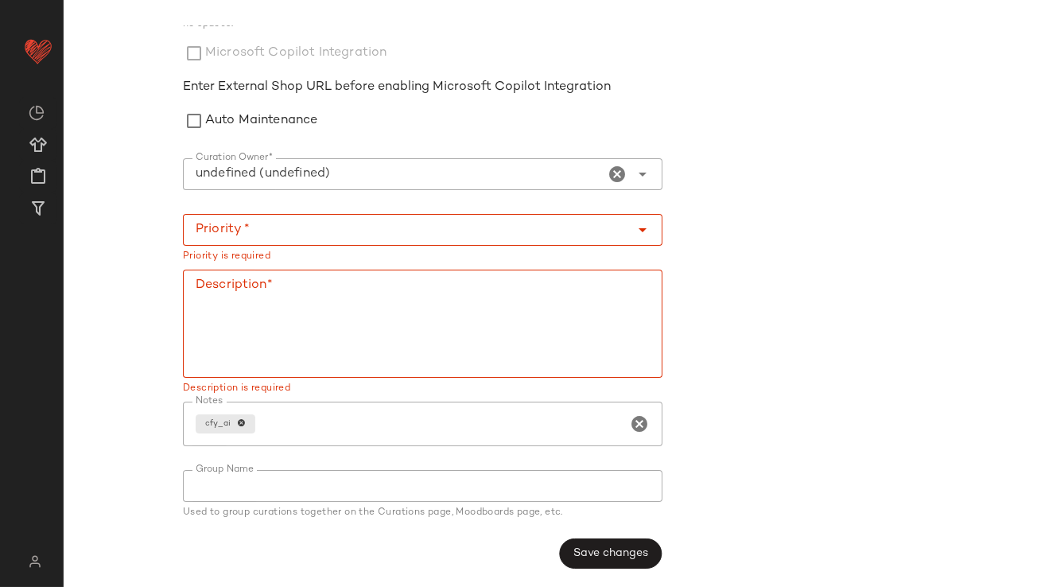
click at [373, 240] on div at bounding box center [407, 230] width 448 height 32
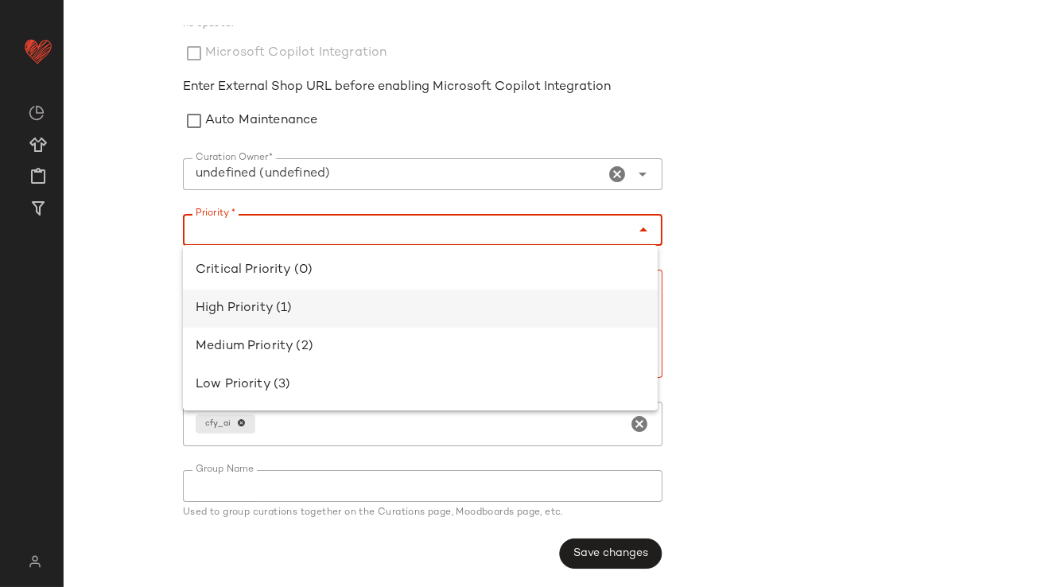
click at [347, 305] on div "High Priority (1)" at bounding box center [420, 308] width 449 height 19
type input "**********"
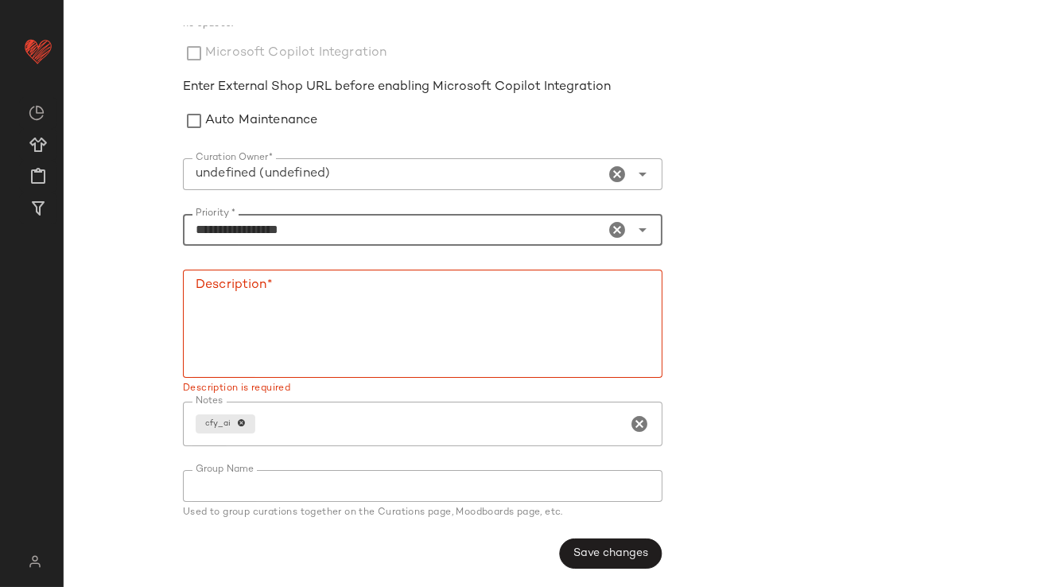
click at [364, 321] on textarea "Description*" at bounding box center [423, 324] width 480 height 108
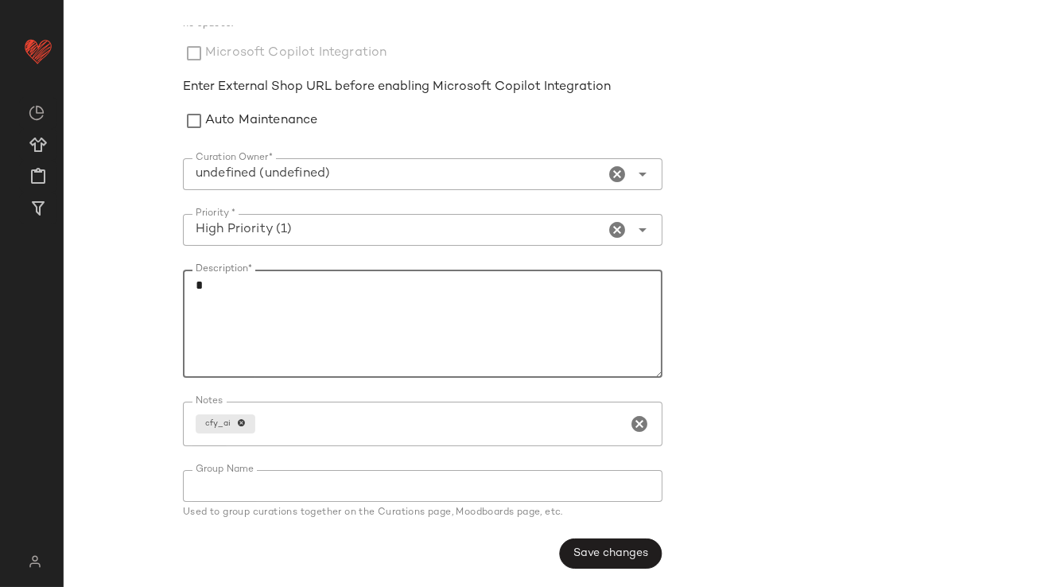
click at [609, 553] on span "Save changes" at bounding box center [611, 553] width 76 height 13
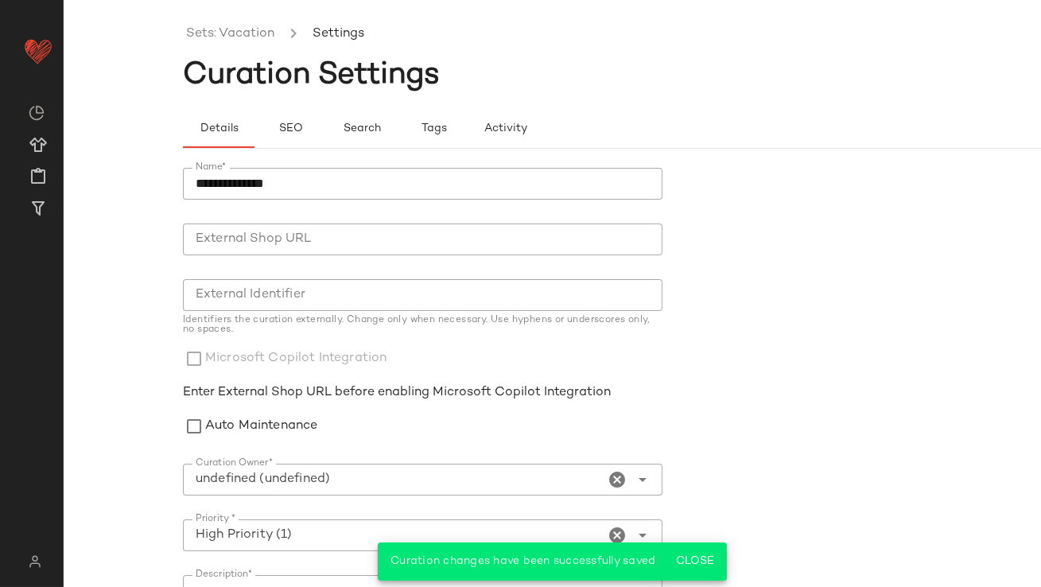
scroll to position [0, 0]
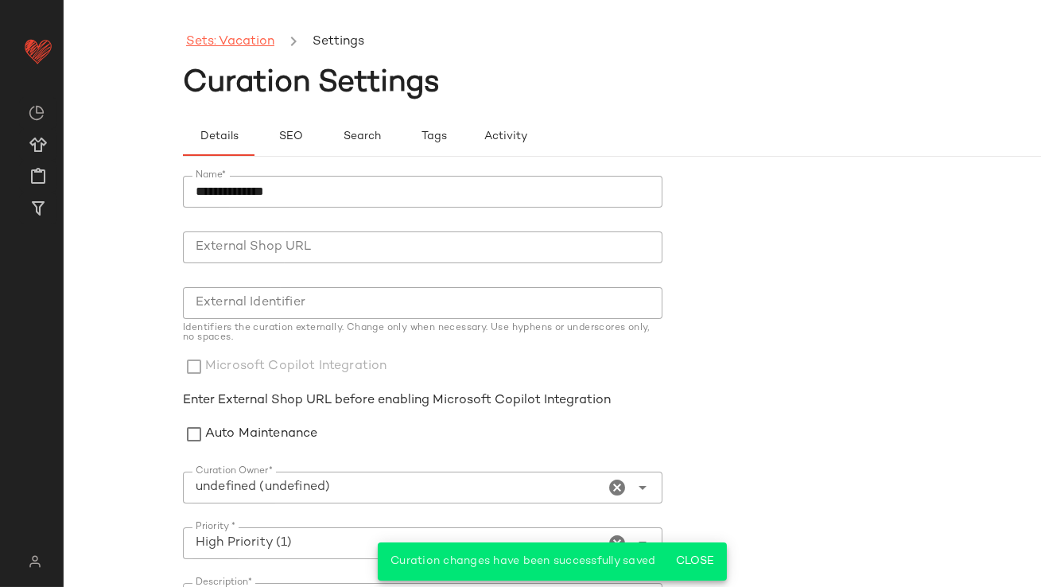
click at [251, 39] on link "Sets: Vacation" at bounding box center [230, 42] width 88 height 21
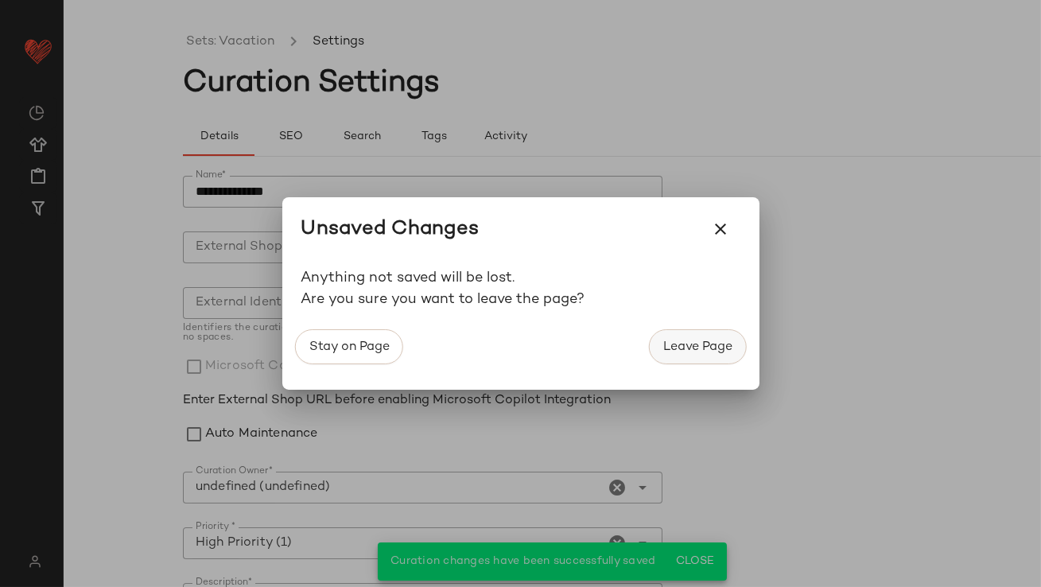
click at [699, 338] on button "Leave Page" at bounding box center [697, 346] width 97 height 35
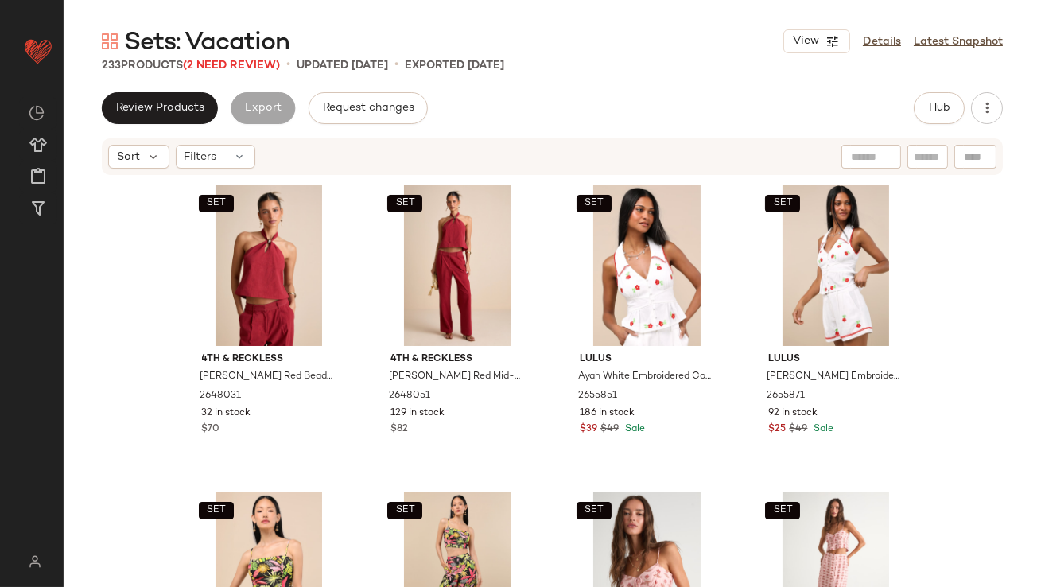
click at [264, 71] on div "233 Products (2 Need Review)" at bounding box center [191, 65] width 178 height 17
click at [260, 60] on span "(2 Need Review)" at bounding box center [231, 66] width 97 height 12
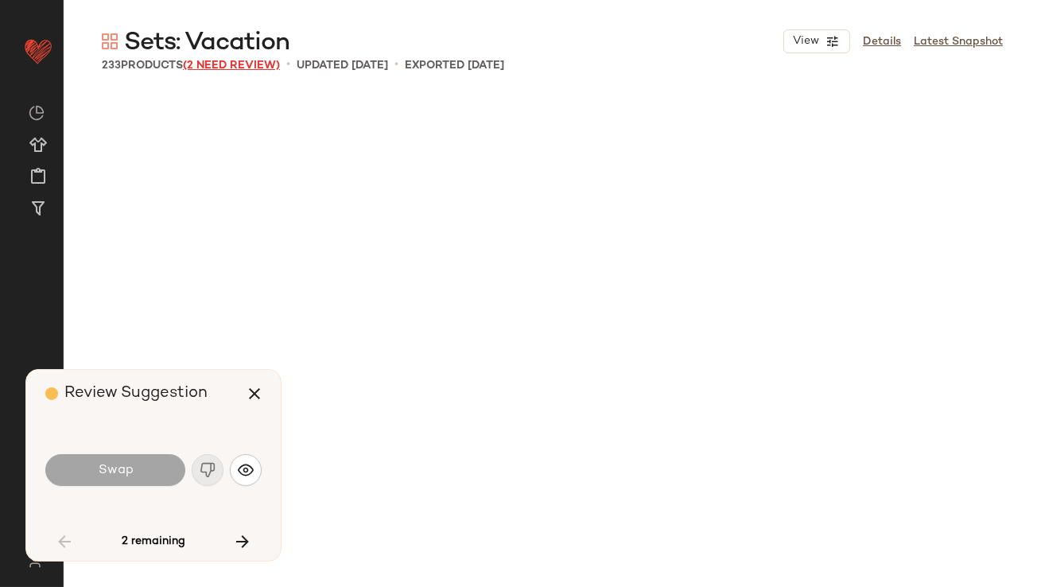
scroll to position [5220, 0]
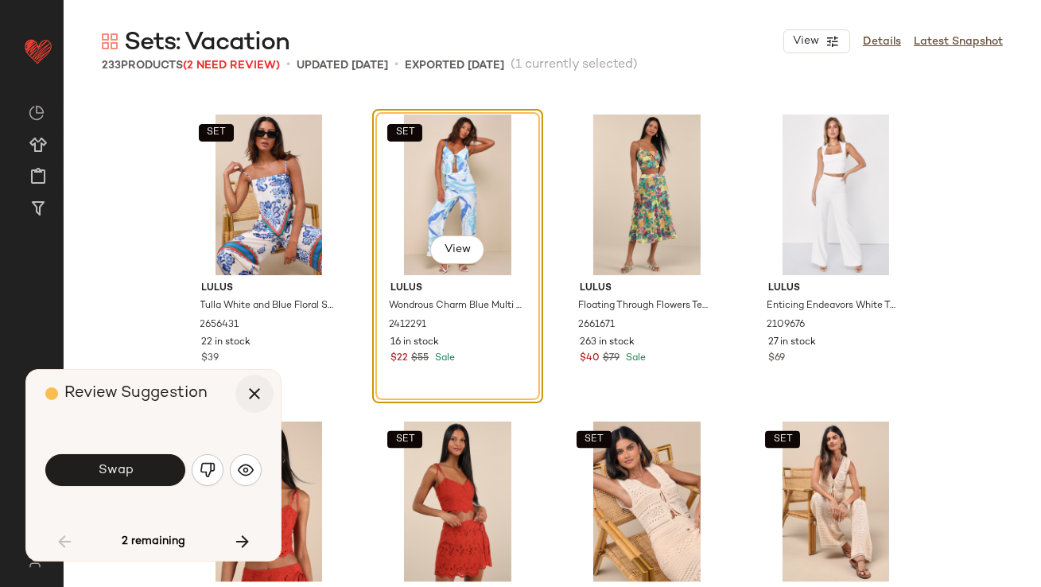
click at [259, 397] on icon "button" at bounding box center [254, 393] width 19 height 19
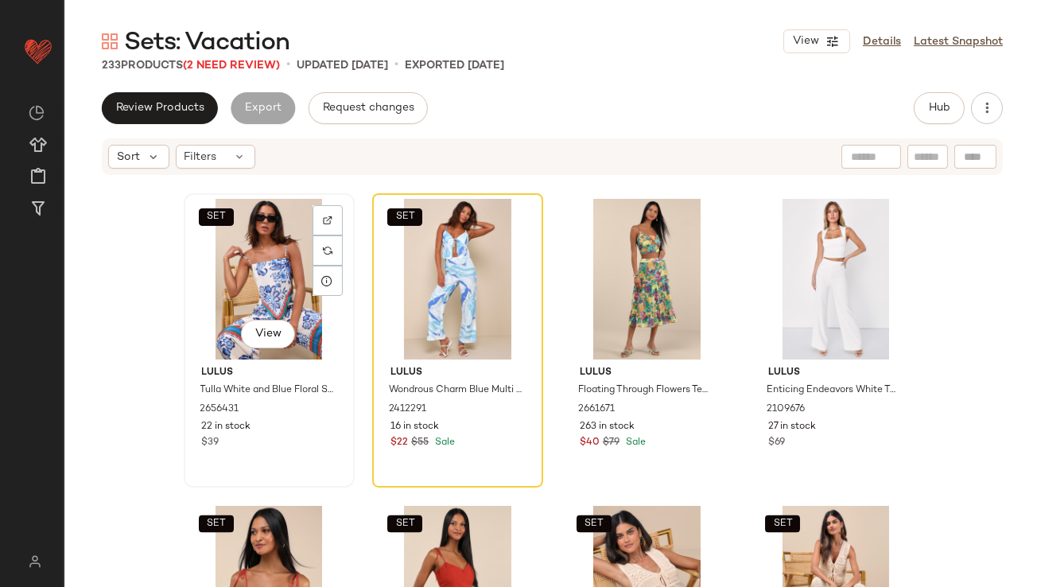
click at [261, 252] on div "SET View" at bounding box center [269, 279] width 160 height 161
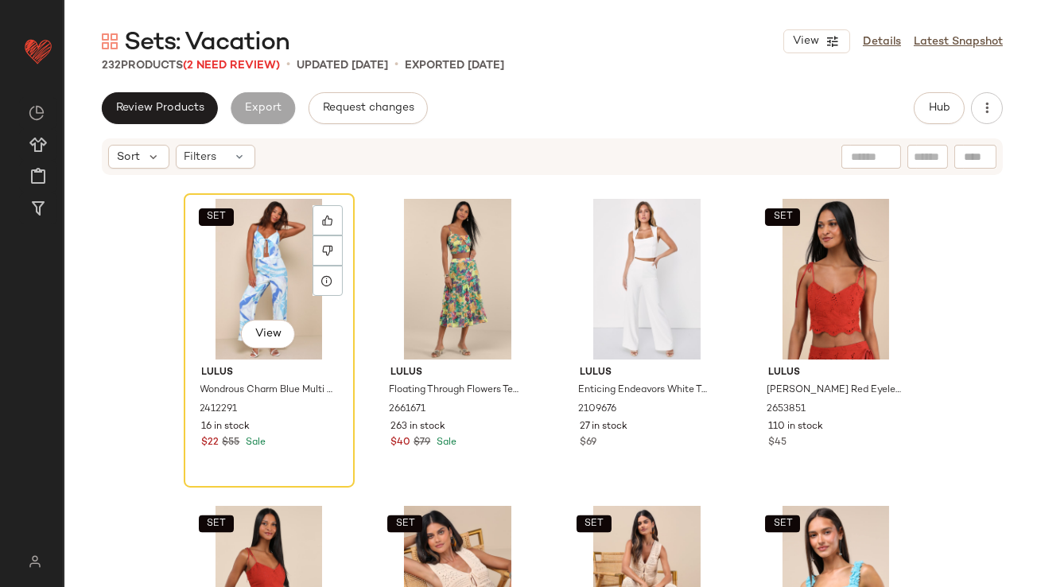
click at [260, 252] on div "SET View" at bounding box center [269, 279] width 160 height 161
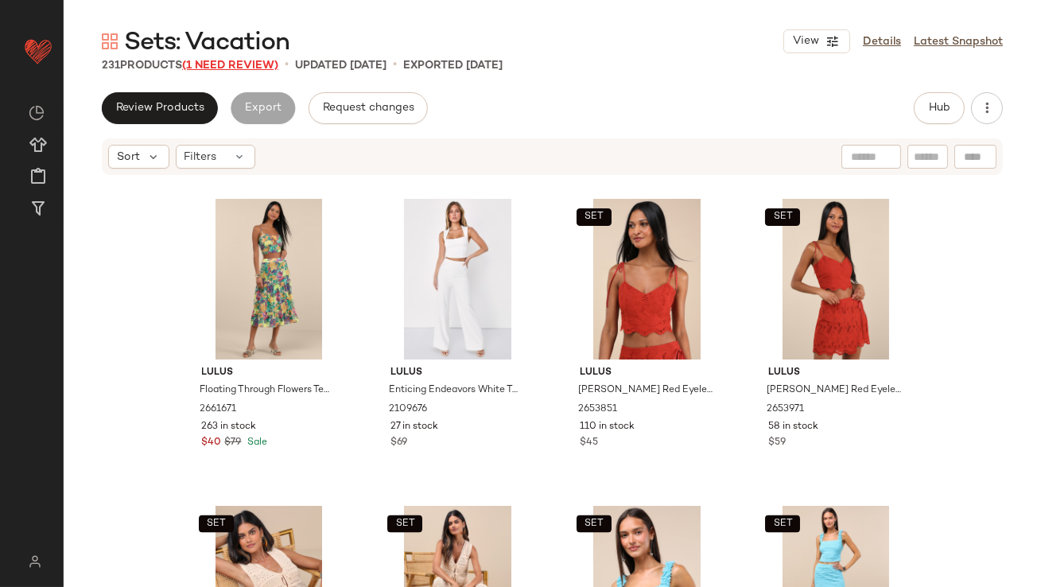
click at [196, 63] on span "(1 Need Review)" at bounding box center [230, 66] width 96 height 12
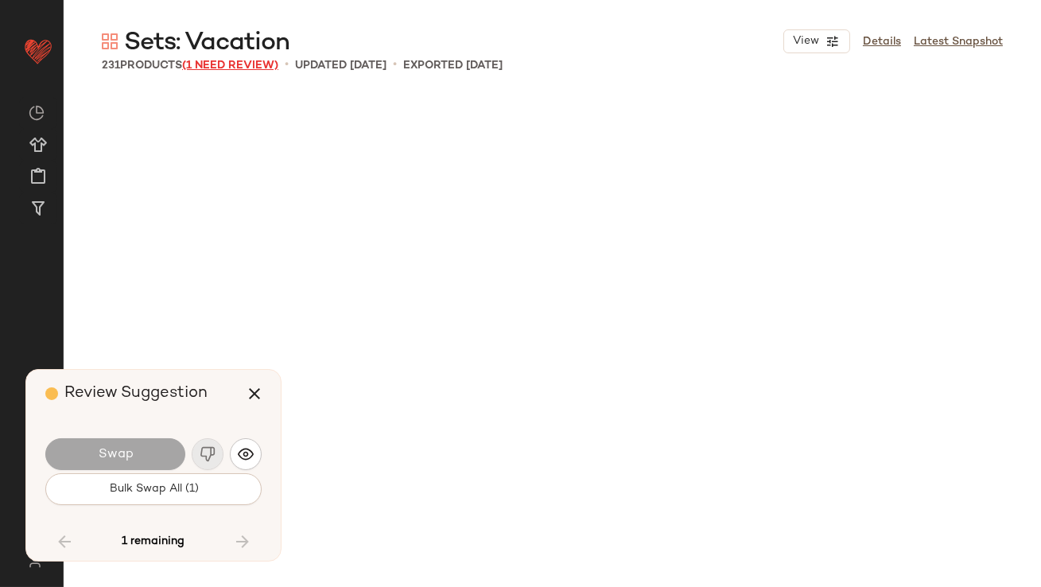
scroll to position [16276, 0]
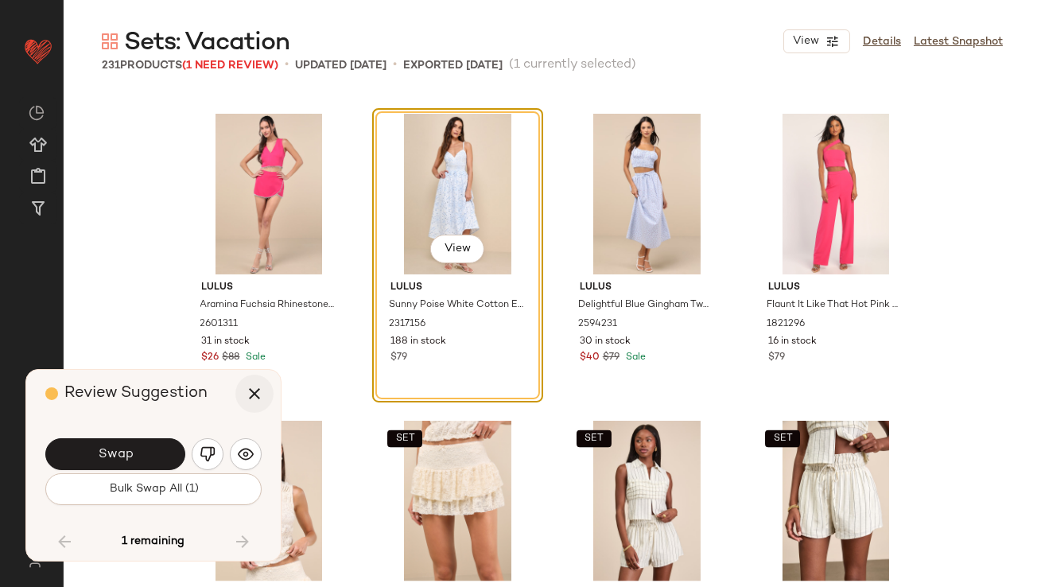
click at [247, 397] on icon "button" at bounding box center [254, 393] width 19 height 19
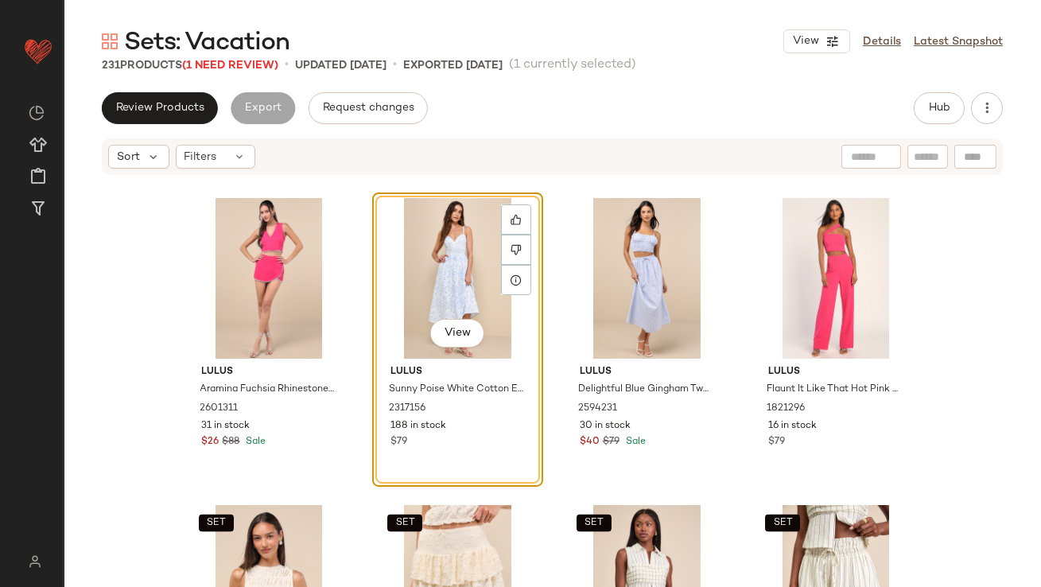
click at [422, 264] on div "View" at bounding box center [458, 278] width 160 height 161
click at [422, 265] on div "View" at bounding box center [458, 278] width 160 height 161
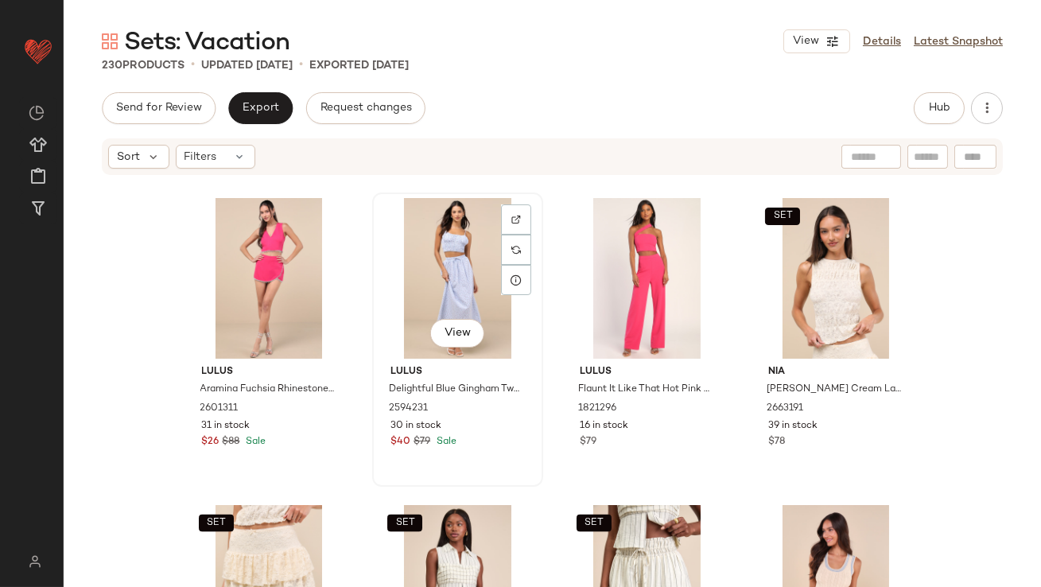
click at [422, 265] on div "View" at bounding box center [458, 278] width 160 height 161
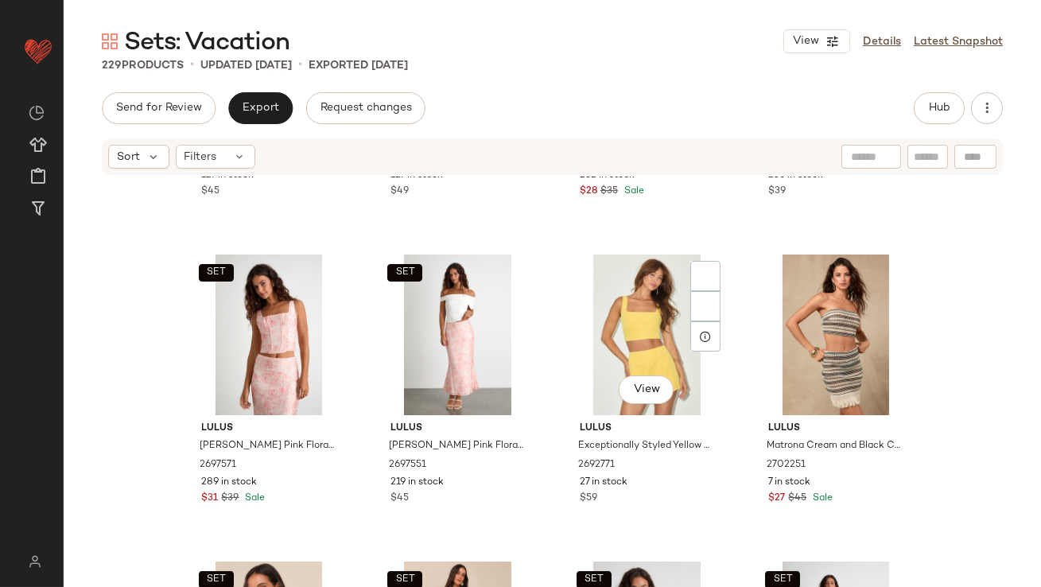
scroll to position [940, 0]
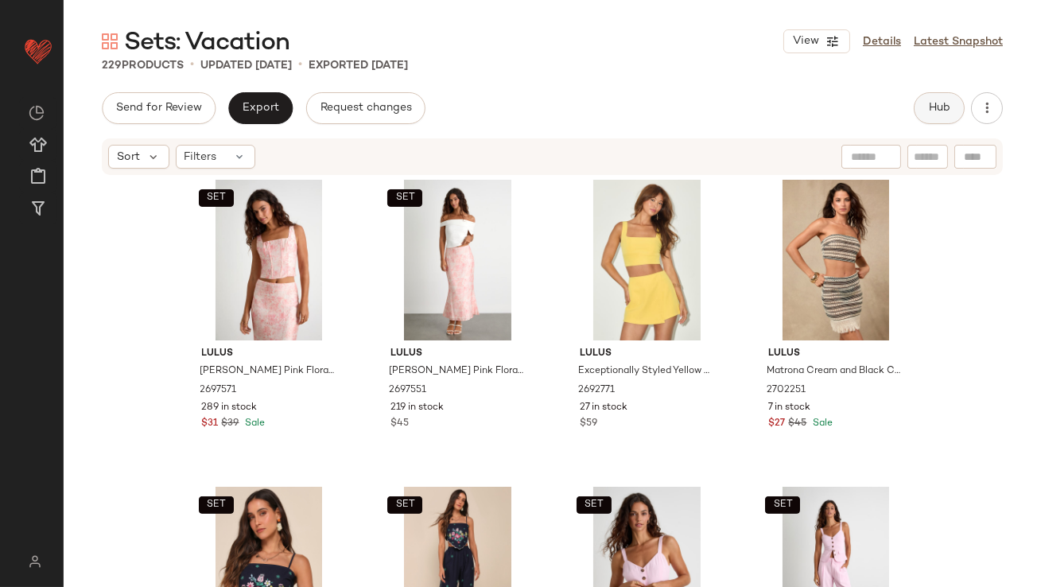
click at [932, 112] on span "Hub" at bounding box center [939, 108] width 22 height 13
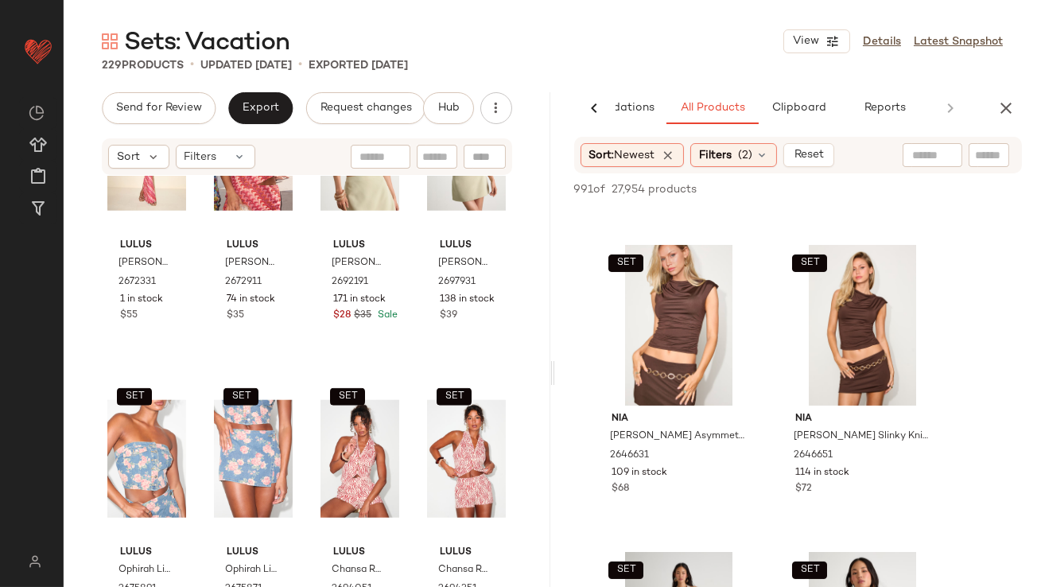
scroll to position [582, 0]
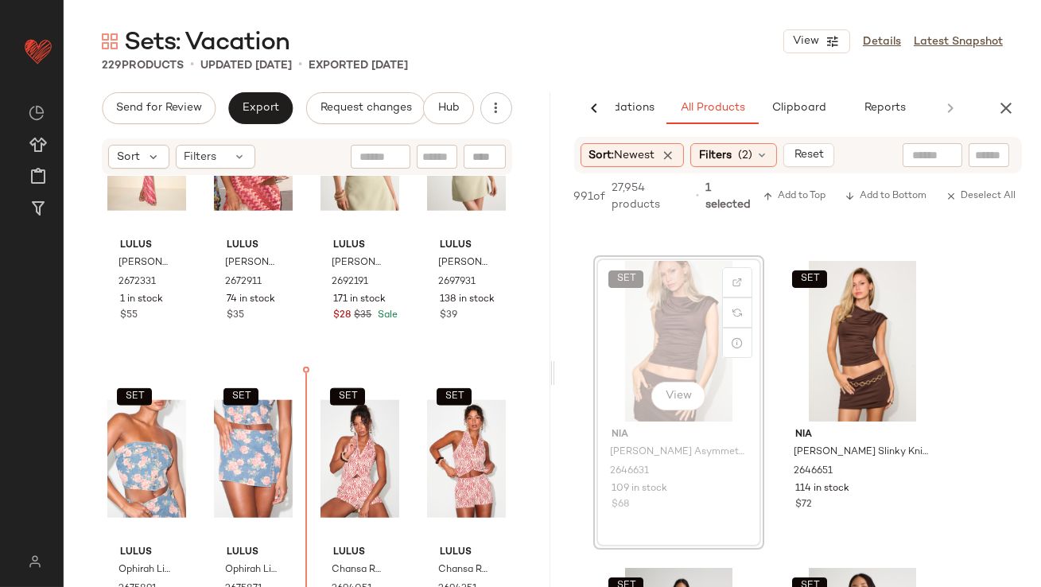
drag, startPoint x: 652, startPoint y: 304, endPoint x: 644, endPoint y: 307, distance: 8.6
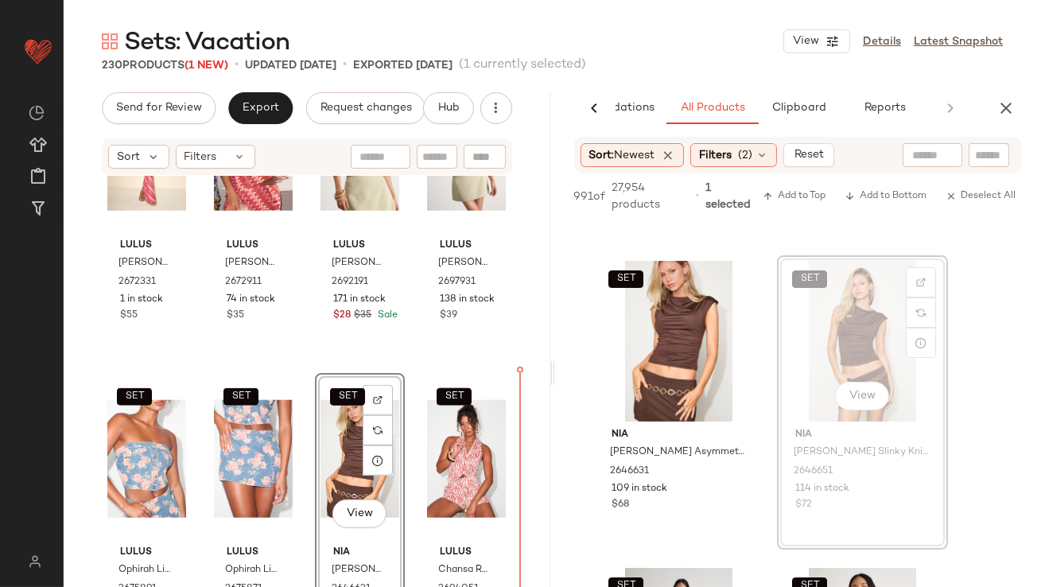
drag, startPoint x: 819, startPoint y: 332, endPoint x: 810, endPoint y: 332, distance: 8.8
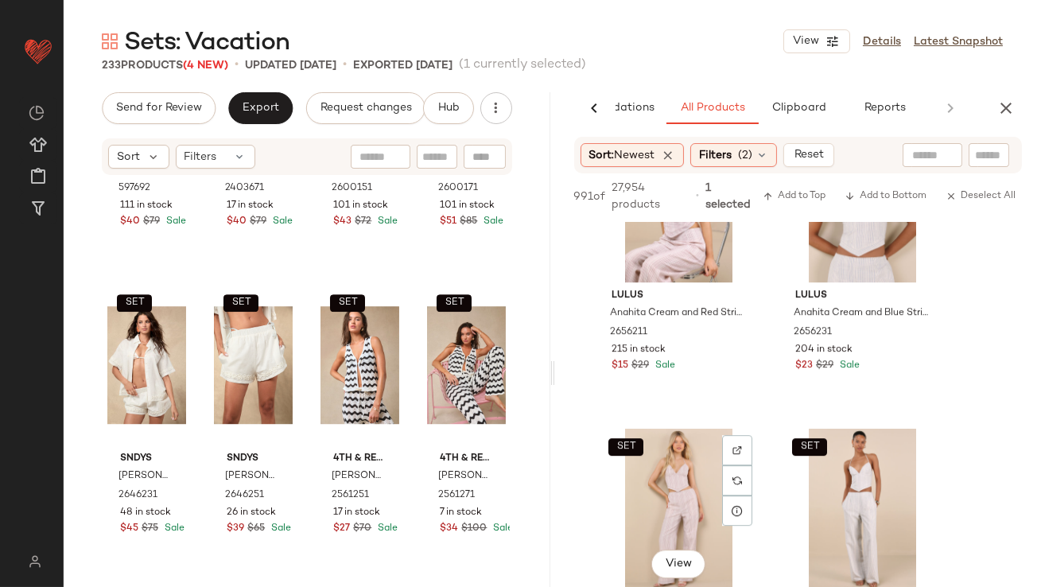
scroll to position [9167, 0]
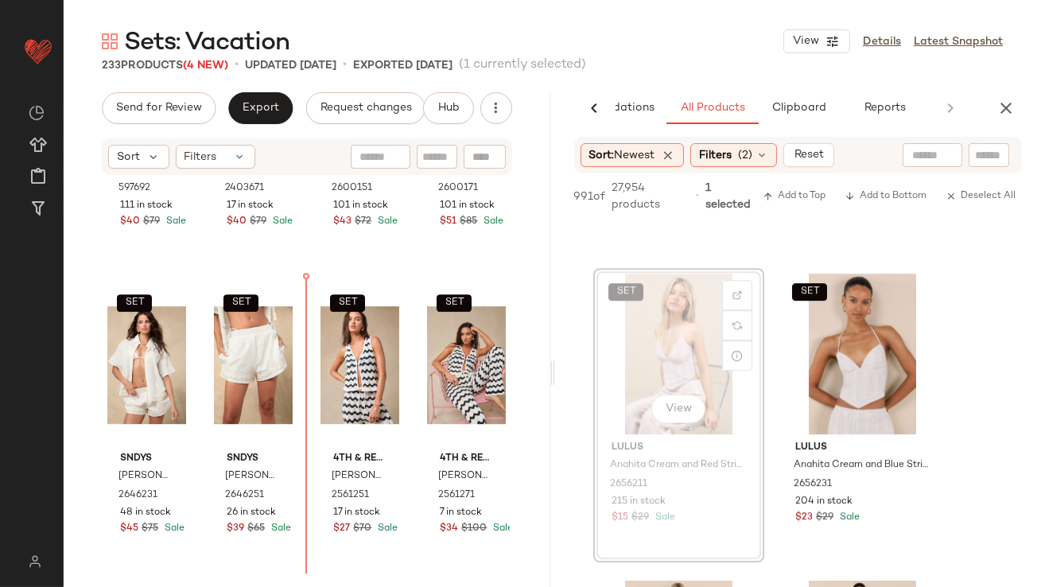
drag, startPoint x: 656, startPoint y: 344, endPoint x: 626, endPoint y: 352, distance: 31.5
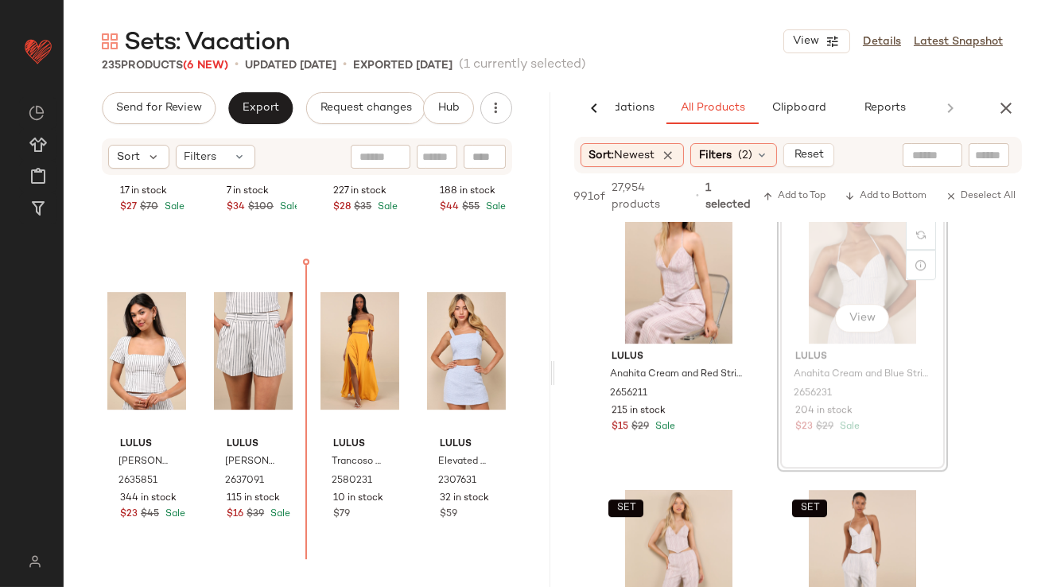
scroll to position [9458, 0]
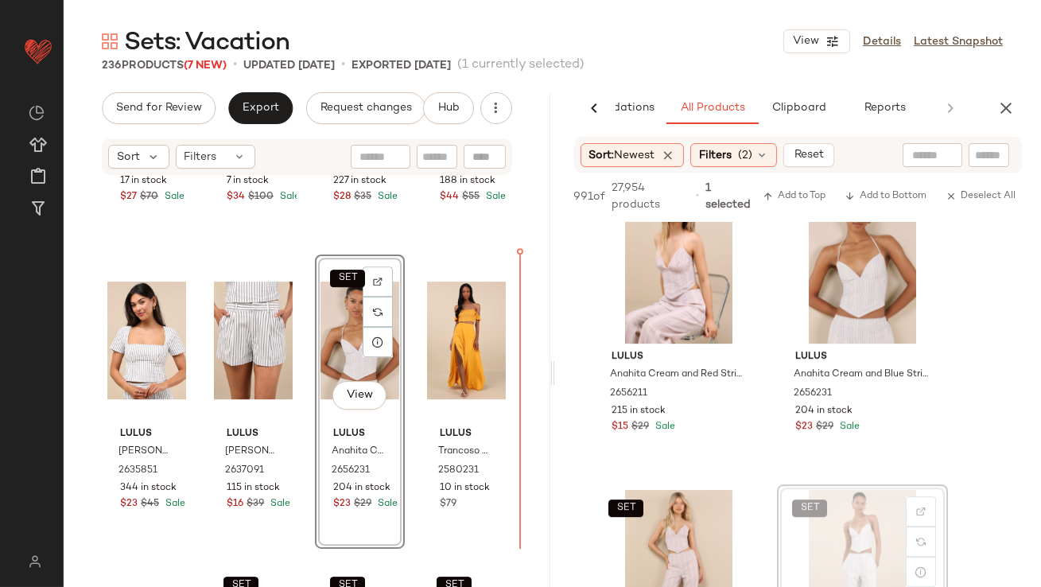
drag, startPoint x: 881, startPoint y: 547, endPoint x: 868, endPoint y: 547, distance: 12.7
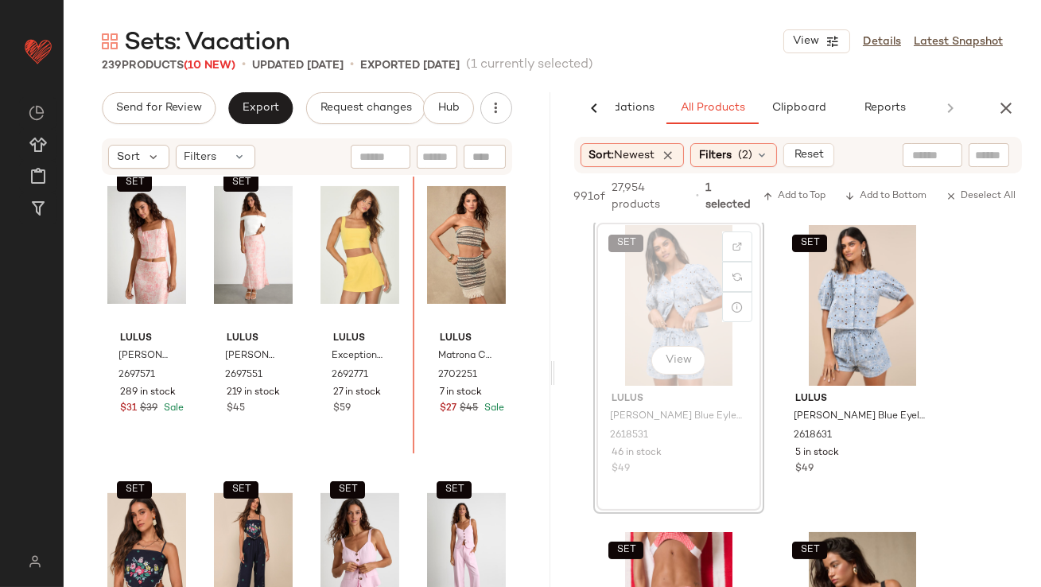
scroll to position [865, 0]
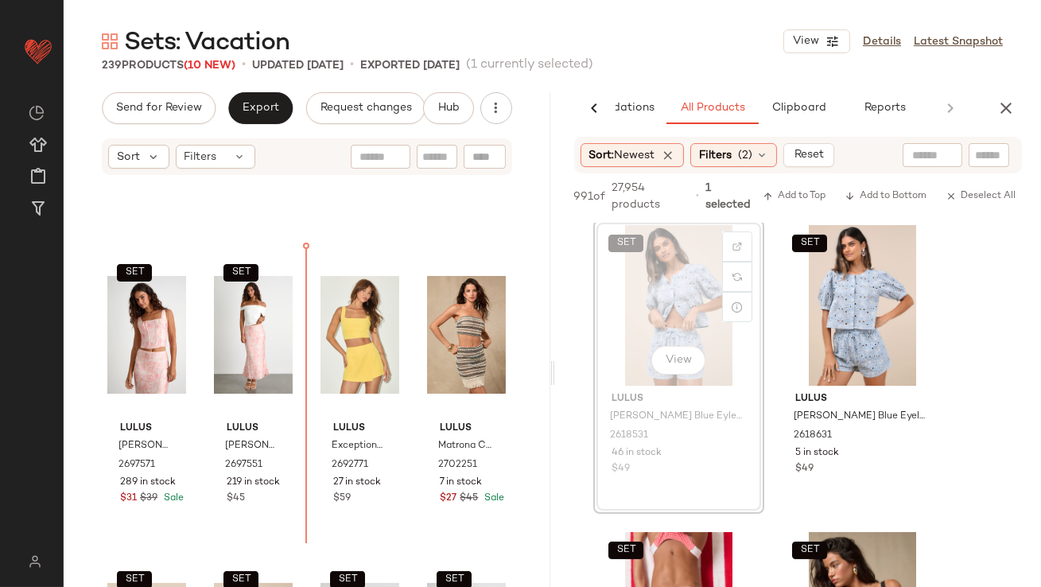
drag, startPoint x: 687, startPoint y: 306, endPoint x: 663, endPoint y: 313, distance: 24.9
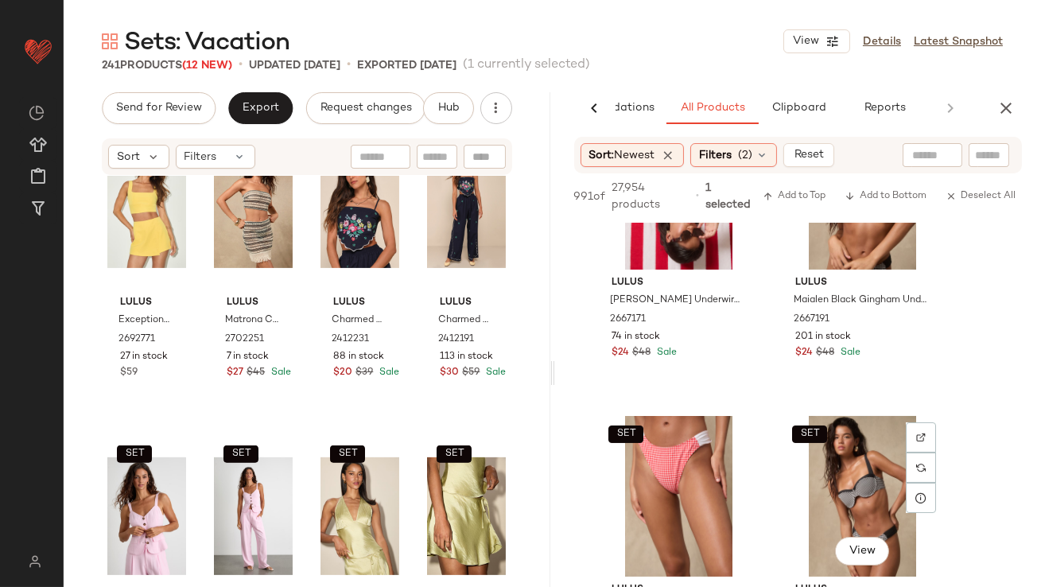
scroll to position [12856, 0]
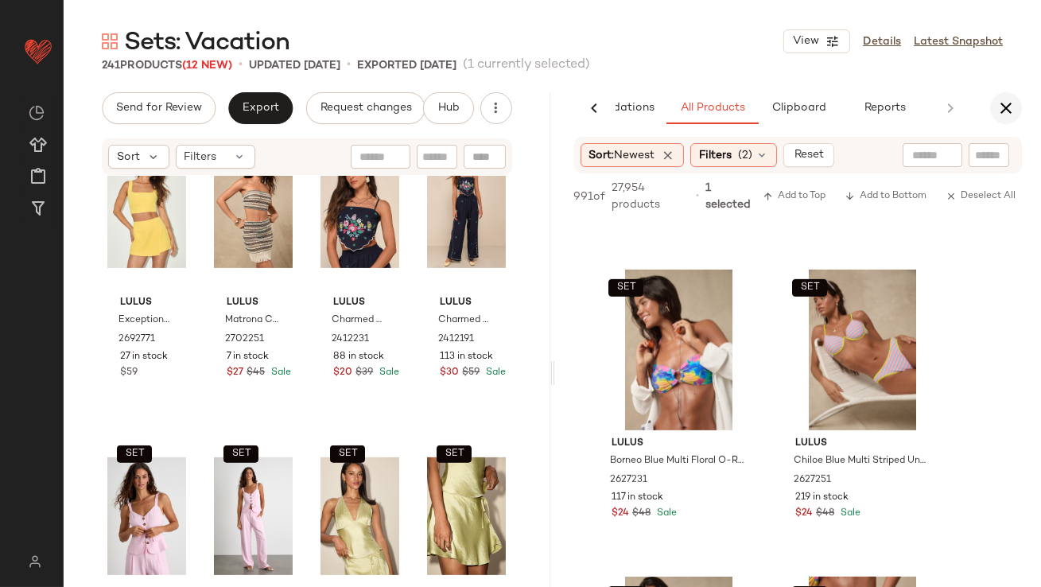
click at [1006, 111] on icon "button" at bounding box center [1006, 108] width 19 height 19
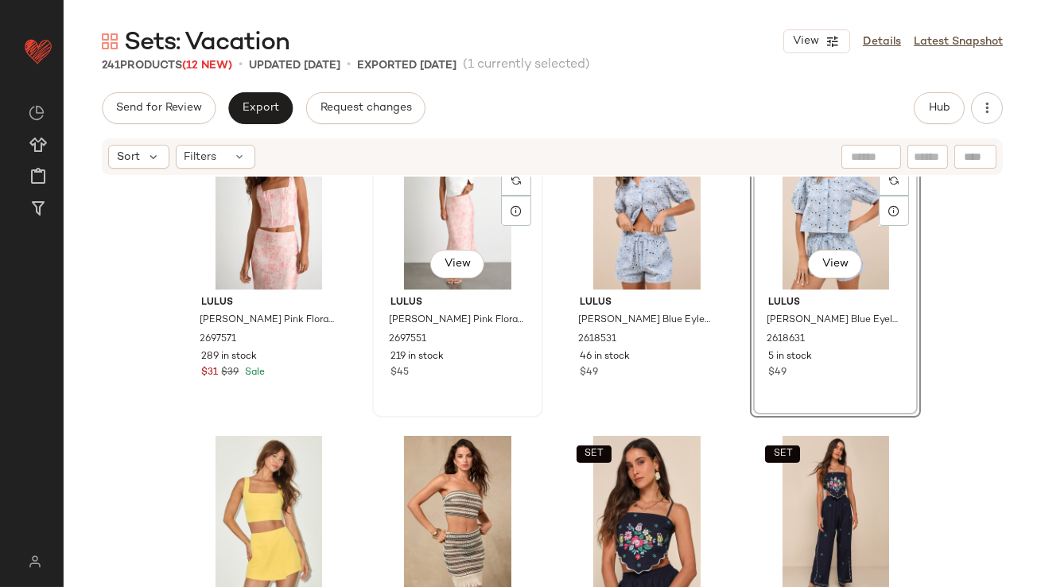
scroll to position [0, 0]
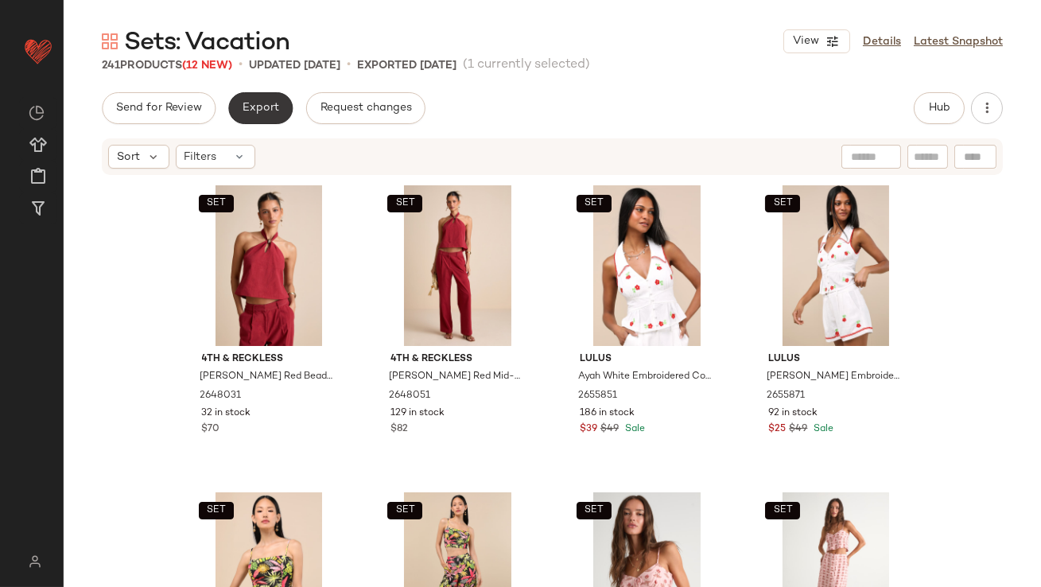
click at [267, 103] on span "Export" at bounding box center [260, 108] width 37 height 13
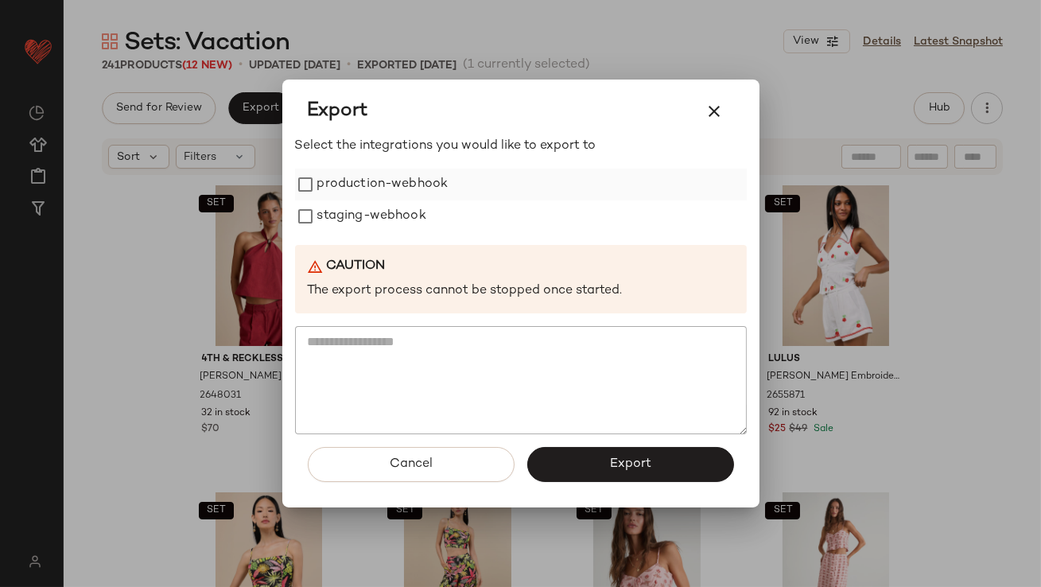
click at [357, 180] on label "production-webhook" at bounding box center [382, 185] width 131 height 32
click at [355, 224] on label "staging-webhook" at bounding box center [371, 216] width 109 height 32
click at [537, 457] on button "Export" at bounding box center [630, 464] width 207 height 35
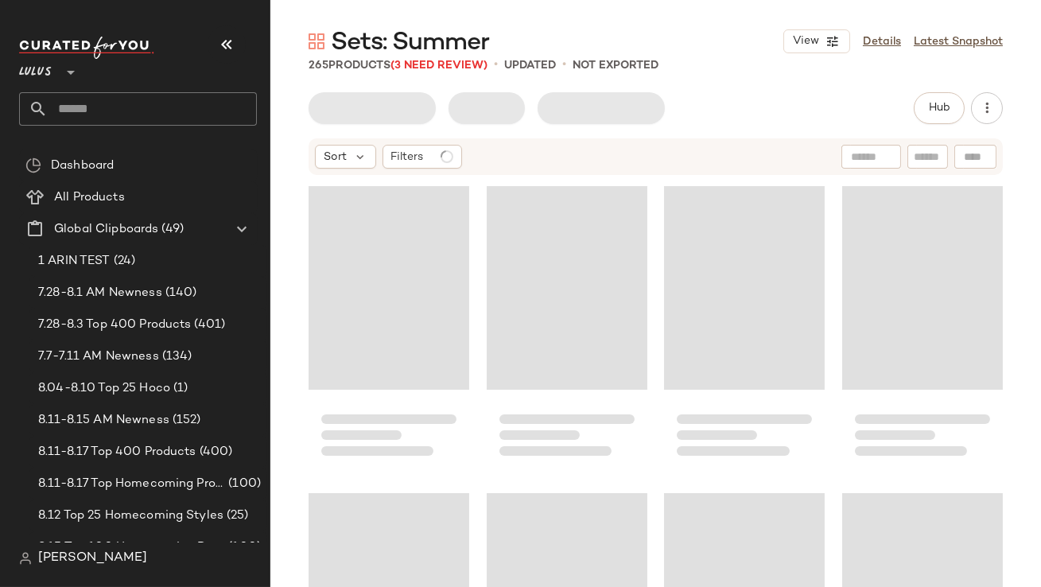
click at [232, 47] on icon "button" at bounding box center [226, 44] width 19 height 19
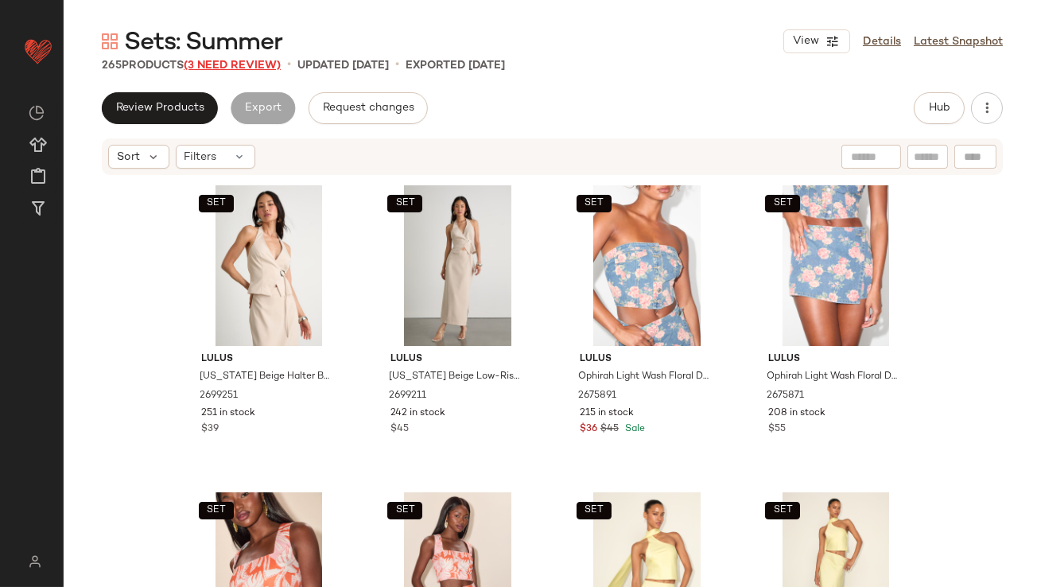
click at [238, 67] on span "(3 Need Review)" at bounding box center [232, 66] width 97 height 12
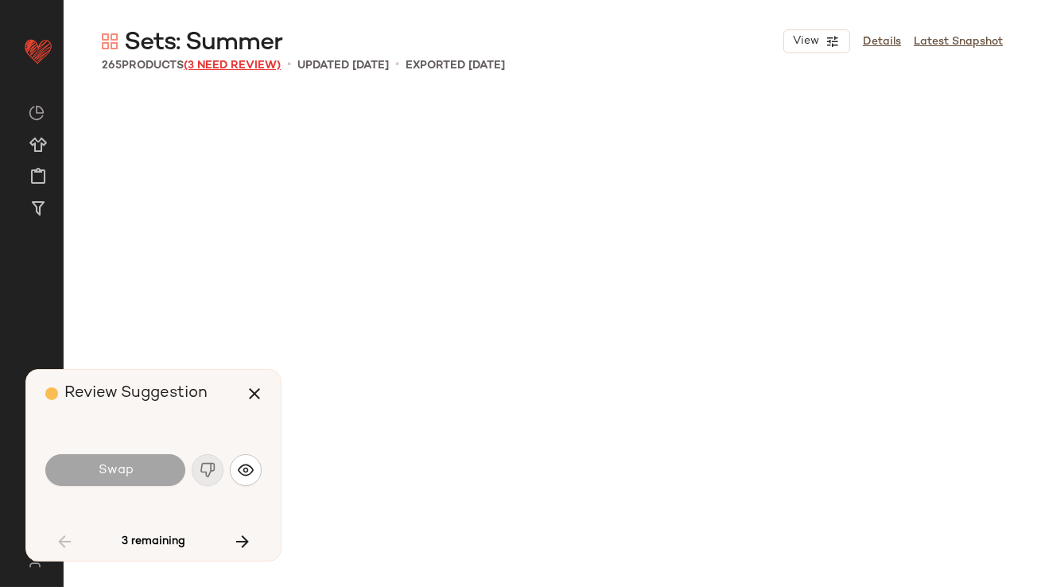
scroll to position [4299, 0]
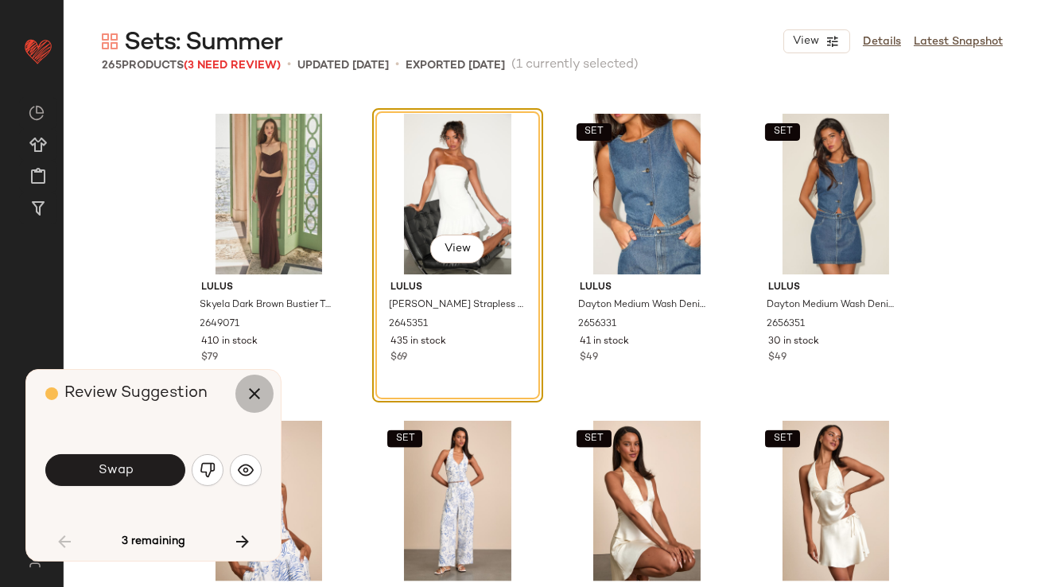
click at [255, 397] on icon "button" at bounding box center [254, 393] width 19 height 19
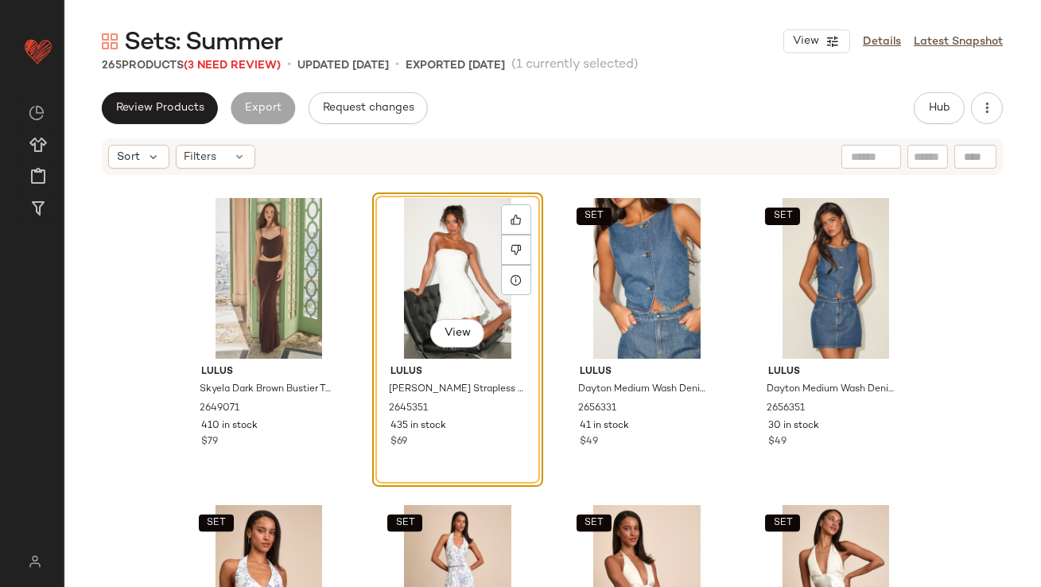
click at [410, 259] on div "View" at bounding box center [458, 278] width 160 height 161
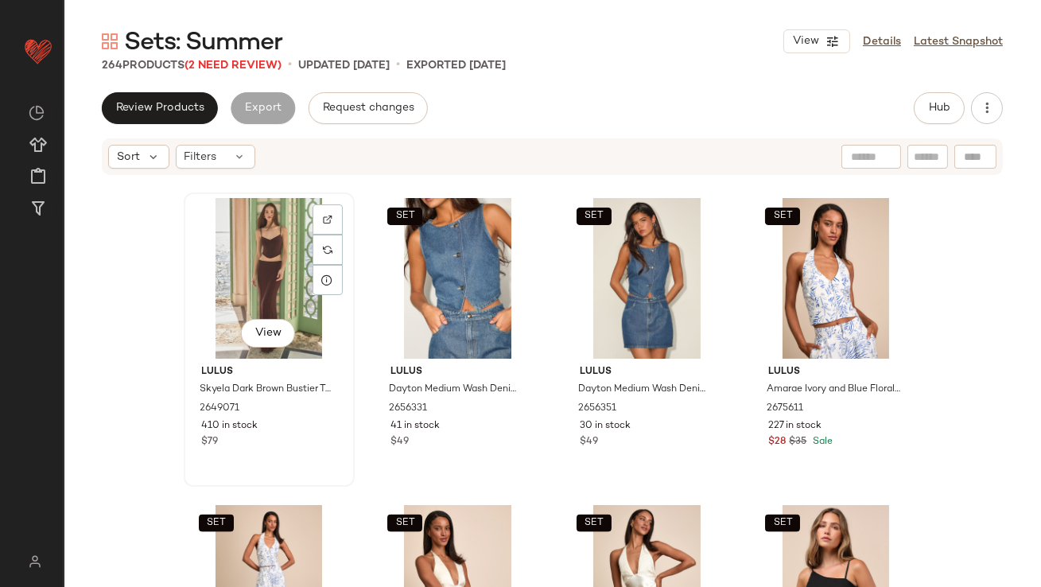
click at [285, 255] on div "View" at bounding box center [269, 278] width 160 height 161
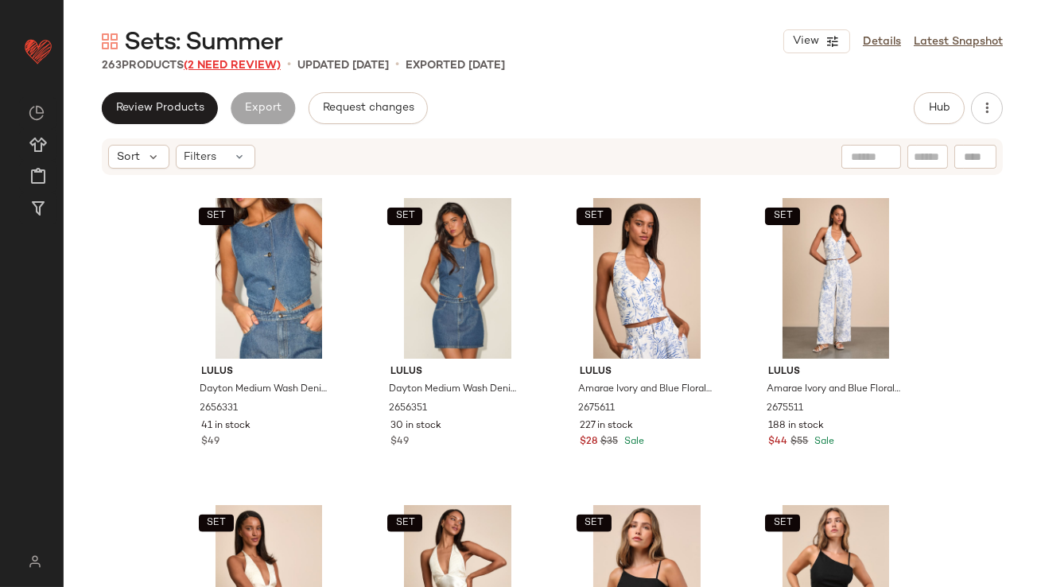
click at [232, 65] on span "(2 Need Review)" at bounding box center [232, 66] width 97 height 12
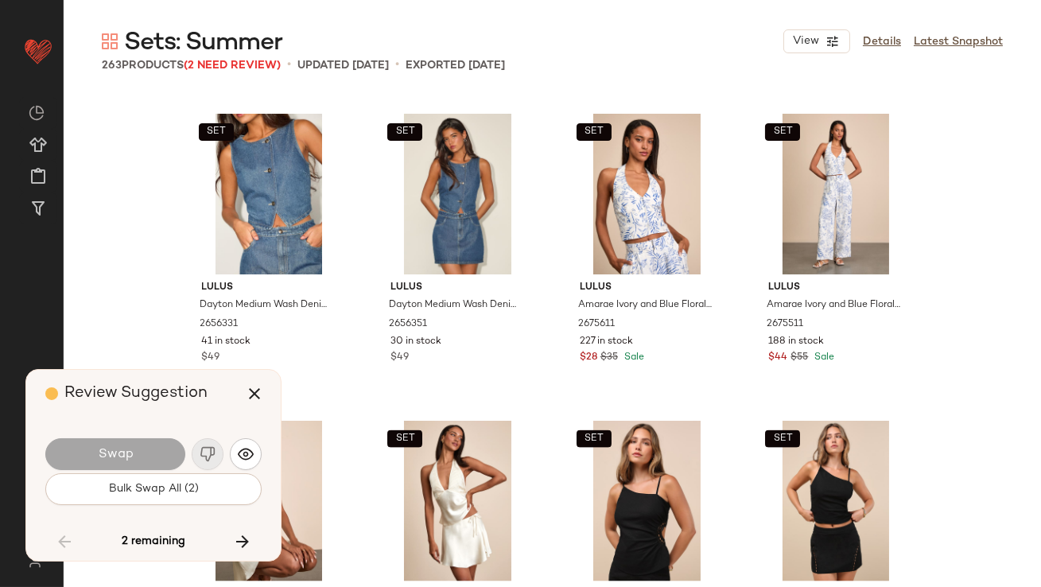
scroll to position [13205, 0]
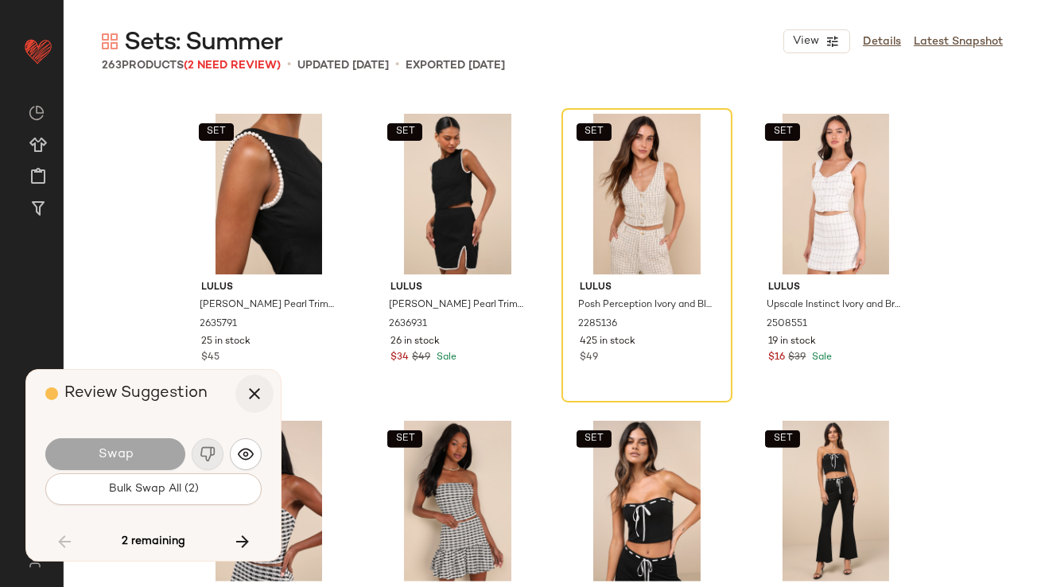
click at [251, 390] on icon "button" at bounding box center [254, 393] width 19 height 19
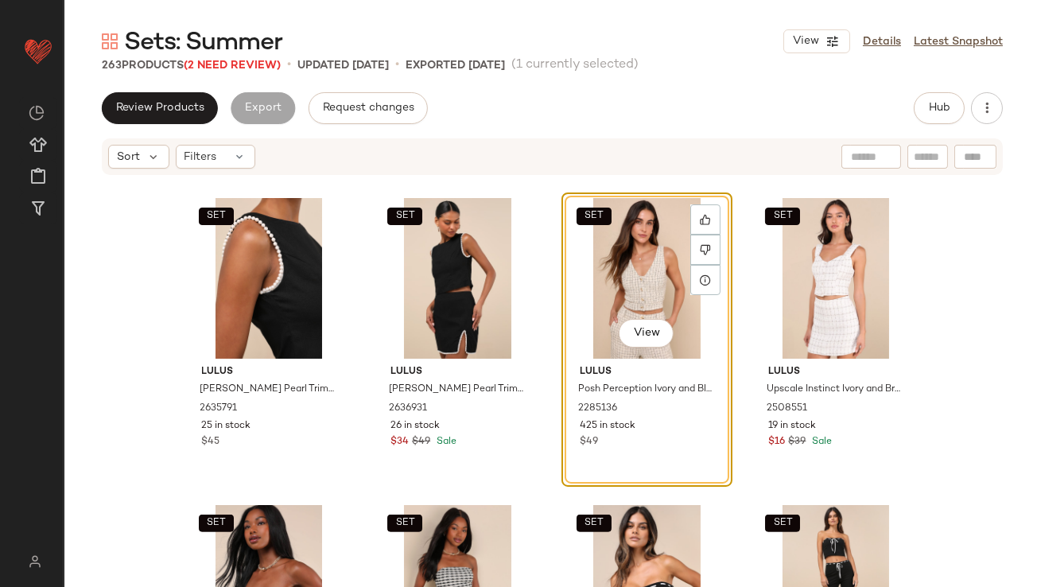
click at [625, 264] on div "SET View" at bounding box center [647, 278] width 160 height 161
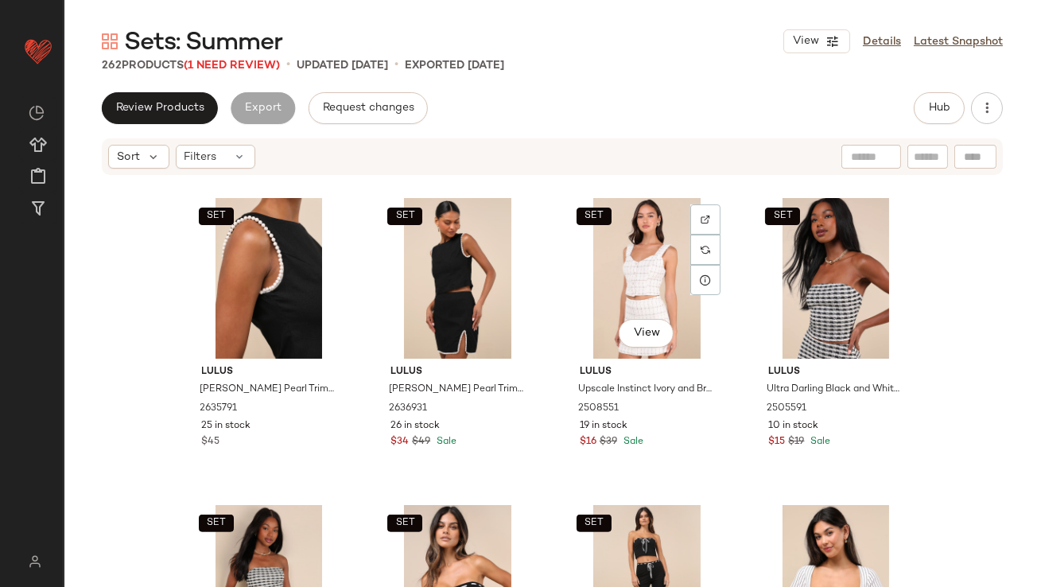
click at [625, 264] on div "SET View" at bounding box center [647, 278] width 160 height 161
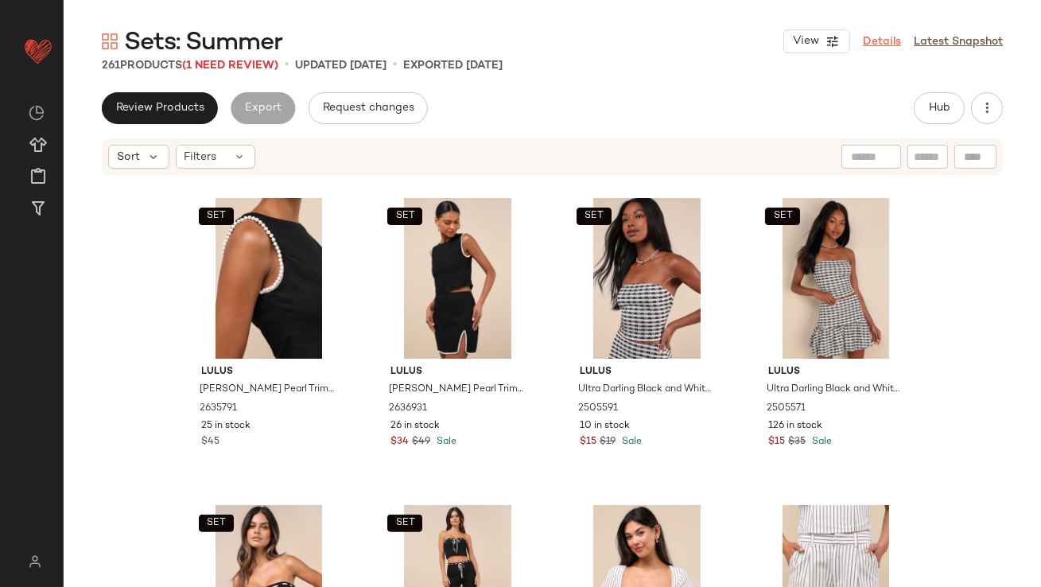
click at [889, 38] on link "Details" at bounding box center [882, 41] width 38 height 17
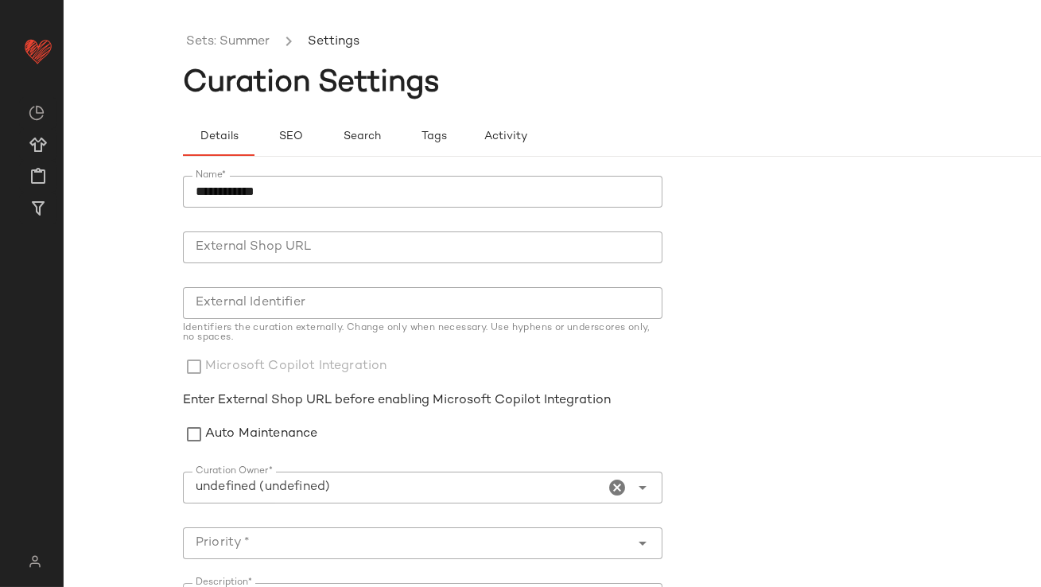
click at [316, 481] on input "Curation Owner*" at bounding box center [394, 487] width 422 height 19
type input "**********"
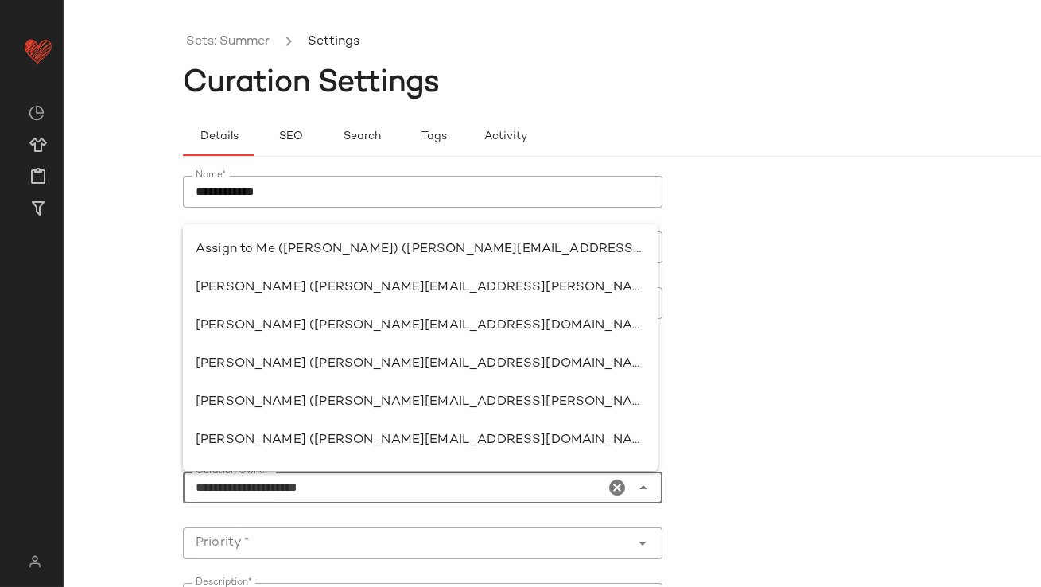
click at [614, 484] on icon "Clear Curation Owner*" at bounding box center [618, 487] width 19 height 19
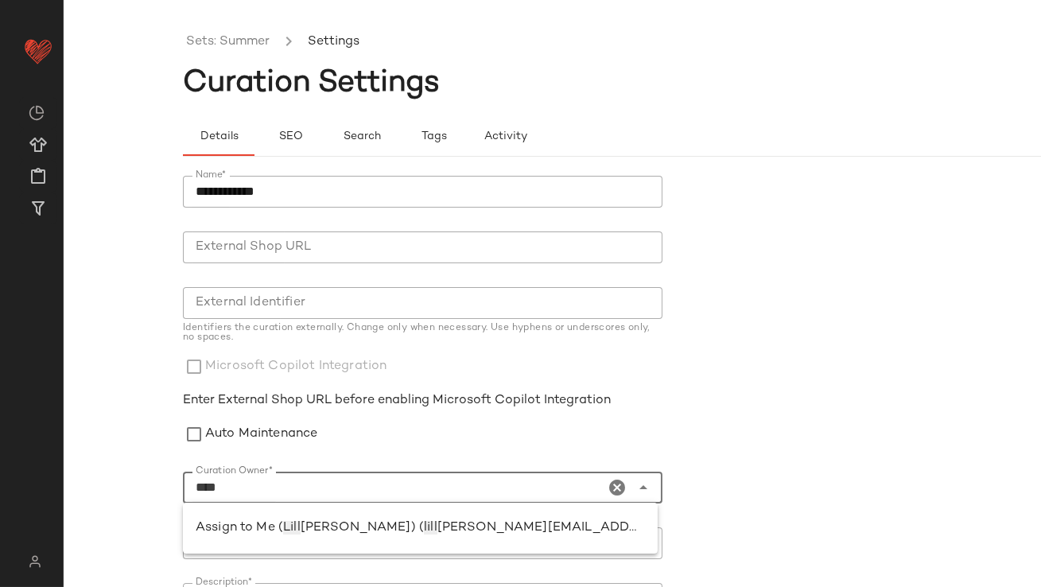
click at [461, 520] on div "Assign to Me ( Lill ian Sisti) ( lill ian.sisti@curatedforyou.io)" at bounding box center [420, 528] width 449 height 19
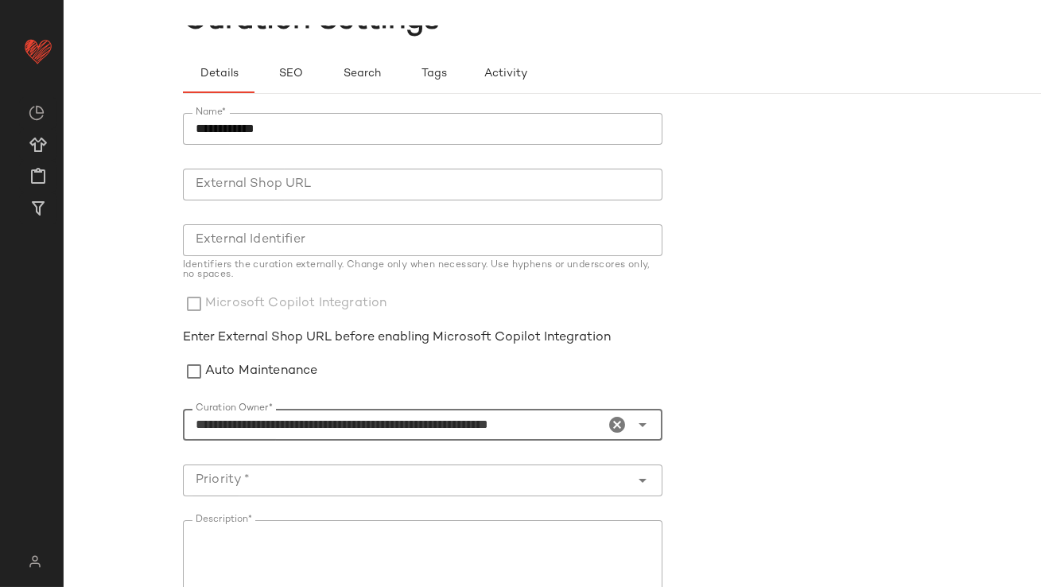
scroll to position [313, 0]
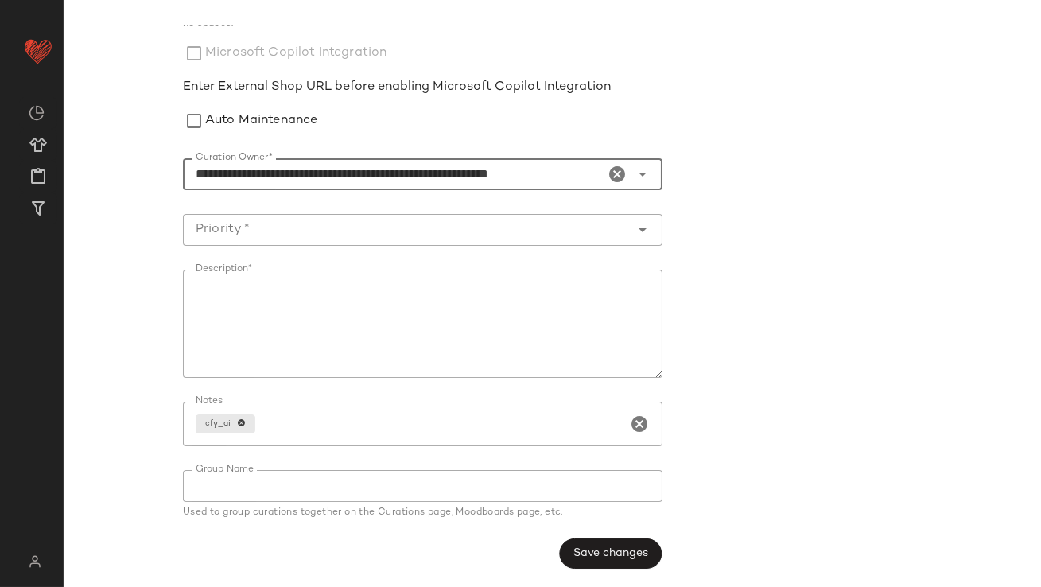
type input "**********"
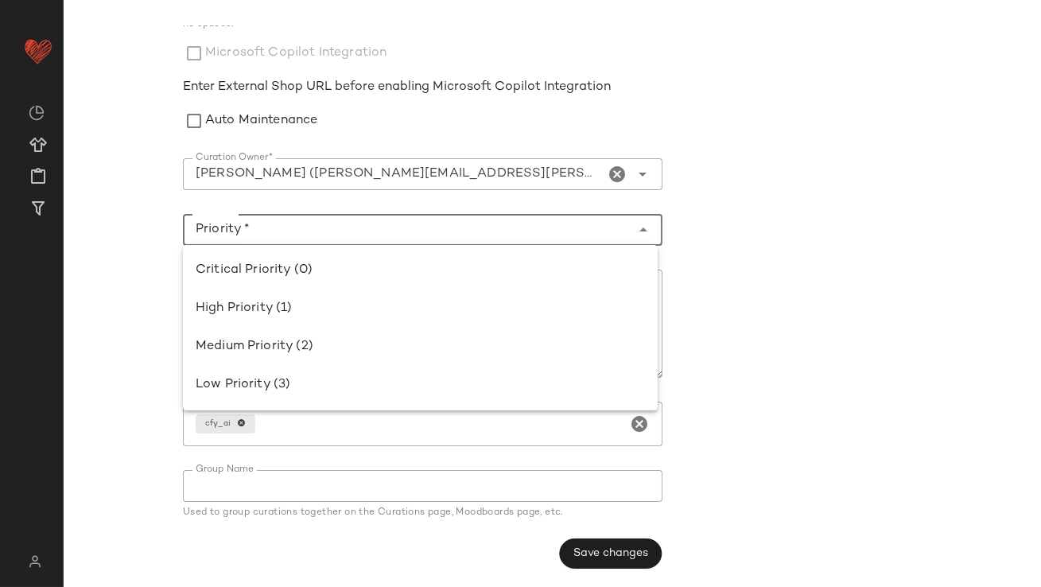
click at [325, 236] on input "Priority *" at bounding box center [407, 229] width 448 height 19
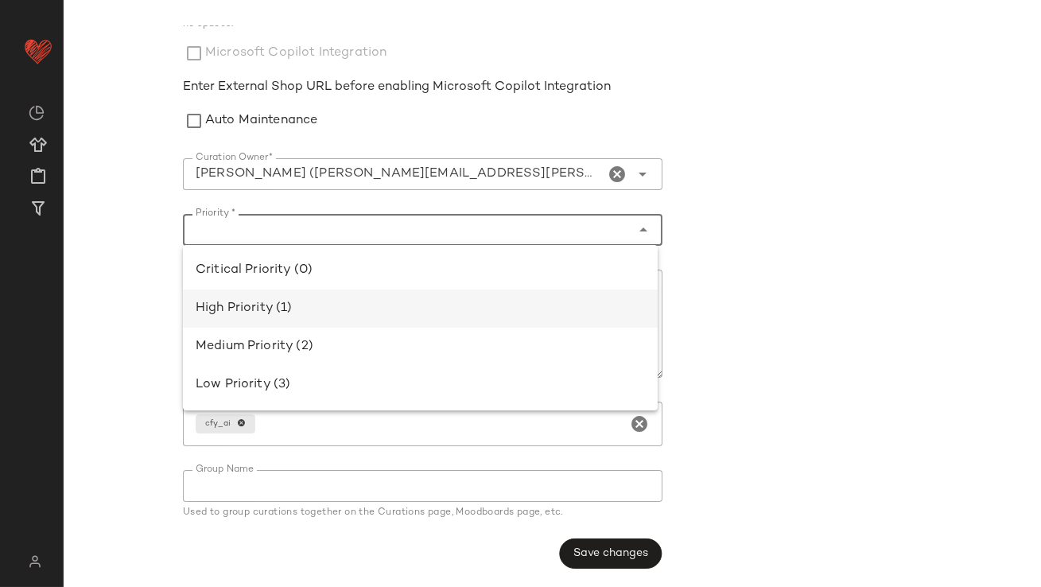
click at [317, 295] on div "High Priority (1)" at bounding box center [420, 309] width 475 height 38
type input "**********"
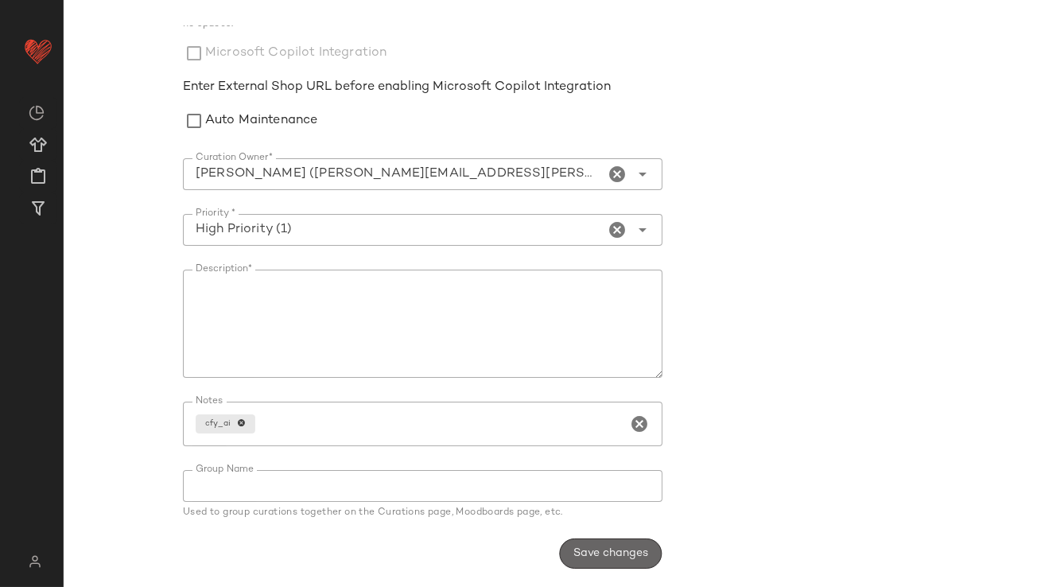
click at [608, 555] on span "Save changes" at bounding box center [611, 553] width 76 height 13
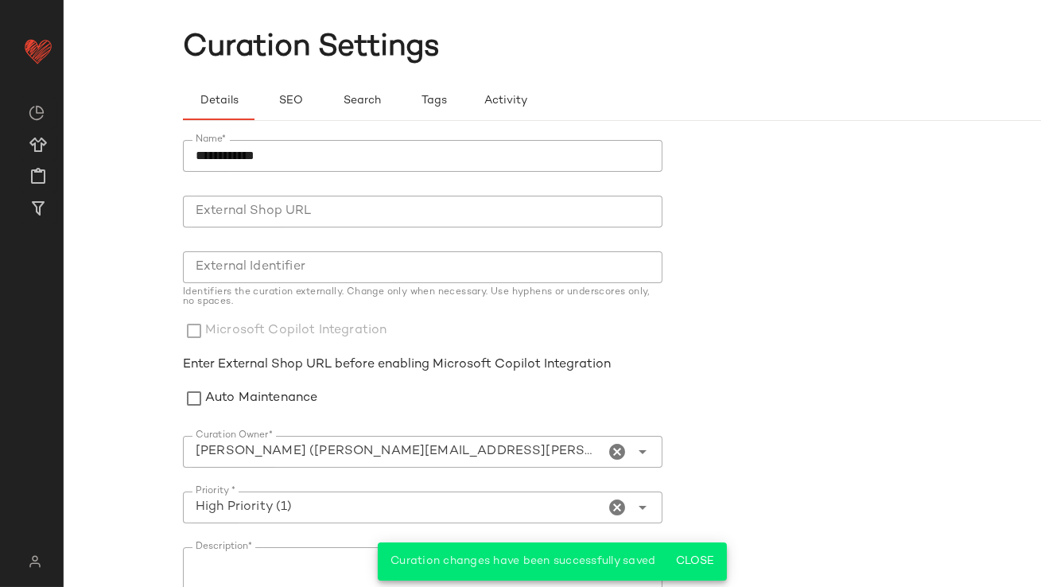
scroll to position [0, 0]
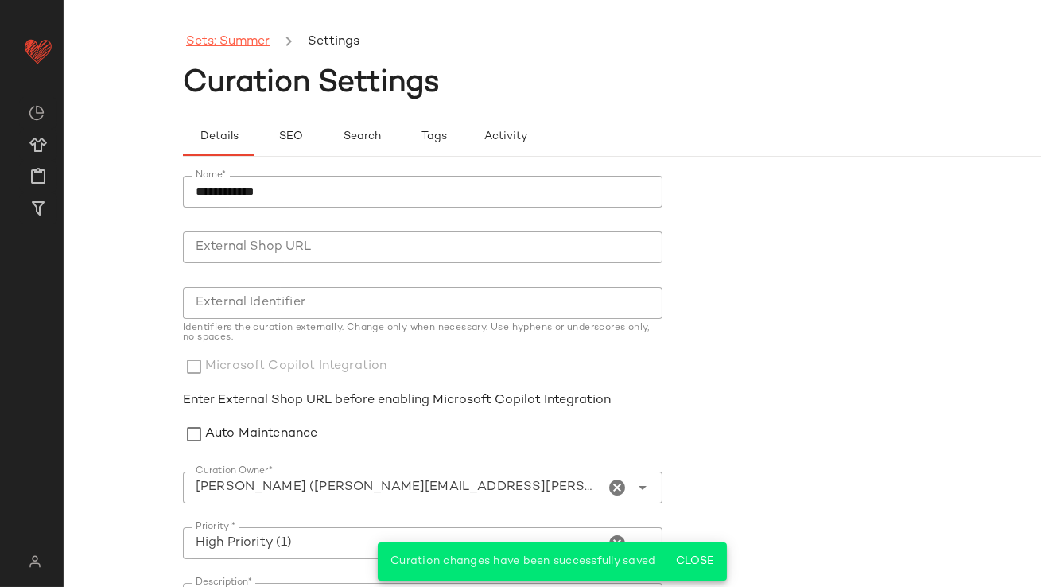
click at [248, 40] on link "Sets: Summer" at bounding box center [228, 42] width 84 height 21
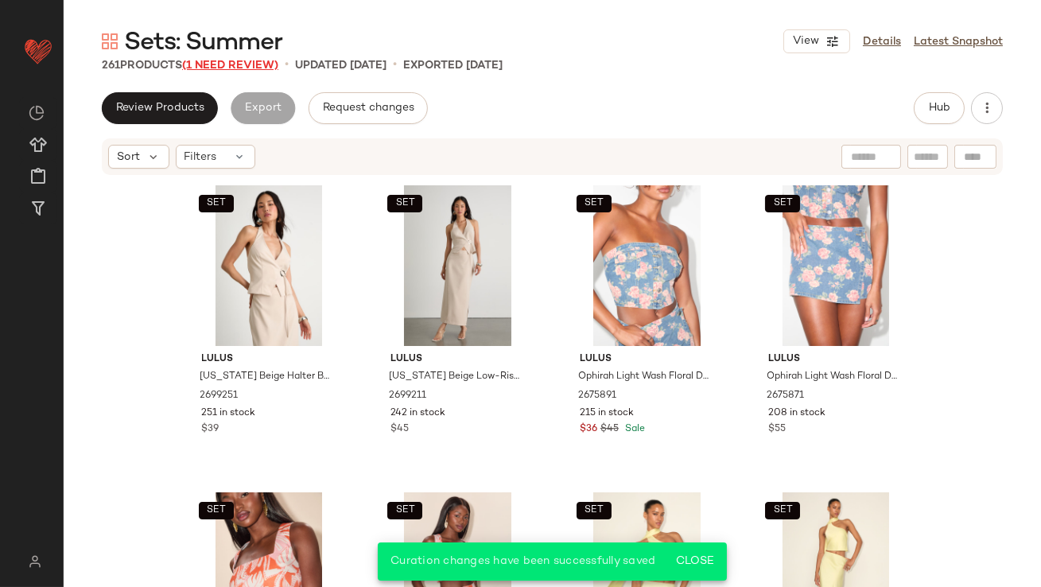
click at [219, 67] on span "(1 Need Review)" at bounding box center [230, 66] width 96 height 12
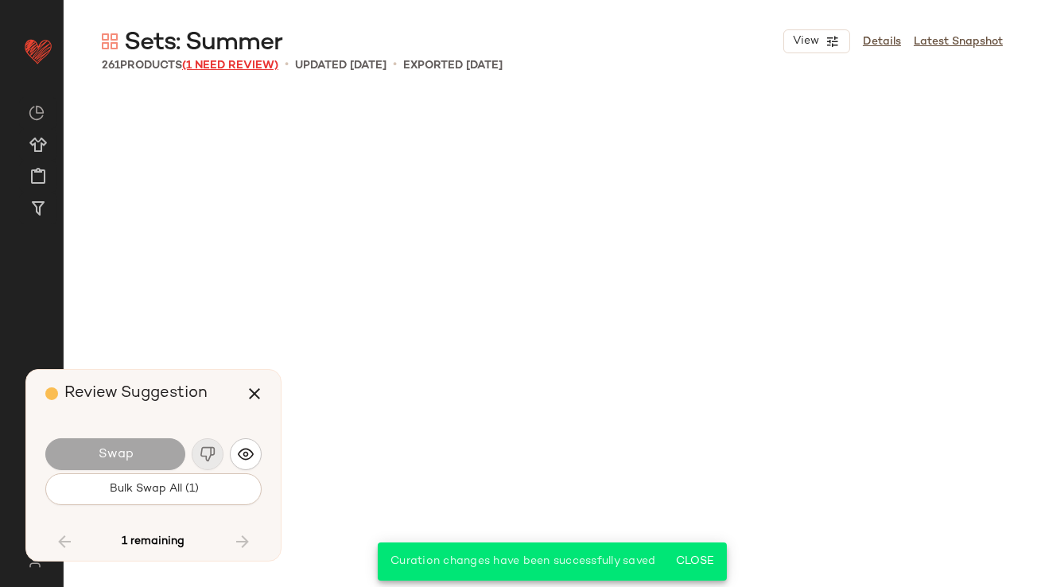
scroll to position [19039, 0]
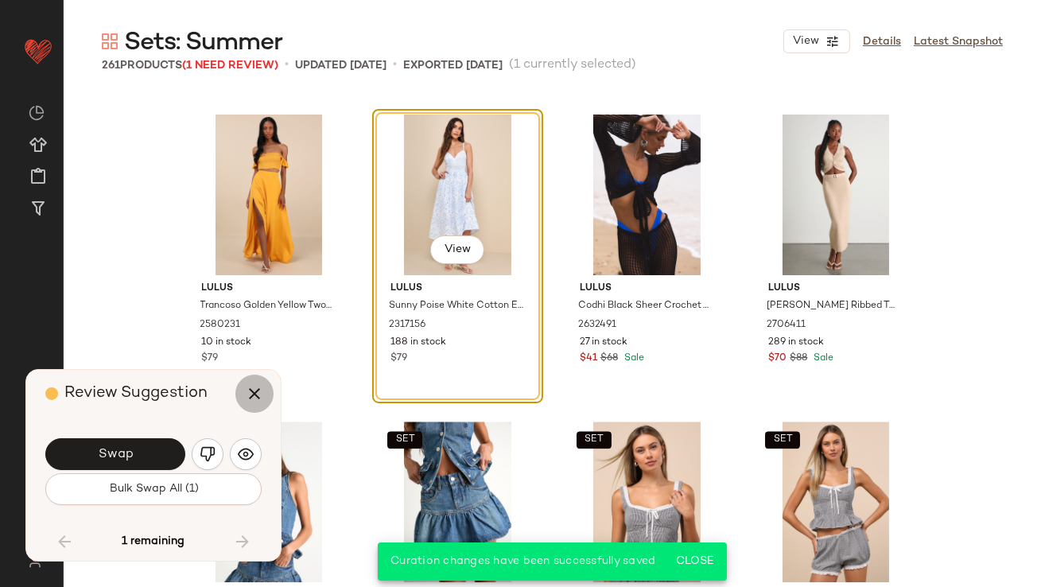
click at [260, 388] on icon "button" at bounding box center [254, 393] width 19 height 19
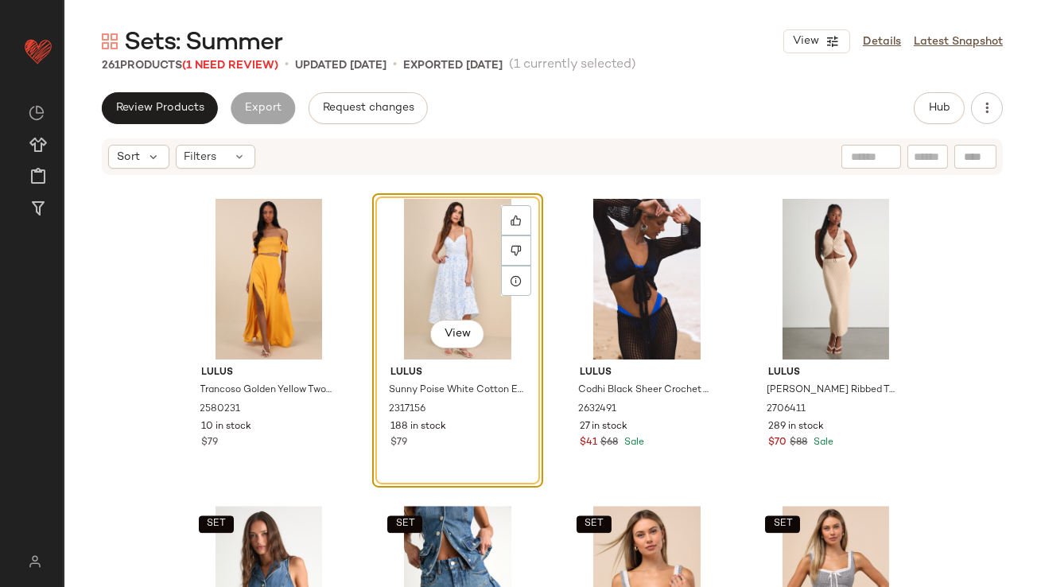
click at [460, 285] on div "View" at bounding box center [458, 279] width 160 height 161
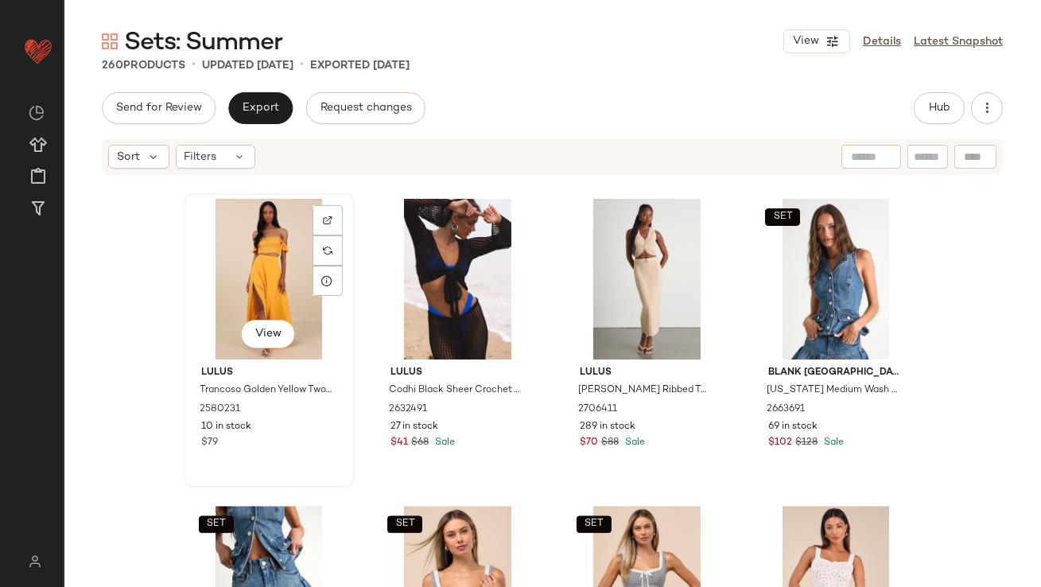
click at [246, 255] on div "View" at bounding box center [269, 279] width 160 height 161
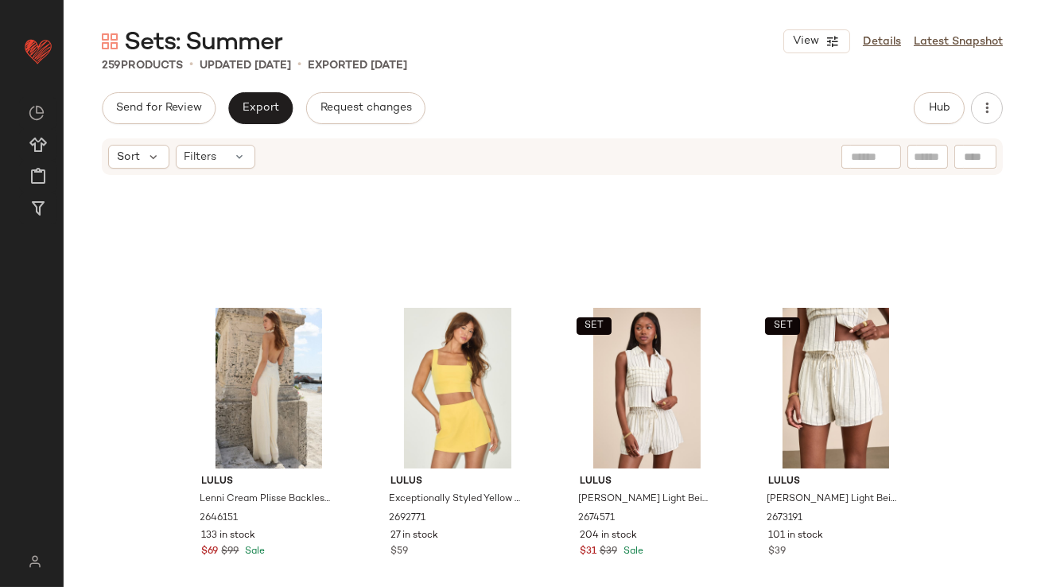
scroll to position [337, 0]
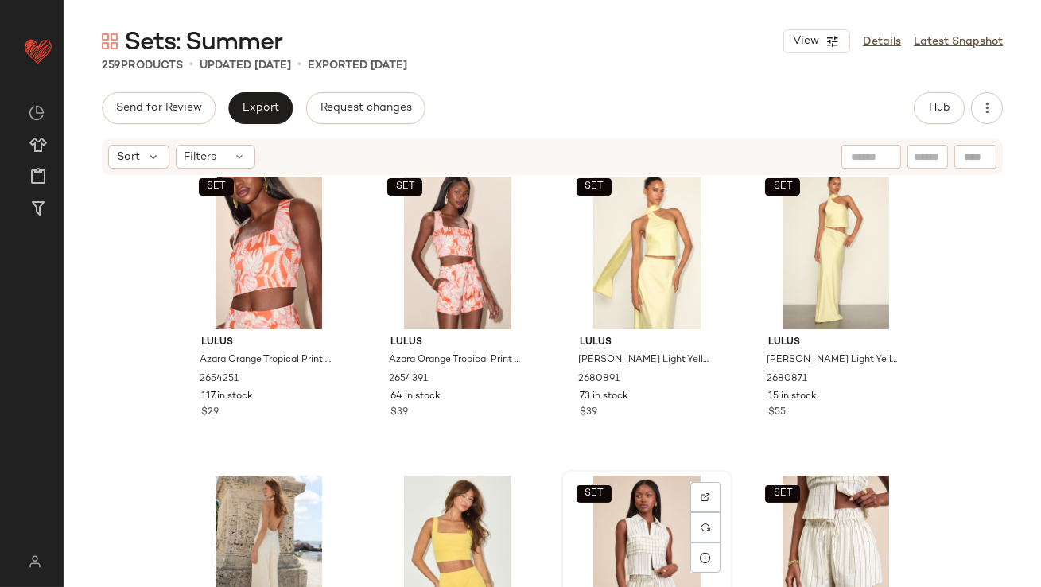
click at [615, 530] on div "SET View" at bounding box center [647, 556] width 160 height 161
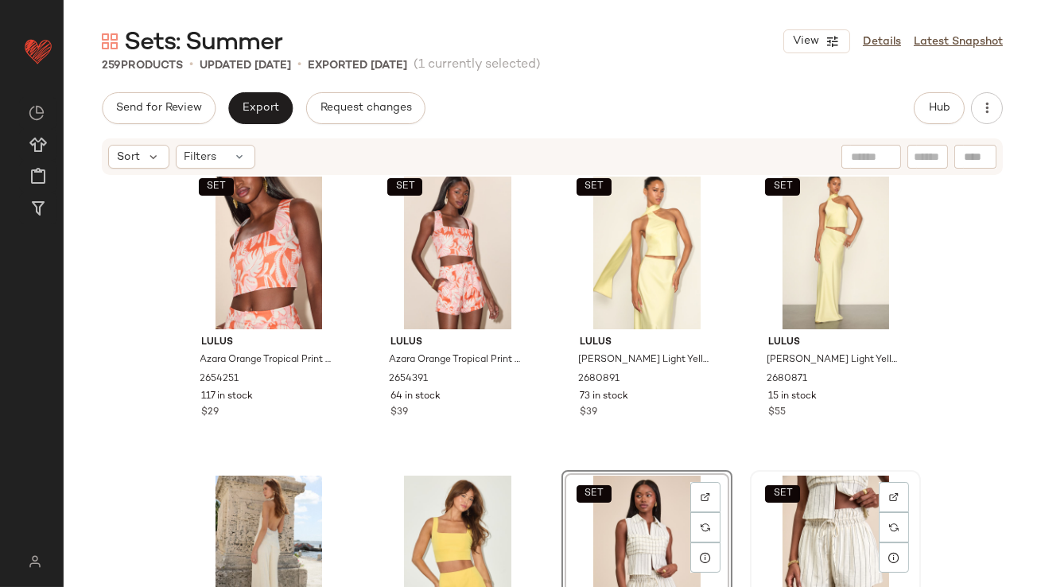
click at [818, 508] on div "SET View" at bounding box center [836, 556] width 160 height 161
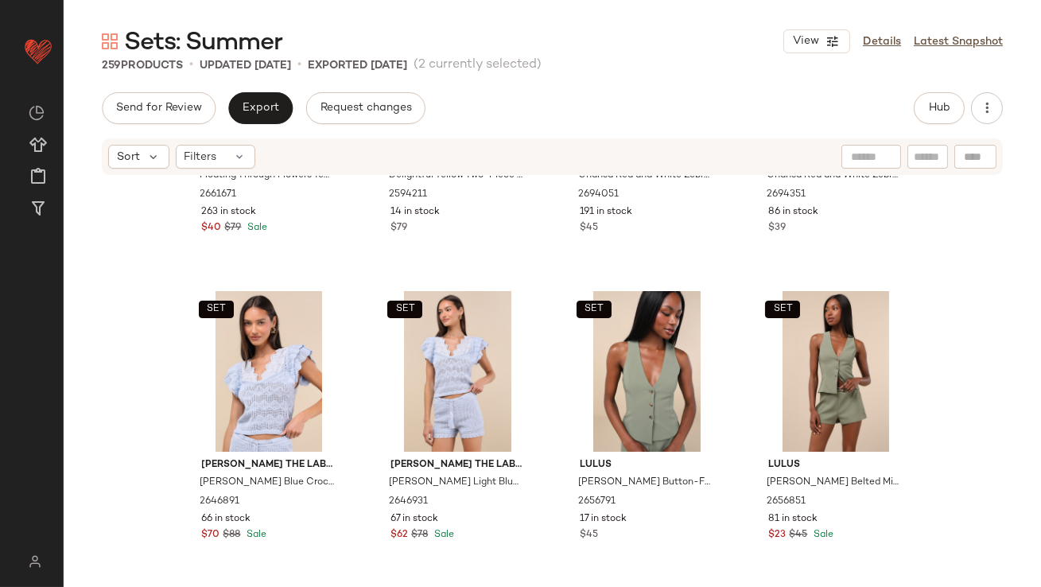
scroll to position [2478, 0]
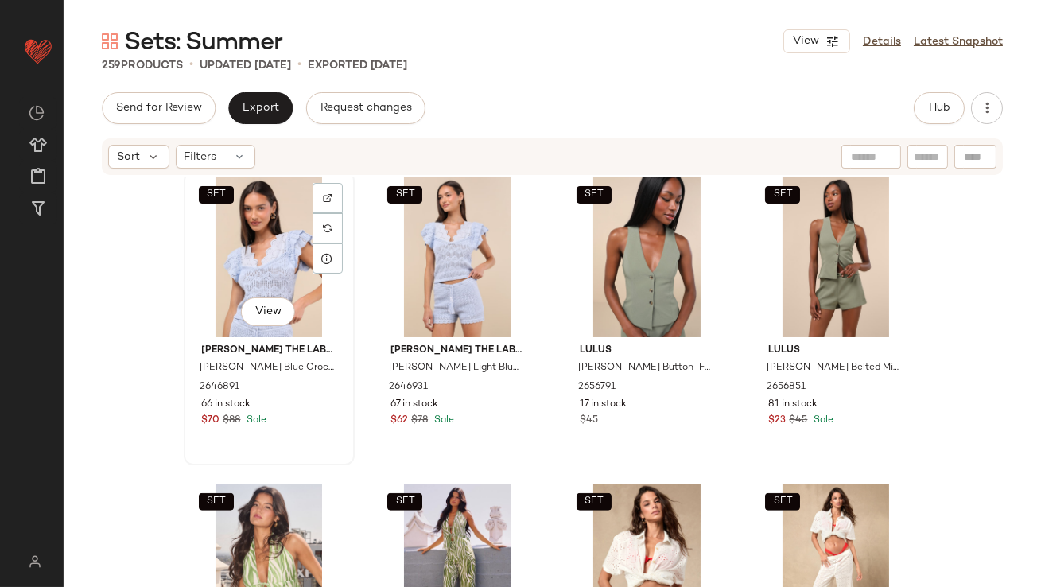
click at [219, 278] on div "SET View" at bounding box center [269, 257] width 160 height 161
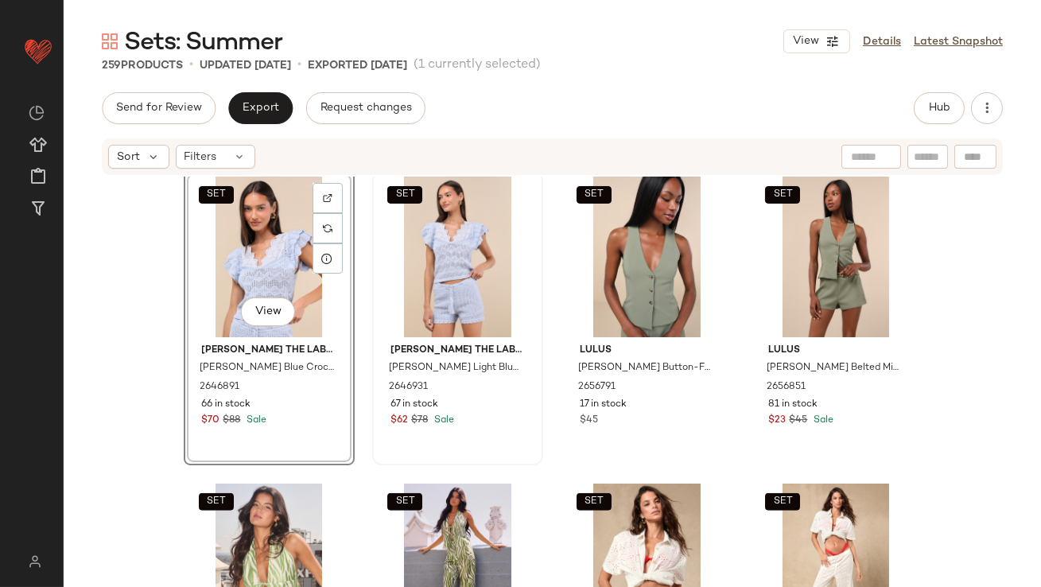
click at [411, 271] on div "SET" at bounding box center [458, 257] width 160 height 161
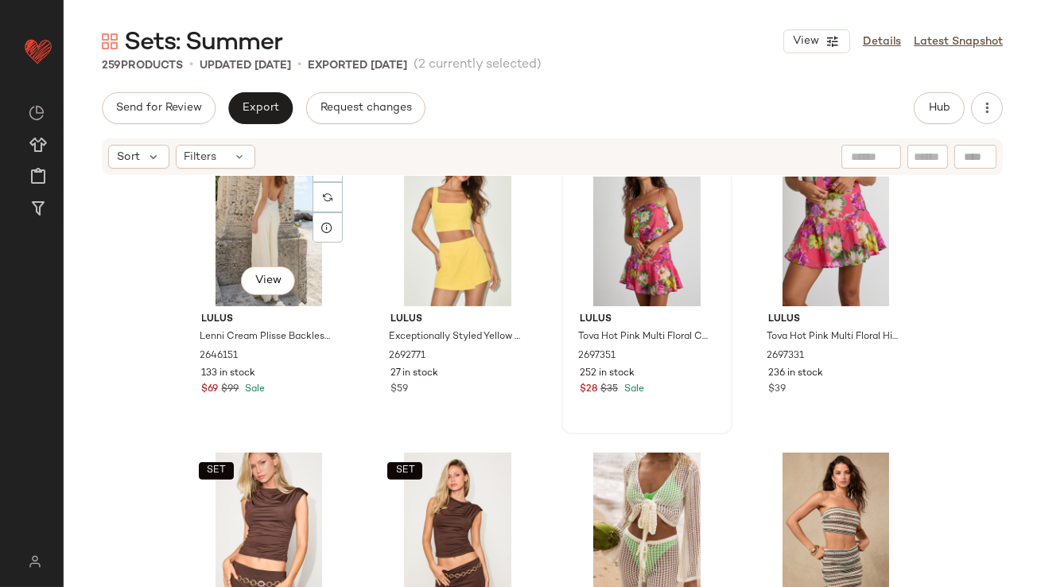
scroll to position [976, 0]
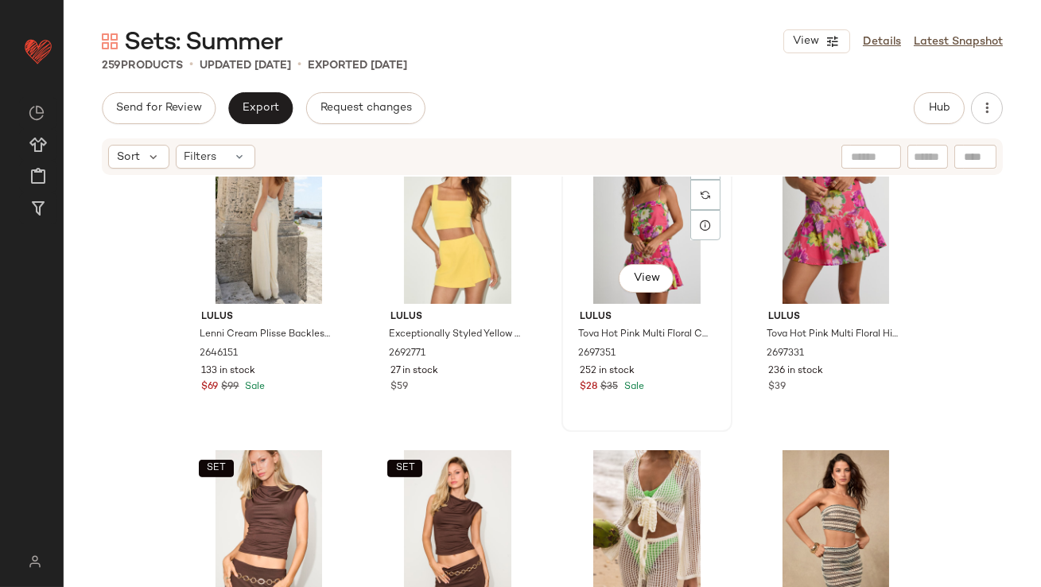
click at [583, 222] on div "SET View" at bounding box center [647, 223] width 160 height 161
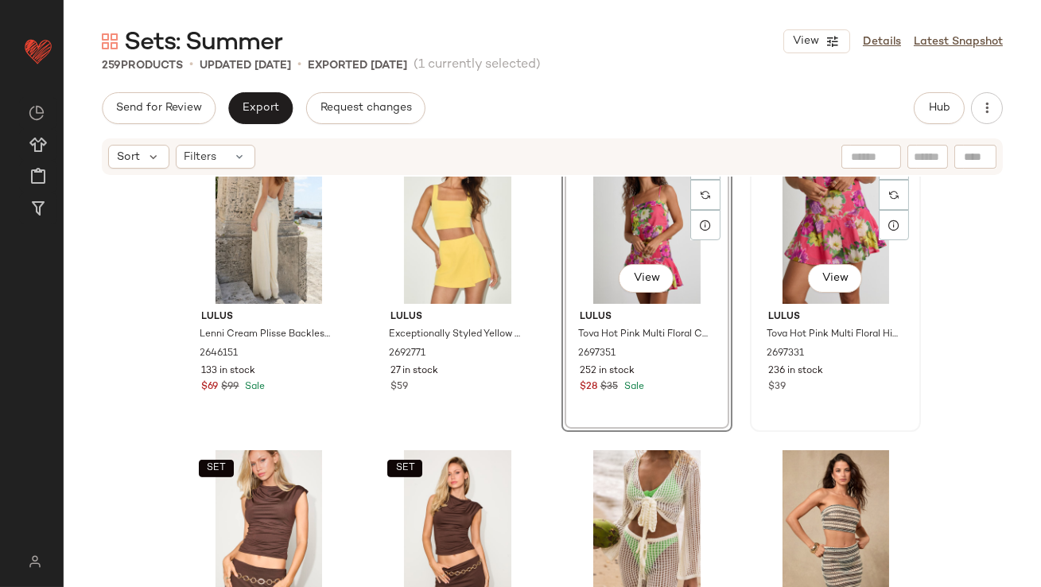
click at [796, 242] on div "SET View" at bounding box center [836, 223] width 160 height 161
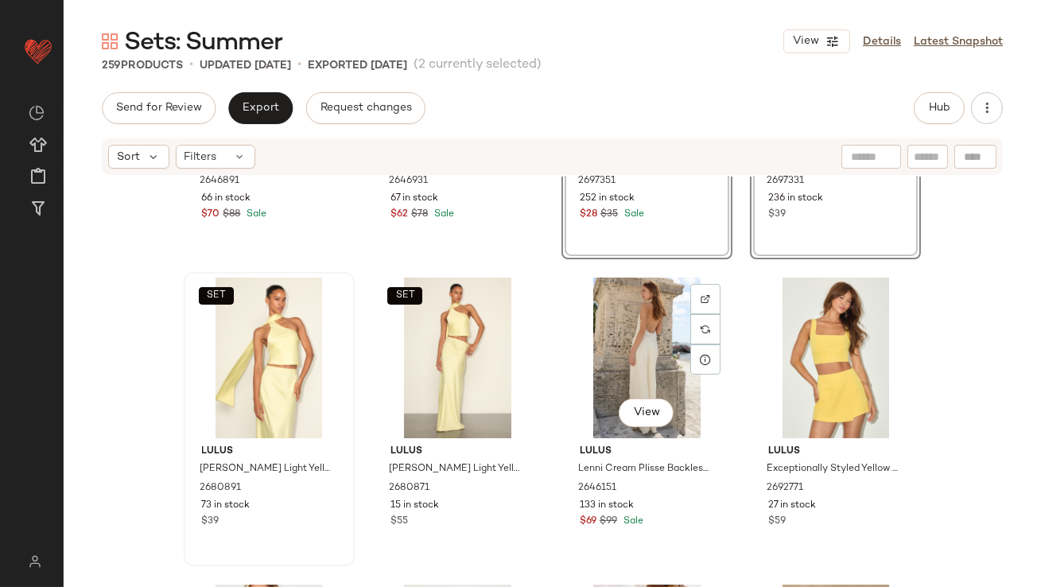
scroll to position [940, 0]
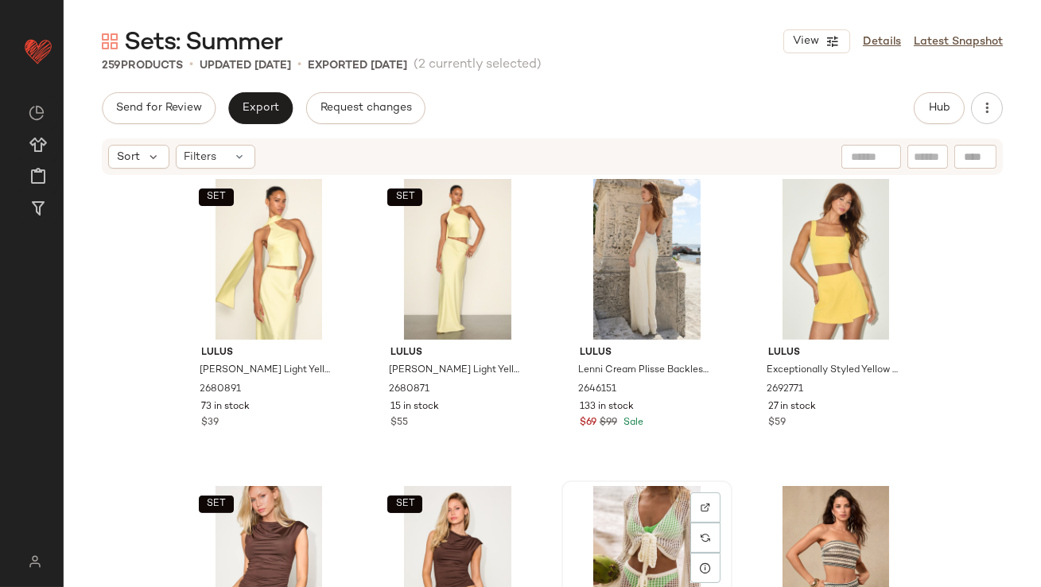
click at [619, 513] on div "View" at bounding box center [647, 566] width 160 height 161
click at [766, 512] on div "View" at bounding box center [836, 566] width 160 height 161
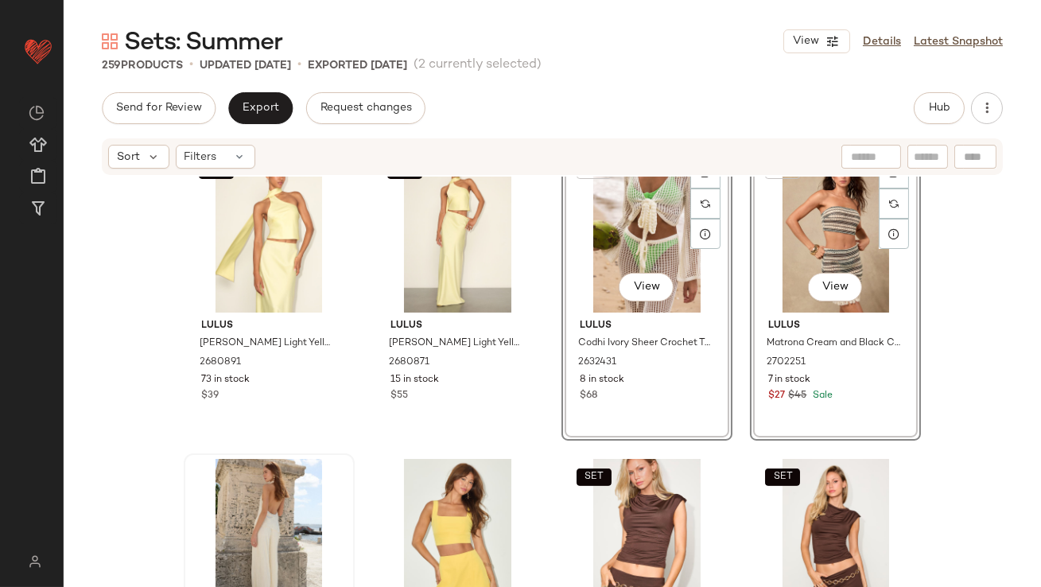
scroll to position [1027, 0]
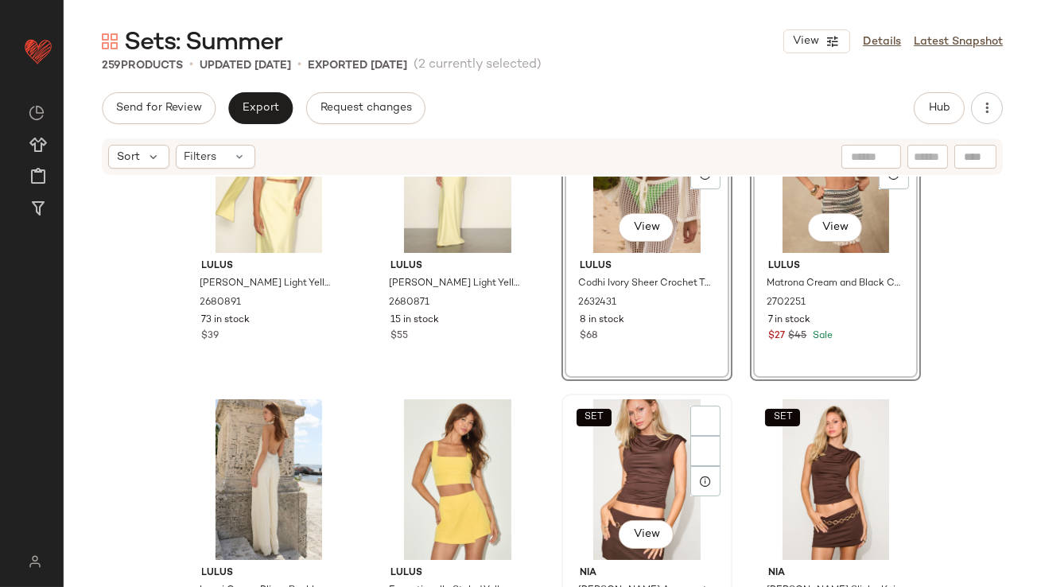
click at [619, 458] on div "SET View" at bounding box center [647, 479] width 160 height 161
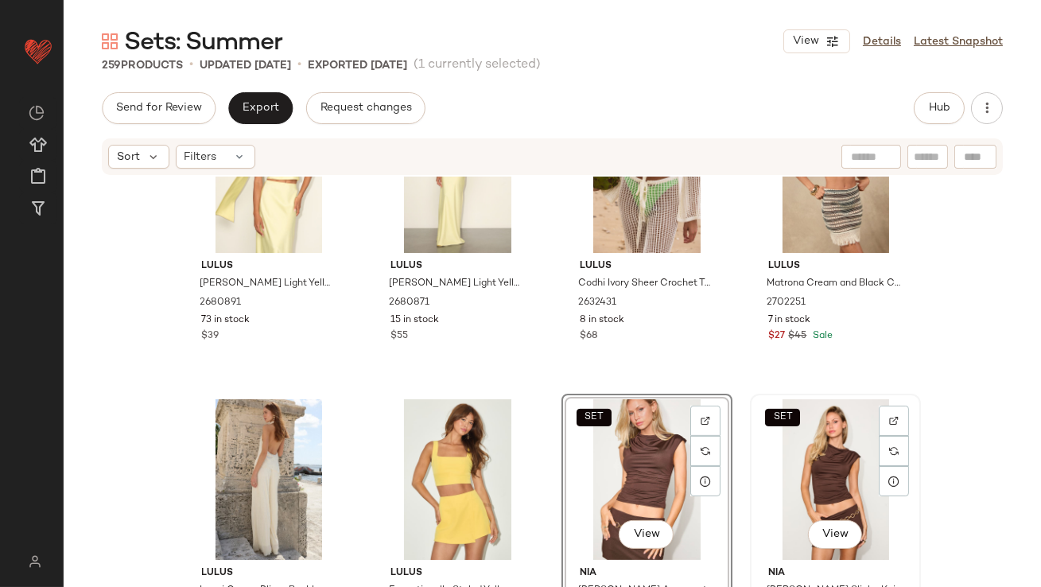
click at [831, 450] on div "SET View" at bounding box center [836, 479] width 160 height 161
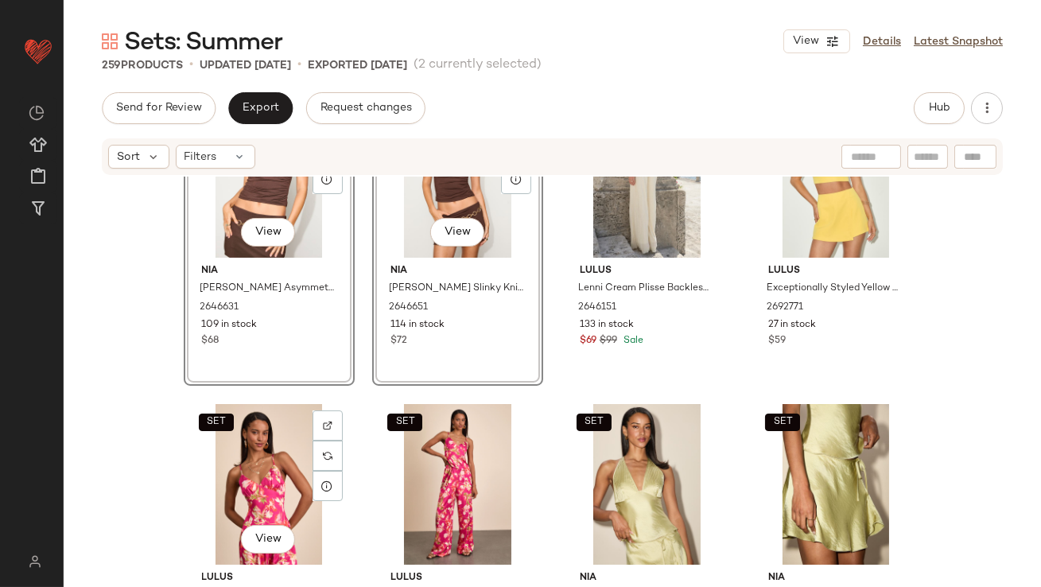
scroll to position [1461, 0]
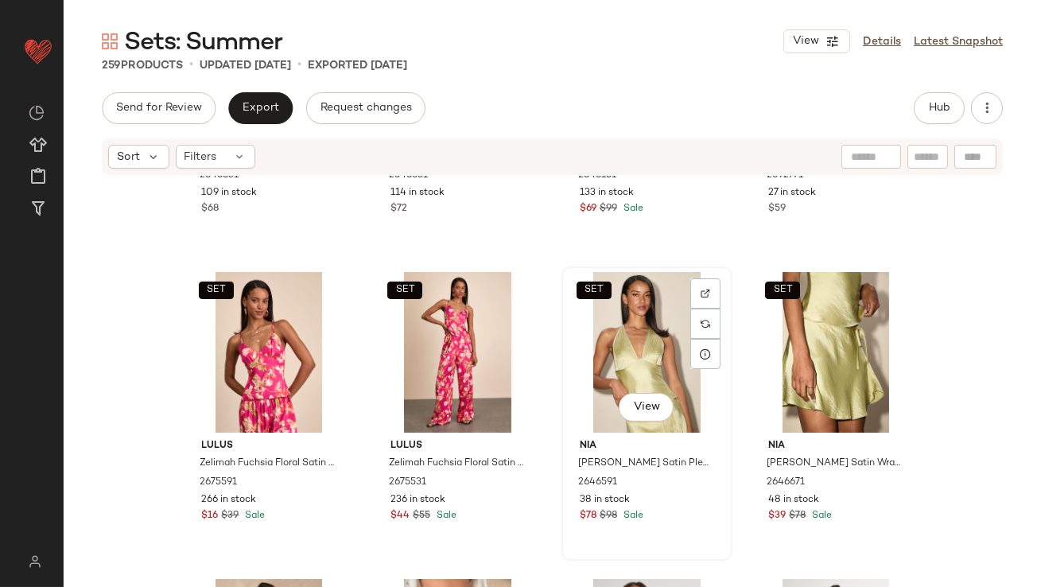
click at [613, 364] on div "SET View" at bounding box center [647, 352] width 160 height 161
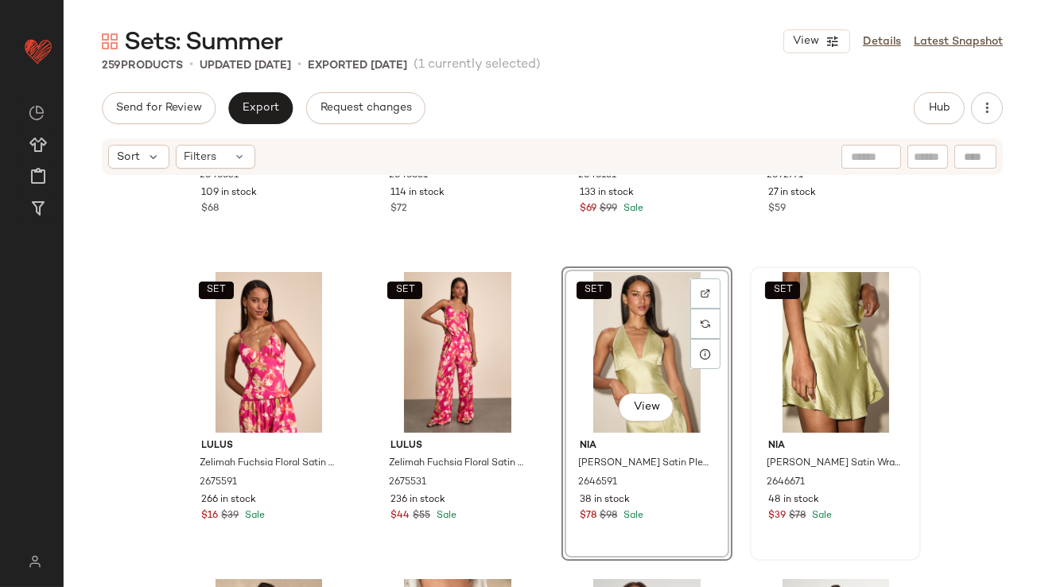
click at [807, 341] on div "SET" at bounding box center [836, 352] width 160 height 161
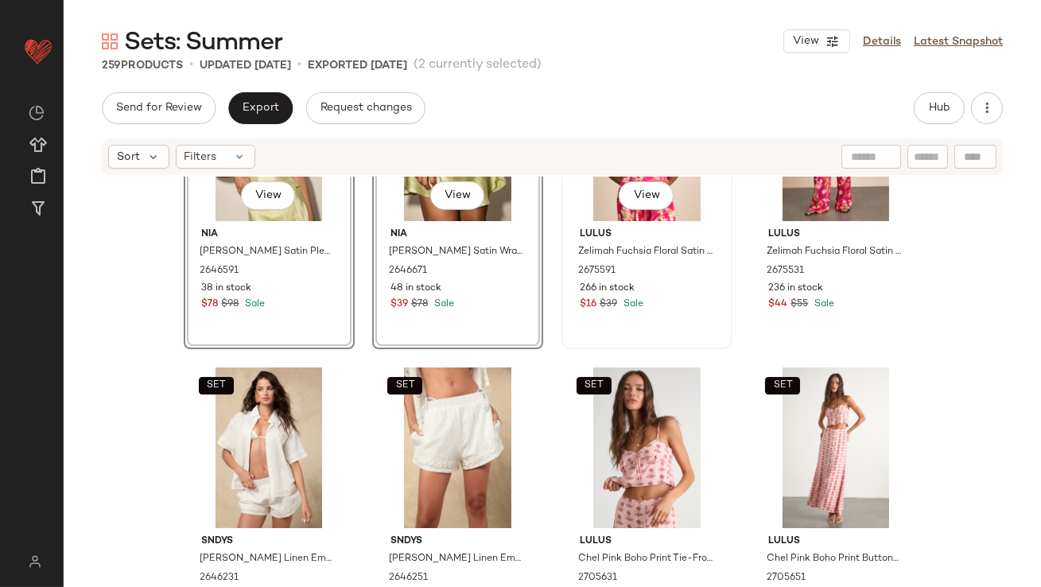
scroll to position [1674, 0]
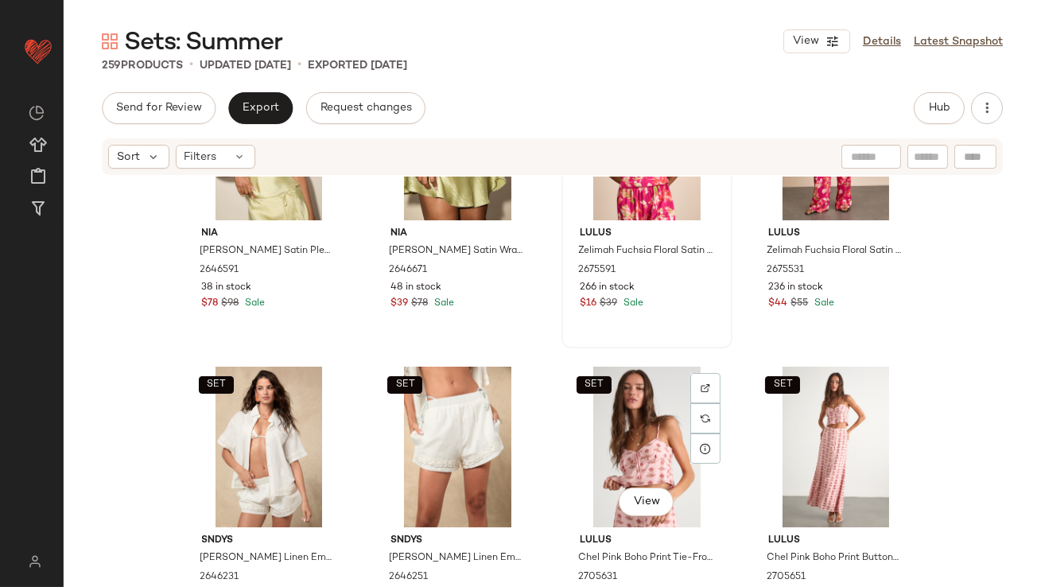
click at [597, 422] on div "SET View" at bounding box center [647, 447] width 160 height 161
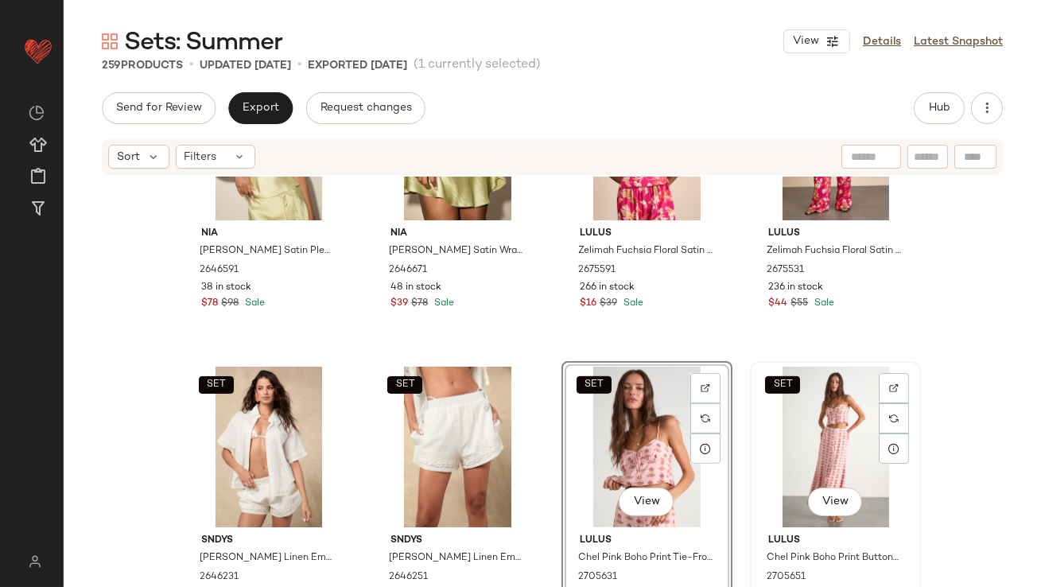
click at [769, 422] on div "SET View" at bounding box center [836, 447] width 160 height 161
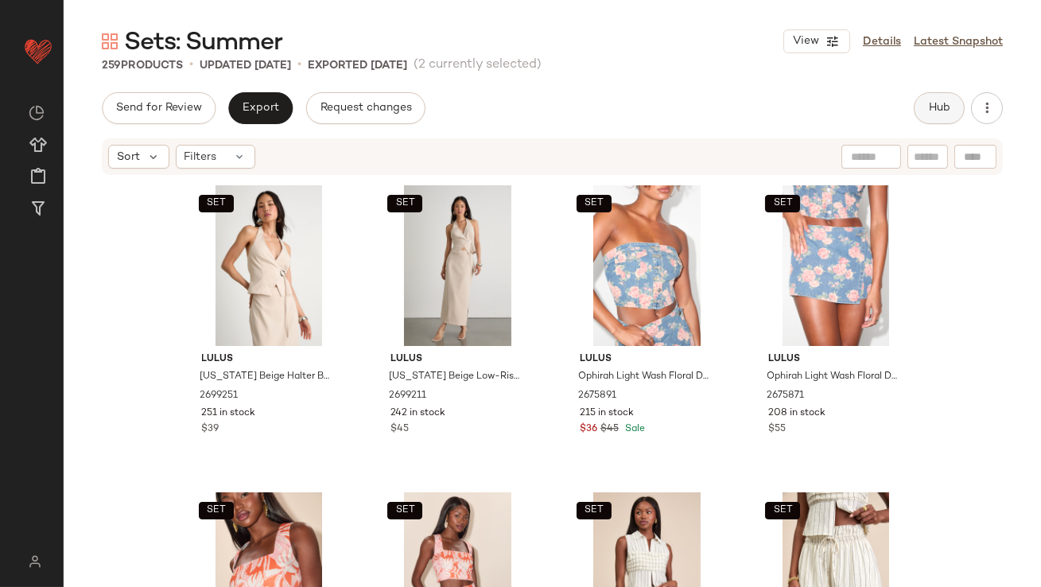
click at [950, 116] on button "Hub" at bounding box center [939, 108] width 51 height 32
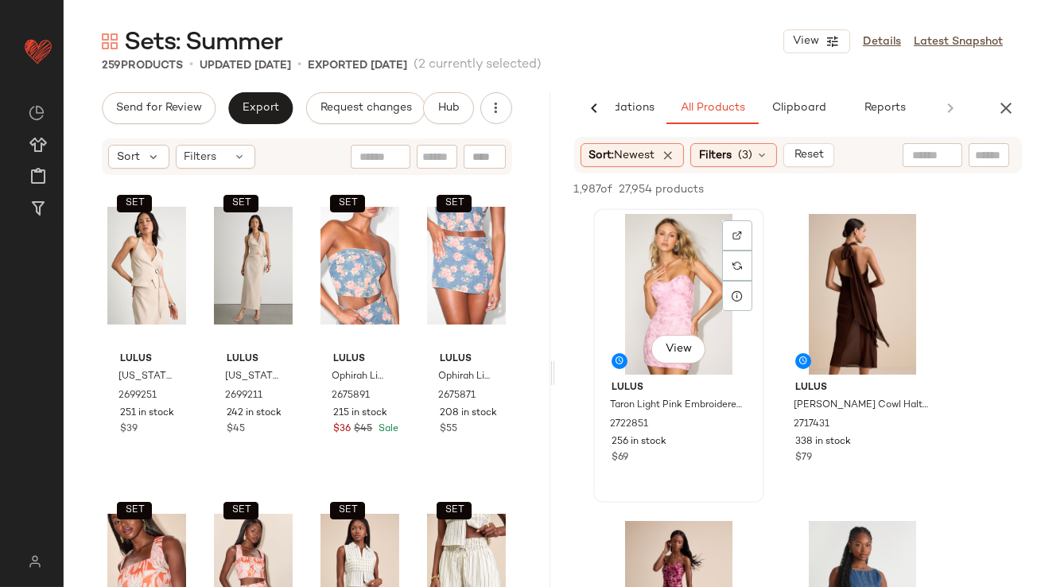
scroll to position [111, 0]
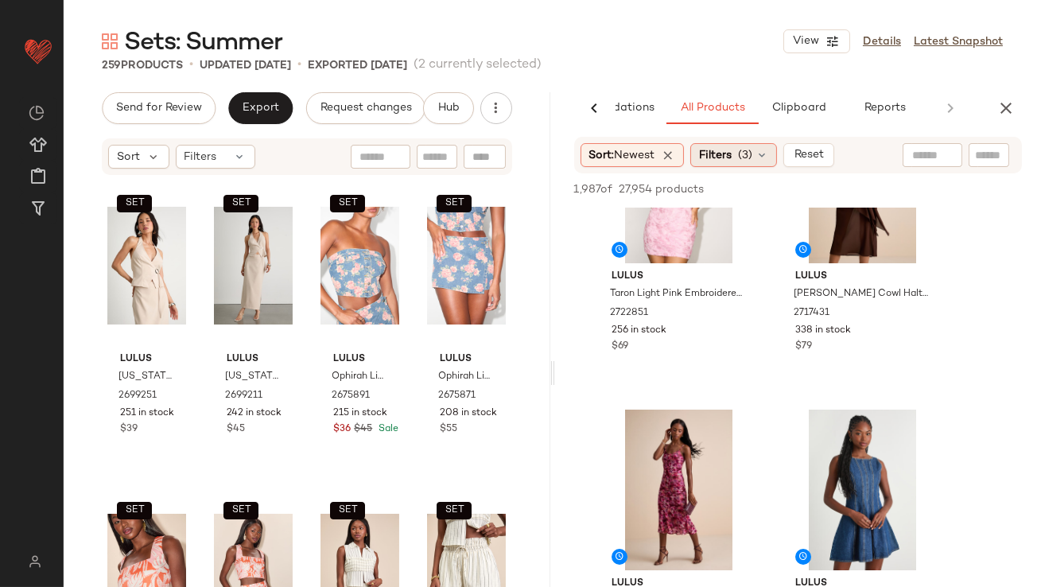
click at [728, 164] on div "Filters (3)" at bounding box center [734, 155] width 87 height 24
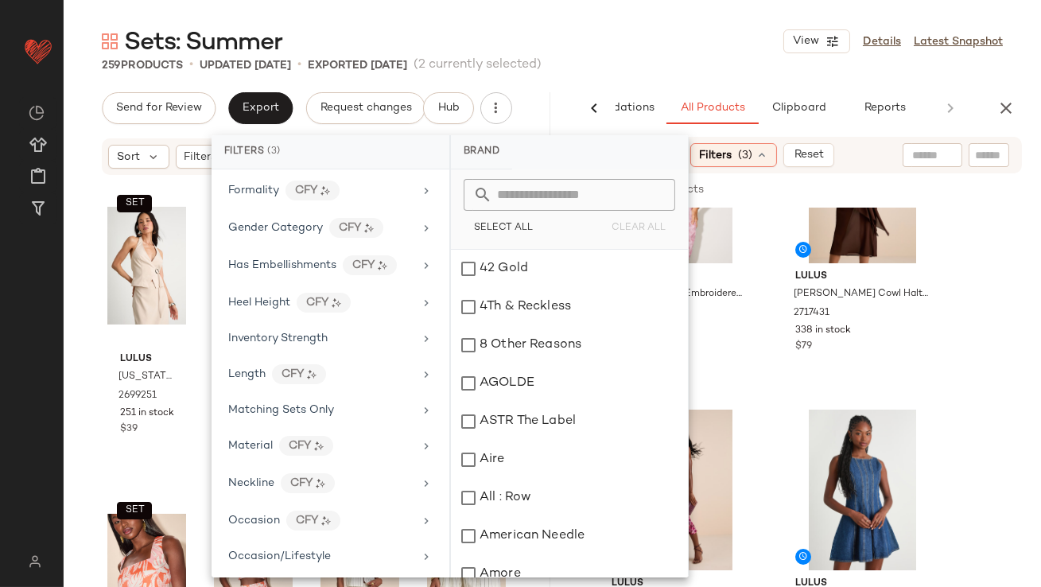
scroll to position [584, 0]
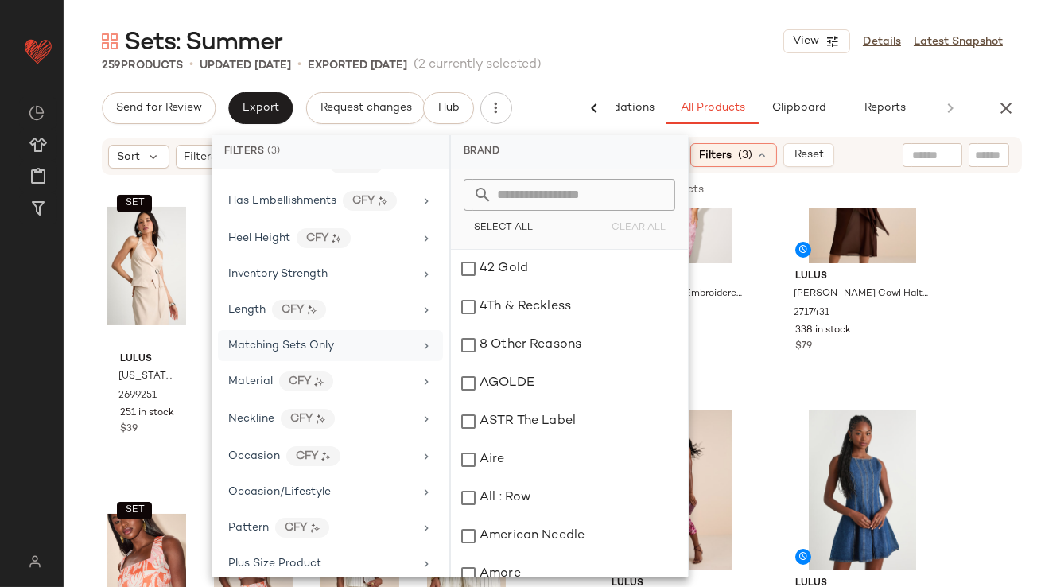
click at [251, 342] on span "Matching Sets Only" at bounding box center [281, 346] width 106 height 12
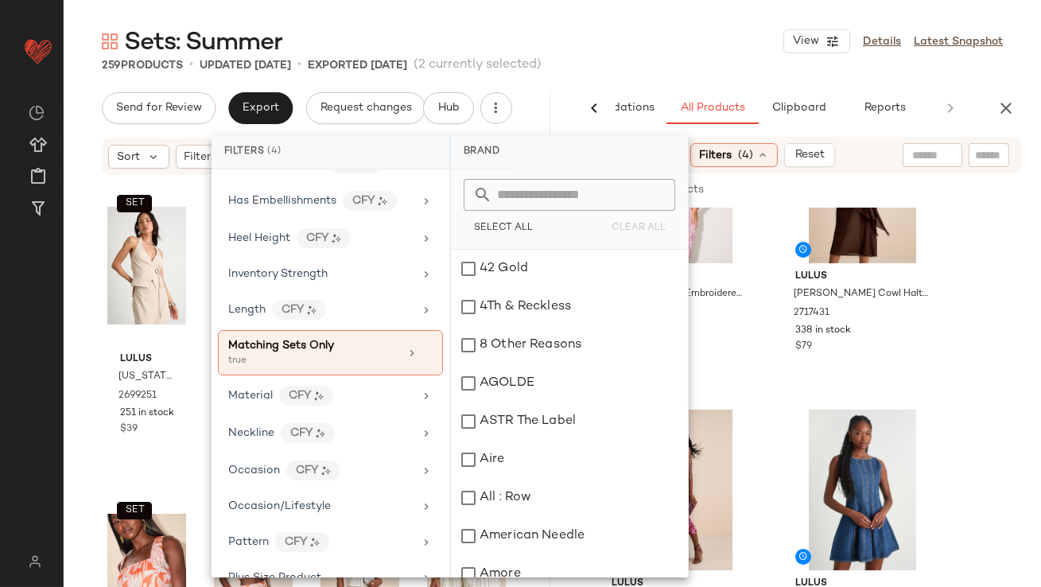
click at [671, 6] on main "Sets: Summer View Details Latest Snapshot 259 Products • updated Sep 8th • Expo…" at bounding box center [520, 293] width 1041 height 587
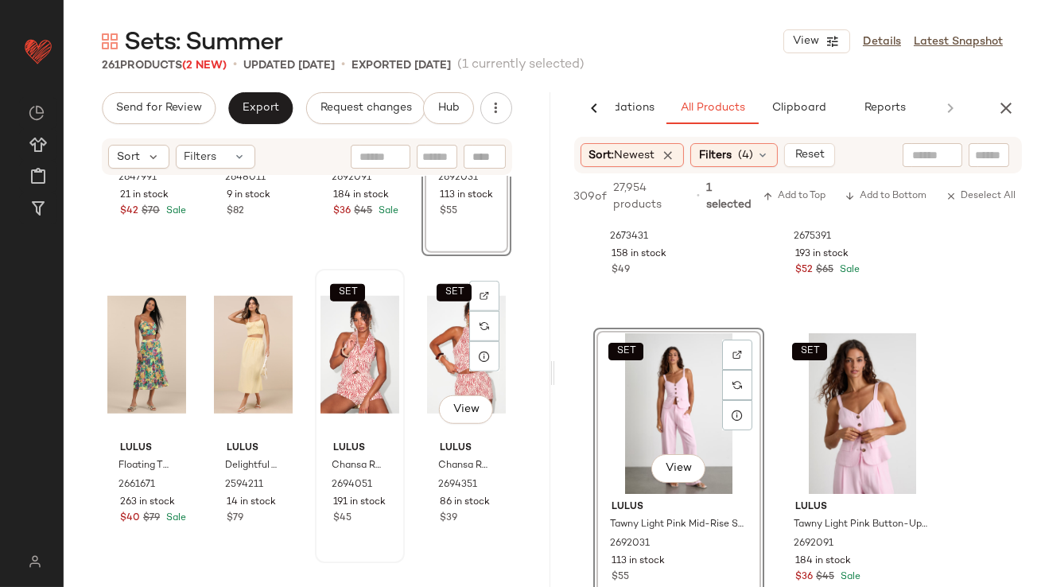
scroll to position [2390, 0]
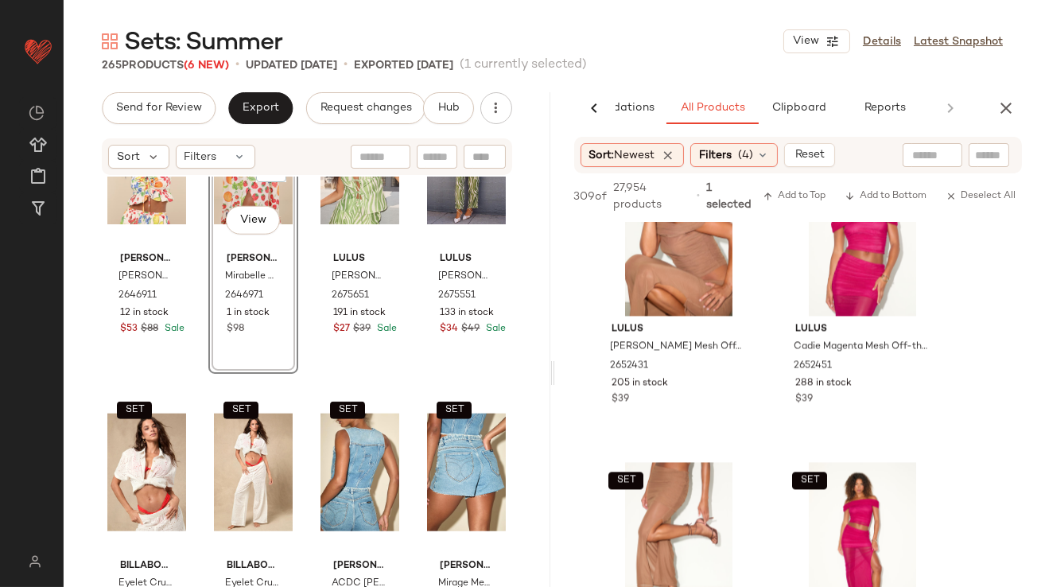
scroll to position [3230, 0]
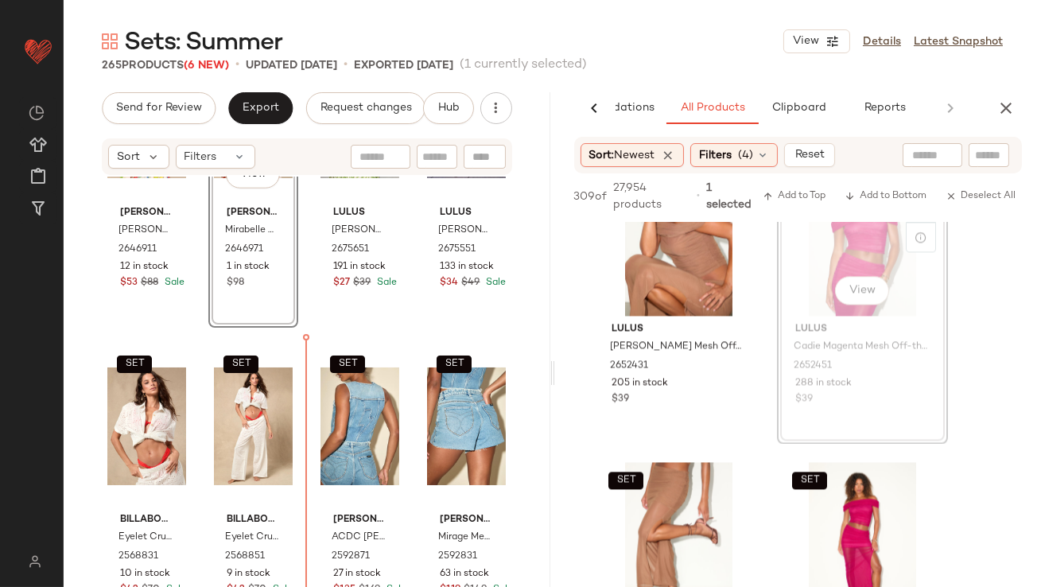
drag, startPoint x: 853, startPoint y: 278, endPoint x: 829, endPoint y: 282, distance: 24.1
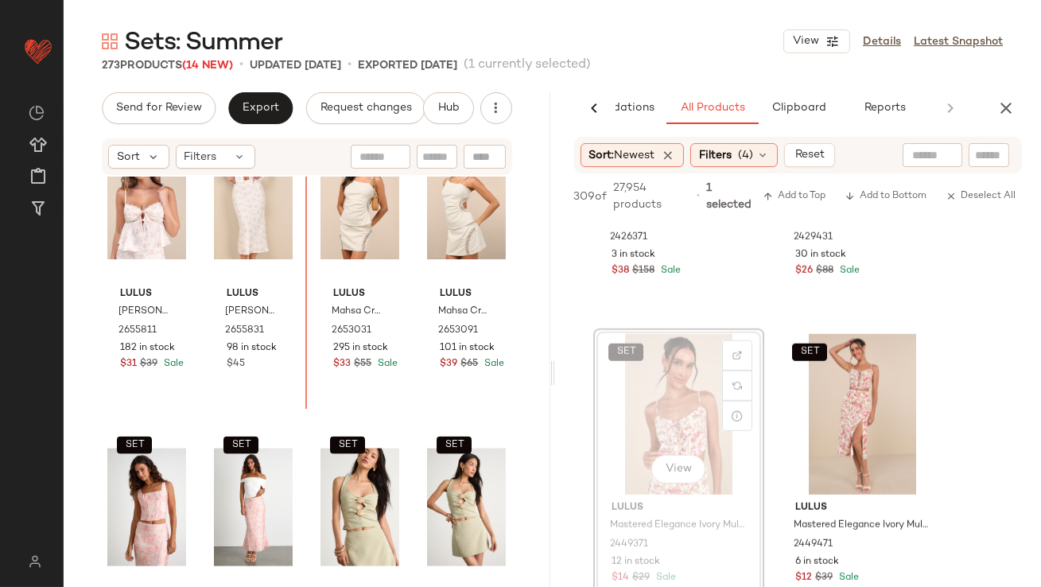
scroll to position [4675, 0]
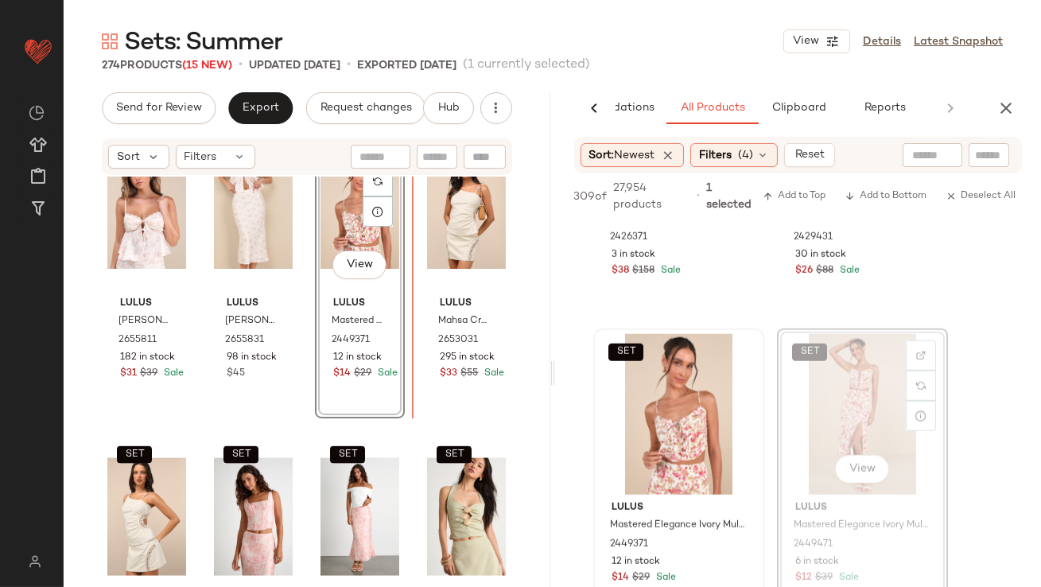
drag, startPoint x: 834, startPoint y: 396, endPoint x: 763, endPoint y: 396, distance: 70.8
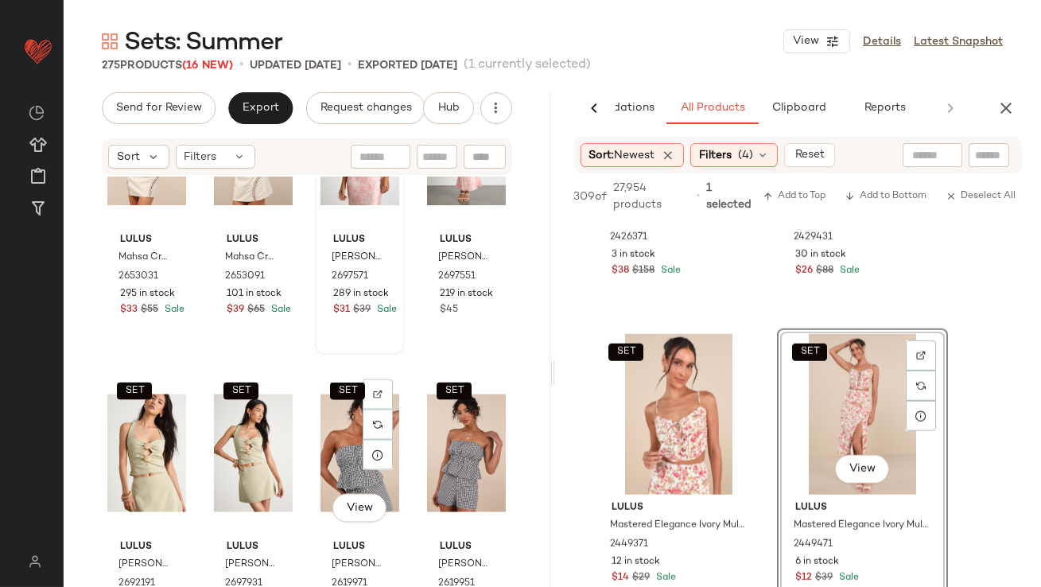
scroll to position [5088, 0]
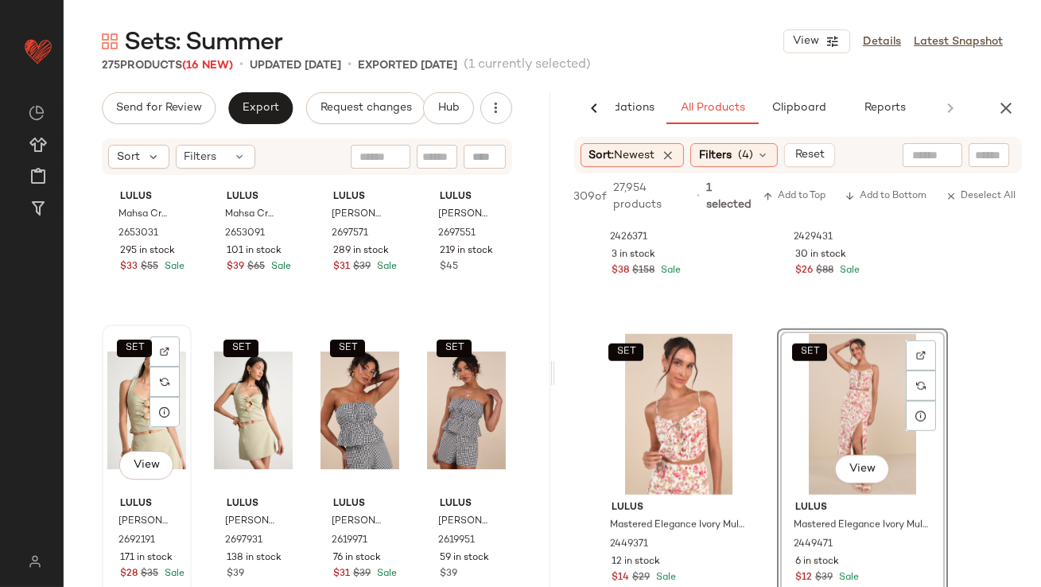
click at [122, 411] on div "SET View" at bounding box center [146, 410] width 79 height 161
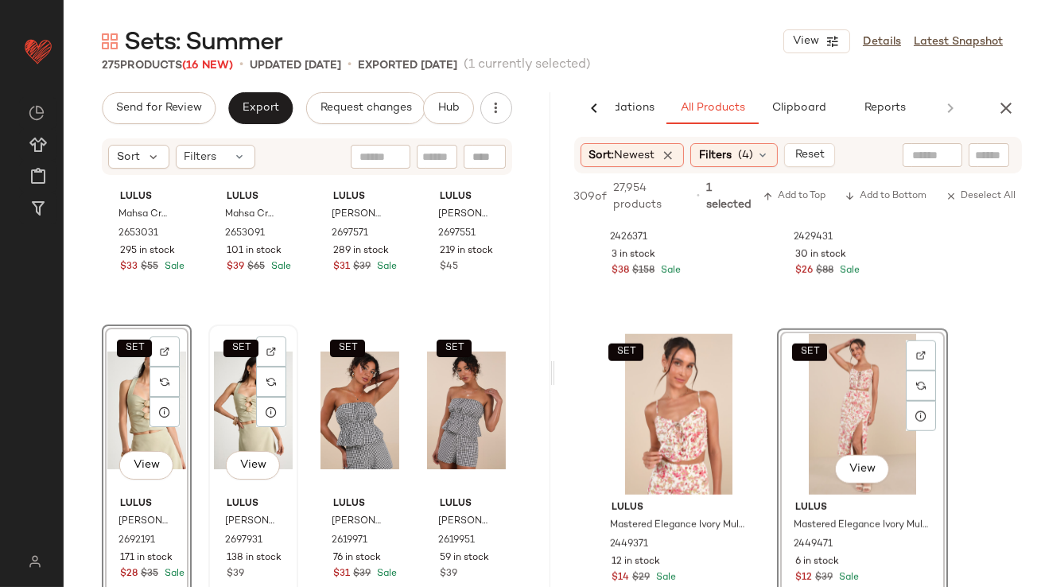
click at [231, 413] on div "SET View" at bounding box center [253, 410] width 79 height 161
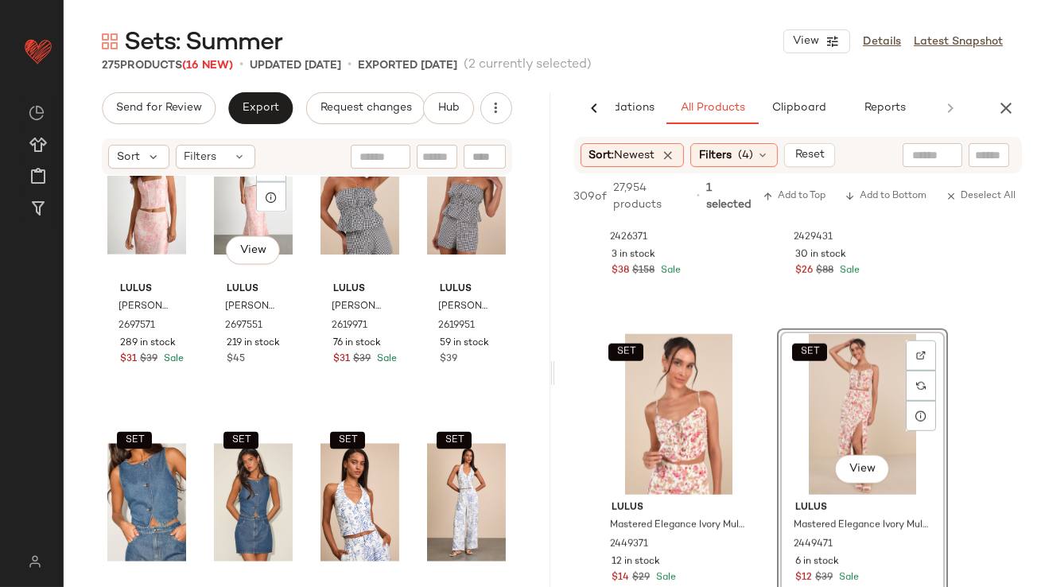
scroll to position [5307, 0]
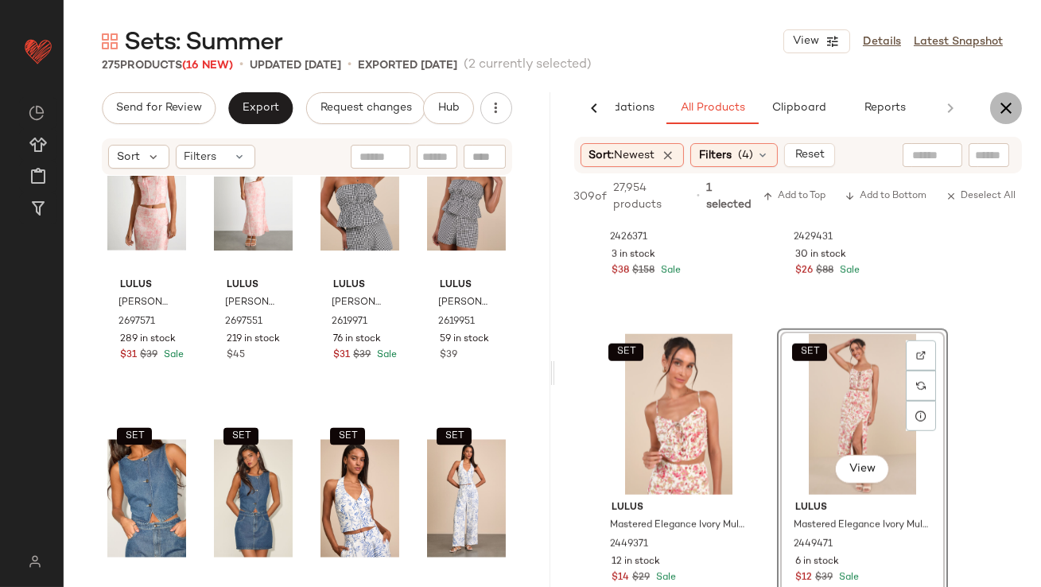
click at [1010, 95] on button "button" at bounding box center [1006, 108] width 32 height 32
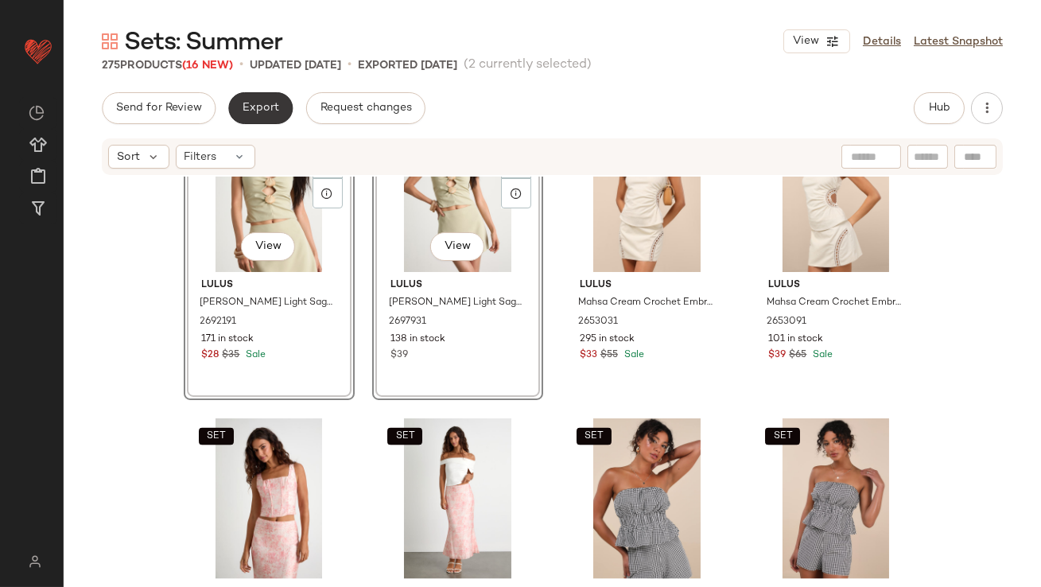
click at [266, 111] on span "Export" at bounding box center [260, 108] width 37 height 13
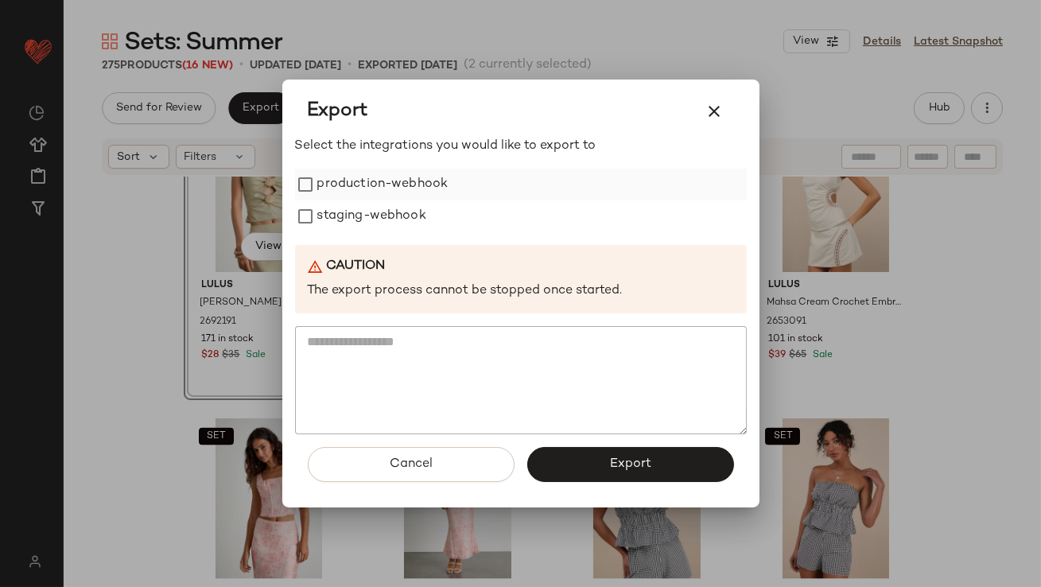
click at [332, 177] on label "production-webhook" at bounding box center [382, 185] width 131 height 32
click at [332, 221] on label "staging-webhook" at bounding box center [371, 216] width 109 height 32
click at [599, 467] on button "Export" at bounding box center [630, 464] width 207 height 35
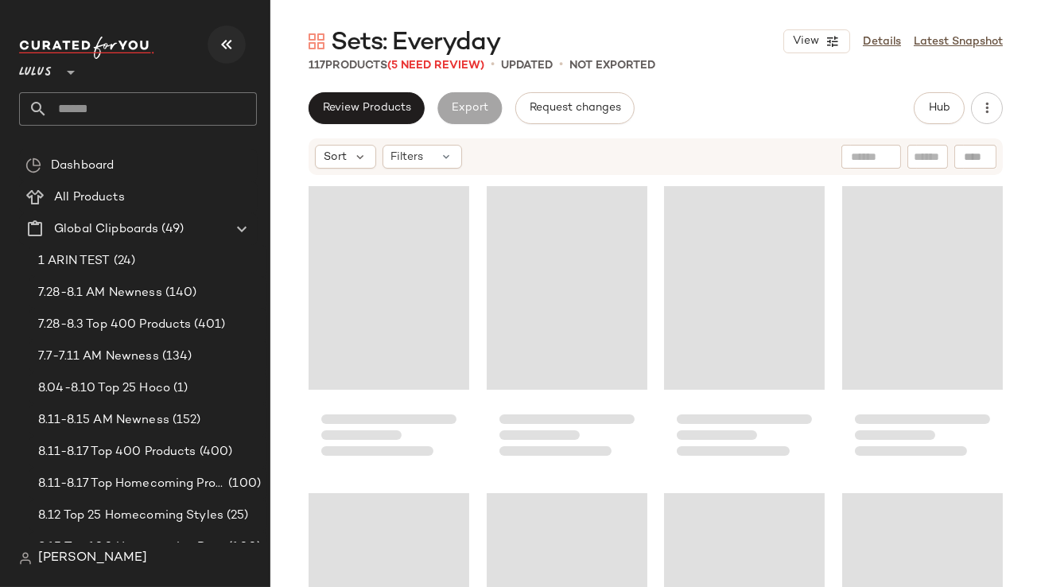
click at [232, 45] on icon "button" at bounding box center [226, 44] width 19 height 19
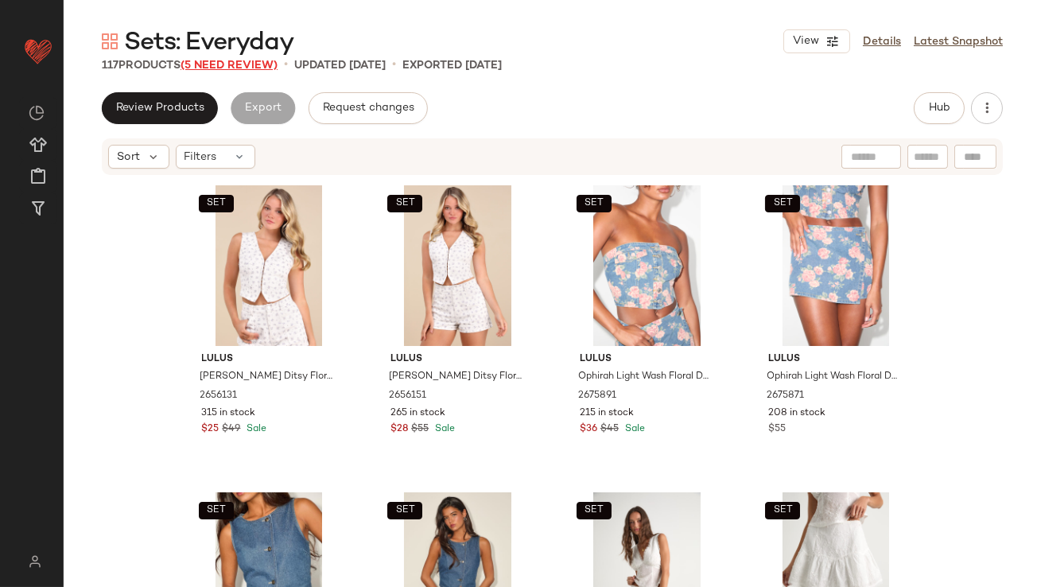
click at [224, 66] on span "(5 Need Review)" at bounding box center [229, 66] width 97 height 12
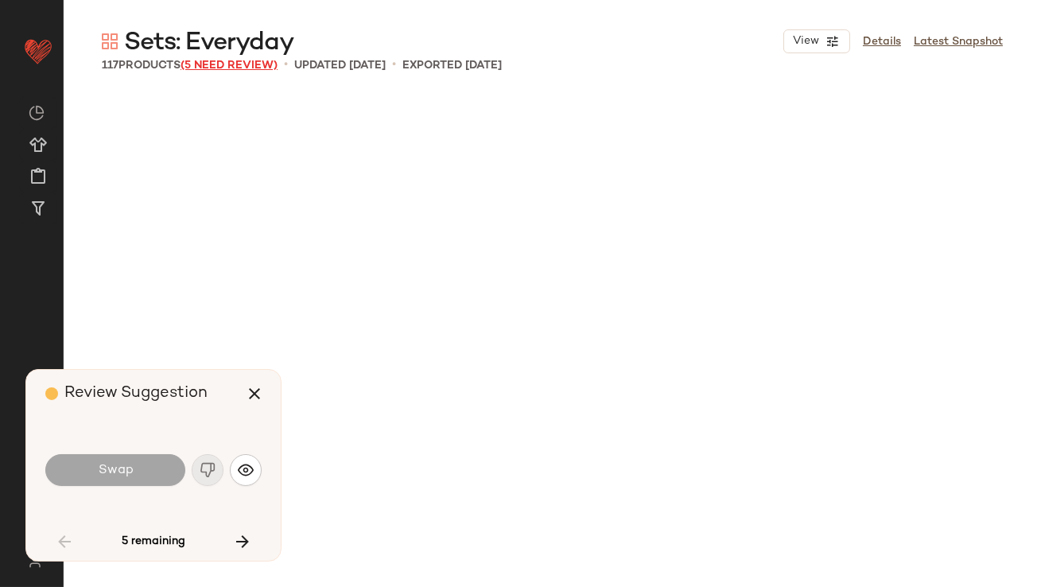
scroll to position [3992, 0]
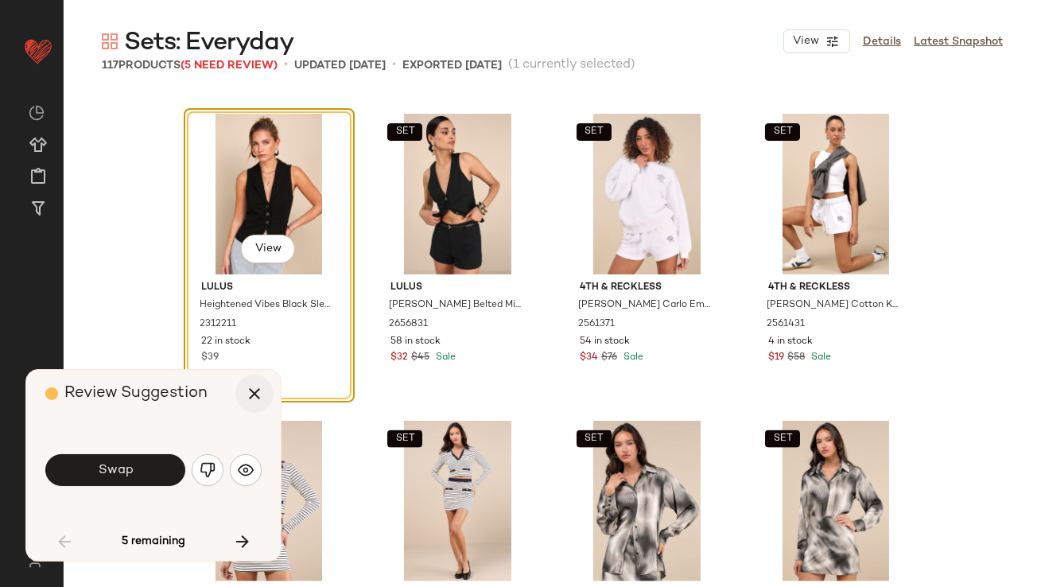
click at [249, 391] on icon "button" at bounding box center [254, 393] width 19 height 19
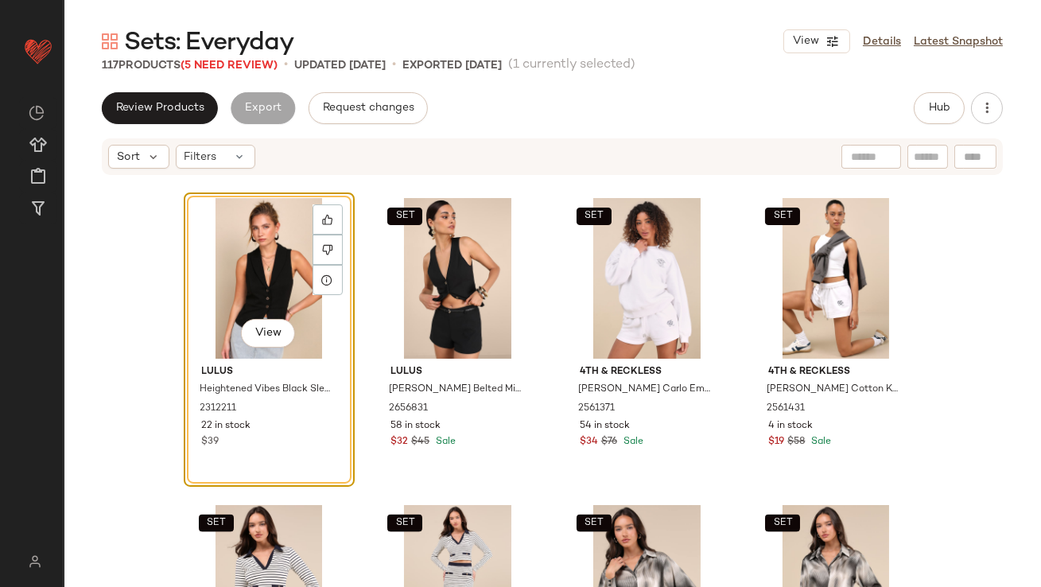
click at [235, 239] on div "View" at bounding box center [269, 278] width 160 height 161
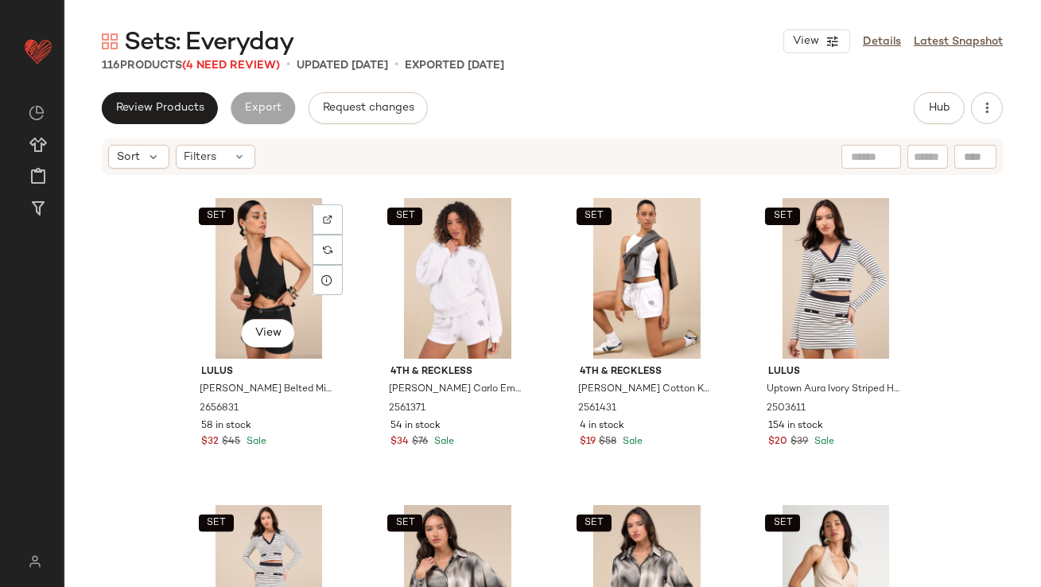
click at [235, 240] on div "SET View" at bounding box center [269, 278] width 160 height 161
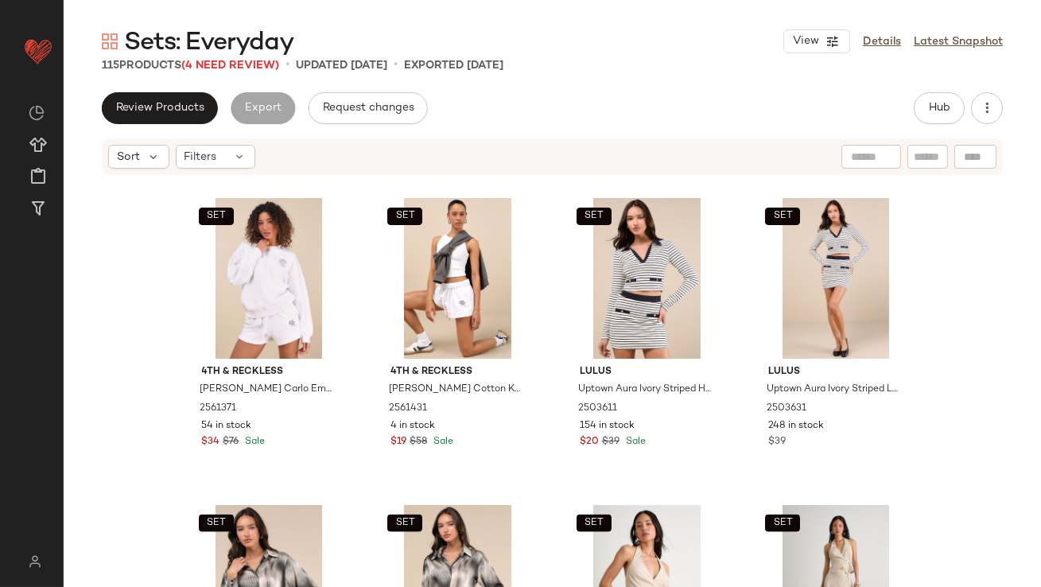
click at [221, 71] on div "115 Products (4 Need Review)" at bounding box center [190, 65] width 177 height 17
click at [885, 37] on link "Details" at bounding box center [882, 41] width 38 height 17
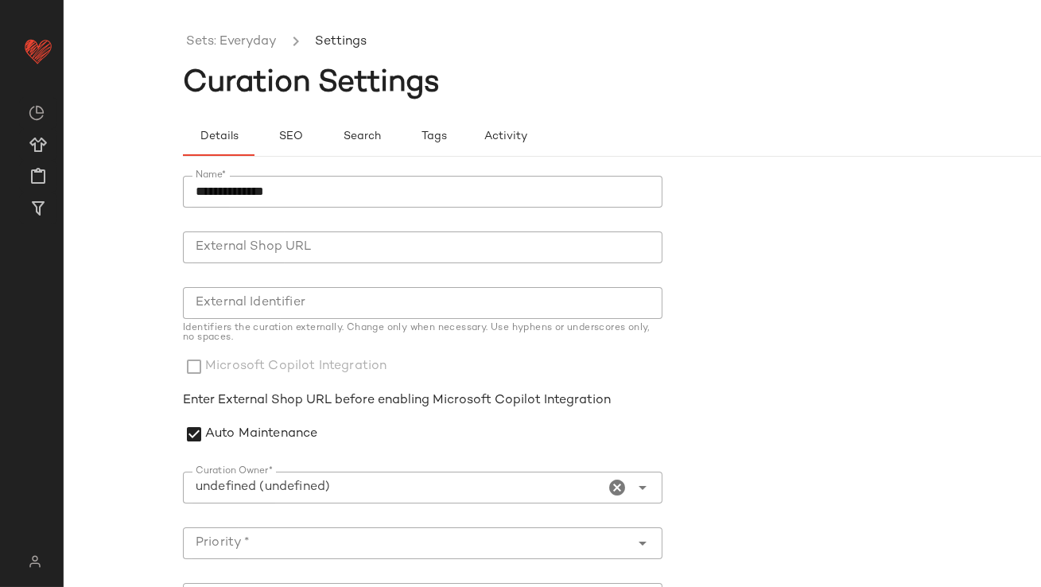
type input "**********"
click at [372, 494] on input "**********" at bounding box center [394, 487] width 422 height 19
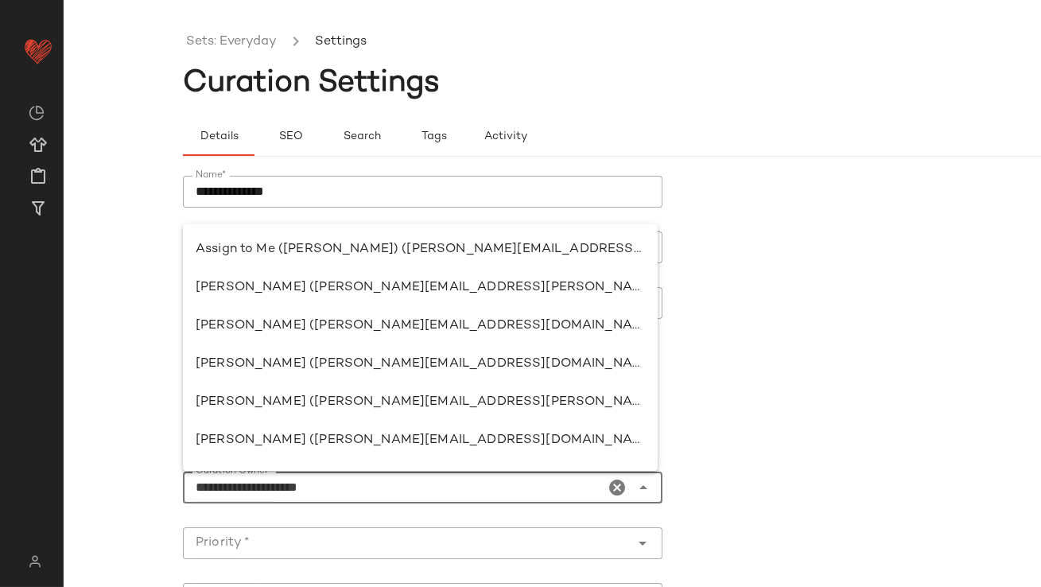
click at [611, 488] on icon "Clear Curation Owner*" at bounding box center [618, 487] width 19 height 19
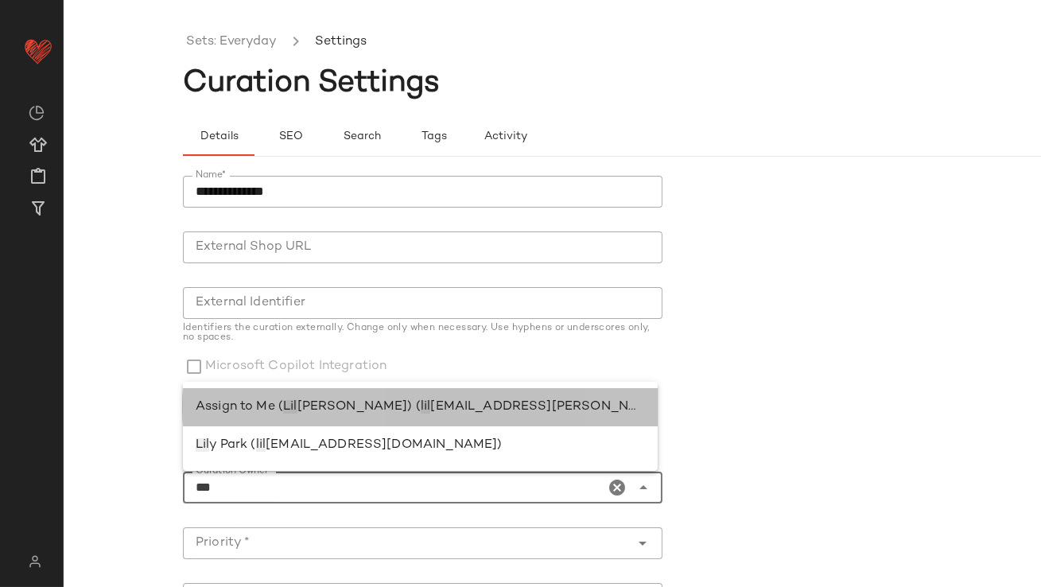
click at [463, 403] on span "[EMAIL_ADDRESS][PERSON_NAME][DOMAIN_NAME])" at bounding box center [603, 407] width 347 height 14
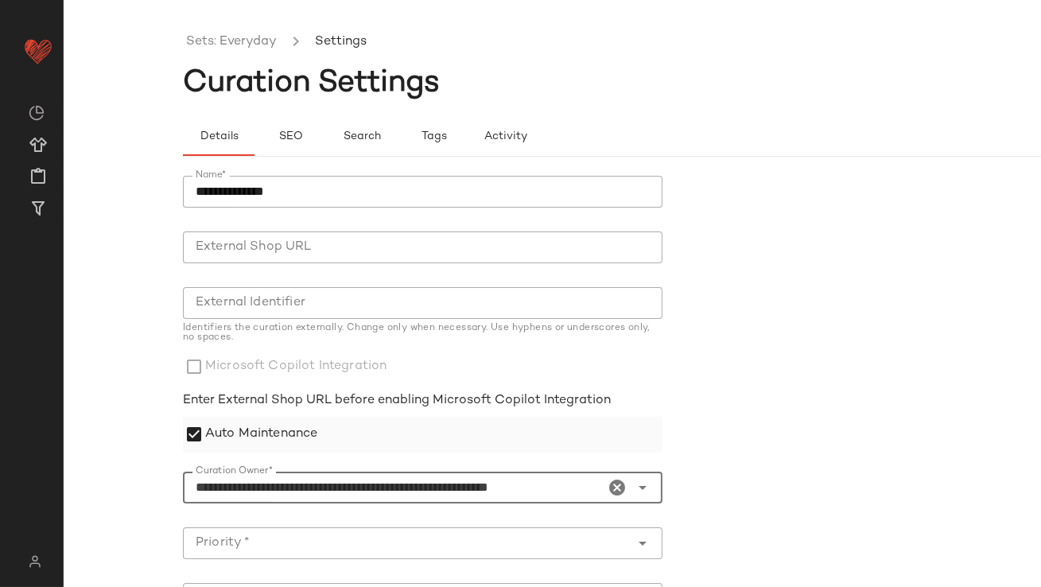
type input "**********"
click at [239, 430] on label "Auto Maintenance" at bounding box center [261, 435] width 112 height 36
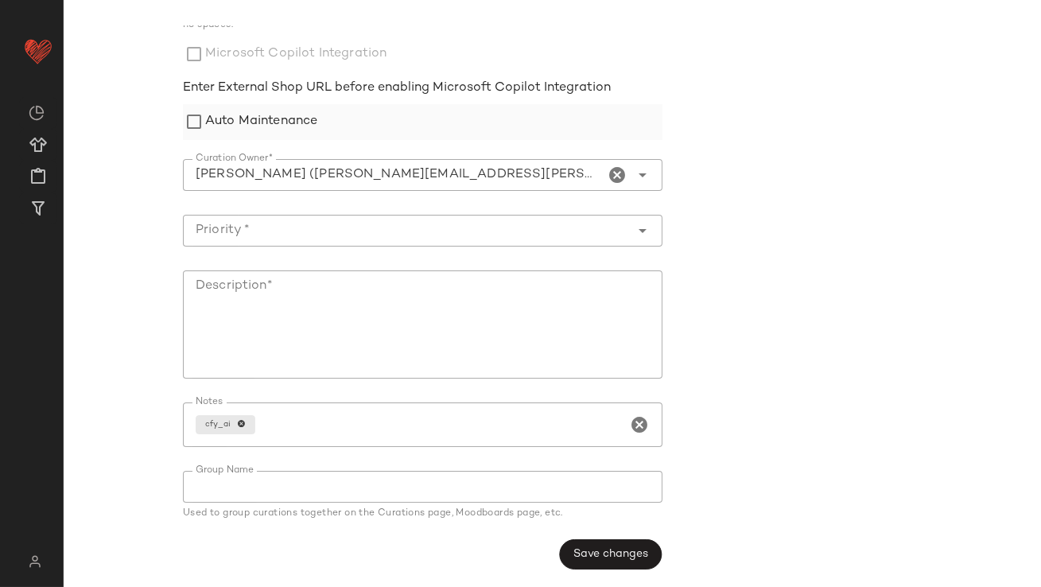
scroll to position [313, 0]
click at [618, 561] on button "Save changes" at bounding box center [610, 554] width 103 height 30
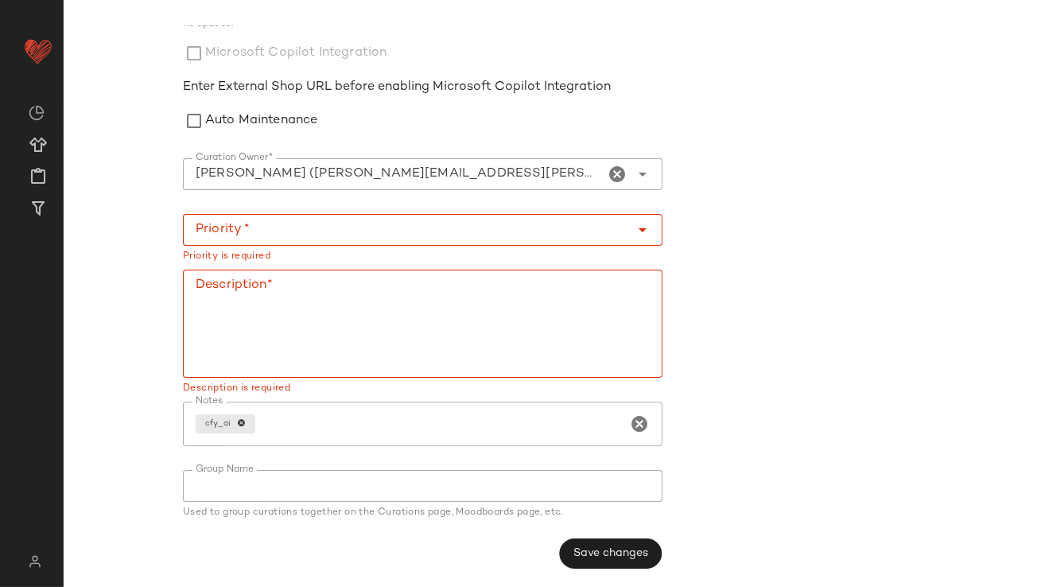
click at [400, 229] on input "Priority *" at bounding box center [407, 229] width 448 height 19
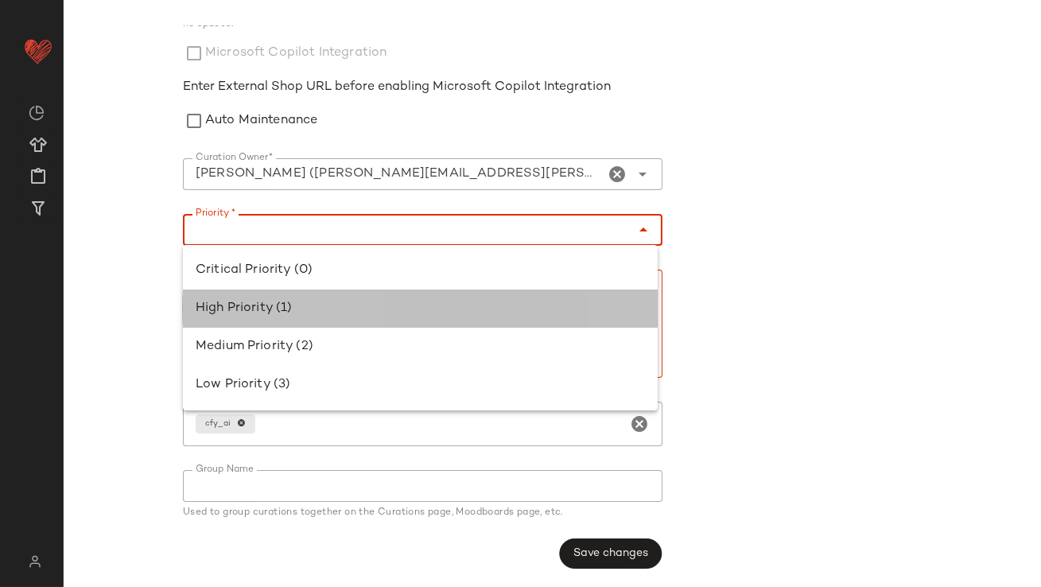
click at [379, 306] on div "High Priority (1)" at bounding box center [420, 308] width 449 height 19
type input "**********"
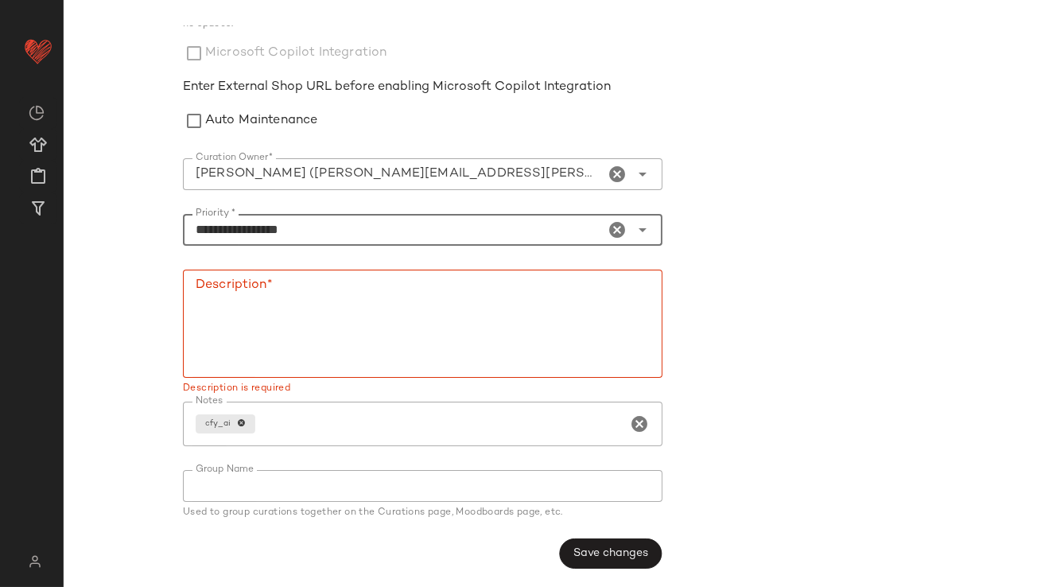
click at [383, 306] on textarea "Description*" at bounding box center [423, 324] width 480 height 108
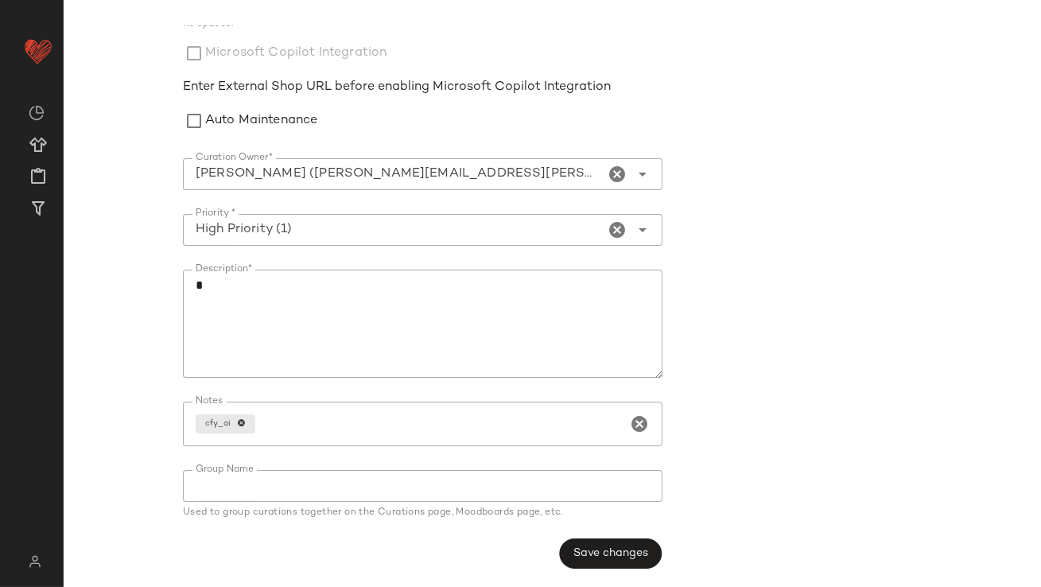
click at [597, 534] on div "**********" at bounding box center [427, 216] width 489 height 726
click at [597, 539] on button "Save changes" at bounding box center [610, 554] width 103 height 30
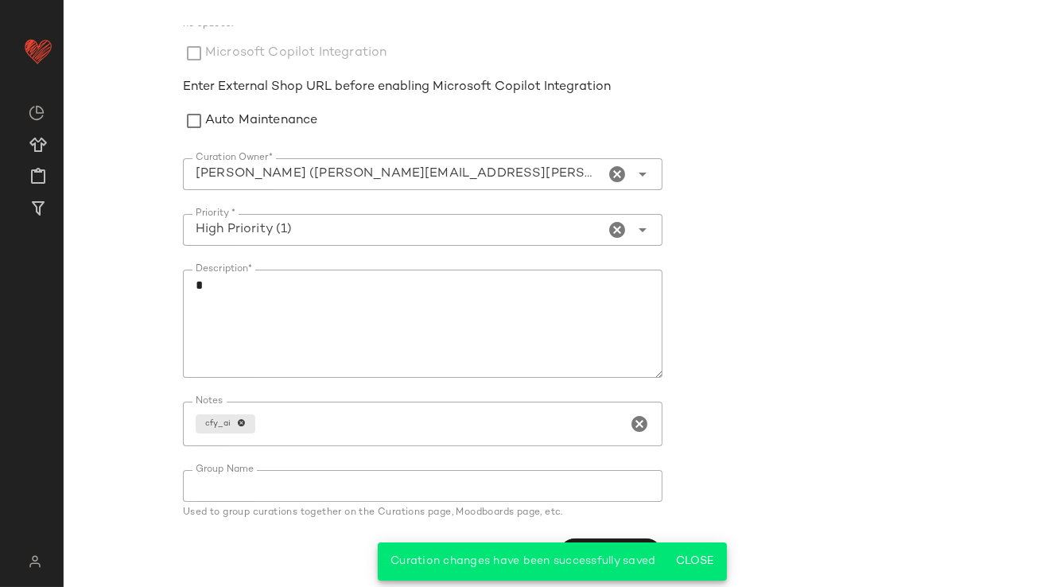
scroll to position [0, 0]
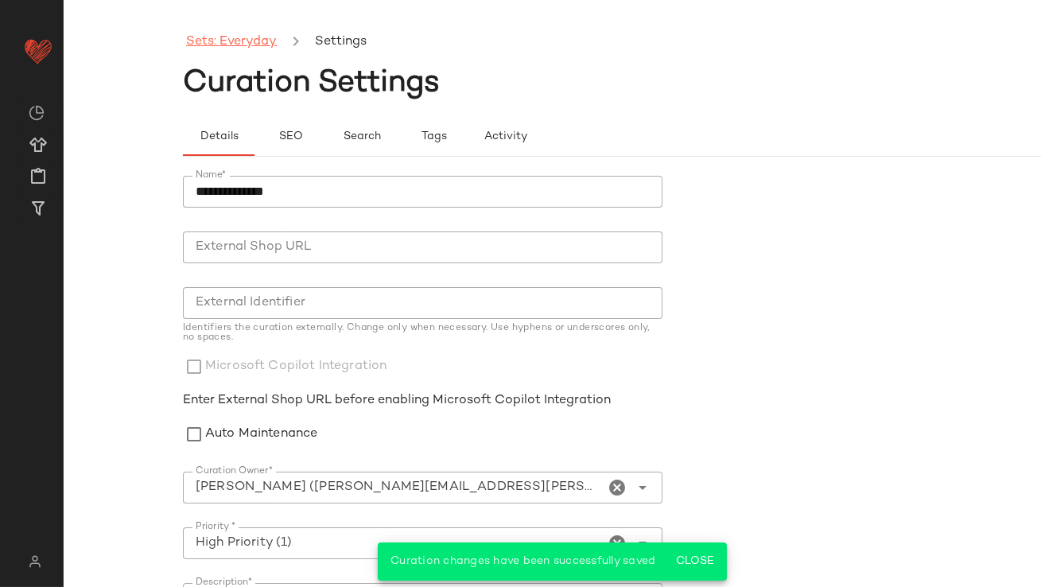
click at [253, 45] on link "Sets: Everyday" at bounding box center [231, 42] width 91 height 21
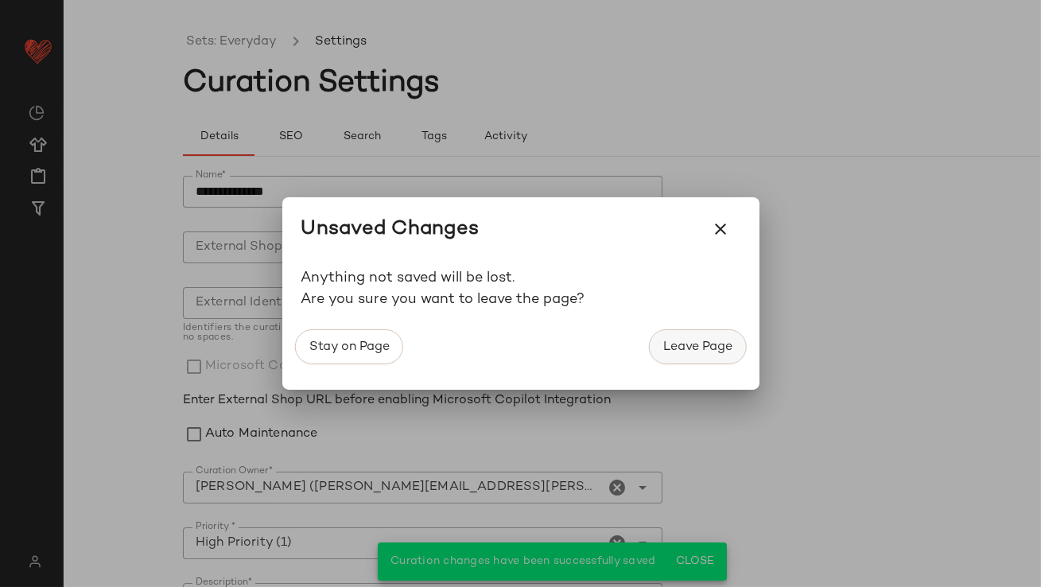
click at [691, 350] on span "Leave Page" at bounding box center [698, 347] width 70 height 15
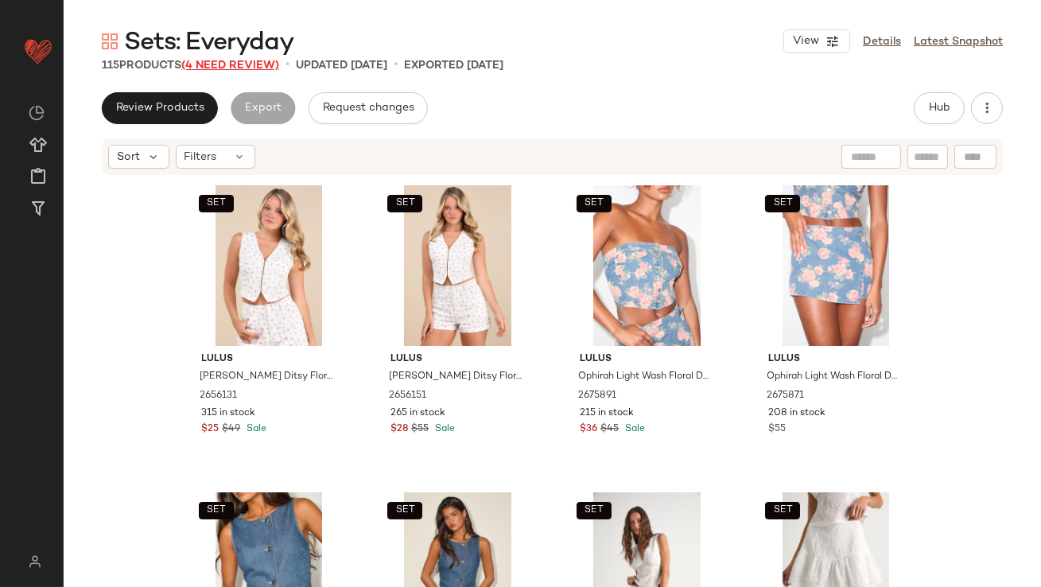
click at [275, 64] on span "(4 Need Review)" at bounding box center [230, 66] width 98 height 12
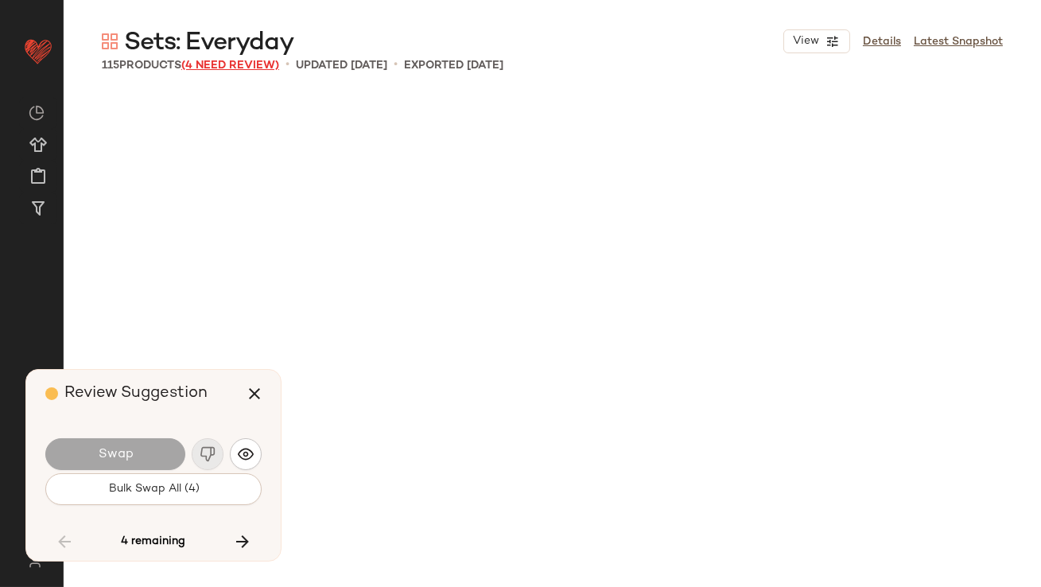
scroll to position [6755, 0]
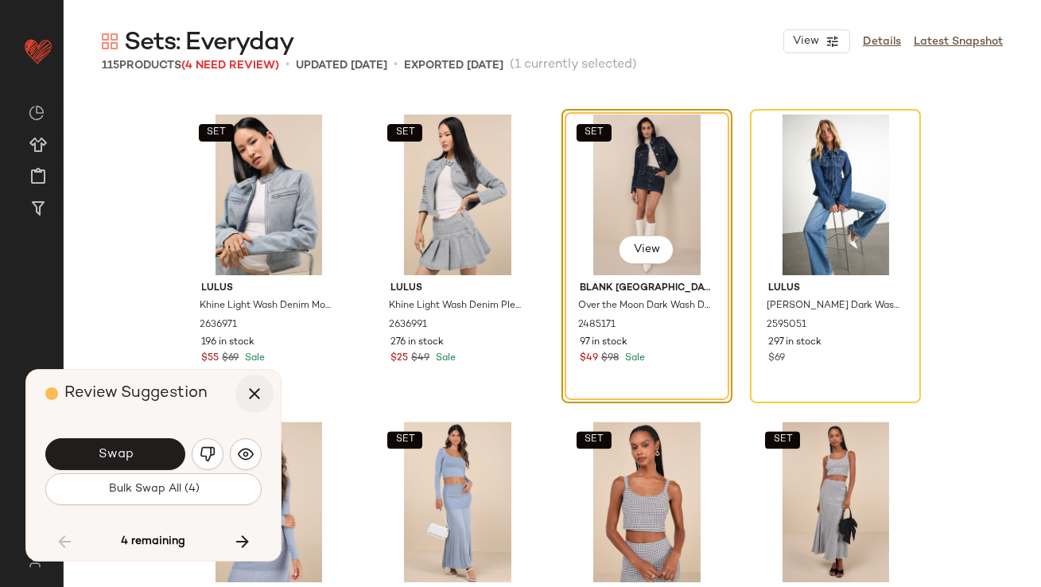
click at [259, 391] on icon "button" at bounding box center [254, 393] width 19 height 19
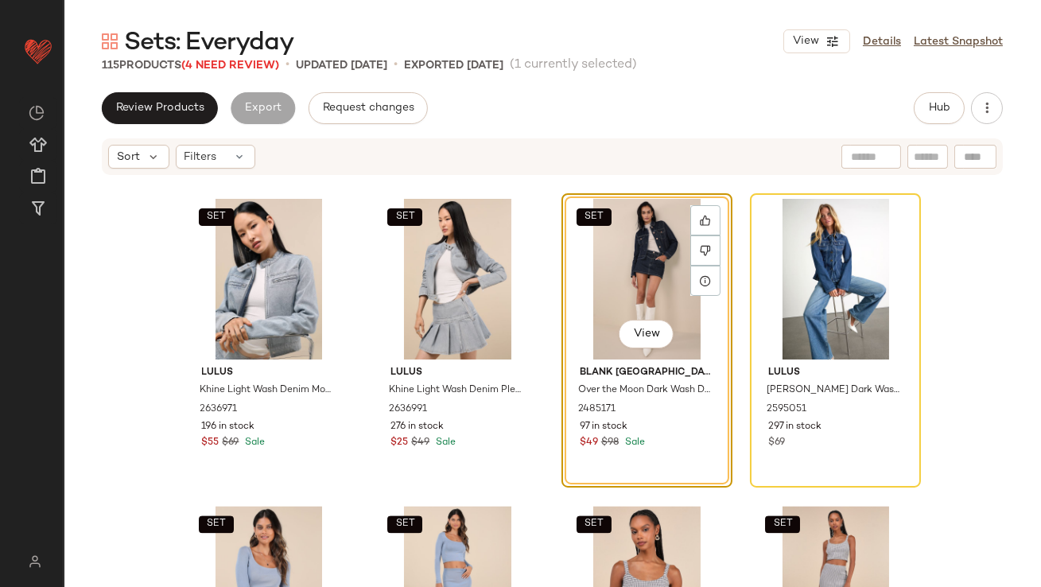
click at [585, 285] on div "SET View" at bounding box center [647, 279] width 160 height 161
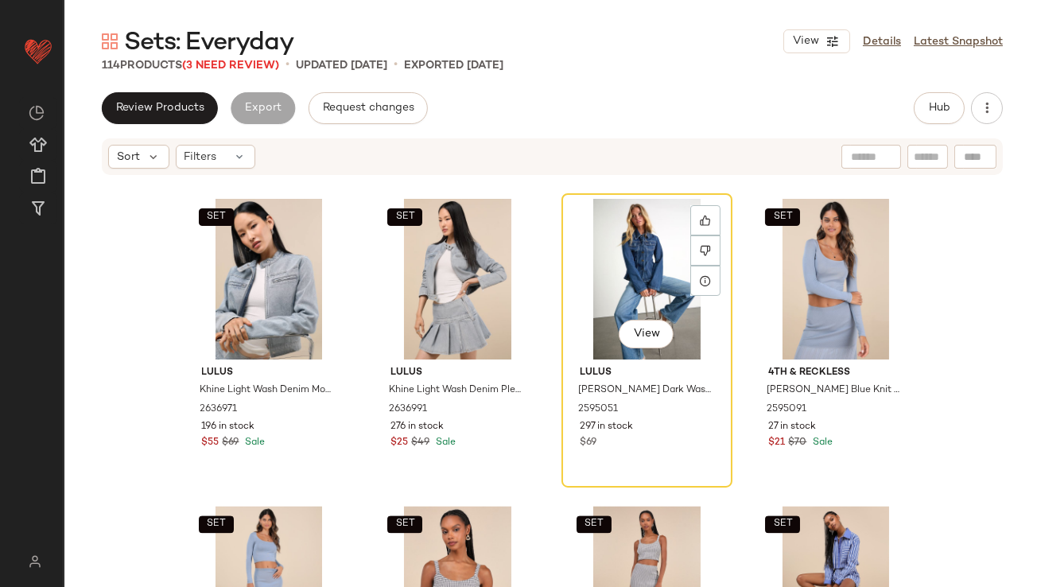
click at [586, 286] on div "View" at bounding box center [647, 279] width 160 height 161
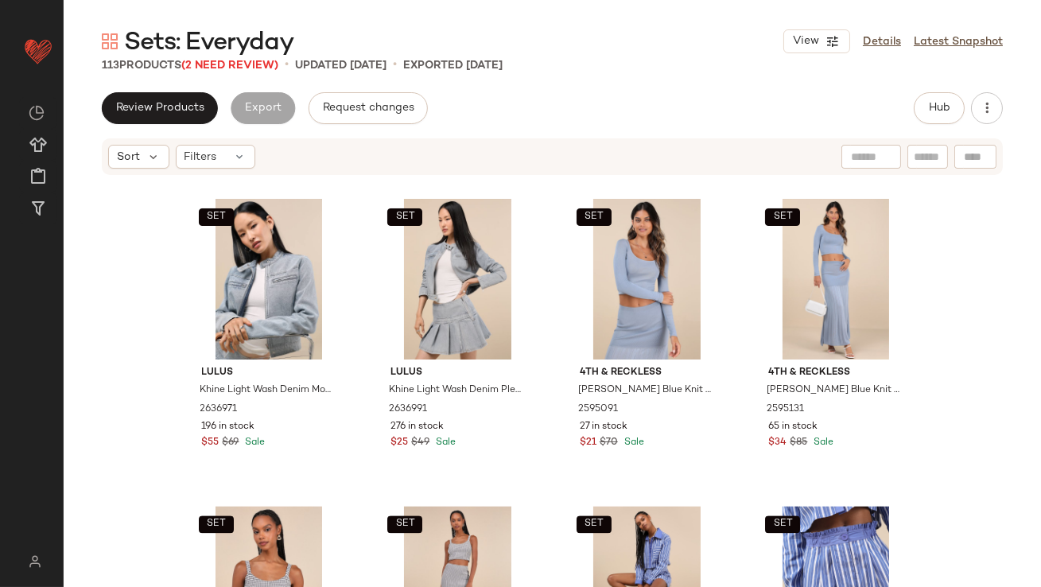
click at [223, 58] on span "Sets: Everyday" at bounding box center [209, 43] width 170 height 32
click at [221, 64] on span "(2 Need Review)" at bounding box center [229, 66] width 97 height 12
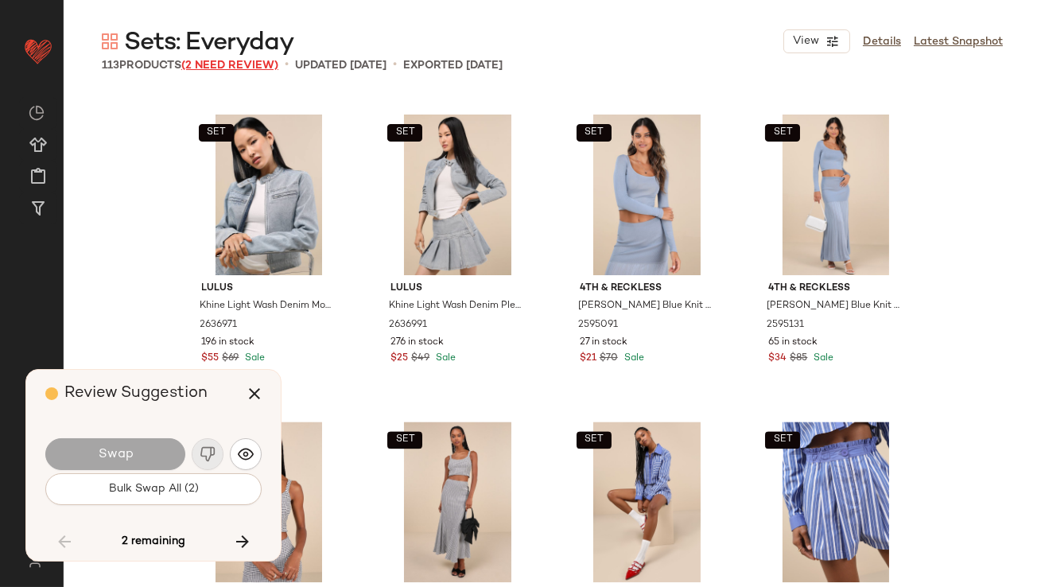
scroll to position [7983, 0]
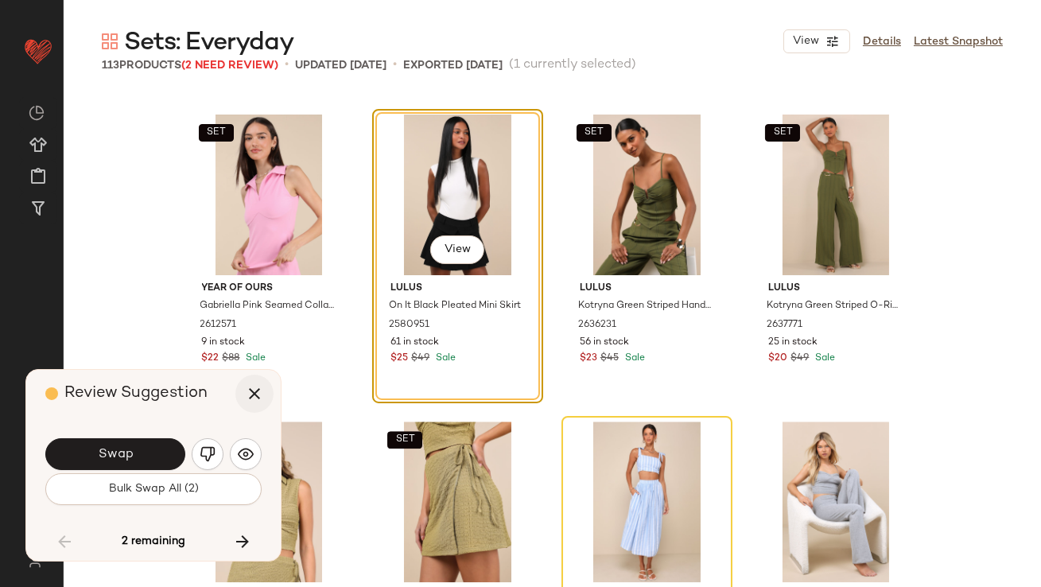
click at [248, 389] on icon "button" at bounding box center [254, 393] width 19 height 19
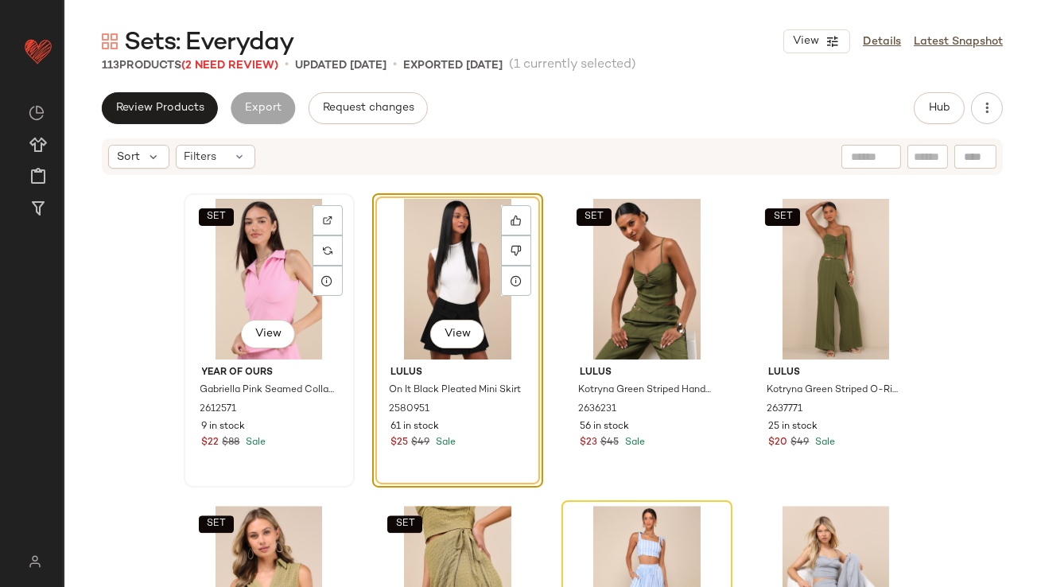
click at [255, 297] on div "SET View" at bounding box center [269, 279] width 160 height 161
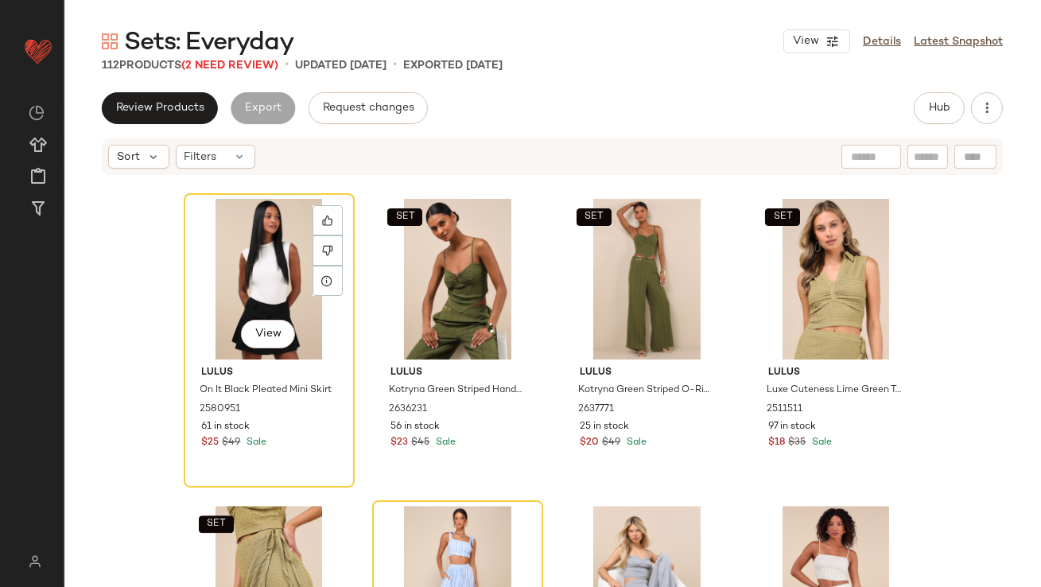
click at [255, 297] on div "View" at bounding box center [269, 279] width 160 height 161
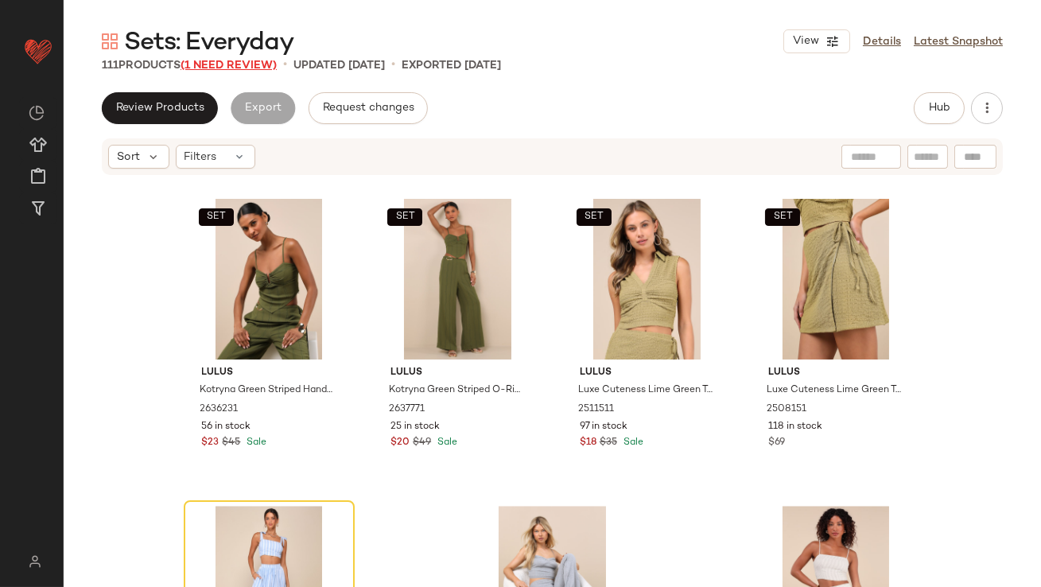
click at [216, 62] on span "(1 Need Review)" at bounding box center [229, 66] width 96 height 12
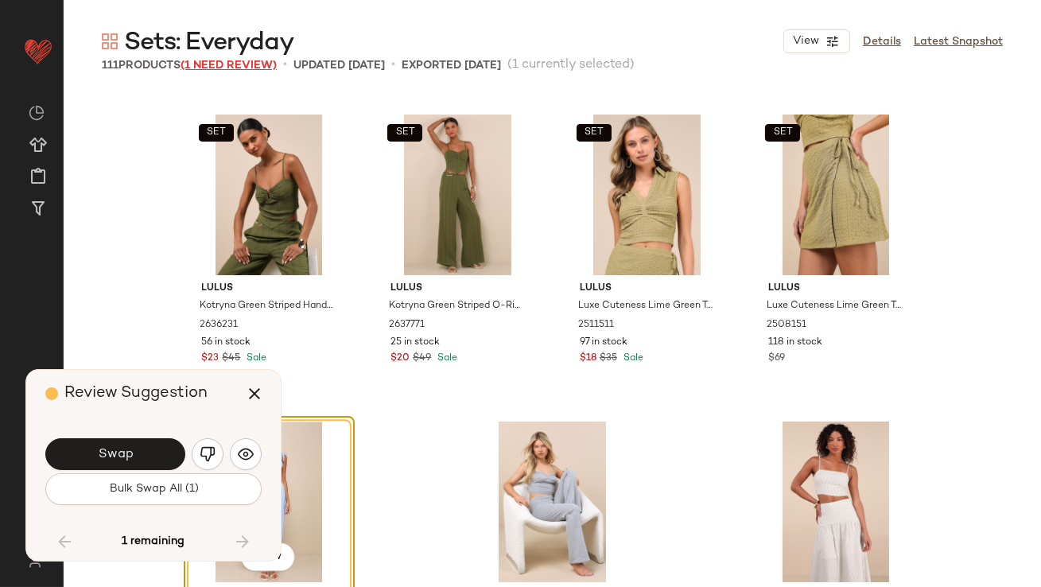
scroll to position [8039, 0]
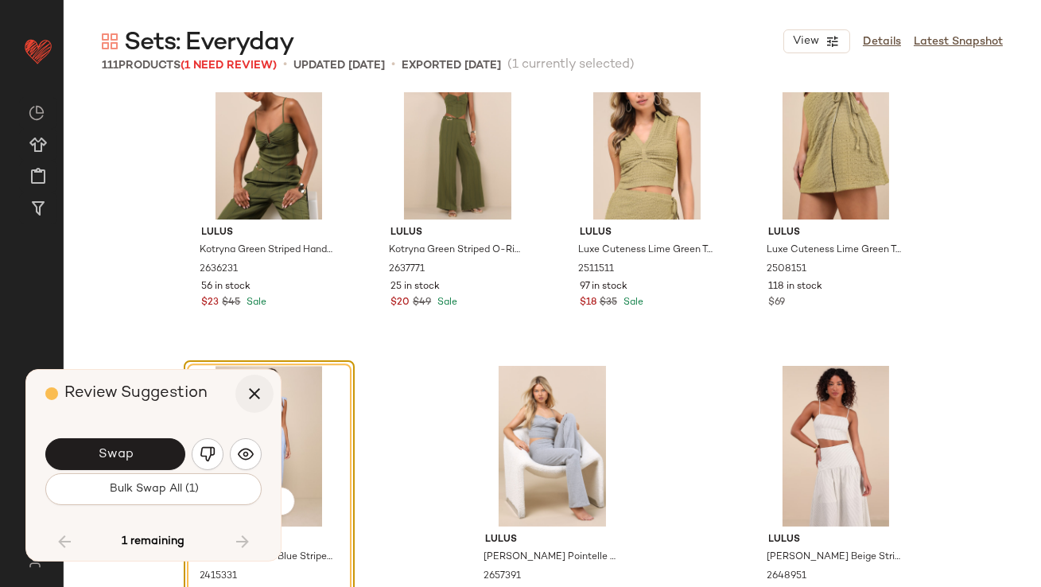
click at [255, 394] on icon "button" at bounding box center [254, 393] width 19 height 19
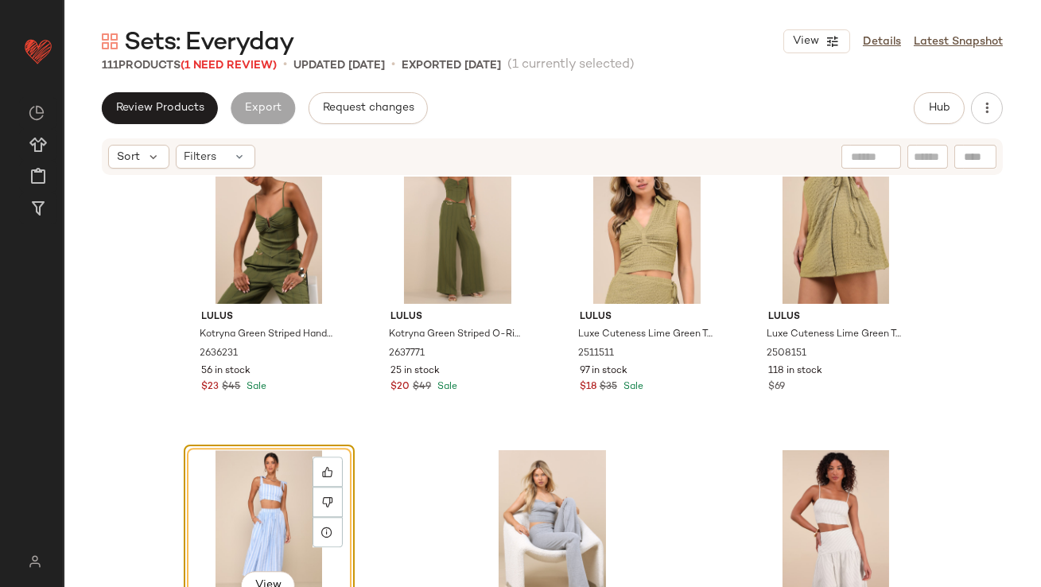
click at [255, 488] on div "View" at bounding box center [269, 530] width 160 height 161
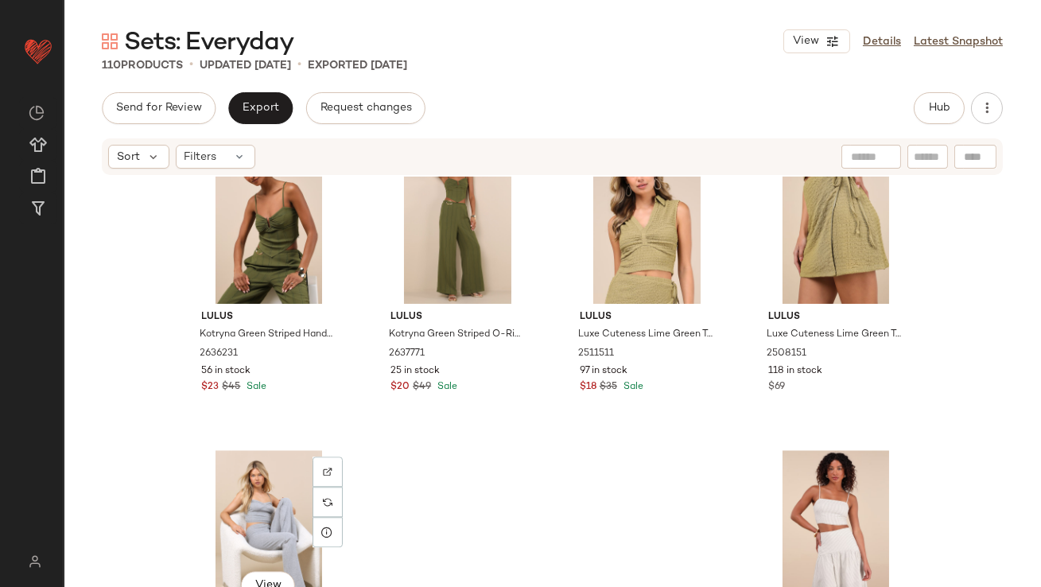
click at [256, 488] on div "View" at bounding box center [269, 530] width 160 height 161
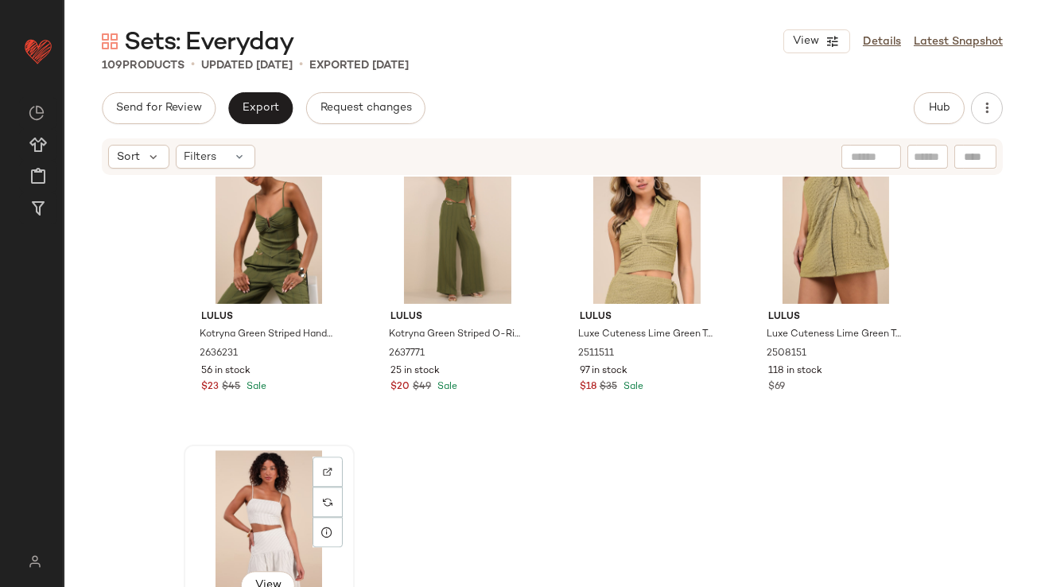
click at [264, 492] on div "View" at bounding box center [269, 530] width 160 height 161
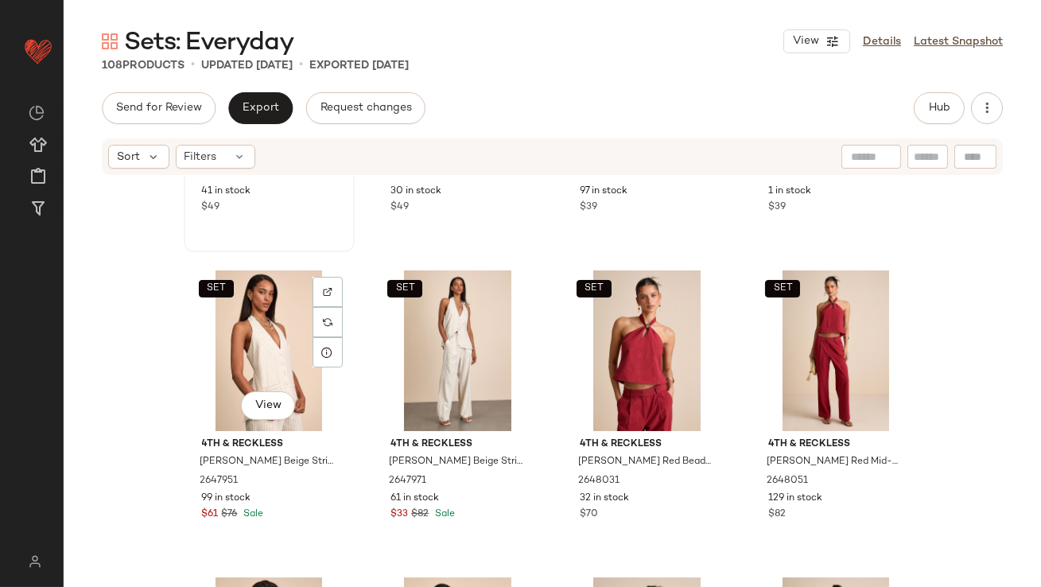
scroll to position [541, 0]
click at [227, 383] on div "SET View" at bounding box center [269, 351] width 160 height 161
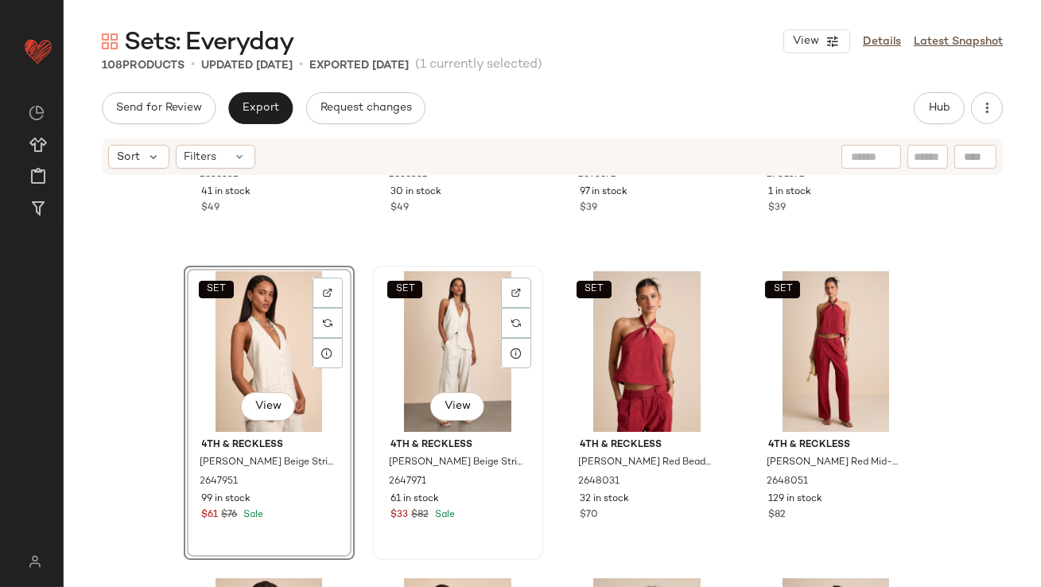
click at [432, 377] on div "SET View" at bounding box center [458, 351] width 160 height 161
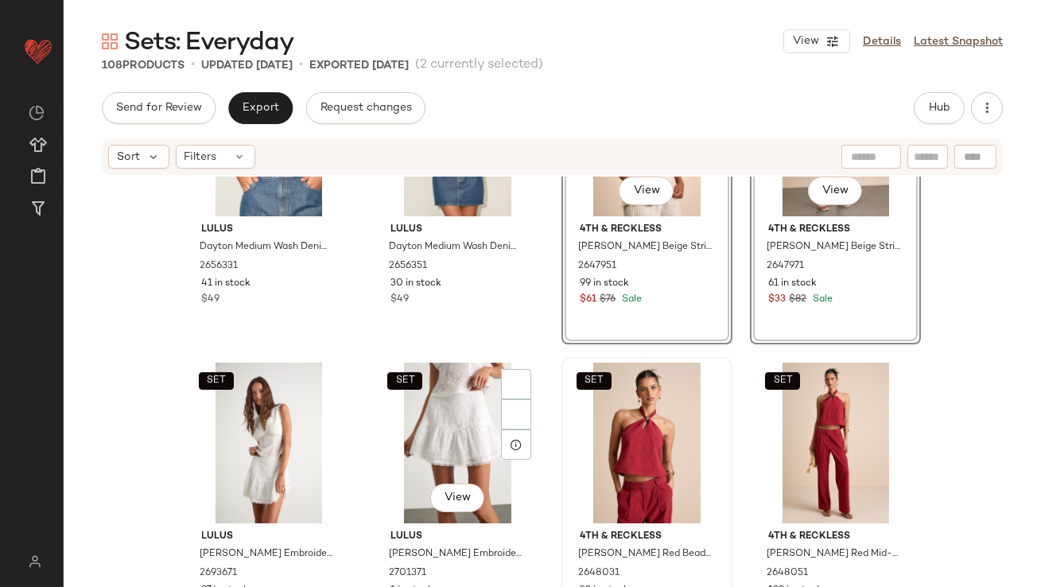
scroll to position [463, 0]
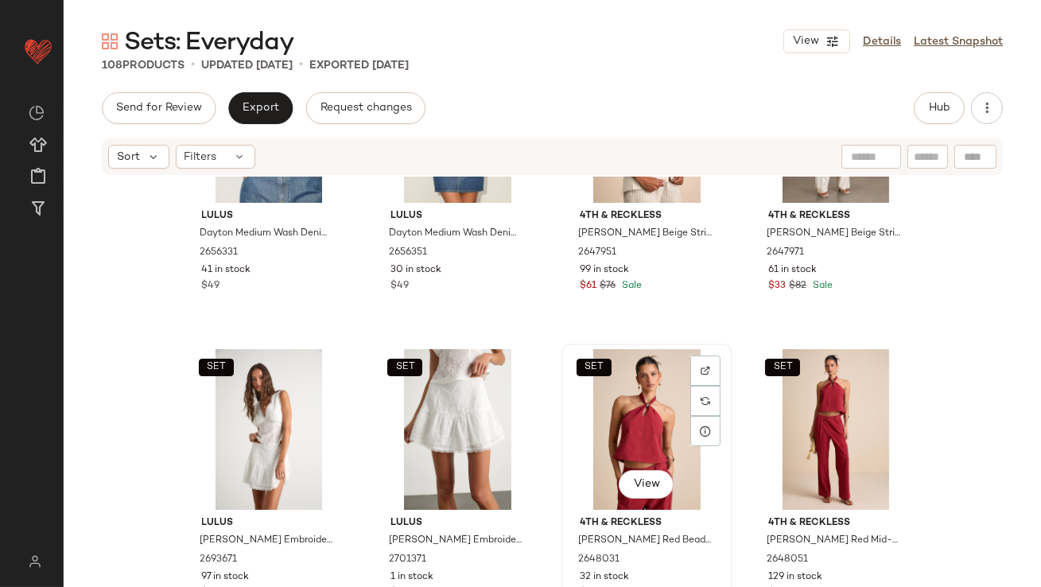
click at [596, 393] on div "SET View" at bounding box center [647, 429] width 160 height 161
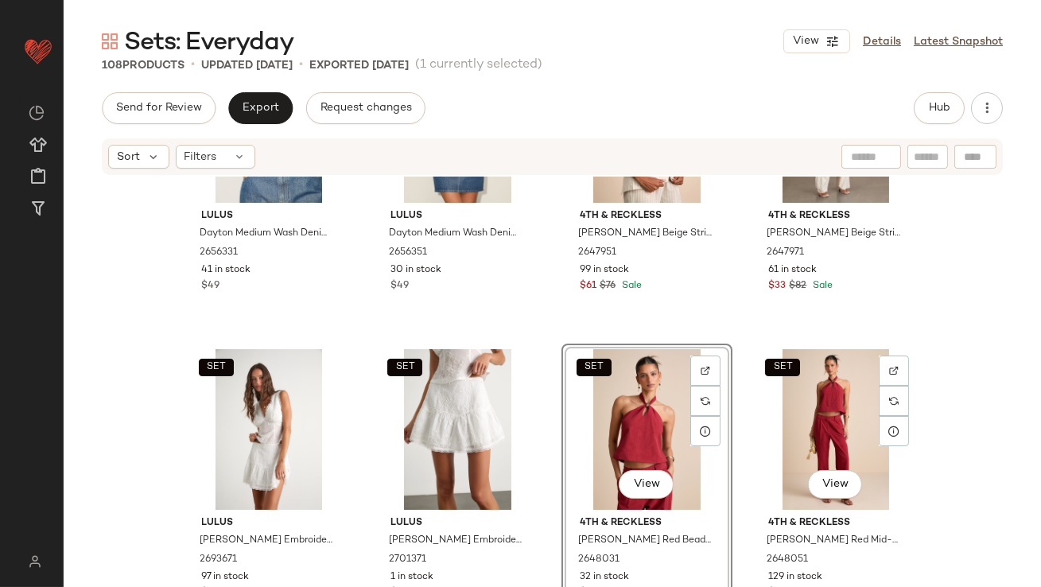
drag, startPoint x: 780, startPoint y: 400, endPoint x: 680, endPoint y: 418, distance: 101.9
click at [780, 400] on div "SET View" at bounding box center [836, 429] width 160 height 161
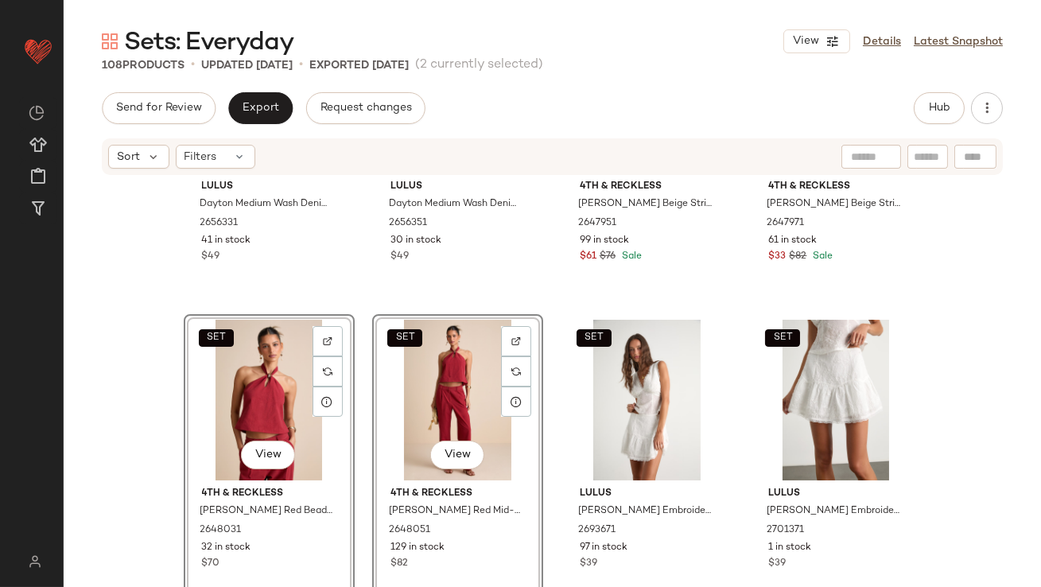
scroll to position [780, 0]
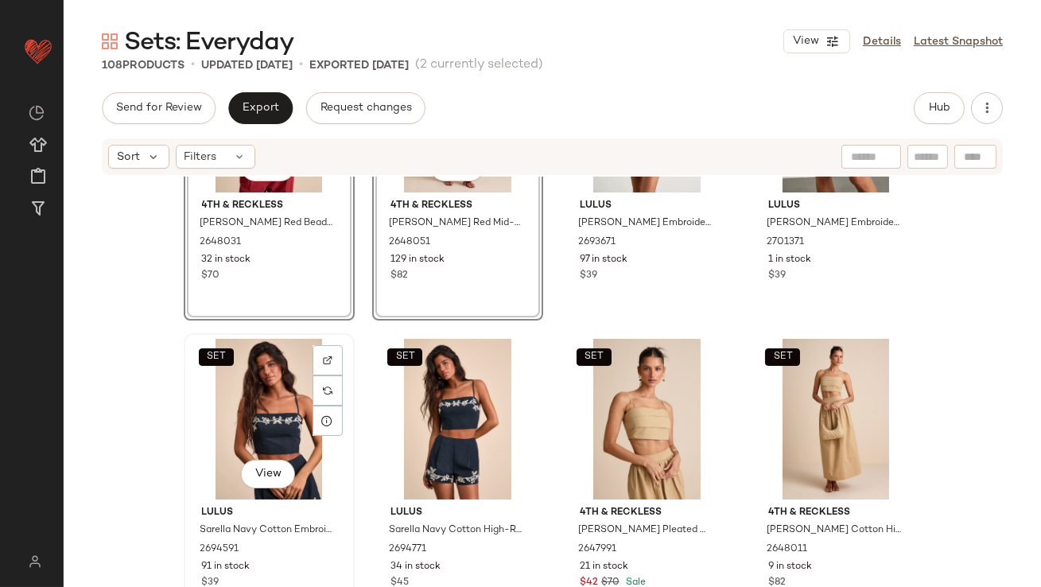
click at [250, 422] on div "SET View" at bounding box center [269, 419] width 160 height 161
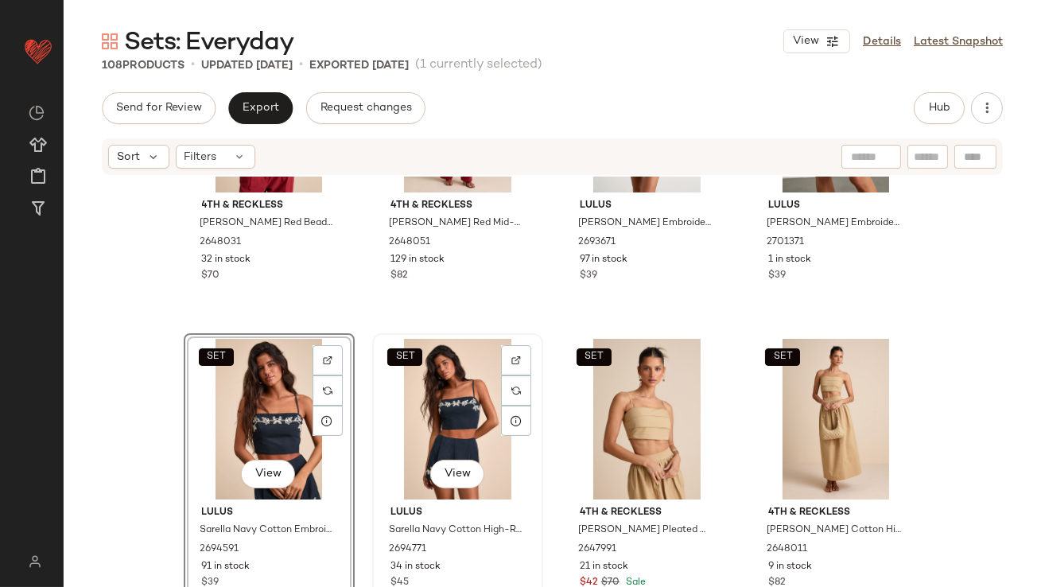
click at [411, 423] on div "SET View" at bounding box center [458, 419] width 160 height 161
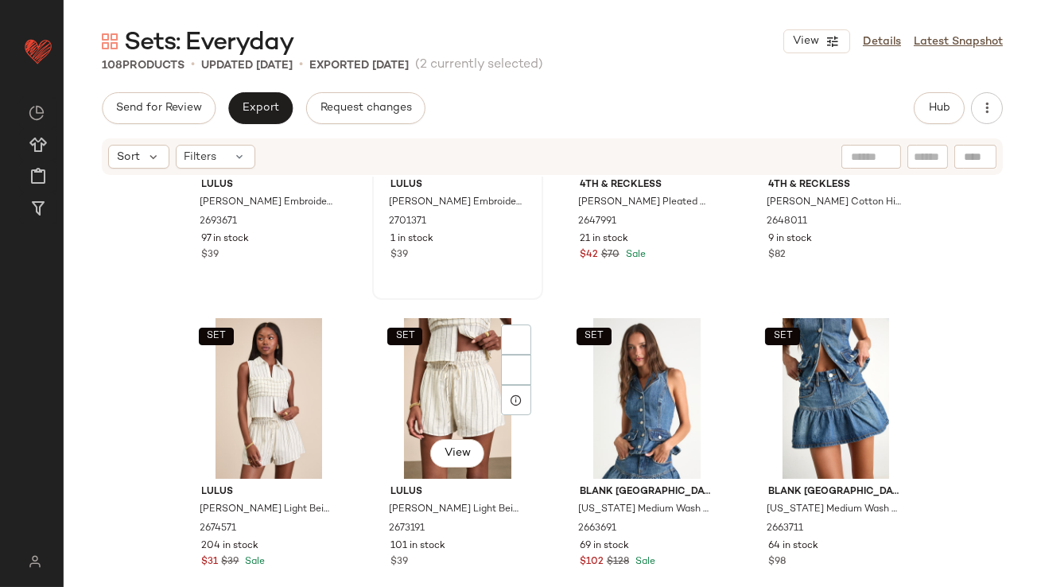
scroll to position [1224, 0]
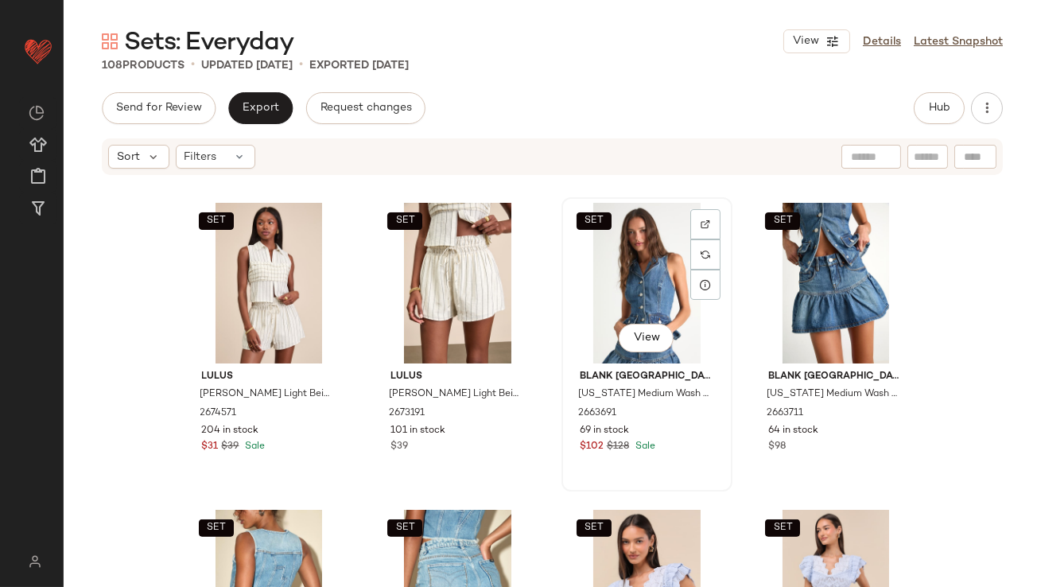
click at [654, 290] on div "SET View" at bounding box center [647, 283] width 160 height 161
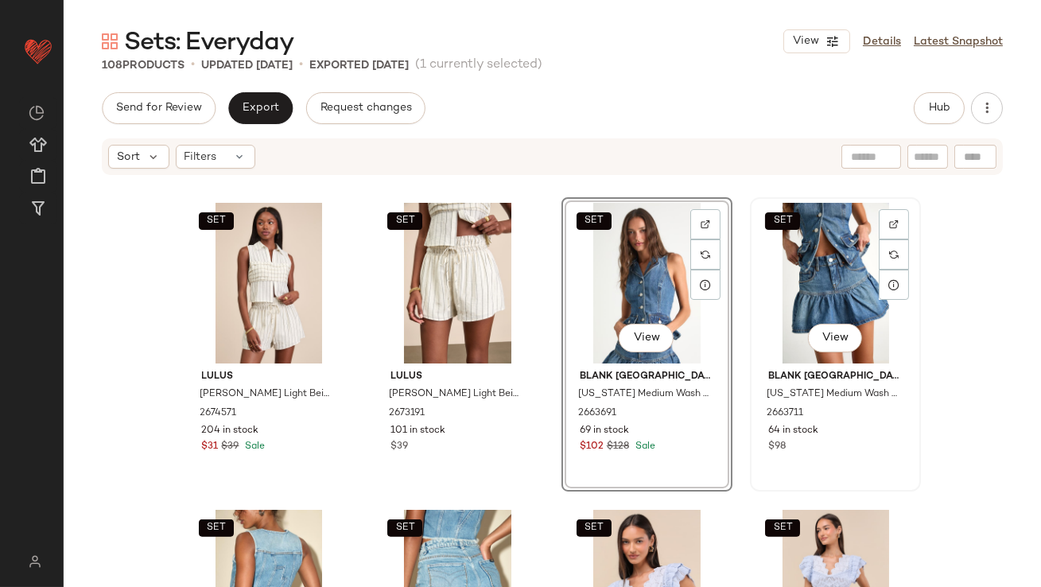
click at [752, 290] on div "SET View Blank [GEOGRAPHIC_DATA] [US_STATE] Medium Wash Denim Ruffled Mini Skir…" at bounding box center [836, 344] width 168 height 291
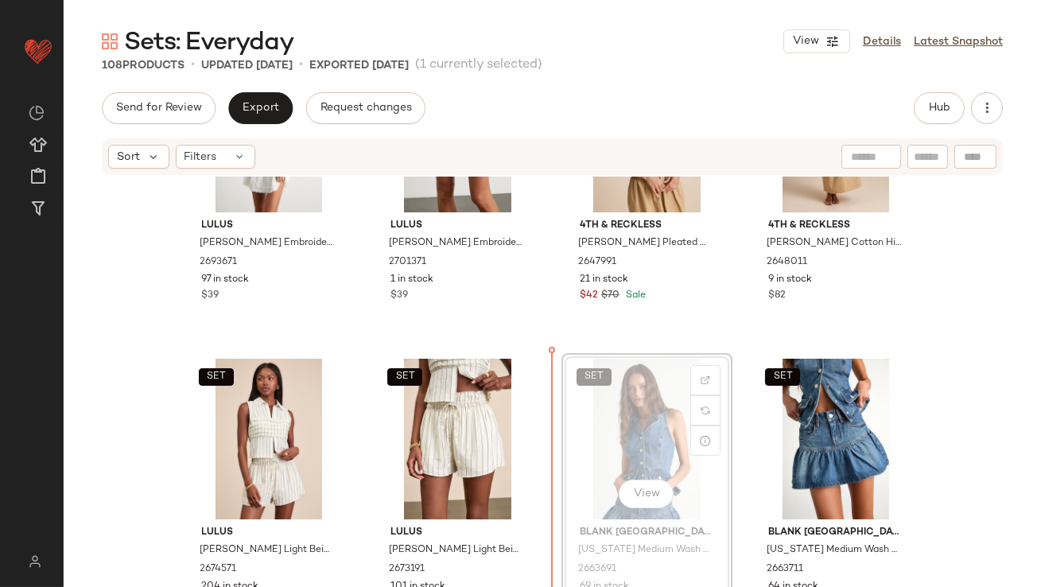
scroll to position [1069, 0]
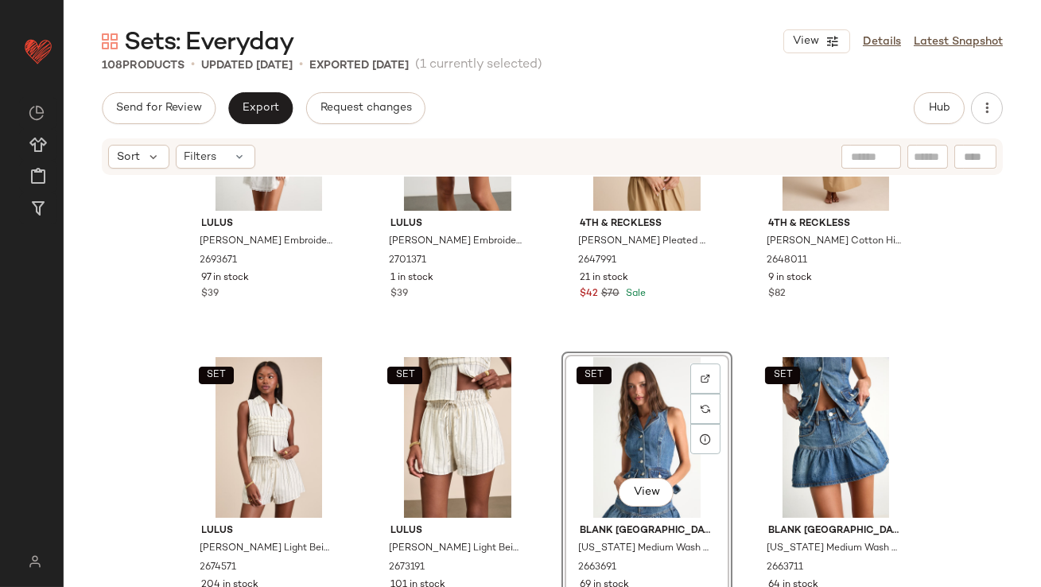
click at [613, 461] on div "SET View" at bounding box center [647, 437] width 160 height 161
click at [783, 418] on div "SET View" at bounding box center [836, 437] width 160 height 161
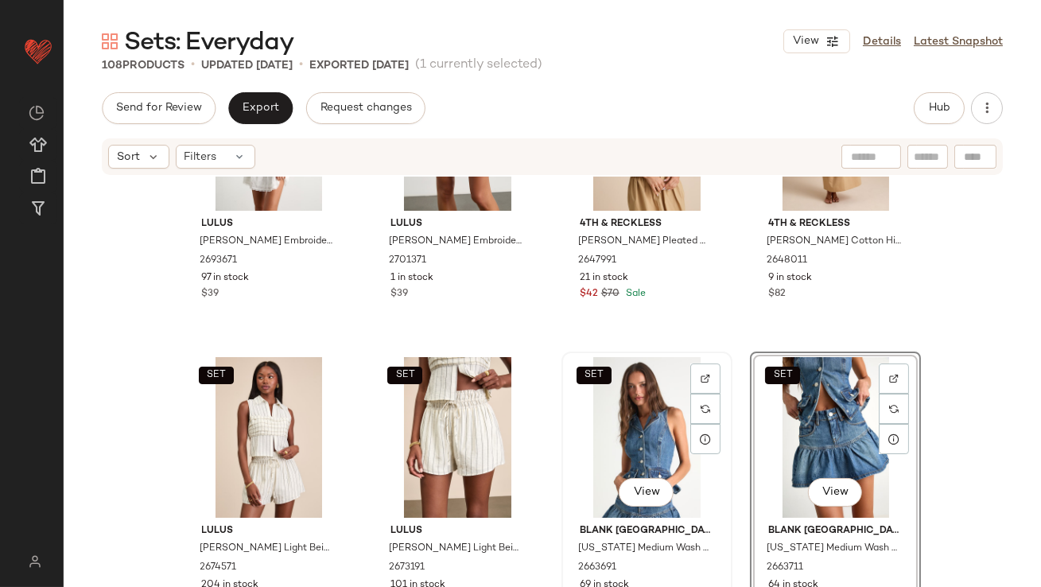
click at [614, 422] on div "SET View" at bounding box center [647, 437] width 160 height 161
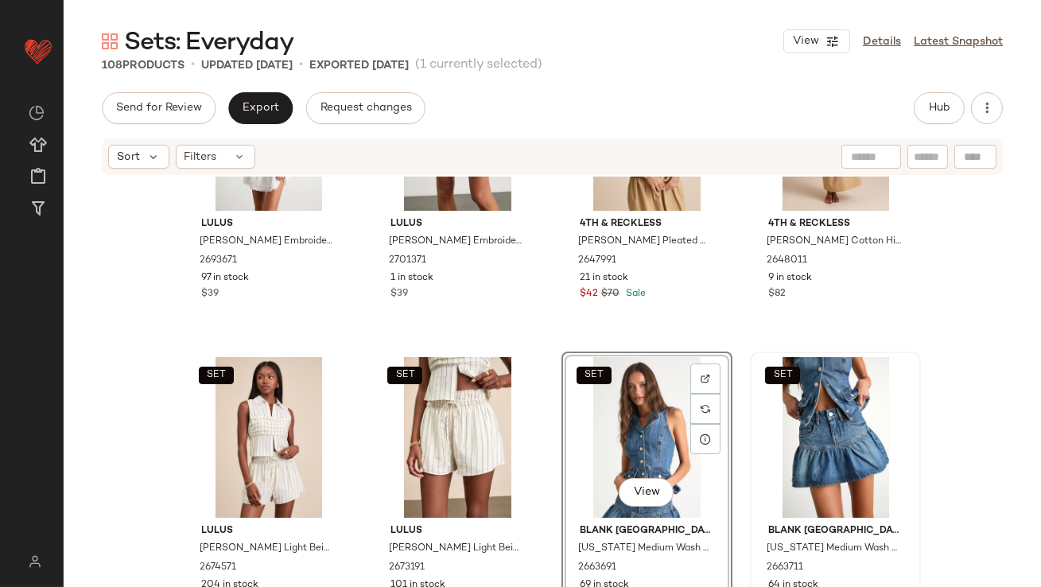
click at [772, 418] on div "SET" at bounding box center [836, 437] width 160 height 161
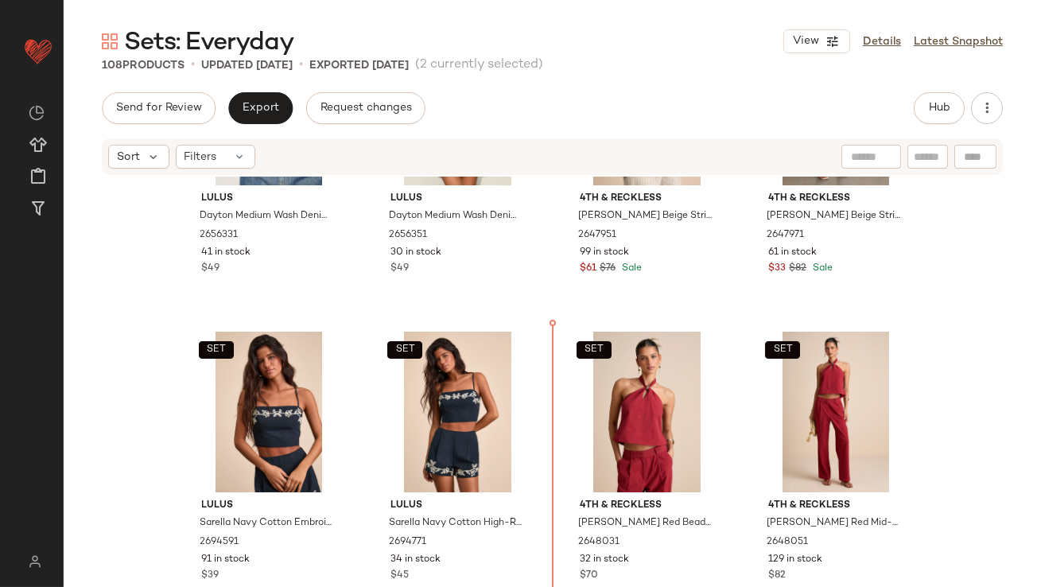
scroll to position [491, 0]
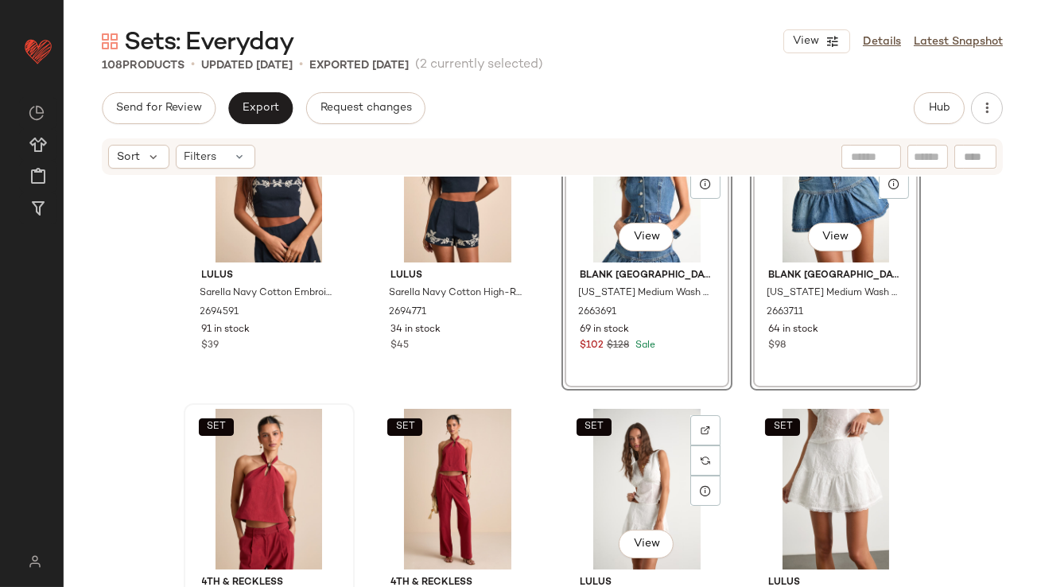
scroll to position [712, 0]
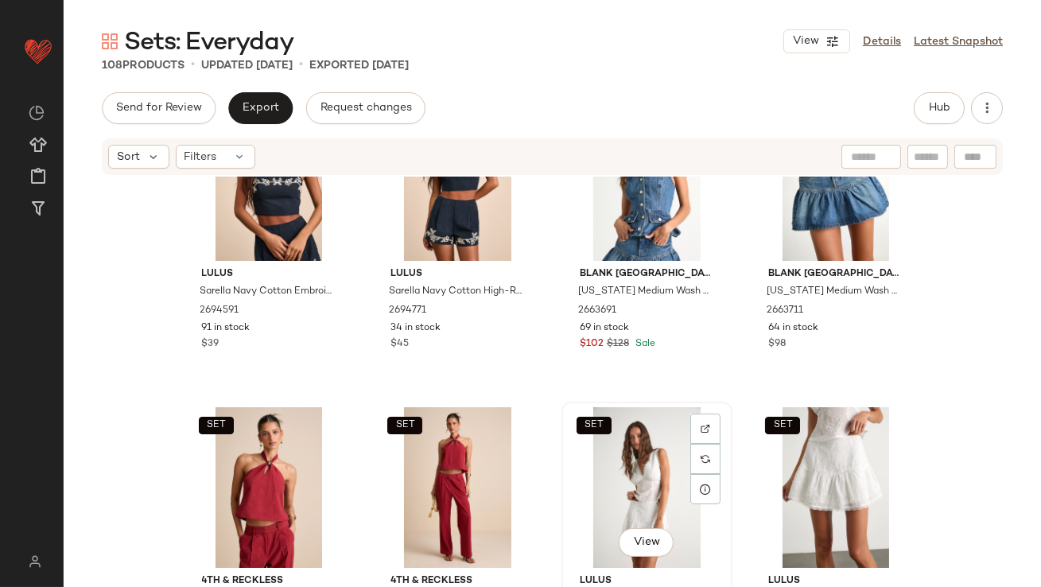
click at [628, 493] on div "SET View" at bounding box center [647, 487] width 160 height 161
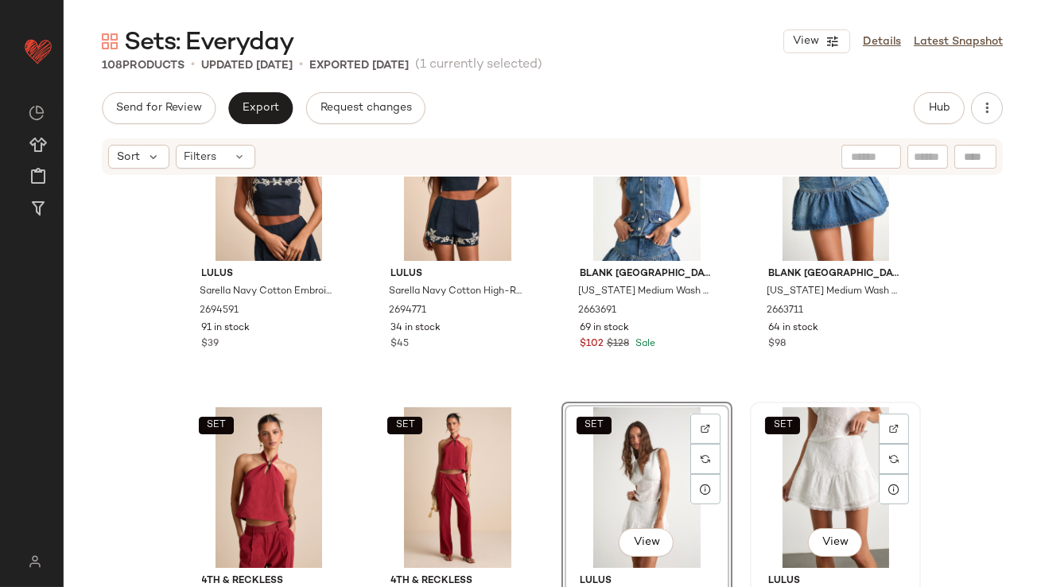
click at [779, 470] on div "SET View" at bounding box center [836, 487] width 160 height 161
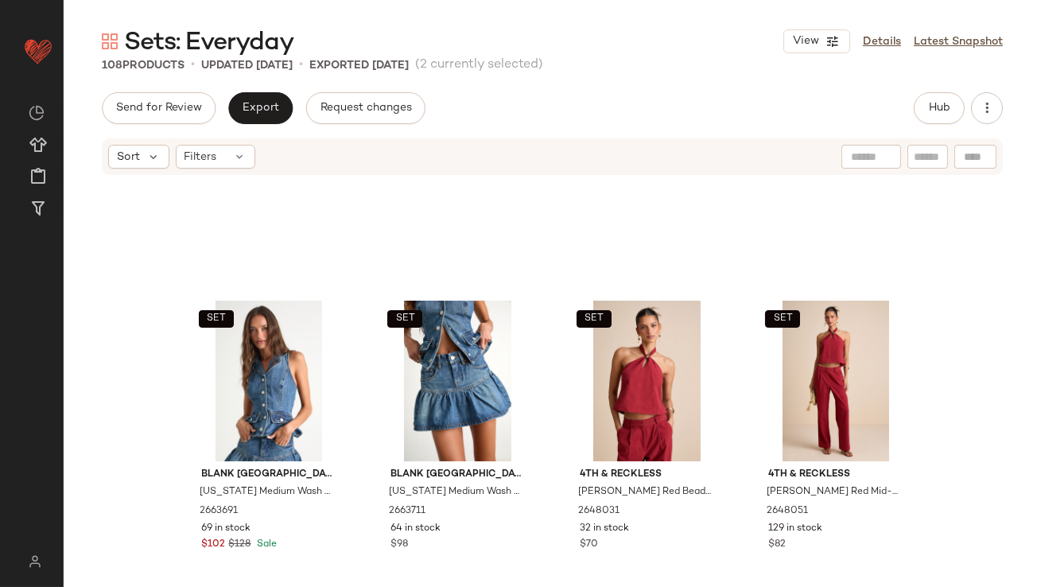
scroll to position [1122, 0]
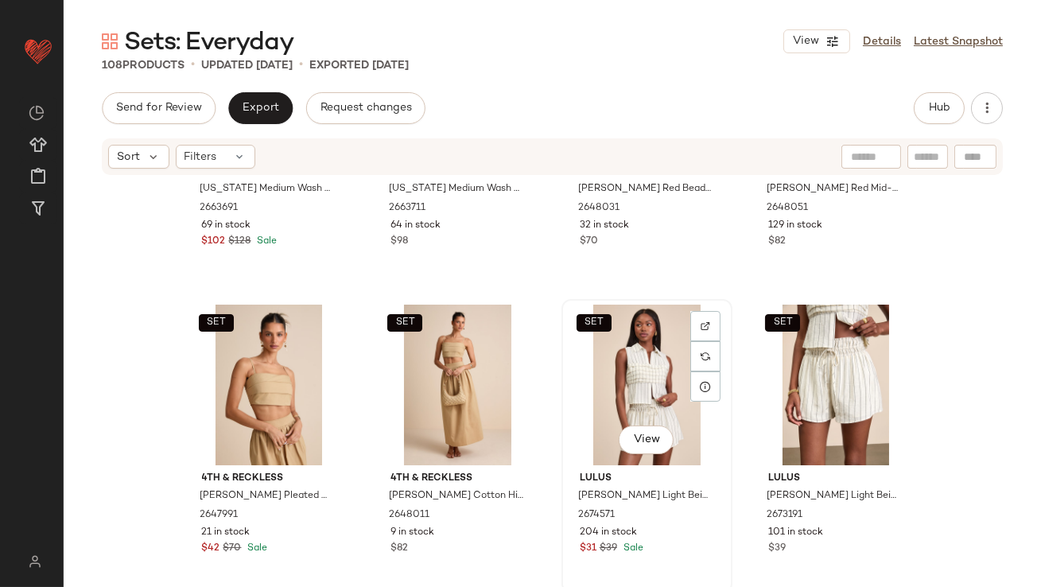
click at [639, 353] on div "SET View" at bounding box center [647, 385] width 160 height 161
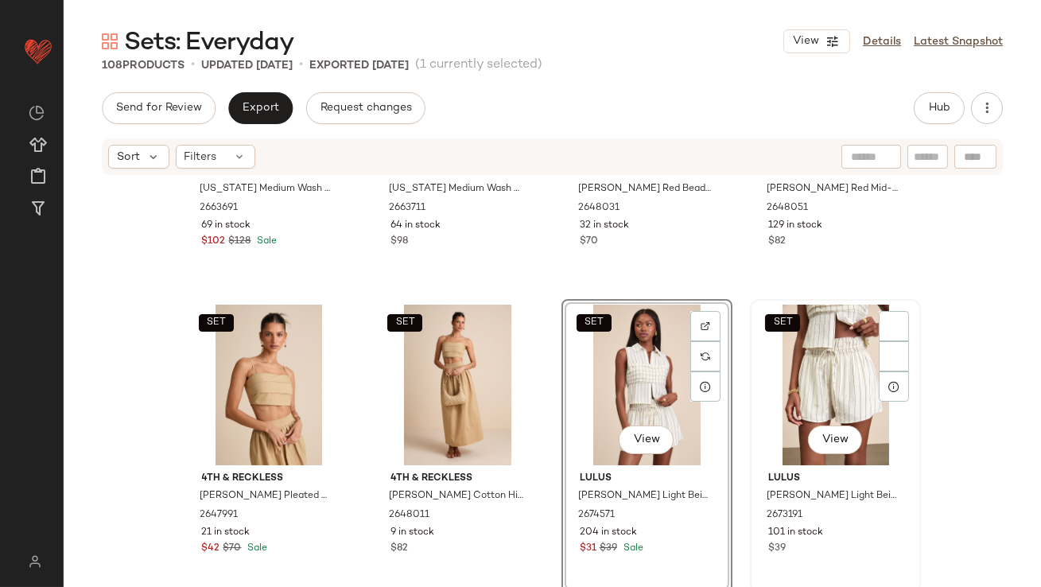
click at [764, 355] on div "SET View" at bounding box center [836, 385] width 160 height 161
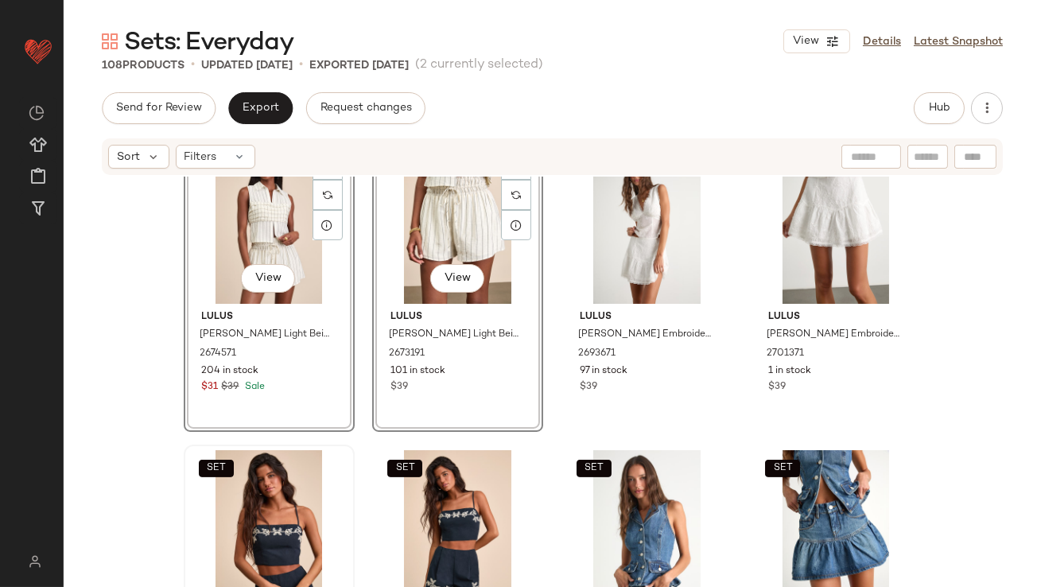
scroll to position [702, 0]
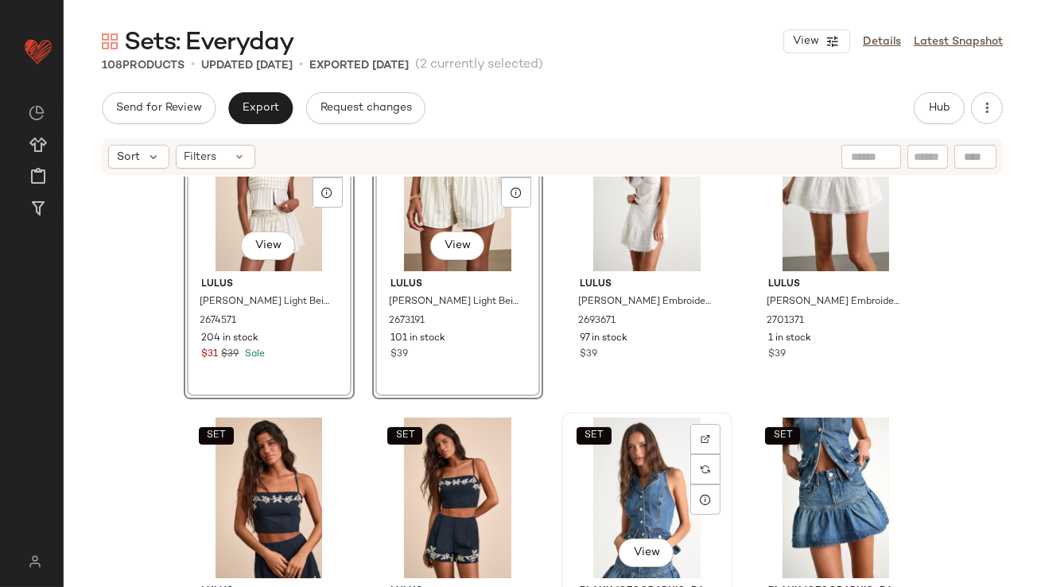
click at [663, 454] on div "SET View" at bounding box center [647, 498] width 160 height 161
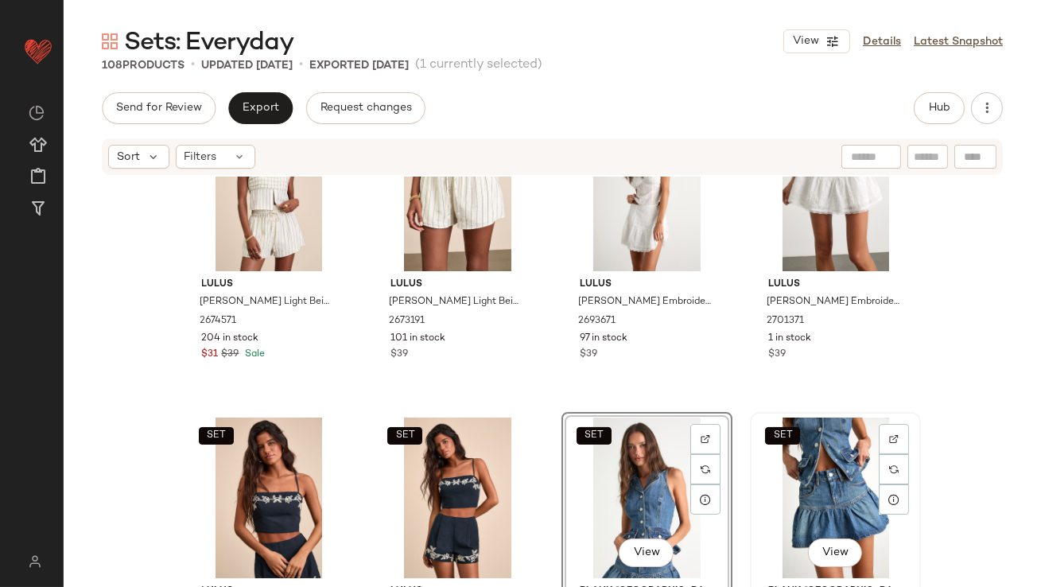
click at [828, 457] on div "SET View" at bounding box center [836, 498] width 160 height 161
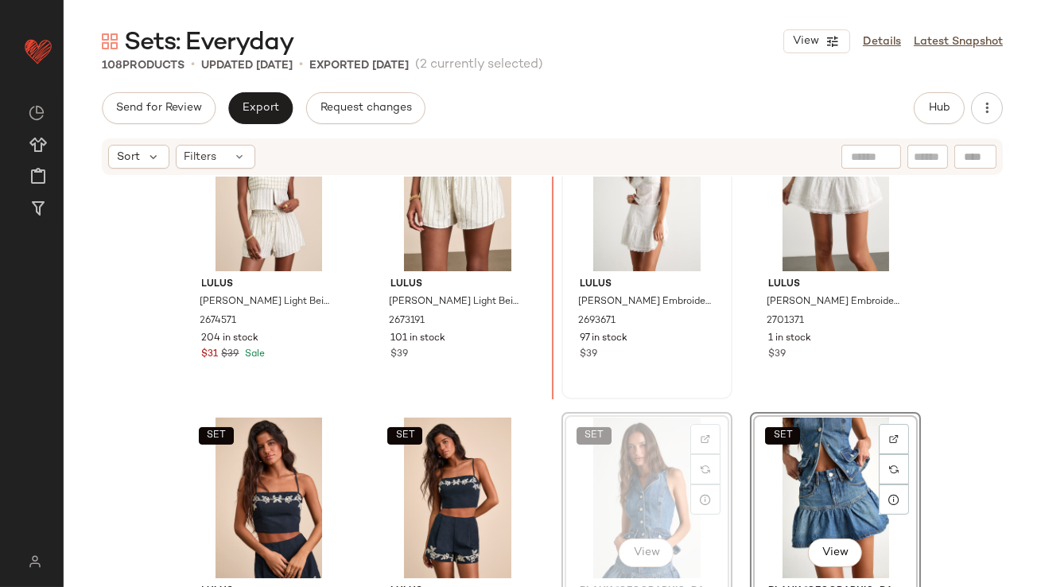
scroll to position [698, 0]
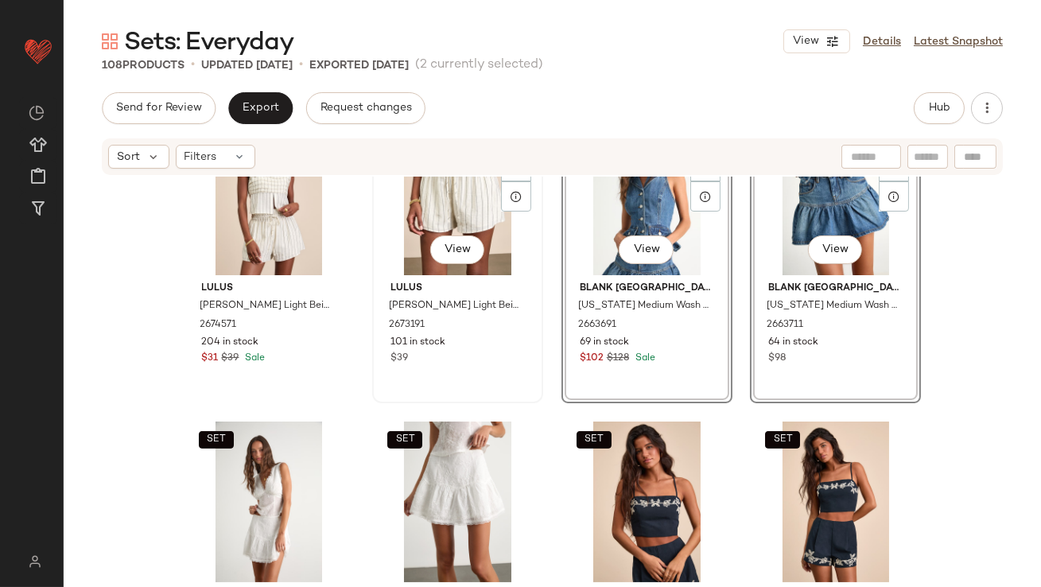
click at [510, 372] on div "SET View Lulus [PERSON_NAME] Light Beige Striped High-Waisted Shorts 2673191 10…" at bounding box center [458, 256] width 168 height 291
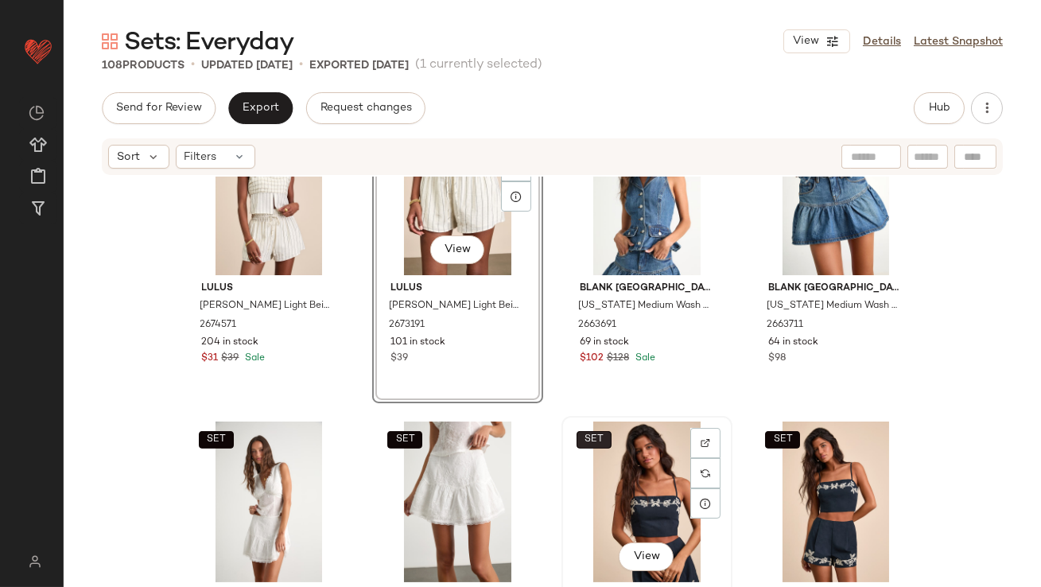
click at [597, 444] on span "SET" at bounding box center [594, 439] width 20 height 11
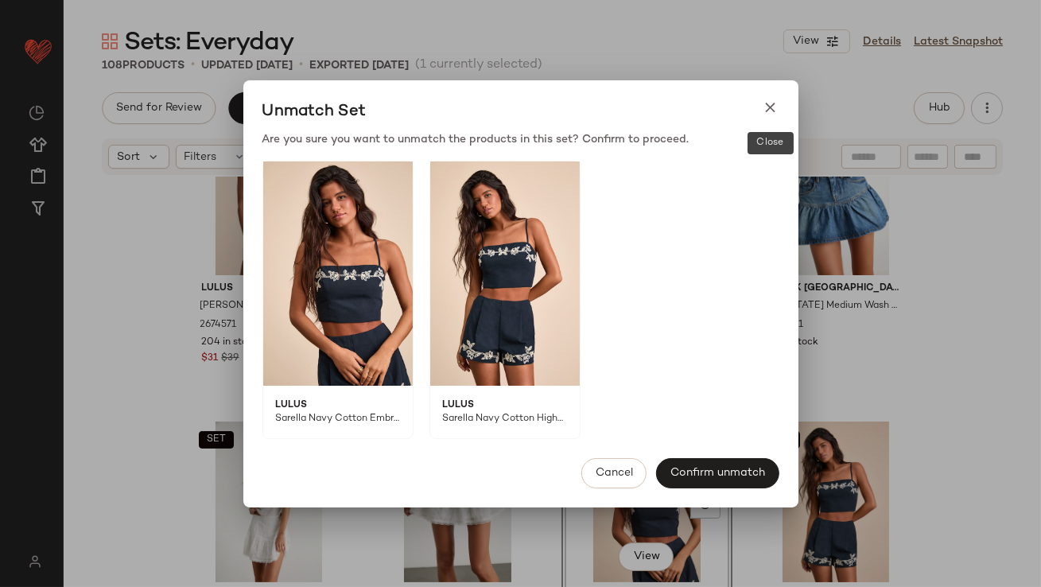
click at [770, 120] on div at bounding box center [771, 111] width 17 height 25
click at [770, 106] on icon at bounding box center [771, 107] width 17 height 17
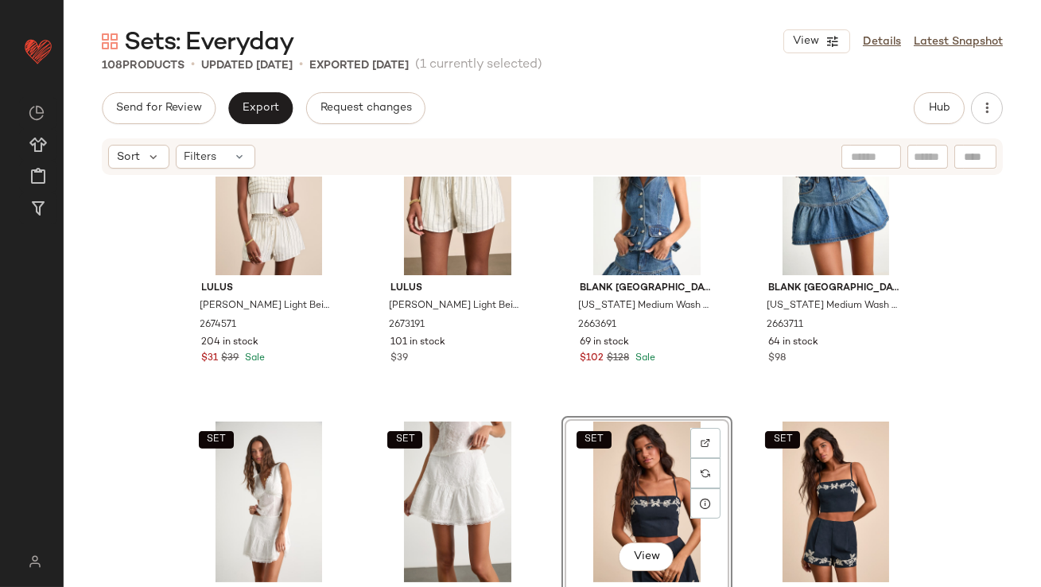
click at [634, 500] on div "SET View" at bounding box center [647, 502] width 160 height 161
click at [775, 484] on div "SET View" at bounding box center [836, 502] width 160 height 161
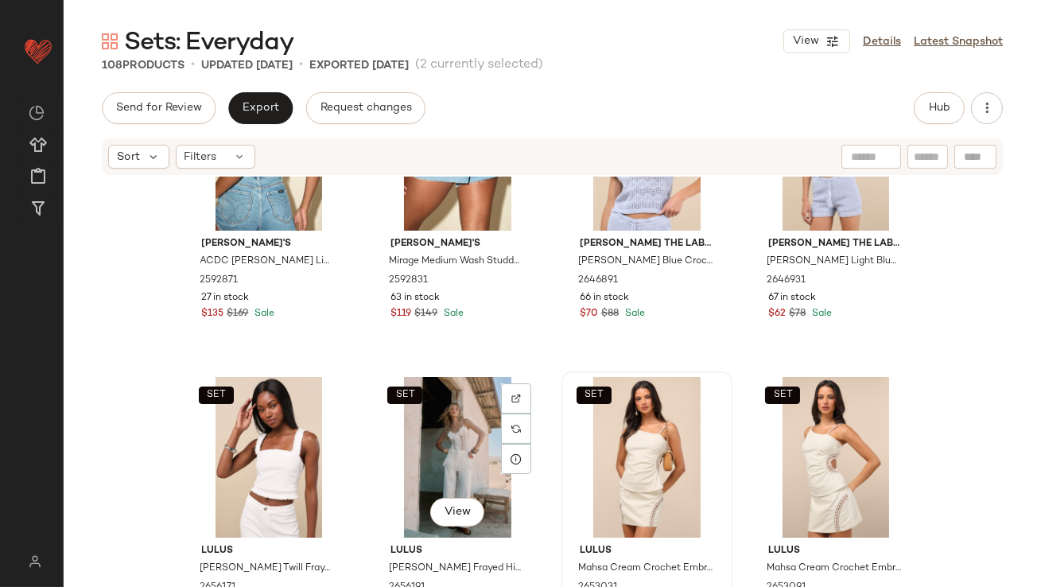
scroll to position [1624, 0]
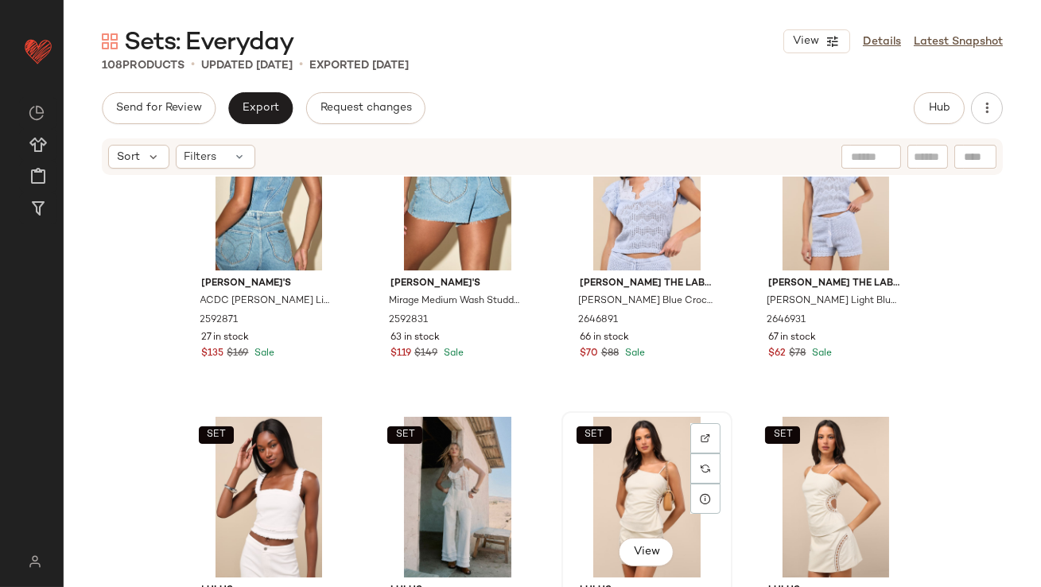
click at [603, 496] on div "SET View" at bounding box center [647, 497] width 160 height 161
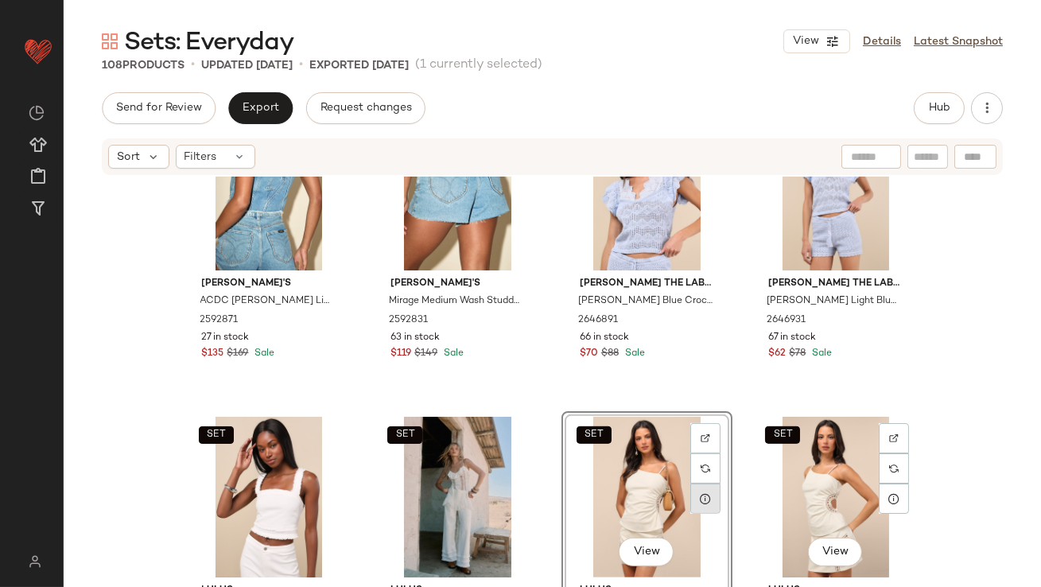
drag, startPoint x: 792, startPoint y: 491, endPoint x: 695, endPoint y: 491, distance: 97.1
click at [792, 491] on div "SET View" at bounding box center [836, 497] width 160 height 161
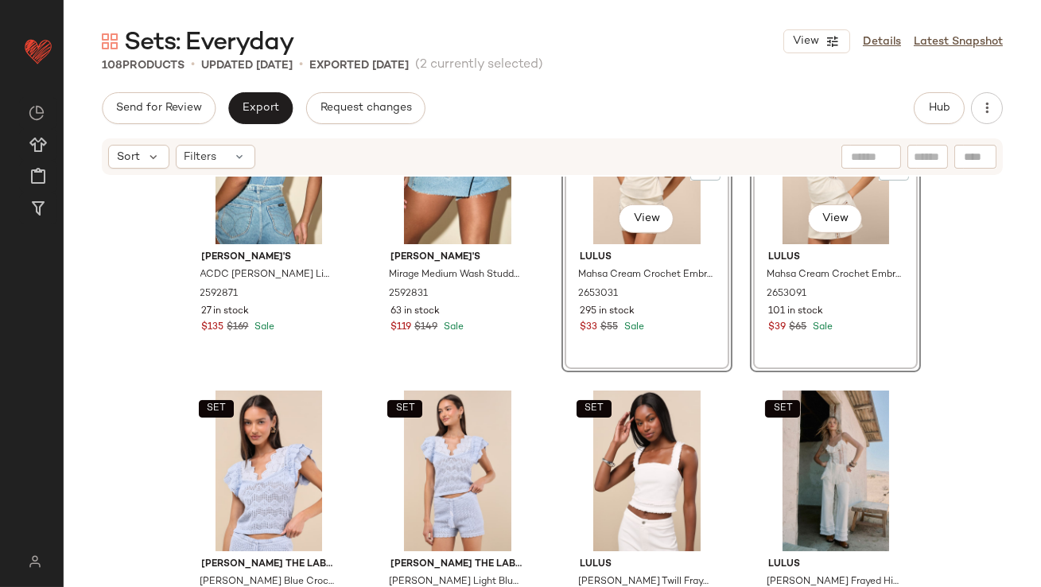
scroll to position [1754, 0]
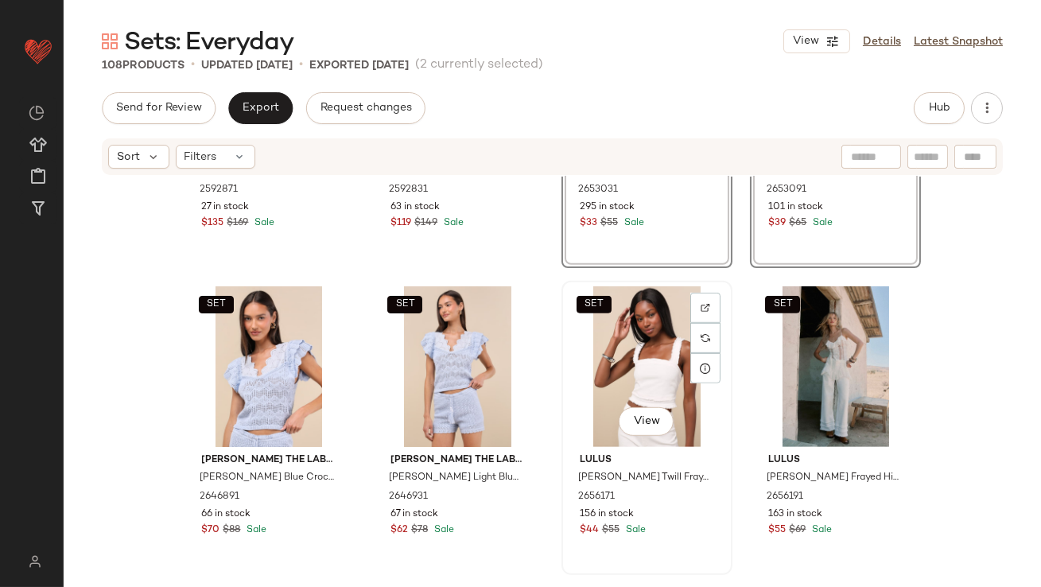
click at [636, 420] on span "View" at bounding box center [645, 421] width 27 height 13
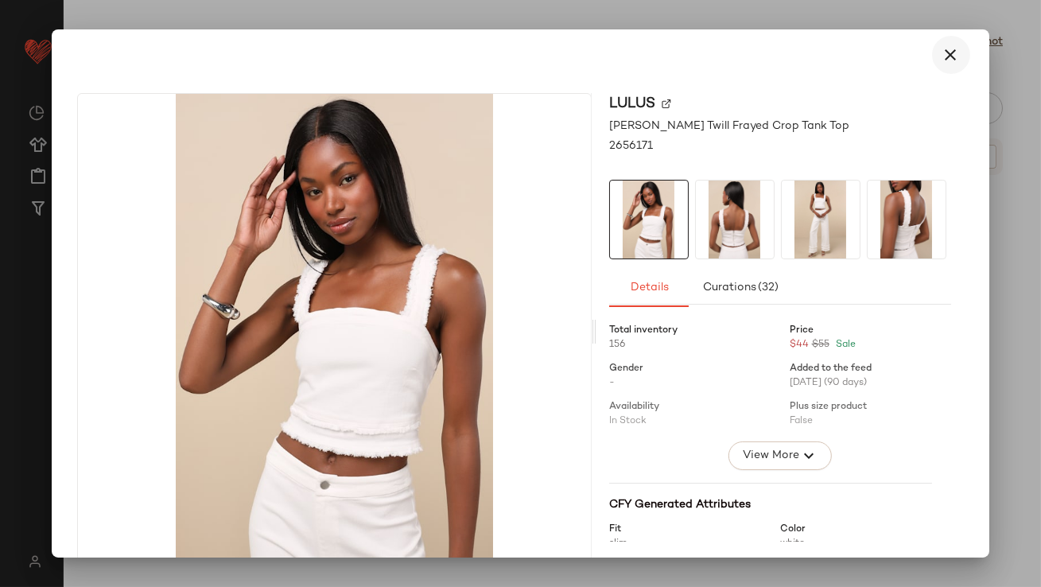
click at [944, 54] on icon "button" at bounding box center [951, 54] width 19 height 19
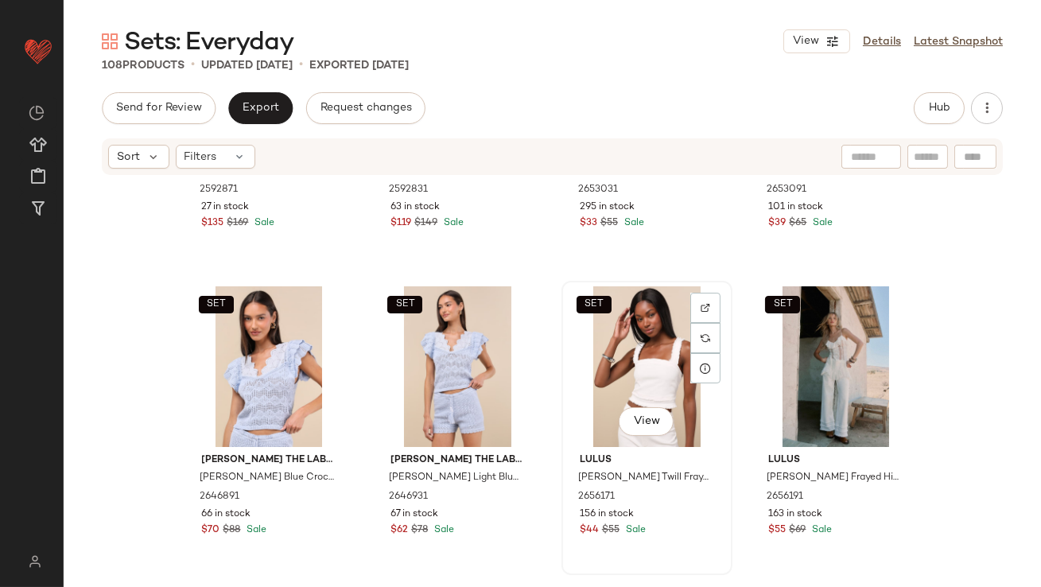
click at [625, 356] on div "SET View" at bounding box center [647, 366] width 160 height 161
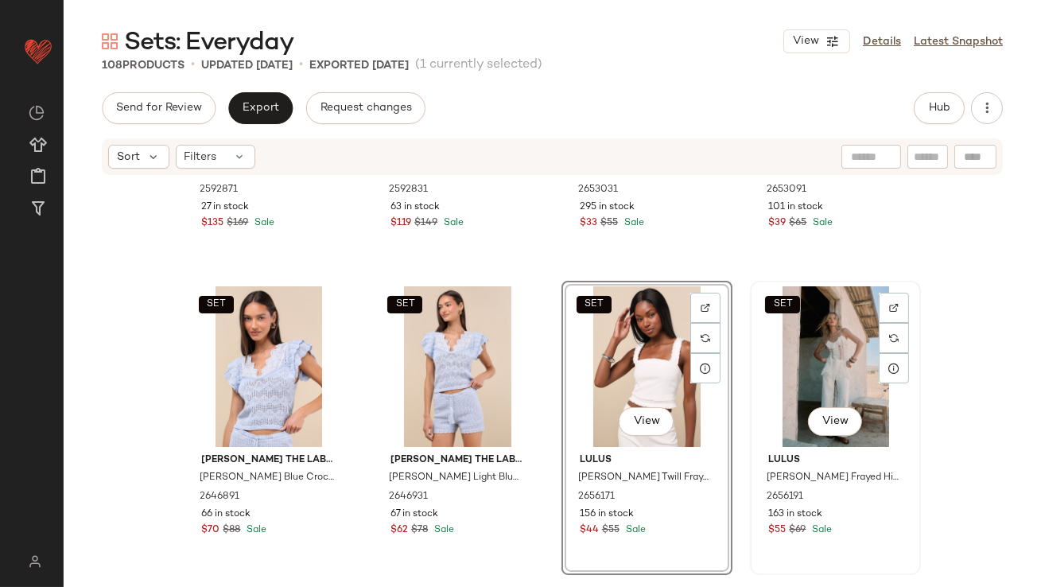
click at [801, 337] on div "SET View" at bounding box center [836, 366] width 160 height 161
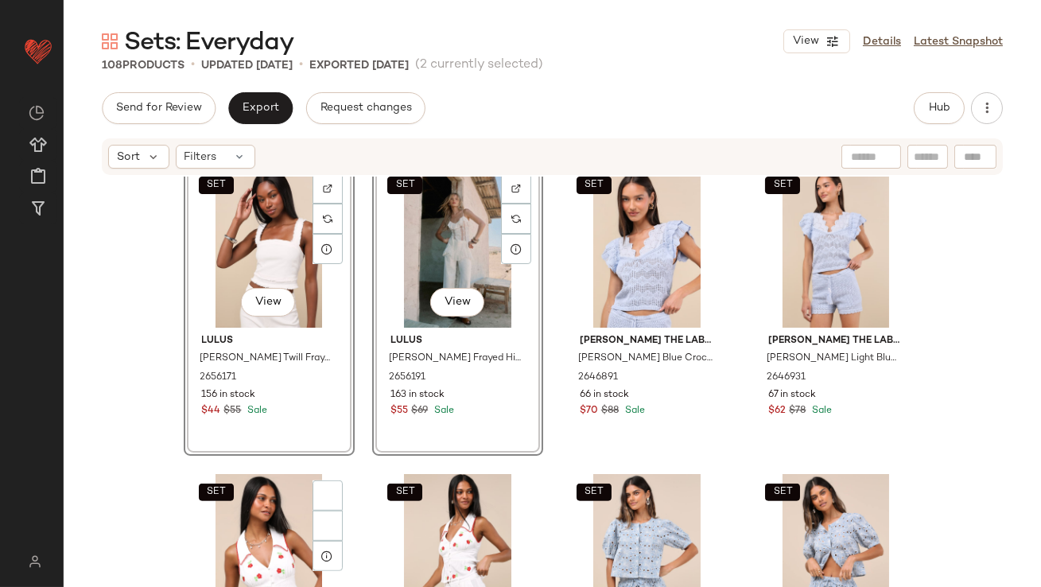
scroll to position [2035, 0]
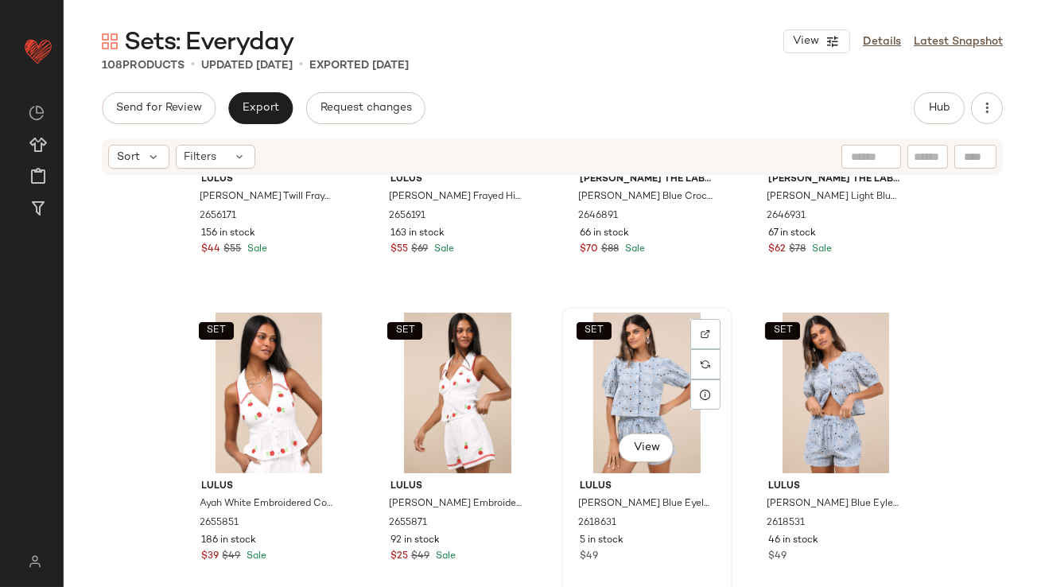
click at [616, 367] on div "SET View" at bounding box center [647, 393] width 160 height 161
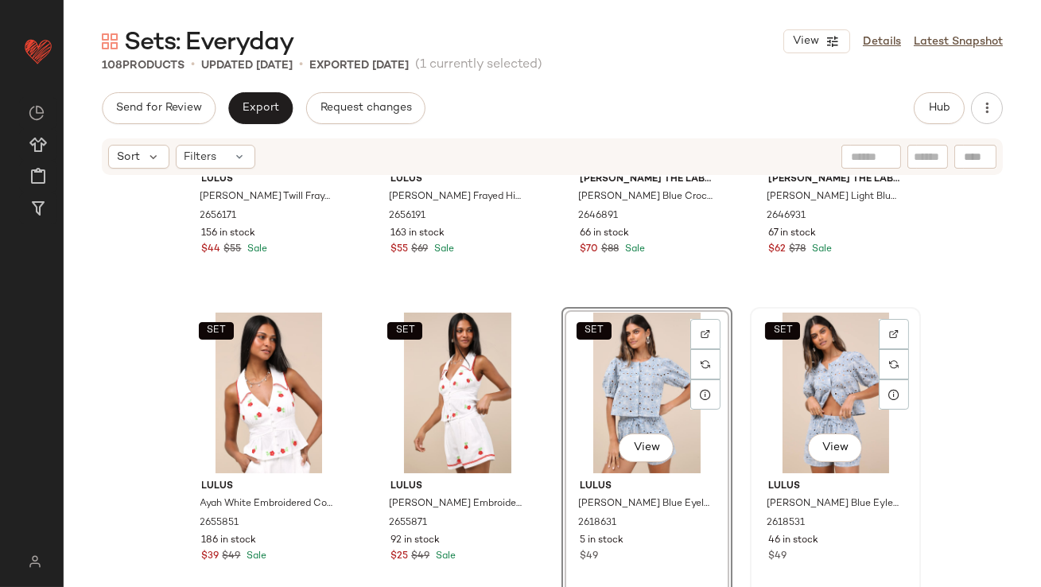
click at [785, 365] on div "SET View" at bounding box center [836, 393] width 160 height 161
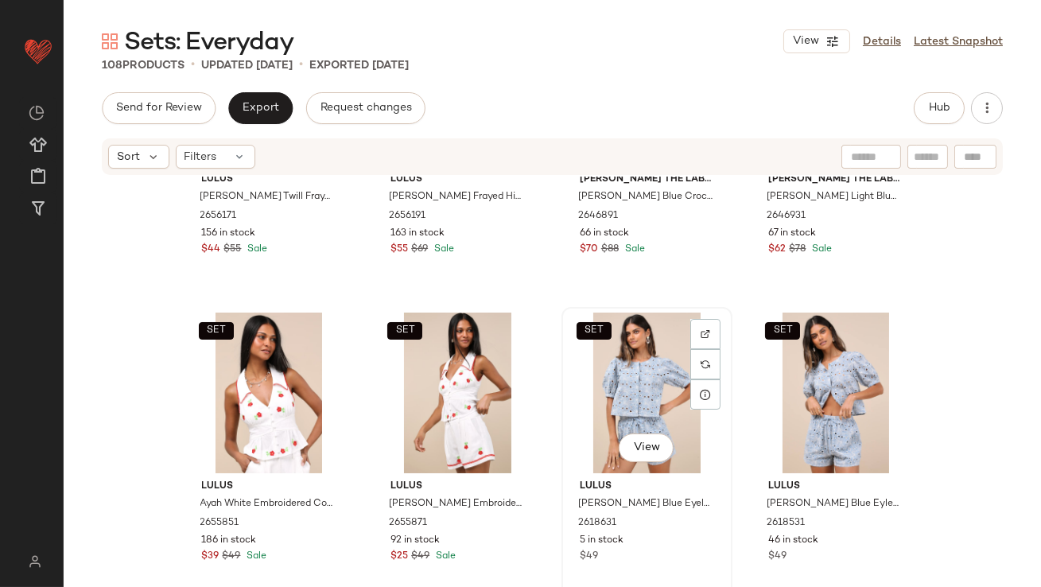
click at [640, 373] on div "SET View" at bounding box center [647, 393] width 160 height 161
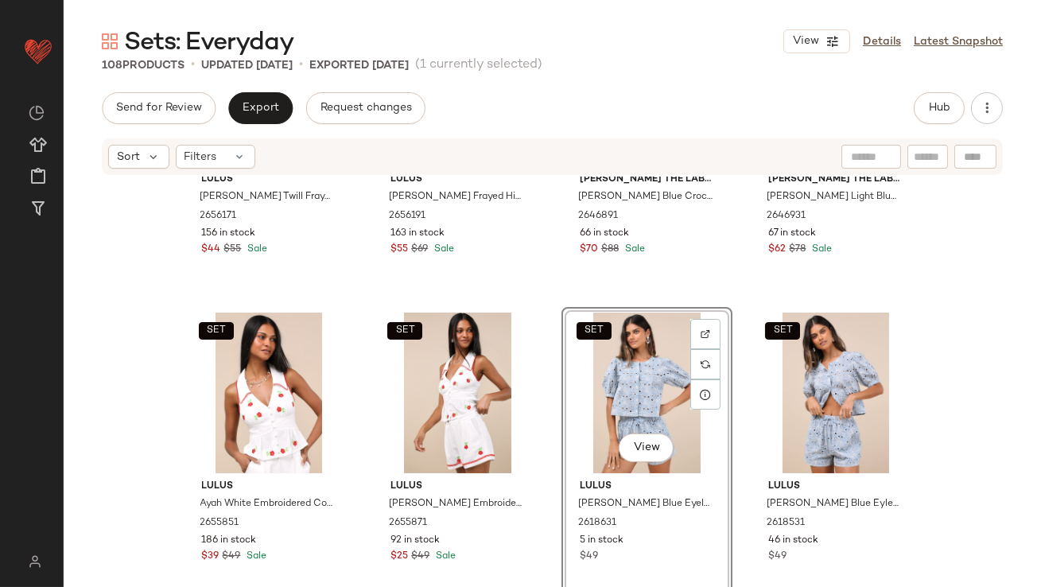
drag, startPoint x: 783, startPoint y: 361, endPoint x: 647, endPoint y: 384, distance: 138.0
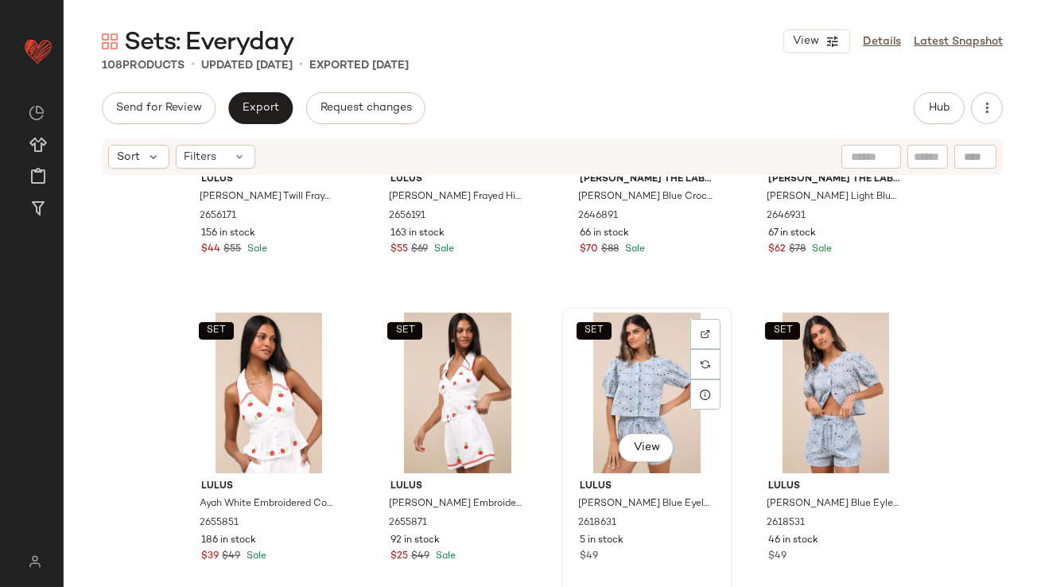
click at [627, 359] on div "SET View" at bounding box center [647, 393] width 160 height 161
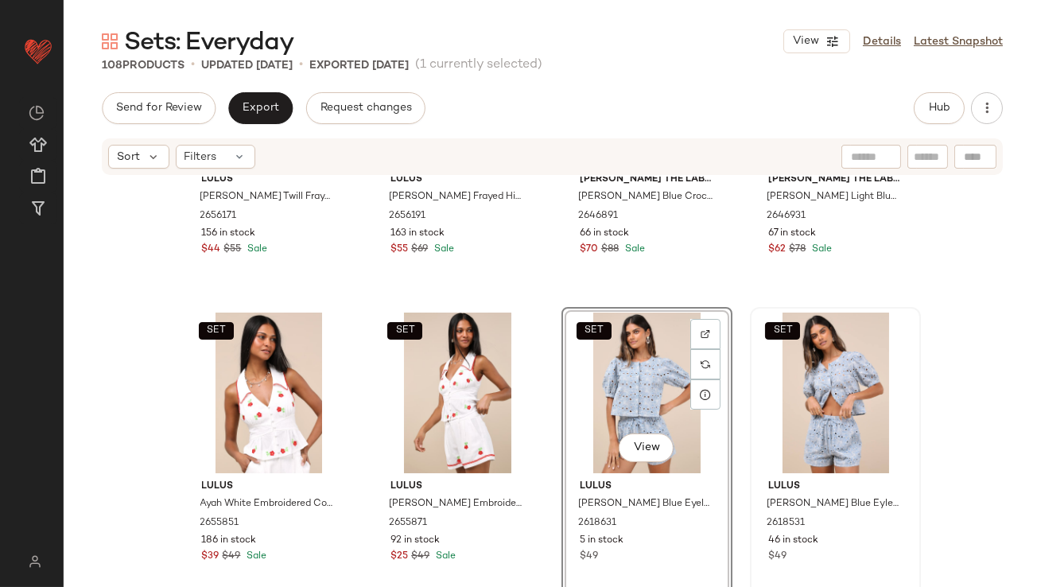
click at [804, 340] on div "SET" at bounding box center [836, 393] width 160 height 161
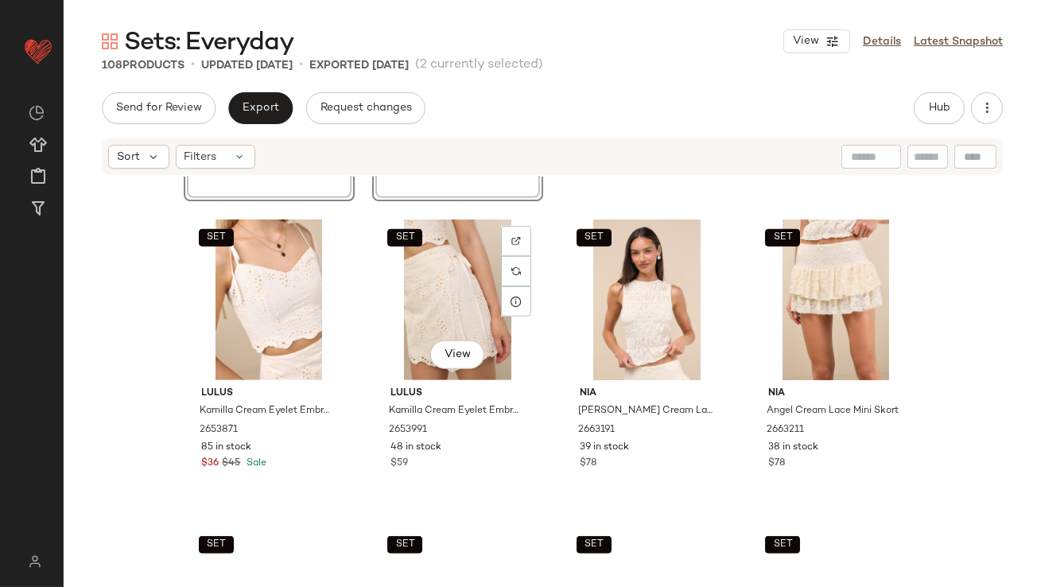
scroll to position [2527, 0]
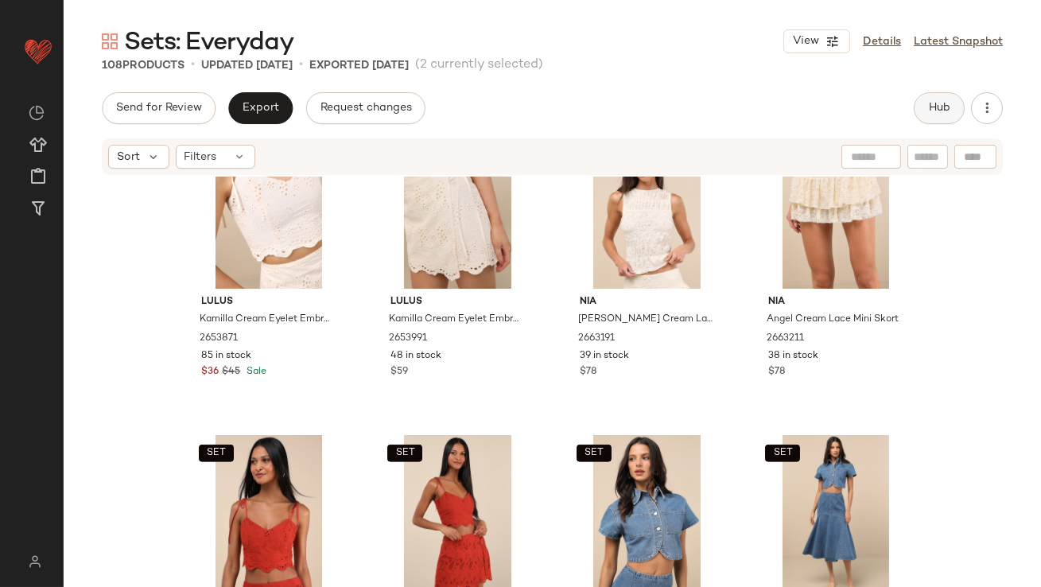
click at [924, 109] on button "Hub" at bounding box center [939, 108] width 51 height 32
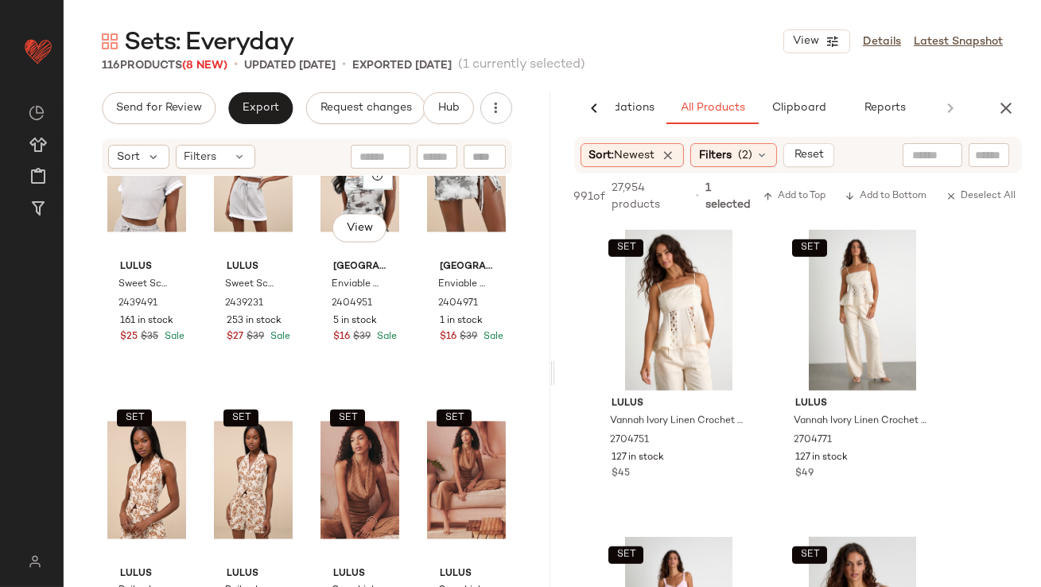
scroll to position [5356, 0]
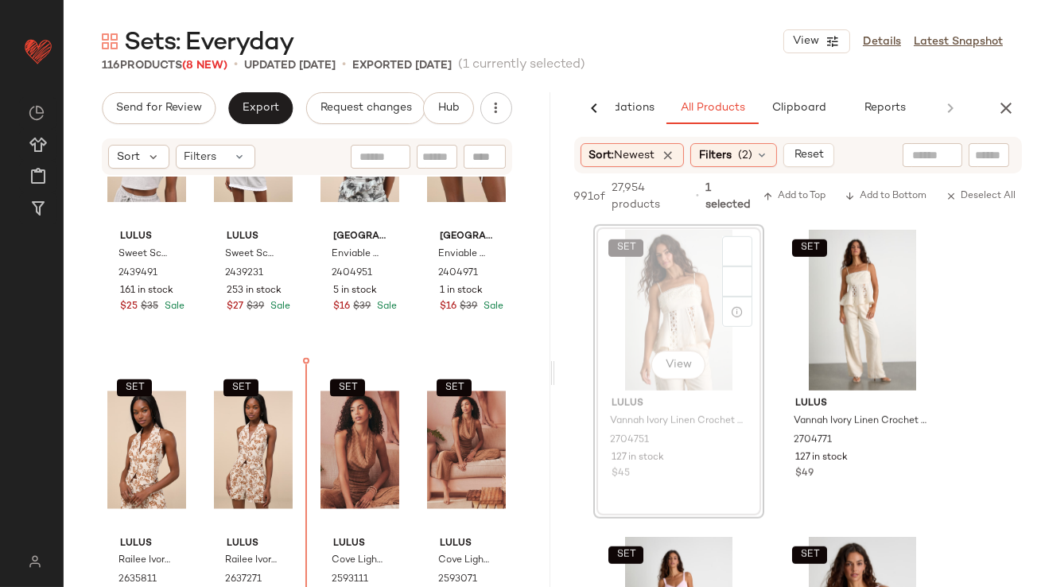
drag, startPoint x: 636, startPoint y: 294, endPoint x: 558, endPoint y: 330, distance: 85.1
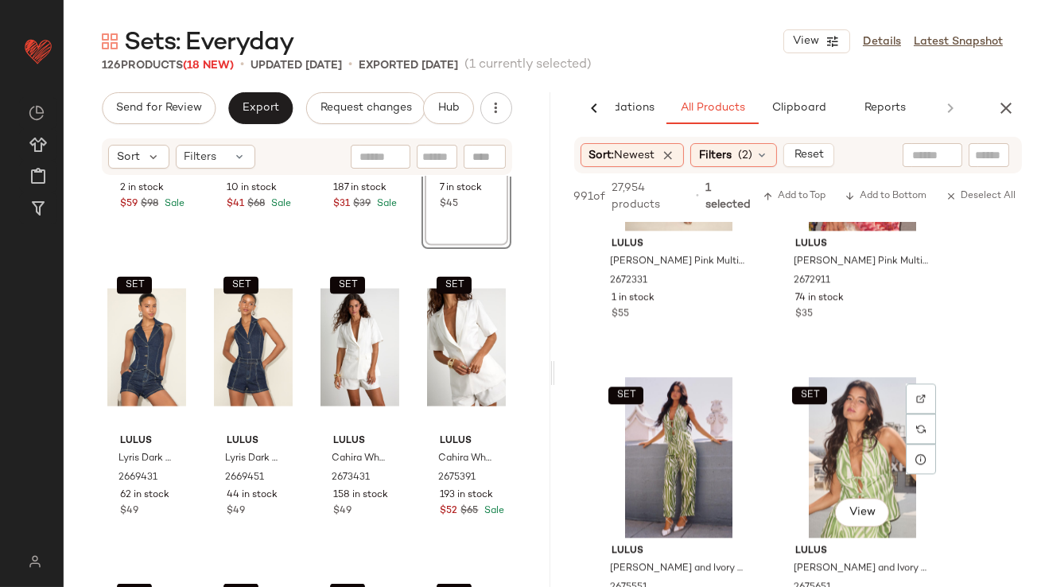
scroll to position [7234, 0]
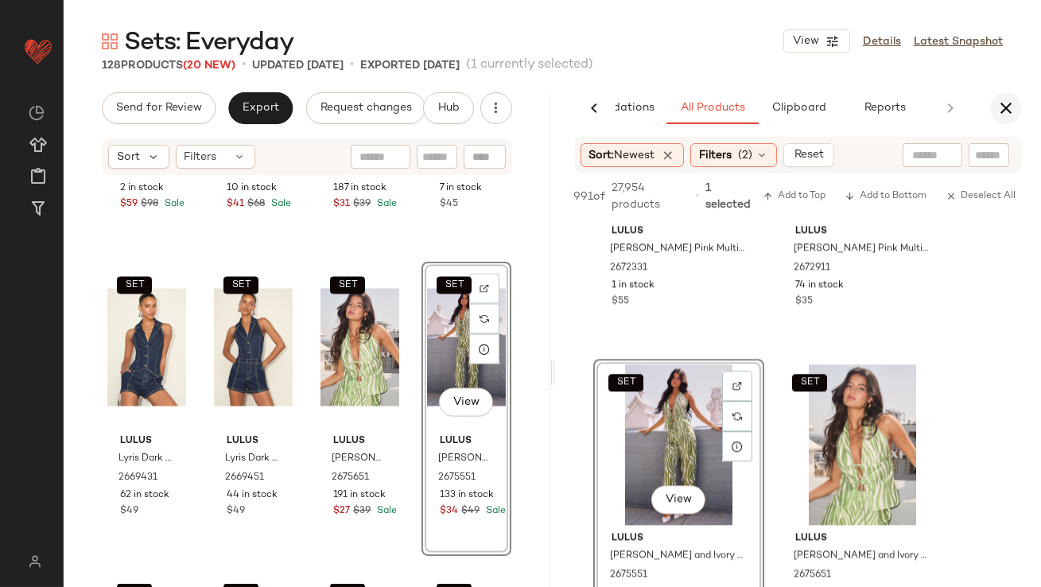
click at [1003, 119] on button "button" at bounding box center [1006, 108] width 32 height 32
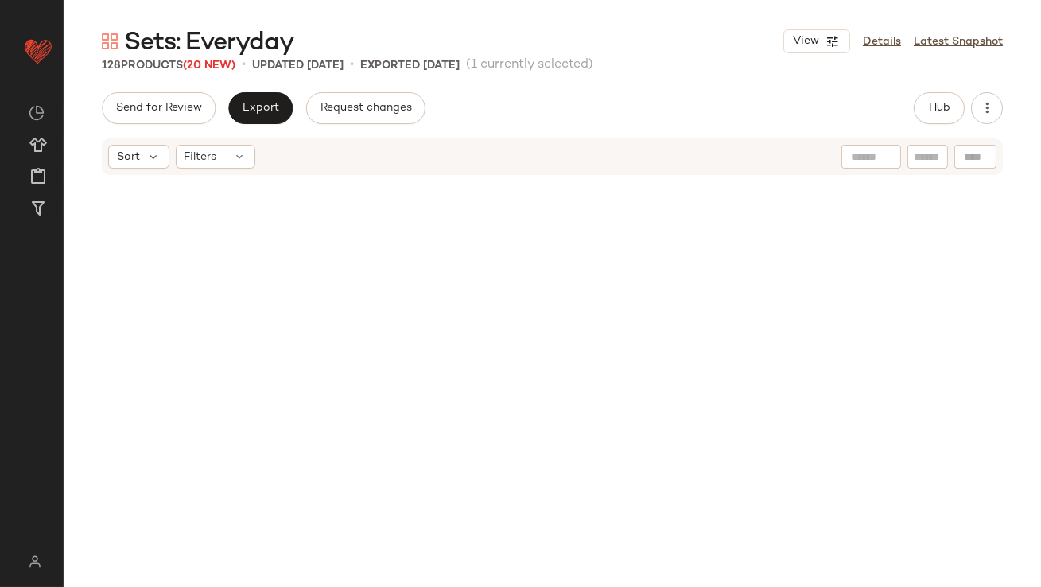
scroll to position [0, 0]
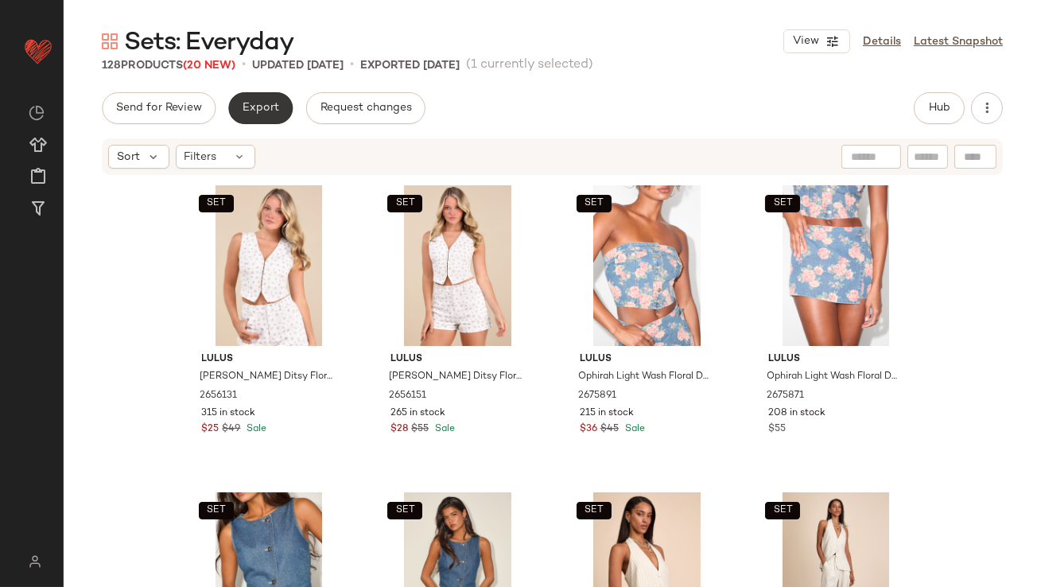
click at [260, 102] on span "Export" at bounding box center [260, 108] width 37 height 13
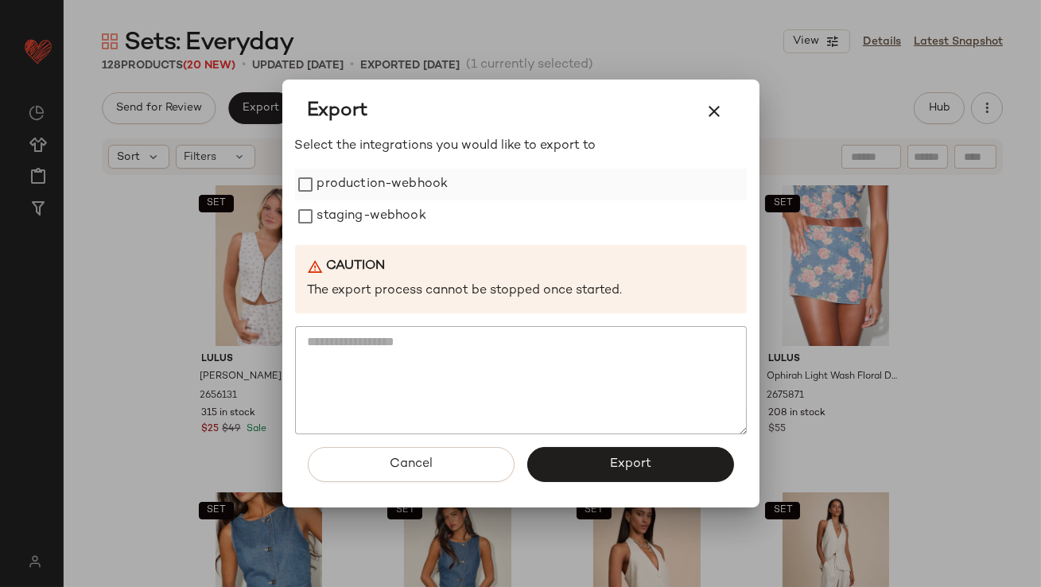
click at [329, 192] on label "production-webhook" at bounding box center [382, 185] width 131 height 32
click at [329, 221] on label "staging-webhook" at bounding box center [371, 216] width 109 height 32
click at [572, 465] on button "Export" at bounding box center [630, 464] width 207 height 35
